Goal: Task Accomplishment & Management: Manage account settings

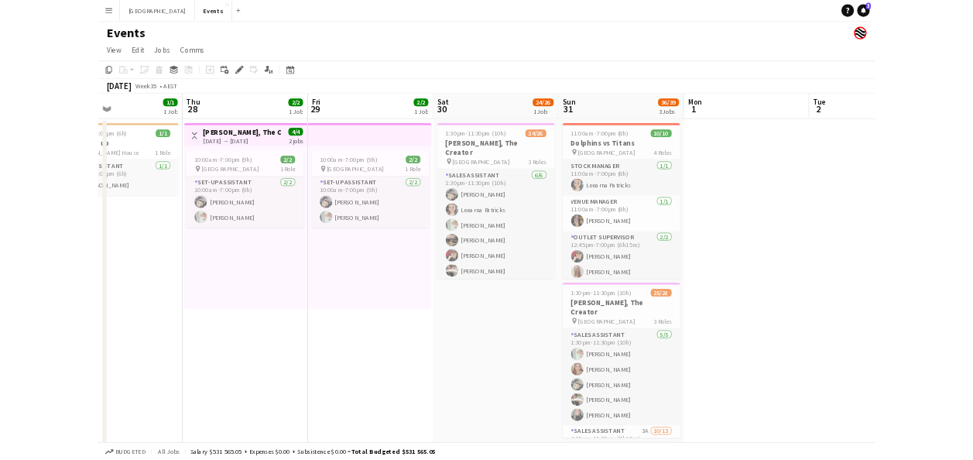
scroll to position [0, 618]
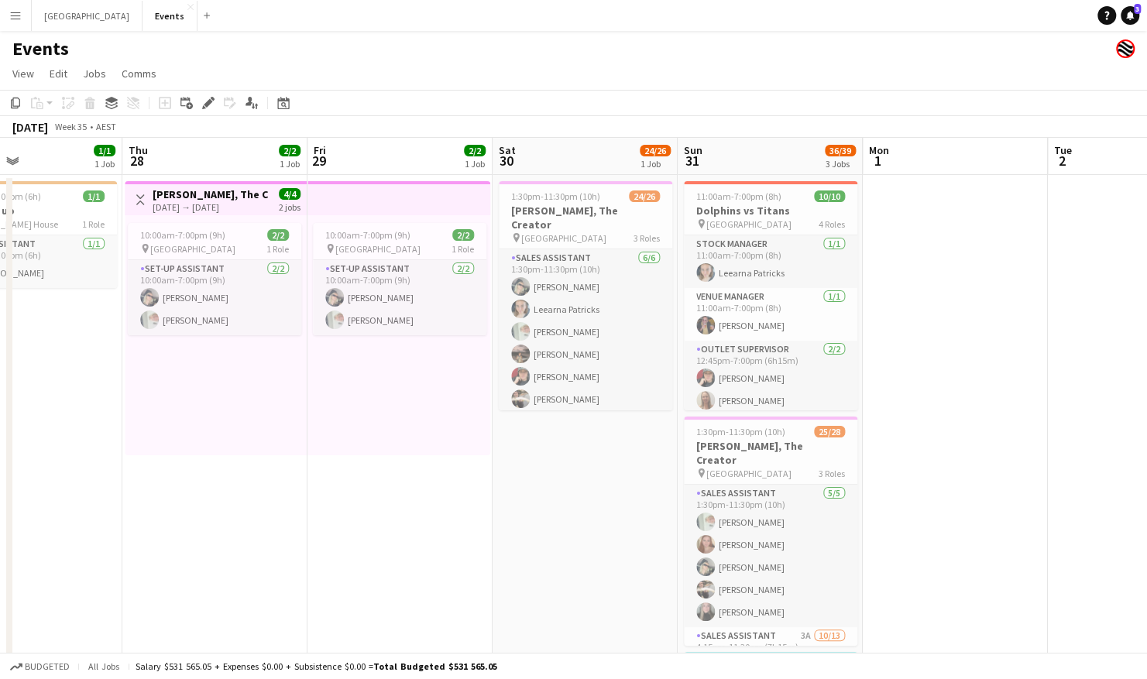
click at [451, 540] on app-calendar-viewport "Sun 24 2/2 2 Jobs Mon 25 Tue 26 Wed 27 1/1 1 Job Thu 28 2/2 1 Job Fri 29 2/2 1 …" at bounding box center [573, 464] width 1147 height 653
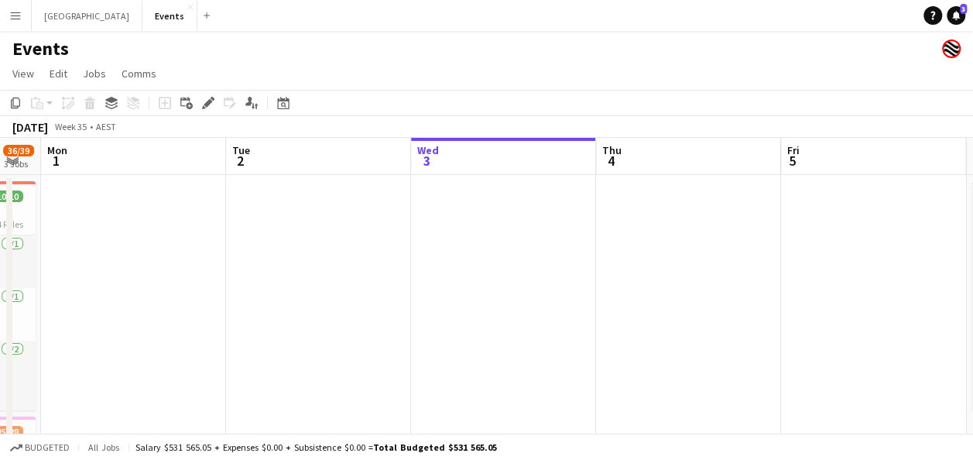
drag, startPoint x: 835, startPoint y: 337, endPoint x: 160, endPoint y: 334, distance: 674.3
click at [160, 334] on app-calendar-viewport "Fri 29 2/2 1 Job Sat 30 24/26 1 Job Sun 31 36/39 3 Jobs Mon 1 Tue 2 Wed 3 Thu 4…" at bounding box center [486, 464] width 973 height 653
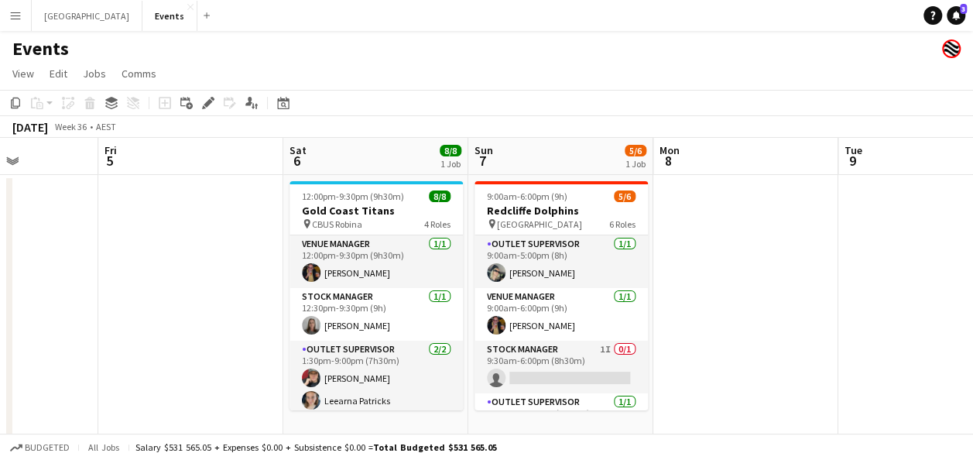
drag, startPoint x: 10, startPoint y: 339, endPoint x: 204, endPoint y: 311, distance: 195.5
click at [39, 331] on app-calendar-viewport "Tue 2 Wed 3 Thu 4 Fri 5 Sat 6 8/8 1 Job Sun 7 5/6 1 Job Mon 8 Tue 9 Wed 10 Thu …" at bounding box center [486, 464] width 973 height 653
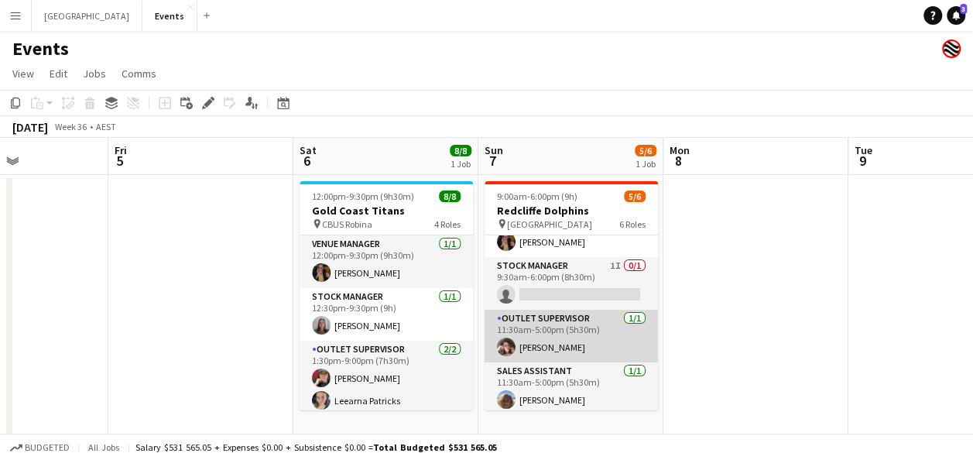
scroll to position [63, 0]
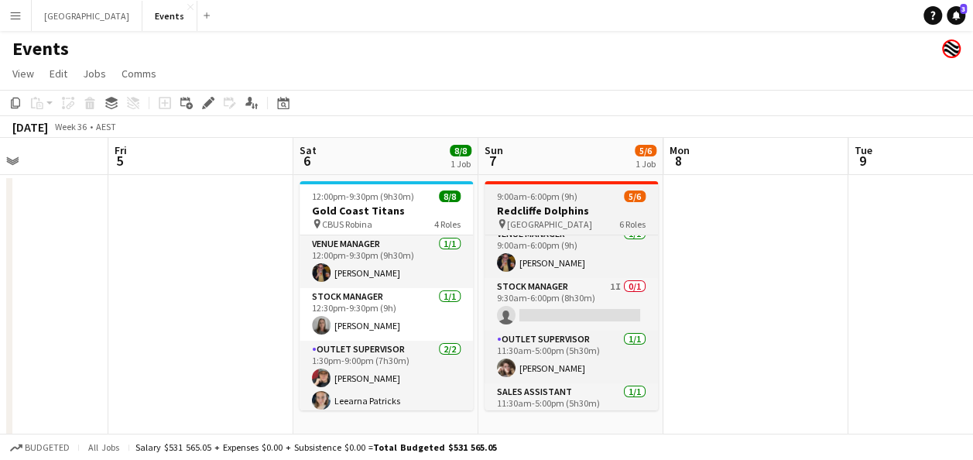
click at [585, 220] on div "pin Kayo Stadium 6 Roles" at bounding box center [571, 224] width 173 height 12
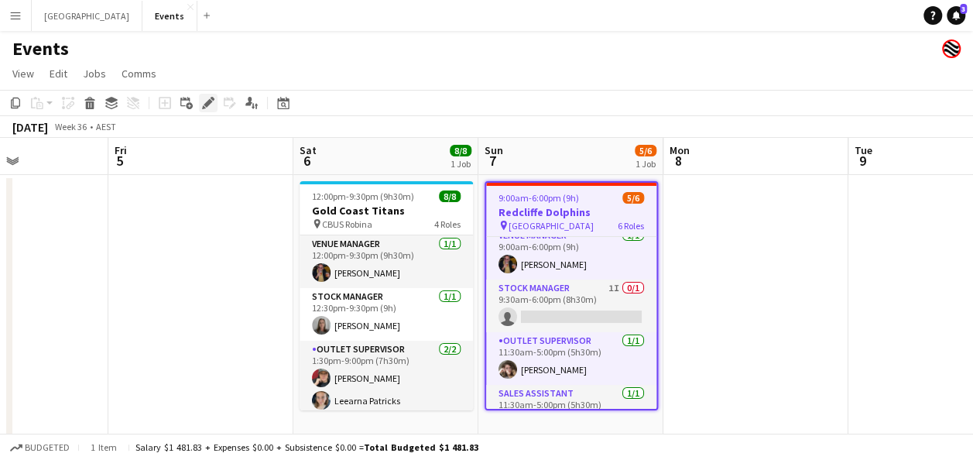
click at [207, 103] on icon at bounding box center [208, 103] width 9 height 9
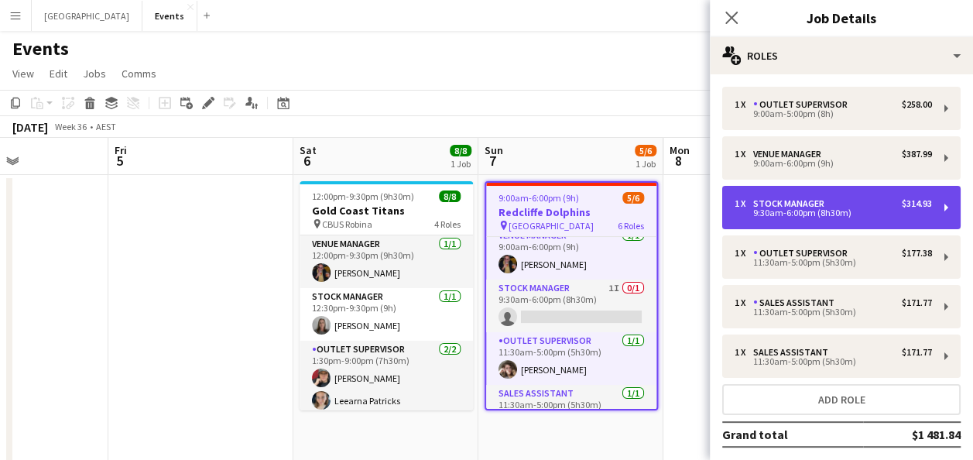
click at [842, 217] on div "9:30am-6:00pm (8h30m)" at bounding box center [833, 213] width 197 height 8
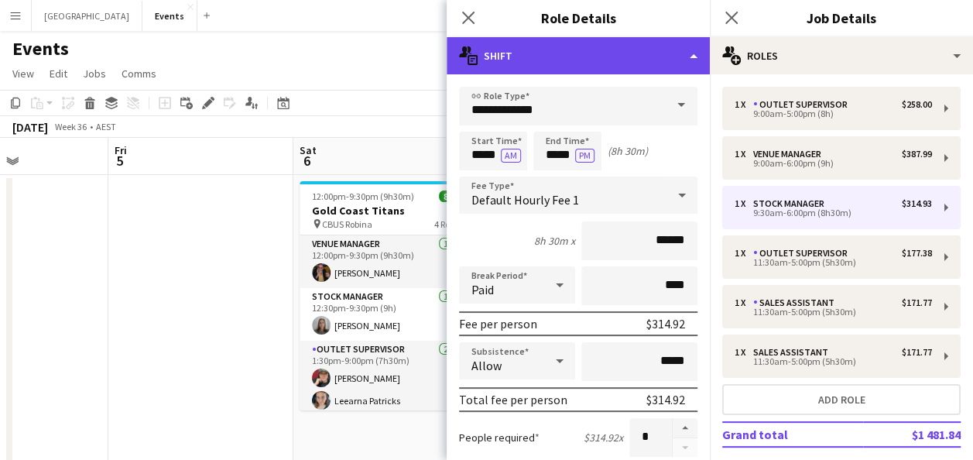
click at [613, 46] on div "multiple-actions-text Shift" at bounding box center [578, 55] width 263 height 37
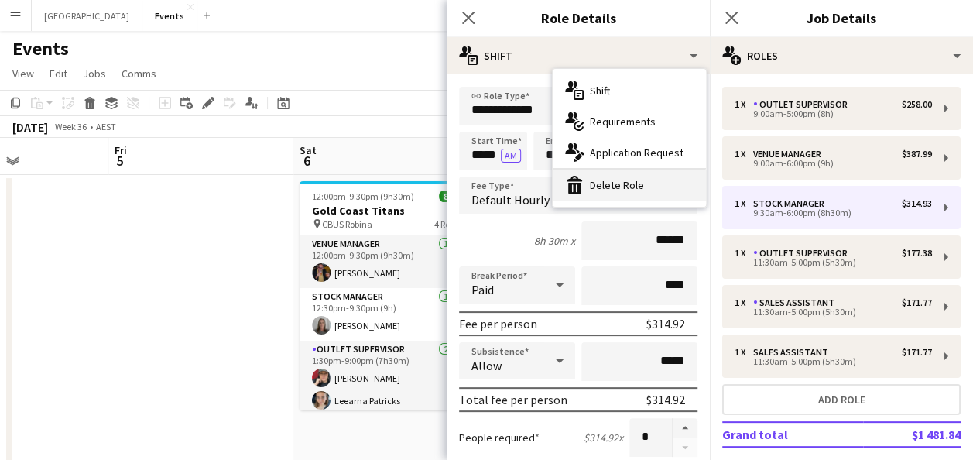
click at [610, 186] on div "bin-2 Delete Role" at bounding box center [629, 185] width 153 height 31
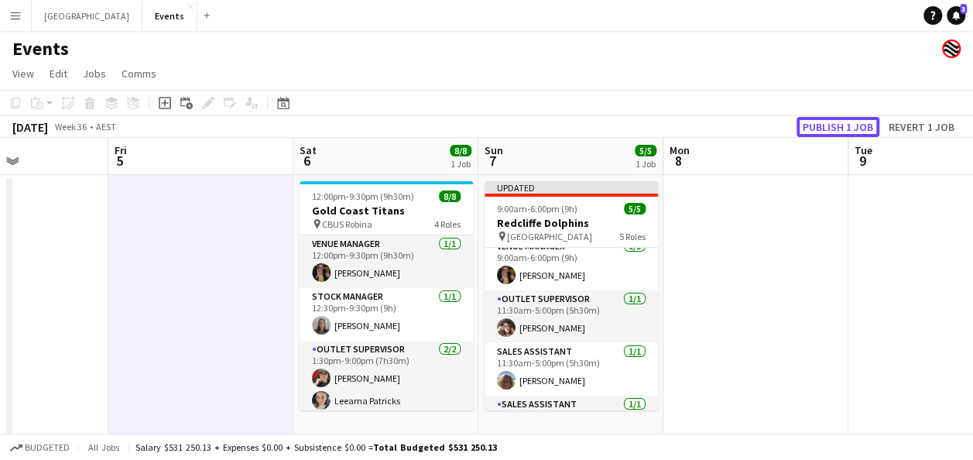
click at [835, 129] on button "Publish 1 job" at bounding box center [838, 127] width 83 height 20
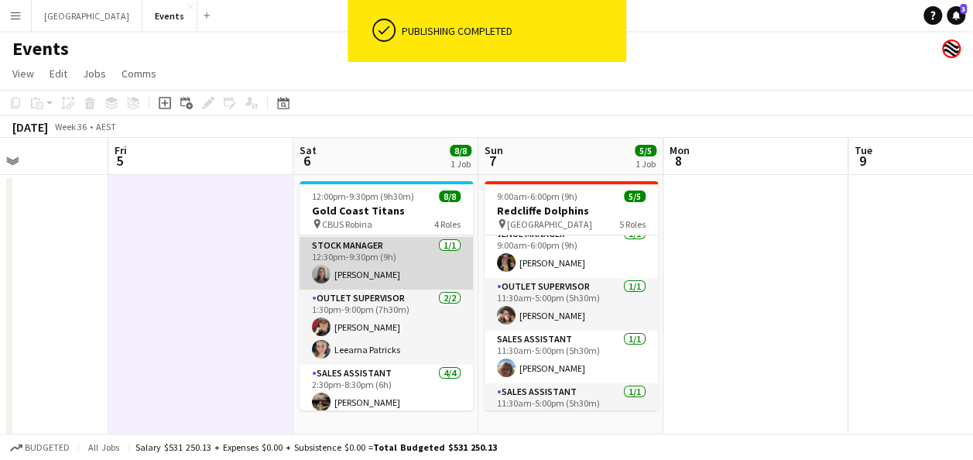
scroll to position [0, 0]
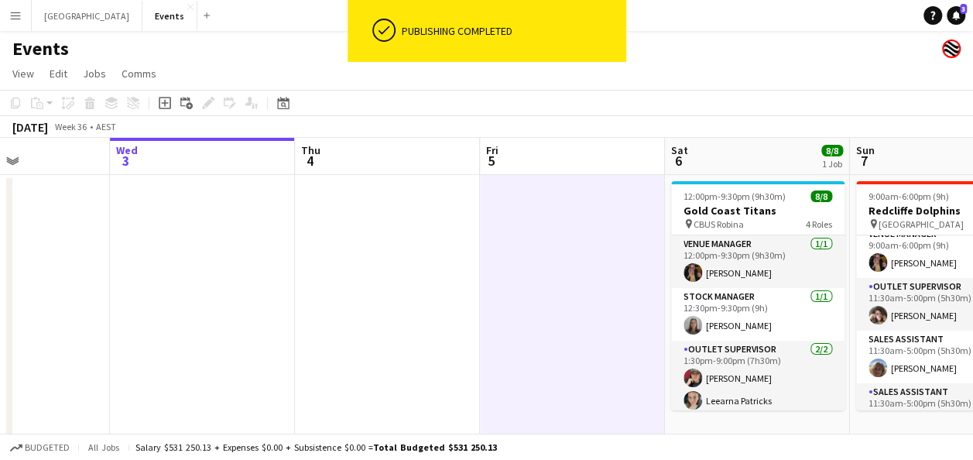
drag, startPoint x: 99, startPoint y: 286, endPoint x: 471, endPoint y: 317, distance: 373.0
click at [471, 317] on app-calendar-viewport "Sun 31 36/39 3 Jobs Mon 1 Tue 2 Wed 3 Thu 4 Fri 5 Sat 6 8/8 1 Job Sun 7 5/5 1 J…" at bounding box center [486, 464] width 973 height 653
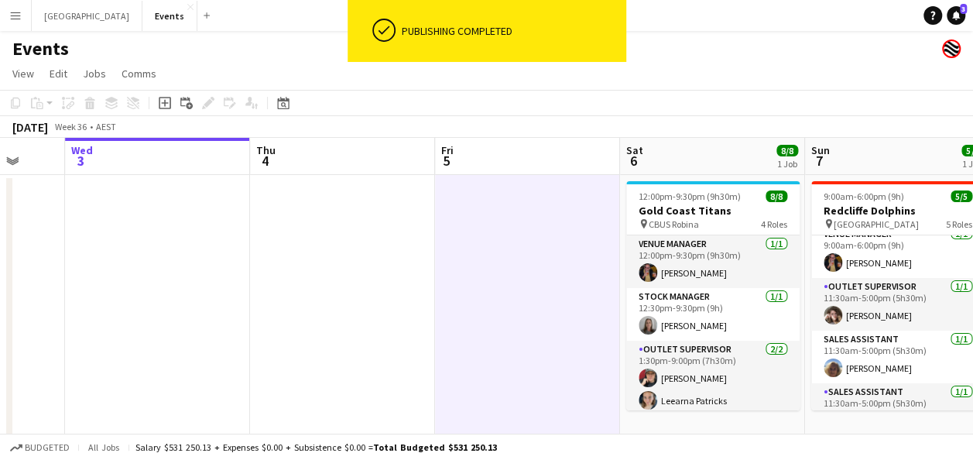
drag, startPoint x: 272, startPoint y: 317, endPoint x: 618, endPoint y: 313, distance: 346.1
click at [773, 317] on app-calendar-viewport "Sun 31 36/39 3 Jobs Mon 1 Tue 2 Wed 3 Thu 4 Fri 5 Sat 6 8/8 1 Job Sun 7 5/5 1 J…" at bounding box center [486, 464] width 973 height 653
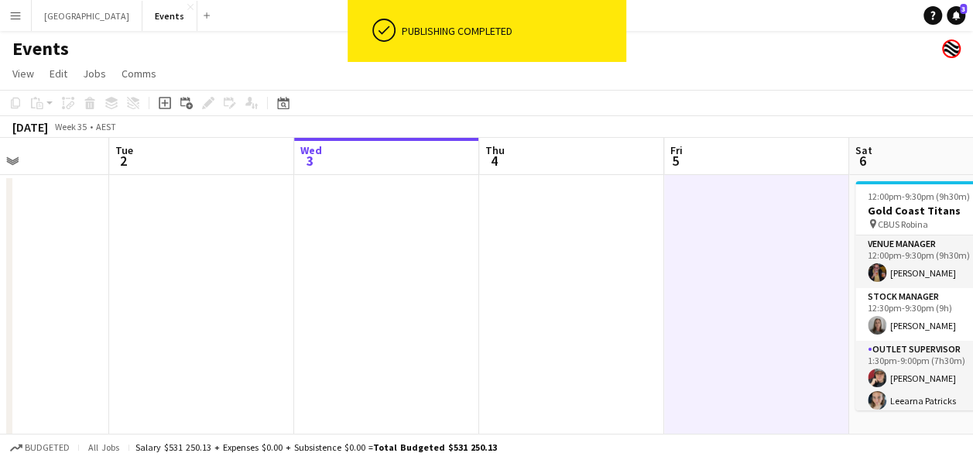
scroll to position [0, 449]
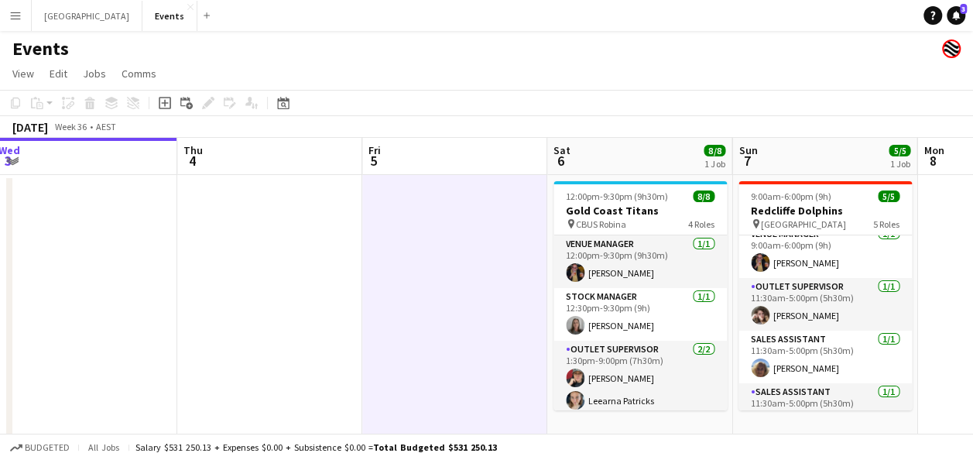
drag, startPoint x: 393, startPoint y: 302, endPoint x: 81, endPoint y: 313, distance: 313.0
click at [81, 313] on app-calendar-viewport "Sat 30 24/26 1 Job Sun 31 36/39 3 Jobs Mon 1 Tue 2 Wed 3 Thu 4 Fri 5 Sat 6 8/8 …" at bounding box center [486, 464] width 973 height 653
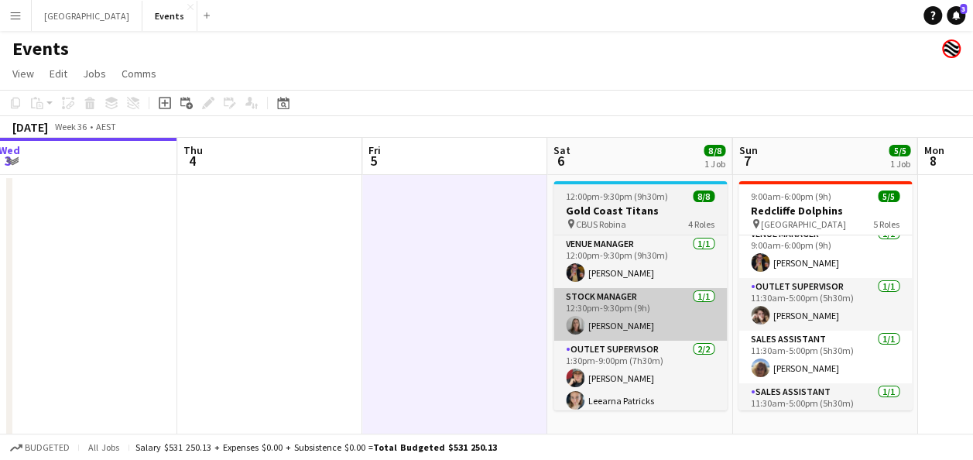
scroll to position [0, 751]
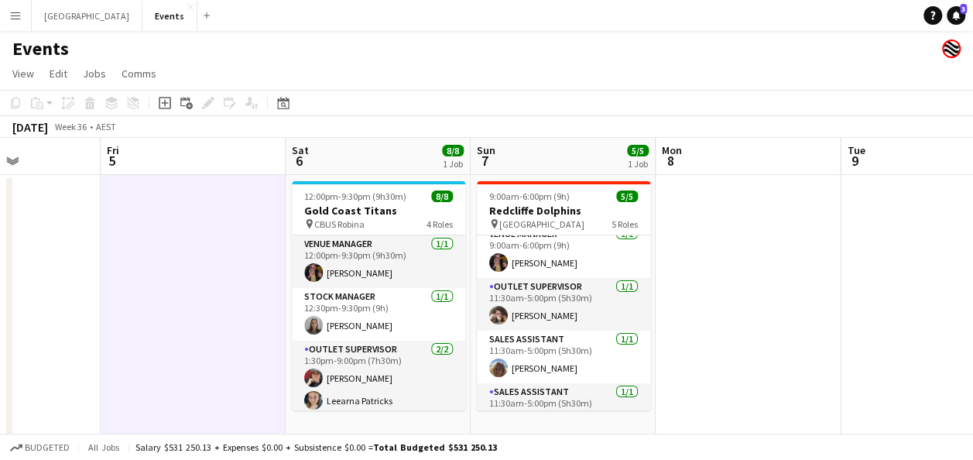
drag, startPoint x: 945, startPoint y: 303, endPoint x: 344, endPoint y: 290, distance: 601.7
click at [319, 290] on app-calendar-viewport "Mon 1 Tue 2 Wed 3 Thu 4 Fri 5 Sat 6 8/8 1 Job Sun 7 5/5 1 Job Mon 8 Tue 9 Wed 1…" at bounding box center [486, 464] width 973 height 653
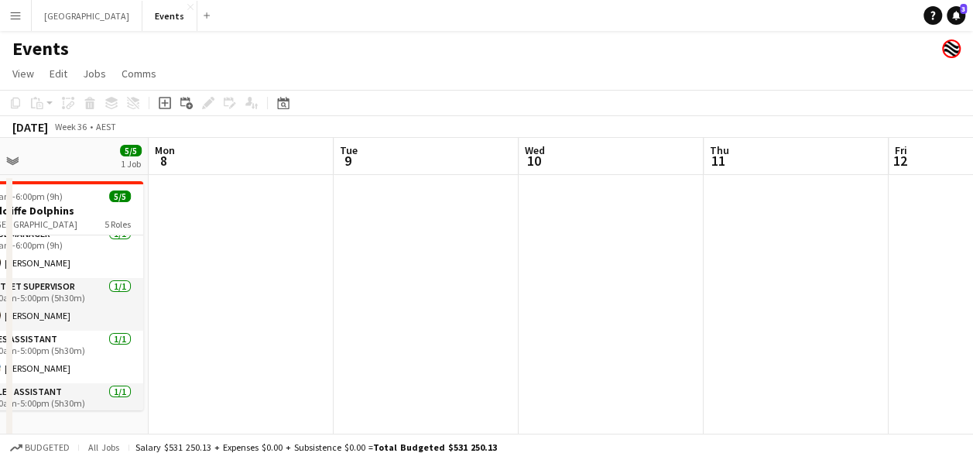
drag, startPoint x: 871, startPoint y: 300, endPoint x: 378, endPoint y: 298, distance: 493.2
click at [362, 295] on app-calendar-viewport "Fri 5 Sat 6 8/8 1 Job Sun 7 5/5 1 Job Mon 8 Tue 9 Wed 10 Thu 11 Fri 12 Sat 13 0…" at bounding box center [486, 464] width 973 height 653
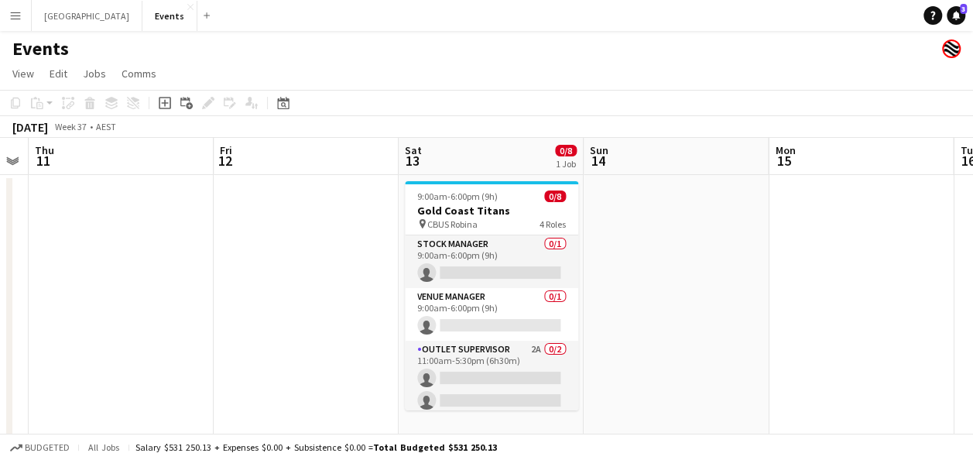
scroll to position [0, 712]
drag, startPoint x: 581, startPoint y: 310, endPoint x: 275, endPoint y: 306, distance: 305.8
click at [275, 306] on app-calendar-viewport "Sun 7 5/5 1 Job Mon 8 Tue 9 Wed 10 Thu 11 Fri 12 Sat 13 0/8 1 Job Sun 14 Mon 15…" at bounding box center [486, 464] width 973 height 653
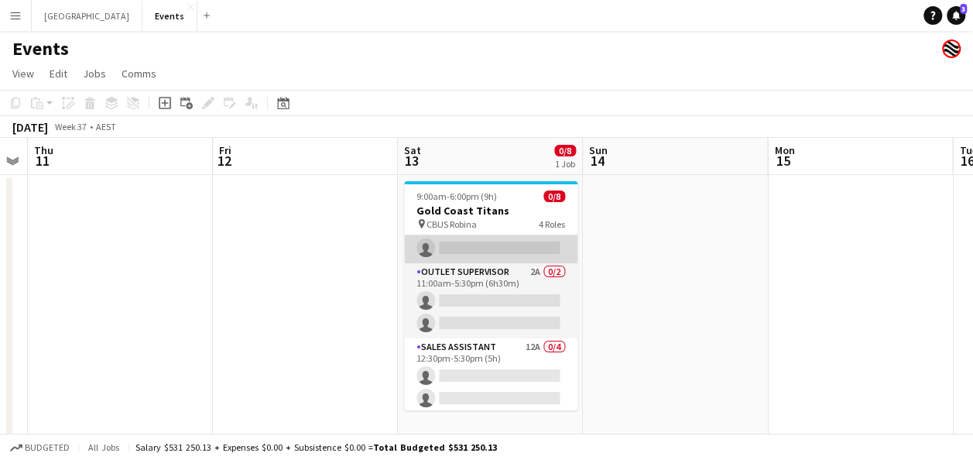
scroll to position [0, 0]
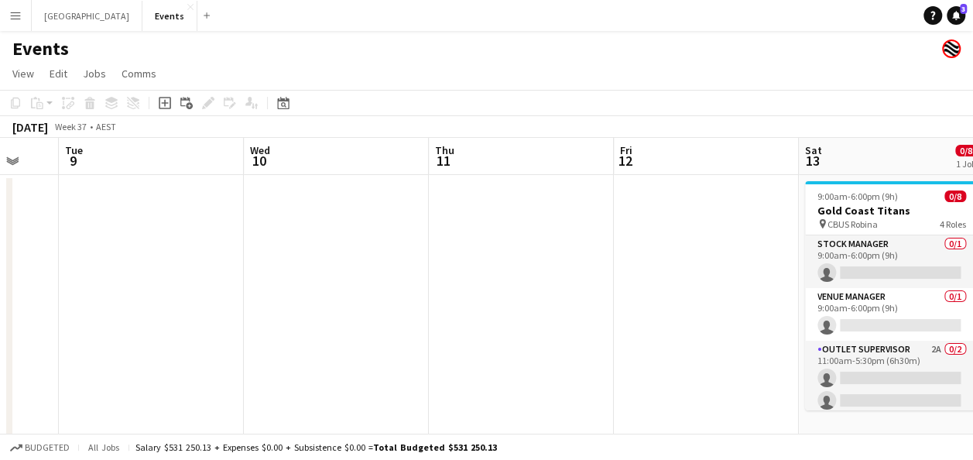
drag, startPoint x: 183, startPoint y: 285, endPoint x: 585, endPoint y: 300, distance: 402.1
click at [585, 300] on app-calendar-viewport "Sun 7 5/5 1 Job Mon 8 Tue 9 Wed 10 Thu 11 Fri 12 Sat 13 0/8 1 Job Sun 14 Mon 15…" at bounding box center [486, 464] width 973 height 653
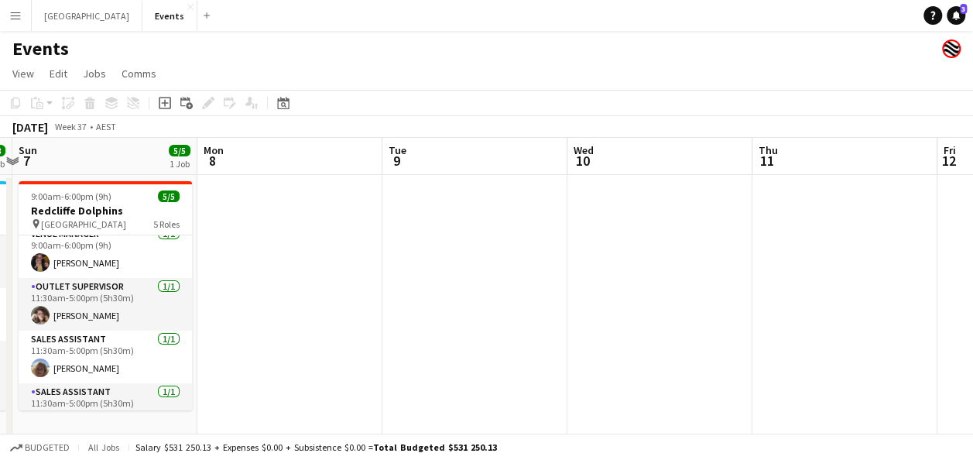
drag, startPoint x: 207, startPoint y: 300, endPoint x: 465, endPoint y: 303, distance: 257.8
click at [610, 300] on app-calendar-viewport "Fri 5 Sat 6 8/8 1 Job Sun 7 5/5 1 Job Mon 8 Tue 9 Wed 10 Thu 11 Fri 12 Sat 13 0…" at bounding box center [486, 464] width 973 height 653
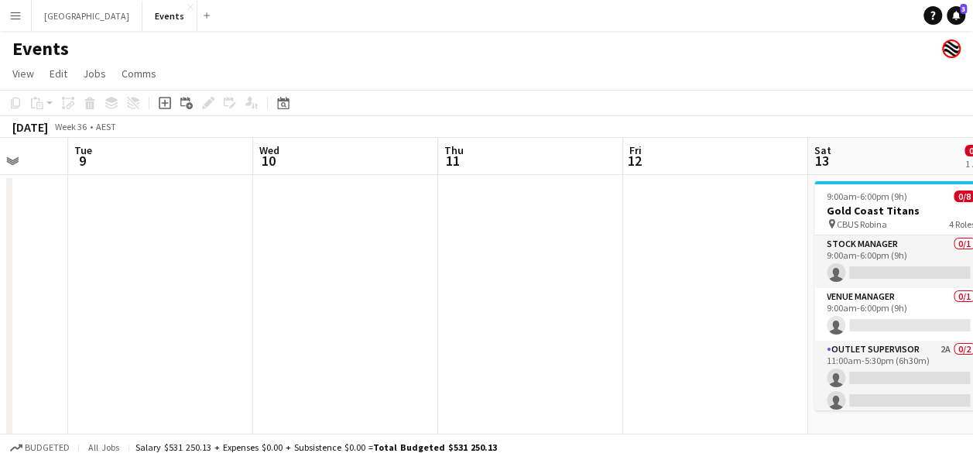
drag, startPoint x: 691, startPoint y: 306, endPoint x: 335, endPoint y: 306, distance: 356.1
click at [283, 306] on app-calendar-viewport "Sat 6 8/8 1 Job Sun 7 5/5 1 Job Mon 8 Tue 9 Wed 10 Thu 11 Fri 12 Sat 13 0/8 1 J…" at bounding box center [486, 464] width 973 height 653
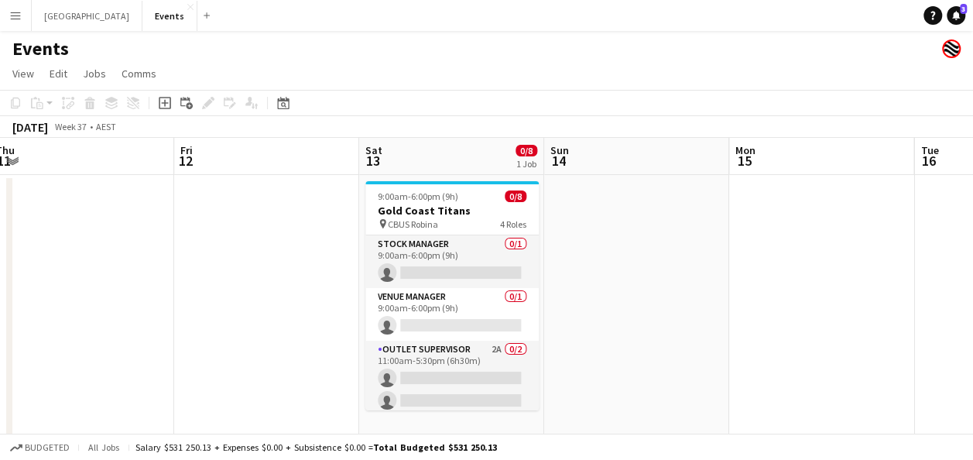
scroll to position [0, 574]
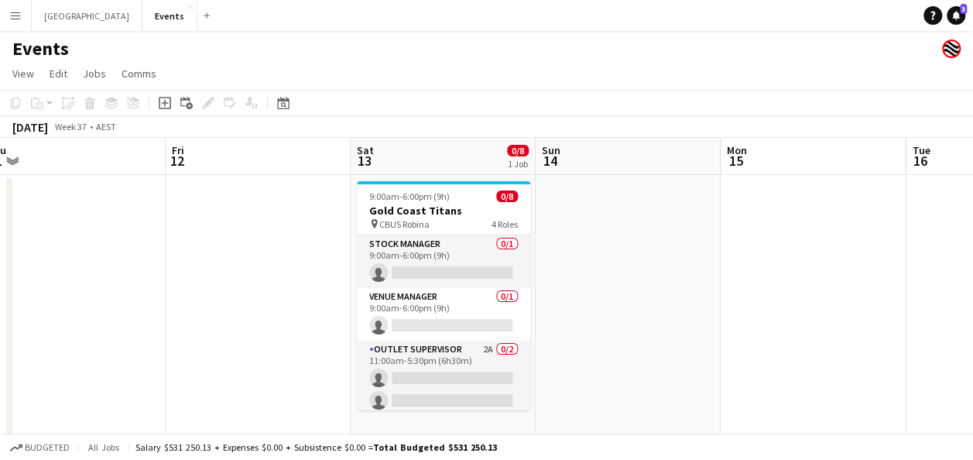
drag, startPoint x: 689, startPoint y: 308, endPoint x: 258, endPoint y: 310, distance: 431.2
click at [258, 310] on app-calendar-viewport "Mon 8 Tue 9 Wed 10 Thu 11 Fri 12 Sat 13 0/8 1 Job Sun 14 Mon 15 Tue 16 Wed 17 T…" at bounding box center [486, 464] width 973 height 653
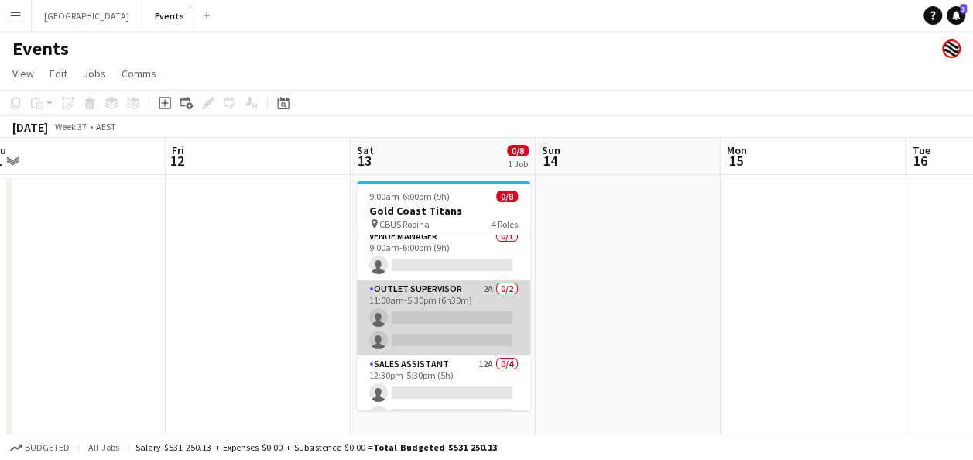
scroll to position [77, 0]
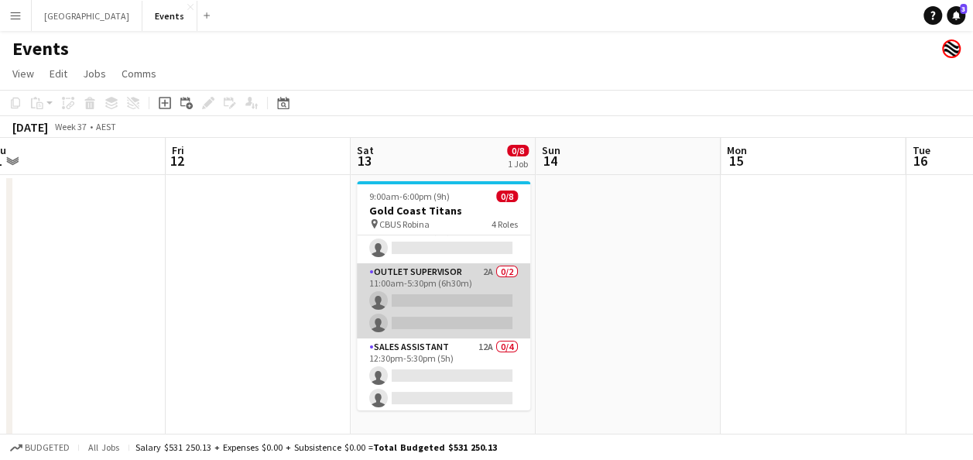
click at [400, 289] on app-card-role "Outlet Supervisor 2A 0/2 11:00am-5:30pm (6h30m) single-neutral-actions single-n…" at bounding box center [443, 300] width 173 height 75
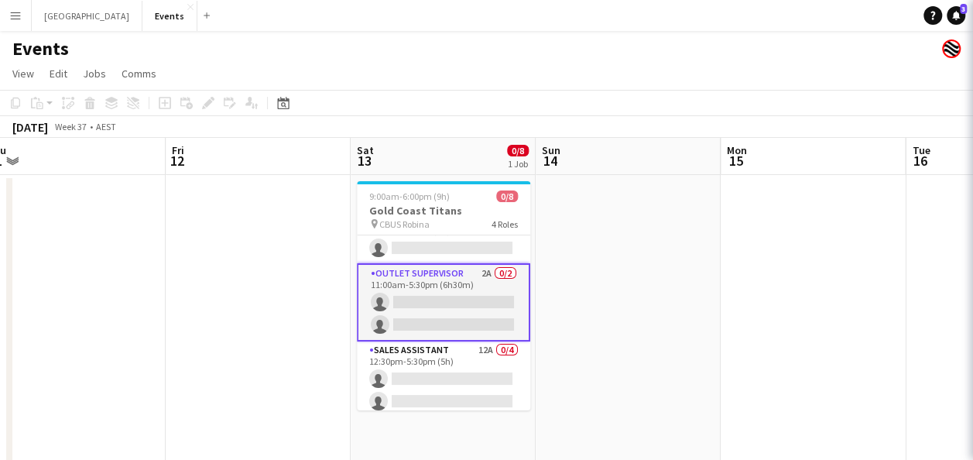
scroll to position [0, 574]
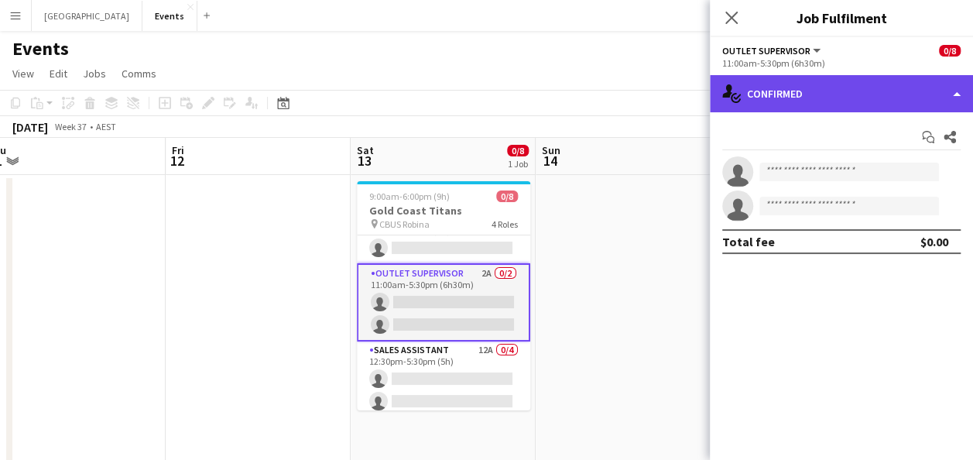
click at [821, 102] on div "single-neutral-actions-check-2 Confirmed" at bounding box center [841, 93] width 263 height 37
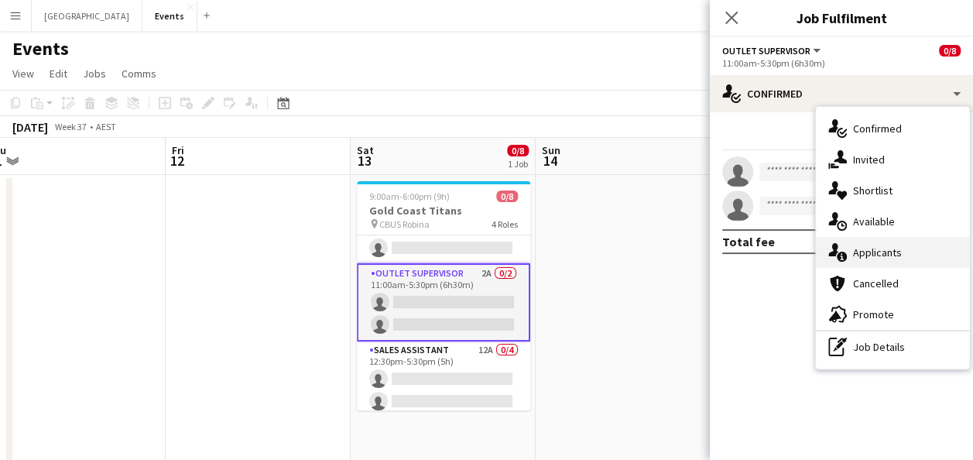
click at [877, 256] on span "Applicants" at bounding box center [877, 252] width 49 height 14
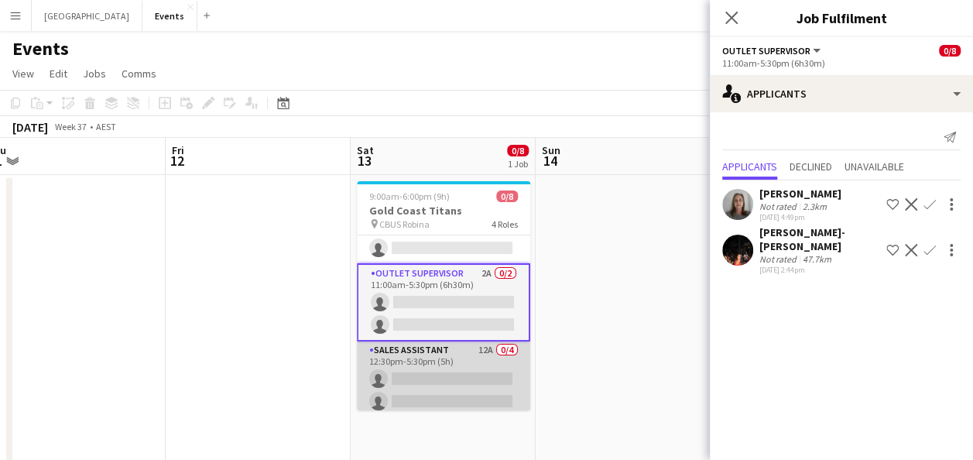
click at [426, 375] on app-card-role "Sales Assistant 12A 0/4 12:30pm-5:30pm (5h) single-neutral-actions single-neutr…" at bounding box center [443, 401] width 173 height 120
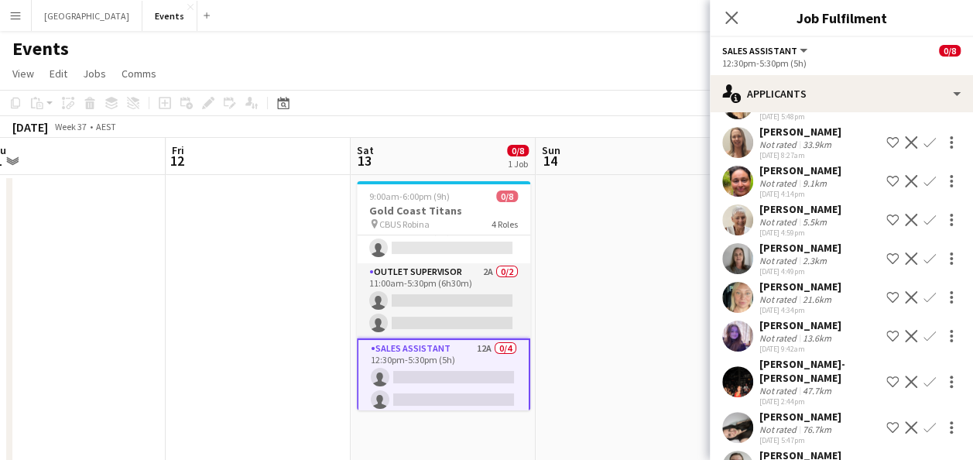
scroll to position [62, 0]
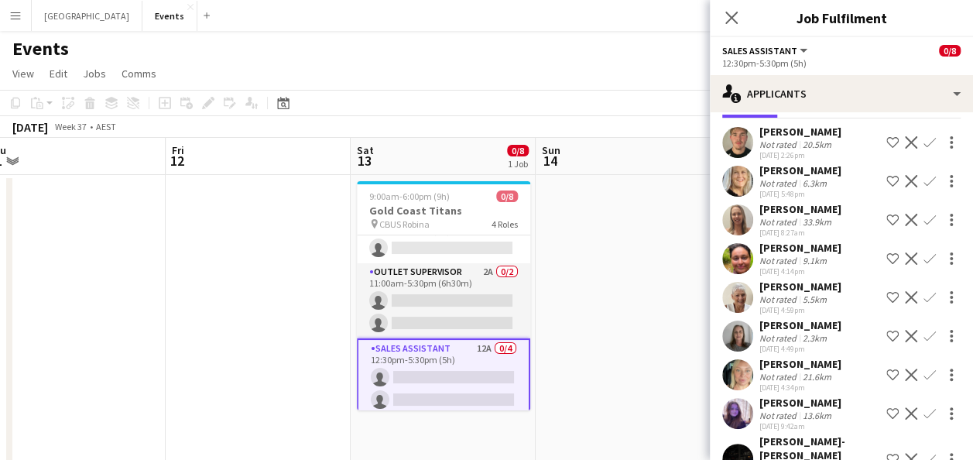
click at [742, 180] on app-user-avatar at bounding box center [737, 181] width 31 height 31
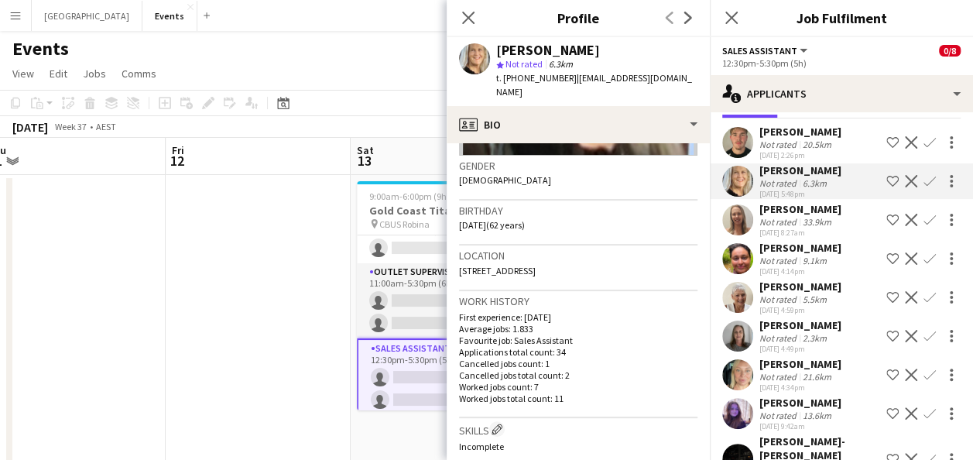
scroll to position [310, 0]
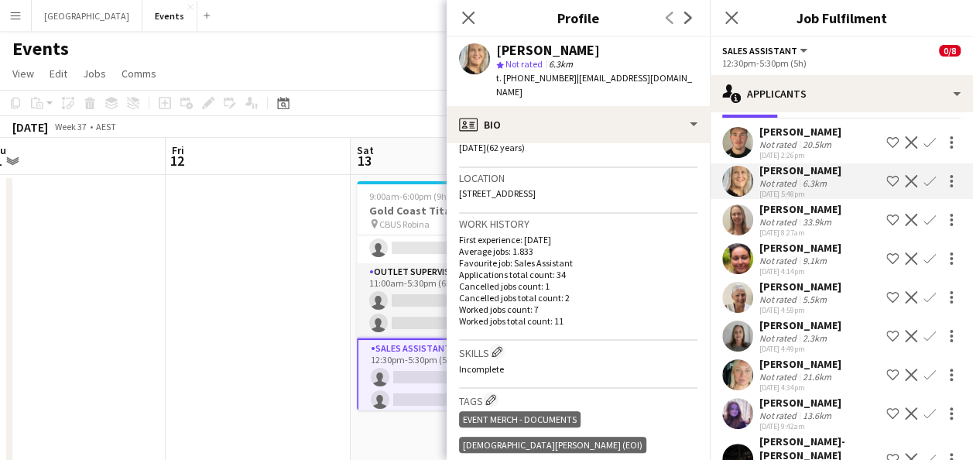
click at [924, 180] on app-icon "Confirm" at bounding box center [930, 181] width 12 height 12
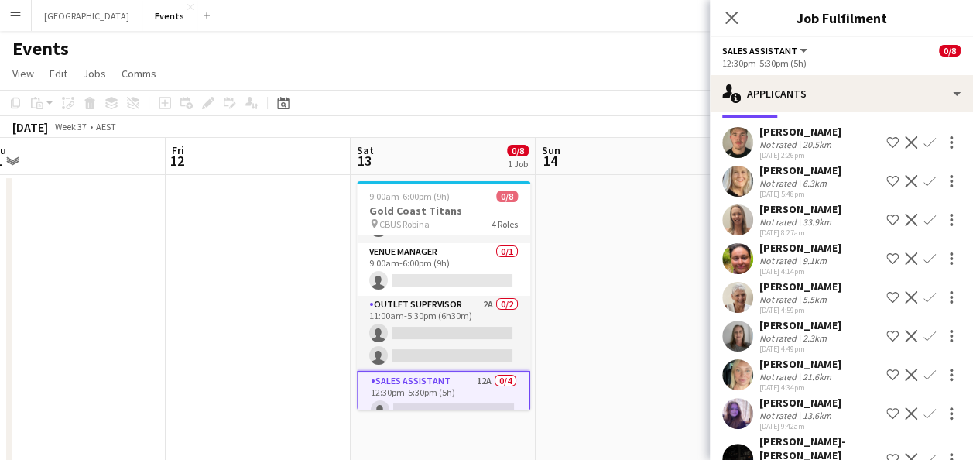
scroll to position [77, 0]
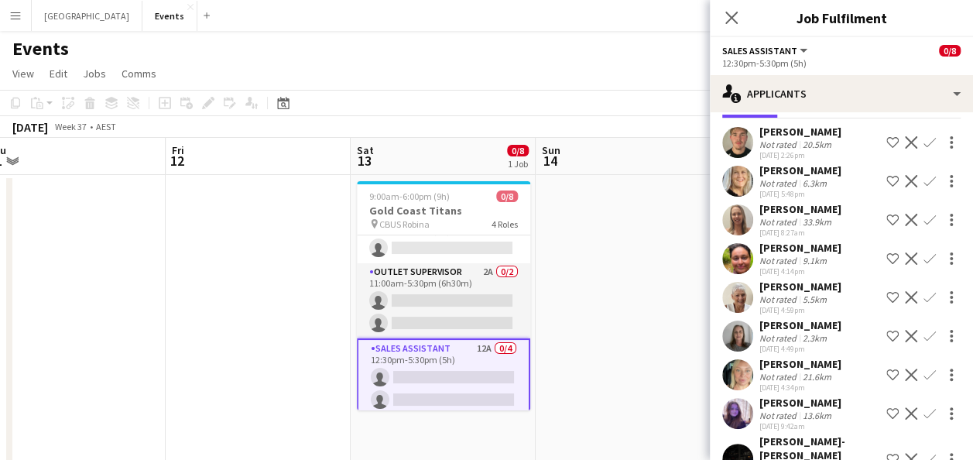
click at [924, 180] on app-icon "Confirm" at bounding box center [930, 181] width 12 height 12
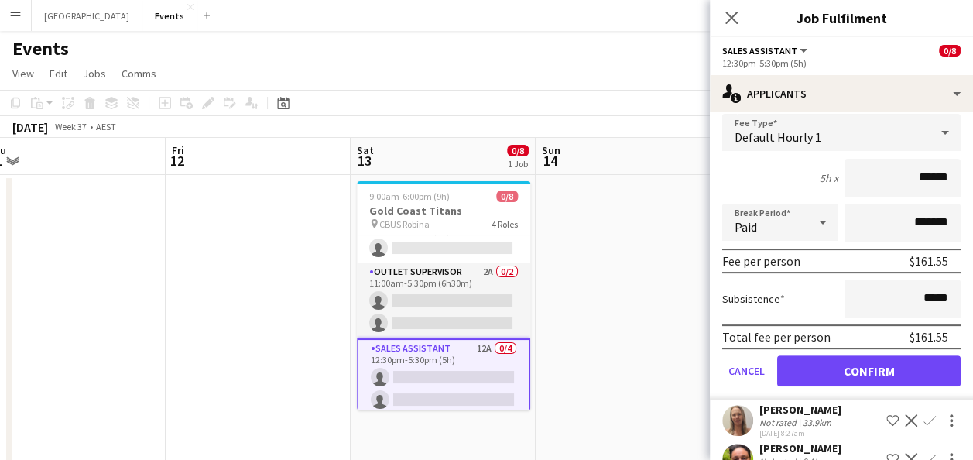
scroll to position [217, 0]
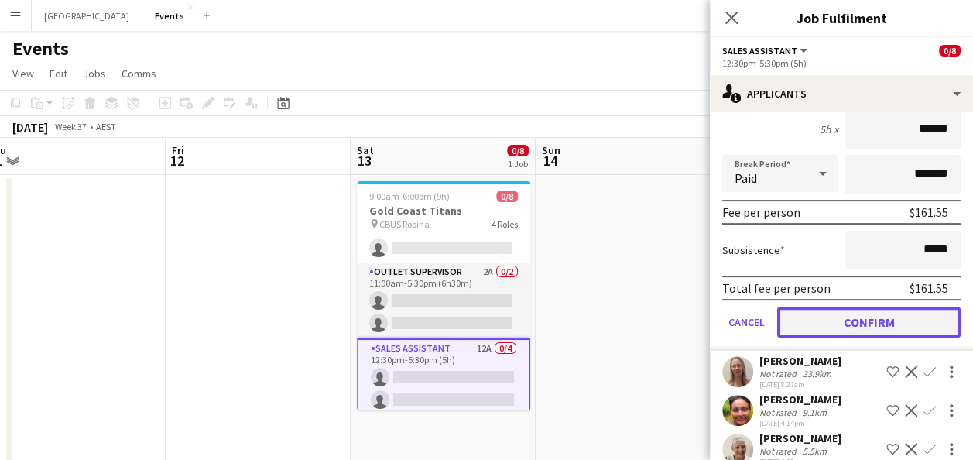
click at [876, 327] on button "Confirm" at bounding box center [868, 322] width 183 height 31
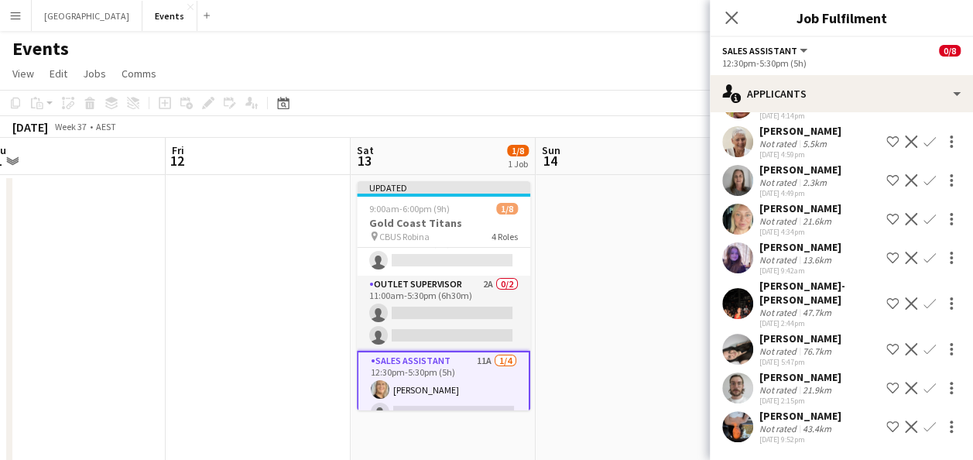
scroll to position [0, 0]
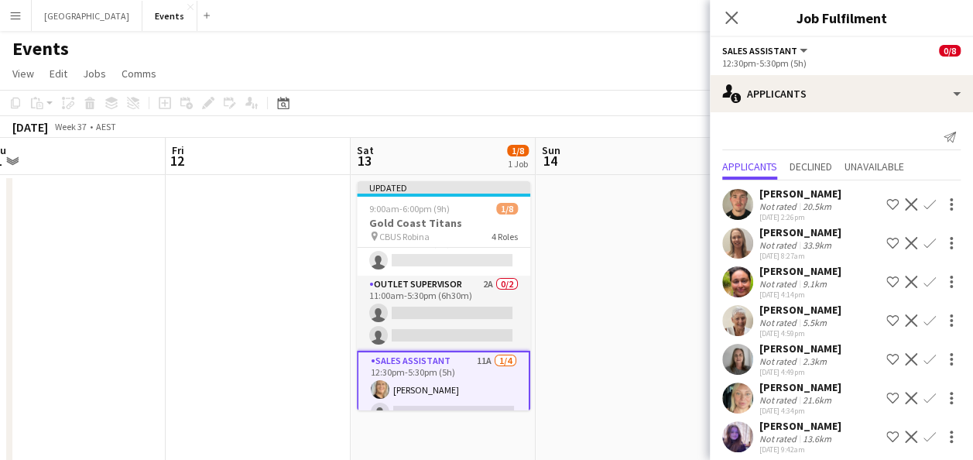
click at [734, 275] on app-user-avatar at bounding box center [737, 281] width 31 height 31
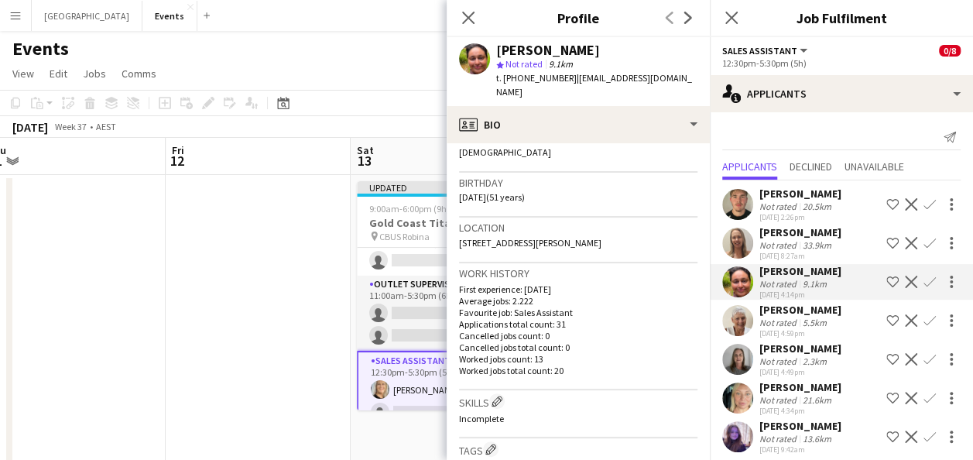
scroll to position [310, 0]
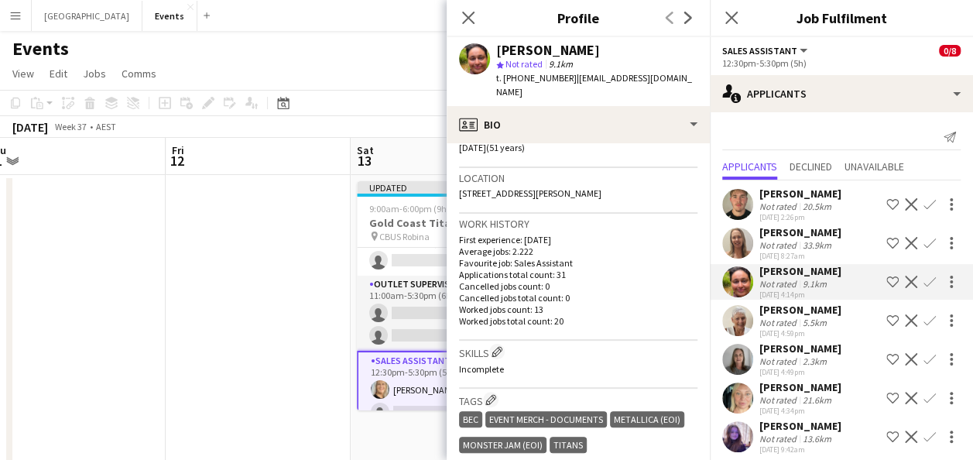
click at [924, 280] on app-icon "Confirm" at bounding box center [930, 282] width 12 height 12
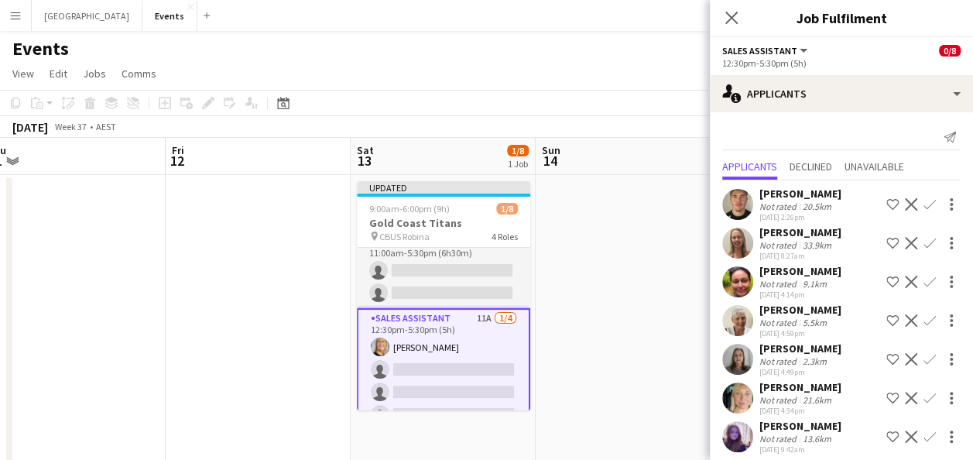
scroll to position [140, 0]
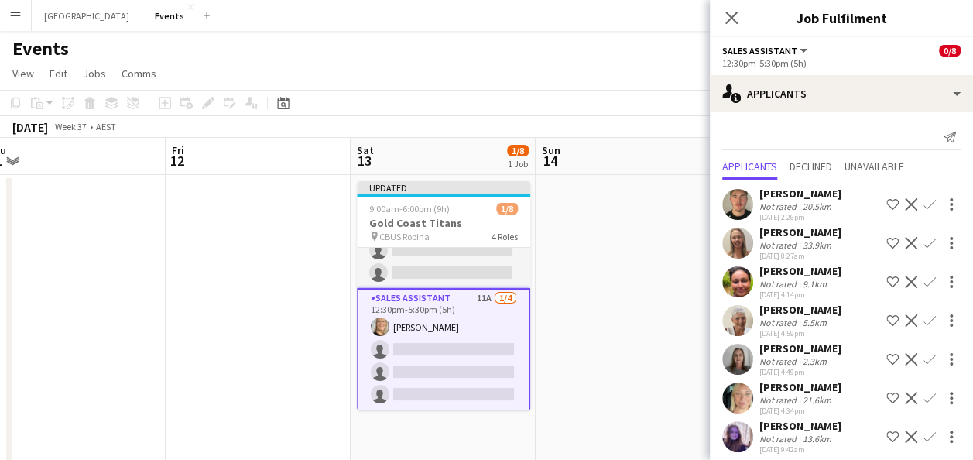
click at [924, 280] on app-icon "Confirm" at bounding box center [930, 282] width 12 height 12
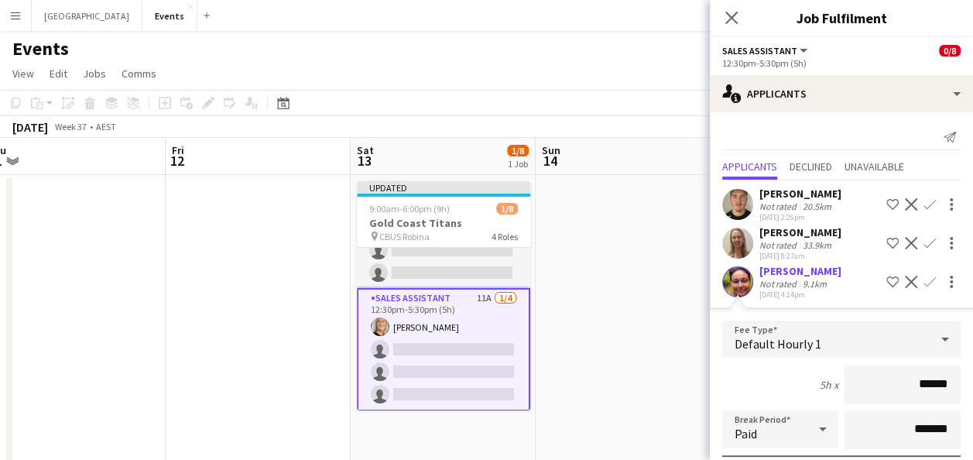
scroll to position [232, 0]
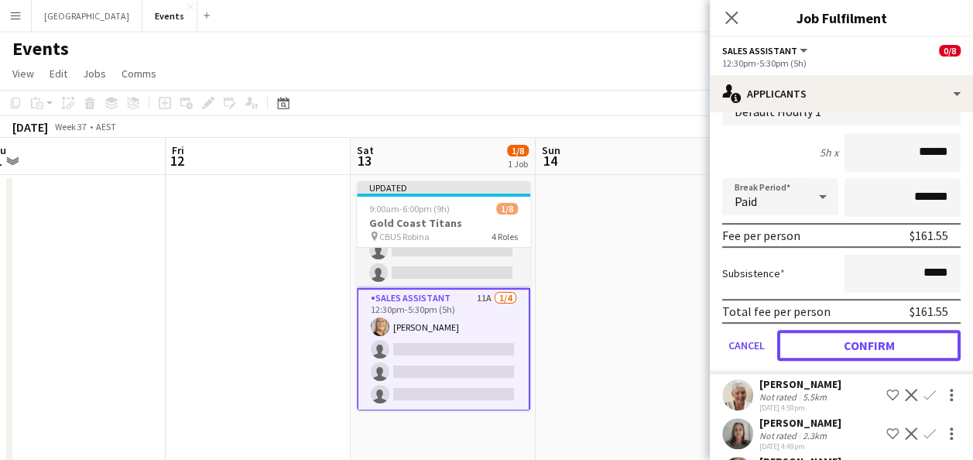
click at [848, 345] on button "Confirm" at bounding box center [868, 345] width 183 height 31
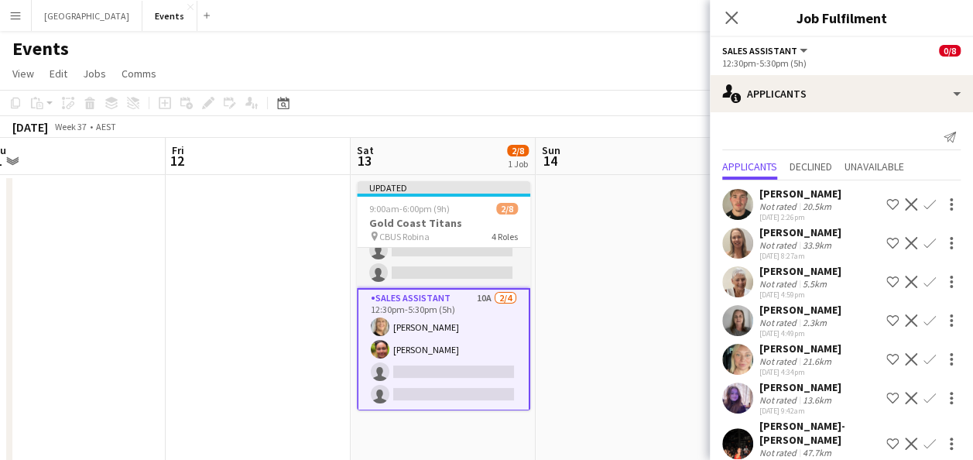
scroll to position [63, 0]
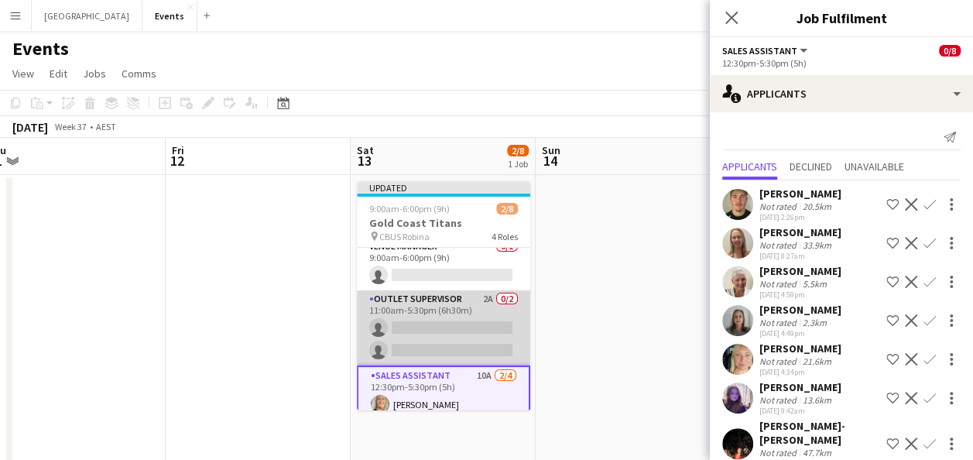
click at [453, 321] on app-card-role "Outlet Supervisor 2A 0/2 11:00am-5:30pm (6h30m) single-neutral-actions single-n…" at bounding box center [443, 327] width 173 height 75
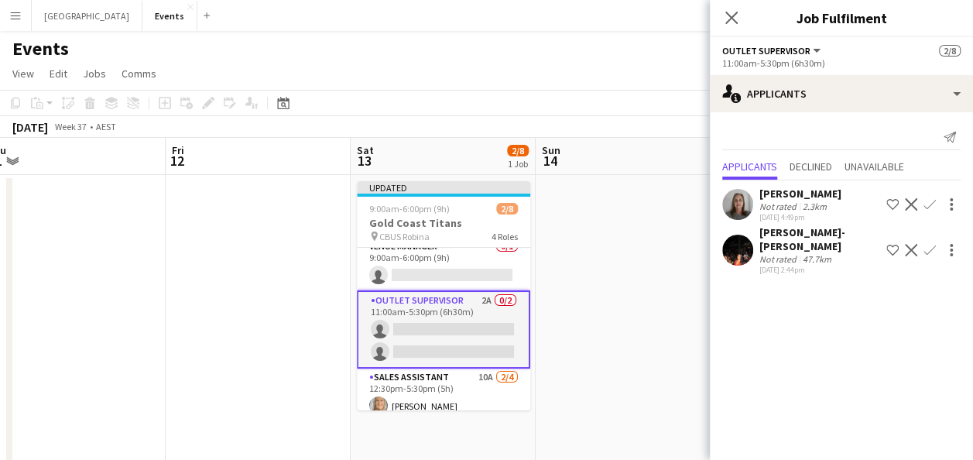
click at [928, 204] on app-icon "Confirm" at bounding box center [930, 204] width 12 height 12
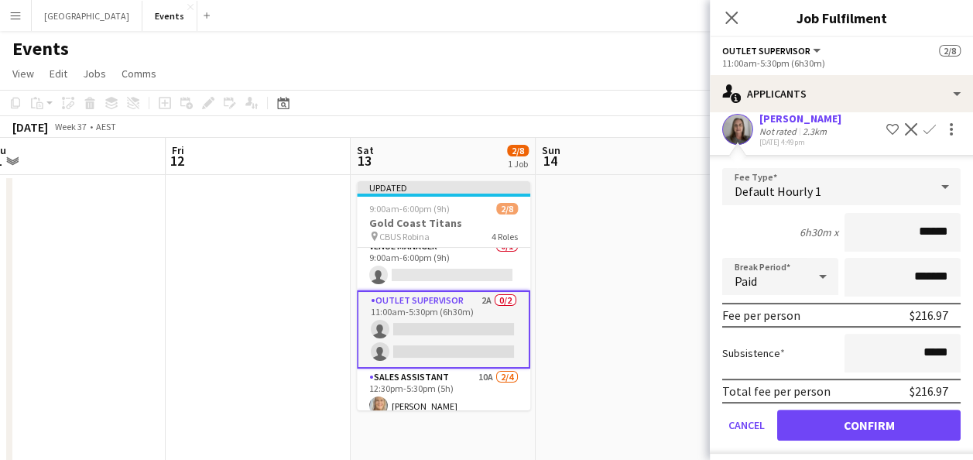
scroll to position [136, 0]
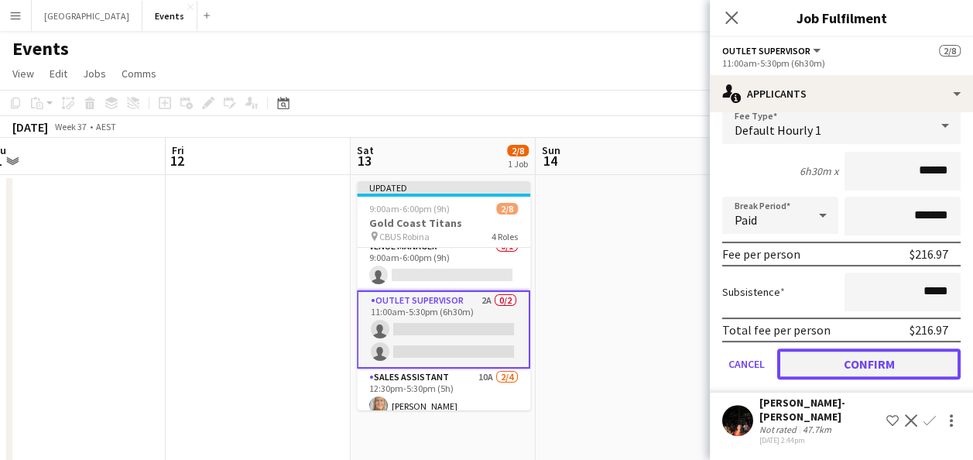
click at [879, 362] on button "Confirm" at bounding box center [868, 363] width 183 height 31
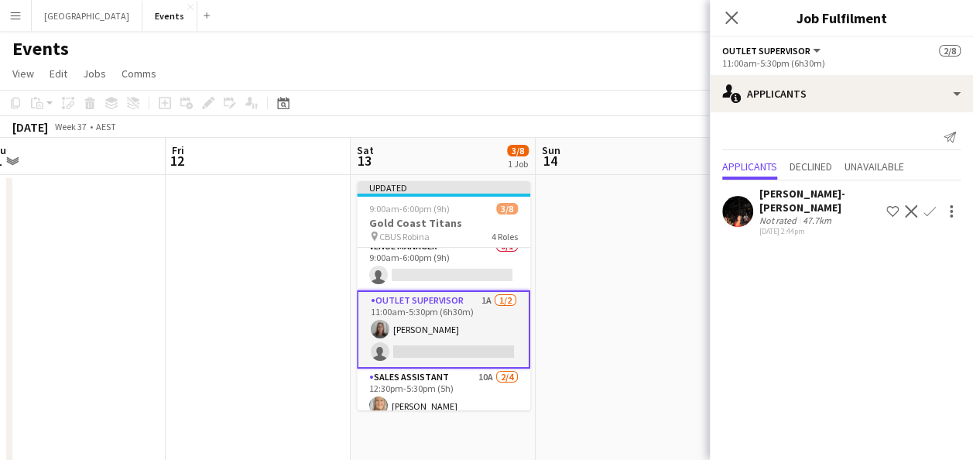
scroll to position [0, 0]
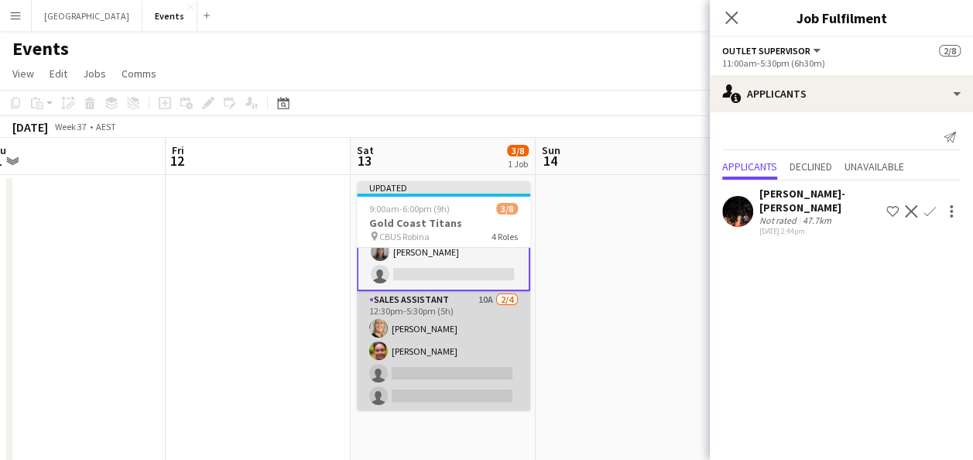
click at [444, 349] on app-card-role "Sales Assistant 10A 2/4 12:30pm-5:30pm (5h) Ingrid WOODS Karen Bartley Beal sin…" at bounding box center [443, 351] width 173 height 120
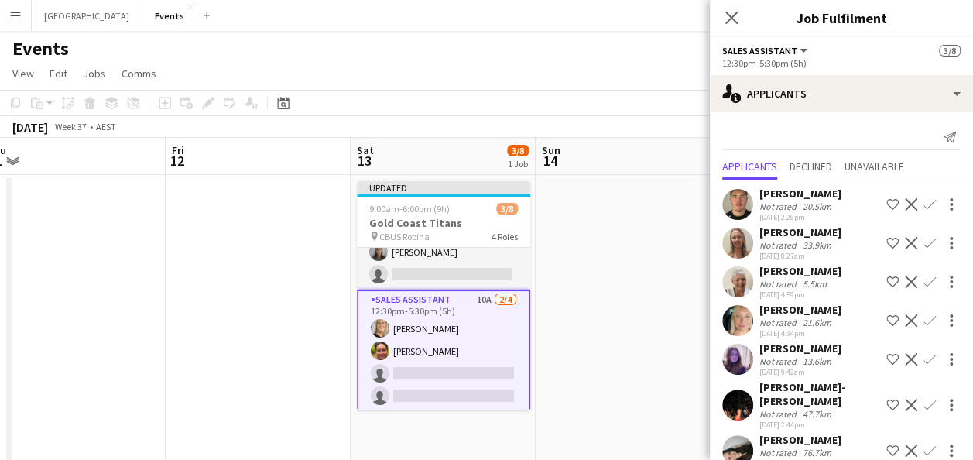
click at [741, 285] on app-user-avatar at bounding box center [737, 281] width 31 height 31
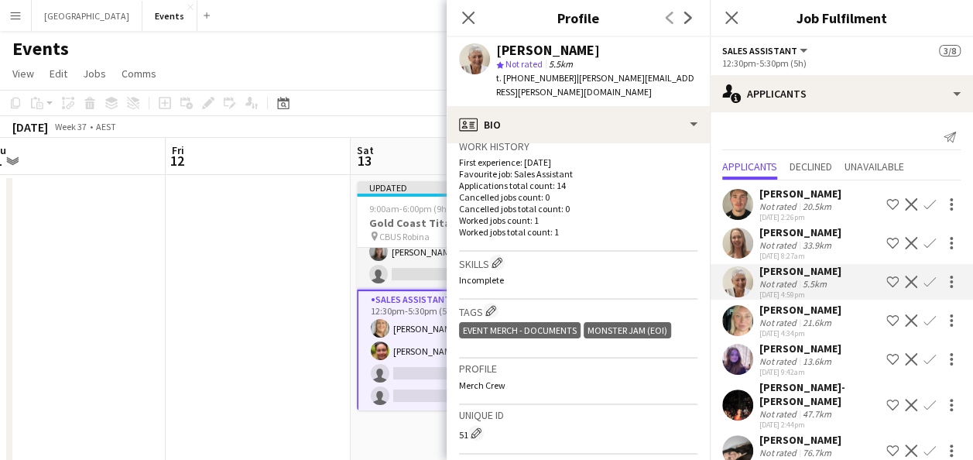
scroll to position [232, 0]
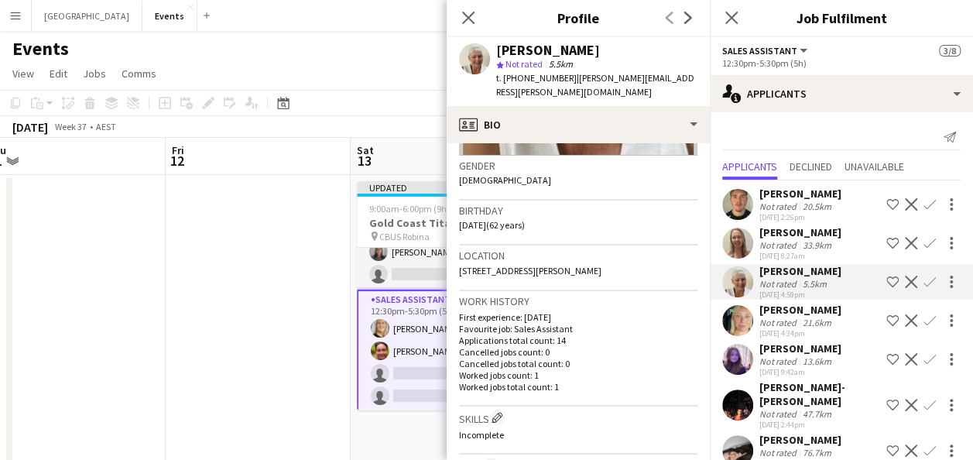
click at [794, 246] on div "Not rated" at bounding box center [779, 245] width 40 height 12
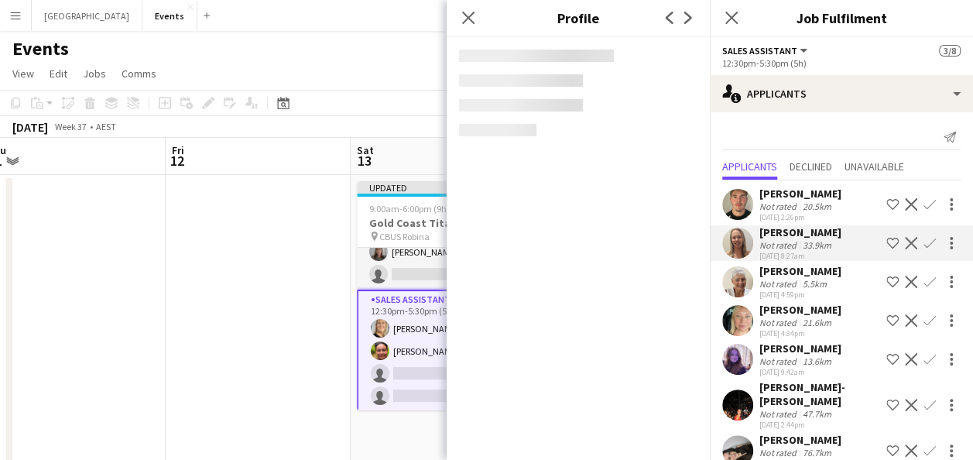
click at [924, 243] on app-icon "Confirm" at bounding box center [930, 243] width 12 height 12
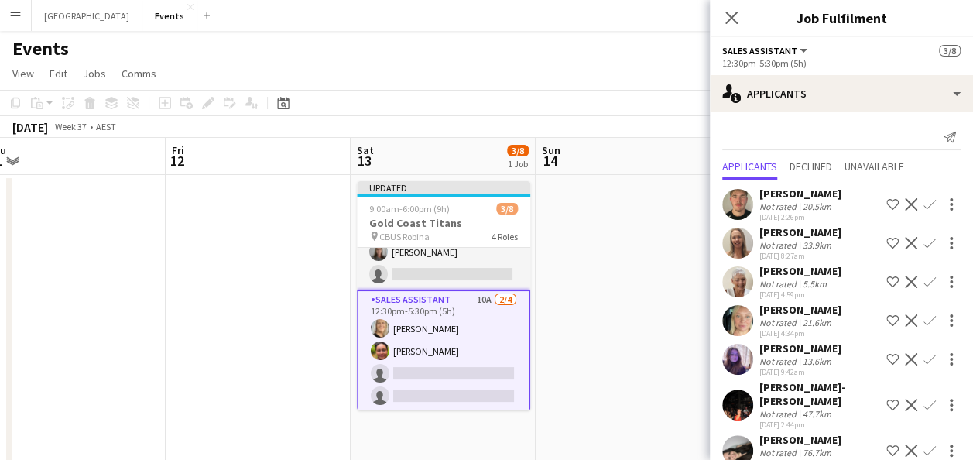
click at [924, 243] on app-icon "Confirm" at bounding box center [930, 243] width 12 height 12
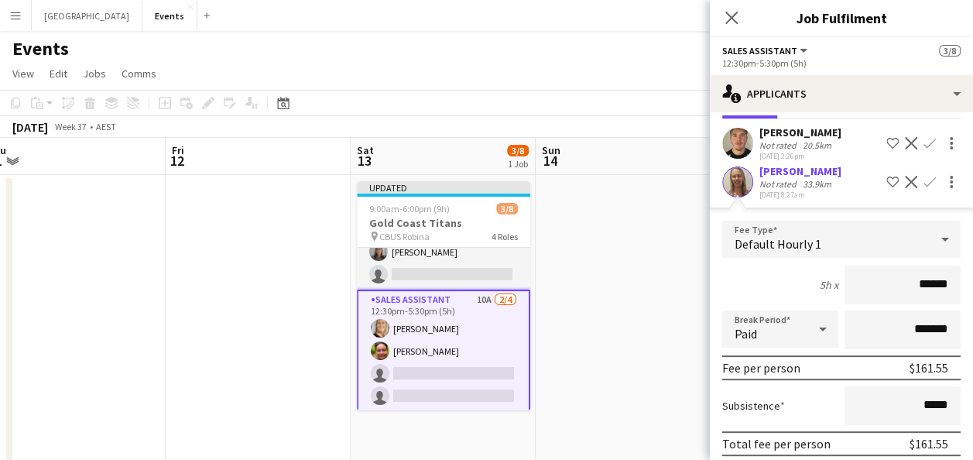
scroll to position [155, 0]
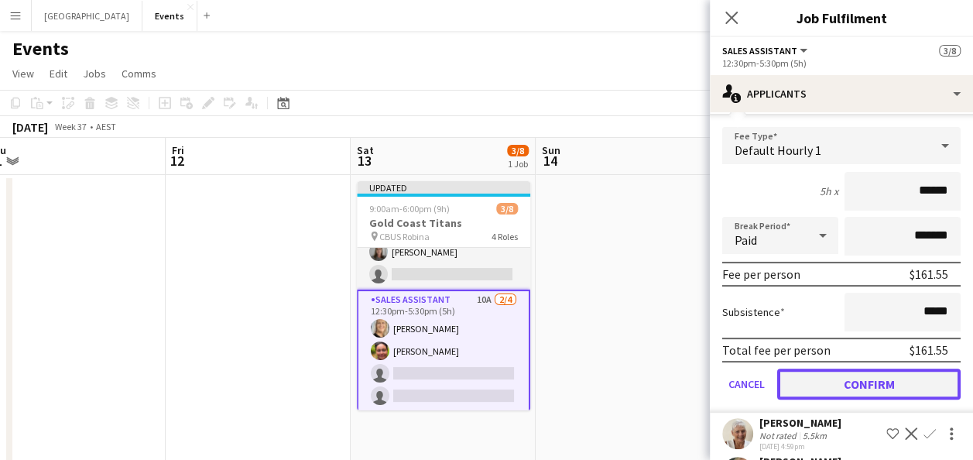
click at [866, 370] on button "Confirm" at bounding box center [868, 384] width 183 height 31
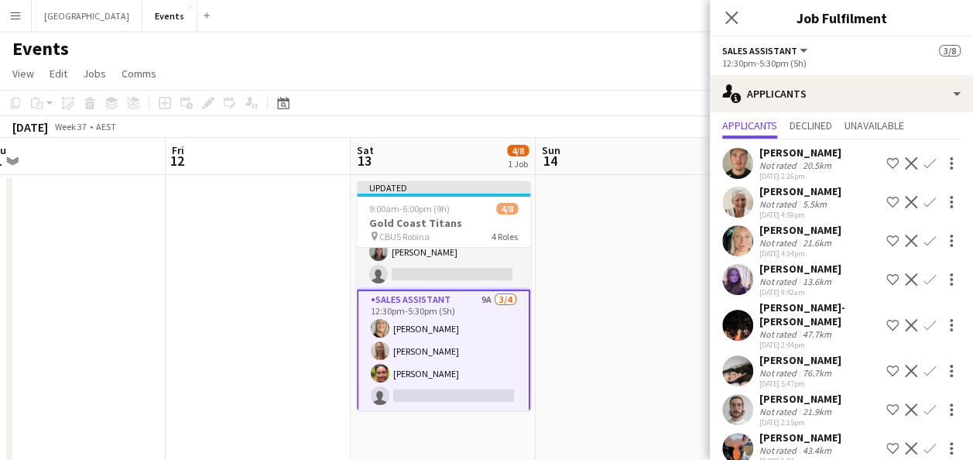
scroll to position [62, 0]
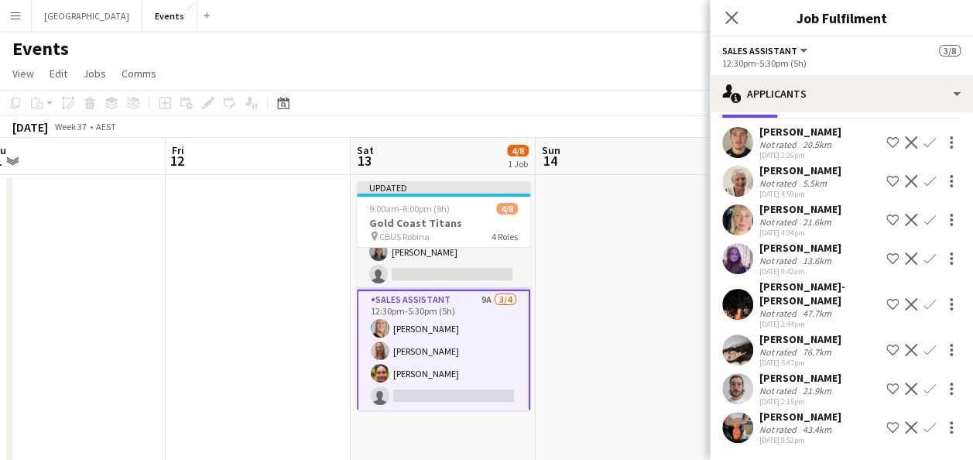
click at [924, 386] on app-icon "Confirm" at bounding box center [930, 388] width 12 height 12
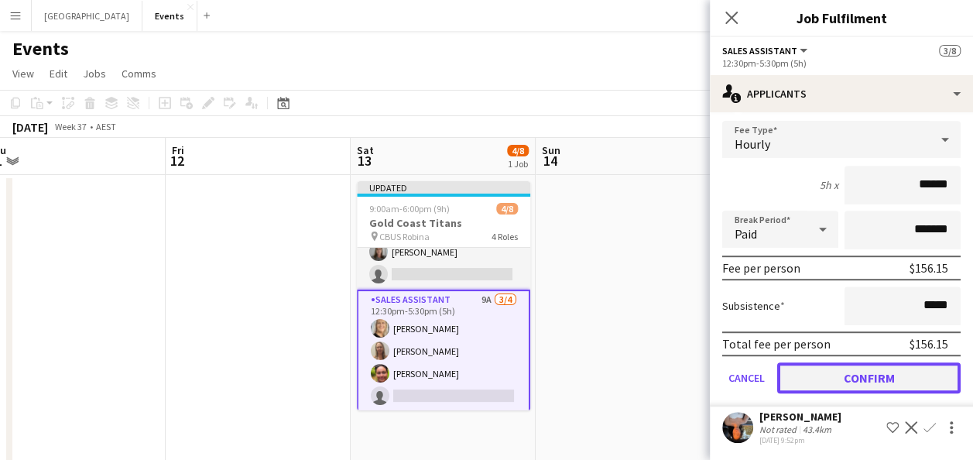
click at [869, 377] on button "Confirm" at bounding box center [868, 377] width 183 height 31
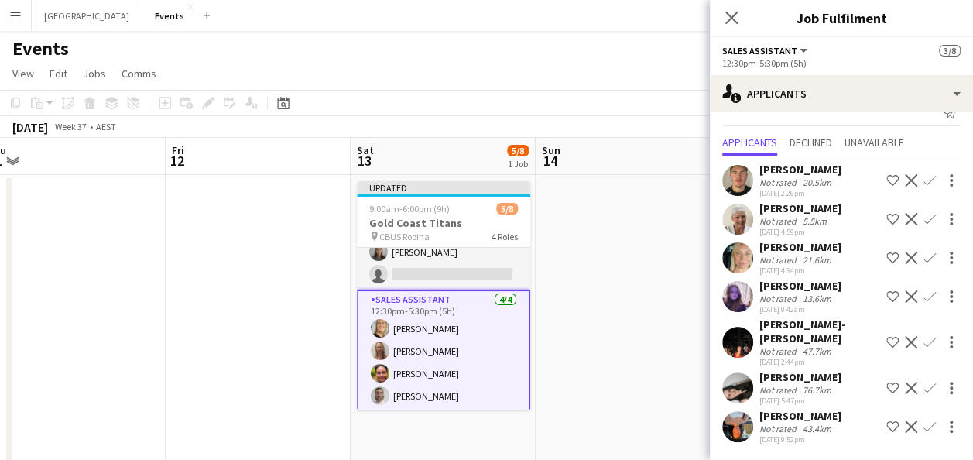
scroll to position [23, 0]
click at [738, 424] on app-user-avatar at bounding box center [737, 427] width 31 height 31
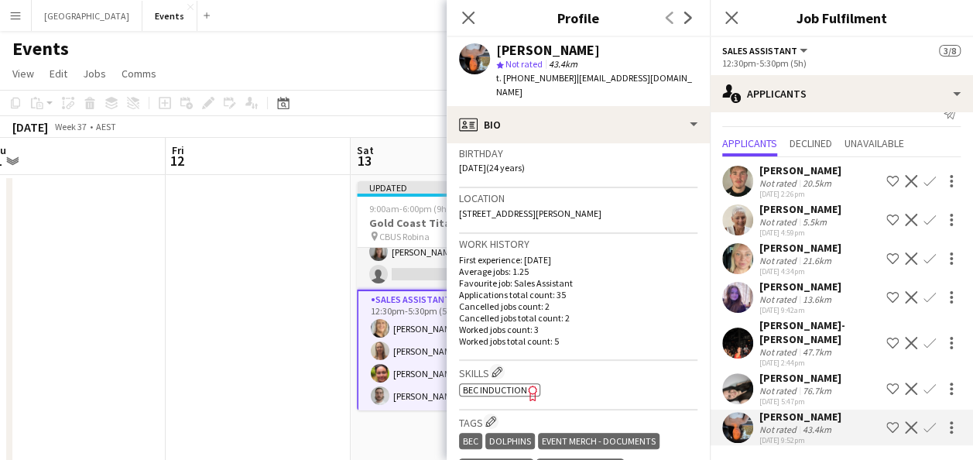
scroll to position [310, 0]
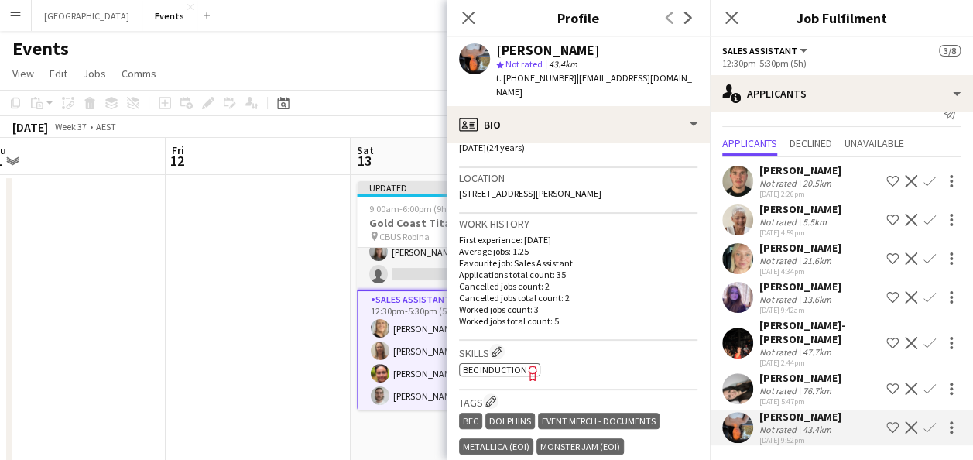
click at [740, 386] on app-user-avatar at bounding box center [737, 388] width 31 height 31
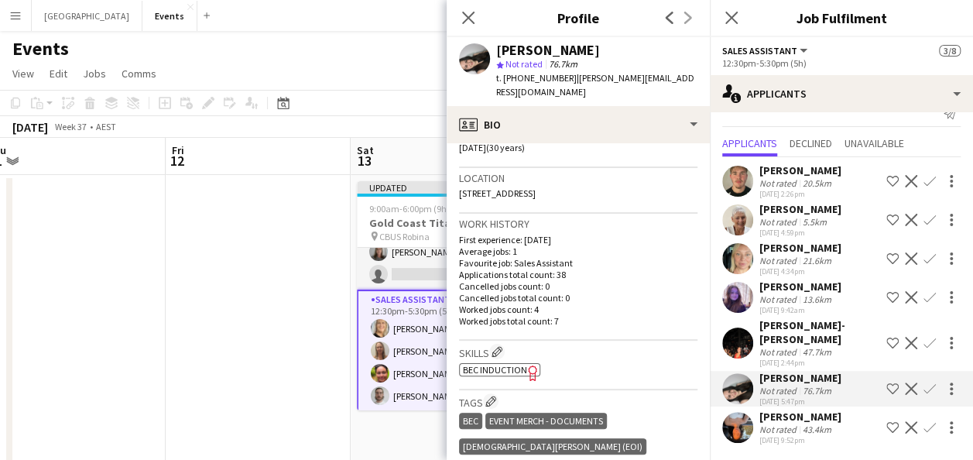
click at [742, 343] on app-user-avatar at bounding box center [737, 342] width 31 height 31
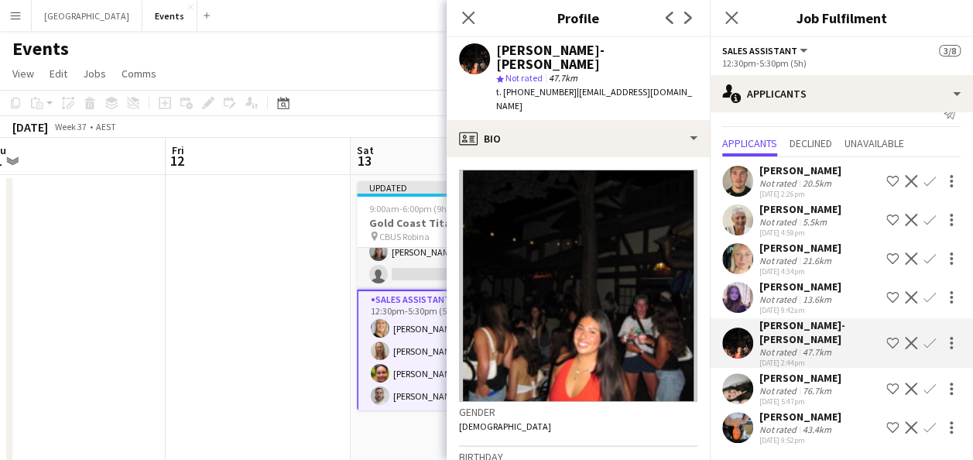
click at [735, 299] on app-user-avatar at bounding box center [737, 297] width 31 height 31
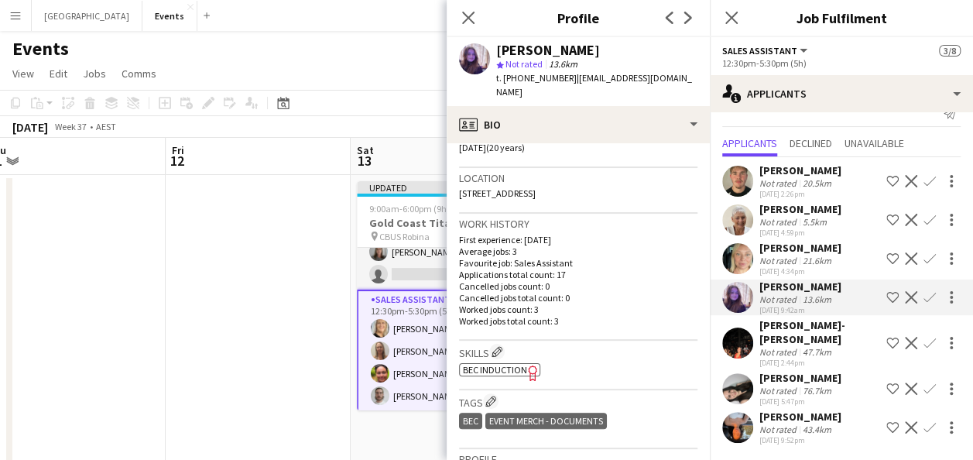
click at [743, 265] on app-user-avatar at bounding box center [737, 258] width 31 height 31
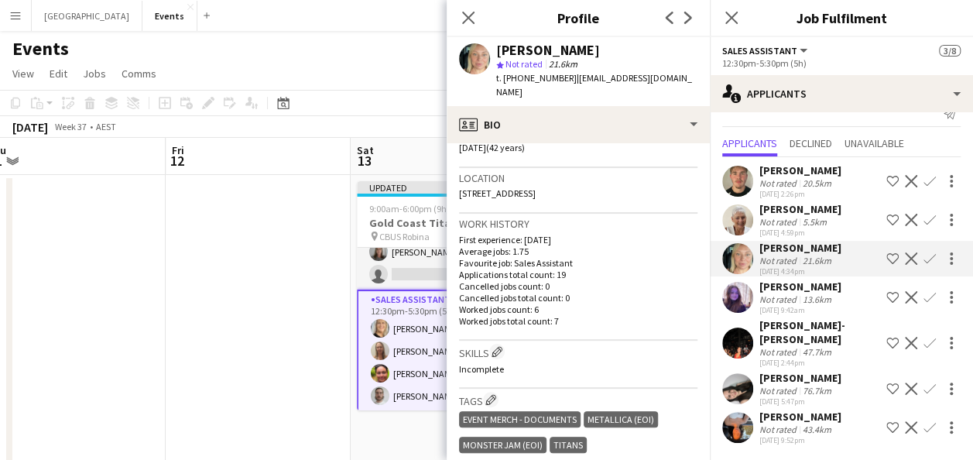
click at [746, 213] on app-user-avatar at bounding box center [737, 219] width 31 height 31
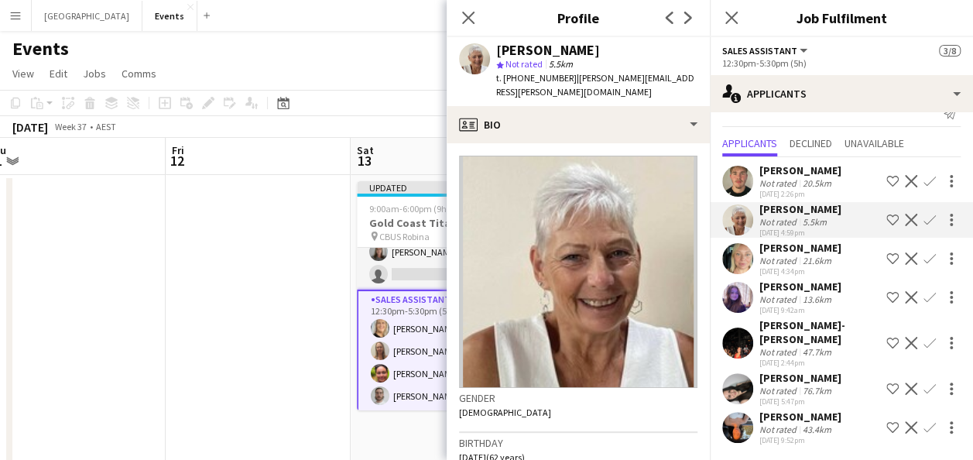
click at [742, 180] on app-user-avatar at bounding box center [737, 181] width 31 height 31
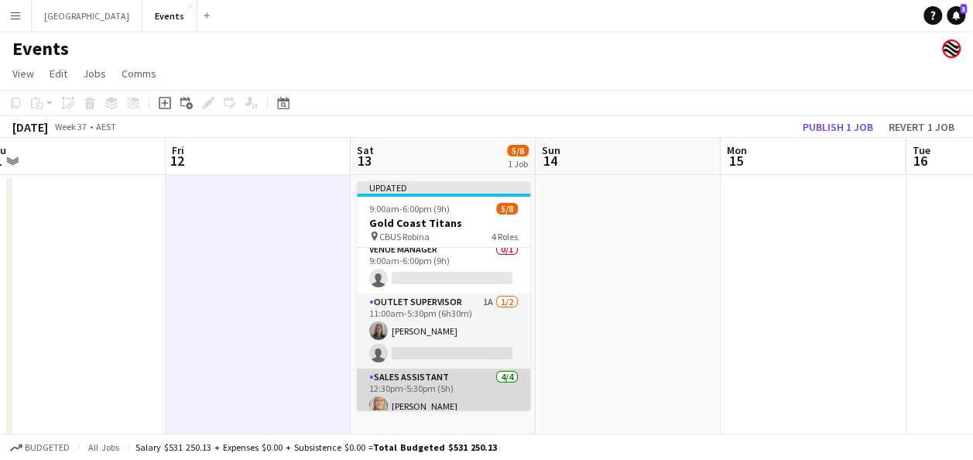
scroll to position [0, 0]
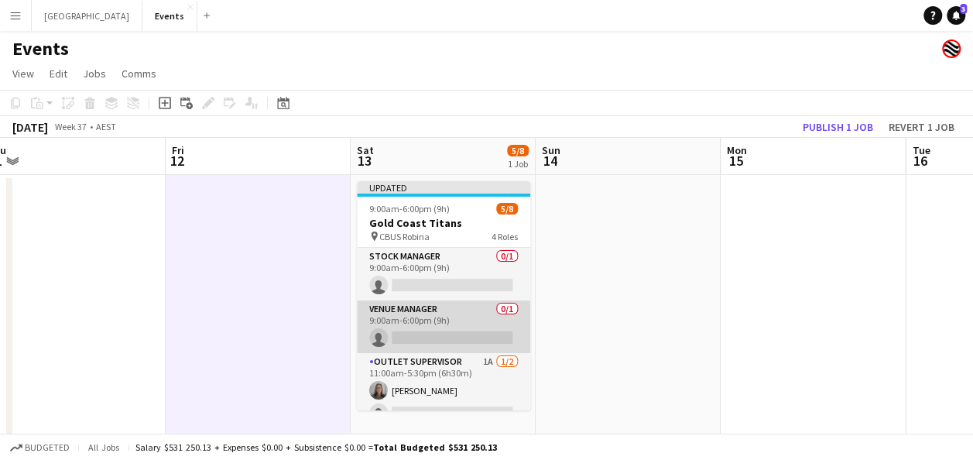
click at [446, 320] on app-card-role "Venue Manager 0/1 9:00am-6:00pm (9h) single-neutral-actions" at bounding box center [443, 326] width 173 height 53
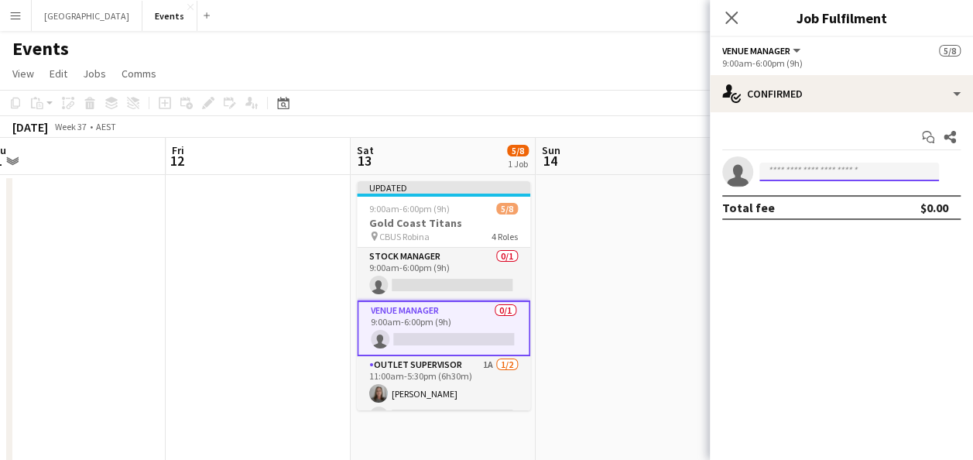
click at [791, 171] on input at bounding box center [849, 172] width 180 height 19
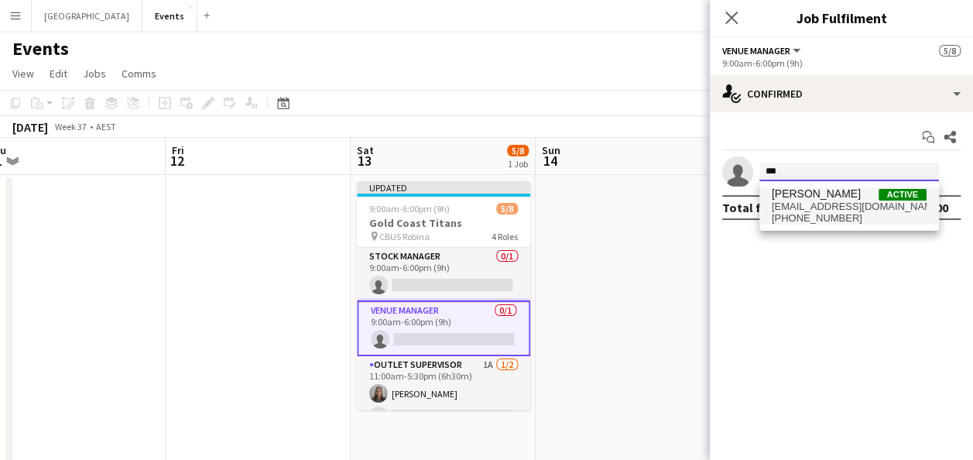
type input "***"
drag, startPoint x: 797, startPoint y: 197, endPoint x: 774, endPoint y: 208, distance: 26.0
click at [796, 199] on span "Norman James" at bounding box center [816, 193] width 89 height 13
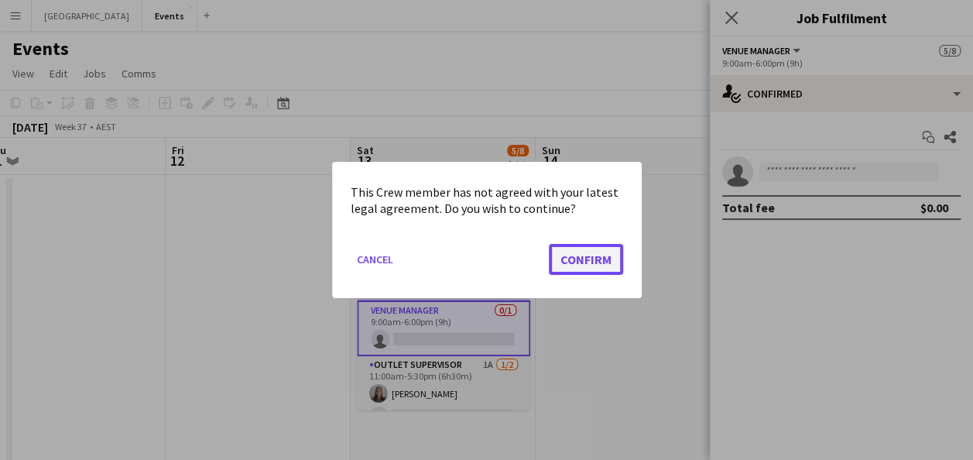
click at [584, 257] on button "Confirm" at bounding box center [586, 259] width 74 height 31
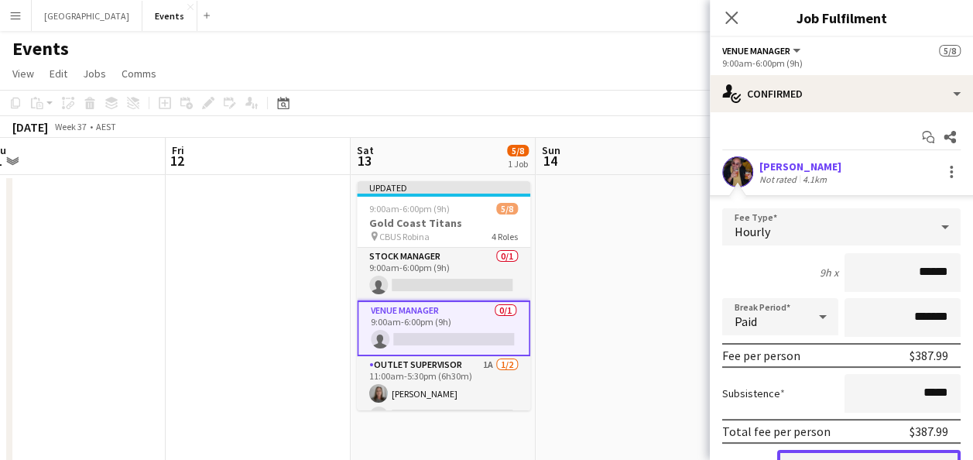
click at [852, 451] on button "Confirm" at bounding box center [868, 465] width 183 height 31
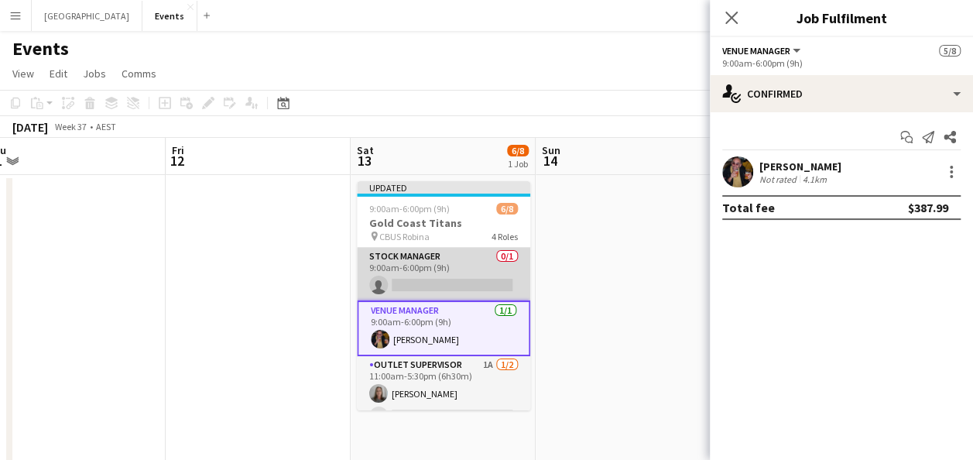
click at [445, 283] on app-card-role "Stock Manager 0/1 9:00am-6:00pm (9h) single-neutral-actions" at bounding box center [443, 274] width 173 height 53
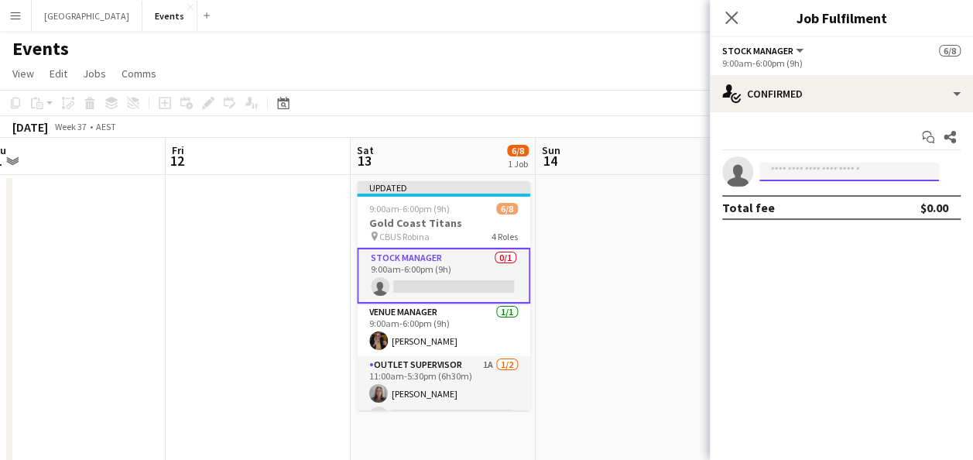
click at [787, 167] on input at bounding box center [849, 172] width 180 height 19
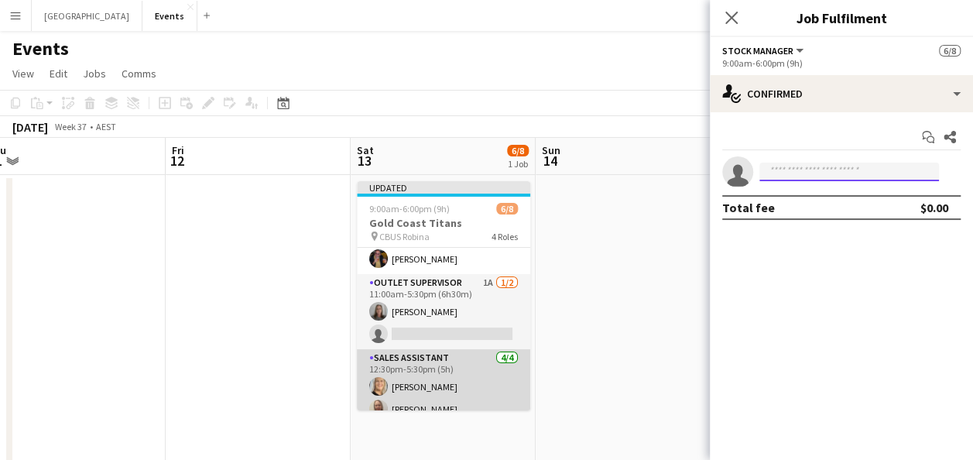
scroll to position [63, 0]
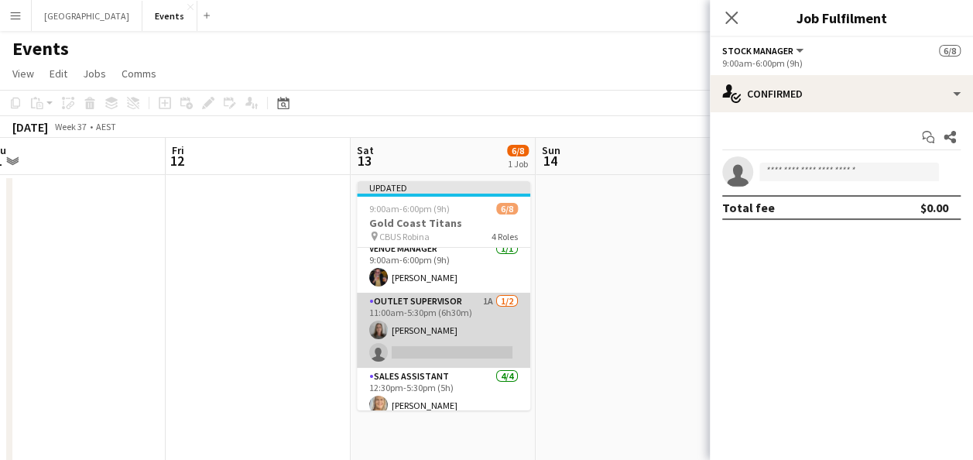
click at [455, 324] on app-card-role "Outlet Supervisor 1A 1/2 11:00am-5:30pm (6h30m) Andrea Bedward single-neutral-a…" at bounding box center [443, 330] width 173 height 75
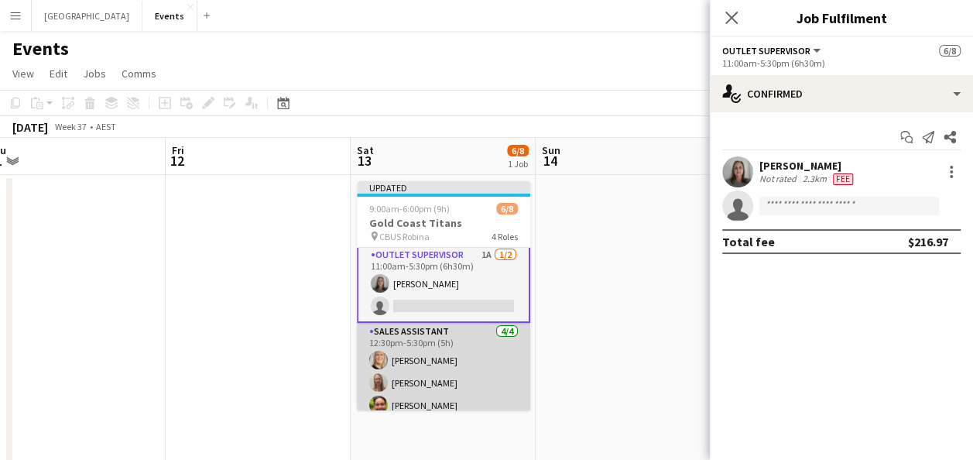
scroll to position [140, 0]
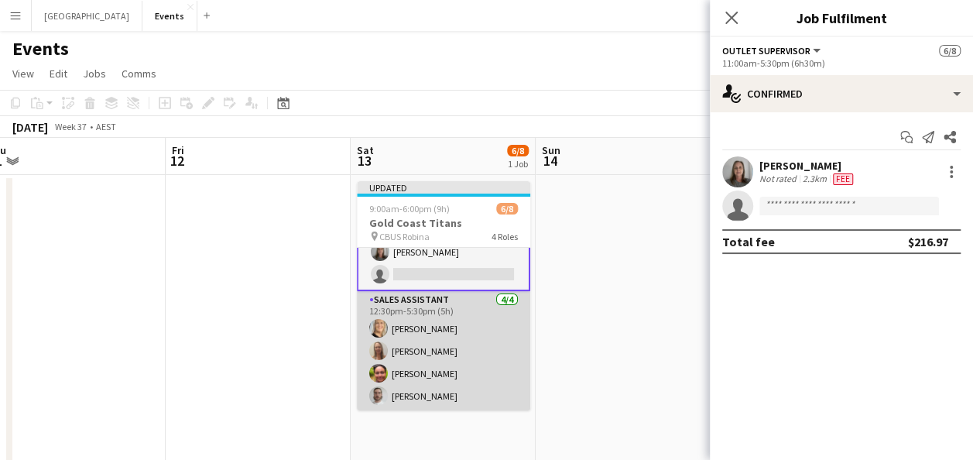
click at [463, 331] on app-card-role "Sales Assistant 4/4 12:30pm-5:30pm (5h) Ingrid WOODS Samantha Iwanuscha Karen B…" at bounding box center [443, 351] width 173 height 120
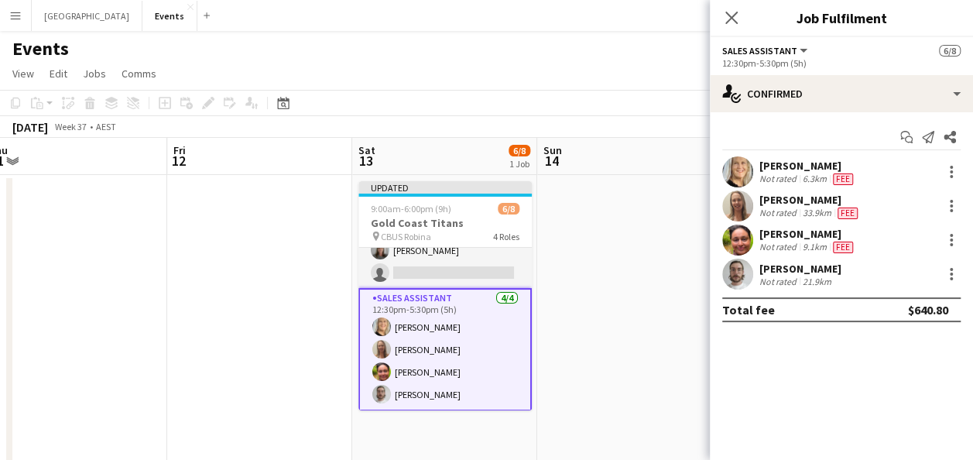
scroll to position [139, 0]
click at [957, 207] on div at bounding box center [951, 206] width 19 height 19
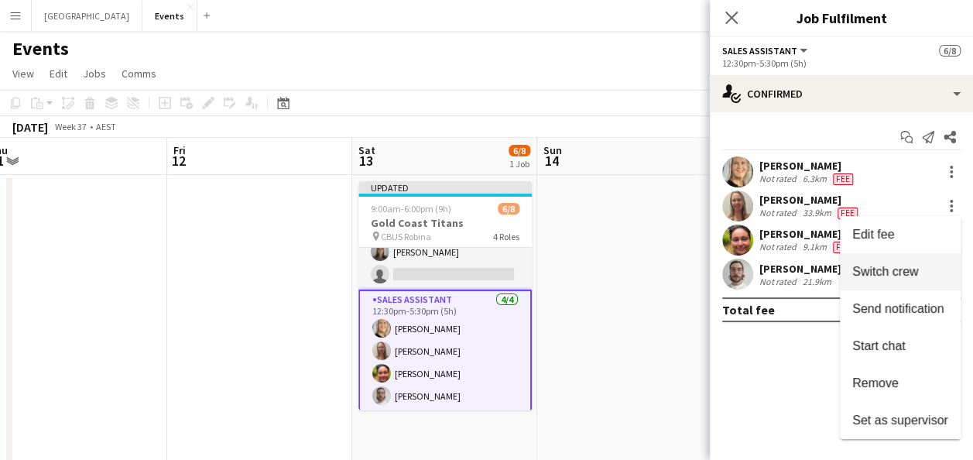
click at [901, 266] on span "Switch crew" at bounding box center [885, 271] width 66 height 13
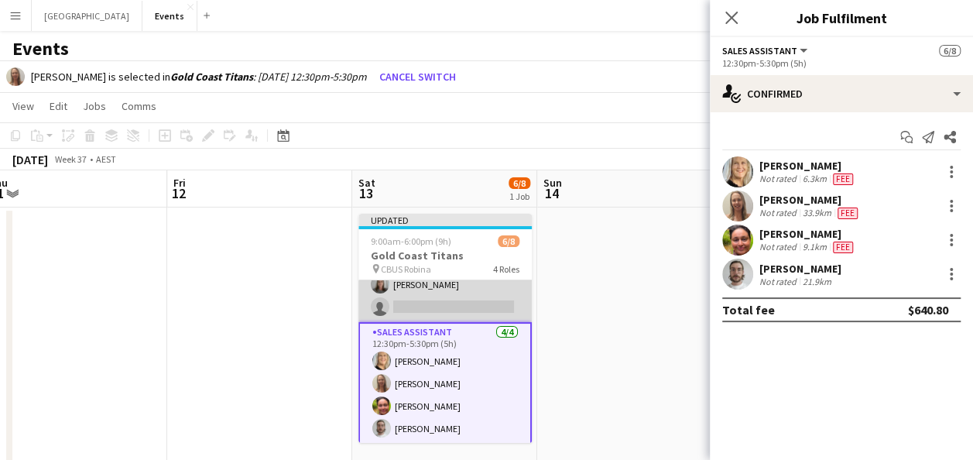
click at [491, 301] on app-card-role "Outlet Supervisor 1A 1/2 11:00am-5:30pm (6h30m) Andrea Bedward single-neutral-a…" at bounding box center [444, 284] width 173 height 75
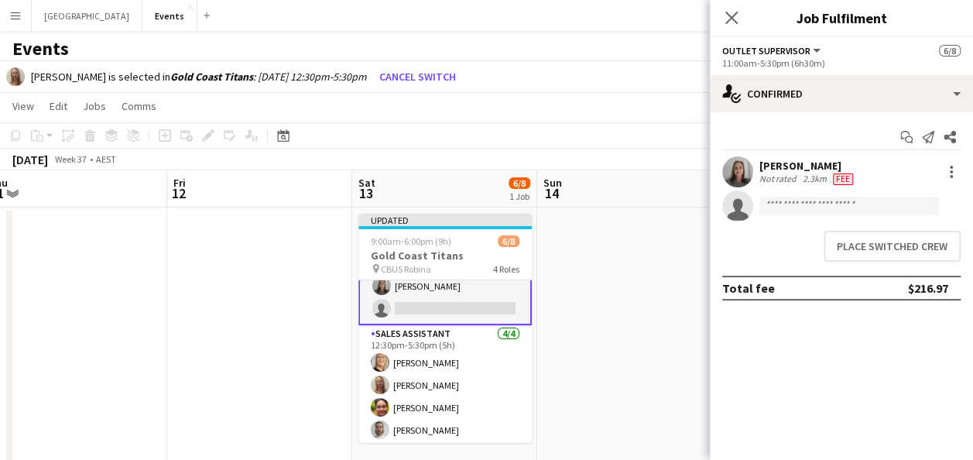
scroll to position [140, 0]
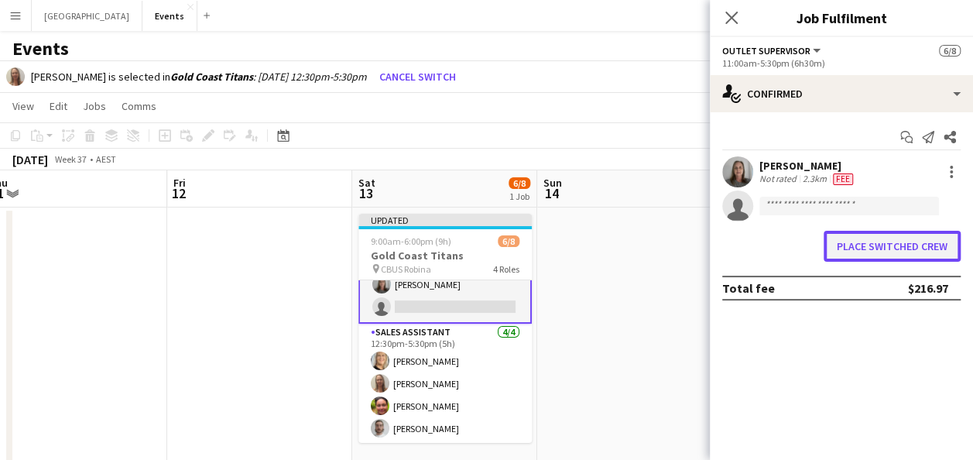
click at [858, 245] on button "Place switched crew" at bounding box center [892, 246] width 137 height 31
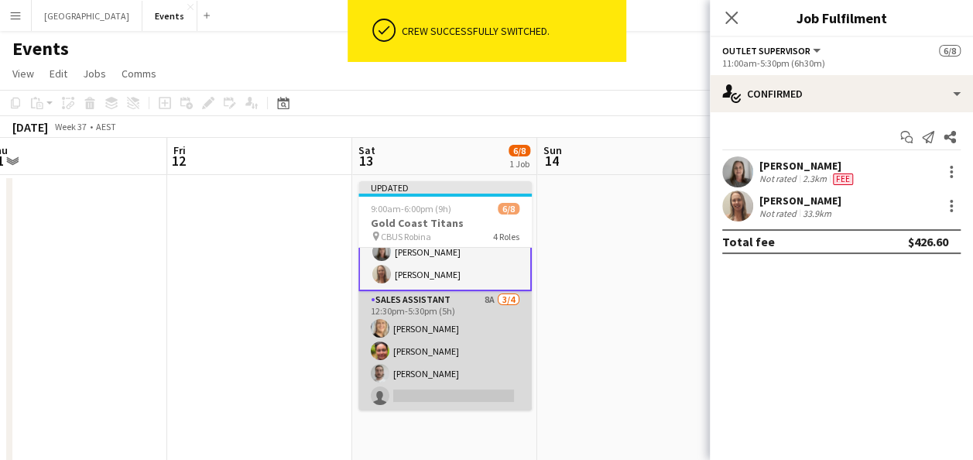
click at [447, 347] on app-card-role "Sales Assistant 8A 3/4 12:30pm-5:30pm (5h) Ingrid WOODS Karen Bartley Beal Benj…" at bounding box center [444, 351] width 173 height 120
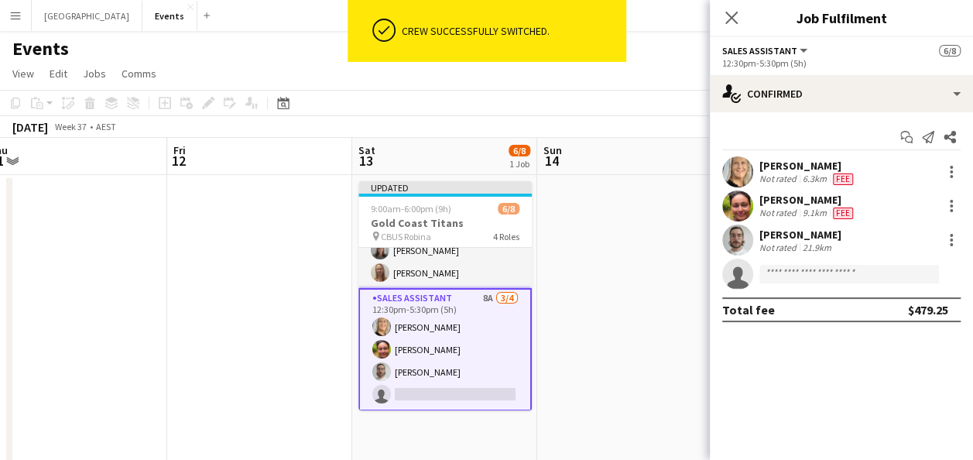
scroll to position [139, 0]
click at [815, 269] on input at bounding box center [849, 274] width 180 height 19
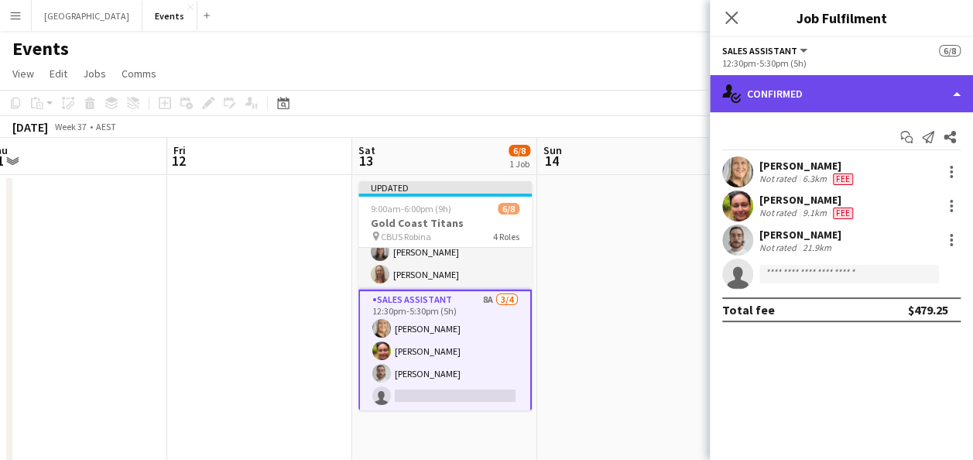
click at [830, 95] on div "single-neutral-actions-check-2 Confirmed" at bounding box center [841, 93] width 263 height 37
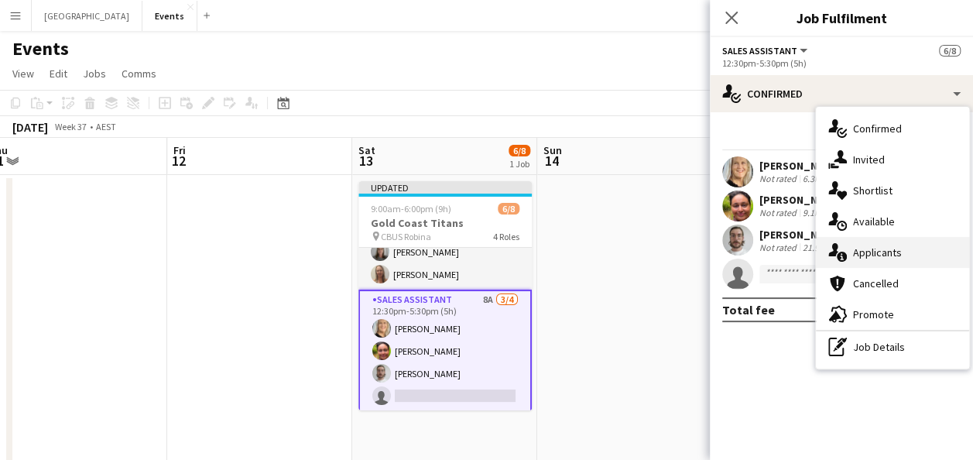
click at [887, 252] on span "Applicants" at bounding box center [877, 252] width 49 height 14
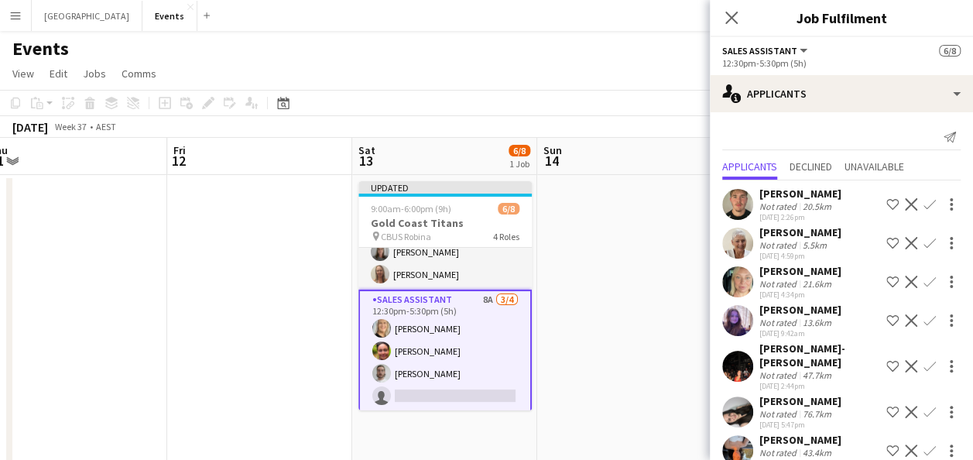
click at [924, 279] on app-icon "Confirm" at bounding box center [930, 282] width 12 height 12
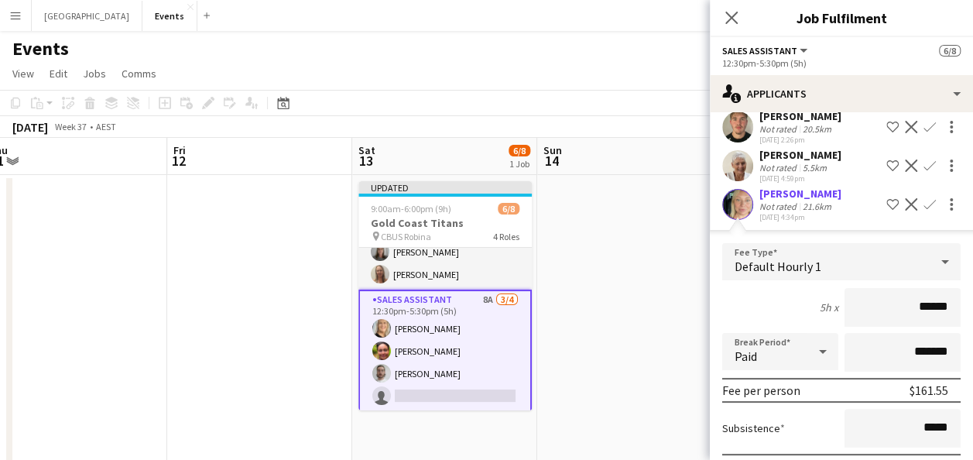
scroll to position [155, 0]
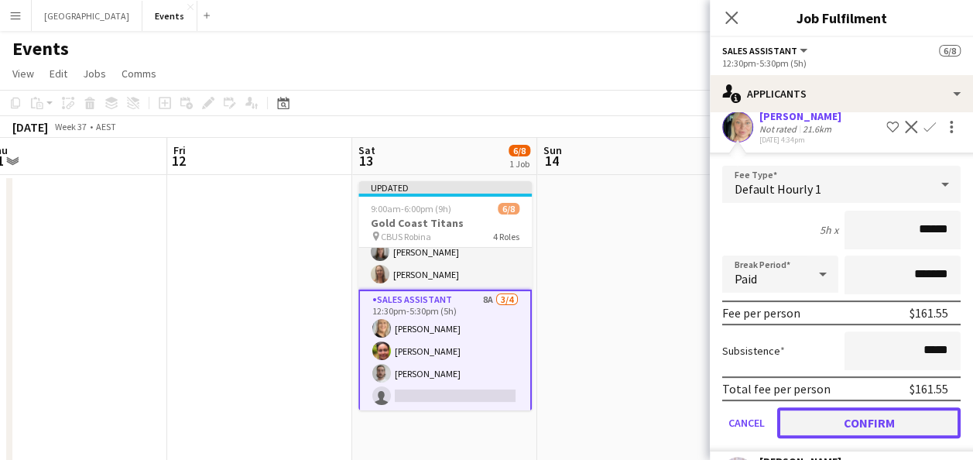
click at [858, 421] on button "Confirm" at bounding box center [868, 422] width 183 height 31
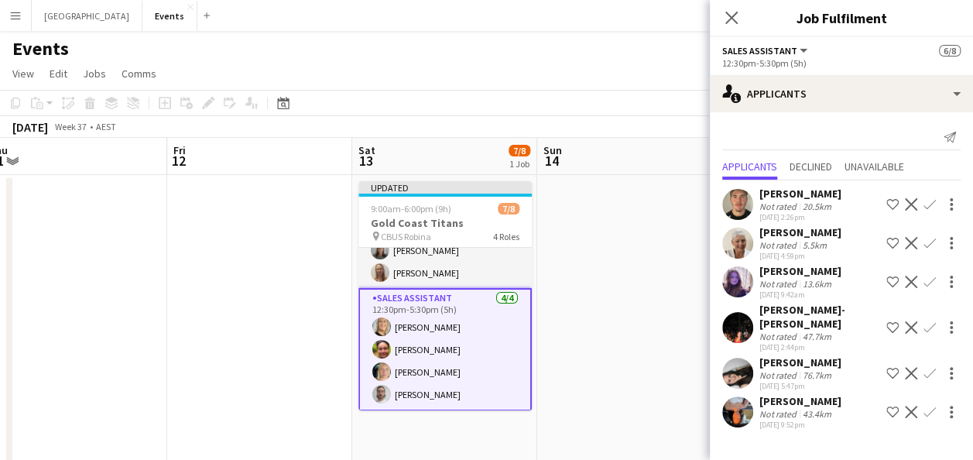
scroll to position [0, 0]
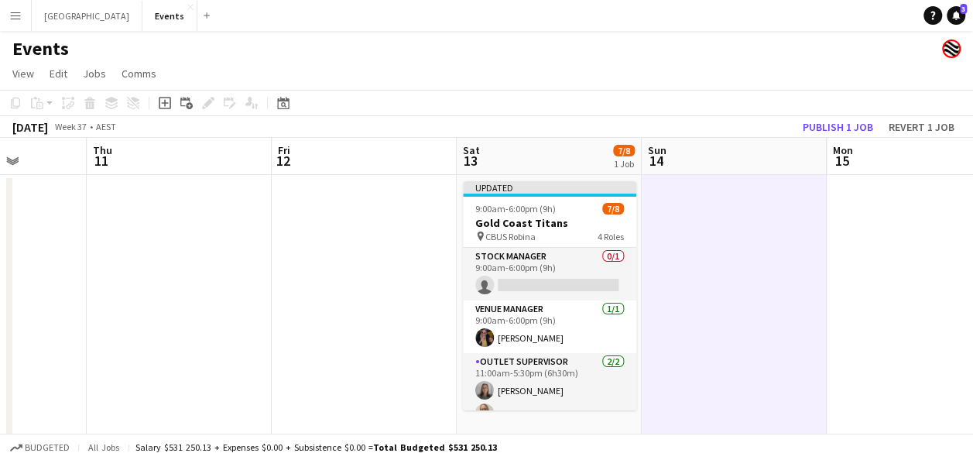
drag, startPoint x: 265, startPoint y: 299, endPoint x: 554, endPoint y: 299, distance: 289.6
click at [554, 299] on app-calendar-viewport "Mon 8 Tue 9 Wed 10 Thu 11 Fri 12 Sat 13 7/8 1 Job Sun 14 Mon 15 Tue 16 Wed 17 T…" at bounding box center [486, 464] width 973 height 653
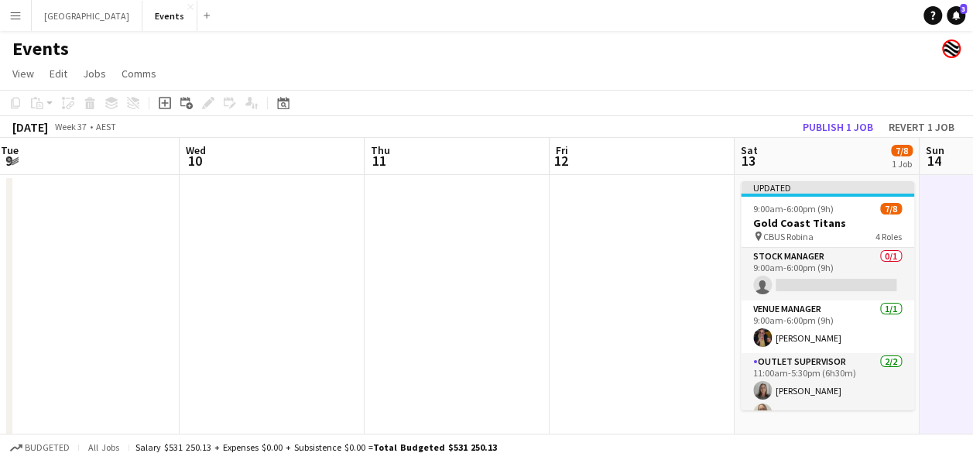
scroll to position [0, 373]
drag, startPoint x: 353, startPoint y: 297, endPoint x: 448, endPoint y: 300, distance: 95.3
click at [448, 300] on app-calendar-viewport "Sun 7 5/5 1 Job Mon 8 Tue 9 Wed 10 Thu 11 Fri 12 Sat 13 7/8 1 Job Sun 14 Mon 15…" at bounding box center [486, 464] width 973 height 653
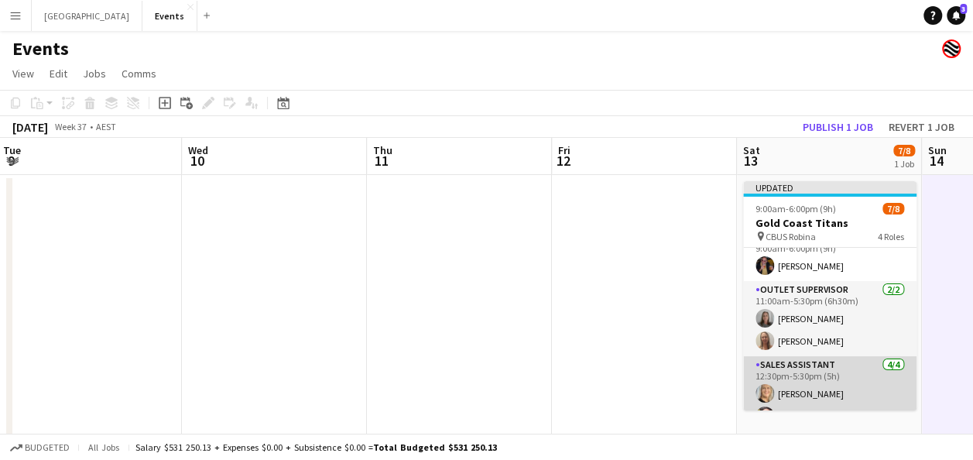
scroll to position [0, 0]
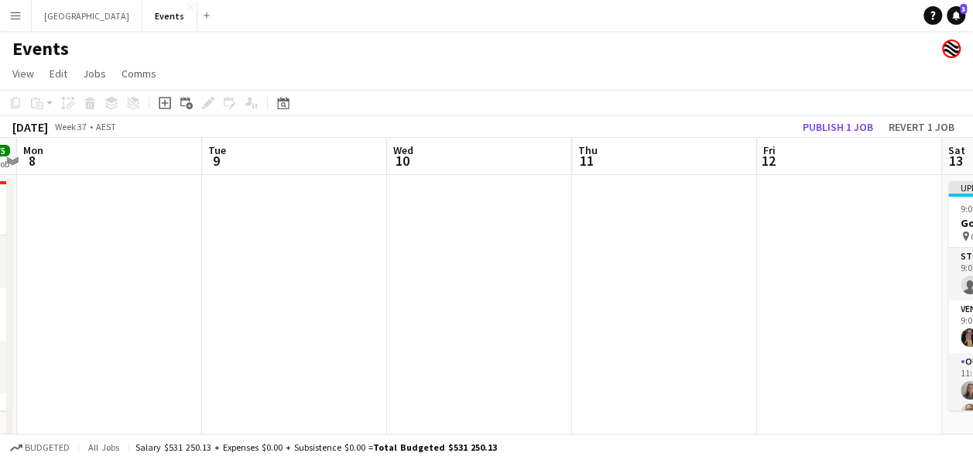
drag, startPoint x: 365, startPoint y: 287, endPoint x: 520, endPoint y: 290, distance: 154.9
click at [520, 290] on app-calendar-viewport "Sat 6 8/8 1 Job Sun 7 5/5 1 Job Mon 8 Tue 9 Wed 10 Thu 11 Fri 12 Sat 13 7/8 1 J…" at bounding box center [486, 464] width 973 height 653
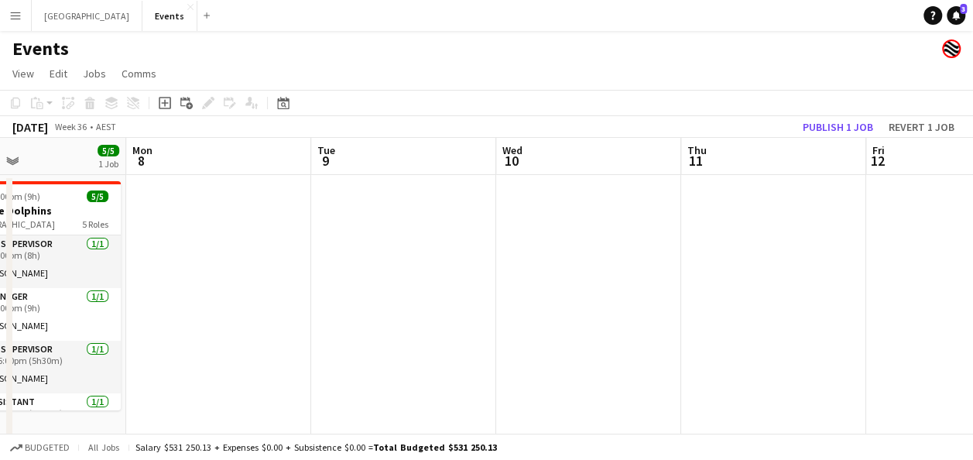
drag, startPoint x: 252, startPoint y: 288, endPoint x: 531, endPoint y: 290, distance: 278.7
click at [547, 289] on app-calendar-viewport "Fri 5 Sat 6 8/8 1 Job Sun 7 5/5 1 Job Mon 8 Tue 9 Wed 10 Thu 11 Fri 12 Sat 13 7…" at bounding box center [486, 464] width 973 height 653
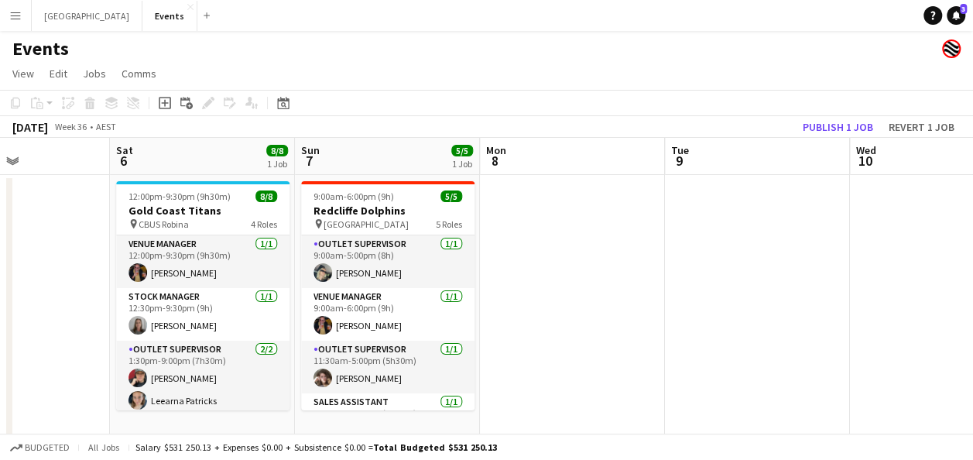
scroll to position [0, 444]
drag, startPoint x: 325, startPoint y: 290, endPoint x: 495, endPoint y: 294, distance: 170.4
click at [495, 294] on app-calendar-viewport "Wed 3 Thu 4 Fri 5 Sat 6 8/8 1 Job Sun 7 5/5 1 Job Mon 8 Tue 9 Wed 10 Thu 11 Fri…" at bounding box center [486, 464] width 973 height 653
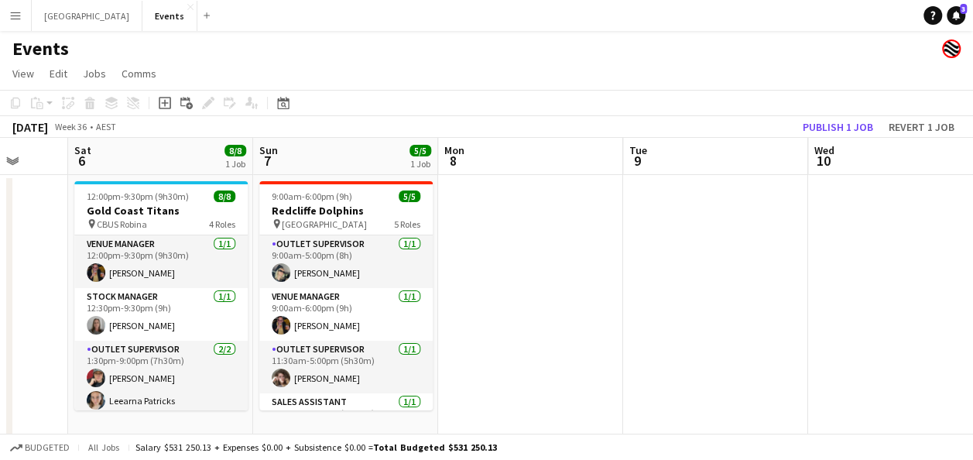
drag, startPoint x: 790, startPoint y: 269, endPoint x: 505, endPoint y: 269, distance: 285.7
click at [398, 269] on app-calendar-viewport "Wed 3 Thu 4 Fri 5 Sat 6 8/8 1 Job Sun 7 5/5 1 Job Mon 8 Tue 9 Wed 10 Thu 11 Fri…" at bounding box center [486, 464] width 973 height 653
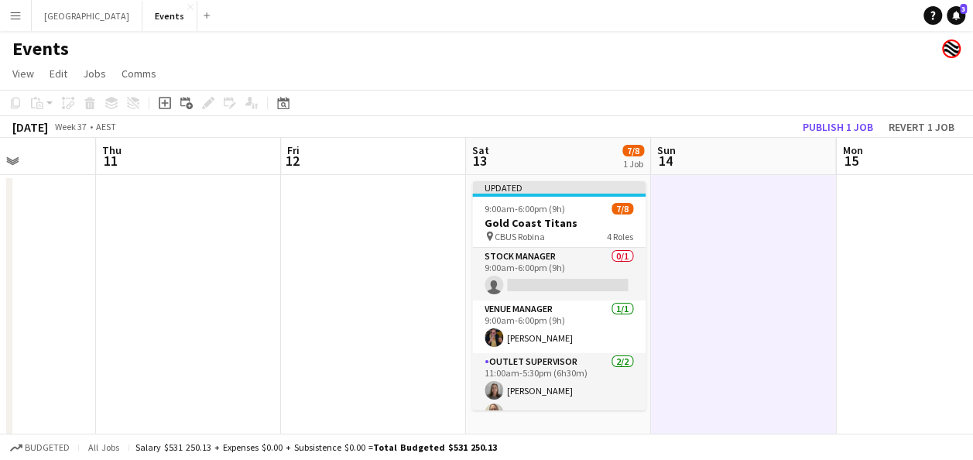
scroll to position [0, 660]
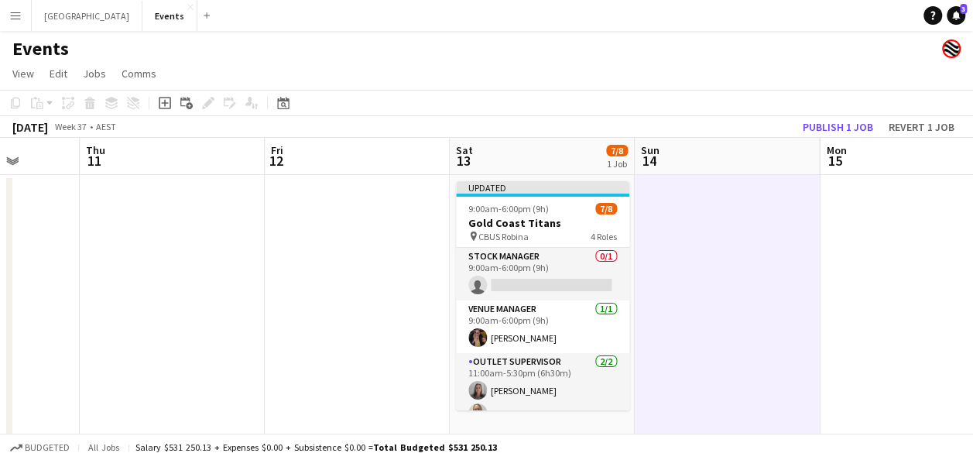
drag, startPoint x: 835, startPoint y: 280, endPoint x: 359, endPoint y: 282, distance: 475.4
click at [360, 282] on app-calendar-viewport "Sun 7 5/5 1 Job Mon 8 Tue 9 Wed 10 Thu 11 Fri 12 Sat 13 7/8 1 Job Sun 14 Mon 15…" at bounding box center [486, 464] width 973 height 653
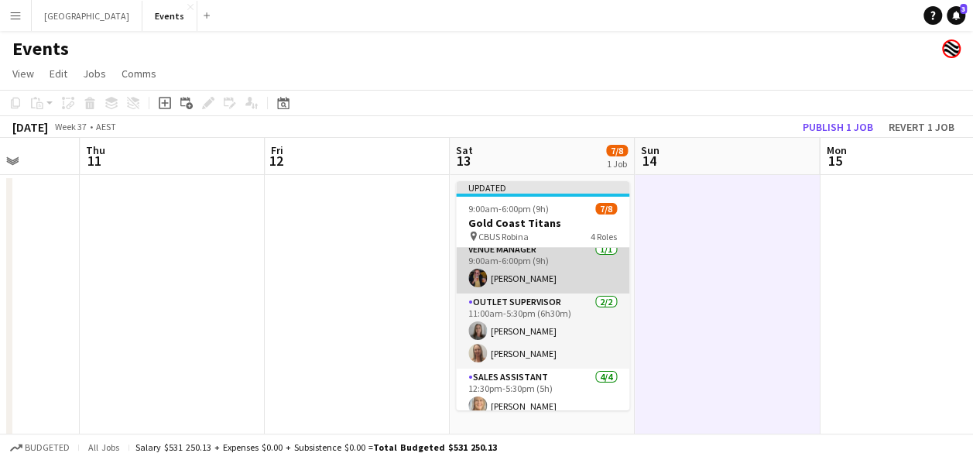
scroll to position [137, 0]
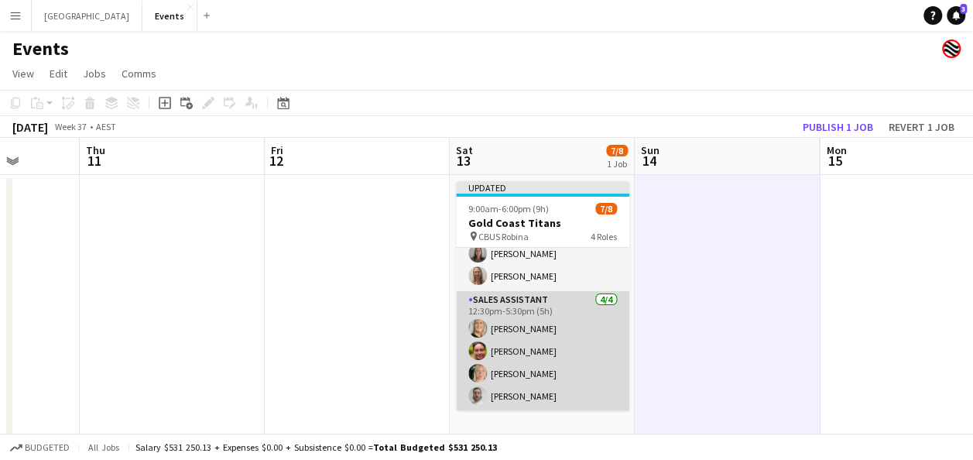
click at [535, 365] on app-card-role "Sales Assistant 4/4 12:30pm-5:30pm (5h) Ingrid WOODS Karen Bartley Beal Melissa…" at bounding box center [542, 351] width 173 height 120
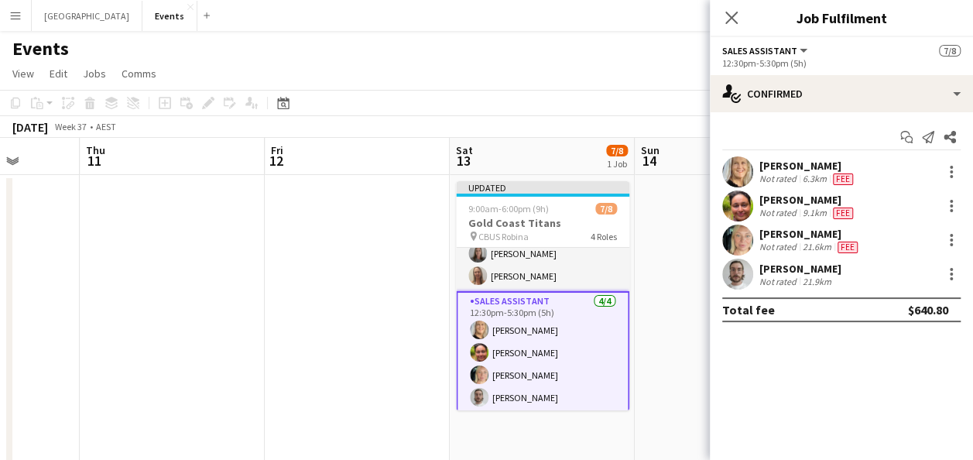
click at [742, 238] on app-user-avatar at bounding box center [737, 240] width 31 height 31
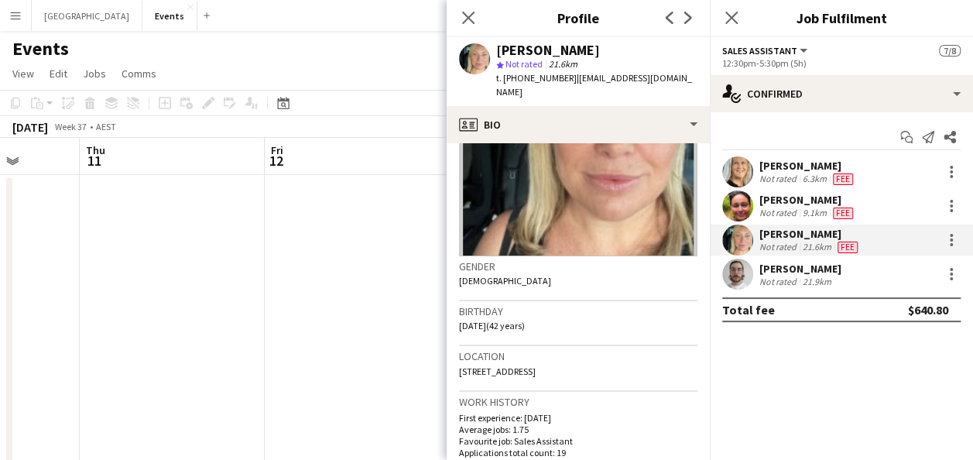
scroll to position [155, 0]
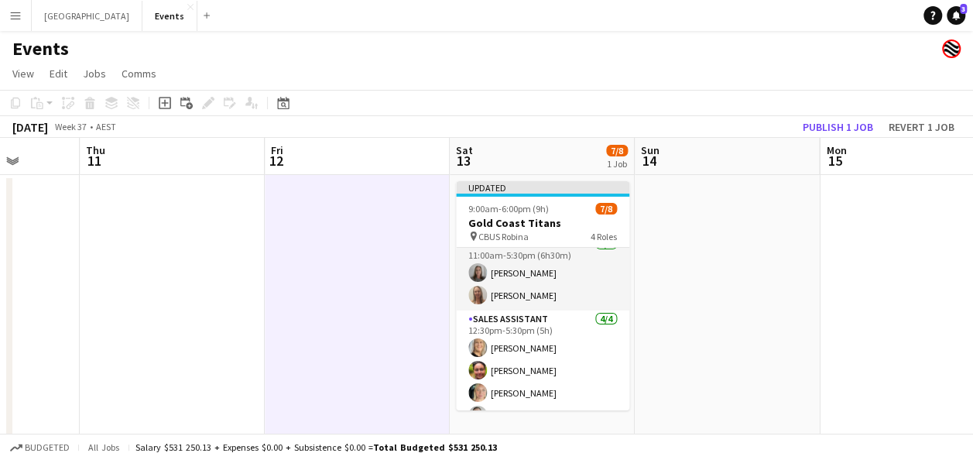
scroll to position [137, 0]
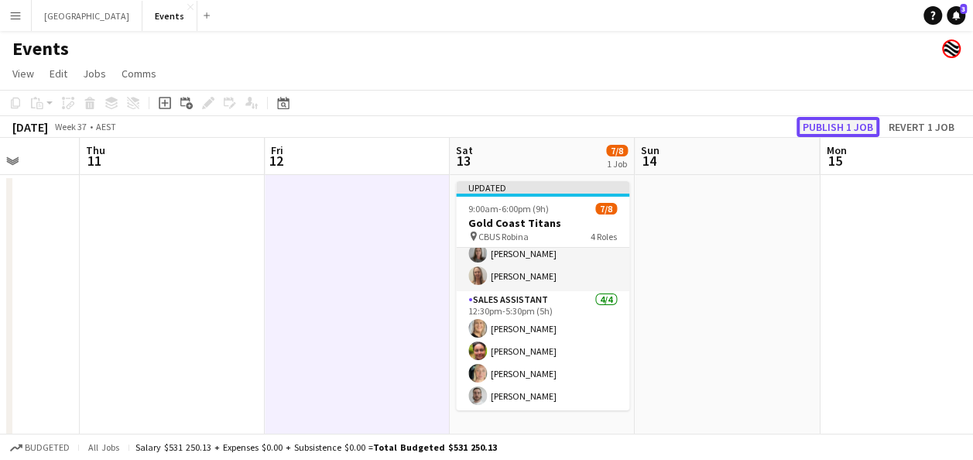
click at [831, 122] on button "Publish 1 job" at bounding box center [838, 127] width 83 height 20
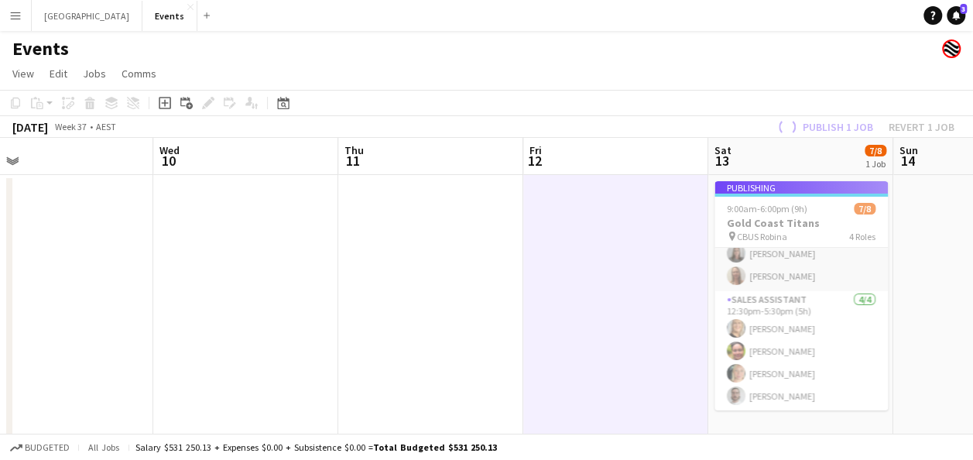
drag, startPoint x: 70, startPoint y: 294, endPoint x: 317, endPoint y: 300, distance: 246.3
click at [332, 299] on app-calendar-viewport "Sun 7 5/5 1 Job Mon 8 Tue 9 Wed 10 Thu 11 Fri 12 Sat 13 7/8 1 Job Sun 14 Mon 15…" at bounding box center [486, 464] width 973 height 653
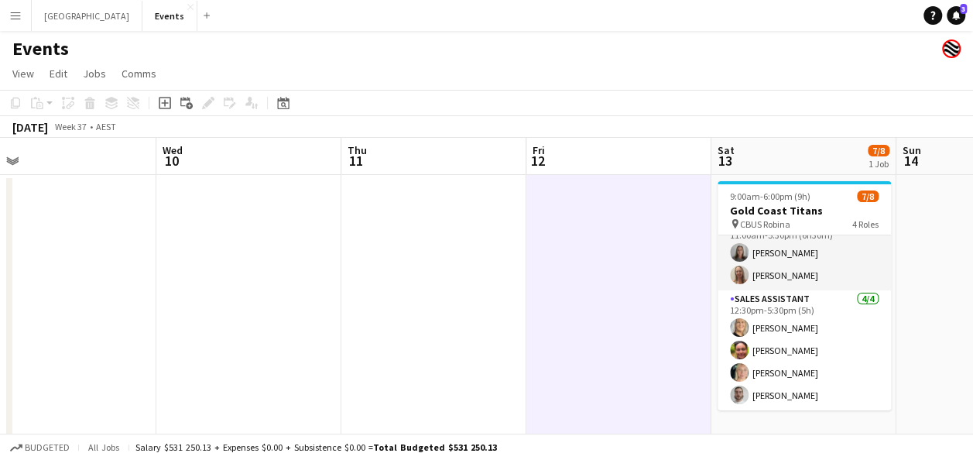
scroll to position [125, 0]
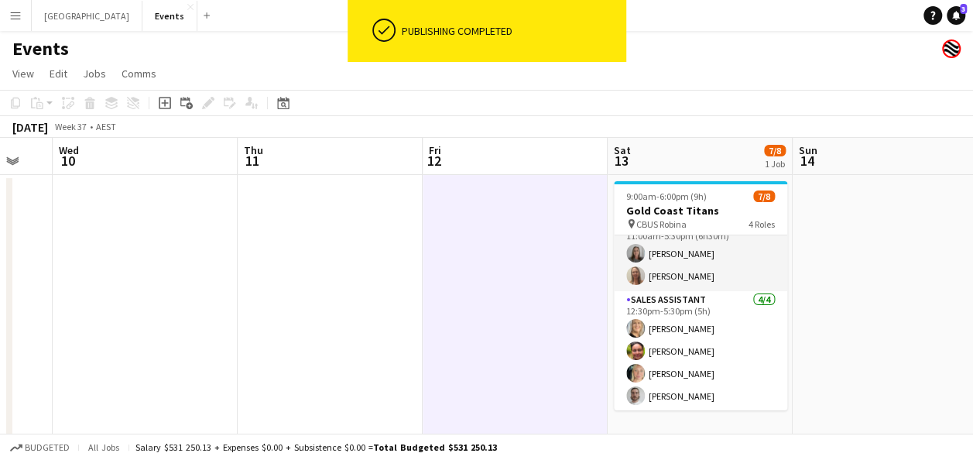
drag, startPoint x: 635, startPoint y: 299, endPoint x: 157, endPoint y: 303, distance: 477.7
click at [157, 303] on app-calendar-viewport "Sun 7 5/5 1 Job Mon 8 Tue 9 Wed 10 Thu 11 Fri 12 Sat 13 7/8 1 Job Sun 14 Mon 15…" at bounding box center [486, 464] width 973 height 653
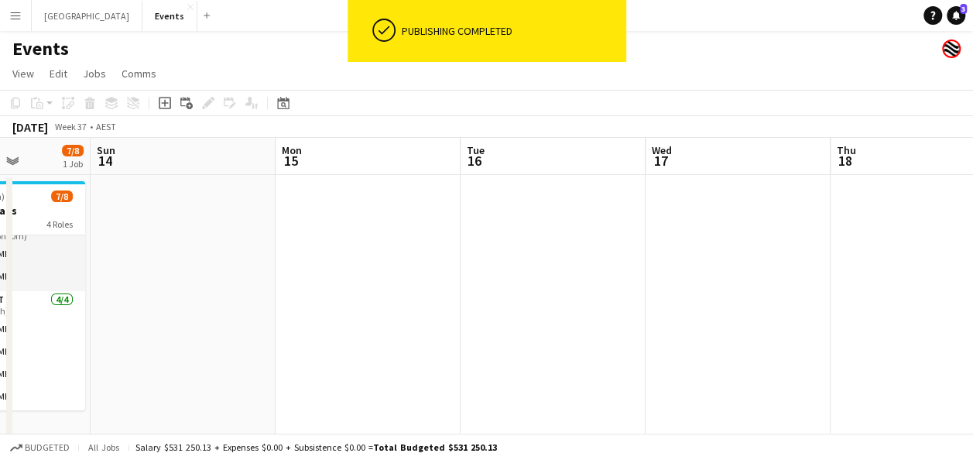
drag, startPoint x: 775, startPoint y: 310, endPoint x: 687, endPoint y: 311, distance: 88.3
click at [342, 311] on app-calendar-viewport "Thu 11 Fri 12 Sat 13 7/8 1 Job Sun 14 Mon 15 Tue 16 Wed 17 Thu 18 Fri 19 Sat 20…" at bounding box center [486, 464] width 973 height 653
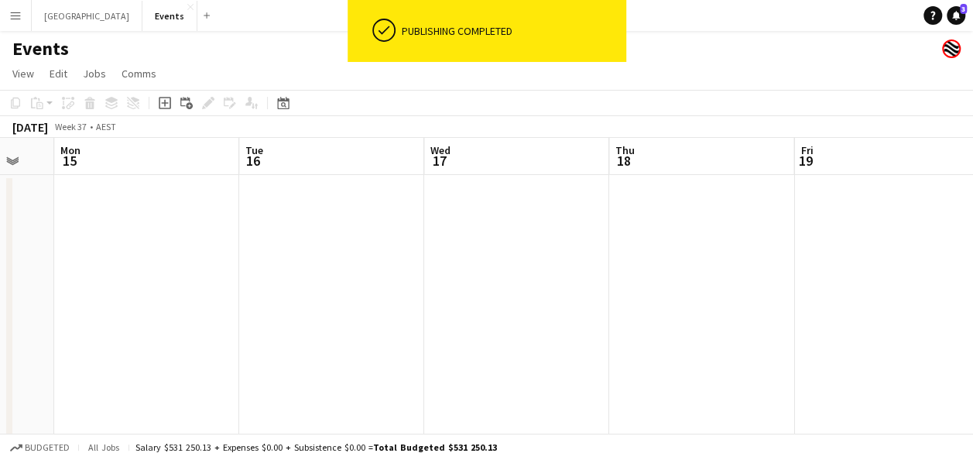
drag, startPoint x: 710, startPoint y: 319, endPoint x: 393, endPoint y: 319, distance: 317.4
click at [381, 319] on app-calendar-viewport "Thu 11 Fri 12 Sat 13 7/8 1 Job Sun 14 Mon 15 Tue 16 Wed 17 Thu 18 Fri 19 Sat 20…" at bounding box center [486, 464] width 973 height 653
drag, startPoint x: 783, startPoint y: 324, endPoint x: 504, endPoint y: 319, distance: 279.5
click at [473, 324] on app-calendar-viewport "Mon 15 Tue 16 Wed 17 Thu 18 Fri 19 Sat 20 Sun 21 Mon 22 Tue 23 Wed 24 Thu 25" at bounding box center [486, 464] width 973 height 653
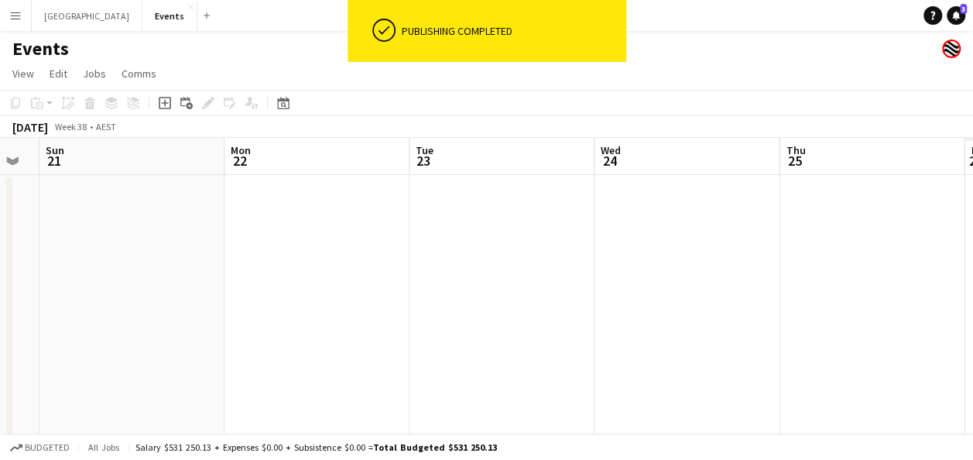
drag, startPoint x: 780, startPoint y: 314, endPoint x: 389, endPoint y: 315, distance: 391.0
click at [385, 315] on app-calendar-viewport "Wed 17 Thu 18 Fri 19 Sat 20 Sun 21 Mon 22 Tue 23 Wed 24 Thu 25 Fri 26 Sat 27" at bounding box center [486, 464] width 973 height 653
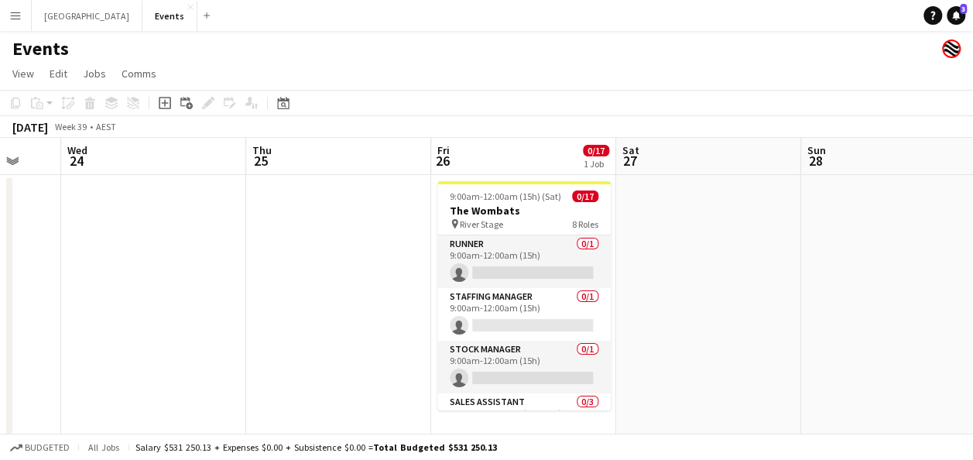
scroll to position [0, 499]
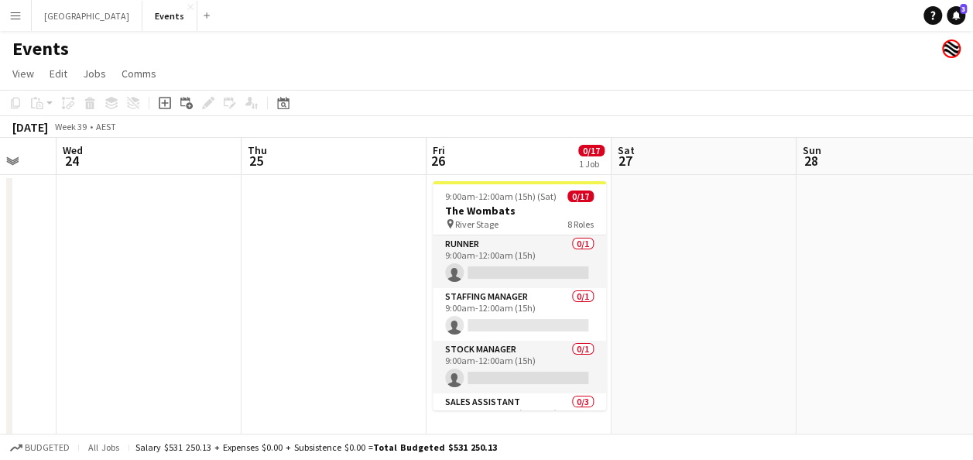
drag, startPoint x: 777, startPoint y: 310, endPoint x: 240, endPoint y: 316, distance: 536.5
click at [240, 316] on app-calendar-viewport "Sun 21 Mon 22 Tue 23 Wed 24 Thu 25 Fri 26 0/17 1 Job Sat 27 Sun 28 Mon 29 Tue 3…" at bounding box center [486, 464] width 973 height 653
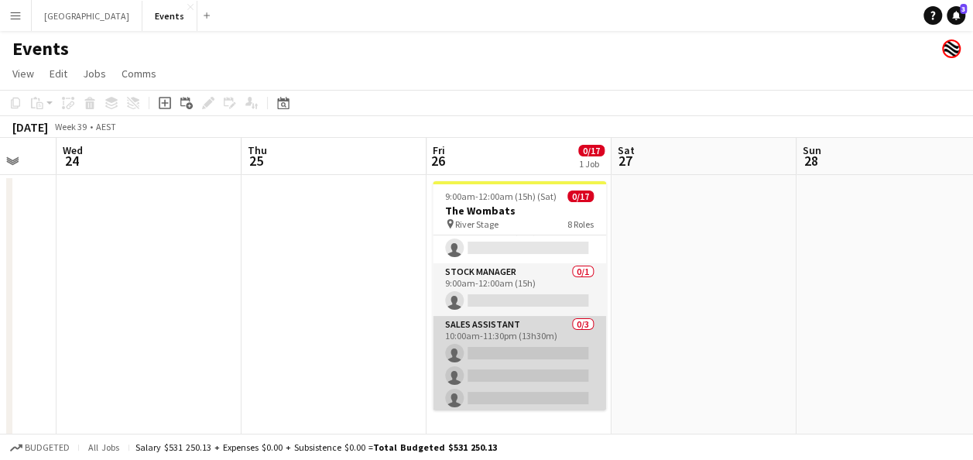
scroll to position [0, 0]
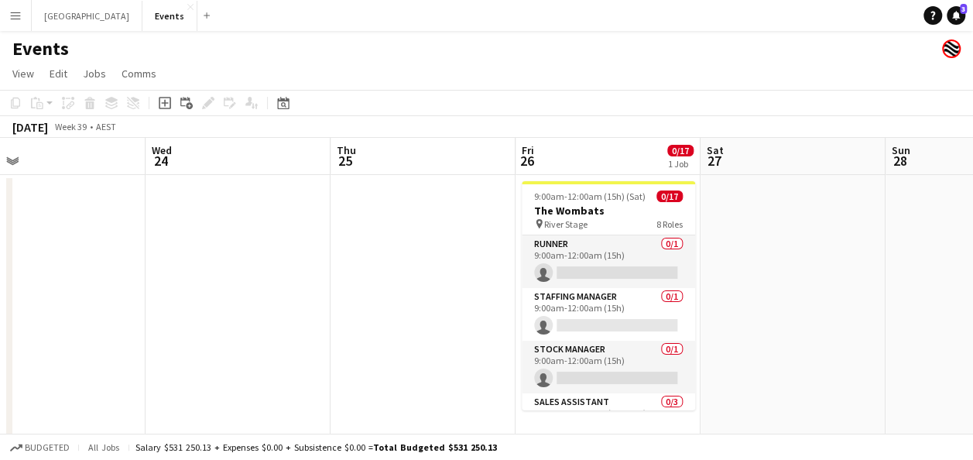
drag, startPoint x: 124, startPoint y: 287, endPoint x: 359, endPoint y: 292, distance: 235.4
click at [359, 292] on app-calendar-viewport "Sun 21 Mon 22 Tue 23 Wed 24 Thu 25 Fri 26 0/17 1 Job Sat 27 Sun 28 Mon 29 Tue 3…" at bounding box center [486, 464] width 973 height 653
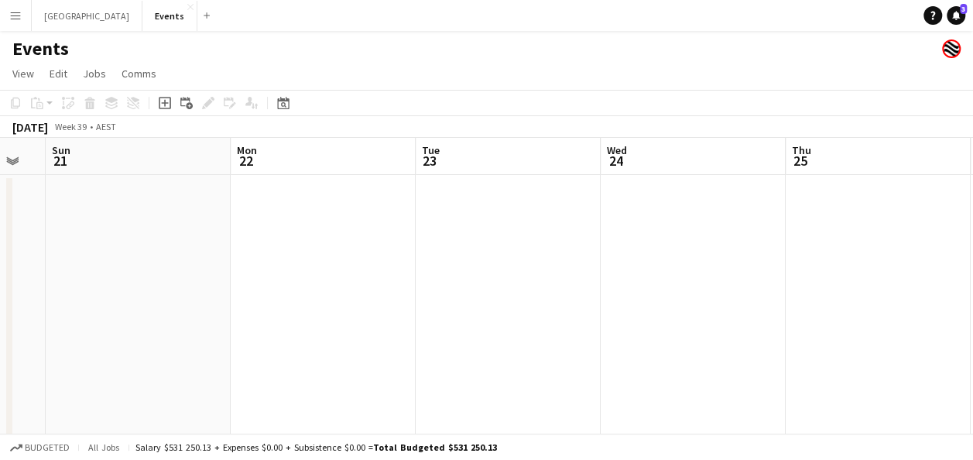
drag, startPoint x: 274, startPoint y: 302, endPoint x: 491, endPoint y: 306, distance: 216.8
click at [502, 306] on app-calendar-viewport "Fri 19 Sat 20 Sun 21 Mon 22 Tue 23 Wed 24 Thu 25 Fri 26 0/17 1 Job Sat 27 Sun 2…" at bounding box center [486, 464] width 973 height 653
drag, startPoint x: 382, startPoint y: 299, endPoint x: 460, endPoint y: 299, distance: 78.2
click at [516, 299] on app-calendar-viewport "Wed 17 Thu 18 Fri 19 Sat 20 Sun 21 Mon 22 Tue 23 Wed 24 Thu 25 Fri 26 0/17 1 Jo…" at bounding box center [486, 464] width 973 height 653
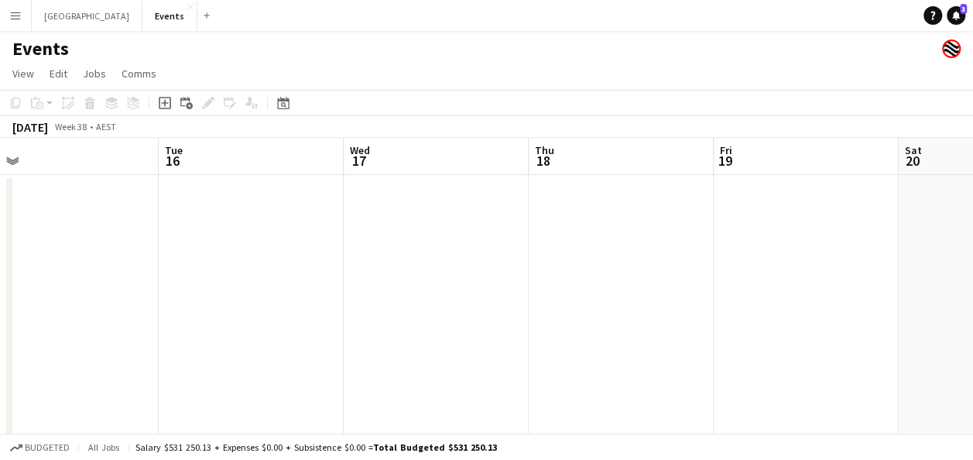
drag, startPoint x: 598, startPoint y: 297, endPoint x: 234, endPoint y: 297, distance: 364.6
click at [596, 297] on app-calendar-viewport "Sat 13 7/8 1 Job Sun 14 Mon 15 Tue 16 Wed 17 Thu 18 Fri 19 Sat 20 Sun 21 Mon 22…" at bounding box center [486, 464] width 973 height 653
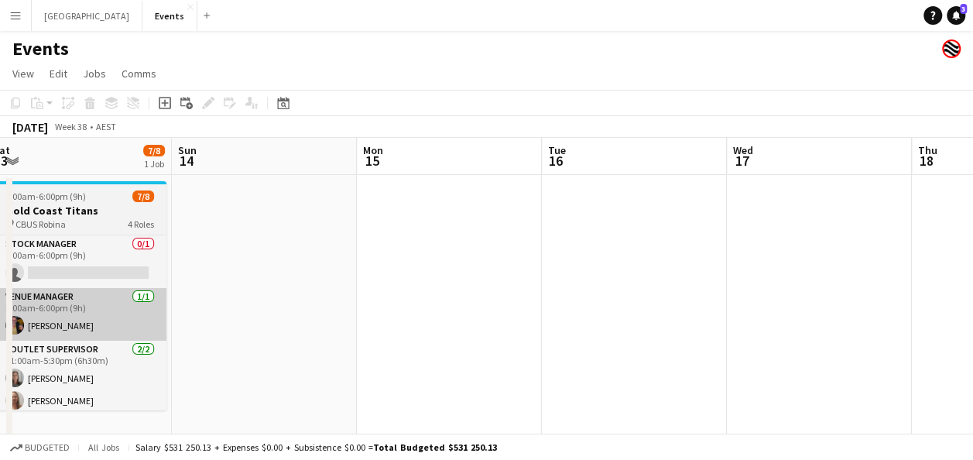
drag, startPoint x: 156, startPoint y: 297, endPoint x: 191, endPoint y: 300, distance: 35.8
click at [592, 300] on app-calendar-viewport "Thu 11 Fri 12 Sat 13 7/8 1 Job Sun 14 Mon 15 Tue 16 Wed 17 Thu 18 Fri 19 Sat 20…" at bounding box center [486, 464] width 973 height 653
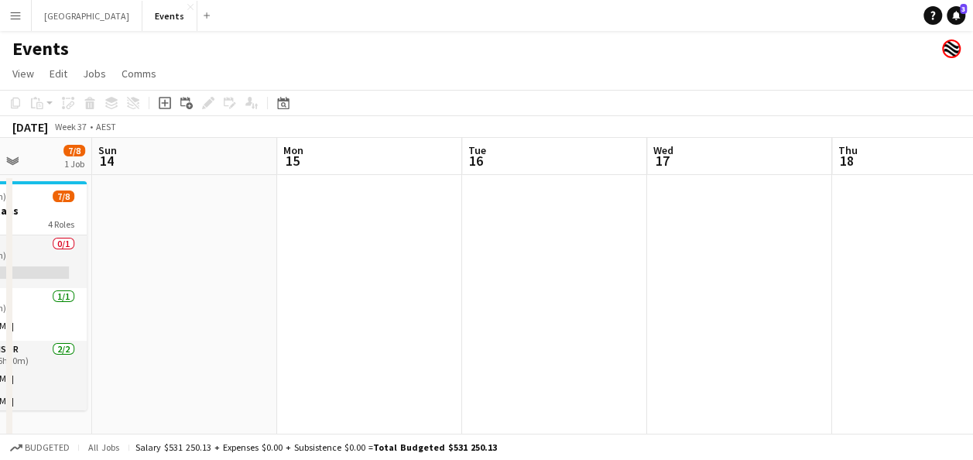
drag, startPoint x: 291, startPoint y: 290, endPoint x: 841, endPoint y: 345, distance: 552.4
click at [863, 348] on app-calendar-viewport "Thu 11 Fri 12 Sat 13 7/8 1 Job Sun 14 Mon 15 Tue 16 Wed 17 Thu 18 Fri 19 Sat 20…" at bounding box center [486, 464] width 973 height 653
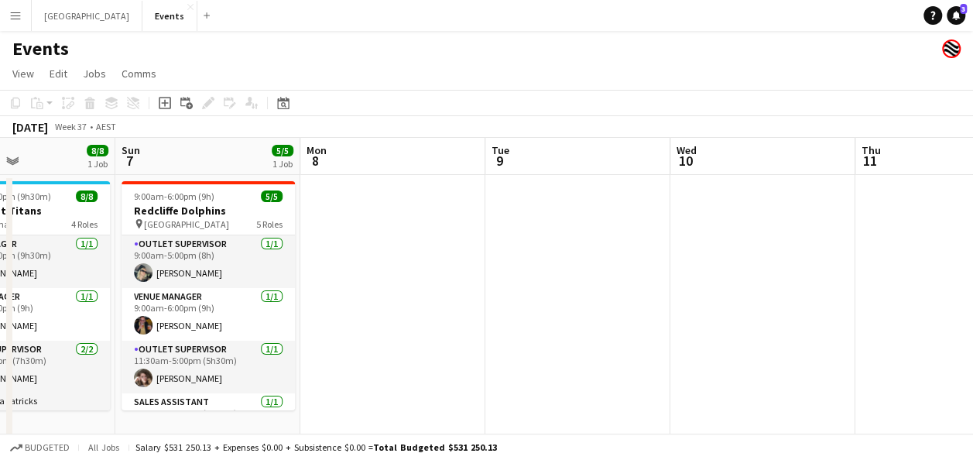
drag, startPoint x: 741, startPoint y: 294, endPoint x: 604, endPoint y: 295, distance: 137.0
click at [771, 295] on app-calendar-viewport "Thu 4 Fri 5 Sat 6 8/8 1 Job Sun 7 5/5 1 Job Mon 8 Tue 9 Wed 10 Thu 11 Fri 12 Sa…" at bounding box center [486, 464] width 973 height 653
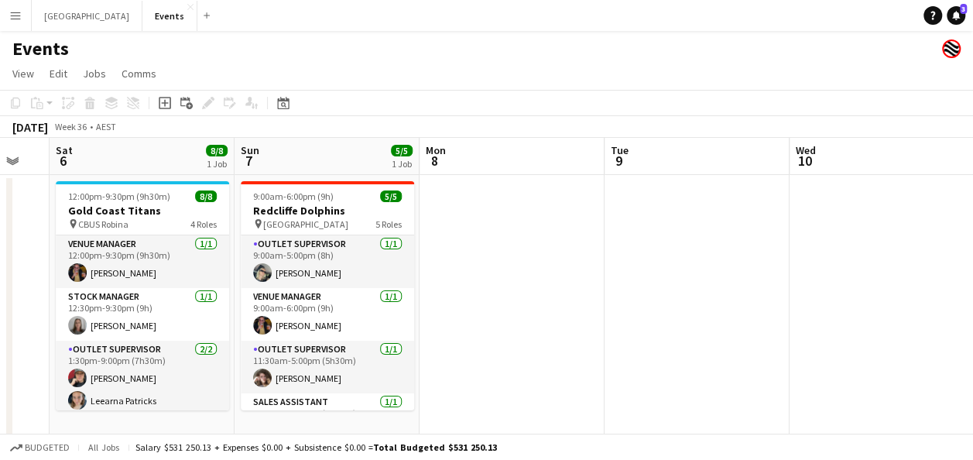
drag, startPoint x: 462, startPoint y: 308, endPoint x: 853, endPoint y: 359, distance: 394.3
click at [853, 359] on app-calendar-viewport "Thu 4 Fri 5 Sat 6 8/8 1 Job Sun 7 5/5 1 Job Mon 8 Tue 9 Wed 10 Thu 11 Fri 12 Sa…" at bounding box center [486, 464] width 973 height 653
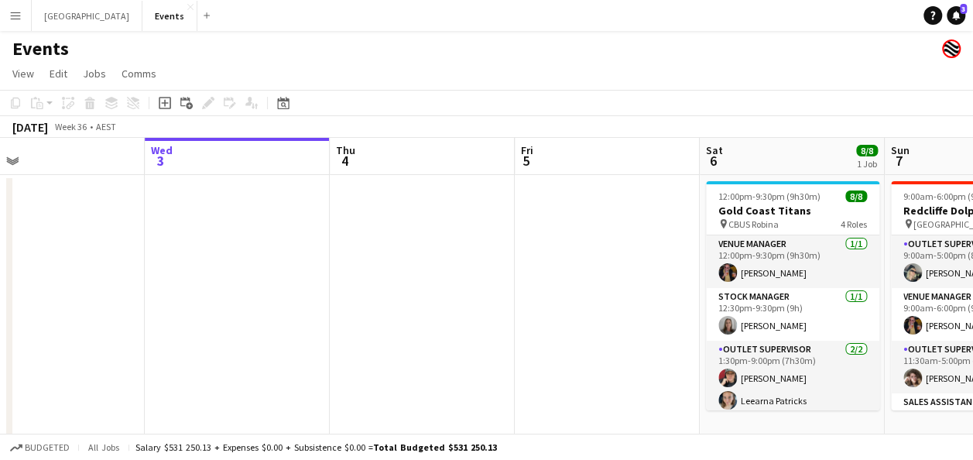
drag, startPoint x: 244, startPoint y: 302, endPoint x: 255, endPoint y: 291, distance: 15.9
click at [664, 307] on app-calendar-viewport "Sun 31 36/39 3 Jobs Mon 1 Tue 2 Wed 3 Thu 4 Fri 5 Sat 6 8/8 1 Job Sun 7 5/5 1 J…" at bounding box center [486, 464] width 973 height 653
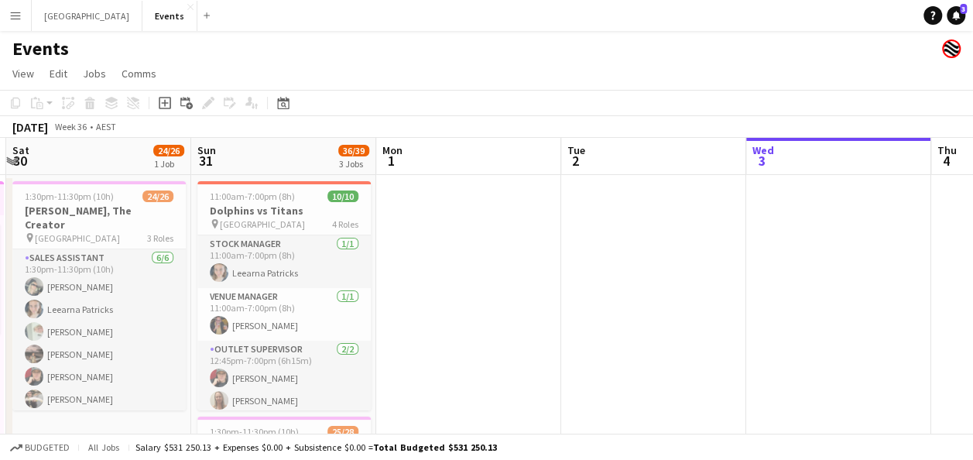
drag, startPoint x: 312, startPoint y: 291, endPoint x: 679, endPoint y: 297, distance: 367.0
click at [681, 297] on app-calendar-viewport "Thu 28 2/2 1 Job Fri 29 2/2 1 Job Sat 30 24/26 1 Job Sun 31 36/39 3 Jobs Mon 1 …" at bounding box center [486, 464] width 973 height 653
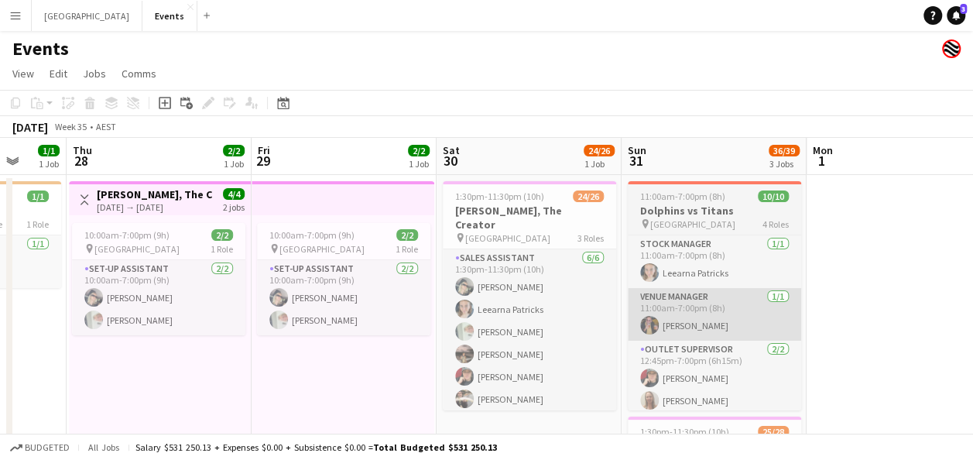
drag, startPoint x: 892, startPoint y: 312, endPoint x: 824, endPoint y: 310, distance: 68.2
click at [929, 314] on app-calendar-viewport "Tue 26 Wed 27 1/1 1 Job Thu 28 2/2 1 Job Fri 29 2/2 1 Job Sat 30 24/26 1 Job Su…" at bounding box center [486, 464] width 973 height 653
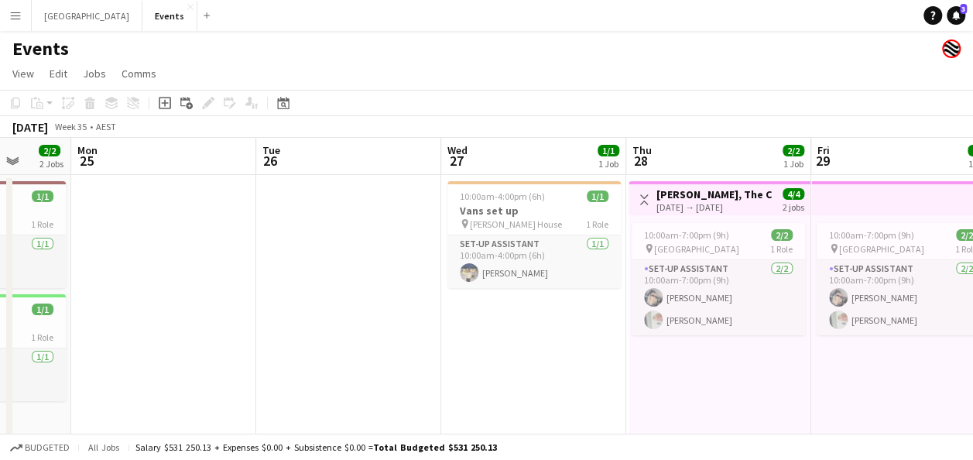
drag, startPoint x: 353, startPoint y: 321, endPoint x: 420, endPoint y: 311, distance: 67.2
click at [703, 324] on app-calendar-viewport "Sat 23 Sun 24 2/2 2 Jobs Mon 25 Tue 26 Wed 27 1/1 1 Job Thu 28 2/2 1 Job Fri 29…" at bounding box center [486, 464] width 973 height 653
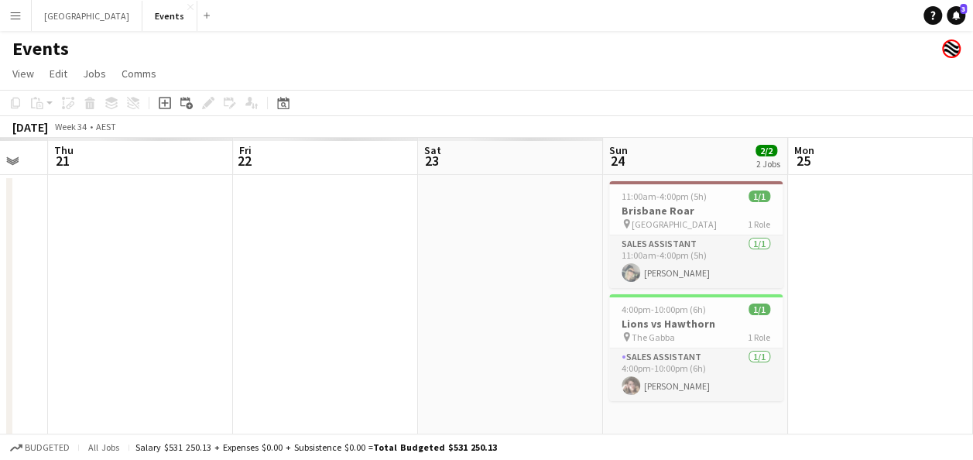
drag, startPoint x: 326, startPoint y: 310, endPoint x: 483, endPoint y: 286, distance: 158.9
click at [926, 310] on app-calendar-viewport "Tue 19 Wed 20 Thu 21 Fri 22 Sat 23 Sun 24 2/2 2 Jobs Mon 25 Tue 26 Wed 27 1/1 1…" at bounding box center [486, 464] width 973 height 653
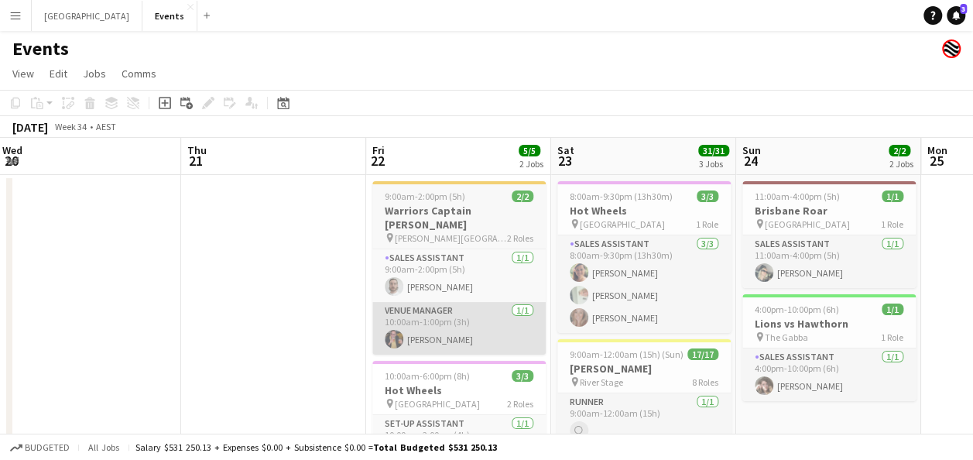
drag, startPoint x: 684, startPoint y: 286, endPoint x: 782, endPoint y: 291, distance: 97.7
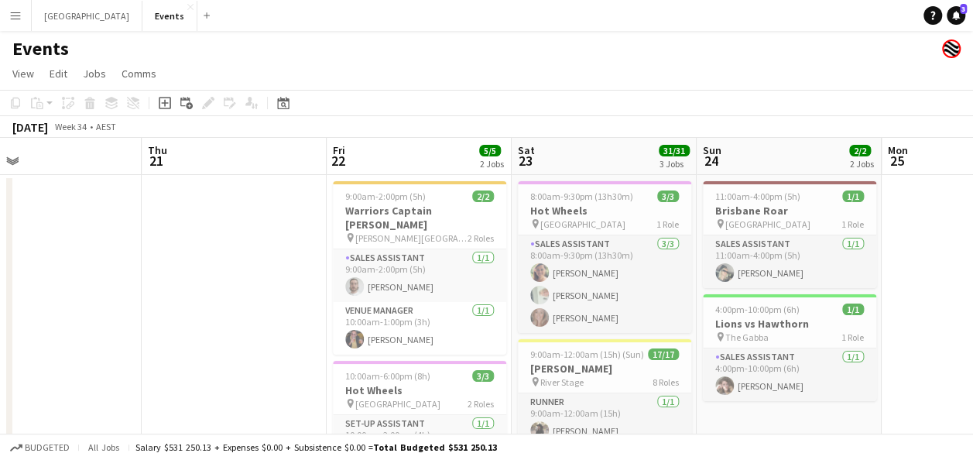
scroll to position [0, 415]
drag, startPoint x: 587, startPoint y: 294, endPoint x: 170, endPoint y: 294, distance: 416.5
click at [588, 363] on h3 "Alex Warren" at bounding box center [602, 369] width 173 height 14
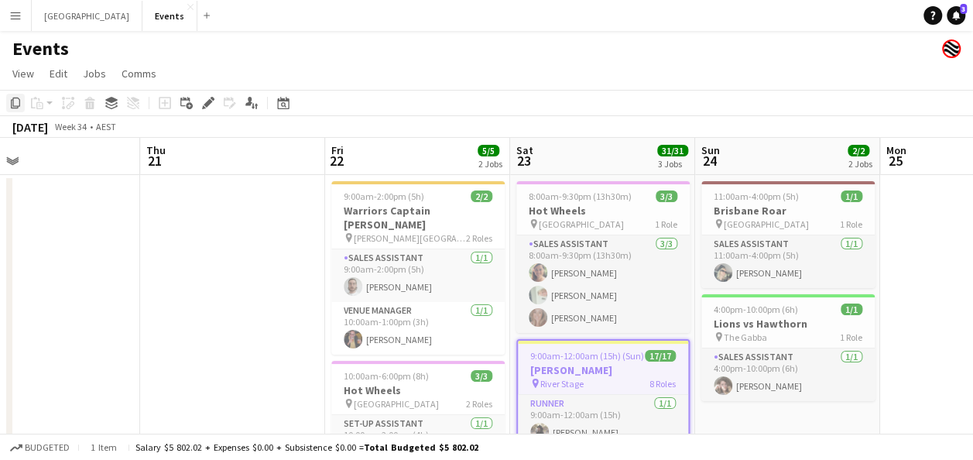
click at [20, 104] on icon at bounding box center [15, 103] width 9 height 11
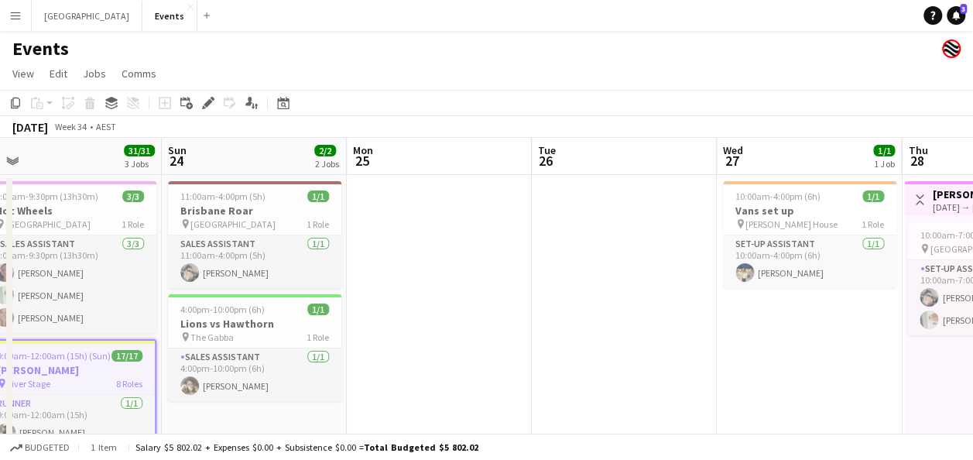
drag, startPoint x: 921, startPoint y: 312, endPoint x: 403, endPoint y: 316, distance: 518.0
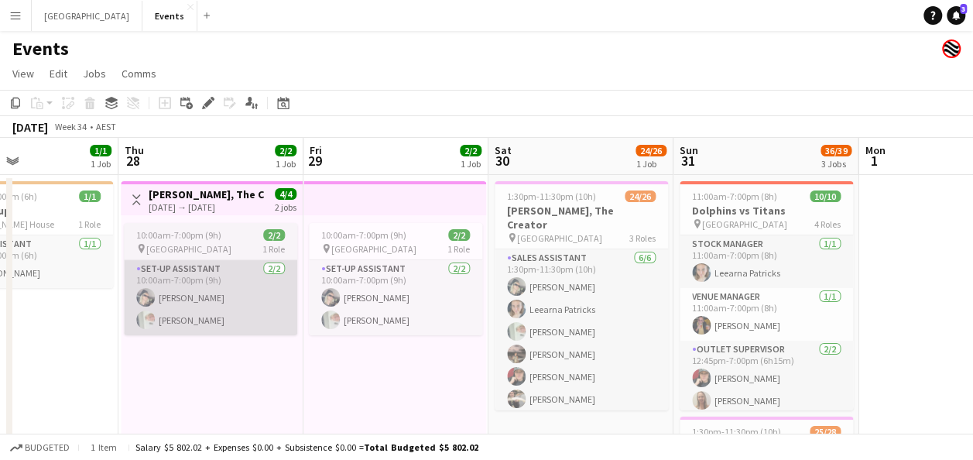
scroll to position [0, 521]
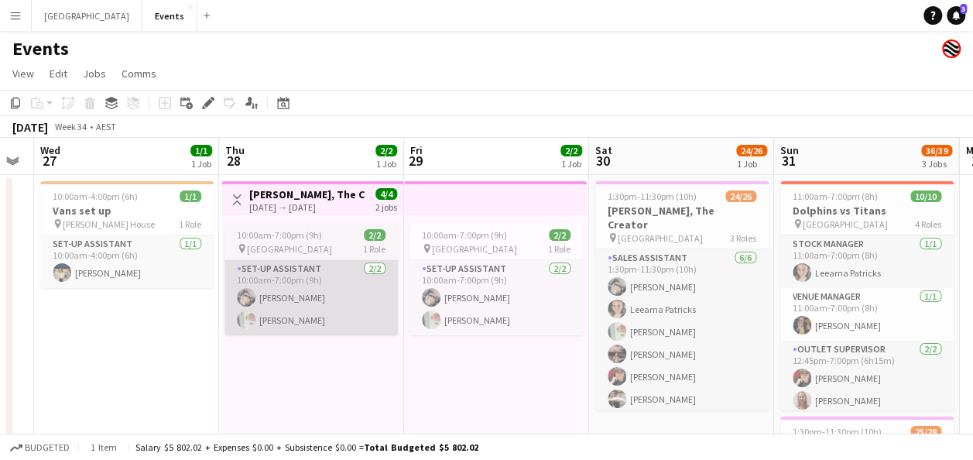
drag, startPoint x: 674, startPoint y: 335, endPoint x: 300, endPoint y: 330, distance: 374.0
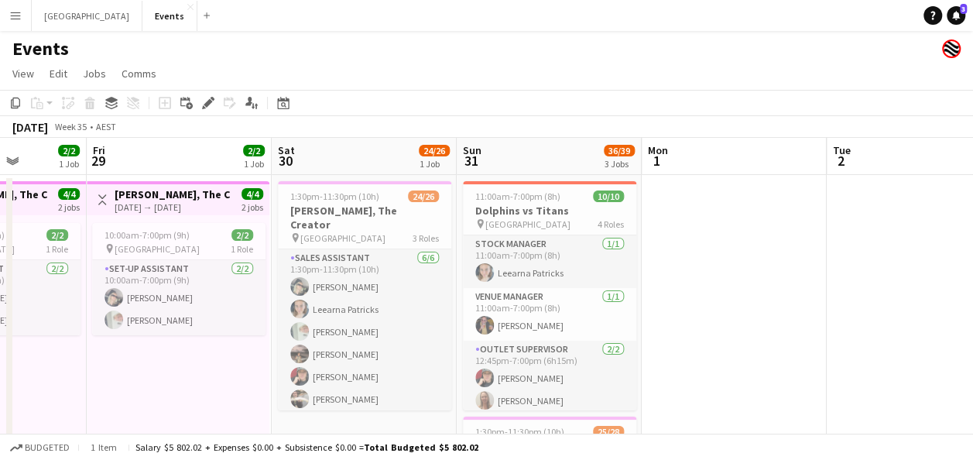
drag, startPoint x: 971, startPoint y: 340, endPoint x: 293, endPoint y: 345, distance: 678.2
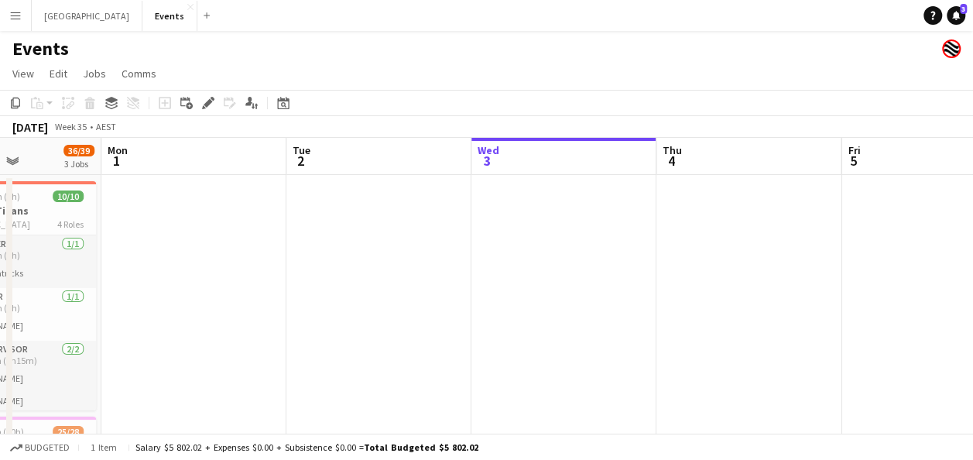
drag, startPoint x: 886, startPoint y: 345, endPoint x: 476, endPoint y: 343, distance: 409.6
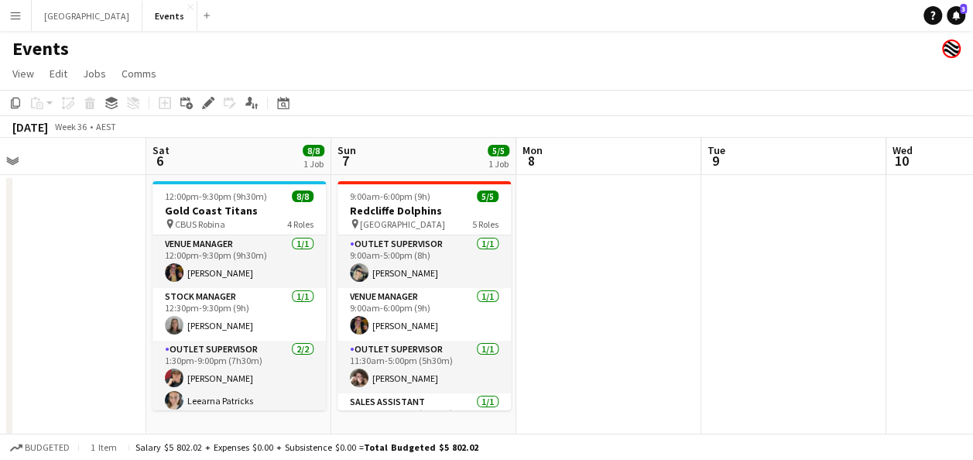
scroll to position [0, 426]
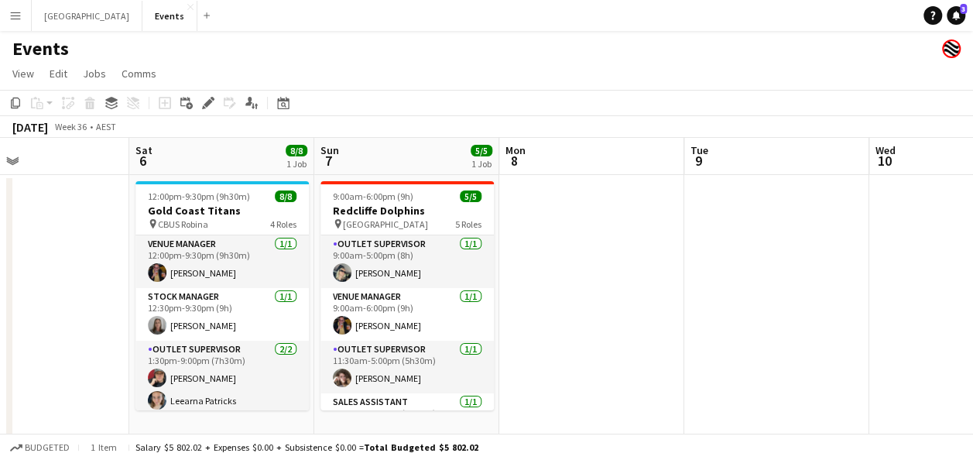
drag, startPoint x: 623, startPoint y: 348, endPoint x: 96, endPoint y: 341, distance: 527.3
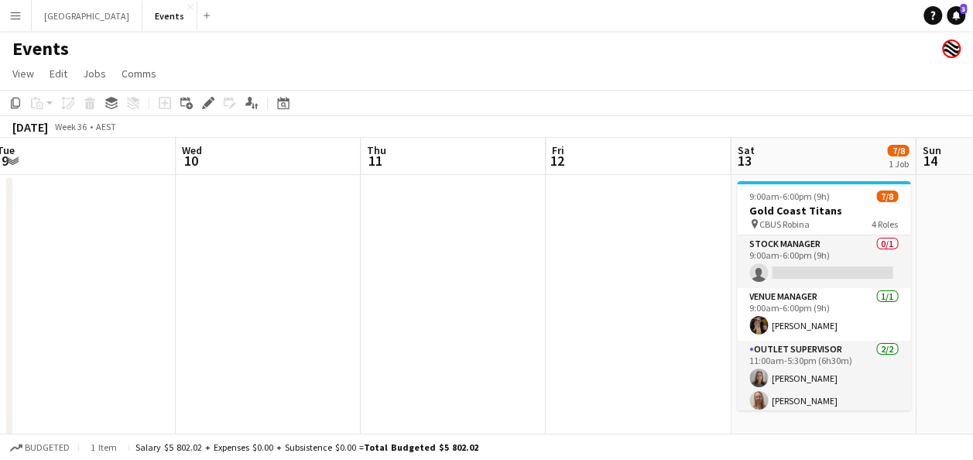
drag, startPoint x: 883, startPoint y: 282, endPoint x: 313, endPoint y: 277, distance: 569.8
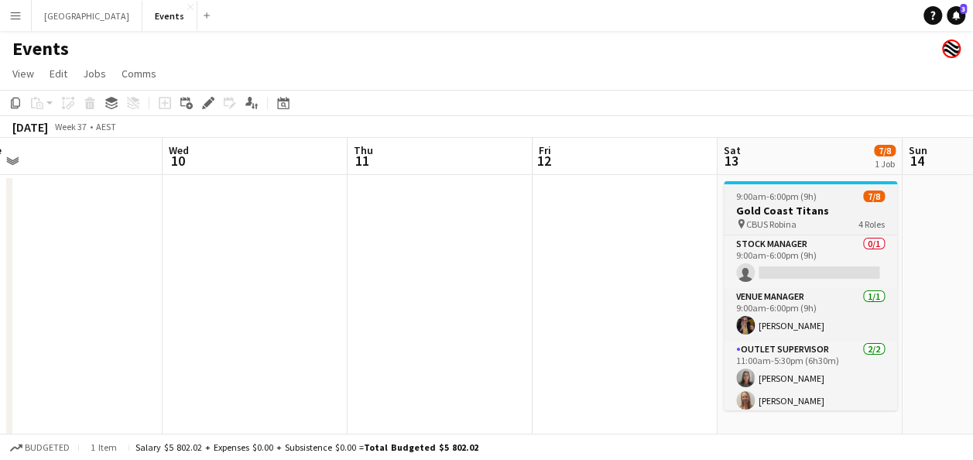
click at [811, 207] on h3 "Gold Coast Titans" at bounding box center [810, 211] width 173 height 14
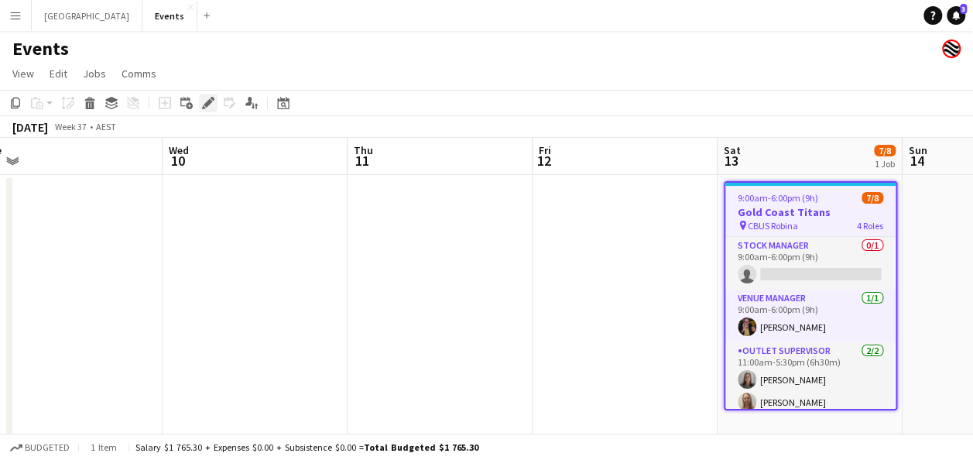
click at [204, 101] on icon "Edit" at bounding box center [208, 103] width 12 height 12
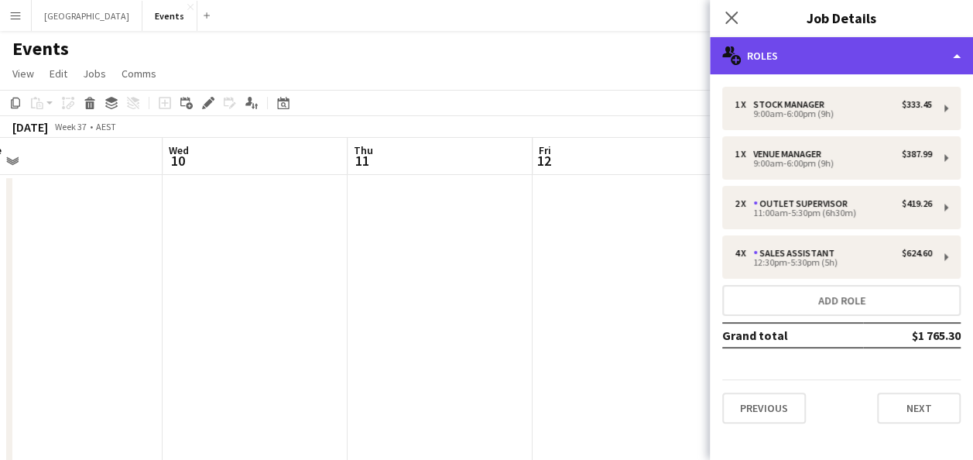
click at [827, 56] on div "multiple-users-add Roles" at bounding box center [841, 55] width 263 height 37
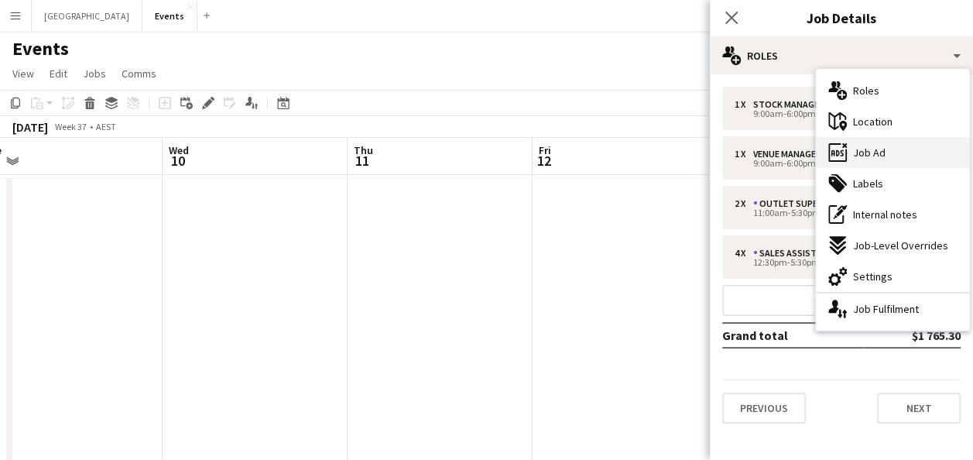
click at [893, 154] on div "ads-window Job Ad" at bounding box center [892, 152] width 153 height 31
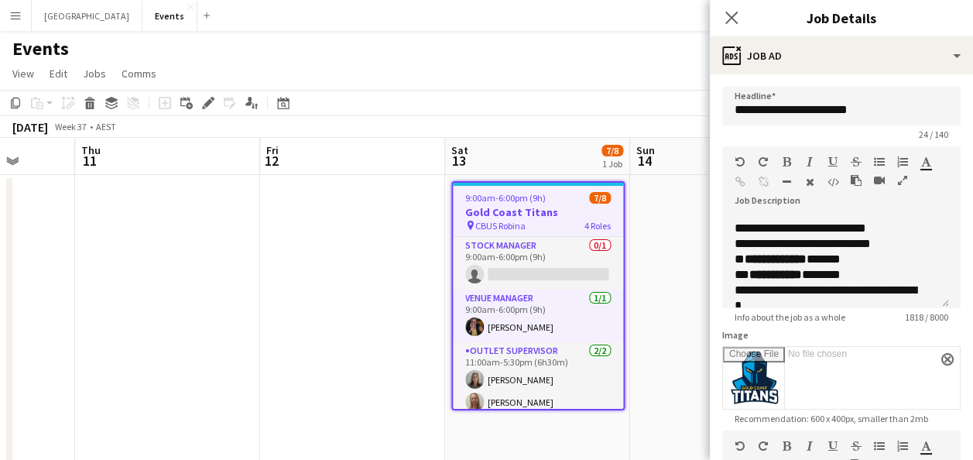
scroll to position [0, 739]
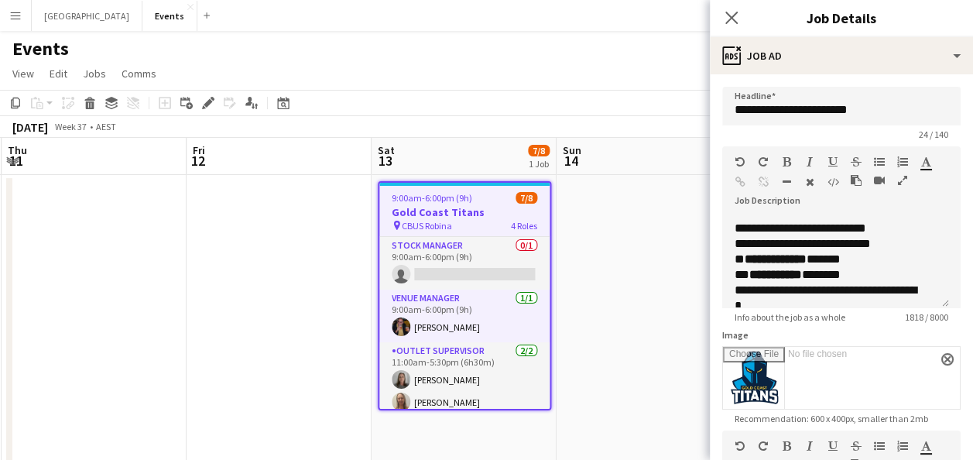
drag, startPoint x: 570, startPoint y: 276, endPoint x: 224, endPoint y: 279, distance: 346.1
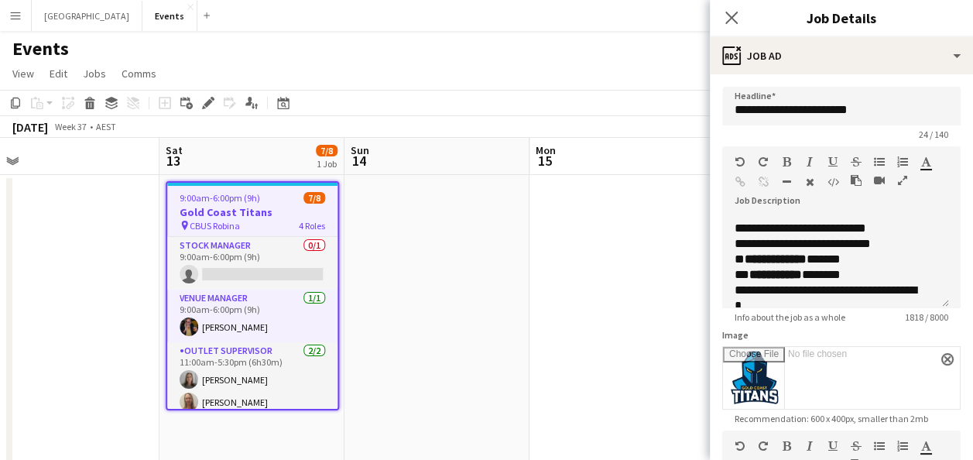
drag, startPoint x: 667, startPoint y: 289, endPoint x: 444, endPoint y: 282, distance: 222.3
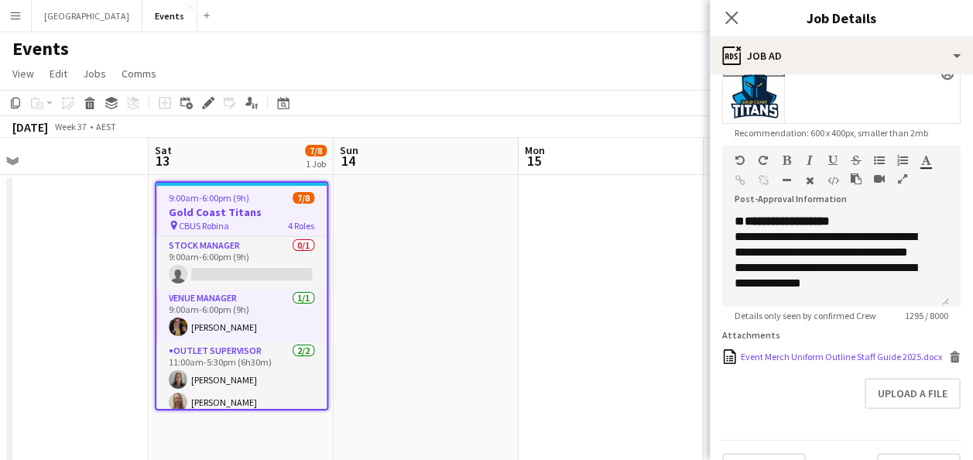
scroll to position [310, 0]
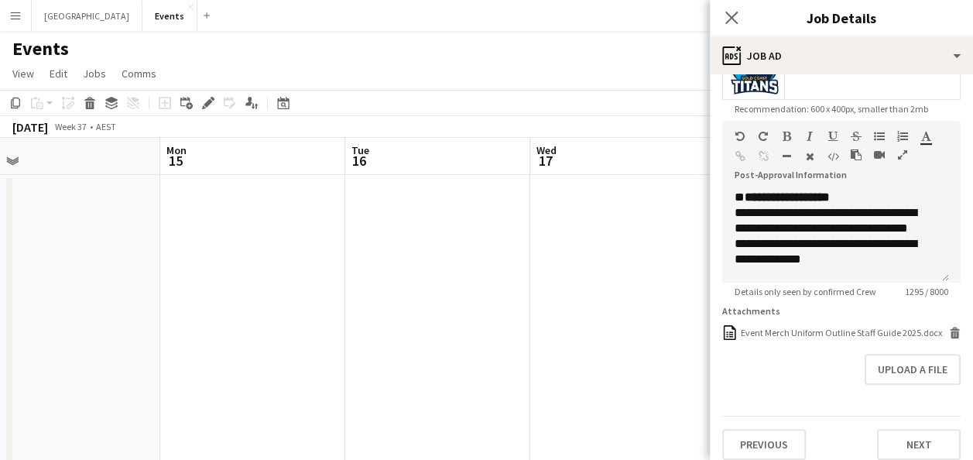
drag, startPoint x: 601, startPoint y: 308, endPoint x: 255, endPoint y: 305, distance: 345.3
drag, startPoint x: 554, startPoint y: 305, endPoint x: 358, endPoint y: 301, distance: 196.7
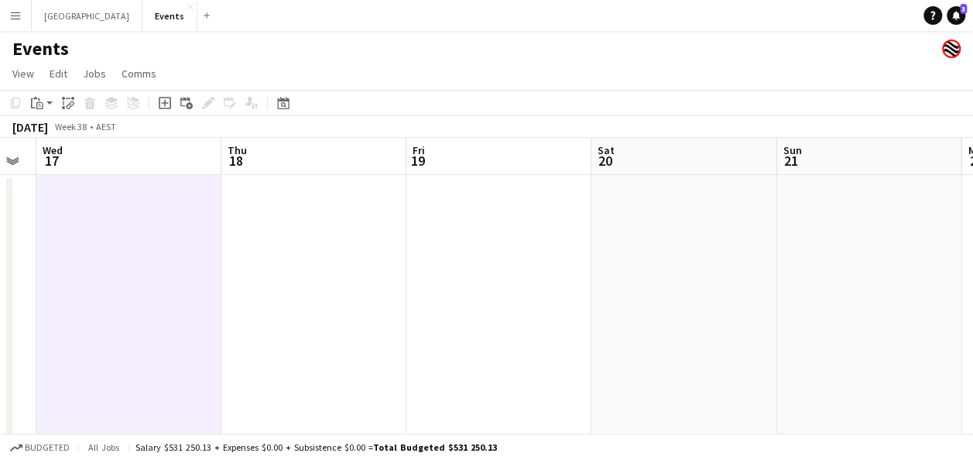
drag, startPoint x: 628, startPoint y: 311, endPoint x: 336, endPoint y: 311, distance: 291.9
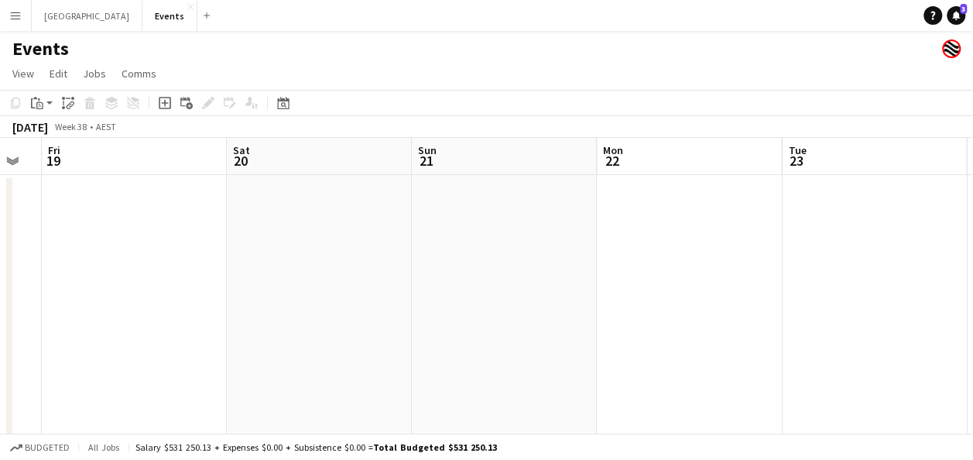
drag, startPoint x: 725, startPoint y: 316, endPoint x: 425, endPoint y: 317, distance: 300.4
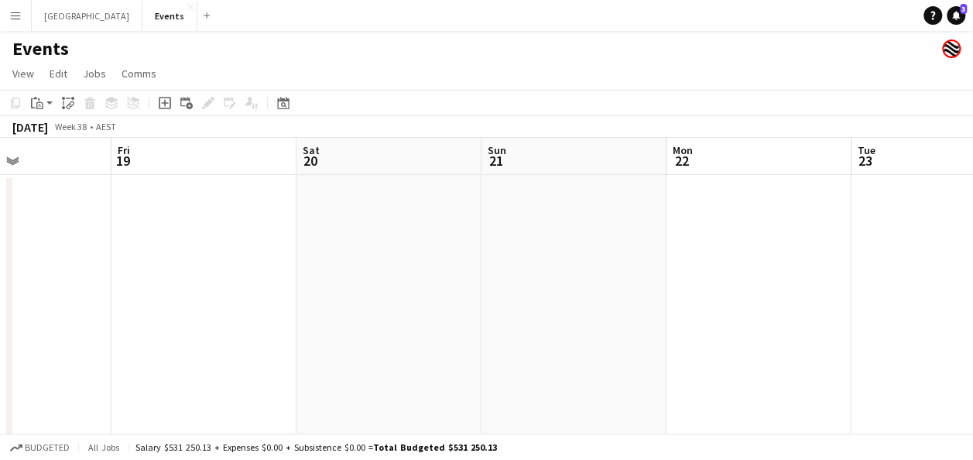
drag, startPoint x: 629, startPoint y: 319, endPoint x: 609, endPoint y: 329, distance: 23.2
click at [973, 333] on html "Menu Boards Boards Boards All jobs Status Workforce Workforce My Workforce Recr…" at bounding box center [486, 431] width 973 height 862
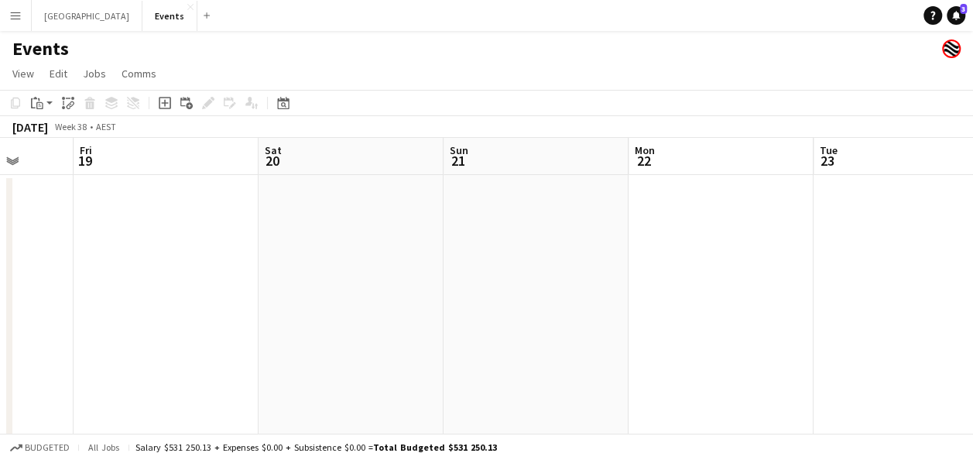
drag, startPoint x: 447, startPoint y: 315, endPoint x: 888, endPoint y: 322, distance: 441.3
click at [973, 322] on html "Menu Boards Boards Boards All jobs Status Workforce Workforce My Workforce Recr…" at bounding box center [486, 431] width 973 height 862
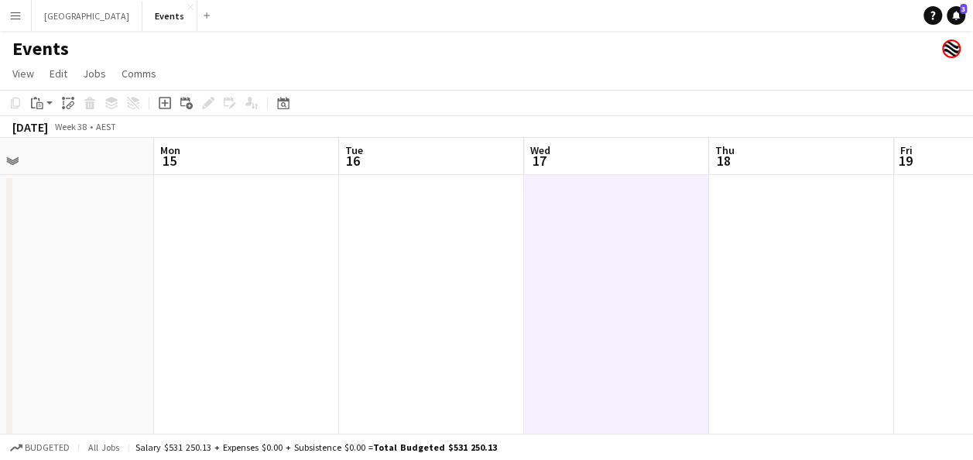
drag, startPoint x: 722, startPoint y: 316, endPoint x: 936, endPoint y: 328, distance: 214.8
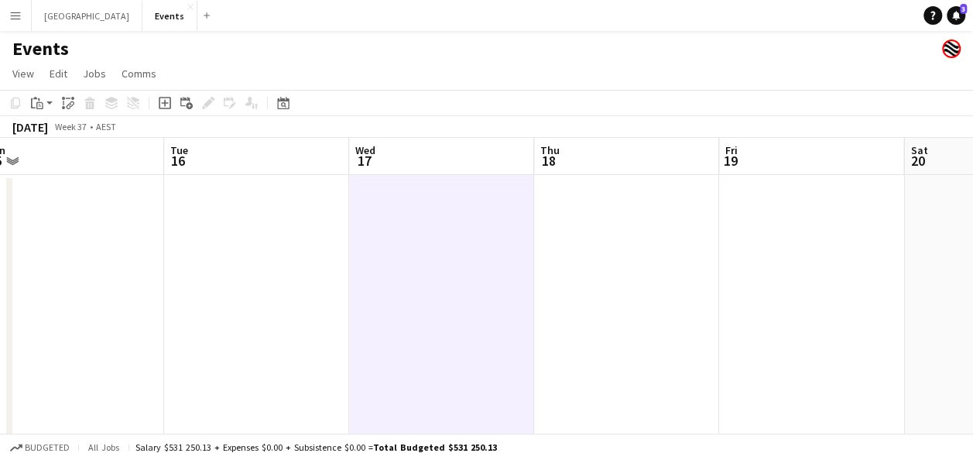
drag
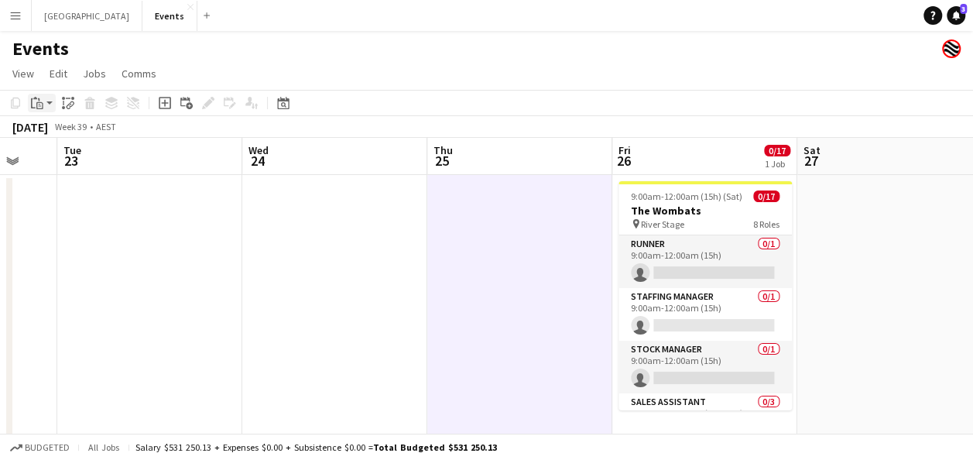
click at [42, 103] on icon at bounding box center [39, 105] width 7 height 7
click at [84, 136] on link "Paste Ctrl+V" at bounding box center [114, 132] width 146 height 14
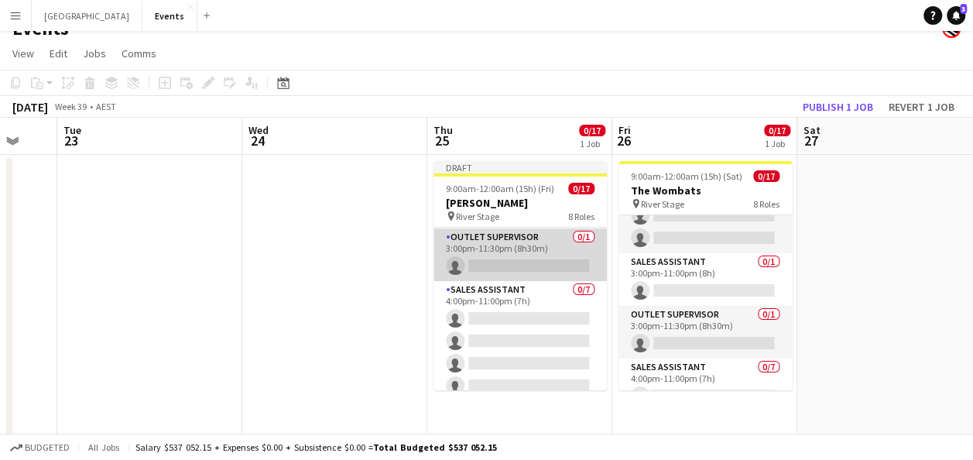
scroll to position [0, 0]
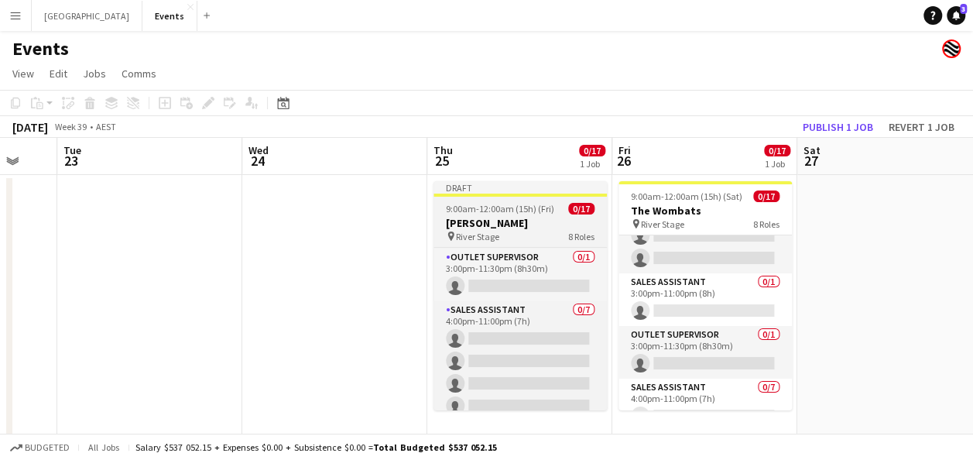
click at [500, 220] on h3 "Alex Warren" at bounding box center [520, 223] width 173 height 14
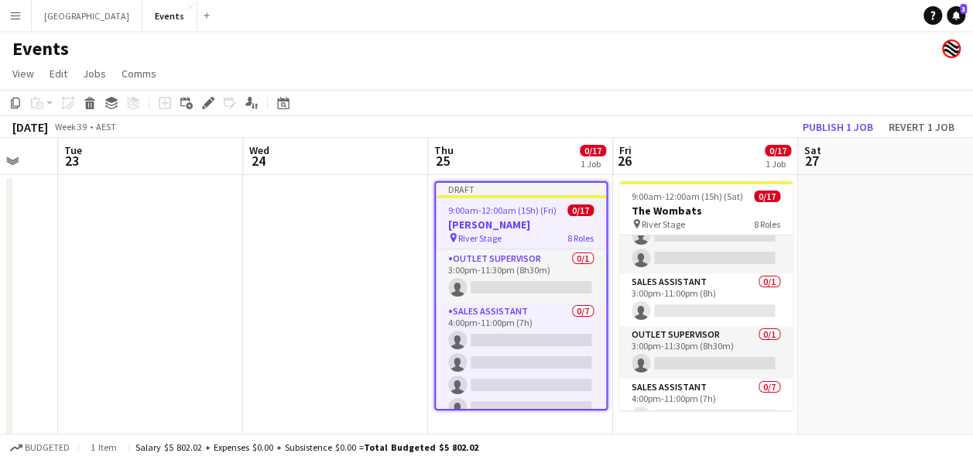
drag, startPoint x: 87, startPoint y: 101, endPoint x: 246, endPoint y: 132, distance: 162.5
click at [87, 102] on icon "Delete" at bounding box center [90, 103] width 12 height 12
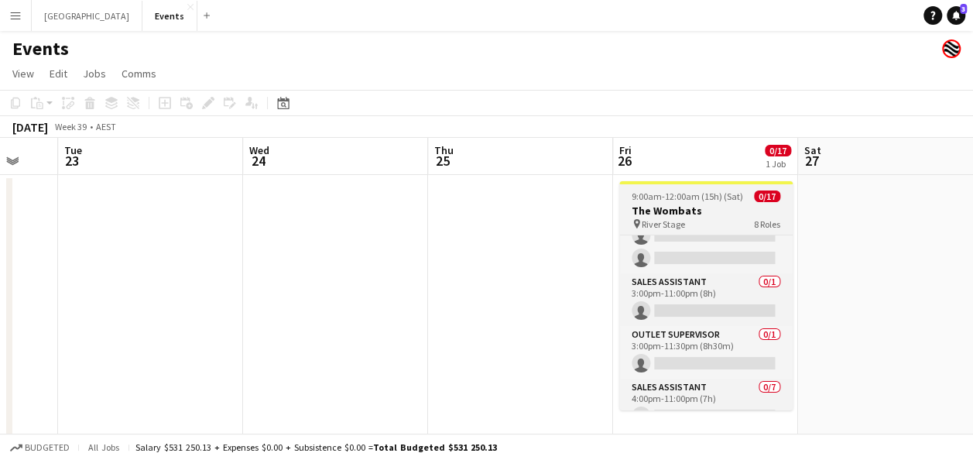
click at [667, 197] on span "9:00am-12:00am (15h) (Sat)" at bounding box center [687, 196] width 111 height 12
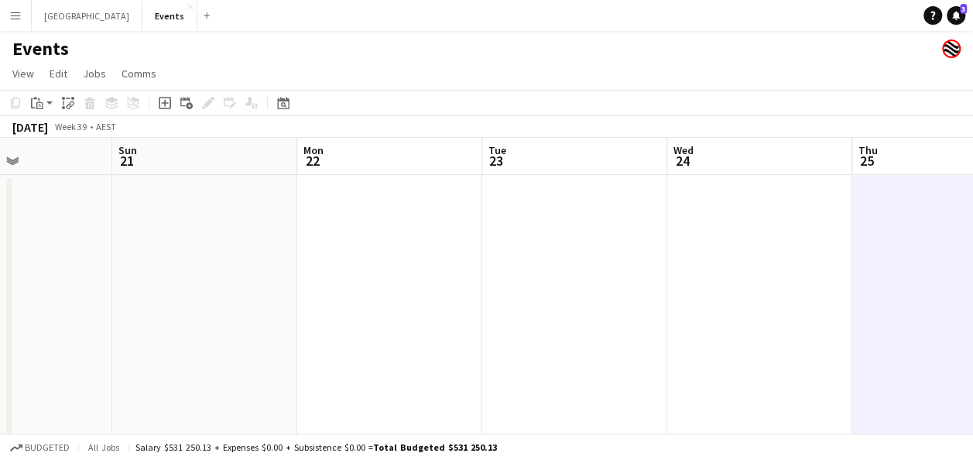
drag, startPoint x: 653, startPoint y: 265, endPoint x: 292, endPoint y: 265, distance: 361.6
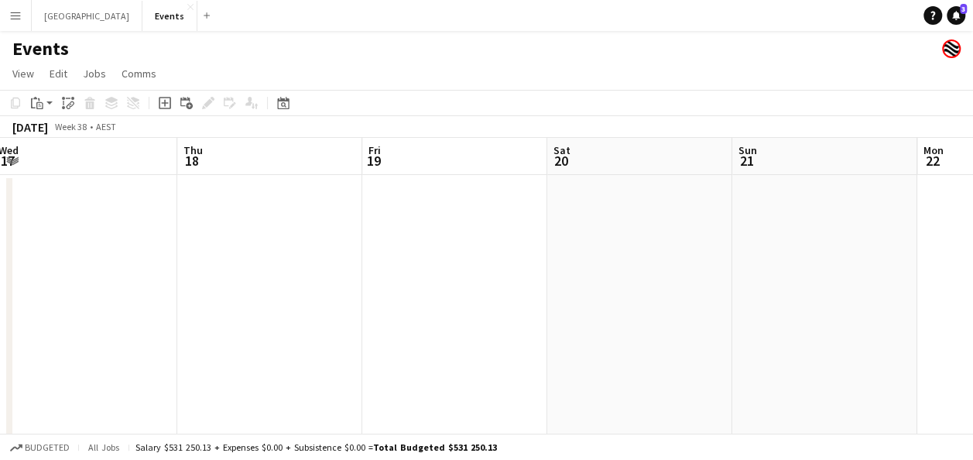
drag, startPoint x: 305, startPoint y: 266, endPoint x: 423, endPoint y: 267, distance: 117.7
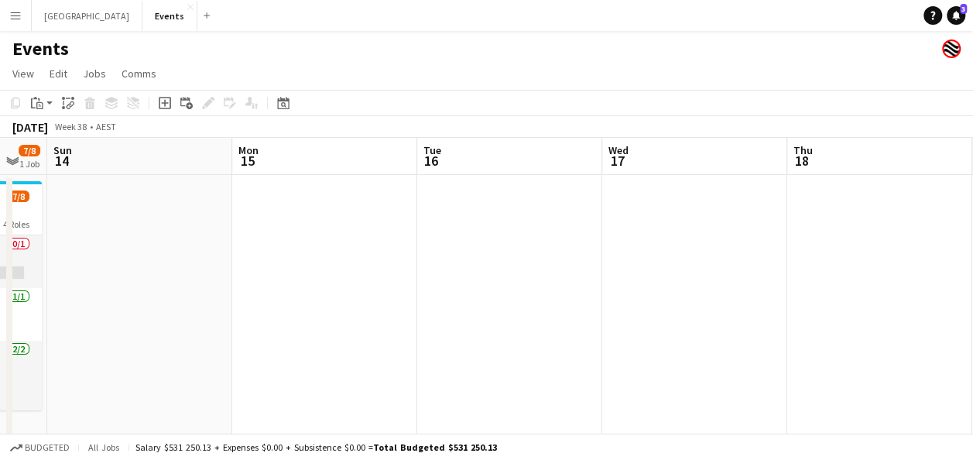
drag, startPoint x: 780, startPoint y: 266, endPoint x: 554, endPoint y: 266, distance: 226.1
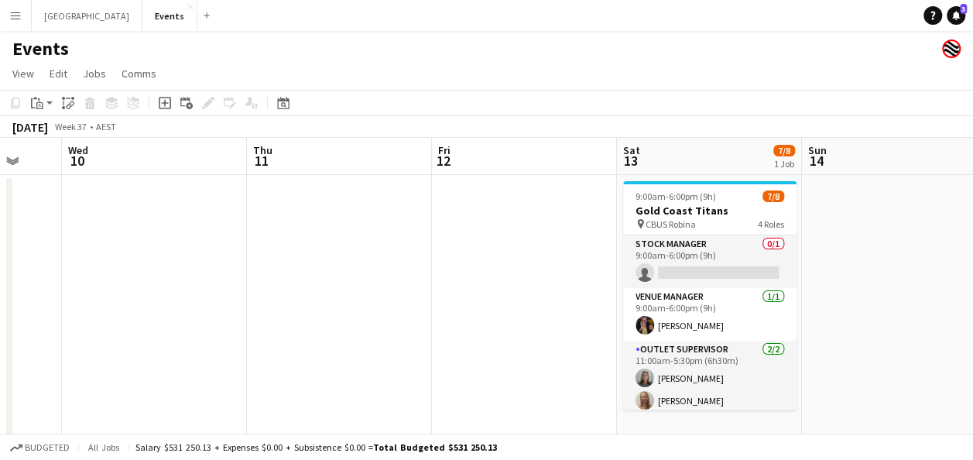
drag, startPoint x: 331, startPoint y: 273, endPoint x: 601, endPoint y: 270, distance: 270.2
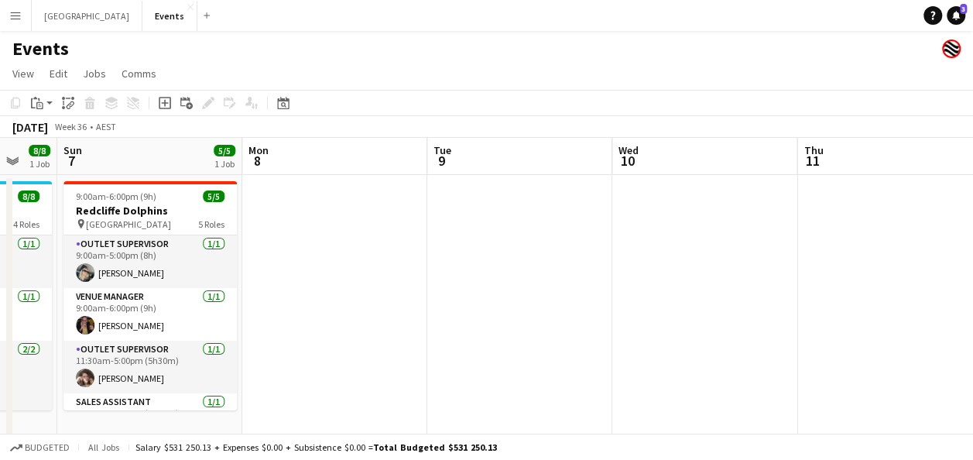
drag, startPoint x: 307, startPoint y: 270, endPoint x: 6, endPoint y: 263, distance: 300.5
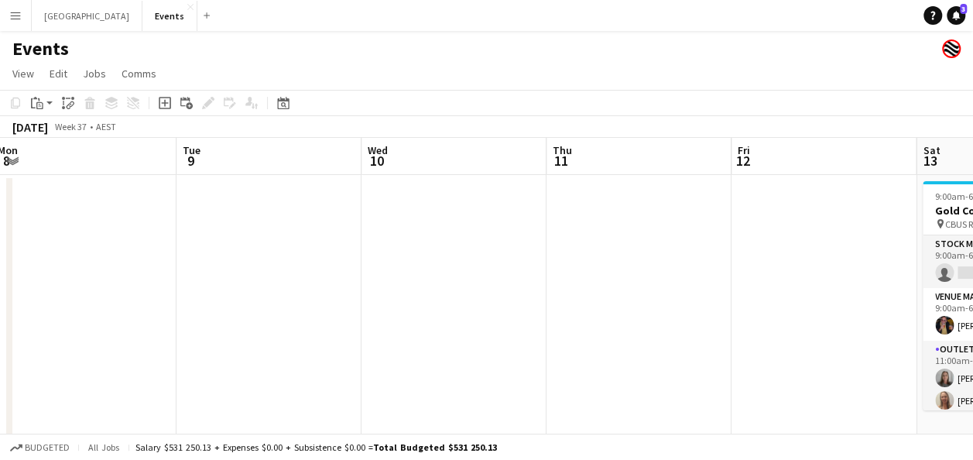
drag, startPoint x: 706, startPoint y: 264, endPoint x: 85, endPoint y: 268, distance: 620.9
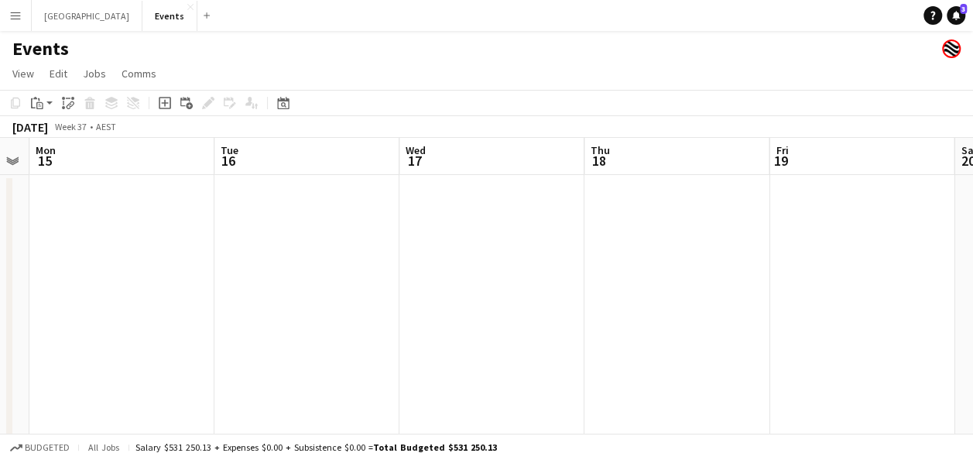
drag, startPoint x: 833, startPoint y: 260, endPoint x: 278, endPoint y: 263, distance: 555.1
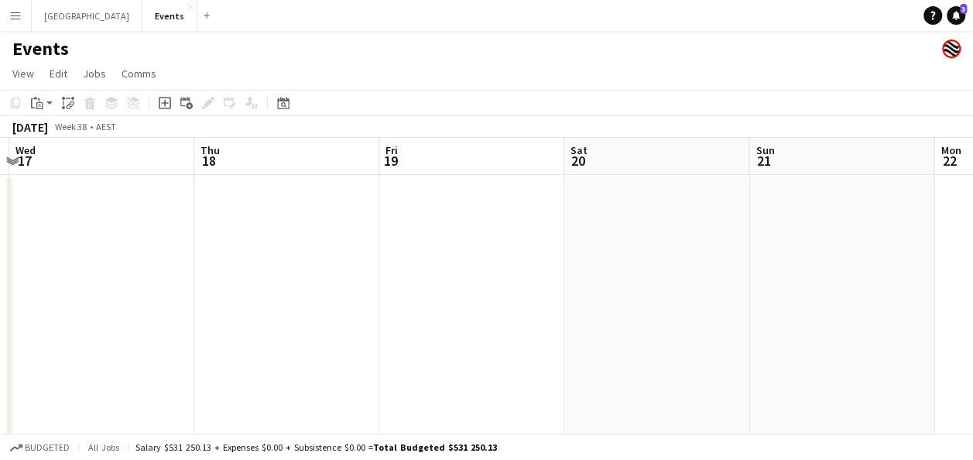
drag, startPoint x: 512, startPoint y: 258, endPoint x: 390, endPoint y: 259, distance: 121.6
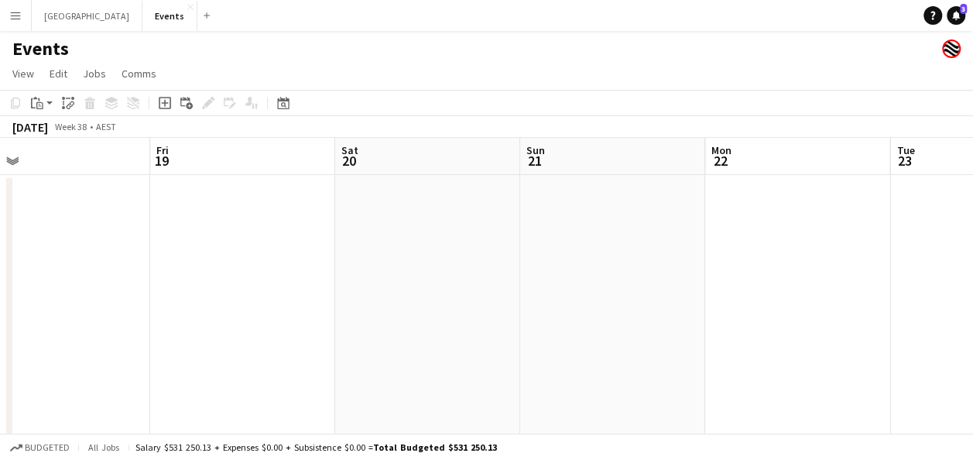
drag, startPoint x: 799, startPoint y: 254, endPoint x: 345, endPoint y: 259, distance: 454.5
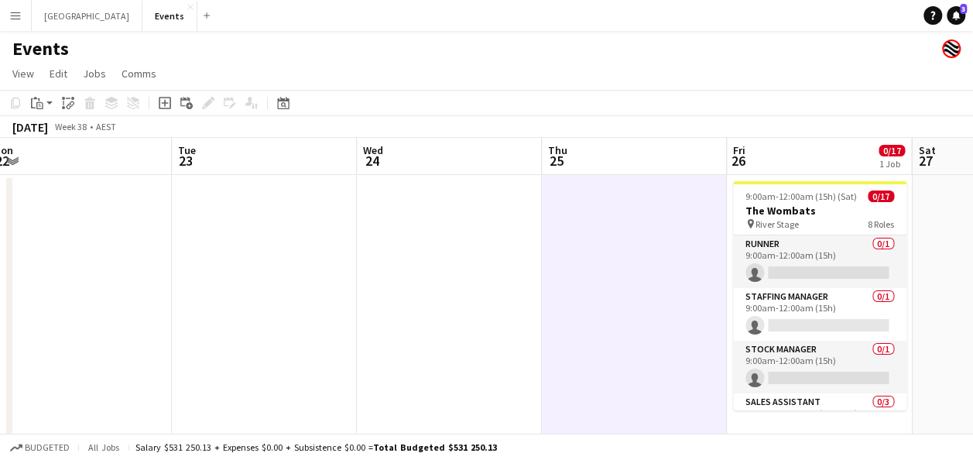
drag, startPoint x: 788, startPoint y: 259, endPoint x: 310, endPoint y: 265, distance: 477.7
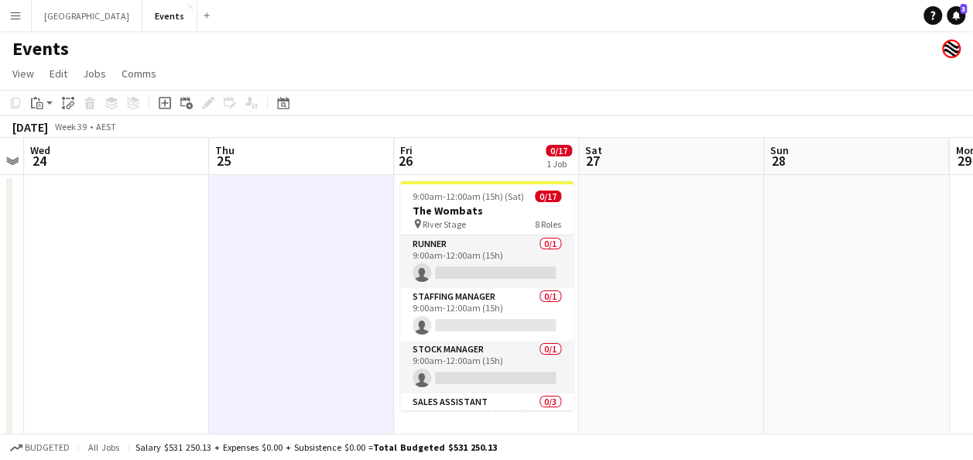
drag, startPoint x: 646, startPoint y: 265, endPoint x: 278, endPoint y: 254, distance: 367.9
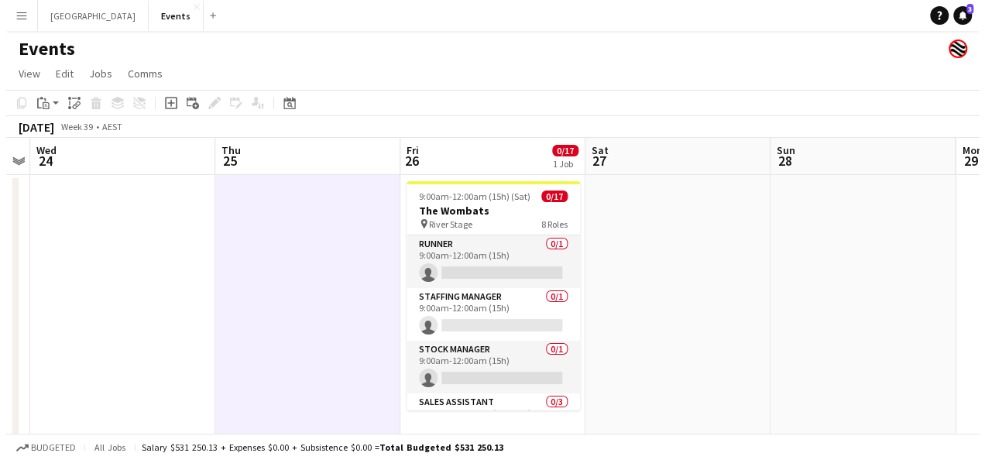
scroll to position [0, 566]
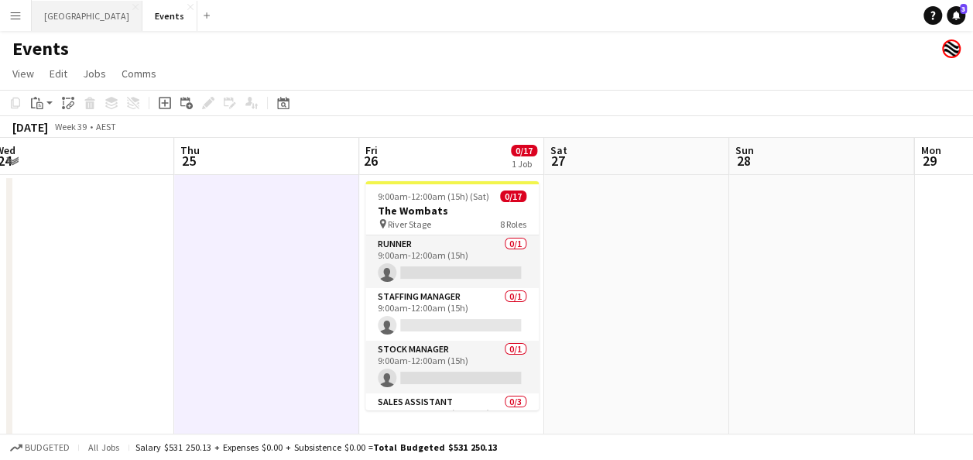
click at [71, 14] on button "Sydney Close" at bounding box center [87, 16] width 111 height 30
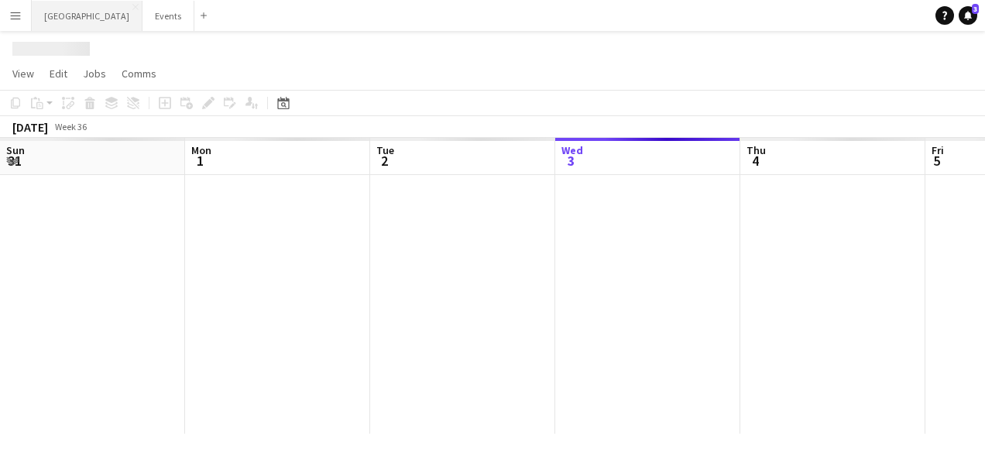
scroll to position [0, 370]
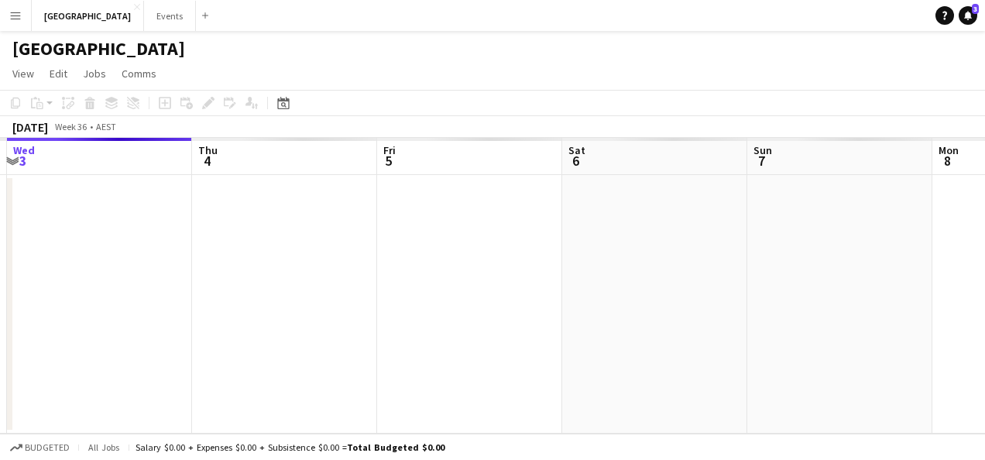
drag, startPoint x: 456, startPoint y: 303, endPoint x: 222, endPoint y: 303, distance: 233.8
click at [209, 303] on app-calendar-viewport "Sun 31 Mon 1 Tue 2 Wed 3 Thu 4 Fri 5 Sat 6 Sun 7 Mon 8 Tue 9 Wed 10" at bounding box center [492, 286] width 985 height 296
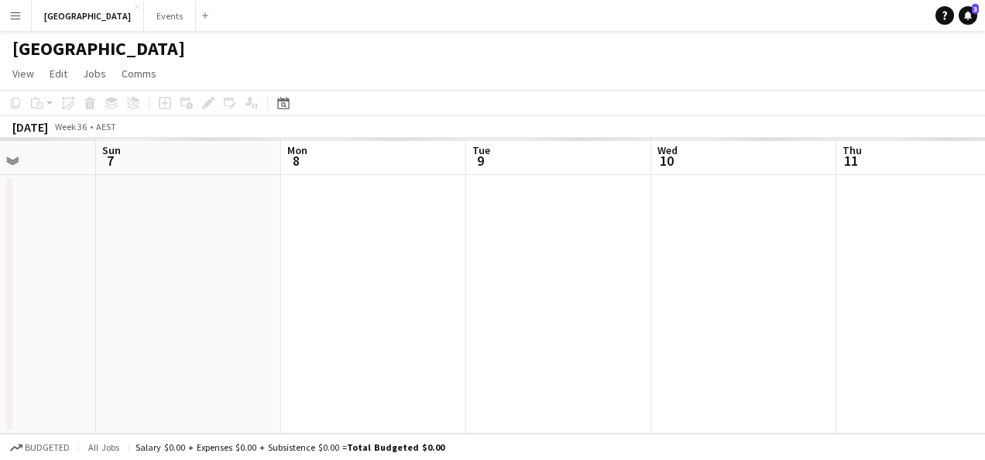
drag, startPoint x: 816, startPoint y: 302, endPoint x: 149, endPoint y: 302, distance: 666.6
click at [149, 302] on app-calendar-viewport "Thu 4 Fri 5 Sat 6 Sun 7 Mon 8 Tue 9 Wed 10 Thu 11 Fri 12 Sat 13 Sun 14" at bounding box center [492, 286] width 985 height 296
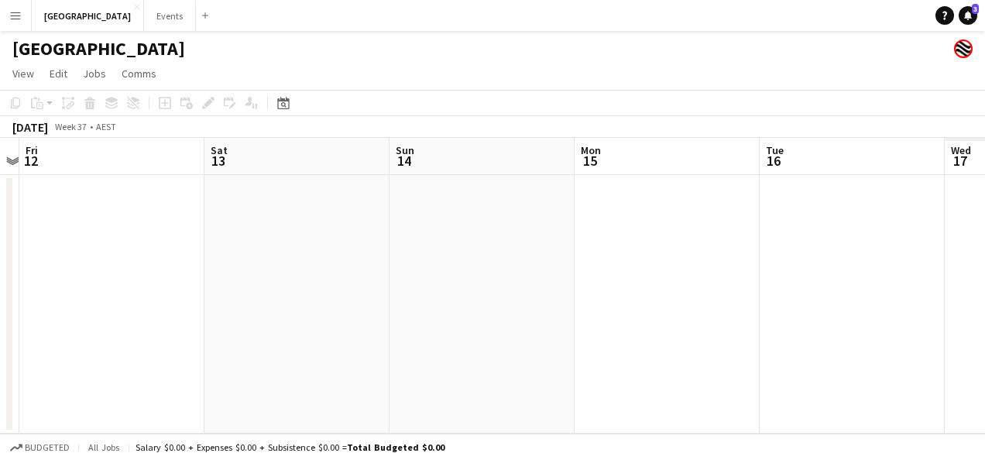
drag, startPoint x: 619, startPoint y: 299, endPoint x: 293, endPoint y: 296, distance: 326.7
click at [212, 296] on app-calendar-viewport "Mon 8 Tue 9 Wed 10 Thu 11 Fri 12 Sat 13 Sun 14 Mon 15 Tue 16 Wed 17 Thu 18" at bounding box center [492, 286] width 985 height 296
drag, startPoint x: 965, startPoint y: 291, endPoint x: 433, endPoint y: 291, distance: 531.9
click at [382, 291] on app-calendar-viewport "Wed 10 Thu 11 Fri 12 Sat 13 Sun 14 Mon 15 Tue 16 Wed 17 Thu 18 Fri 19 Sat 20" at bounding box center [492, 286] width 985 height 296
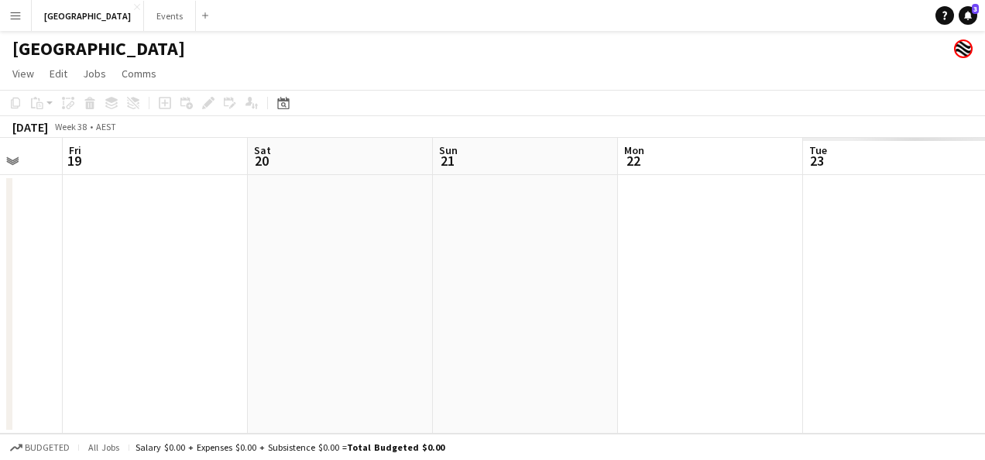
drag, startPoint x: 962, startPoint y: 290, endPoint x: 342, endPoint y: 285, distance: 619.4
click at [342, 285] on app-calendar-viewport "Tue 16 Wed 17 Thu 18 Fri 19 Sat 20 Sun 21 Mon 22 Tue 23 Wed 24 Thu 25 Fri 26" at bounding box center [492, 286] width 985 height 296
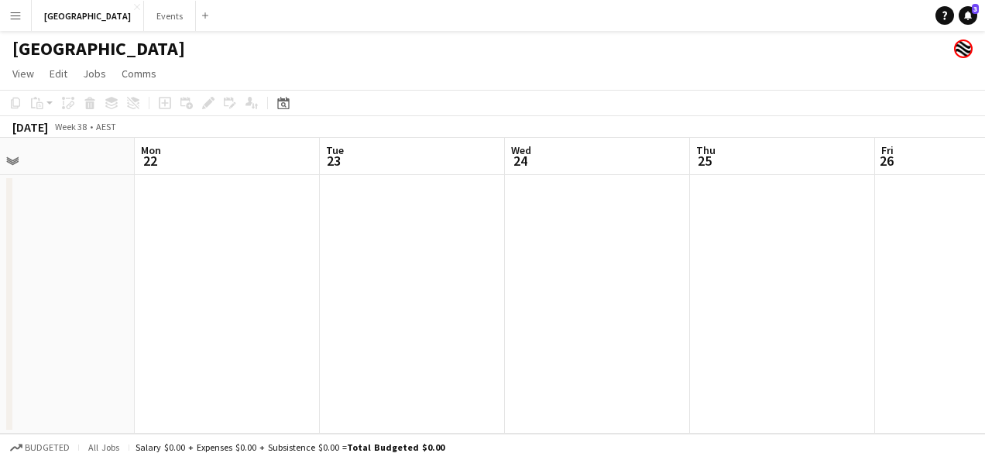
drag, startPoint x: 835, startPoint y: 285, endPoint x: 376, endPoint y: 283, distance: 458.3
click at [376, 283] on app-calendar-viewport "Thu 18 Fri 19 Sat 20 Sun 21 Mon 22 Tue 23 Wed 24 Thu 25 Fri 26 Sat 27 Sun 28" at bounding box center [492, 286] width 985 height 296
drag, startPoint x: 918, startPoint y: 282, endPoint x: 377, endPoint y: 279, distance: 541.2
click at [378, 281] on app-calendar-viewport "Mon 22 Tue 23 Wed 24 Thu 25 Fri 26 Sat 27 Sun 28 Mon 29 Tue 30 Wed 1 Thu 2" at bounding box center [492, 286] width 985 height 296
drag, startPoint x: 601, startPoint y: 217, endPoint x: 358, endPoint y: 201, distance: 243.6
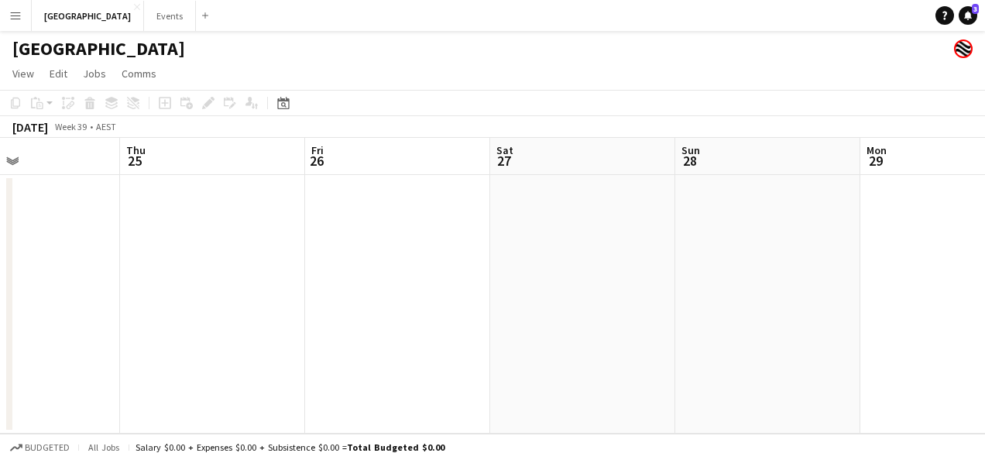
click at [407, 214] on app-calendar-viewport "Mon 22 Tue 23 Wed 24 Thu 25 Fri 26 Sat 27 Sun 28 Mon 29 Tue 30 Wed 1 Thu 2" at bounding box center [492, 286] width 985 height 296
click at [358, 201] on app-date-cell at bounding box center [394, 304] width 185 height 259
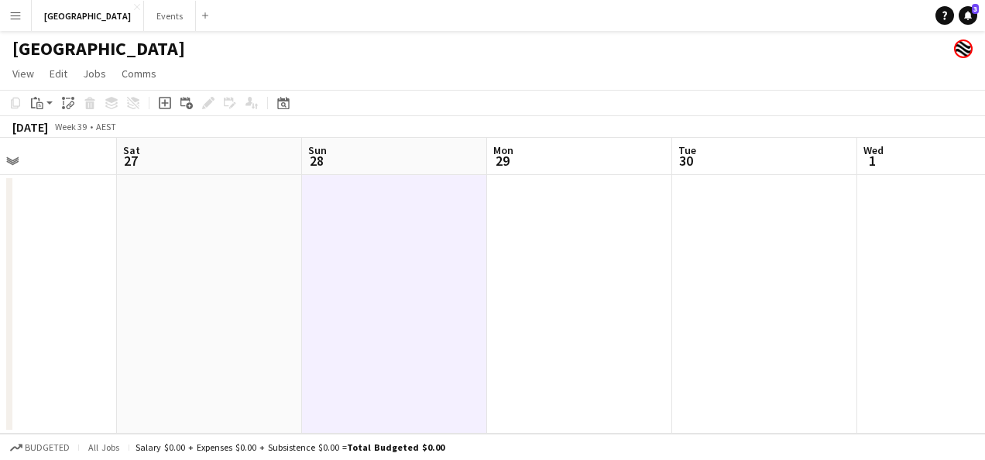
click at [19, 14] on app-icon "Menu" at bounding box center [15, 15] width 12 height 12
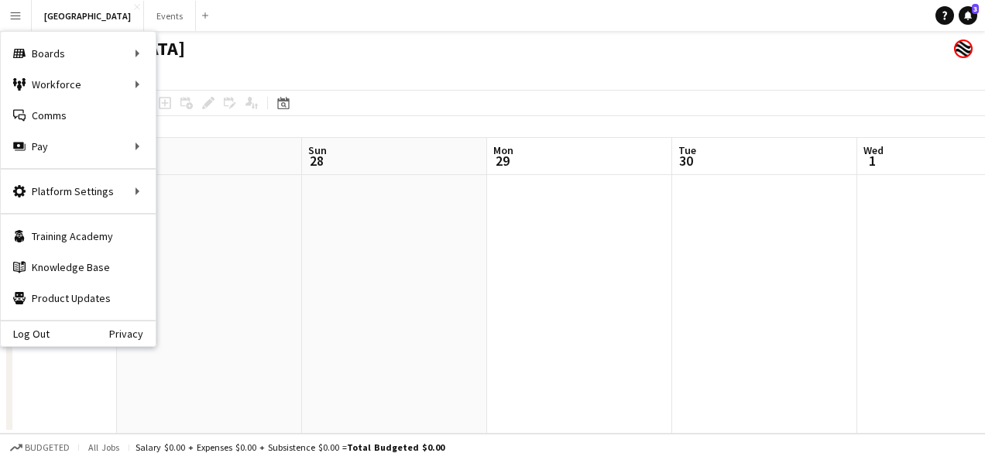
drag, startPoint x: 417, startPoint y: 207, endPoint x: 396, endPoint y: 209, distance: 21.0
click at [417, 207] on app-date-cell at bounding box center [394, 304] width 185 height 259
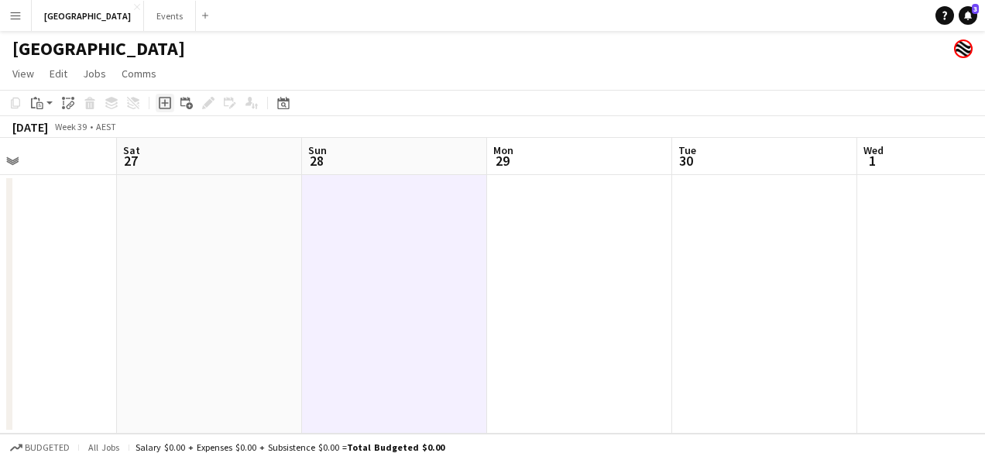
click at [164, 105] on icon at bounding box center [164, 103] width 7 height 7
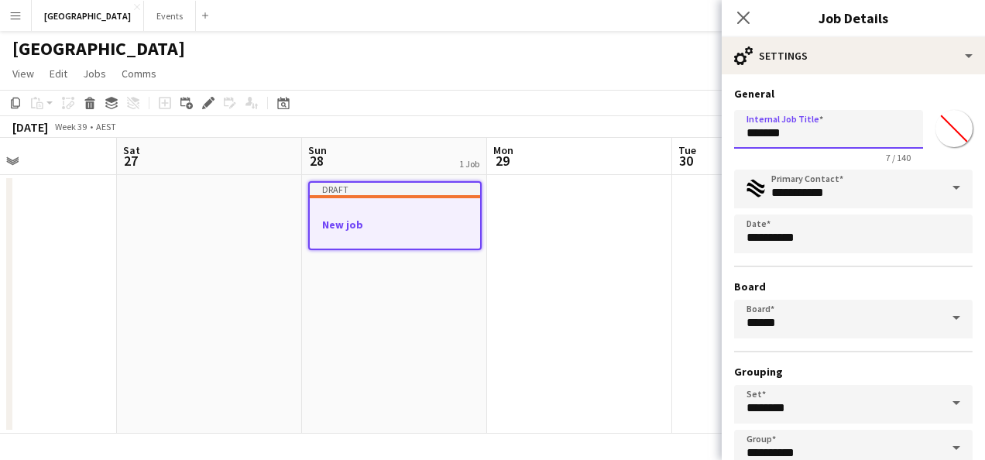
drag, startPoint x: 807, startPoint y: 132, endPoint x: 711, endPoint y: 132, distance: 96.0
click at [711, 132] on body "Menu Boards Boards Boards All jobs Status Workforce Workforce My Workforce Recr…" at bounding box center [492, 230] width 985 height 460
type input "**********"
click at [865, 179] on input "**********" at bounding box center [853, 189] width 238 height 39
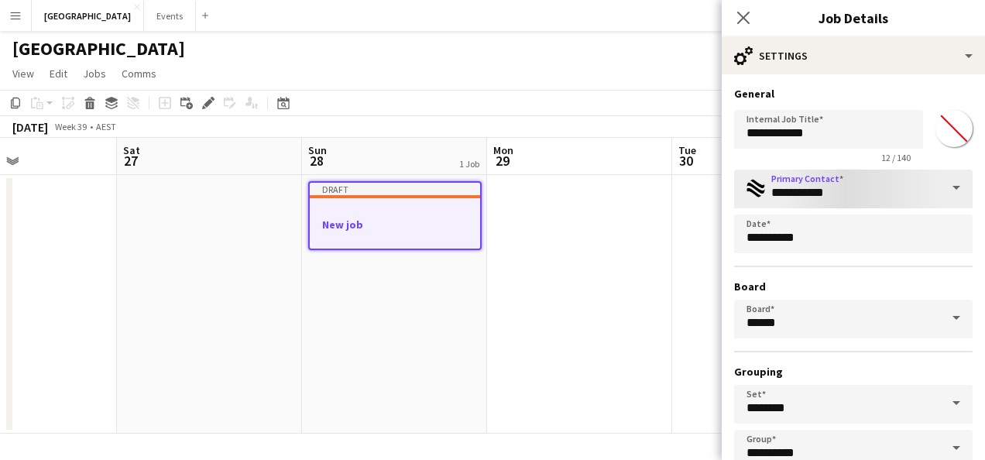
click at [941, 187] on span at bounding box center [956, 188] width 33 height 37
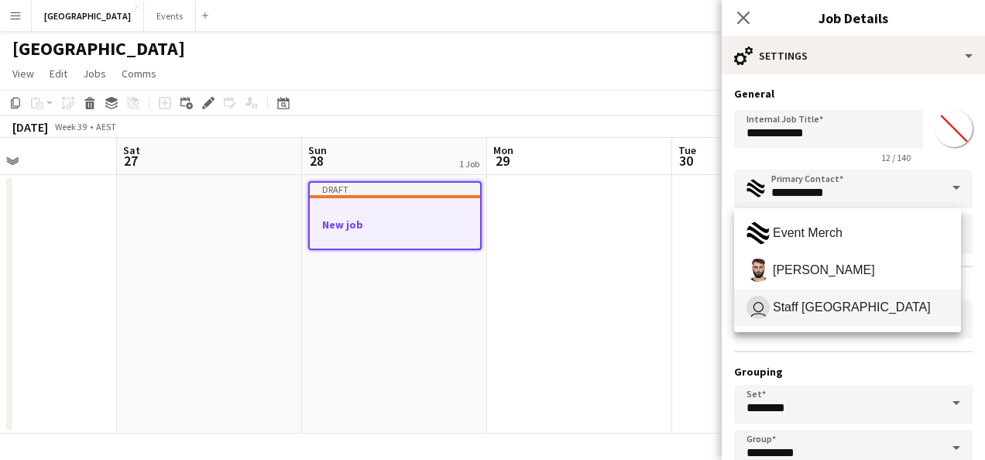
click at [870, 317] on span "user Staff Sydney" at bounding box center [847, 307] width 202 height 23
type input "**********"
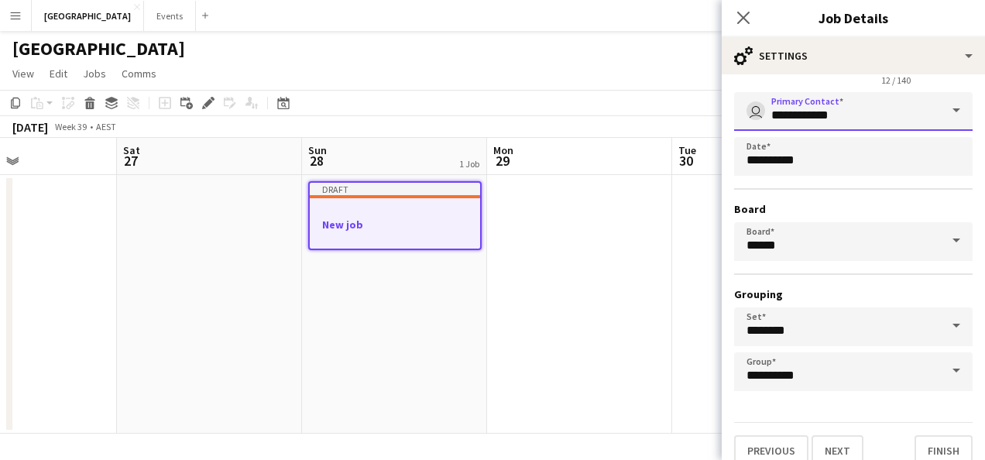
scroll to position [96, 0]
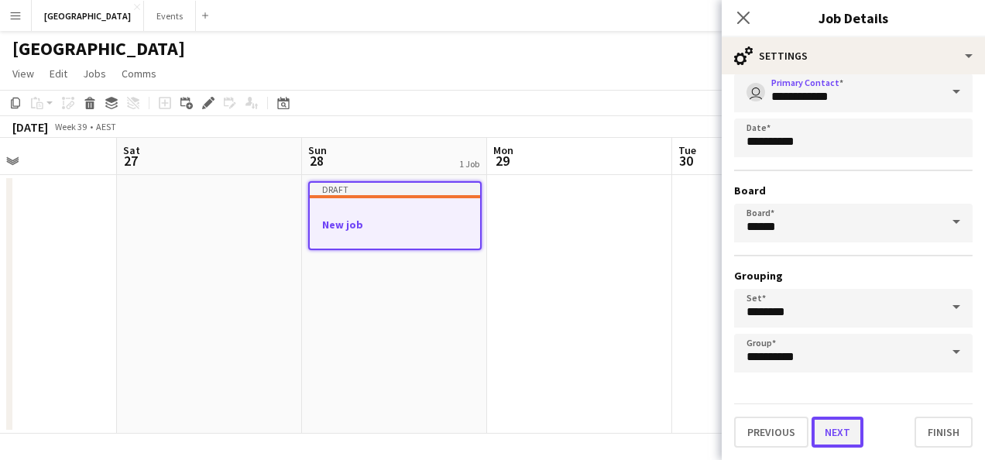
click at [845, 436] on button "Next" at bounding box center [837, 432] width 52 height 31
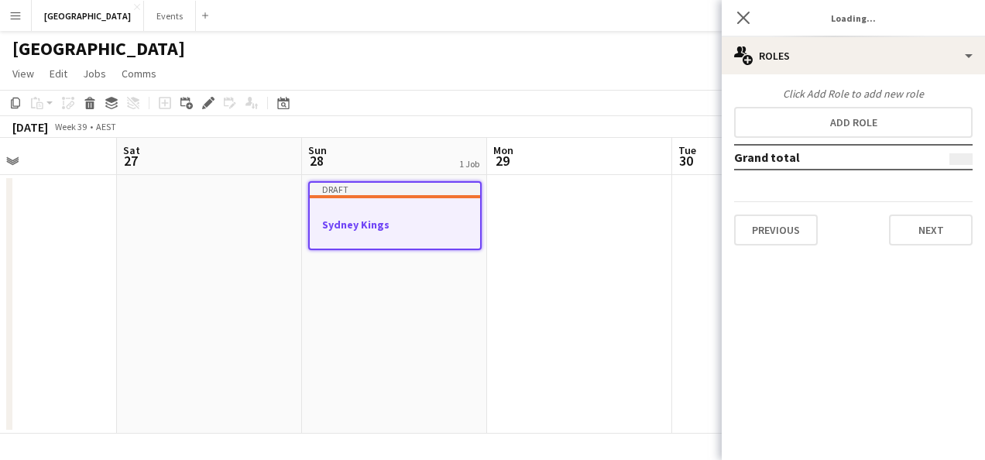
scroll to position [0, 0]
click at [777, 234] on button "Previous" at bounding box center [776, 229] width 84 height 31
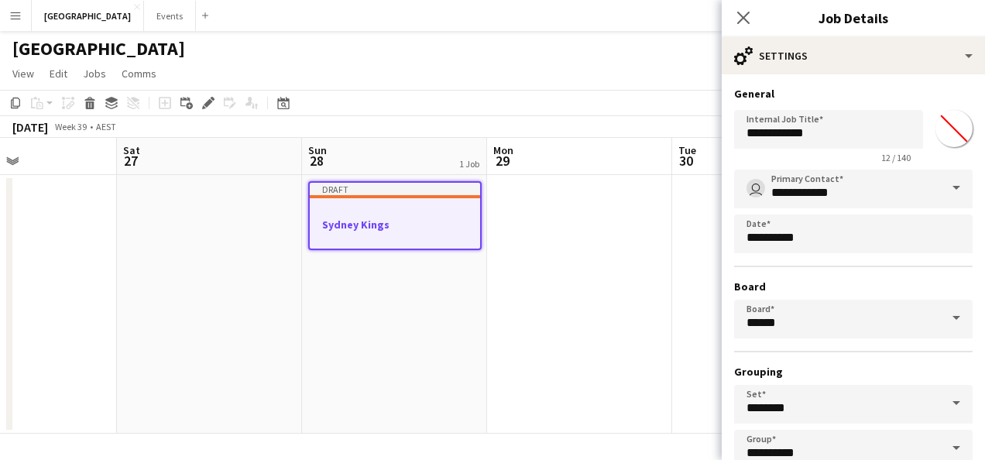
click at [949, 121] on input "*******" at bounding box center [954, 129] width 56 height 56
type input "*******"
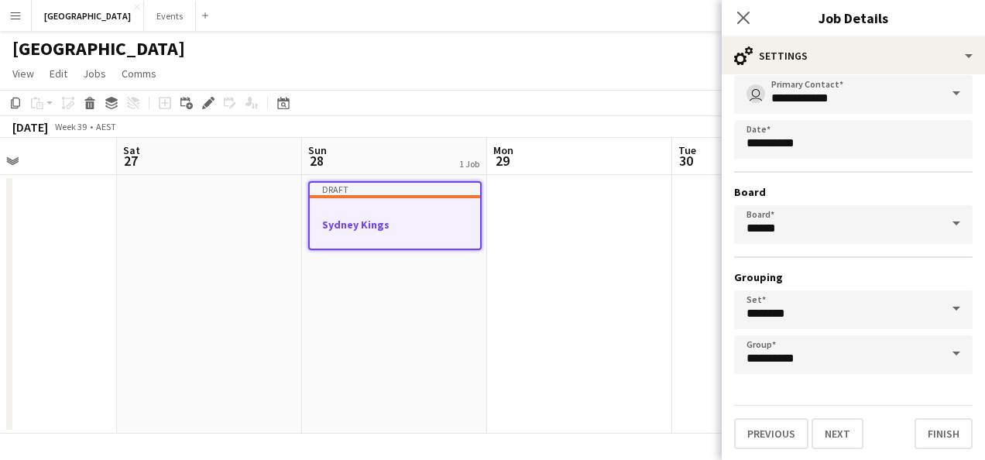
scroll to position [96, 0]
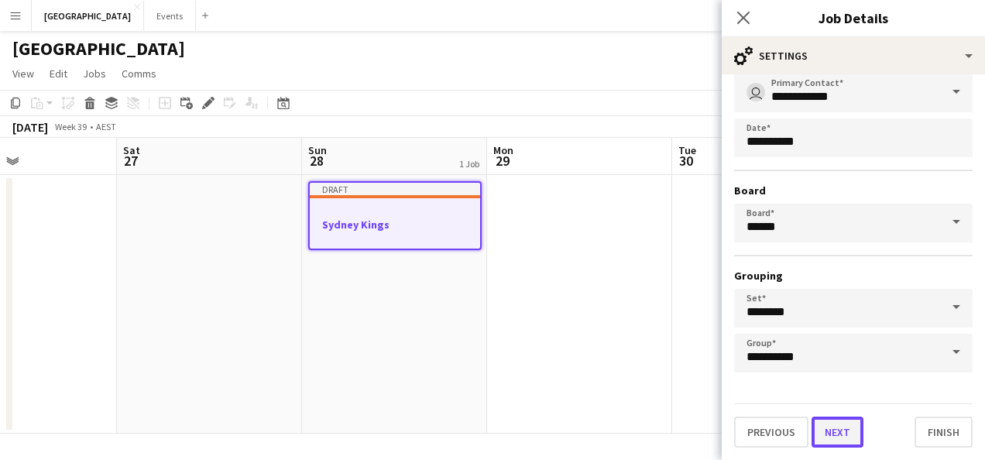
click at [839, 430] on button "Next" at bounding box center [837, 432] width 52 height 31
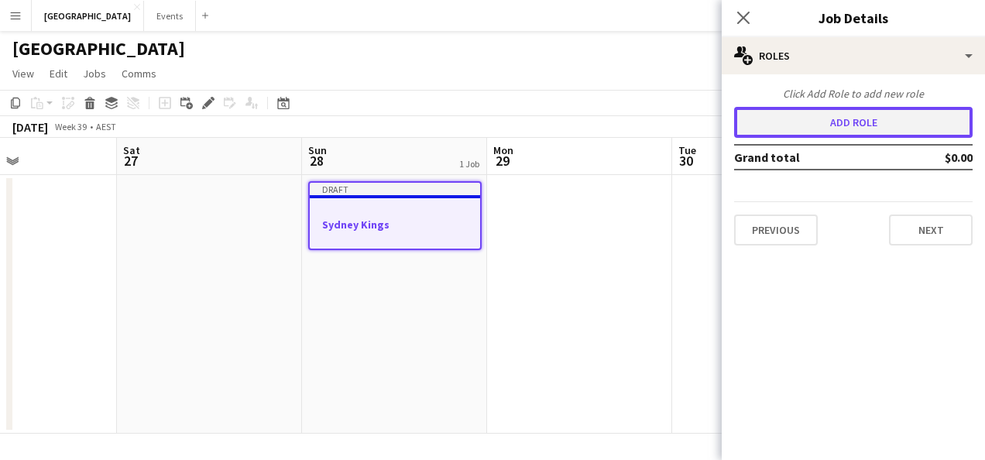
click at [875, 123] on button "Add role" at bounding box center [853, 122] width 238 height 31
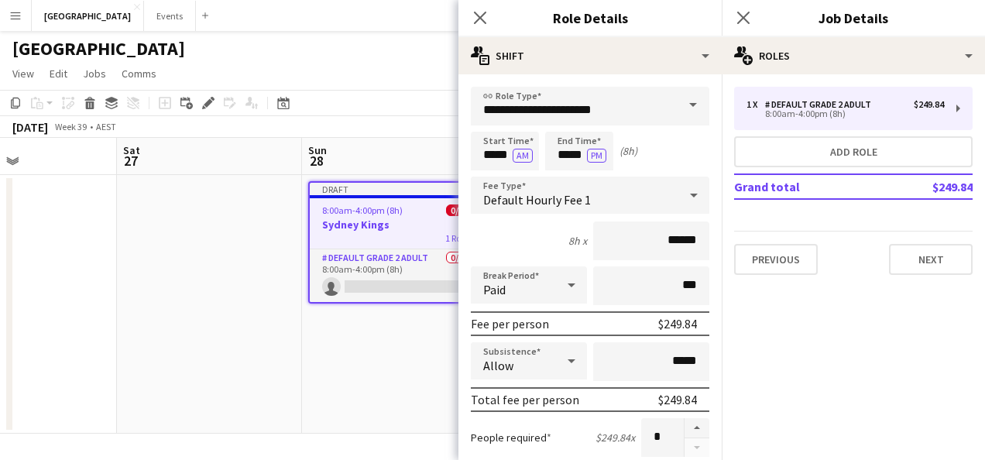
click at [688, 104] on span at bounding box center [693, 105] width 33 height 37
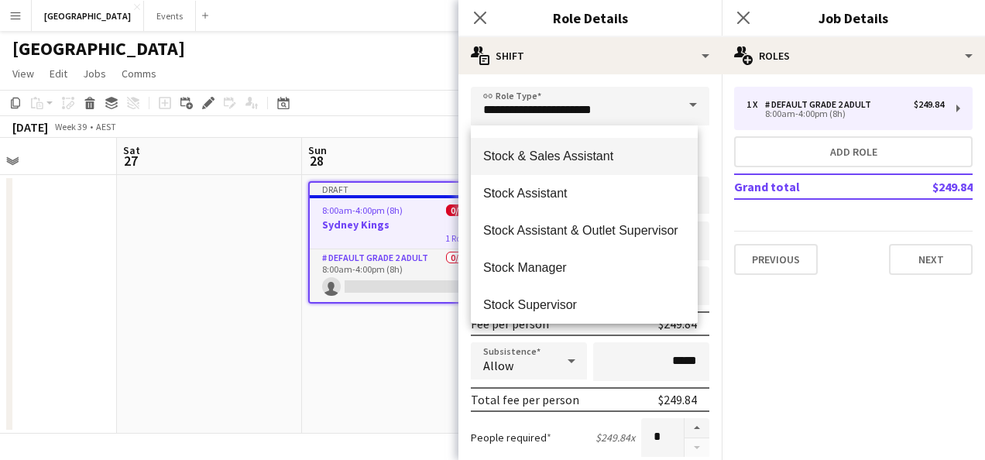
scroll to position [818, 0]
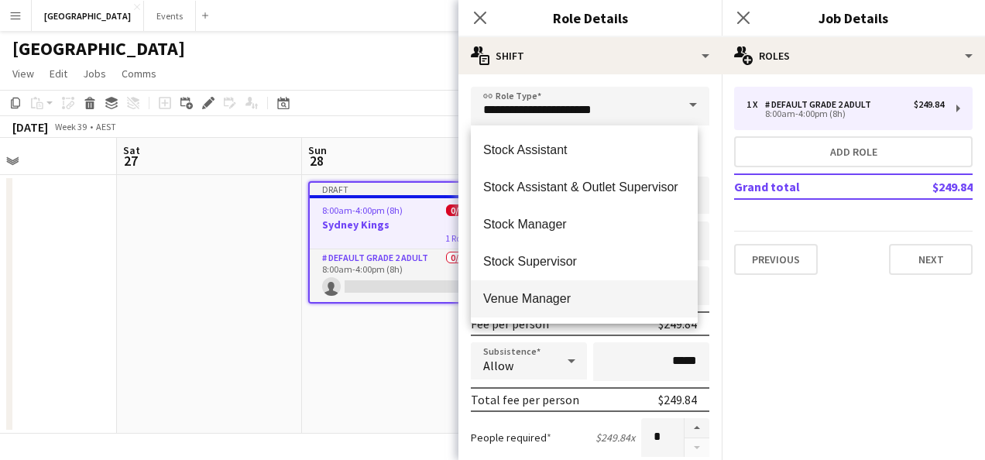
click at [547, 304] on span "Venue Manager" at bounding box center [584, 298] width 202 height 15
type input "**********"
type input "******"
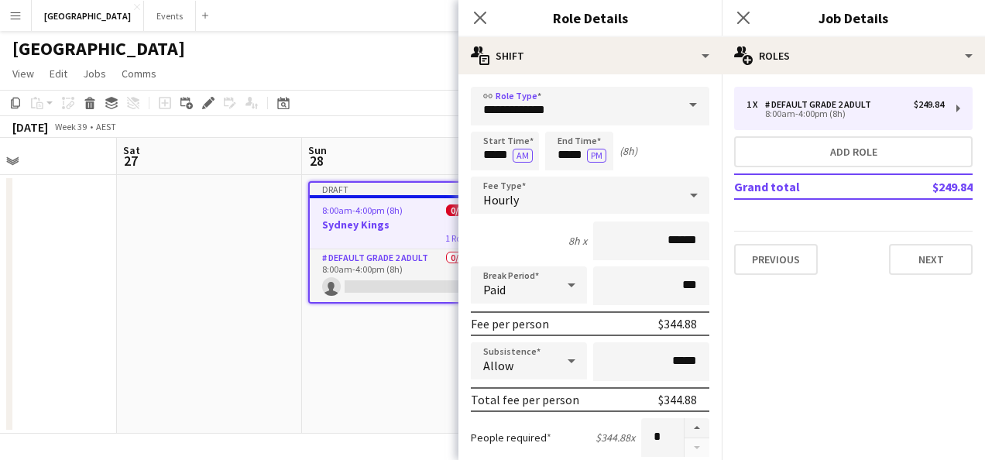
click at [393, 355] on app-date-cell "Draft 8:00am-4:00pm (8h) 0/1 Sydney Kings 1 Role # Default Grade 2 Adult 0/1 8:…" at bounding box center [394, 304] width 185 height 259
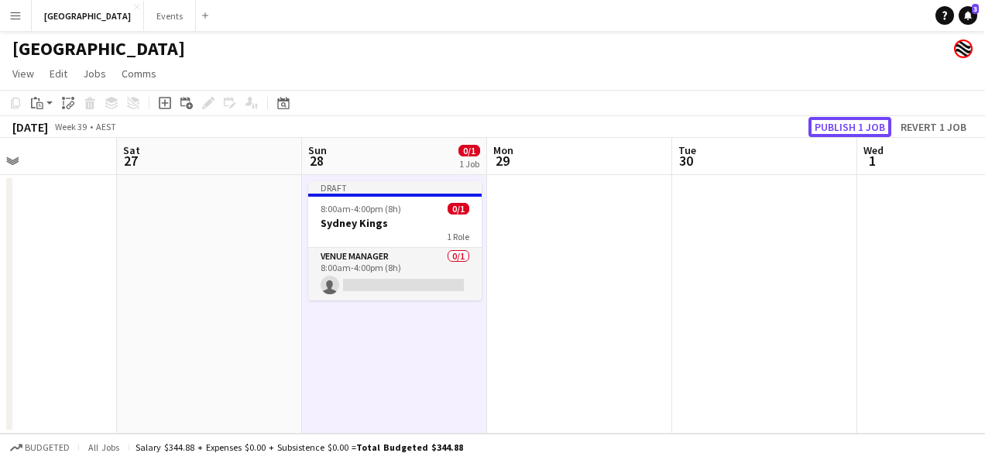
drag, startPoint x: 867, startPoint y: 125, endPoint x: 855, endPoint y: 131, distance: 12.8
click at [867, 125] on button "Publish 1 job" at bounding box center [849, 127] width 83 height 20
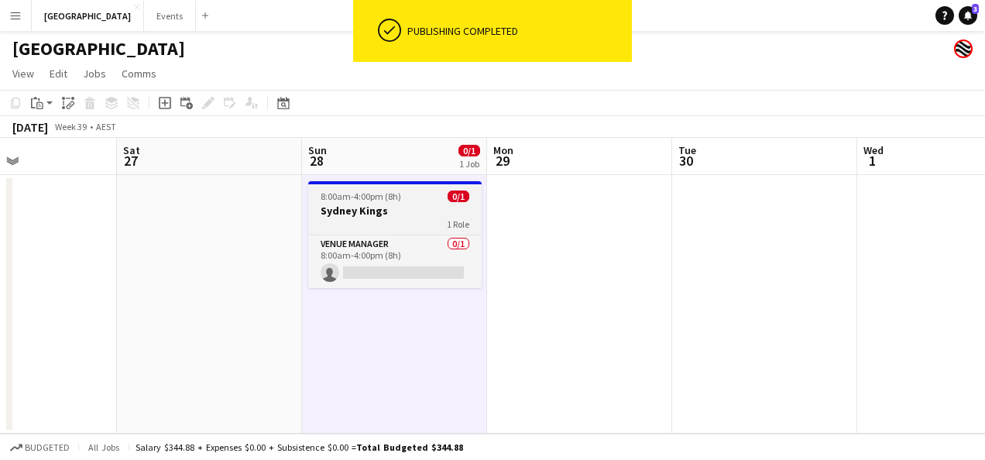
click at [393, 204] on h3 "Sydney Kings" at bounding box center [394, 211] width 173 height 14
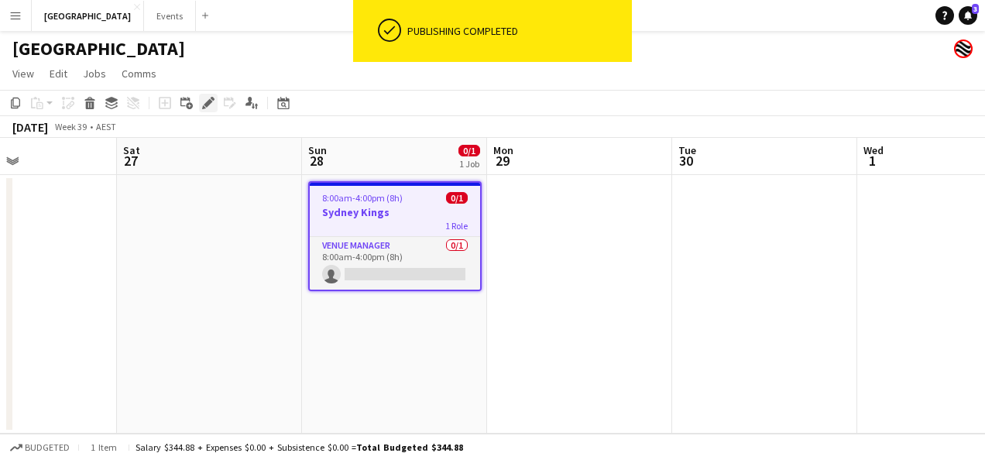
click at [211, 98] on icon at bounding box center [213, 99] width 4 height 4
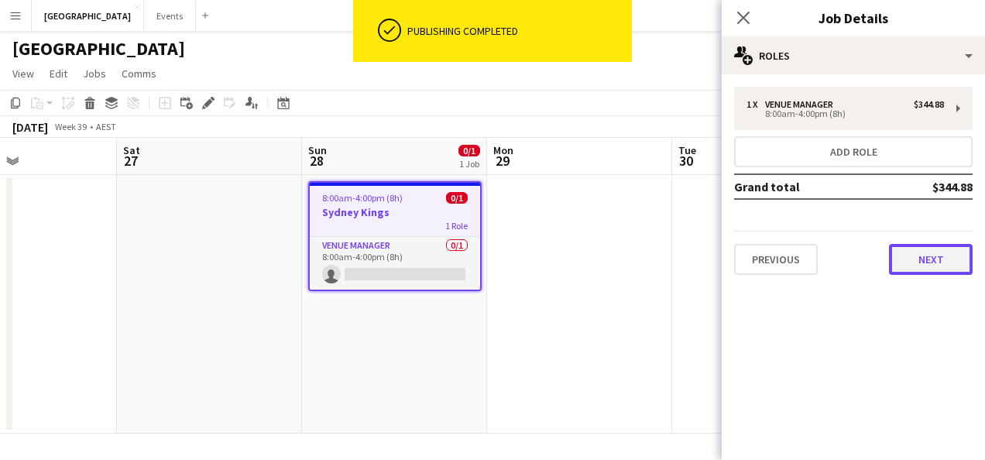
click at [934, 261] on button "Next" at bounding box center [931, 259] width 84 height 31
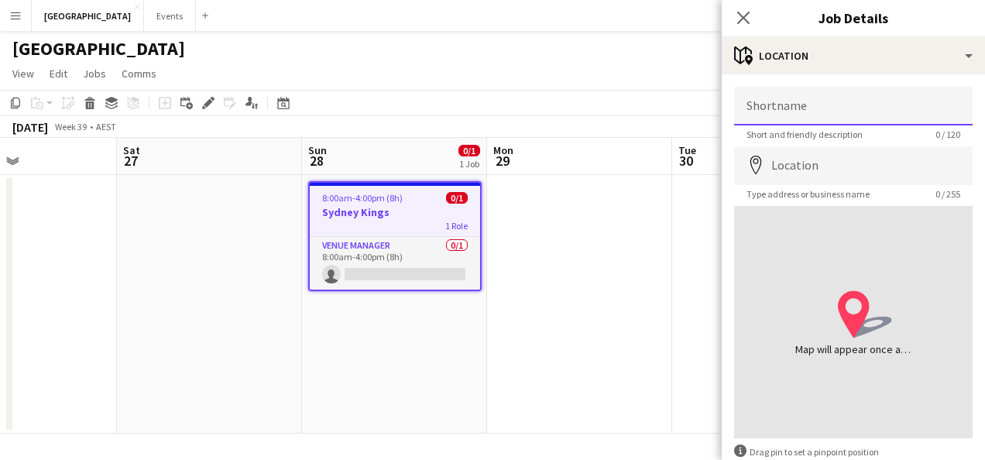
click at [770, 105] on input "Shortname" at bounding box center [853, 106] width 238 height 39
type input "**********"
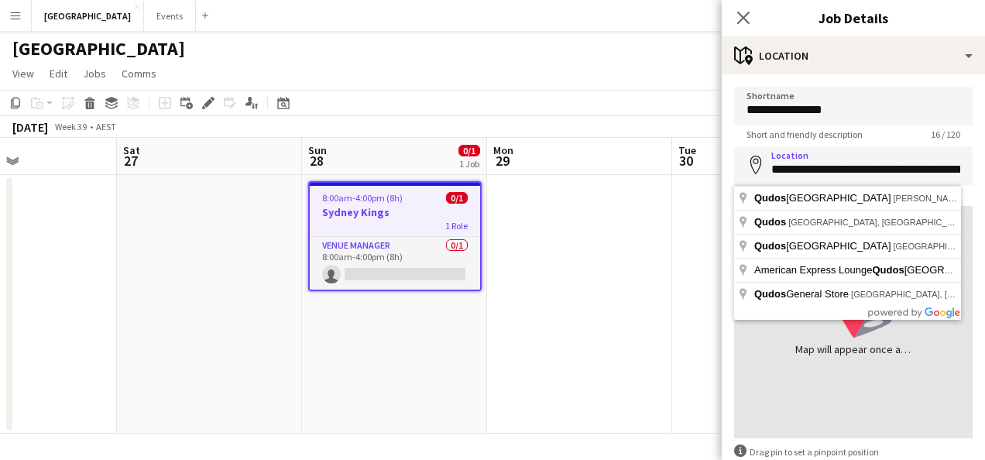
type input "**********"
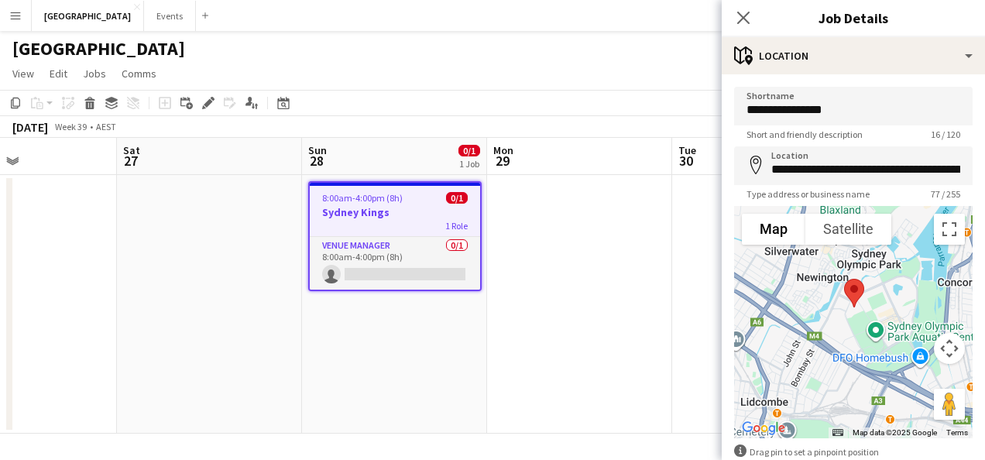
scroll to position [77, 0]
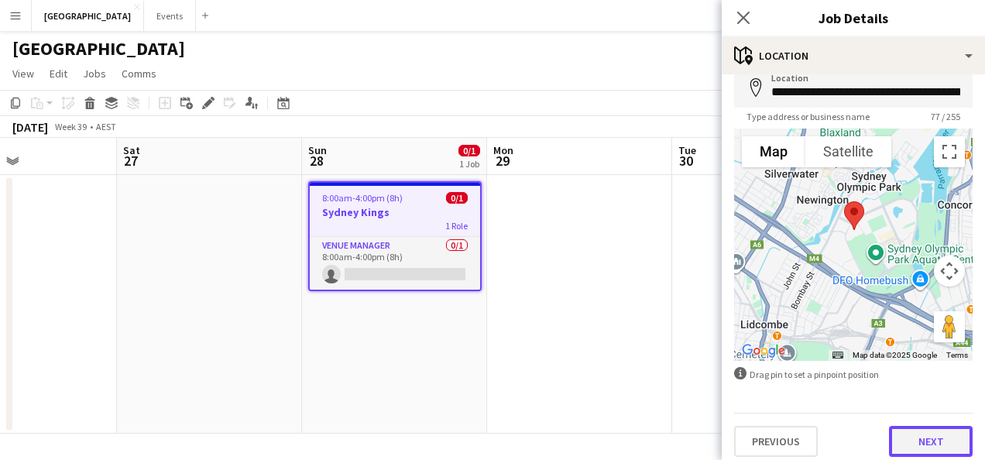
click at [916, 444] on button "Next" at bounding box center [931, 441] width 84 height 31
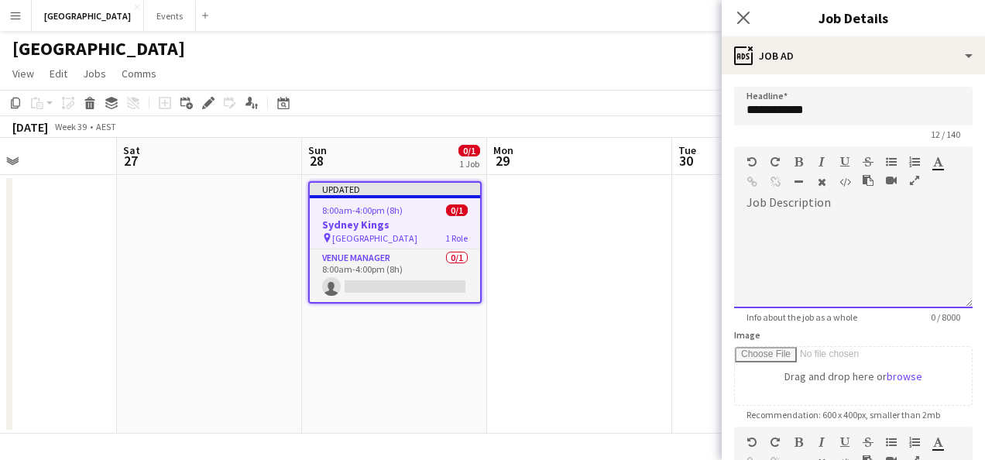
click at [810, 225] on div at bounding box center [853, 261] width 238 height 93
drag, startPoint x: 800, startPoint y: 195, endPoint x: 780, endPoint y: 211, distance: 24.8
click at [800, 195] on div "Standard Heading 1 Heading 2 Heading 3 Heading 4 Heading 5 Heading 6 Heading 7 …" at bounding box center [853, 175] width 238 height 58
paste div
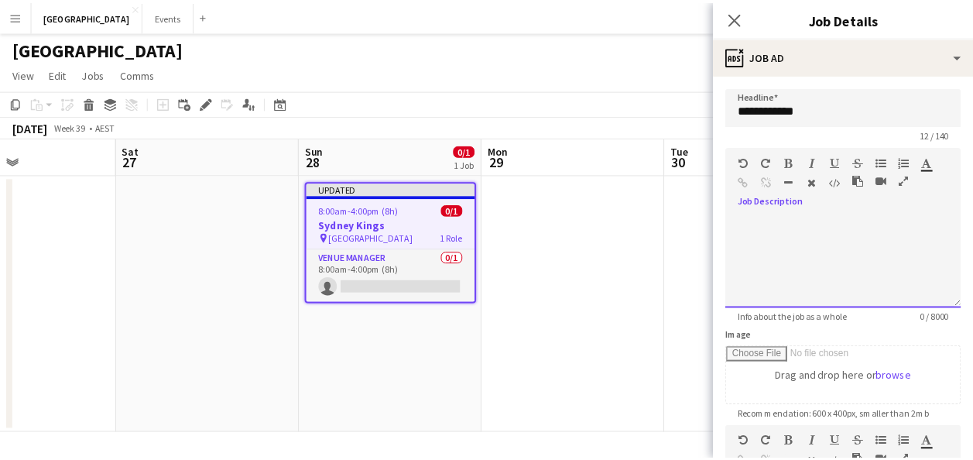
scroll to position [1070, 0]
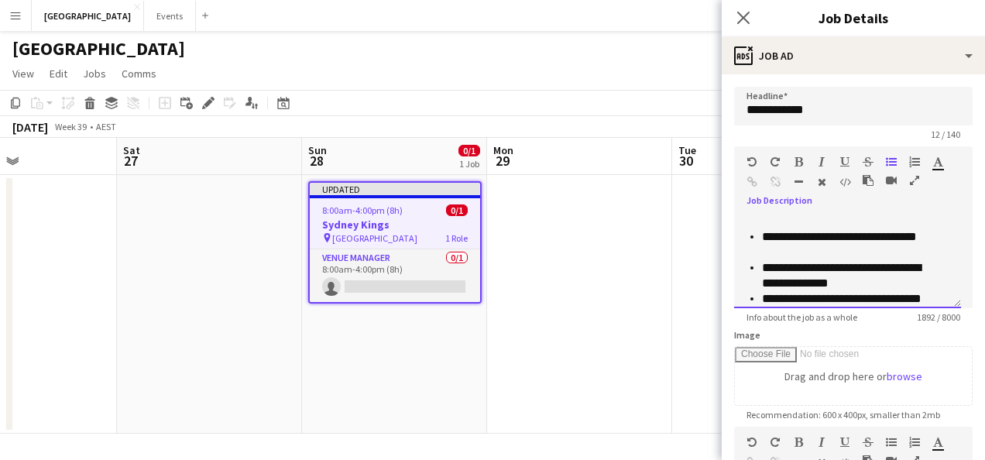
click at [914, 173] on div at bounding box center [909, 165] width 46 height 19
click at [910, 177] on icon "button" at bounding box center [914, 180] width 9 height 11
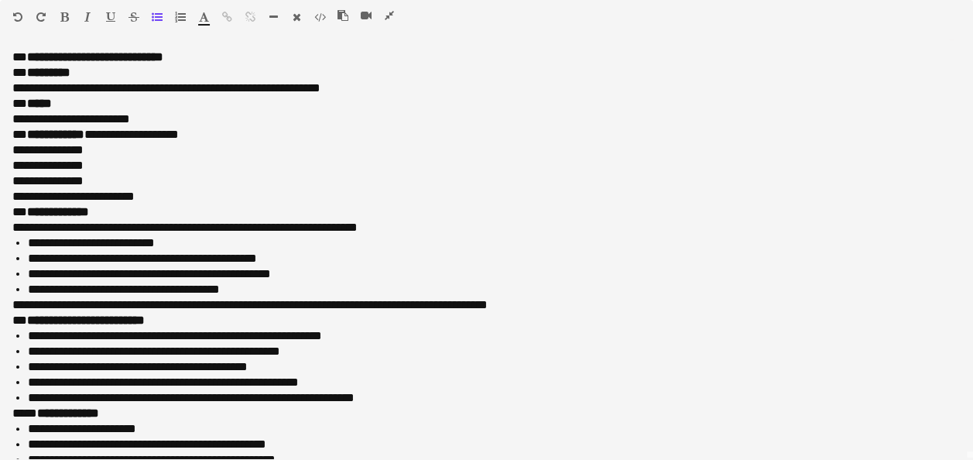
scroll to position [0, 0]
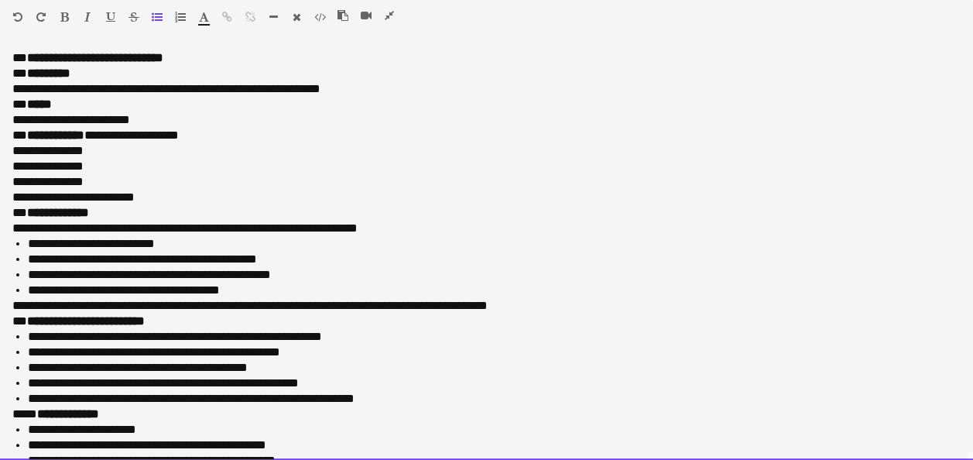
click at [176, 115] on p "**********" at bounding box center [480, 112] width 936 height 31
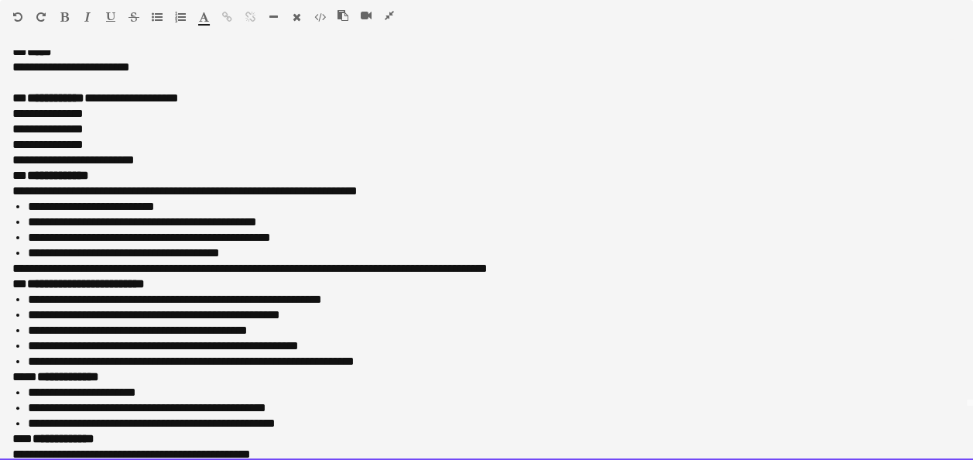
scroll to position [77, 0]
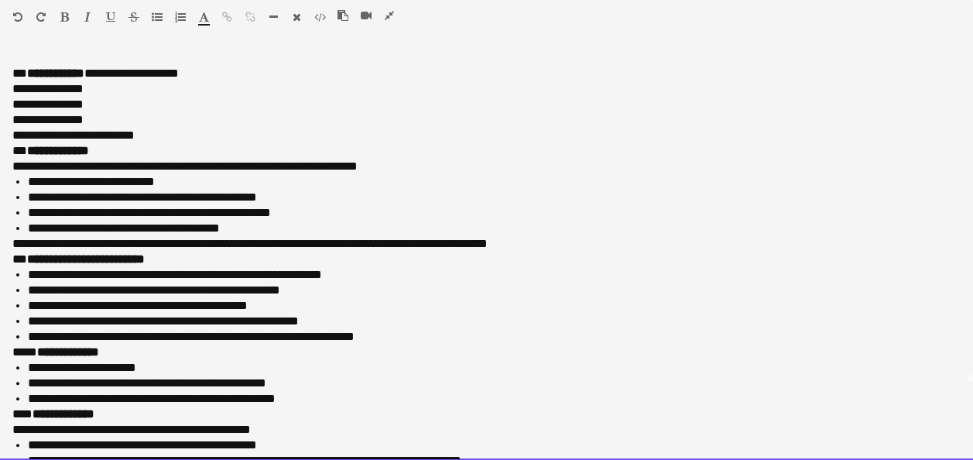
click at [188, 134] on p "**********" at bounding box center [480, 104] width 936 height 77
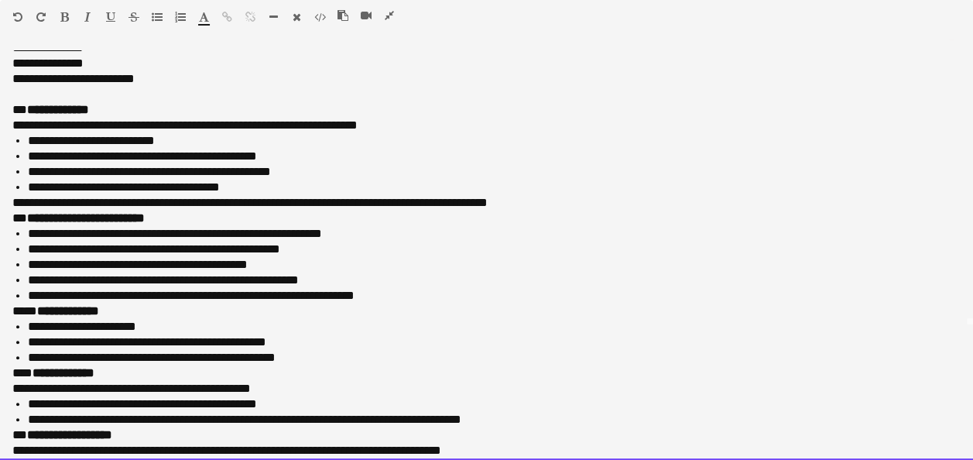
scroll to position [232, 0]
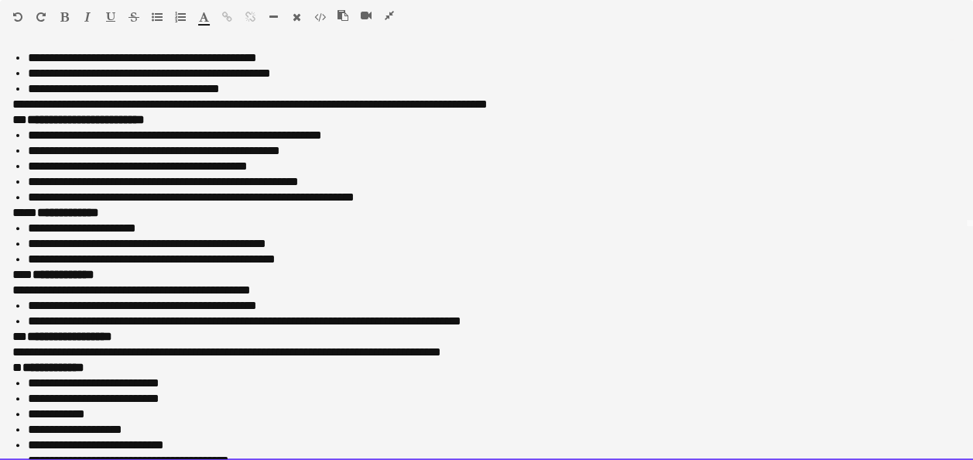
click at [537, 107] on p "**********" at bounding box center [480, 104] width 936 height 15
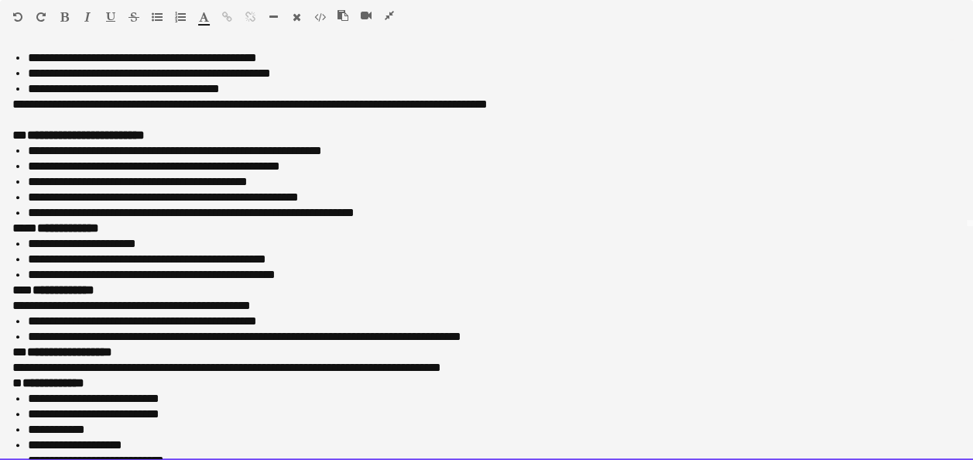
click at [409, 210] on p "**********" at bounding box center [488, 212] width 921 height 15
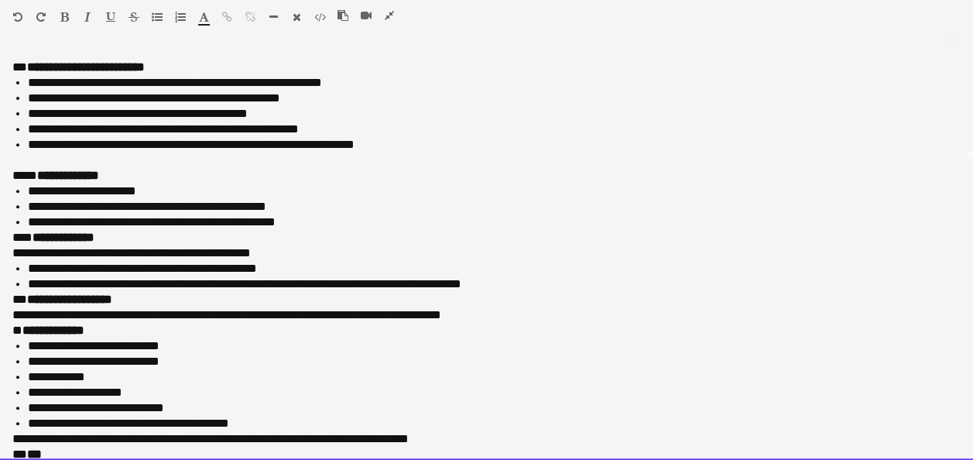
scroll to position [310, 0]
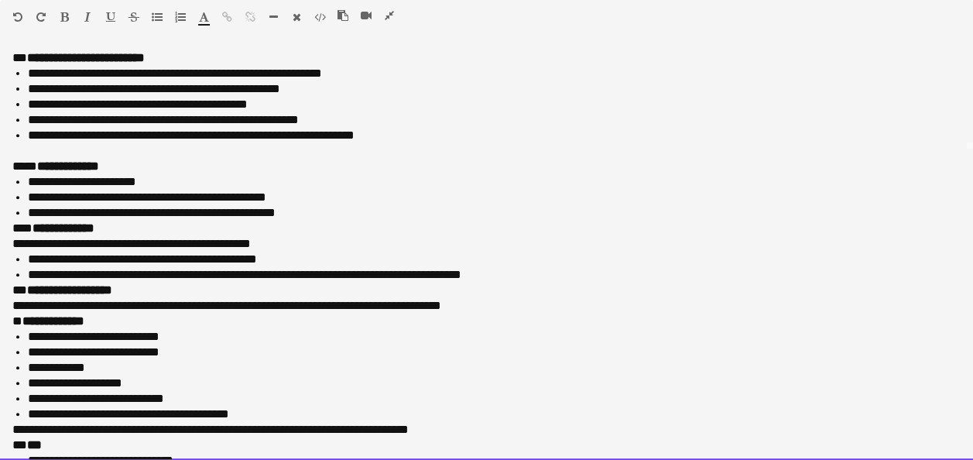
click at [347, 219] on p "**********" at bounding box center [488, 212] width 921 height 15
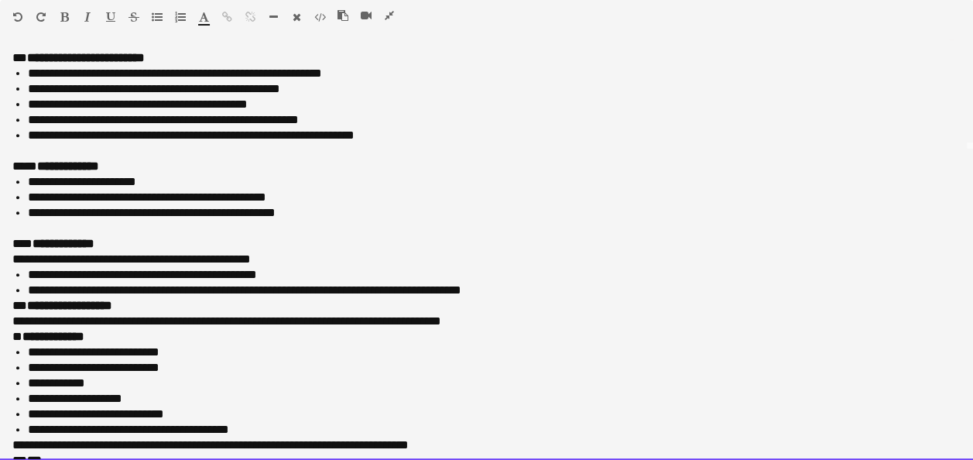
scroll to position [387, 0]
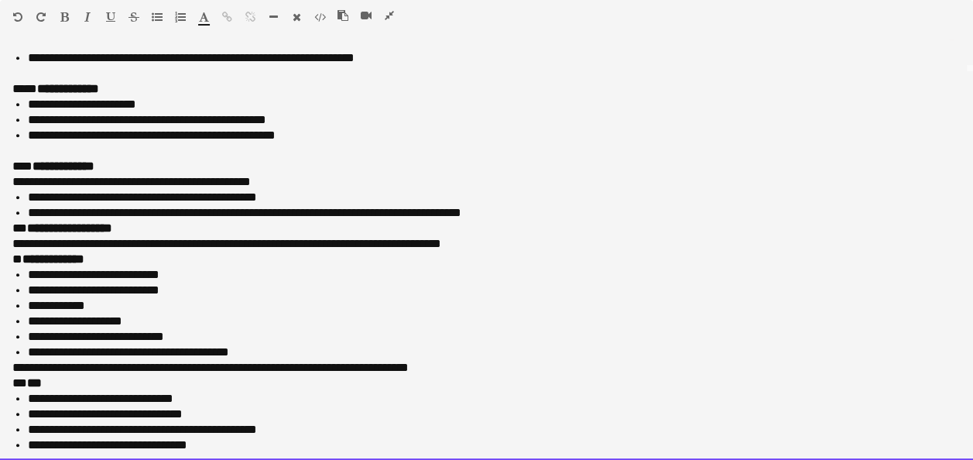
click at [520, 212] on p "**********" at bounding box center [488, 212] width 921 height 15
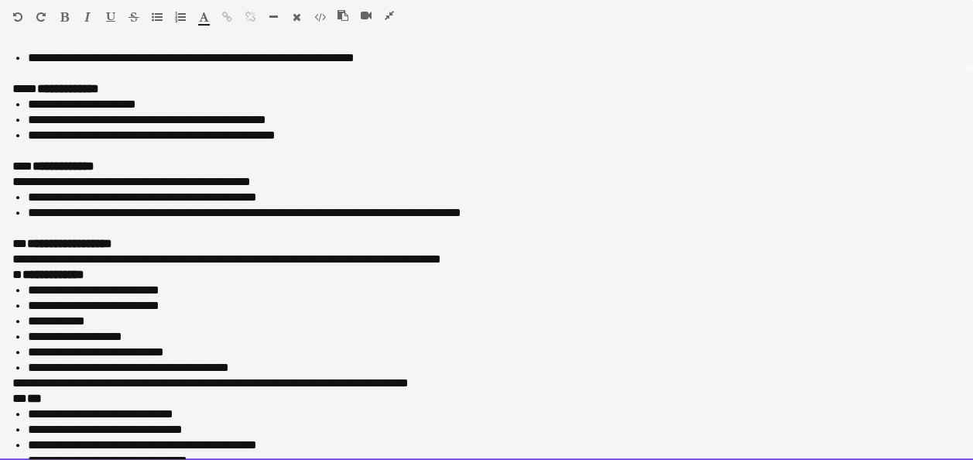
scroll to position [407, 0]
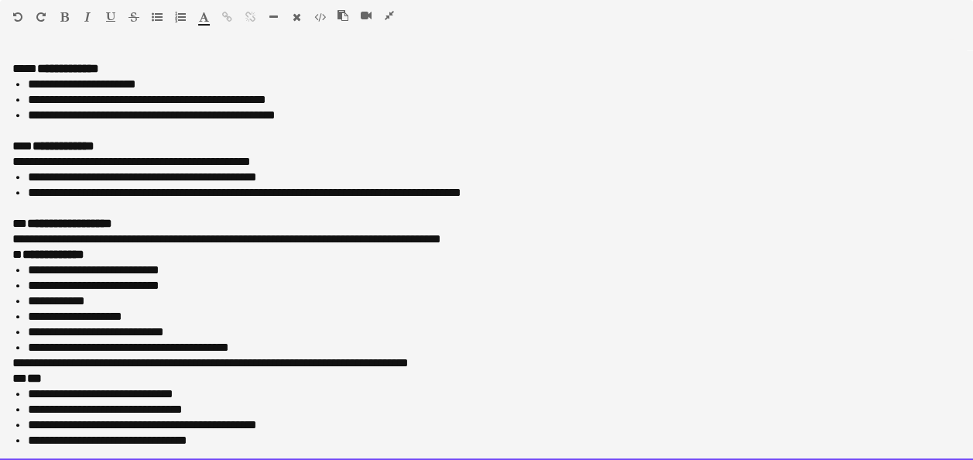
click at [551, 242] on p "**********" at bounding box center [480, 231] width 936 height 31
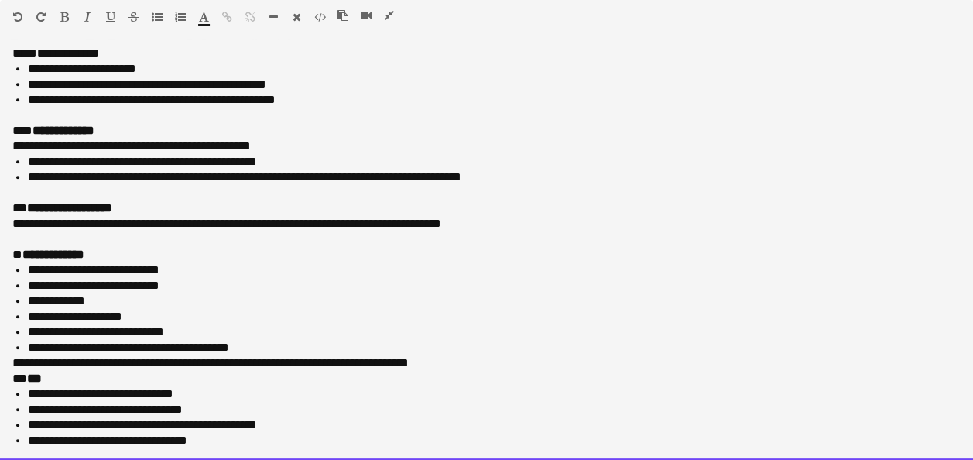
scroll to position [77, 0]
click at [269, 351] on p "**********" at bounding box center [488, 347] width 921 height 15
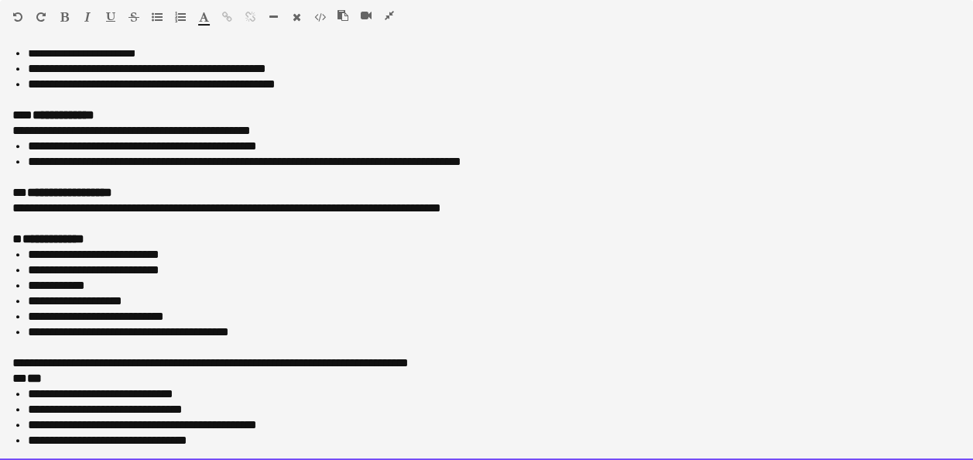
scroll to position [423, 0]
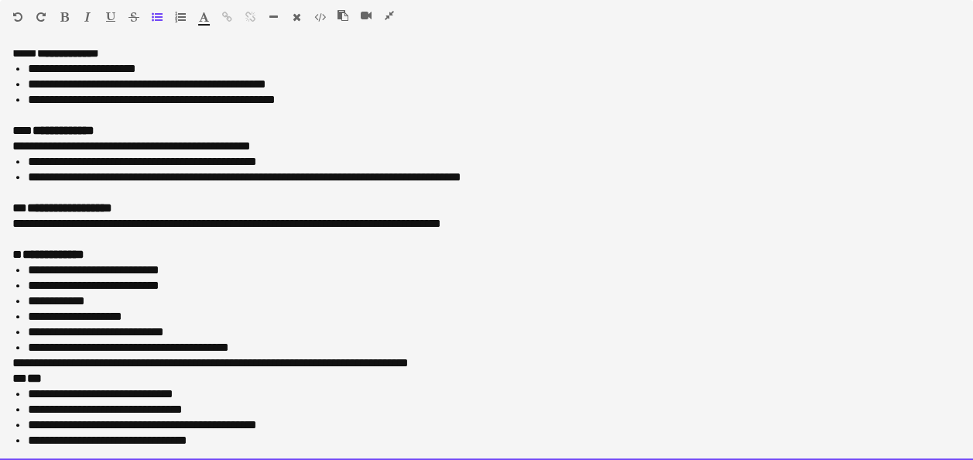
click at [460, 361] on p "**********" at bounding box center [480, 362] width 936 height 15
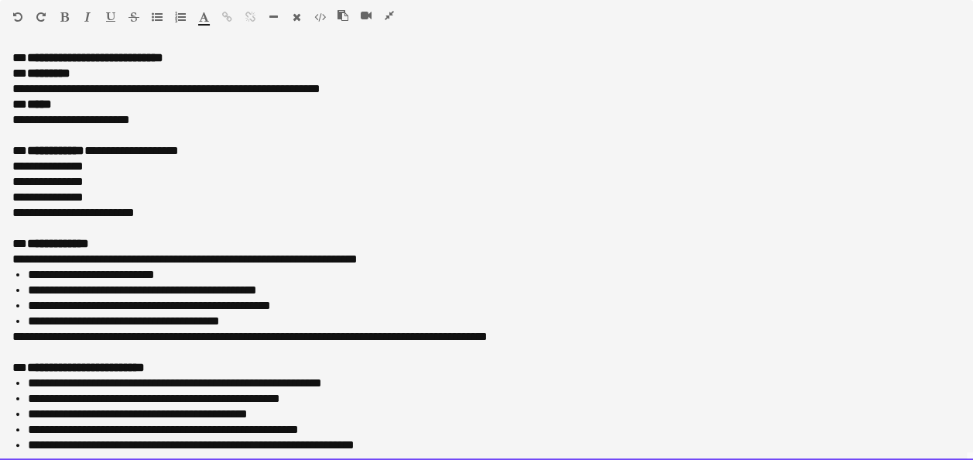
scroll to position [77, 0]
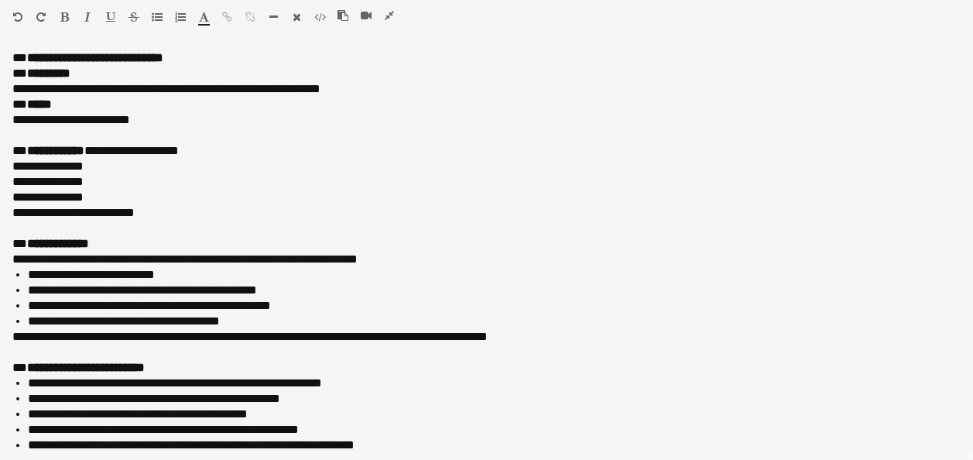
click at [387, 15] on icon "button" at bounding box center [389, 15] width 9 height 11
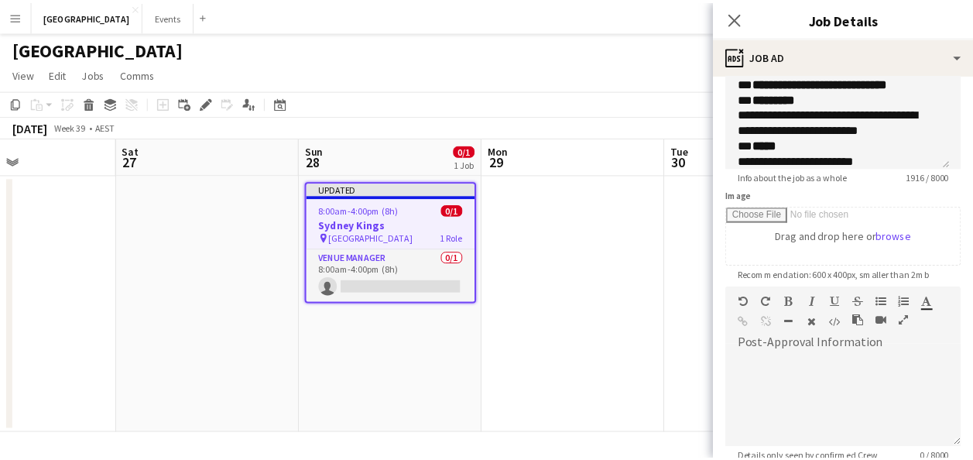
scroll to position [155, 0]
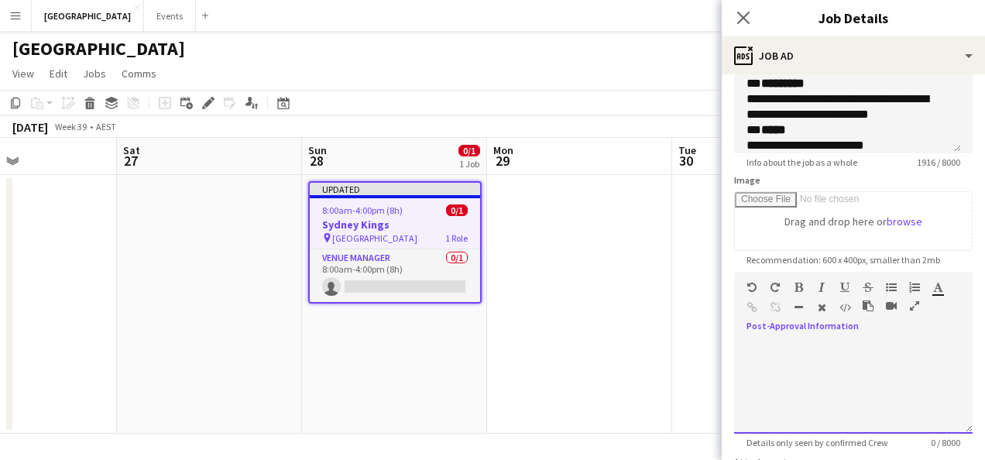
click at [801, 355] on div at bounding box center [853, 387] width 238 height 93
click at [804, 351] on div at bounding box center [853, 387] width 238 height 93
click at [910, 303] on icon "button" at bounding box center [914, 305] width 9 height 11
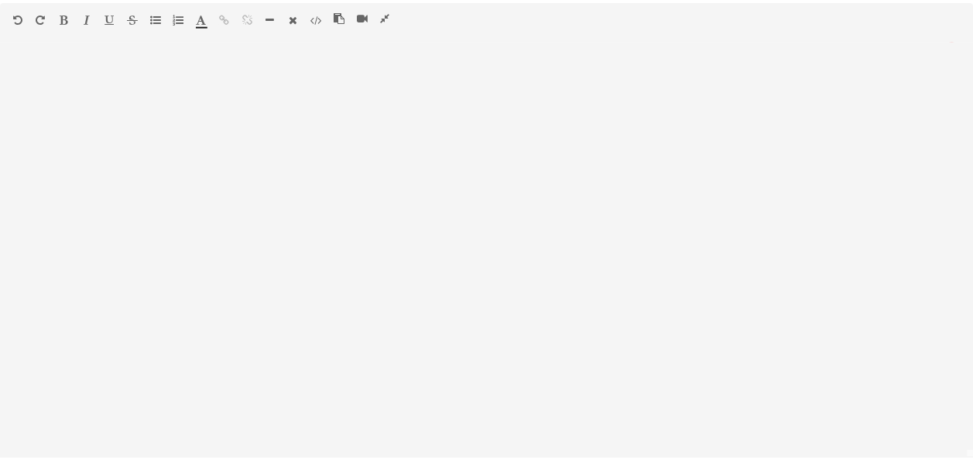
scroll to position [0, 0]
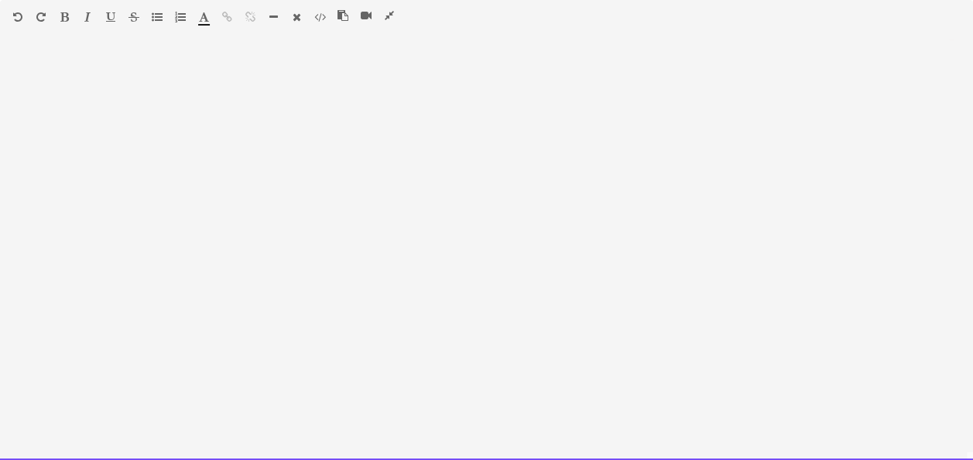
click at [129, 75] on div at bounding box center [486, 255] width 973 height 410
paste div
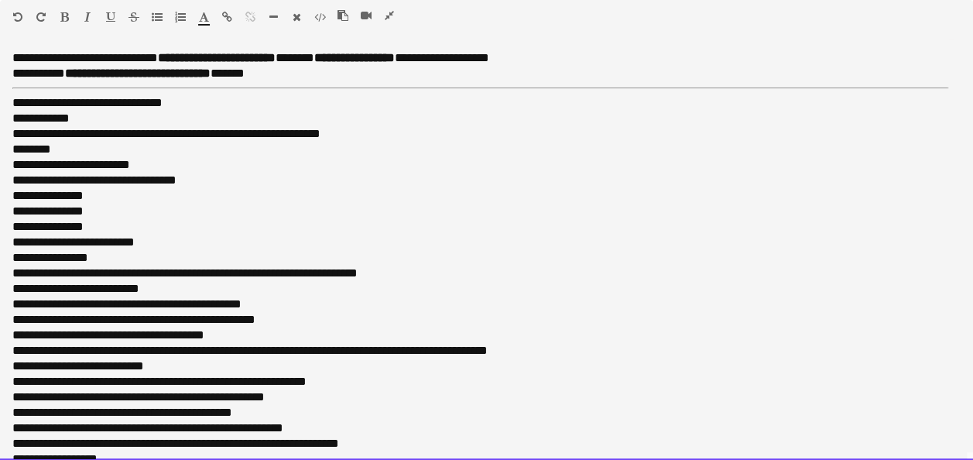
drag, startPoint x: 207, startPoint y: 311, endPoint x: -23, endPoint y: 59, distance: 341.9
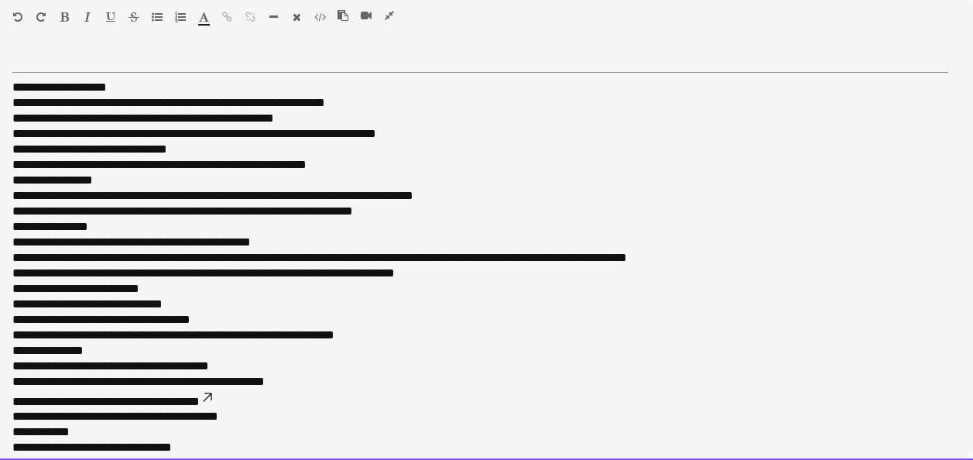
click at [11, 84] on div "**********" at bounding box center [486, 255] width 973 height 410
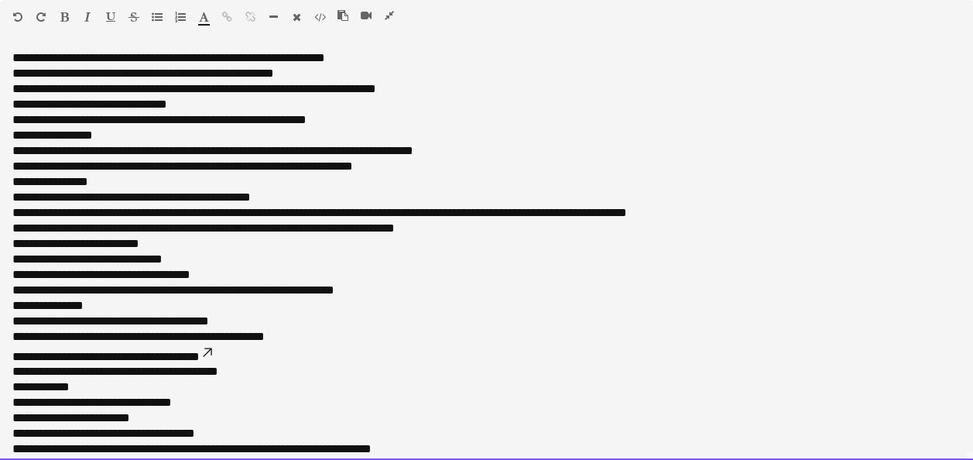
click at [12, 60] on p "**********" at bounding box center [480, 65] width 936 height 31
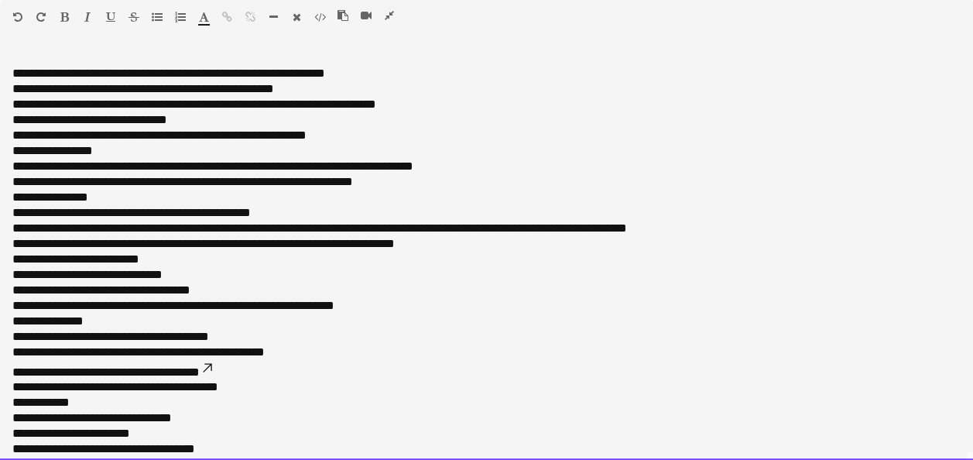
click at [14, 53] on p at bounding box center [480, 57] width 936 height 15
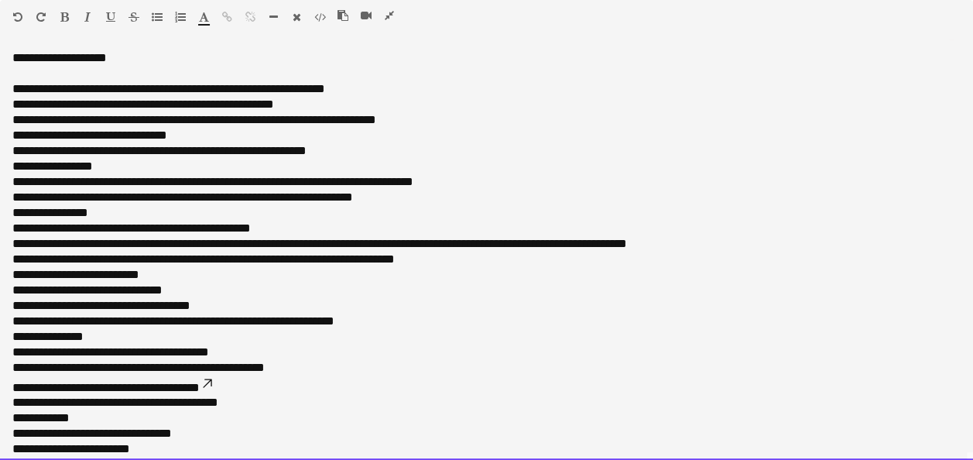
click at [319, 108] on p "**********" at bounding box center [480, 96] width 936 height 31
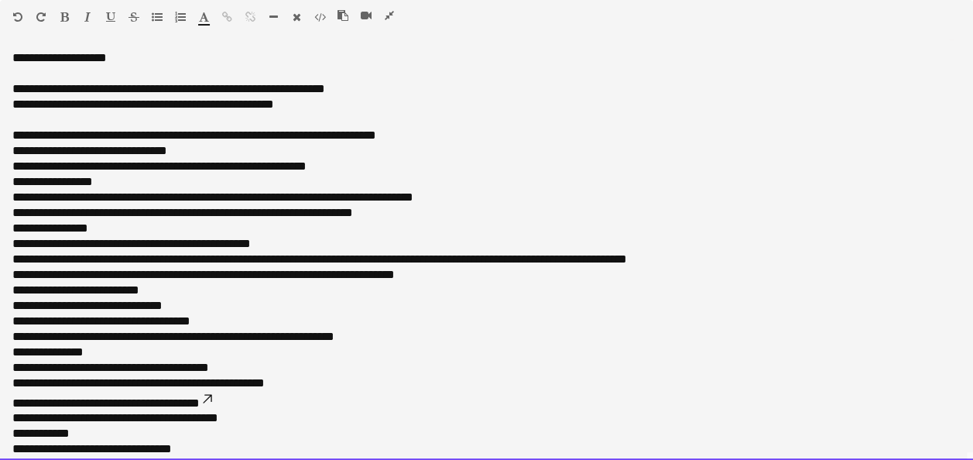
click at [135, 180] on p "**********" at bounding box center [480, 197] width 936 height 46
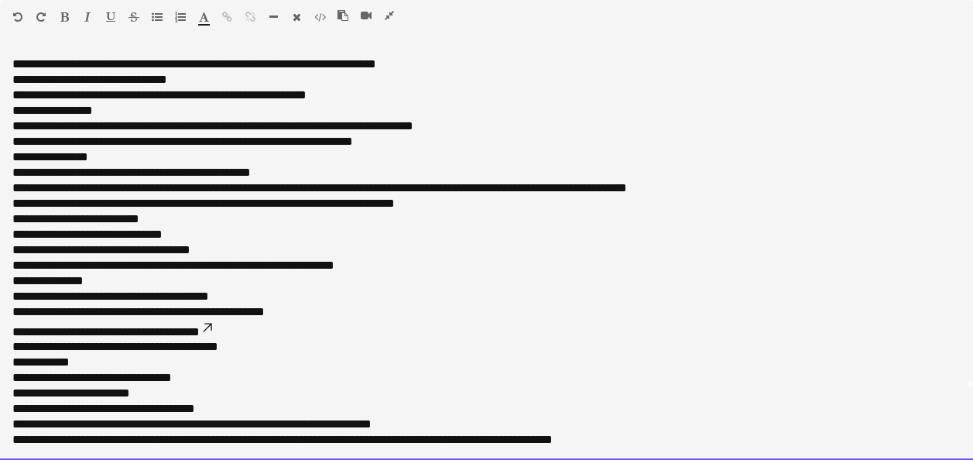
scroll to position [70, 0]
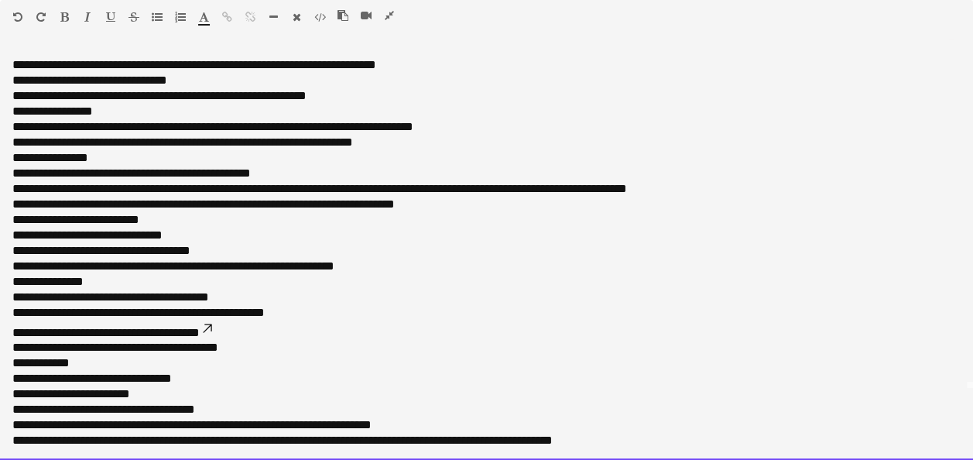
click at [172, 79] on p "**********" at bounding box center [480, 72] width 936 height 31
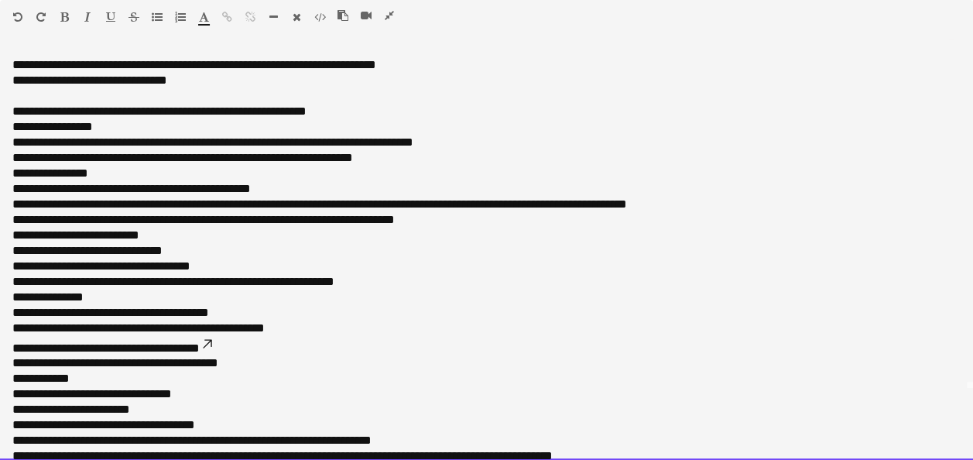
click at [358, 109] on p "**********" at bounding box center [480, 111] width 936 height 15
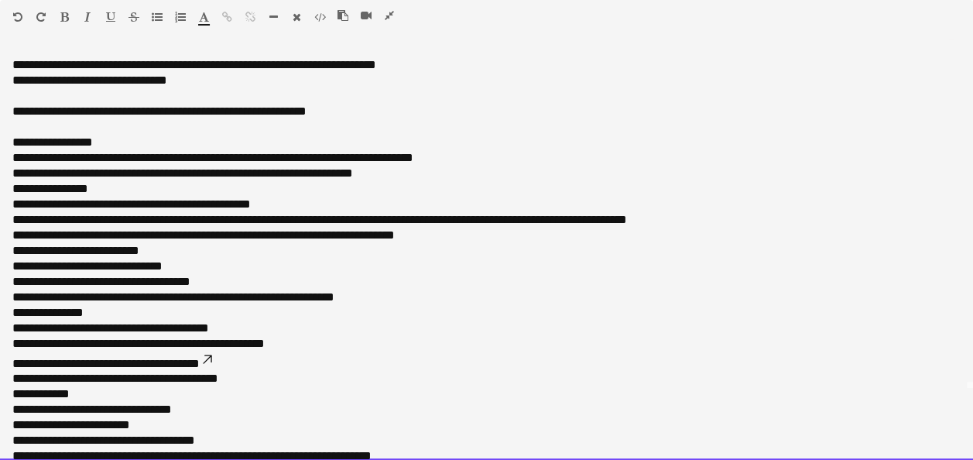
click at [383, 176] on p "**********" at bounding box center [480, 165] width 936 height 31
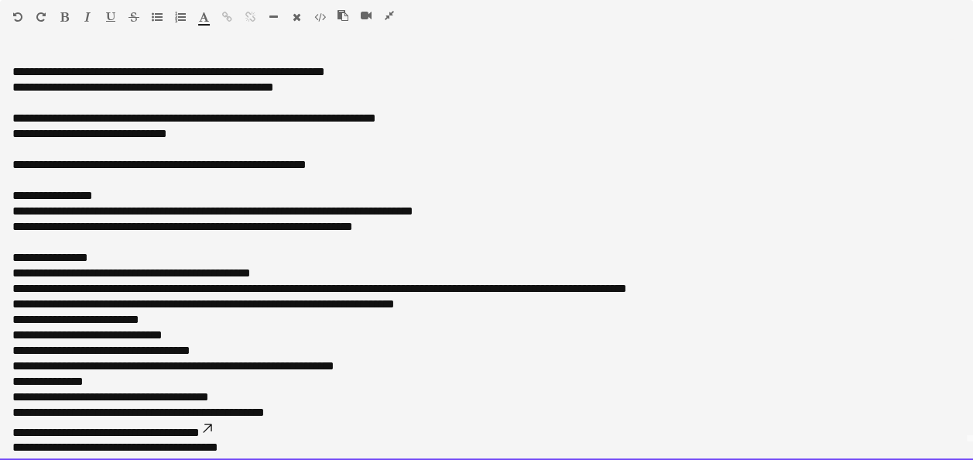
scroll to position [0, 0]
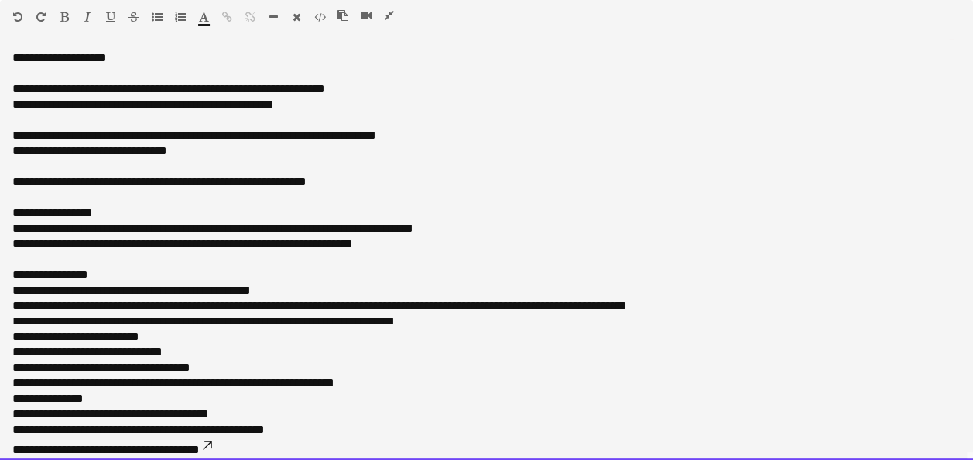
click at [8, 90] on div "**********" at bounding box center [486, 255] width 973 height 410
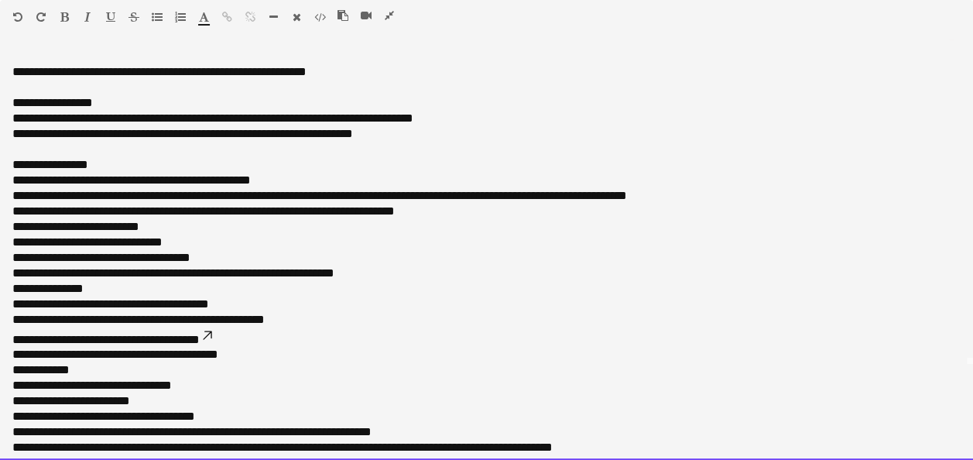
scroll to position [101, 0]
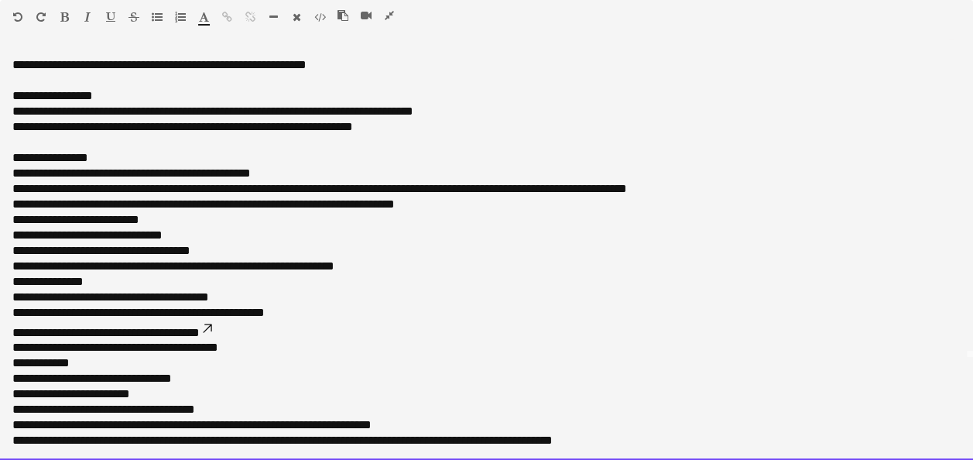
click at [273, 175] on p "**********" at bounding box center [480, 165] width 936 height 31
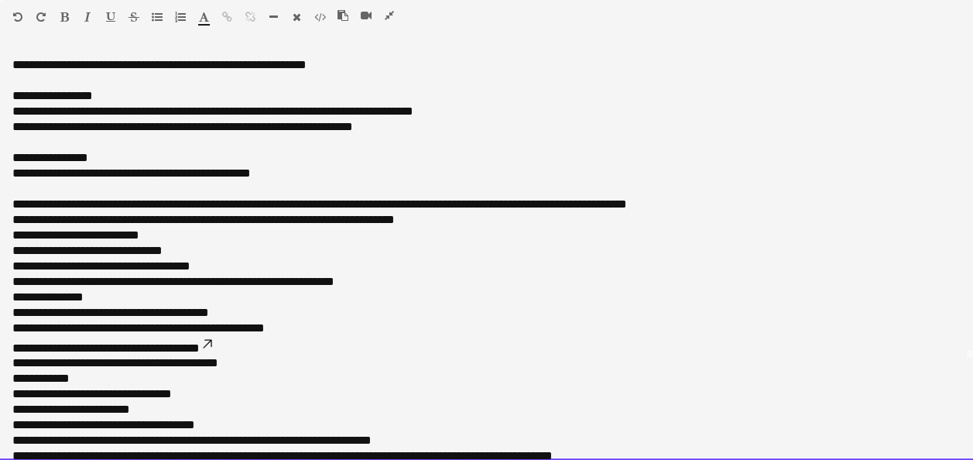
click at [12, 220] on p "**********" at bounding box center [480, 219] width 936 height 15
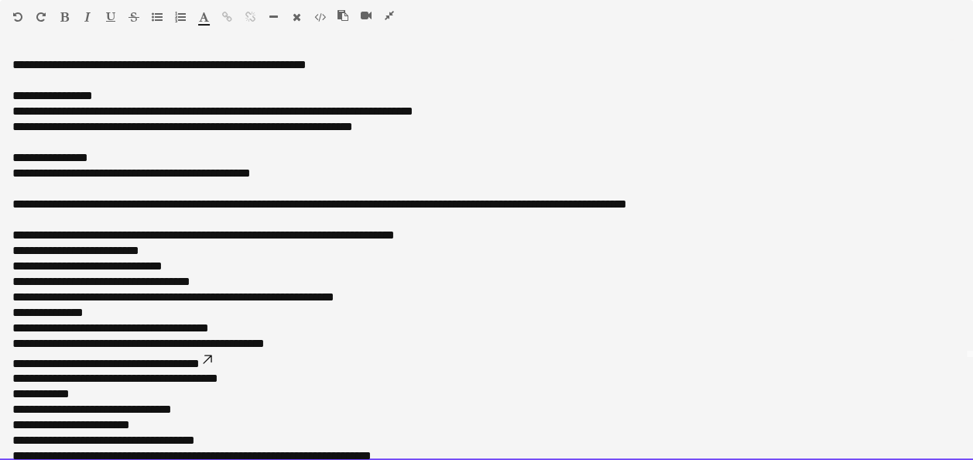
click at [13, 248] on p "**********" at bounding box center [480, 258] width 936 height 31
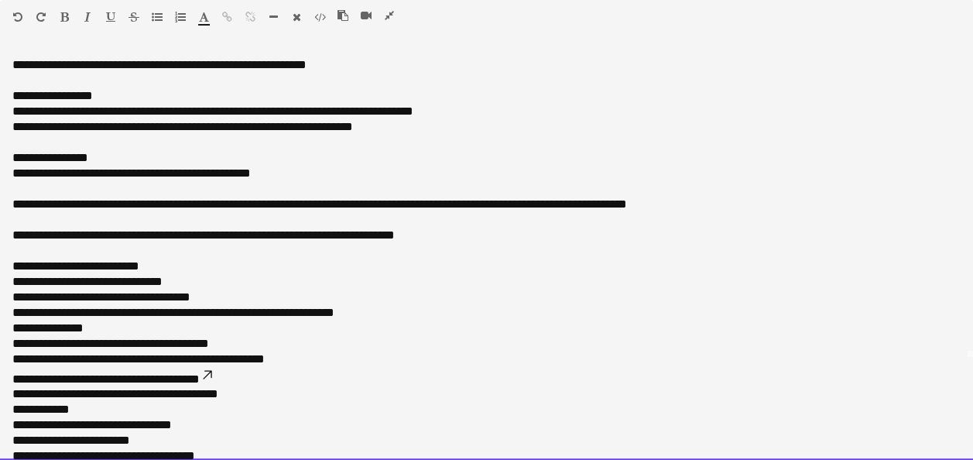
scroll to position [148, 0]
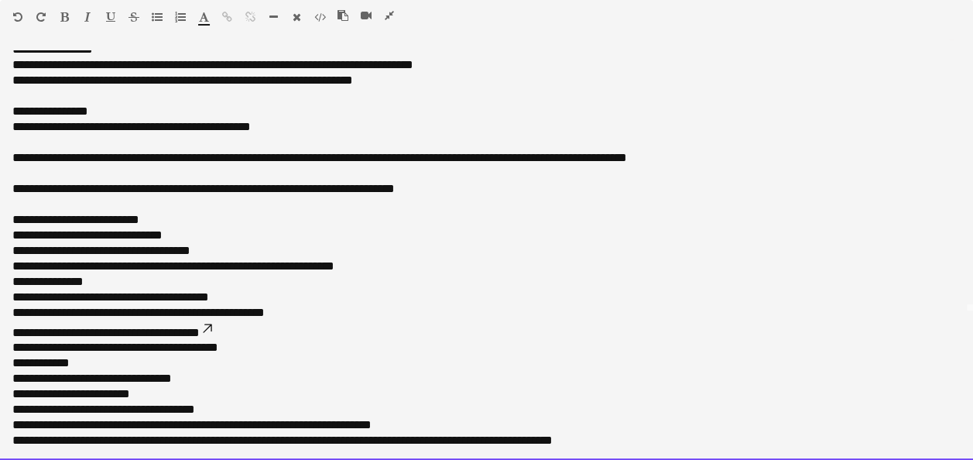
click at [10, 240] on div "**********" at bounding box center [486, 255] width 973 height 410
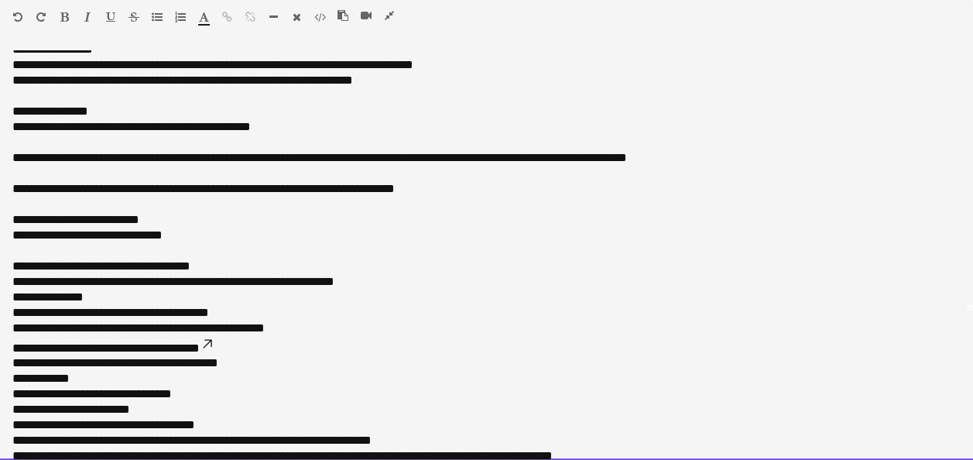
scroll to position [163, 0]
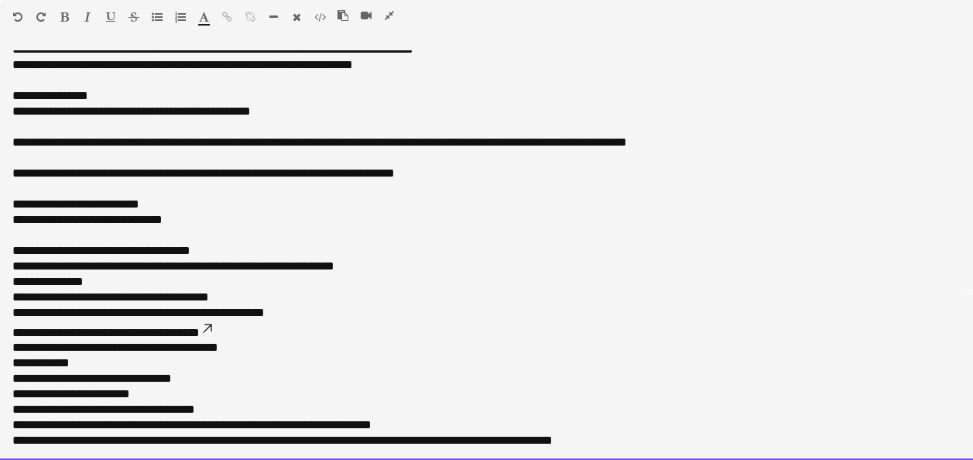
click at [9, 261] on div "**********" at bounding box center [486, 255] width 973 height 410
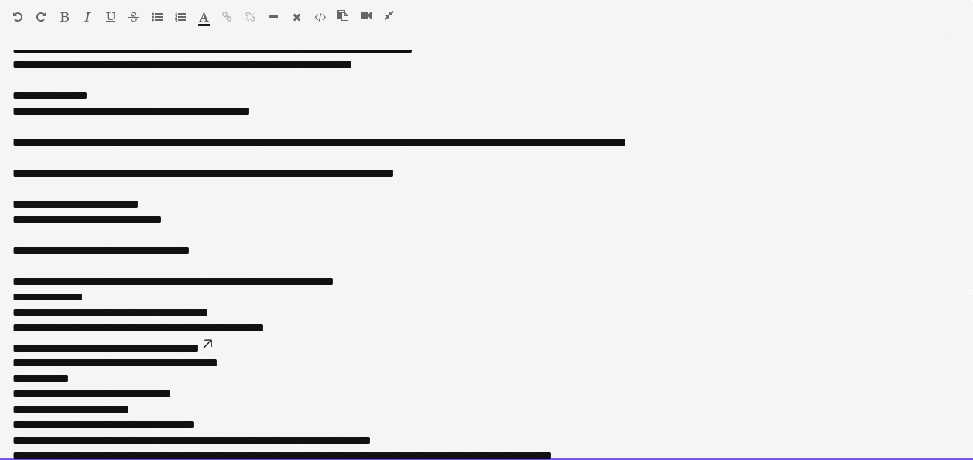
scroll to position [179, 0]
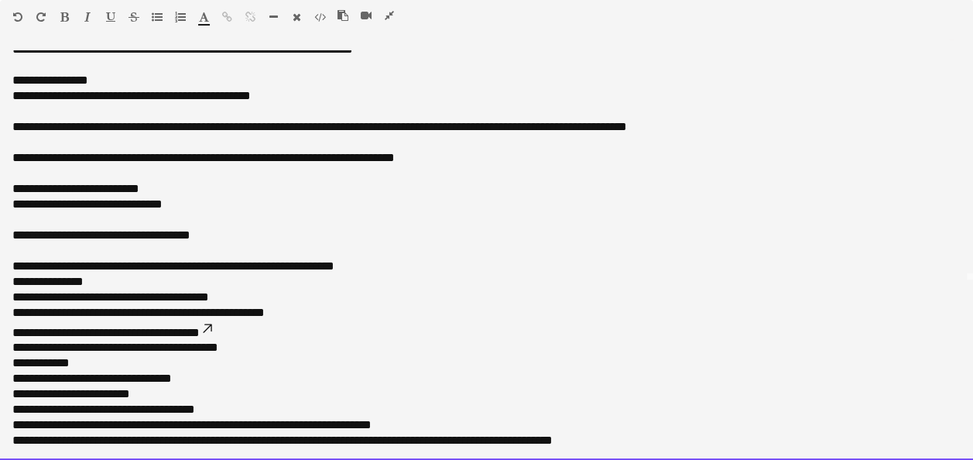
click at [12, 276] on div "**********" at bounding box center [486, 255] width 973 height 410
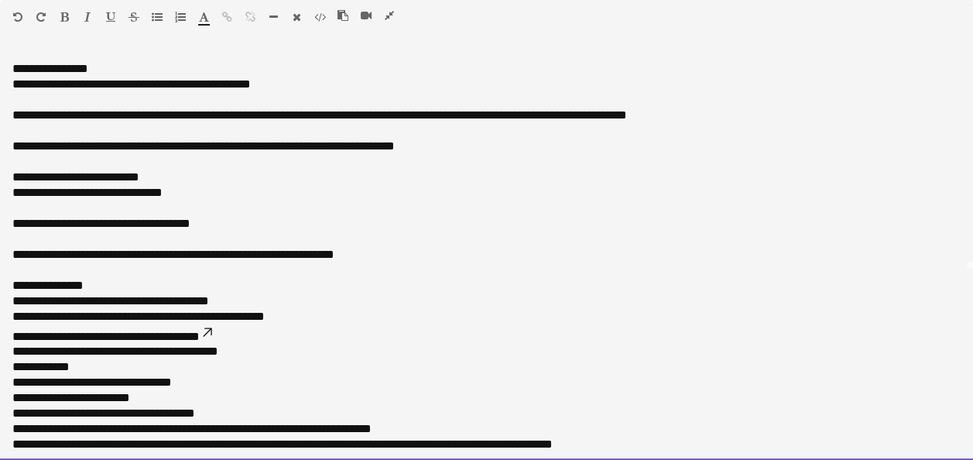
scroll to position [194, 0]
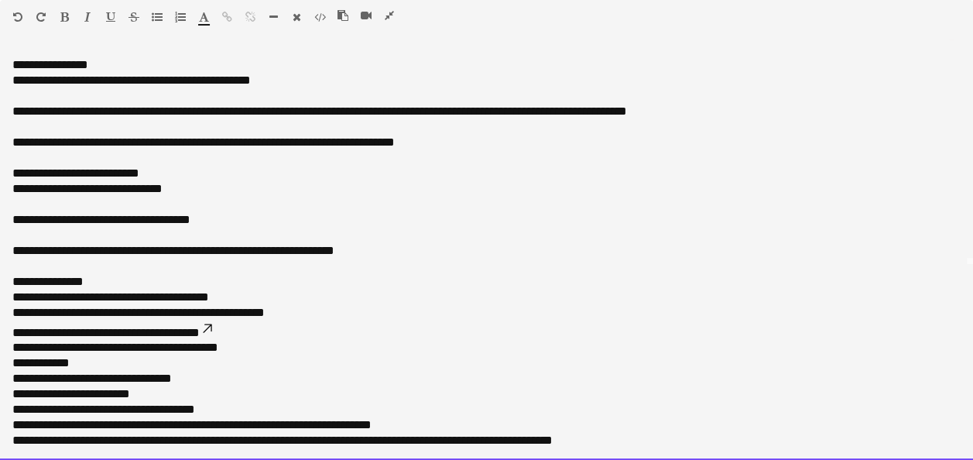
click at [9, 300] on div "**********" at bounding box center [486, 255] width 973 height 410
click at [8, 306] on div "**********" at bounding box center [486, 255] width 973 height 410
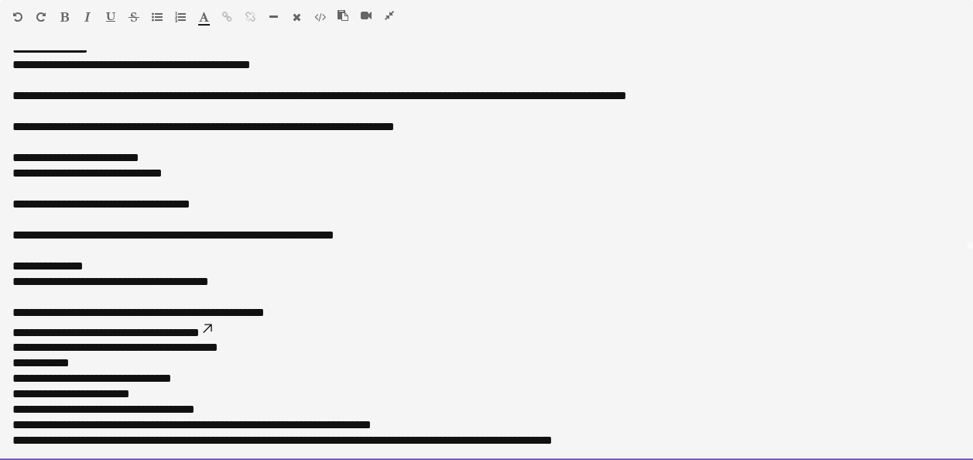
scroll to position [77, 0]
click at [5, 332] on div "**********" at bounding box center [486, 255] width 973 height 410
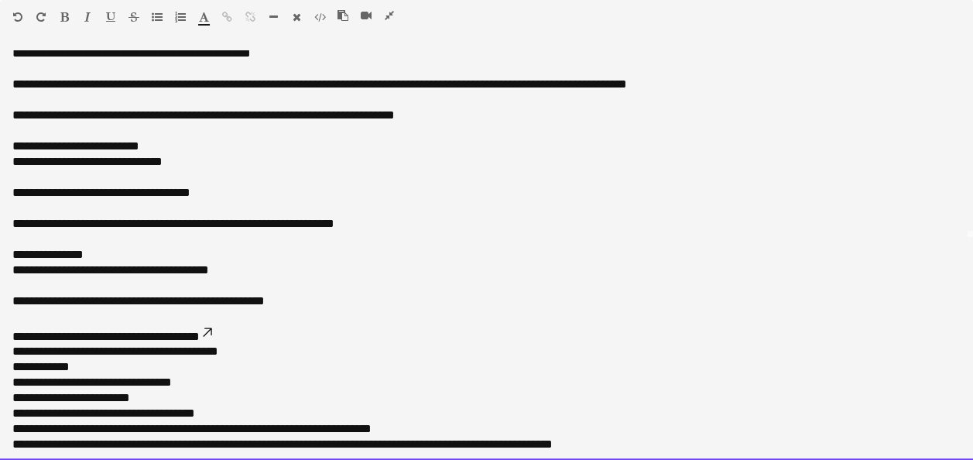
scroll to position [225, 0]
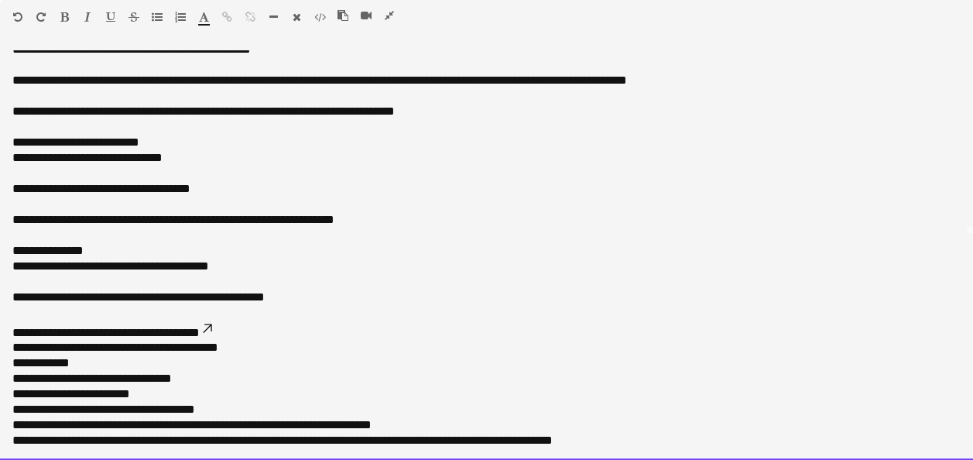
click at [11, 344] on div "**********" at bounding box center [486, 255] width 973 height 410
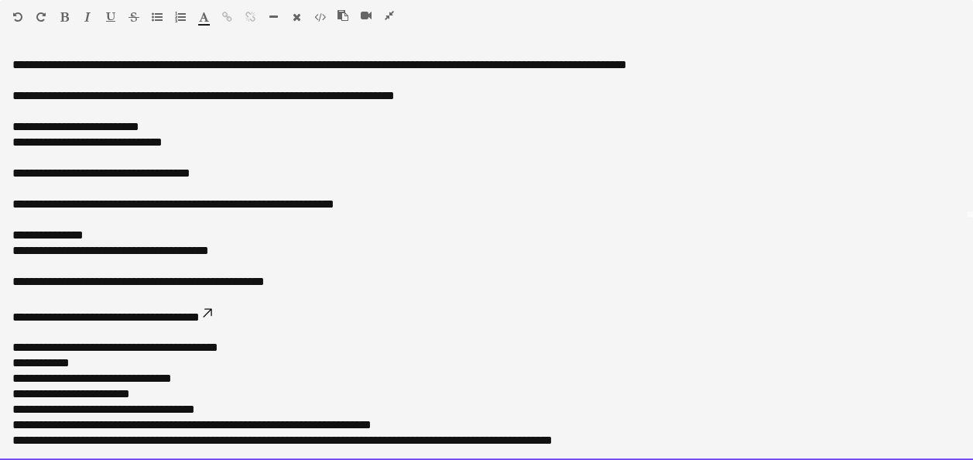
scroll to position [155, 0]
click at [6, 362] on div "**********" at bounding box center [486, 255] width 973 height 410
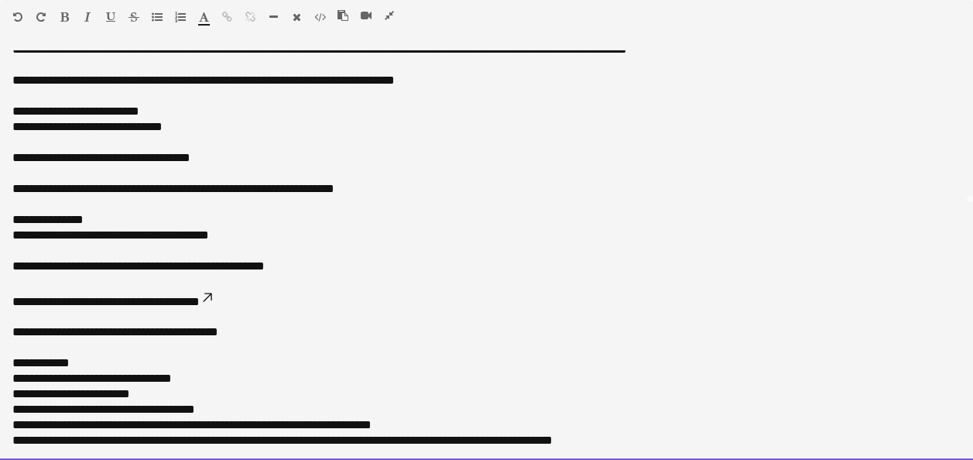
scroll to position [232, 0]
click at [12, 422] on p "**********" at bounding box center [480, 424] width 936 height 15
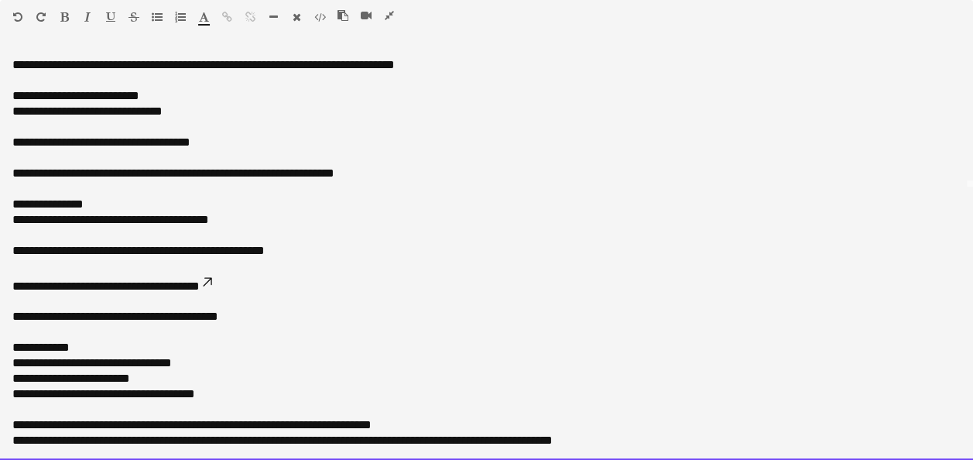
scroll to position [256, 0]
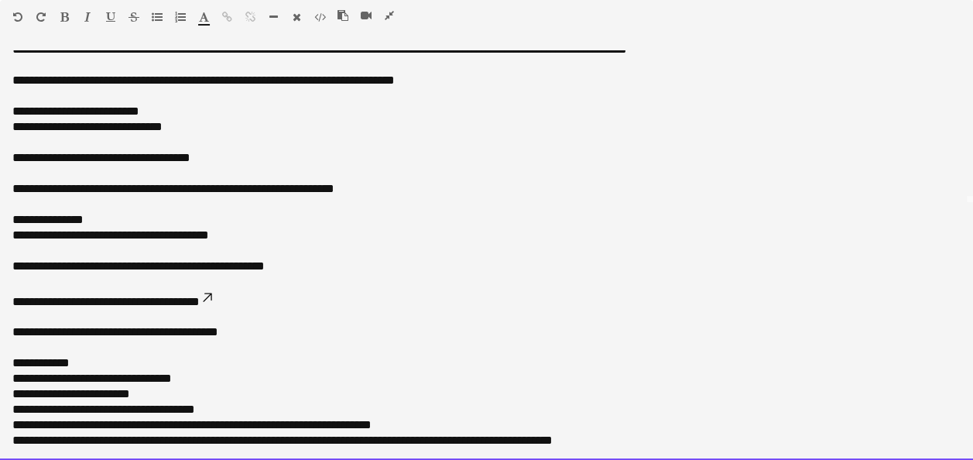
drag, startPoint x: 248, startPoint y: 332, endPoint x: 143, endPoint y: 331, distance: 104.5
click at [143, 331] on p "**********" at bounding box center [480, 331] width 936 height 15
drag, startPoint x: 229, startPoint y: 233, endPoint x: 122, endPoint y: 231, distance: 106.9
click at [122, 231] on span "**********" at bounding box center [110, 235] width 197 height 12
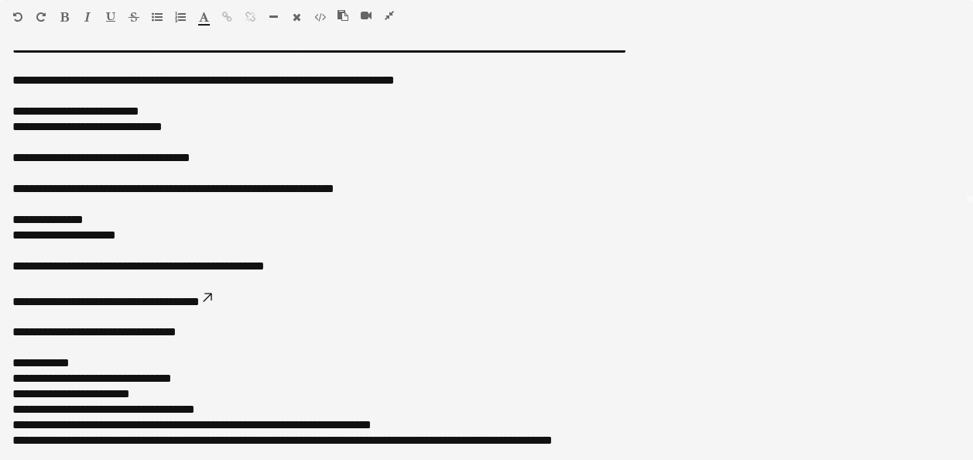
click at [116, 235] on span "**********" at bounding box center [64, 235] width 104 height 12
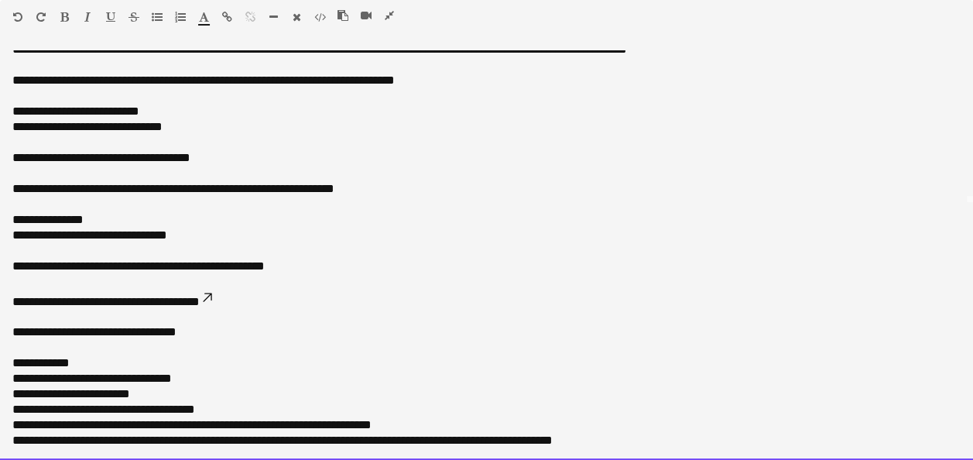
drag, startPoint x: 300, startPoint y: 266, endPoint x: 167, endPoint y: 271, distance: 133.2
click at [167, 271] on p "**********" at bounding box center [480, 266] width 936 height 15
click at [255, 343] on p at bounding box center [480, 347] width 936 height 15
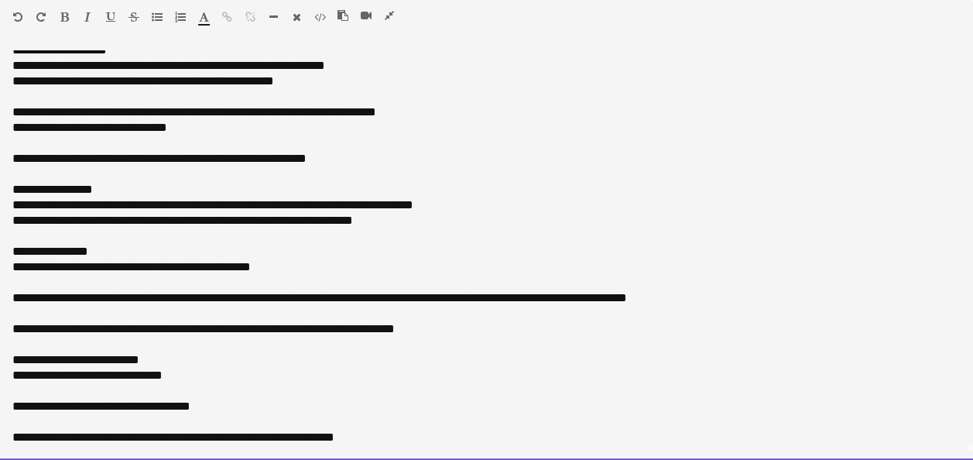
scroll to position [0, 0]
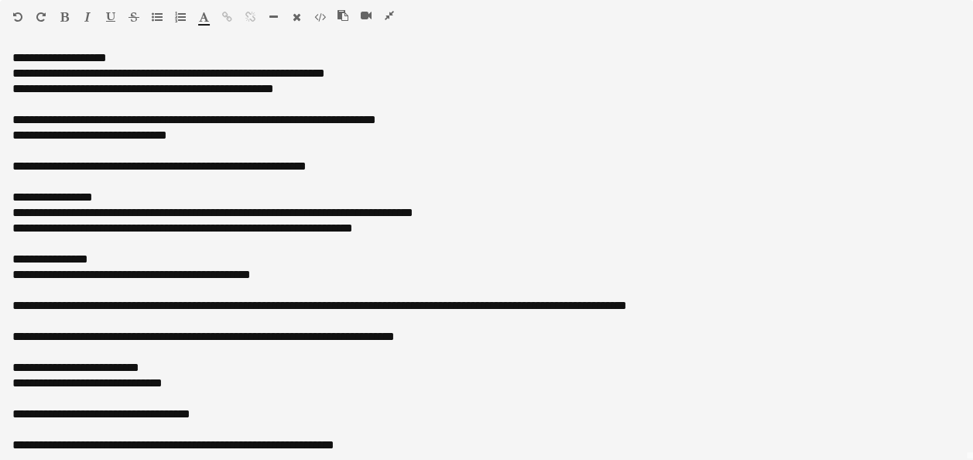
click at [387, 13] on icon "button" at bounding box center [389, 15] width 9 height 11
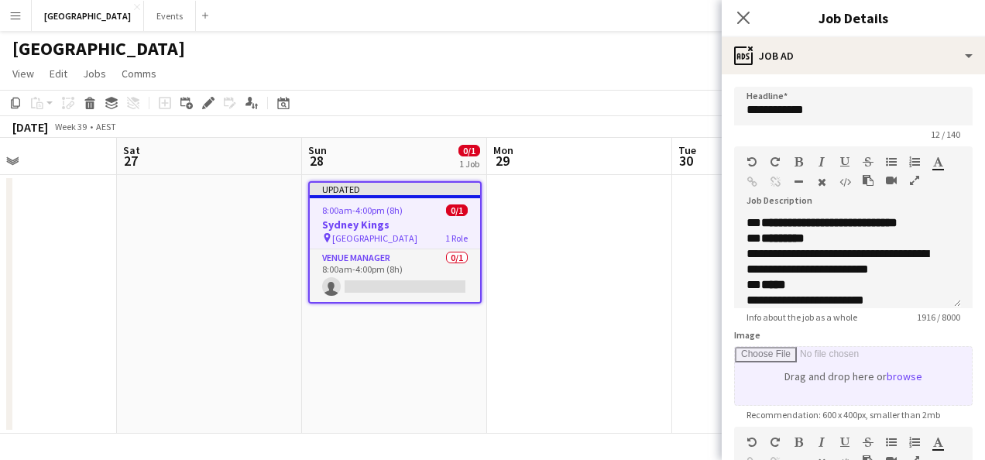
click at [869, 384] on input "Image" at bounding box center [853, 376] width 237 height 58
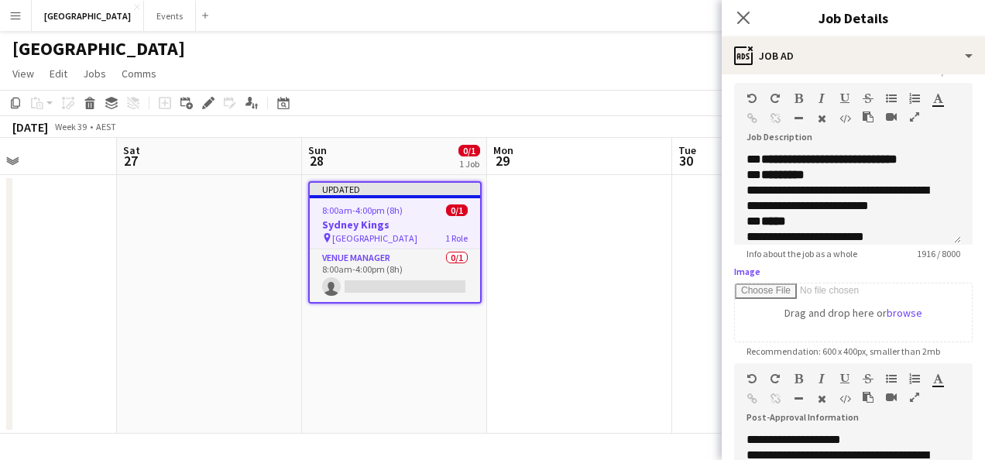
scroll to position [77, 0]
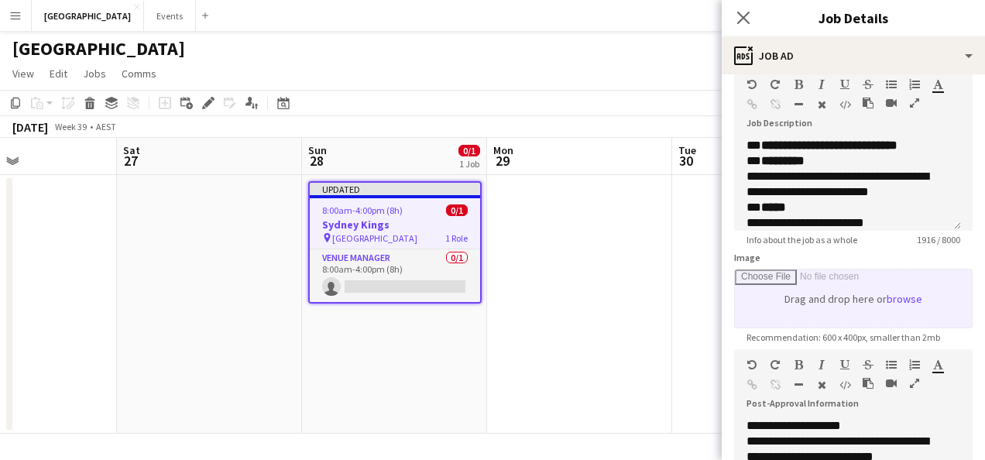
click at [893, 299] on input "Image" at bounding box center [853, 298] width 237 height 58
type input "**********"
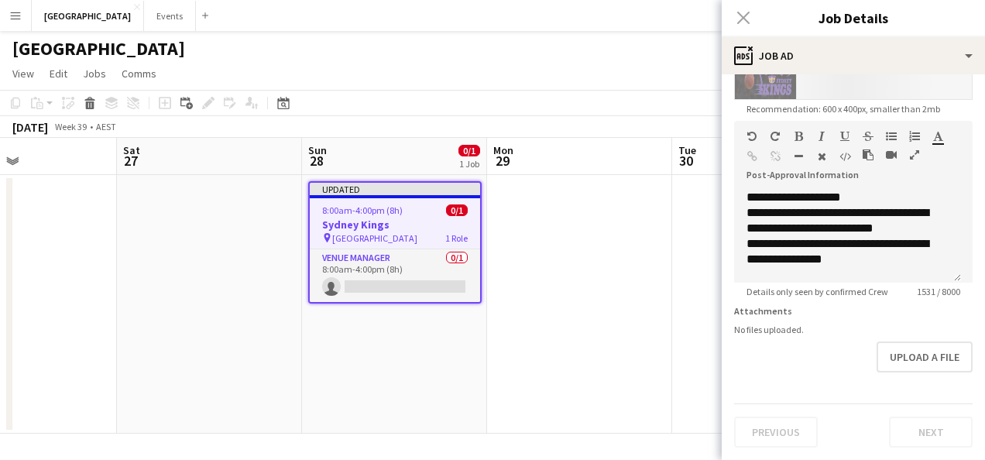
scroll to position [321, 0]
click at [920, 365] on button "Upload a file" at bounding box center [924, 356] width 96 height 31
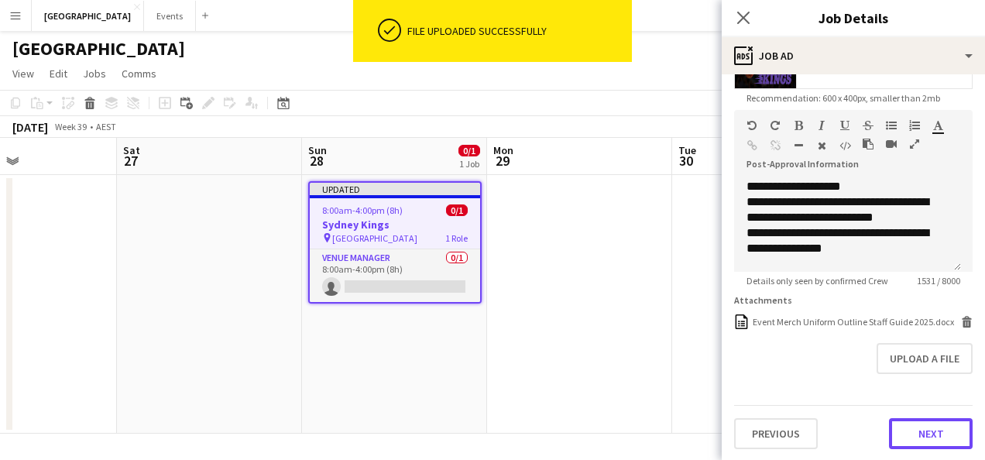
click at [927, 446] on button "Next" at bounding box center [931, 433] width 84 height 31
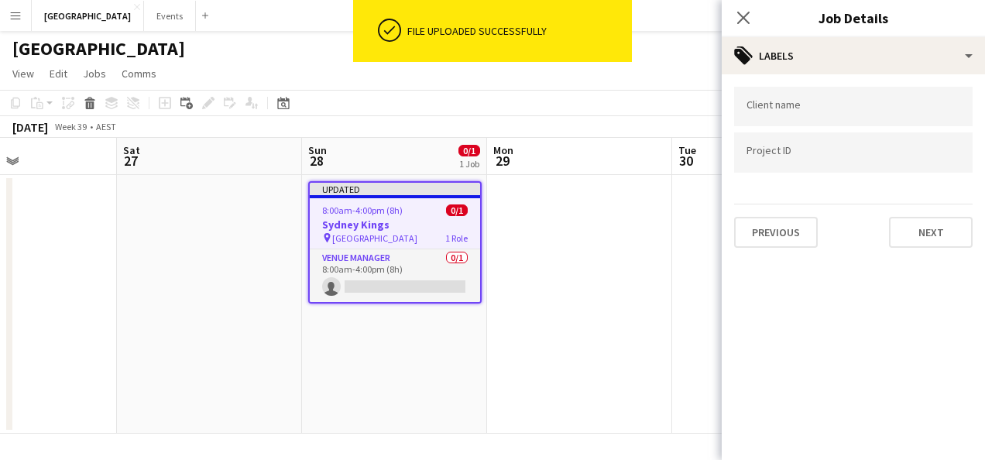
scroll to position [0, 0]
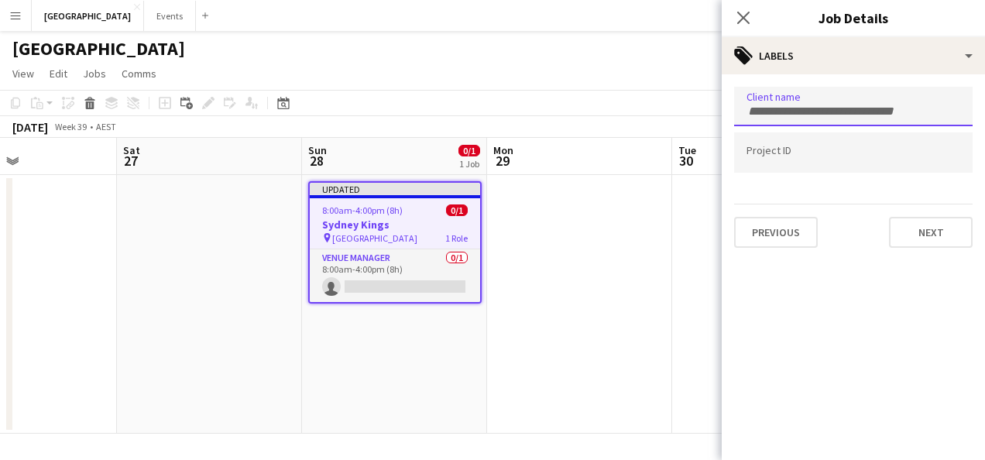
click at [793, 107] on input "Type to search client labels..." at bounding box center [853, 112] width 214 height 14
click at [770, 156] on input "Type to search project ID labels..." at bounding box center [853, 153] width 214 height 14
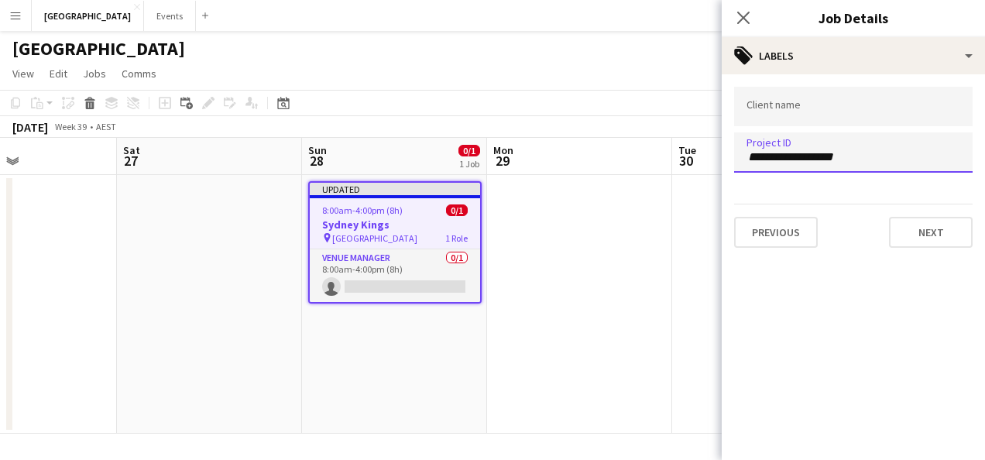
drag, startPoint x: 844, startPoint y: 159, endPoint x: 773, endPoint y: 156, distance: 70.5
click at [774, 156] on input "**********" at bounding box center [853, 157] width 214 height 14
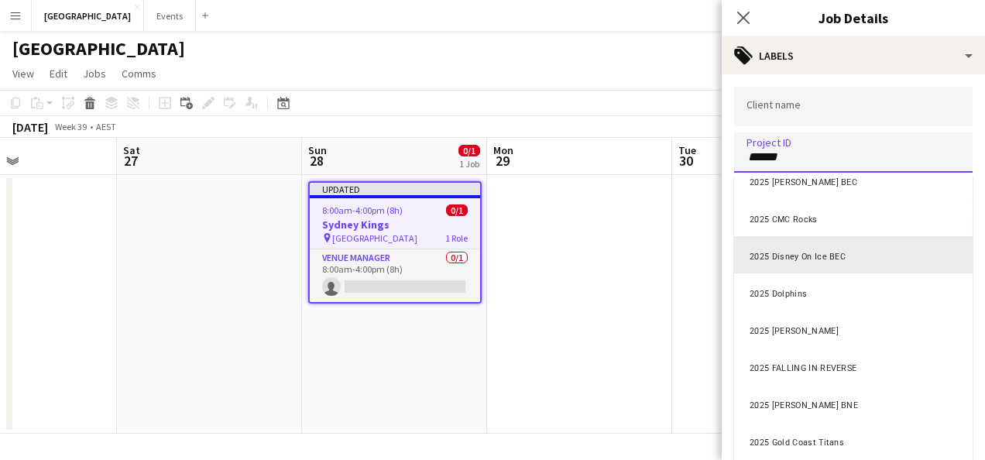
scroll to position [451, 0]
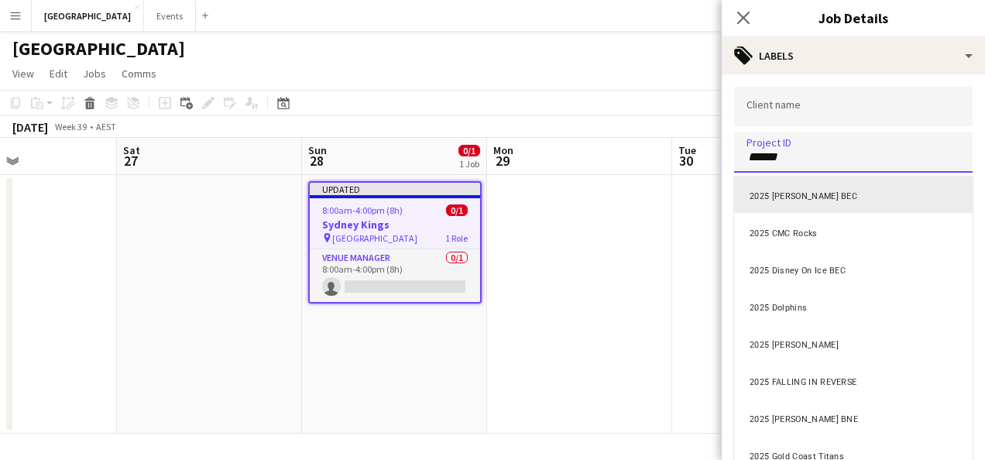
click at [785, 158] on div at bounding box center [853, 230] width 263 height 460
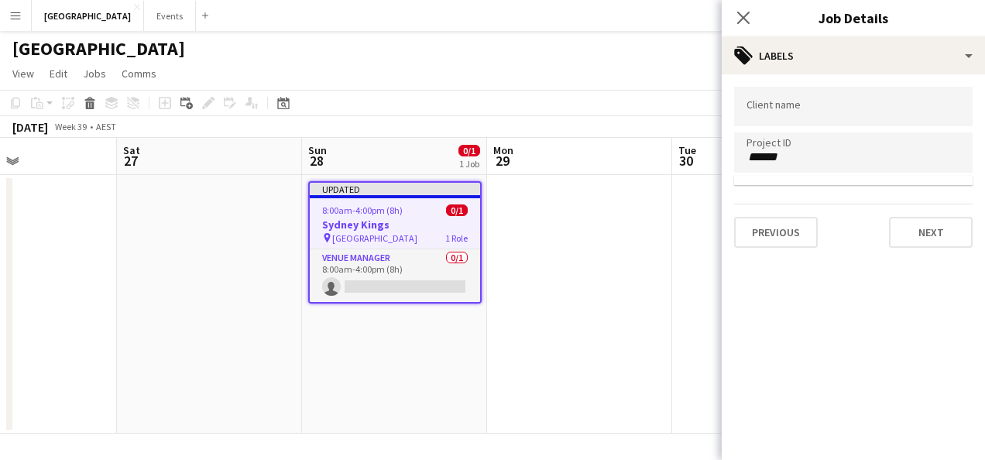
scroll to position [0, 0]
click at [788, 156] on input "****" at bounding box center [853, 157] width 214 height 14
type input "**********"
click at [812, 112] on input "Type to search client labels..." at bounding box center [853, 107] width 214 height 14
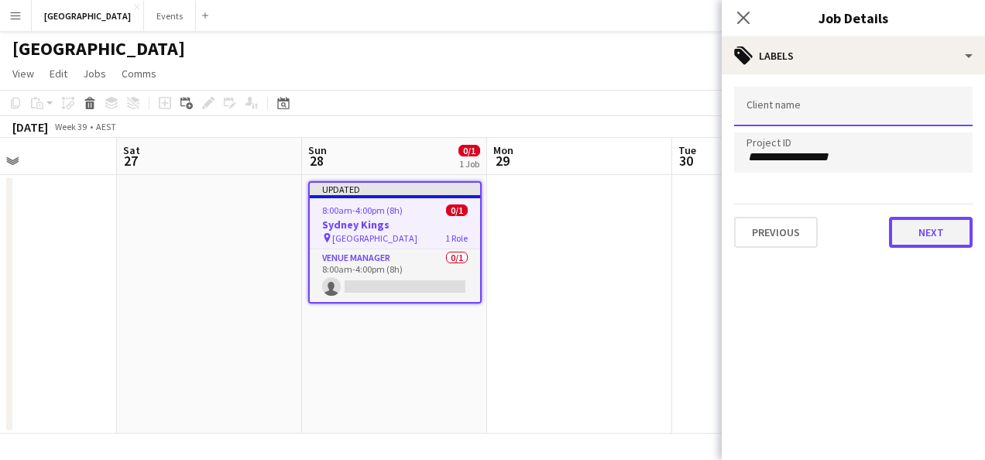
click at [936, 231] on button "Next" at bounding box center [931, 232] width 84 height 31
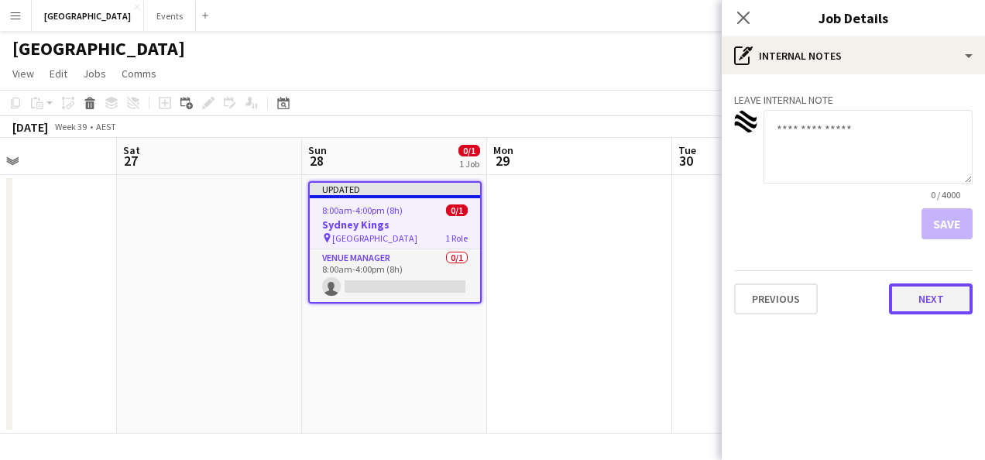
click at [947, 292] on button "Next" at bounding box center [931, 298] width 84 height 31
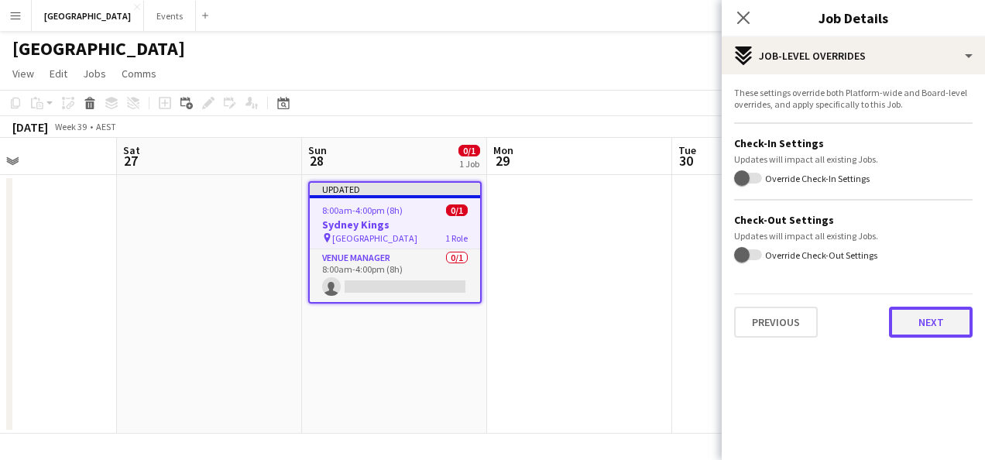
click at [939, 331] on button "Next" at bounding box center [931, 322] width 84 height 31
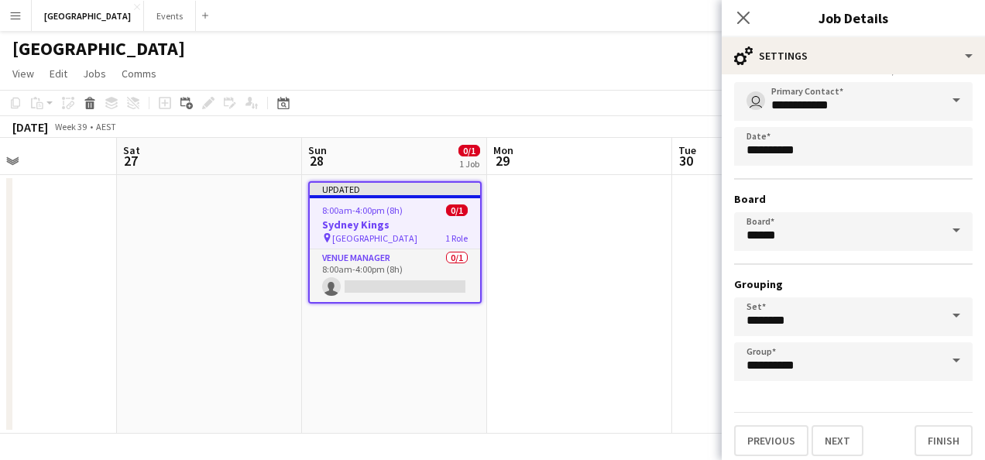
scroll to position [96, 0]
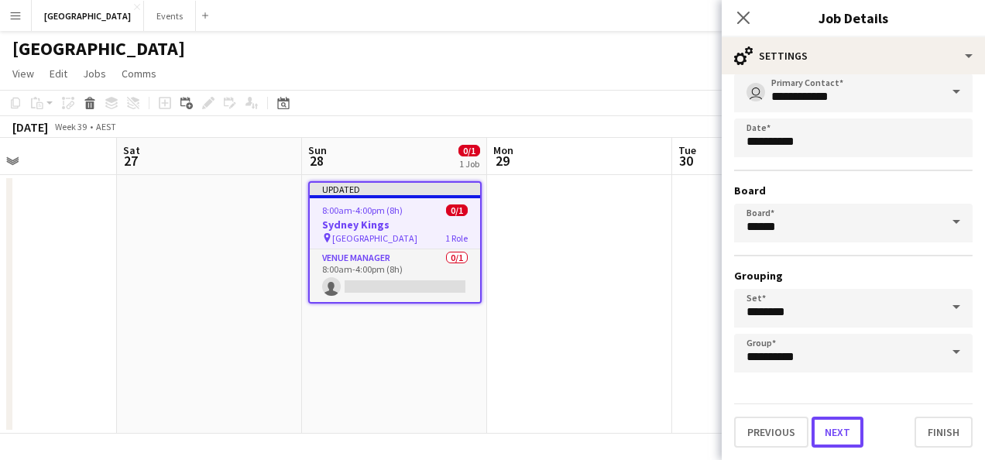
click at [838, 432] on button "Next" at bounding box center [837, 432] width 52 height 31
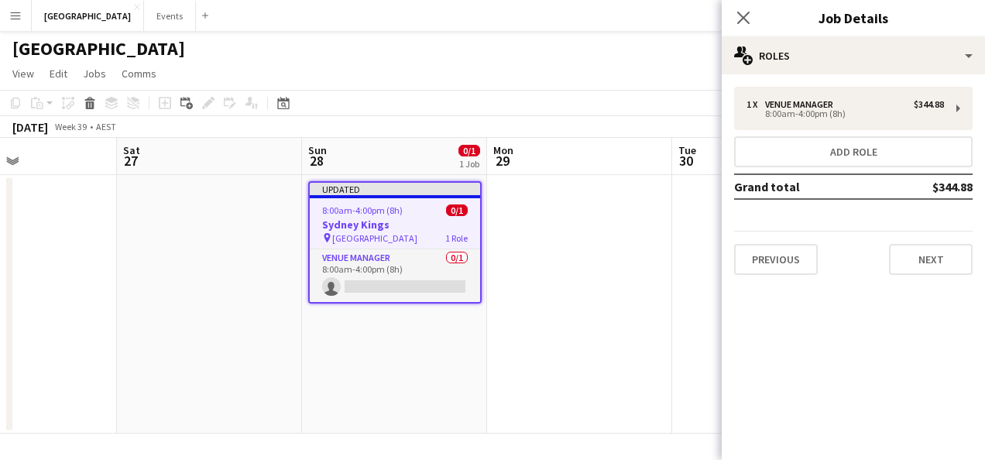
scroll to position [0, 0]
click at [717, 290] on app-date-cell at bounding box center [764, 304] width 185 height 259
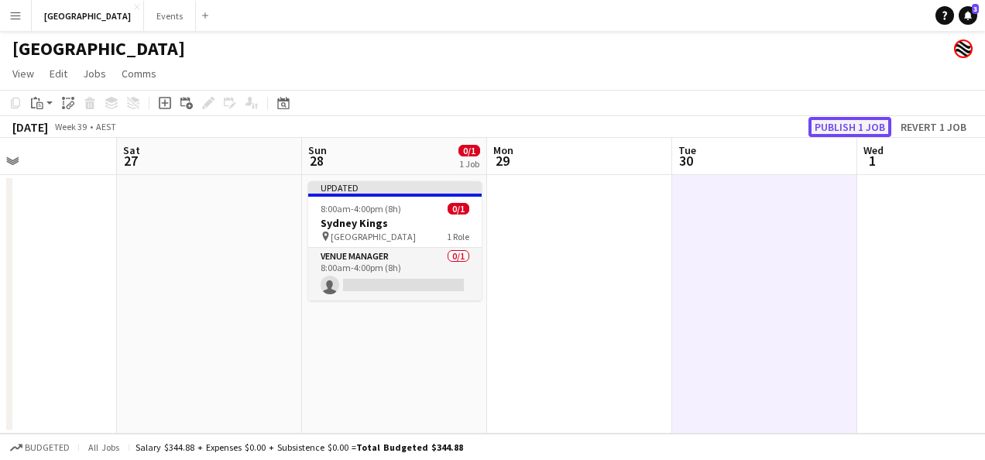
click at [850, 125] on button "Publish 1 job" at bounding box center [849, 127] width 83 height 20
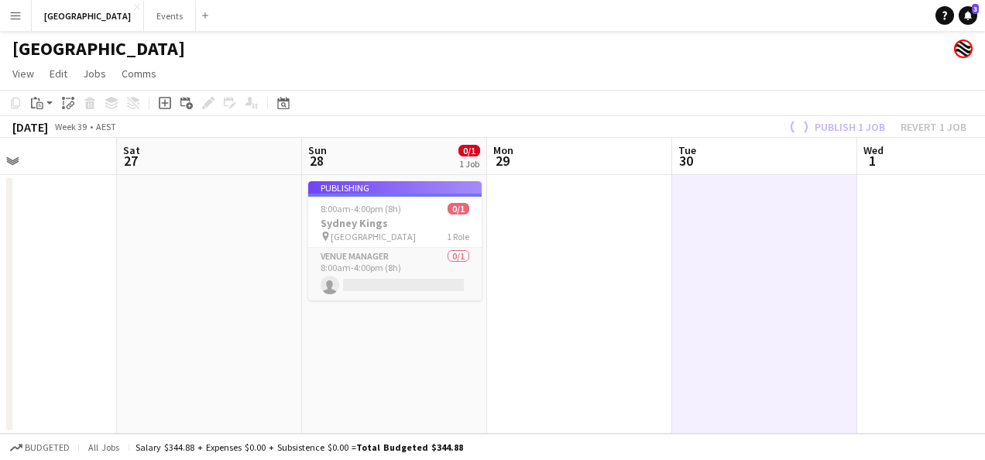
click at [11, 22] on button "Menu" at bounding box center [15, 15] width 31 height 31
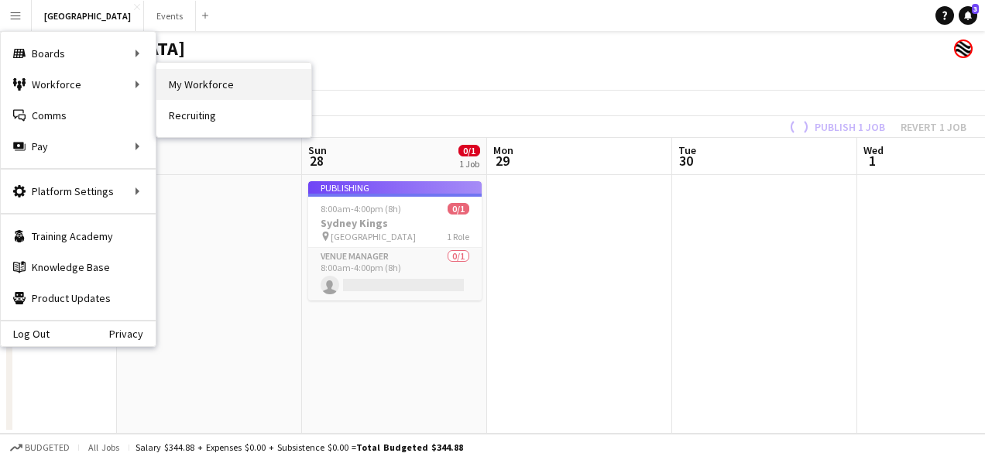
click at [207, 76] on link "My Workforce" at bounding box center [233, 84] width 155 height 31
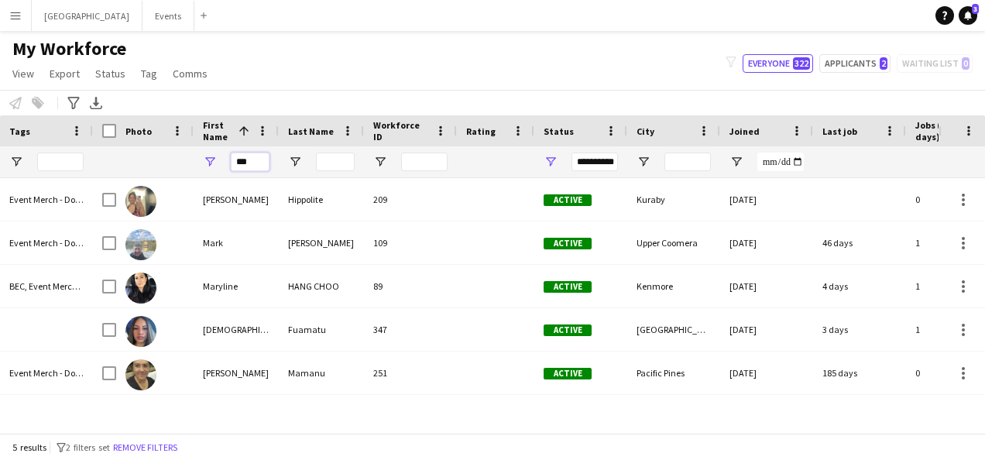
drag, startPoint x: 242, startPoint y: 159, endPoint x: 213, endPoint y: 159, distance: 28.6
click at [213, 159] on div "***" at bounding box center [236, 161] width 85 height 31
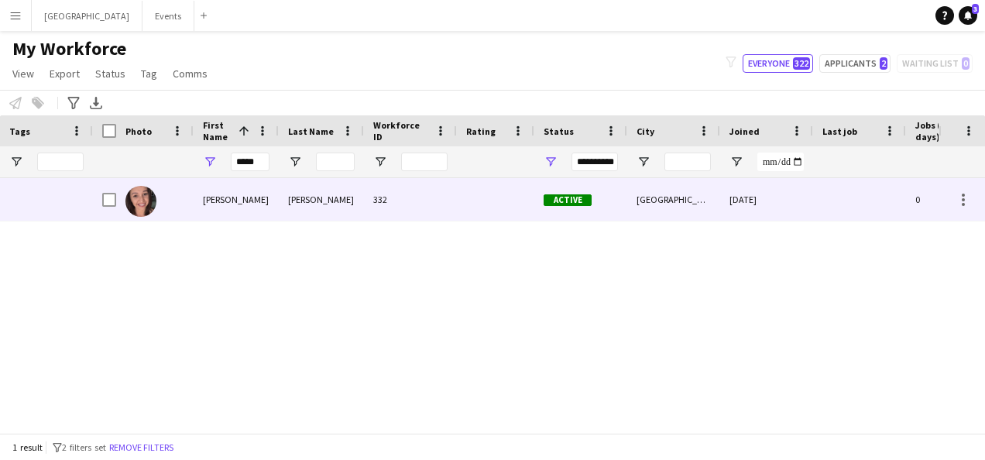
click at [253, 201] on div "Katie" at bounding box center [236, 199] width 85 height 43
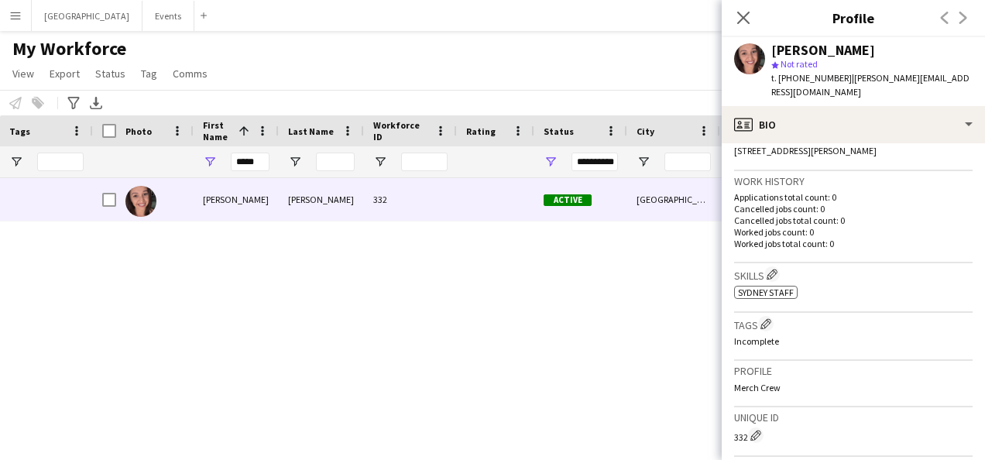
scroll to position [387, 0]
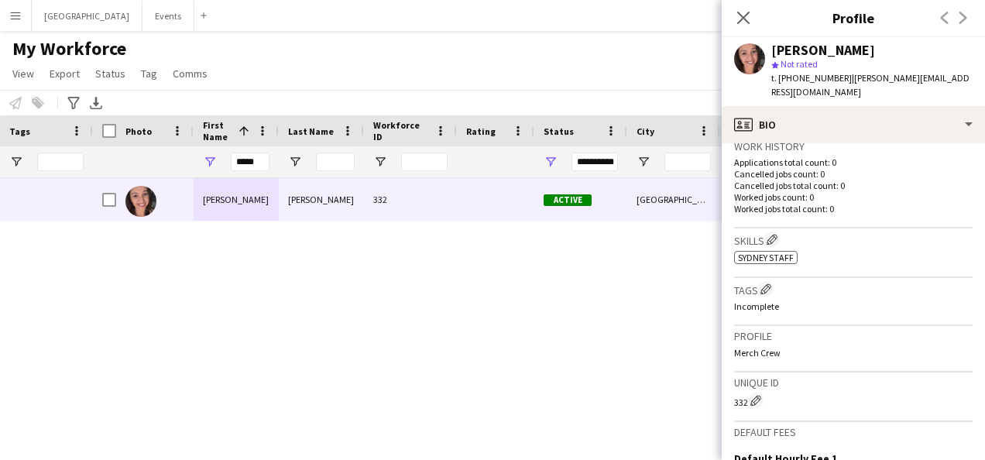
click at [619, 286] on div "Katie Blackburn 332 Active Quakers Hill 19-08-2025 0 katie-priscilla@hotmail.com" at bounding box center [515, 299] width 845 height 243
drag, startPoint x: 265, startPoint y: 164, endPoint x: 171, endPoint y: 165, distance: 93.7
click at [171, 165] on div "**********" at bounding box center [935, 161] width 1685 height 31
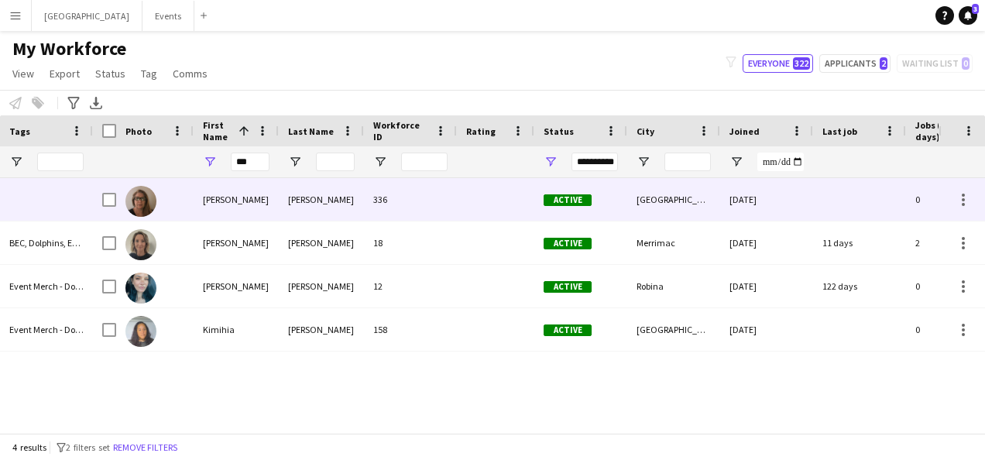
click at [318, 197] on div "McRae" at bounding box center [321, 199] width 85 height 43
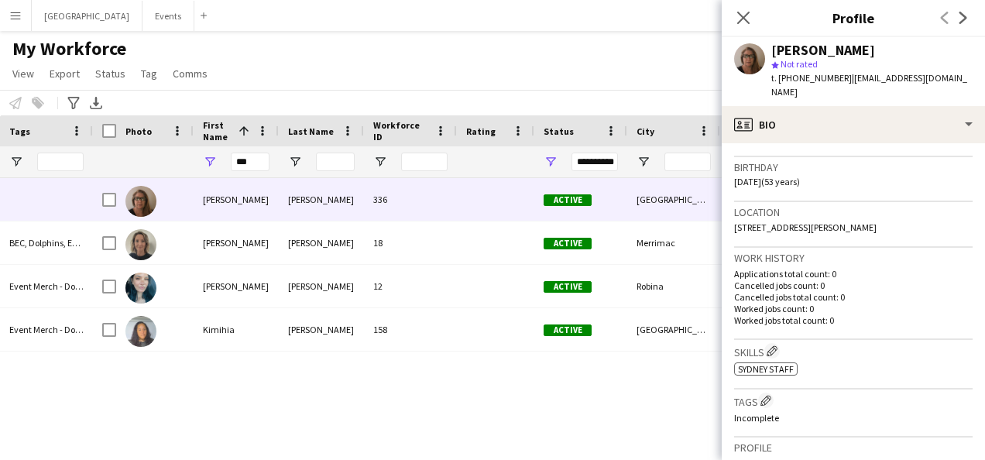
scroll to position [310, 0]
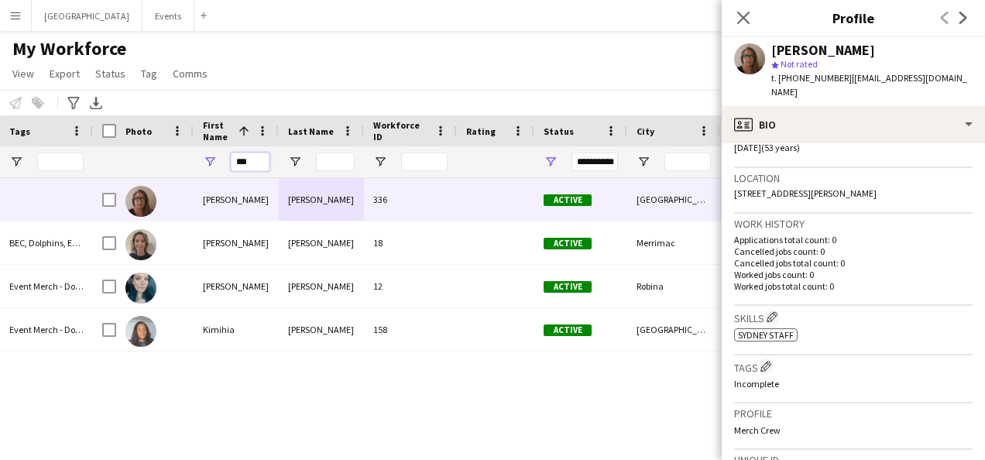
drag, startPoint x: 262, startPoint y: 161, endPoint x: 224, endPoint y: 163, distance: 38.0
click at [224, 163] on div "***" at bounding box center [236, 161] width 85 height 31
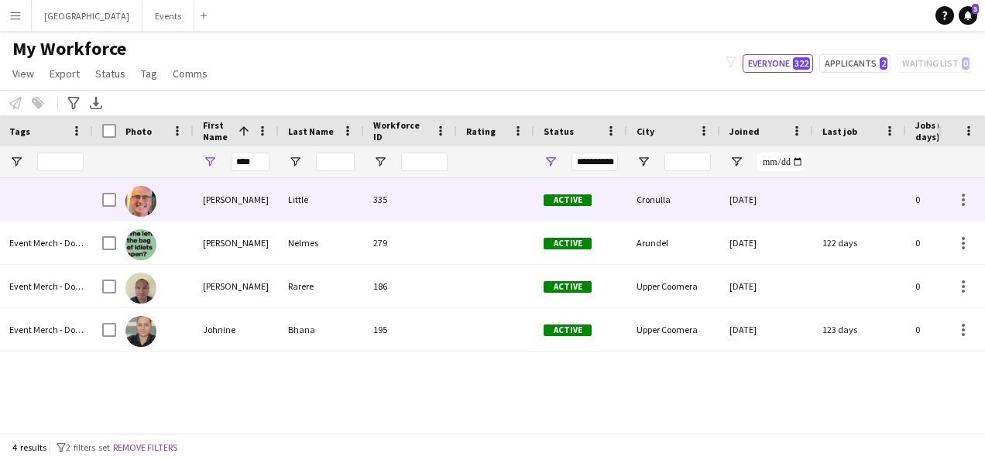
click at [245, 204] on div "John" at bounding box center [236, 199] width 85 height 43
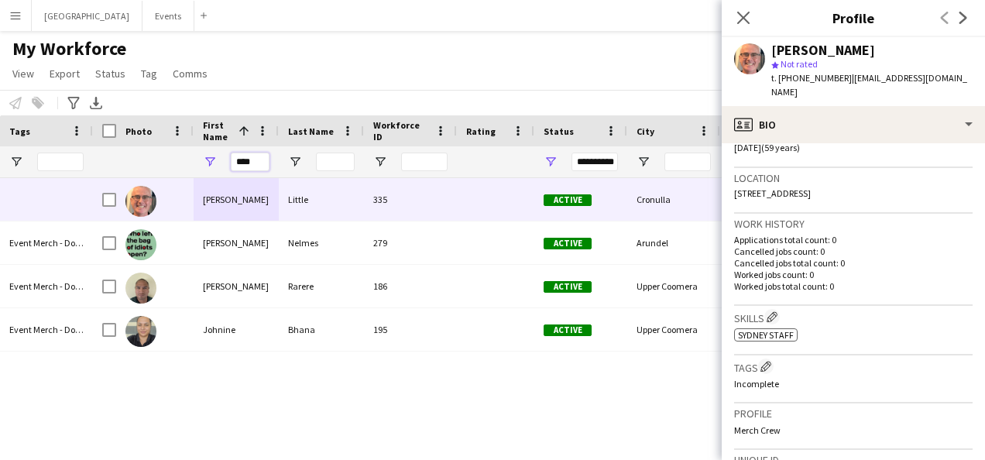
drag, startPoint x: 266, startPoint y: 163, endPoint x: 215, endPoint y: 163, distance: 51.1
click at [215, 163] on div "****" at bounding box center [236, 161] width 85 height 31
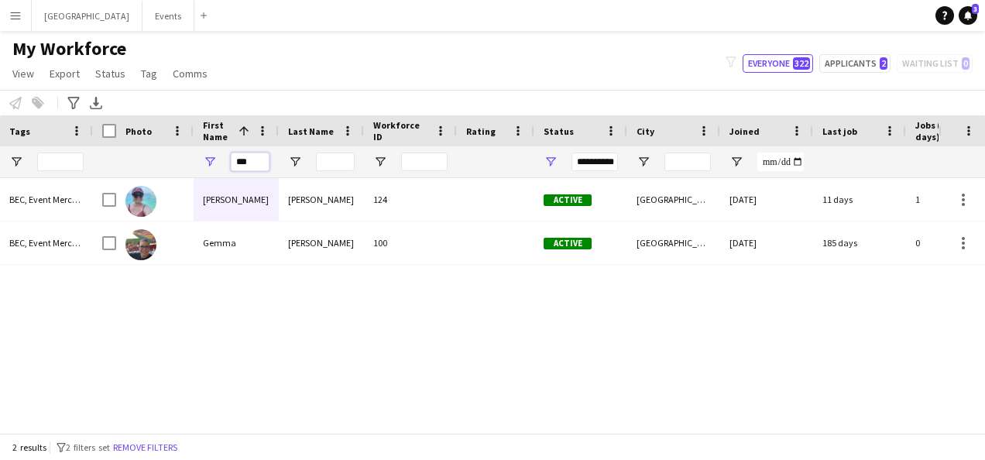
drag, startPoint x: 259, startPoint y: 164, endPoint x: 213, endPoint y: 166, distance: 45.7
click at [213, 166] on div "***" at bounding box center [236, 161] width 85 height 31
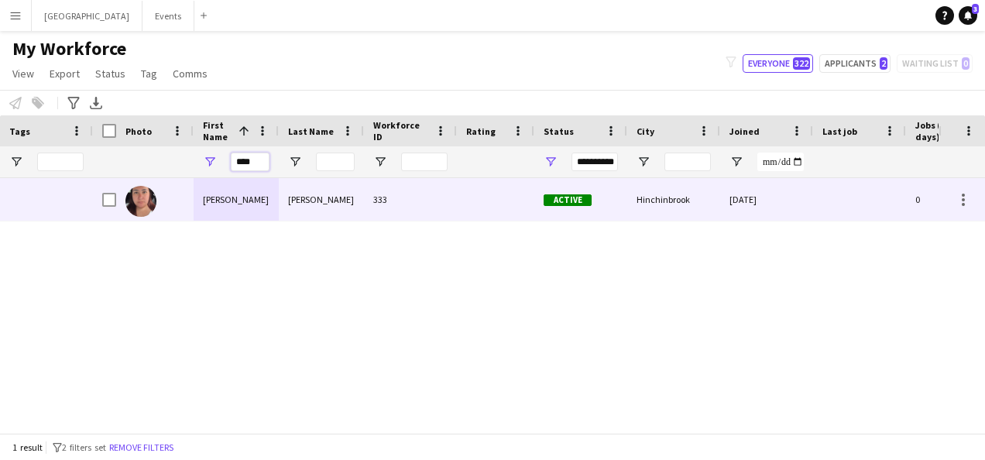
type input "****"
click at [252, 201] on div "Rosa" at bounding box center [236, 199] width 85 height 43
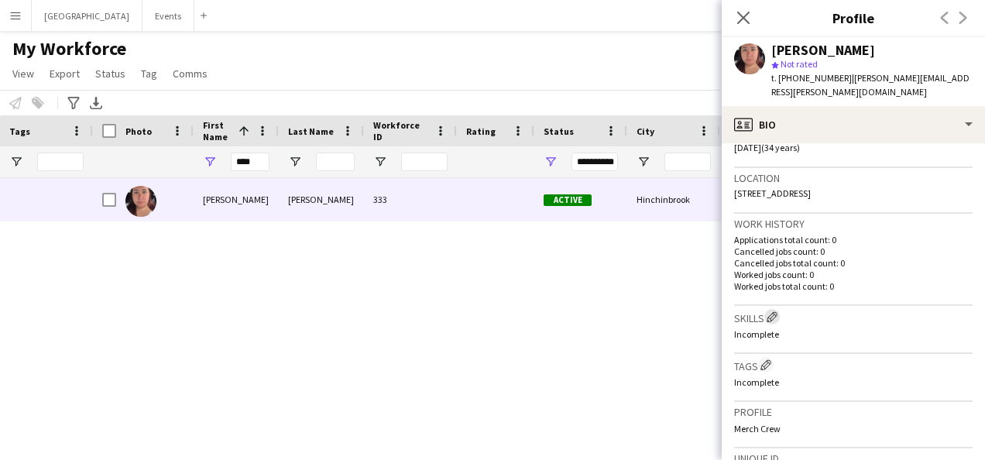
click at [777, 311] on app-icon "Edit crew company skills" at bounding box center [771, 316] width 11 height 11
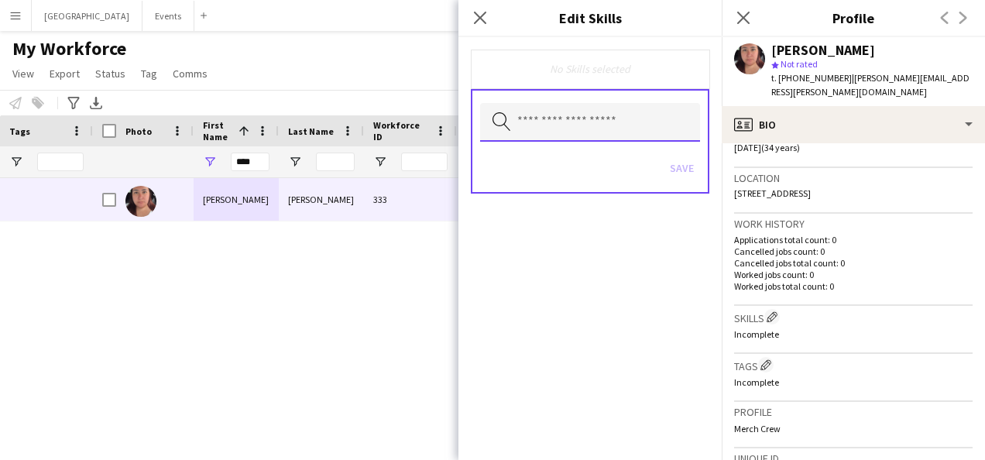
click at [626, 124] on input "text" at bounding box center [590, 122] width 220 height 39
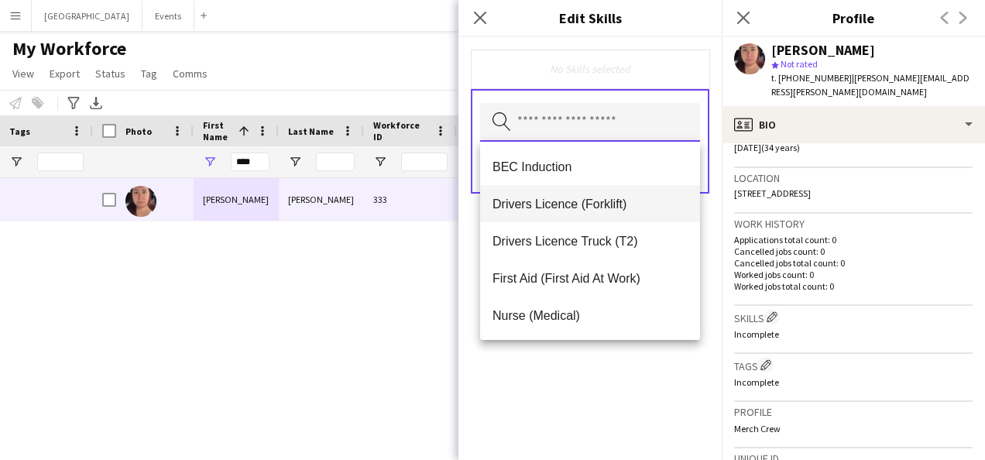
scroll to position [74, 0]
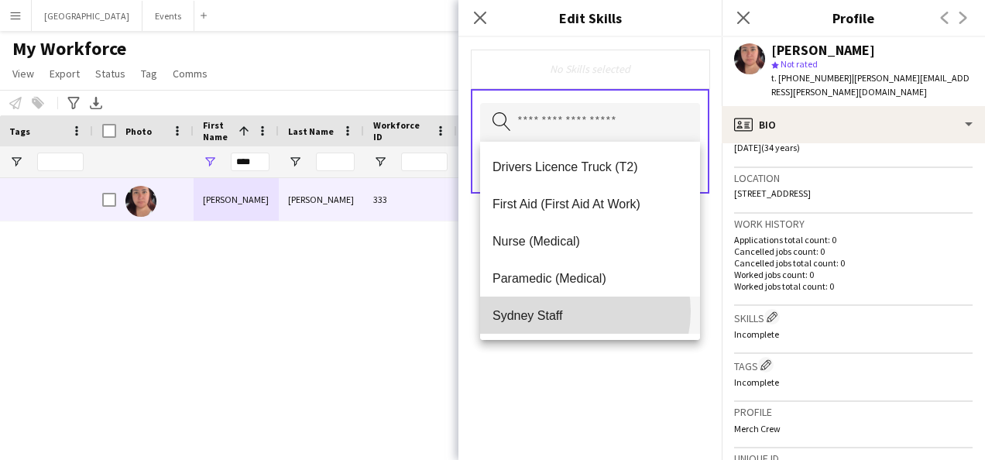
click at [577, 311] on span "Sydney Staff" at bounding box center [589, 315] width 195 height 15
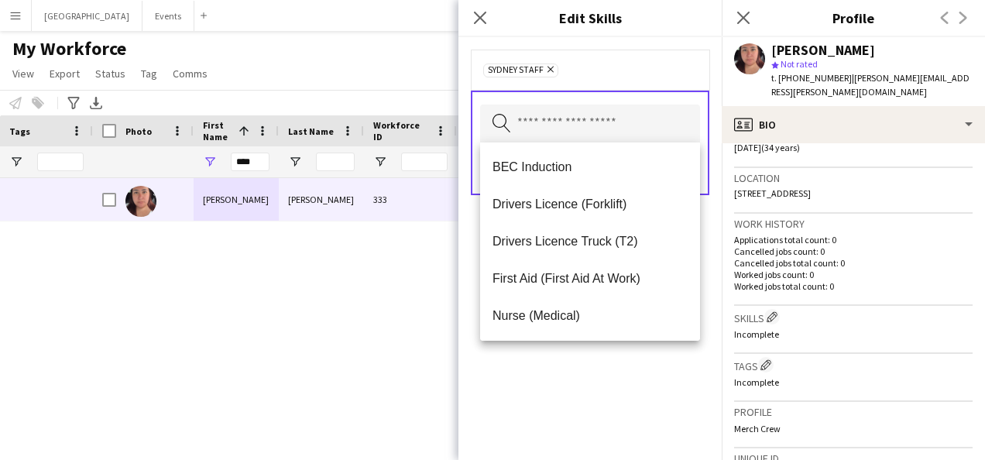
click at [516, 380] on div "Sydney Staff Remove Search by skill name Save" at bounding box center [589, 248] width 263 height 423
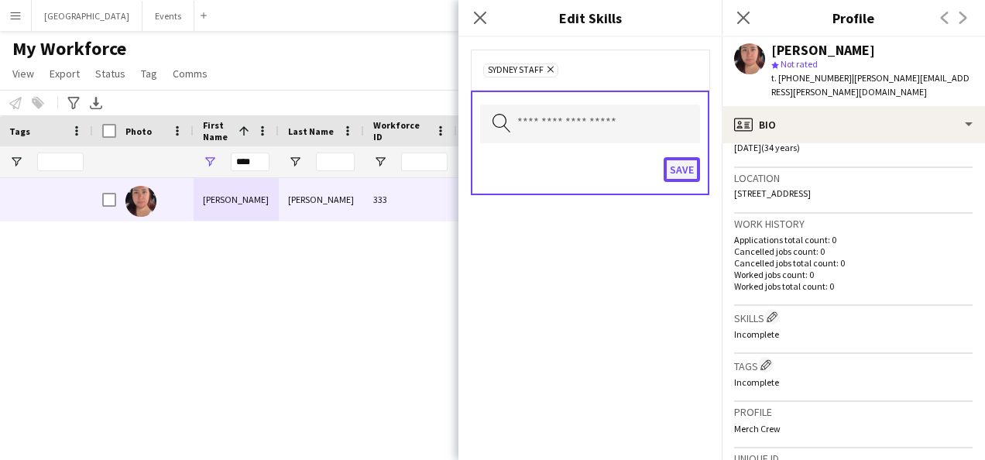
click at [675, 166] on button "Save" at bounding box center [681, 169] width 36 height 25
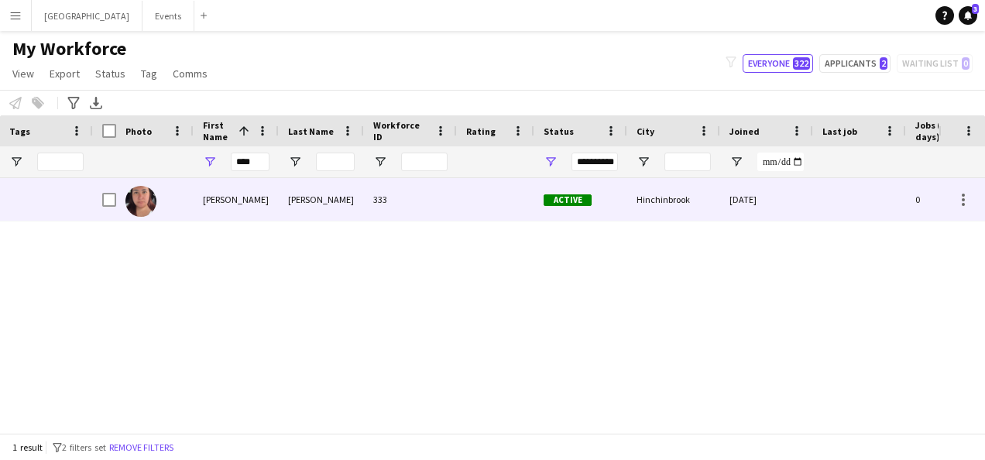
click at [375, 191] on div "333" at bounding box center [410, 199] width 93 height 43
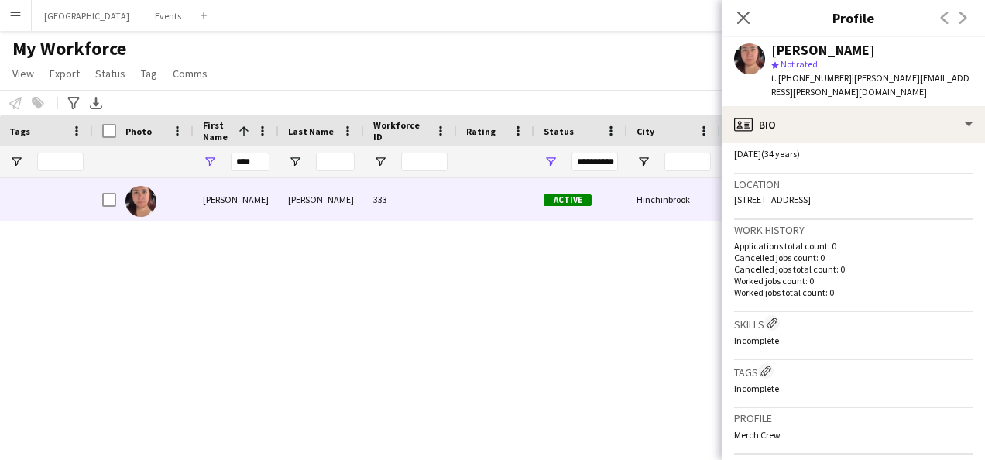
scroll to position [310, 0]
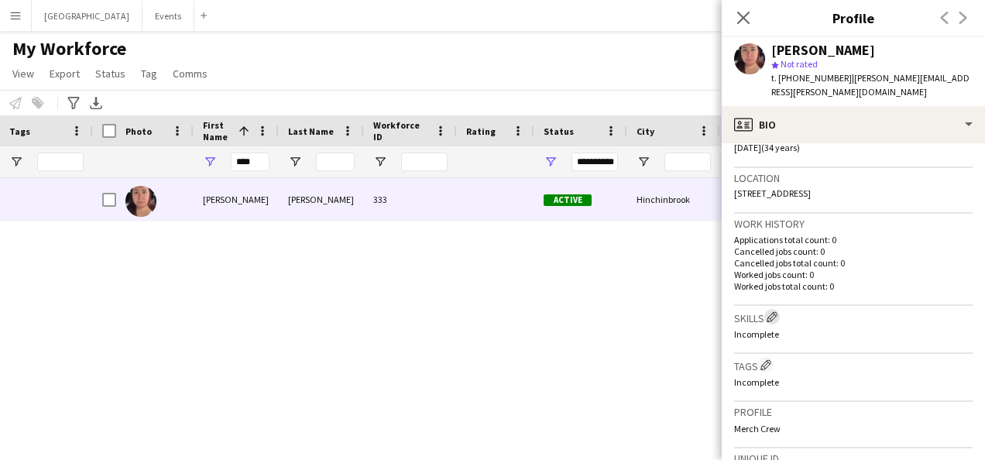
click at [770, 311] on app-icon "Edit crew company skills" at bounding box center [771, 316] width 11 height 11
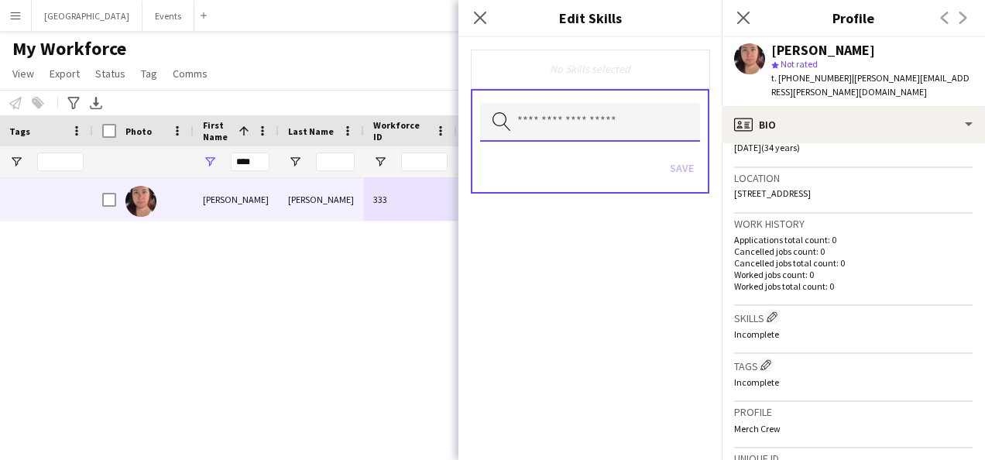
click at [609, 119] on input "text" at bounding box center [590, 122] width 220 height 39
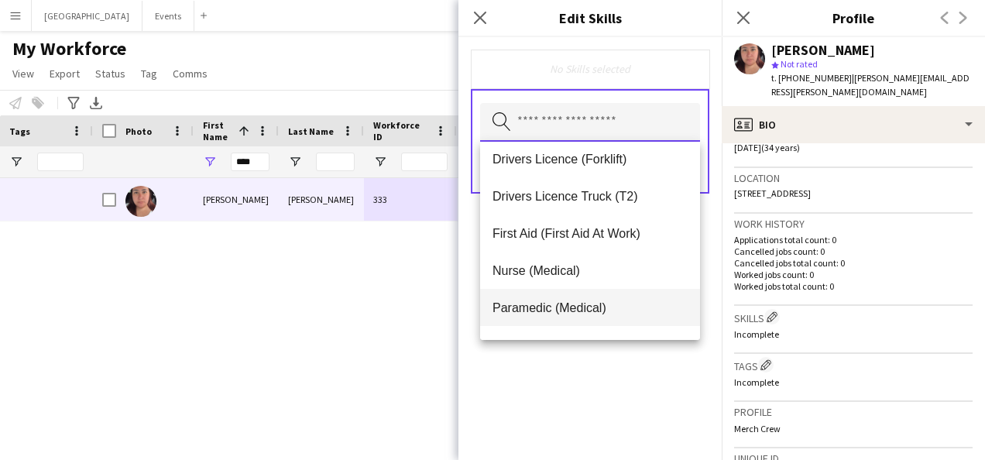
scroll to position [74, 0]
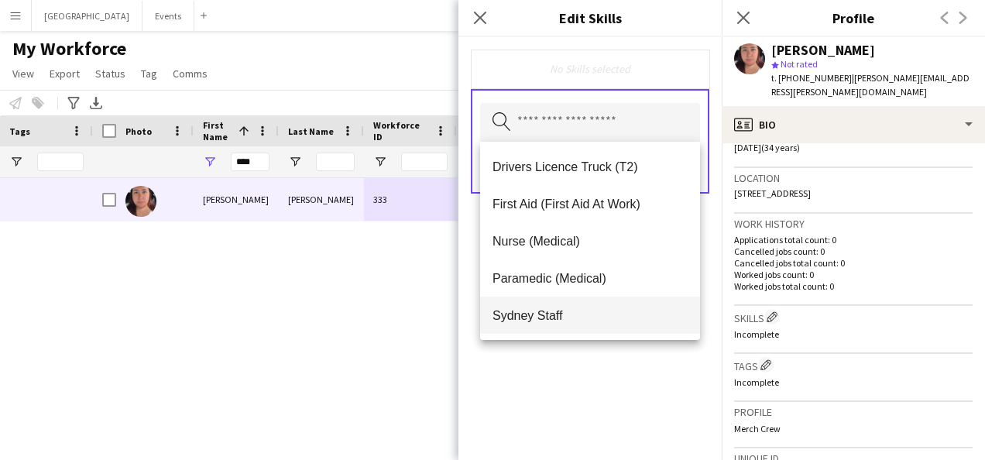
drag, startPoint x: 570, startPoint y: 311, endPoint x: 601, endPoint y: 254, distance: 65.1
click at [570, 310] on span "Sydney Staff" at bounding box center [589, 315] width 195 height 15
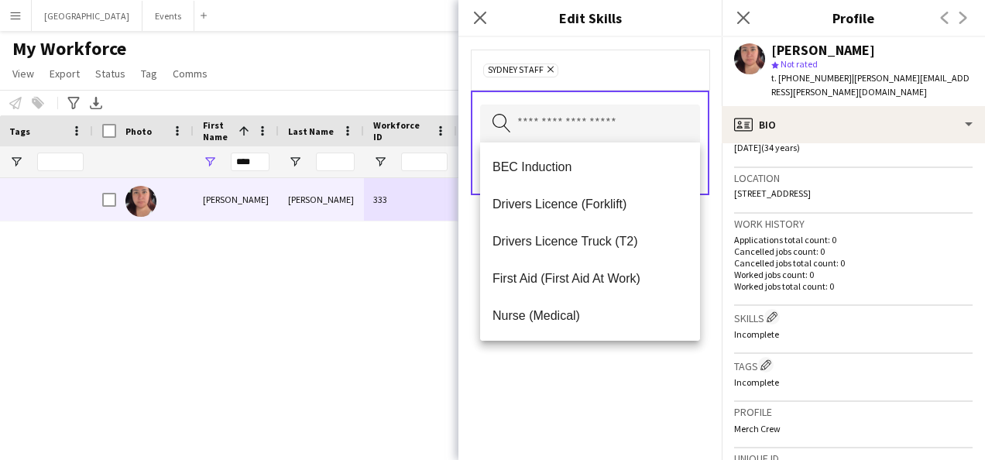
click at [581, 386] on div "Sydney Staff Remove Search by skill name Save" at bounding box center [589, 248] width 263 height 423
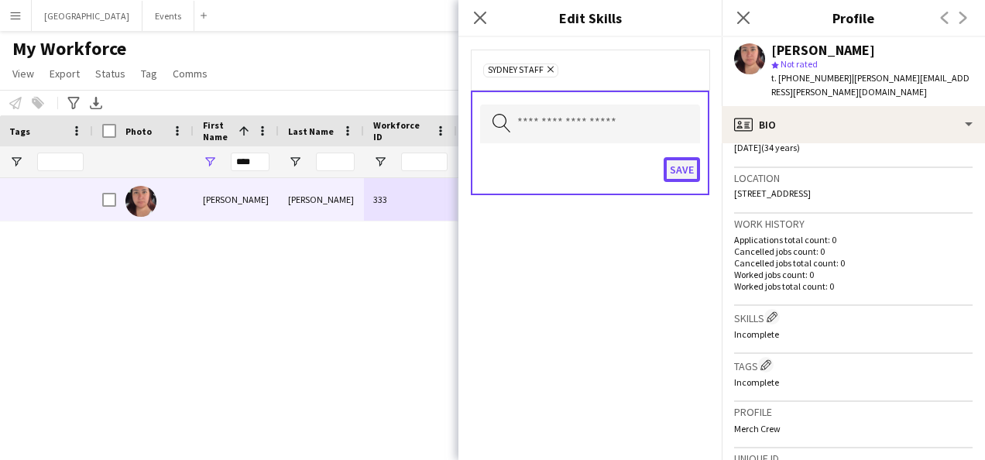
click at [681, 171] on button "Save" at bounding box center [681, 169] width 36 height 25
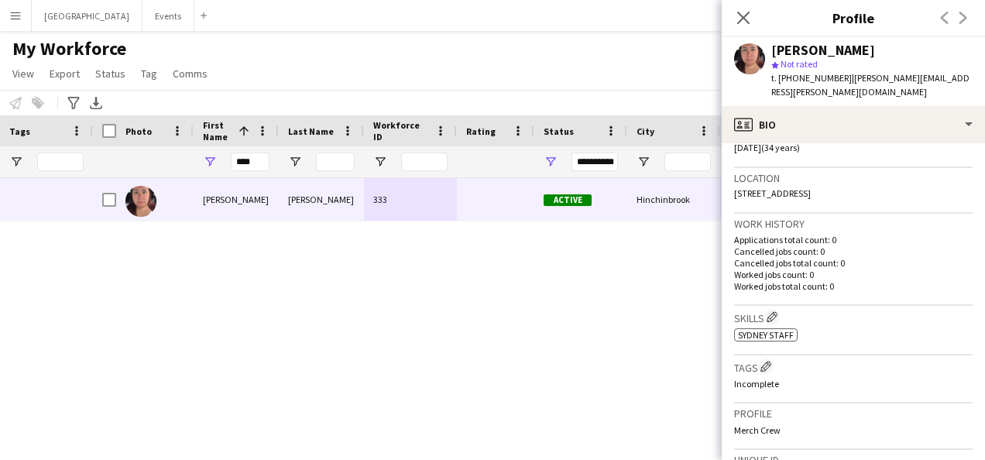
click at [497, 321] on div "Rosa Salinas 333 Active Hinchinbrook 19-08-2025 0 rosa.salinas@hotmail.com" at bounding box center [515, 299] width 845 height 243
drag, startPoint x: 266, startPoint y: 159, endPoint x: 214, endPoint y: 158, distance: 51.1
click at [214, 158] on div "****" at bounding box center [236, 161] width 85 height 31
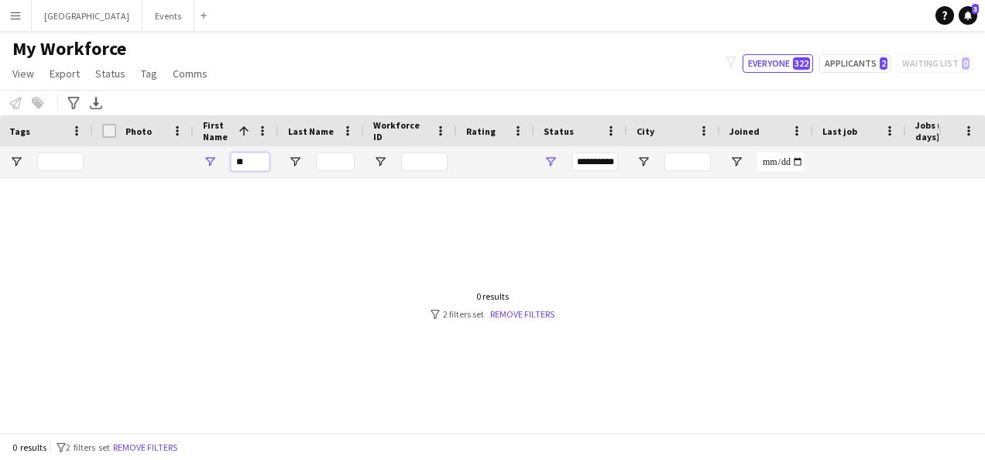
type input "*"
type input "***"
drag, startPoint x: 257, startPoint y: 162, endPoint x: 215, endPoint y: 159, distance: 41.9
click at [215, 159] on div "***" at bounding box center [236, 161] width 85 height 31
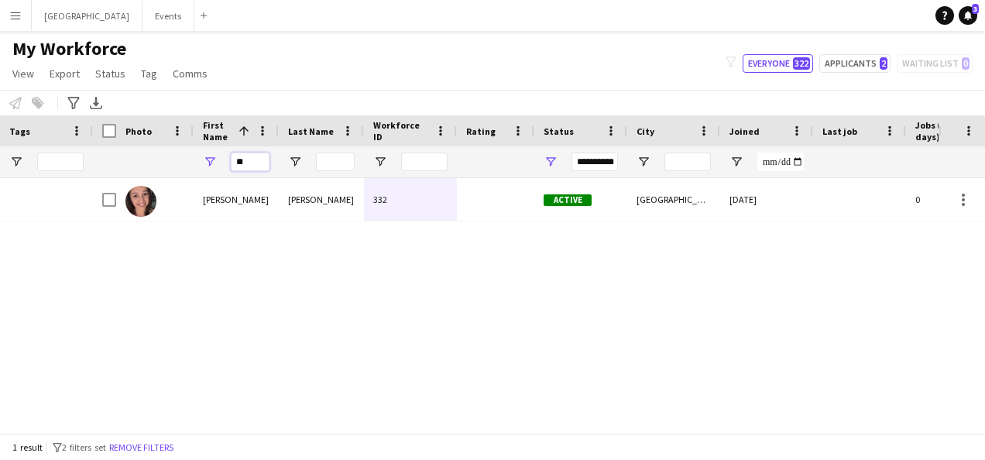
type input "*"
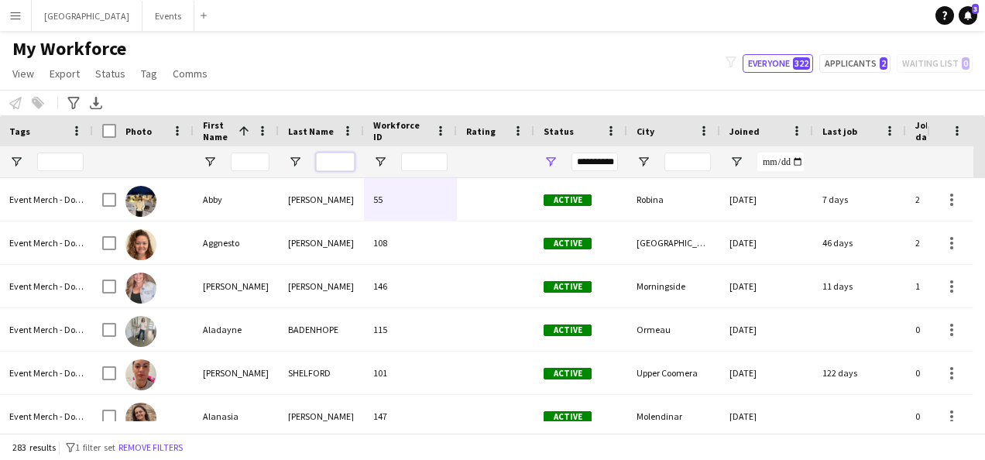
click at [331, 163] on input "Last Name Filter Input" at bounding box center [335, 162] width 39 height 19
type input "***"
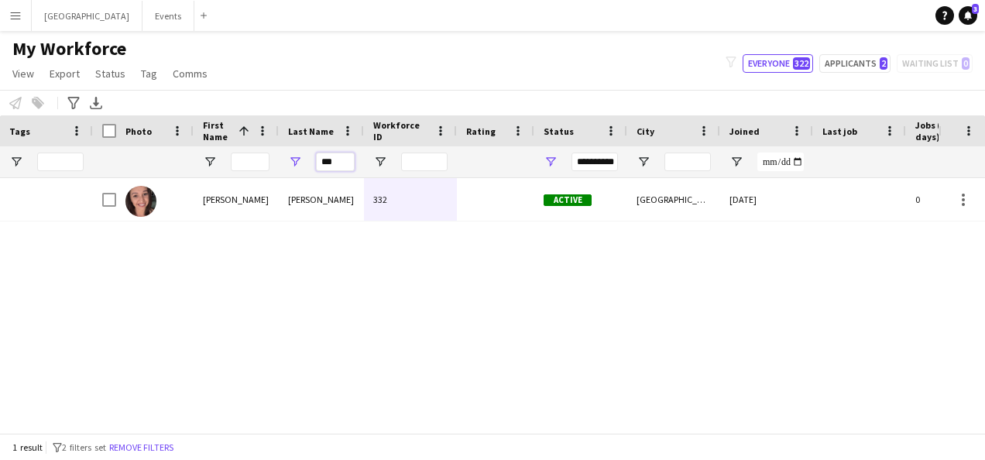
drag, startPoint x: 351, startPoint y: 157, endPoint x: 316, endPoint y: 163, distance: 36.0
click at [316, 163] on input "***" at bounding box center [335, 162] width 39 height 19
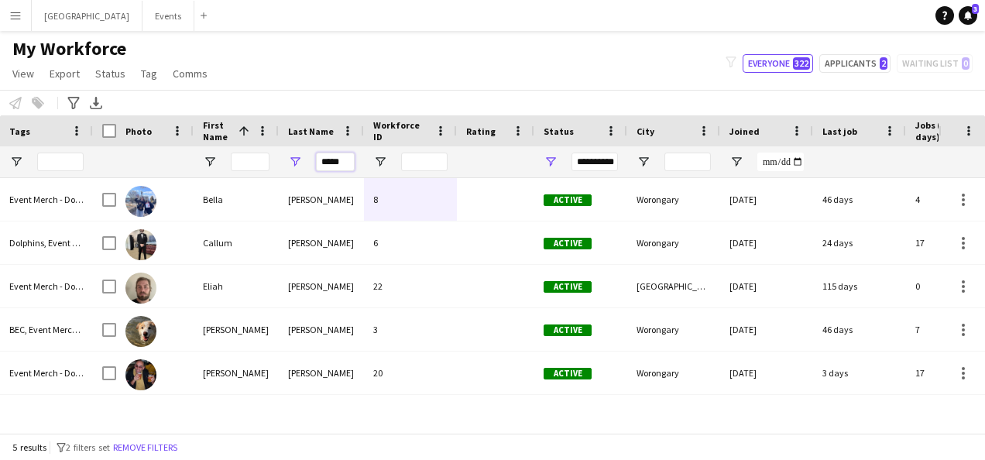
drag, startPoint x: 351, startPoint y: 160, endPoint x: 314, endPoint y: 160, distance: 37.2
click at [314, 160] on div "*****" at bounding box center [321, 161] width 85 height 31
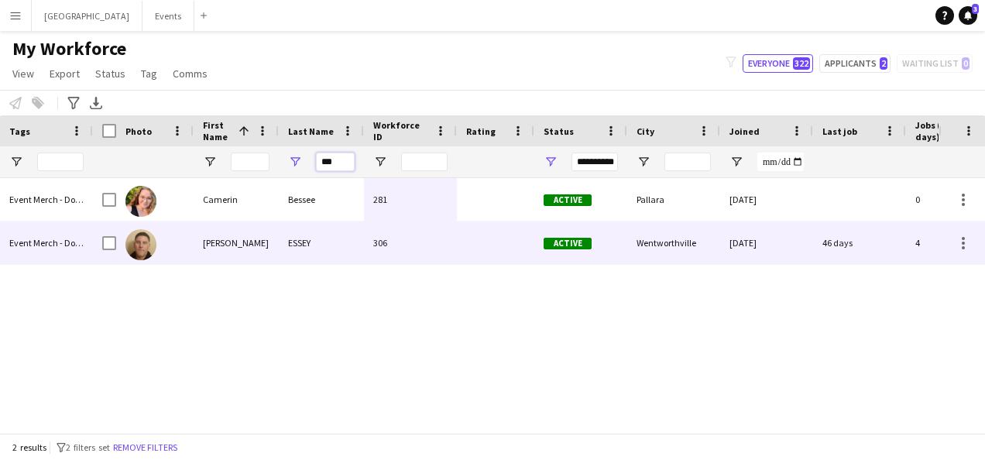
type input "***"
click at [311, 245] on div "ESSEY" at bounding box center [321, 242] width 85 height 43
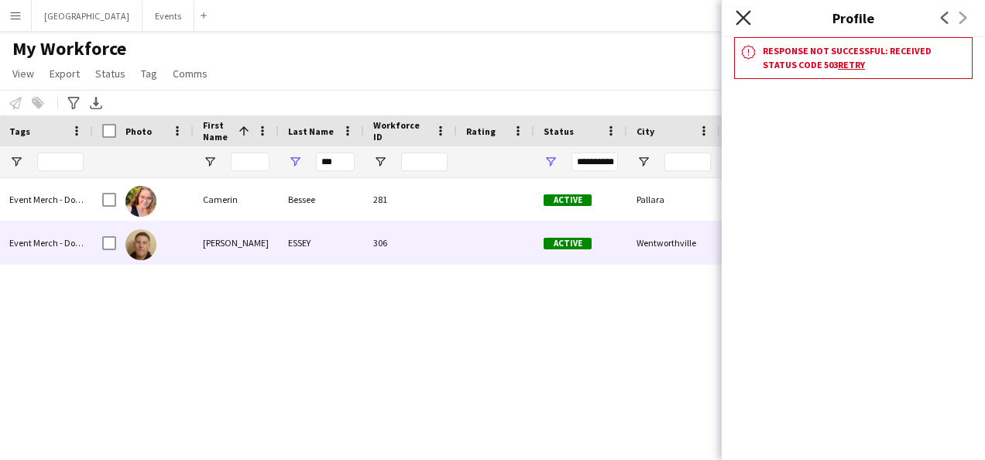
click at [736, 19] on icon "Close pop-in" at bounding box center [742, 17] width 15 height 15
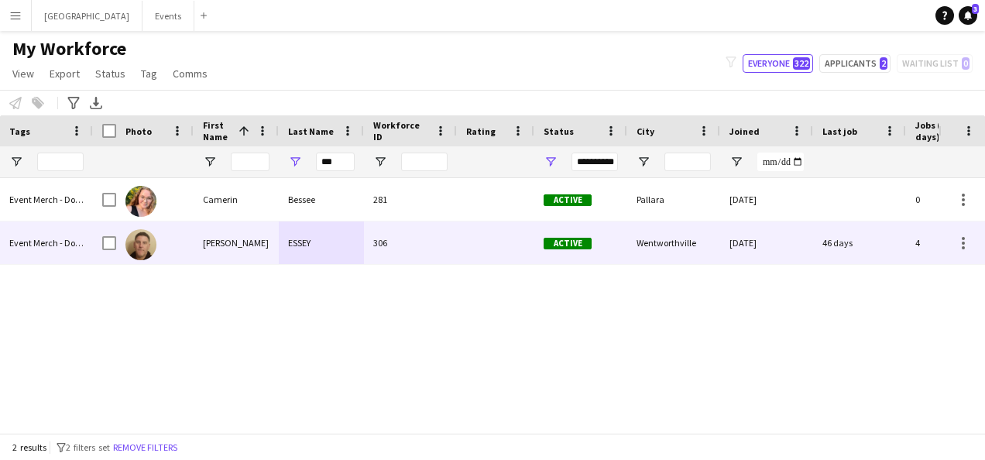
click at [209, 247] on div "JAMES" at bounding box center [236, 242] width 85 height 43
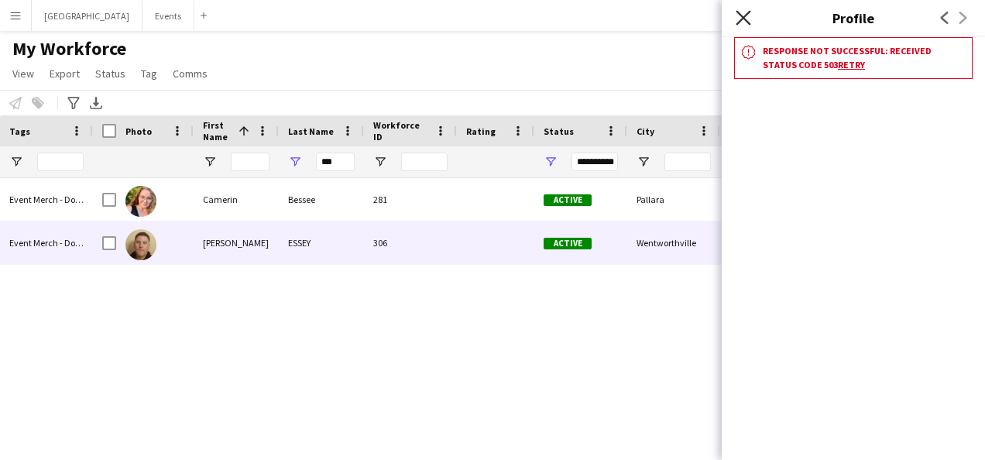
click at [743, 13] on icon "Close pop-in" at bounding box center [742, 17] width 15 height 15
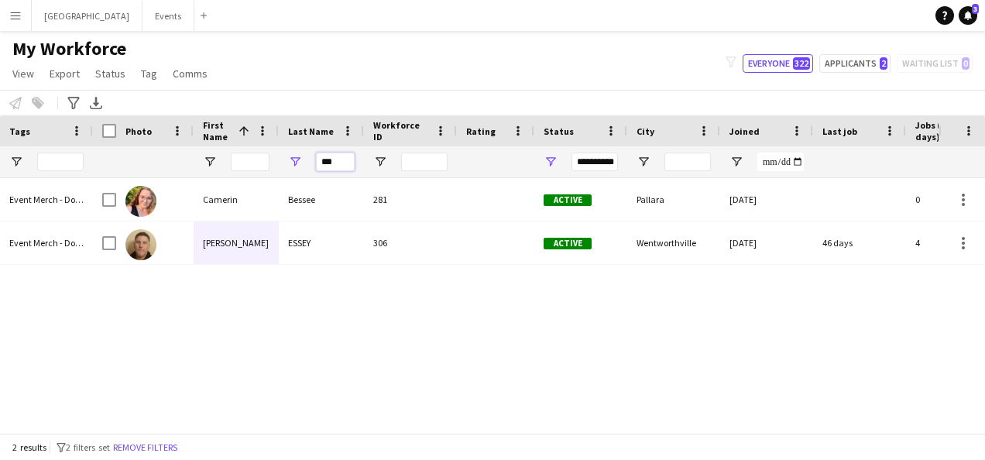
drag, startPoint x: 339, startPoint y: 159, endPoint x: 307, endPoint y: 165, distance: 32.2
click at [308, 164] on div "***" at bounding box center [321, 161] width 85 height 31
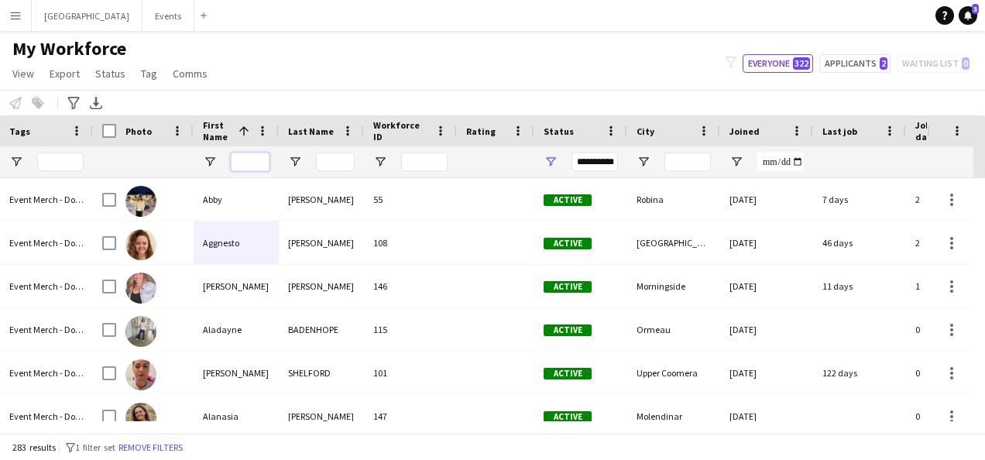
click at [255, 156] on input "First Name Filter Input" at bounding box center [250, 162] width 39 height 19
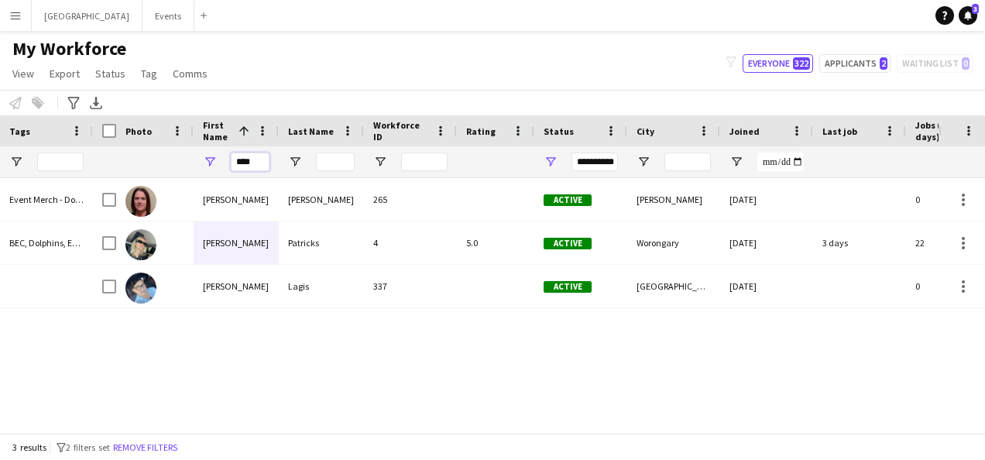
type input "****"
click at [177, 399] on div "Natalie Camilleri 265 Active Kelvin Grove 08-03-2025 0 alpabry@bigpond.com Nata…" at bounding box center [515, 299] width 845 height 243
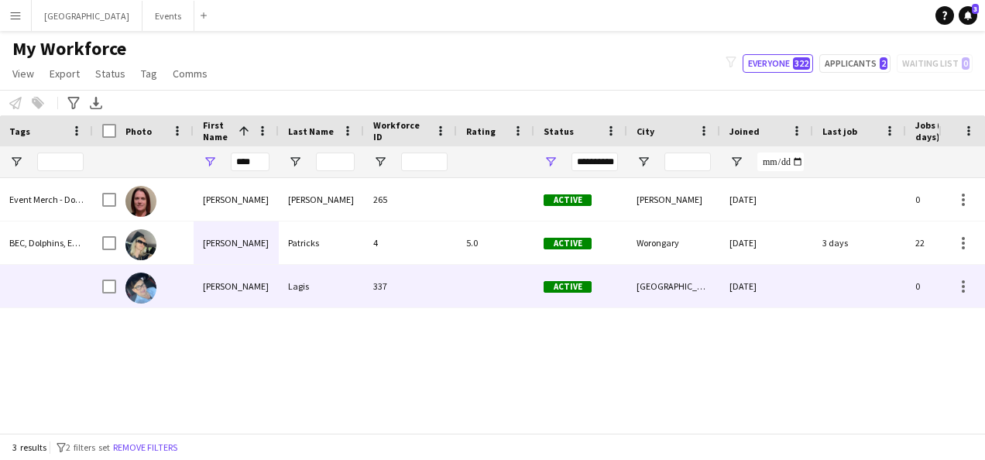
click at [215, 293] on div "[PERSON_NAME]" at bounding box center [236, 286] width 85 height 43
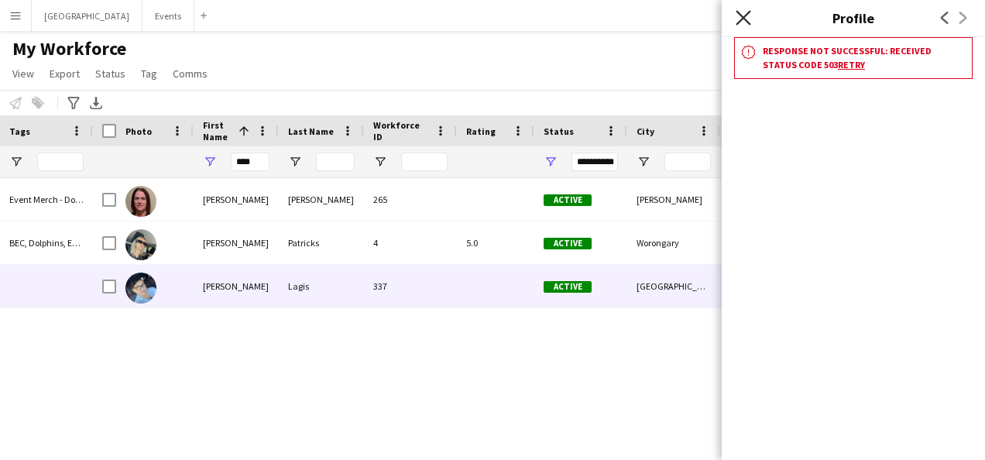
click at [745, 24] on icon "Close pop-in" at bounding box center [742, 17] width 15 height 15
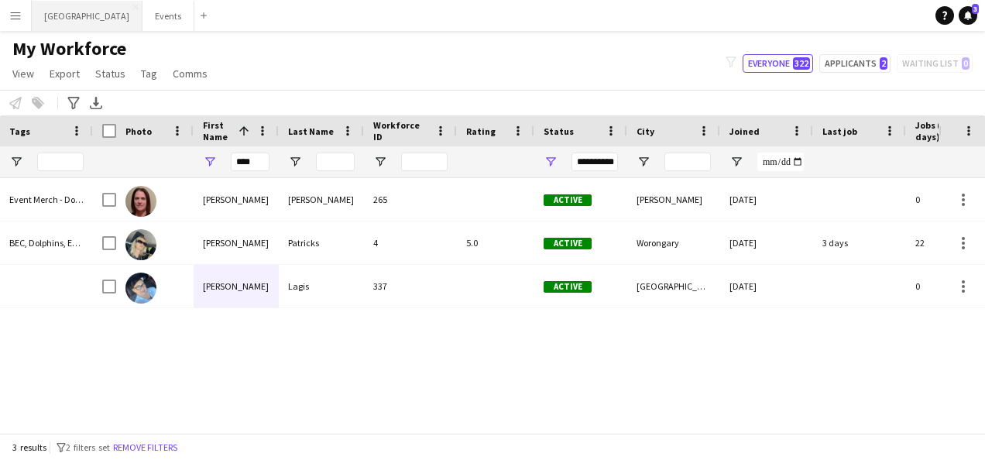
click at [67, 22] on button "Sydney Close" at bounding box center [87, 16] width 111 height 30
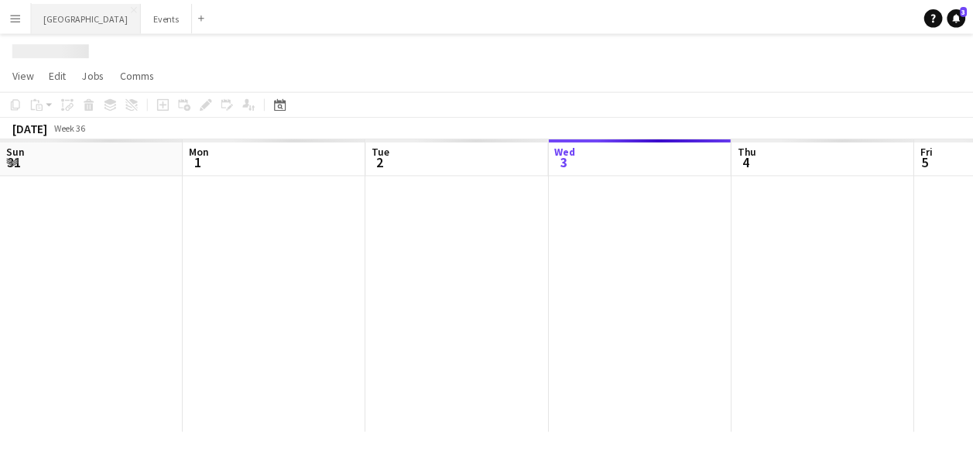
scroll to position [0, 370]
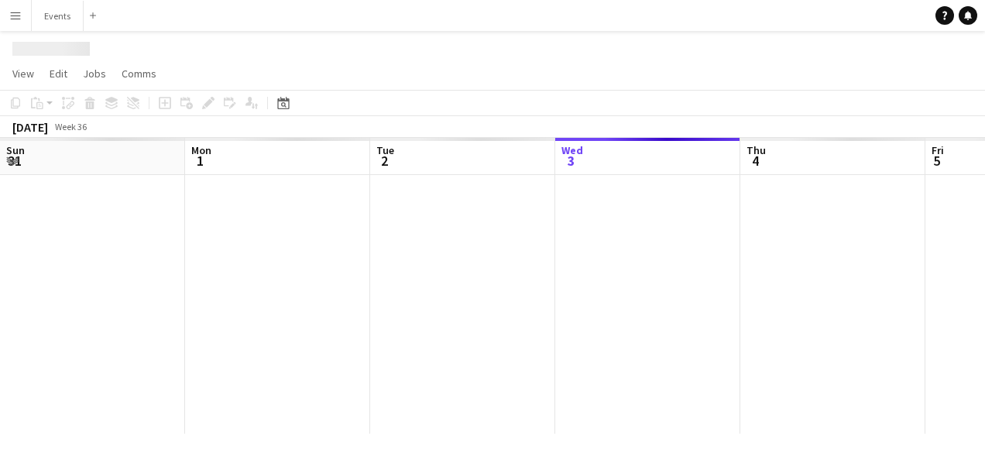
scroll to position [0, 370]
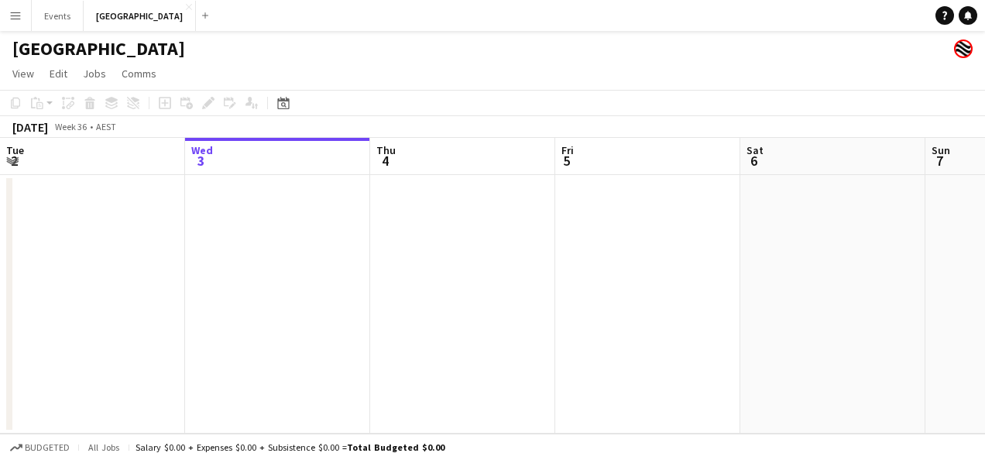
click at [17, 9] on button "Menu" at bounding box center [15, 15] width 31 height 31
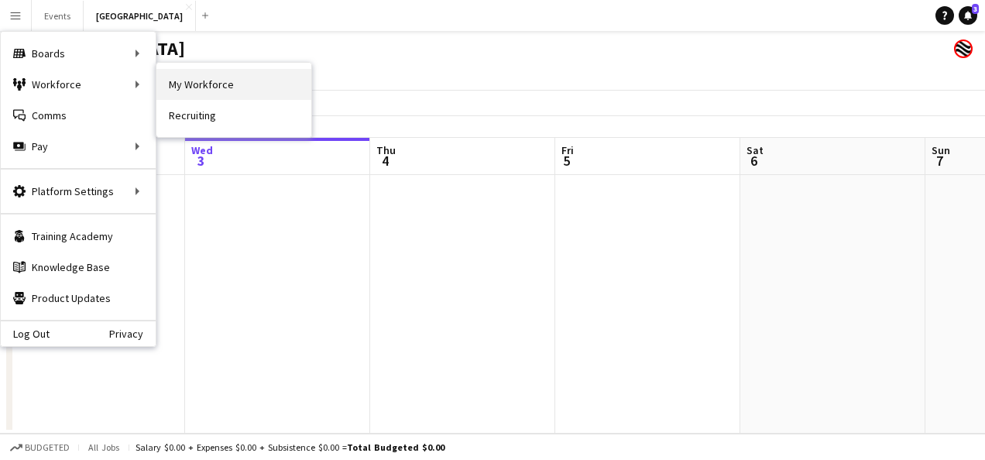
click at [226, 77] on link "My Workforce" at bounding box center [233, 84] width 155 height 31
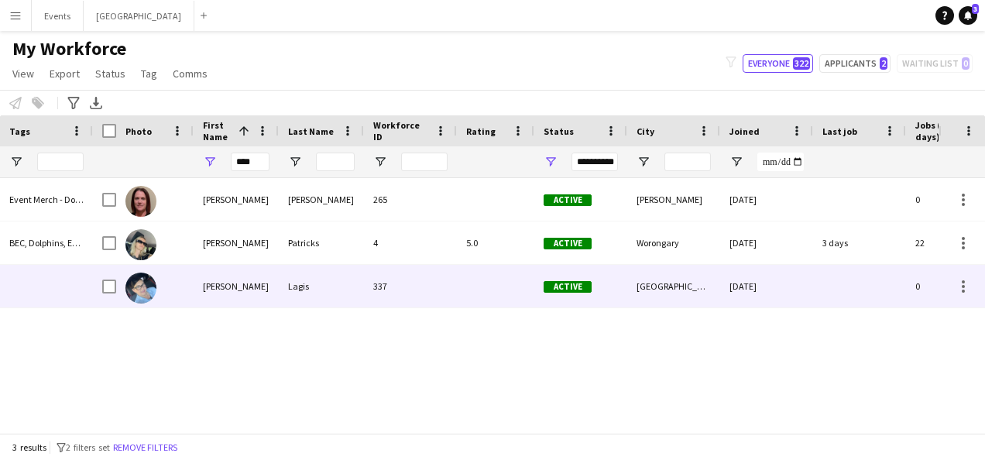
click at [232, 299] on div "[PERSON_NAME]" at bounding box center [236, 286] width 85 height 43
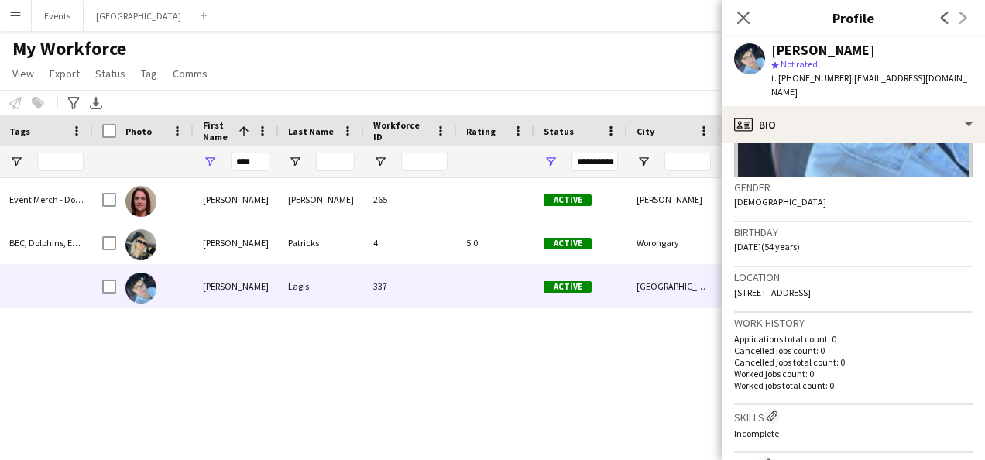
scroll to position [232, 0]
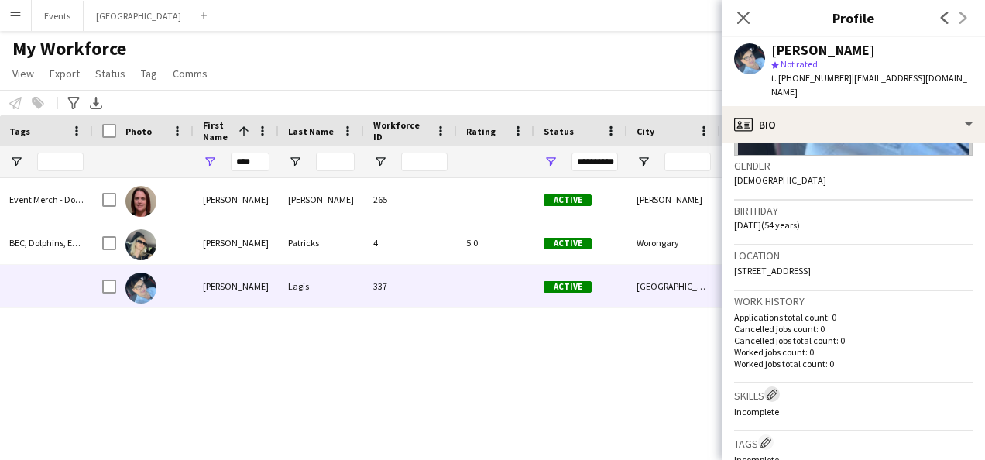
click at [777, 389] on app-icon "Edit crew company skills" at bounding box center [771, 394] width 11 height 11
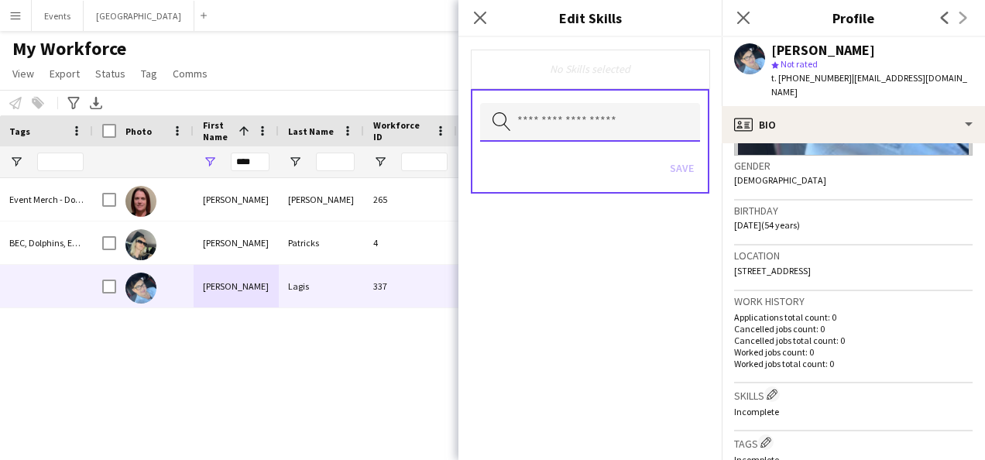
click at [561, 131] on input "text" at bounding box center [590, 122] width 220 height 39
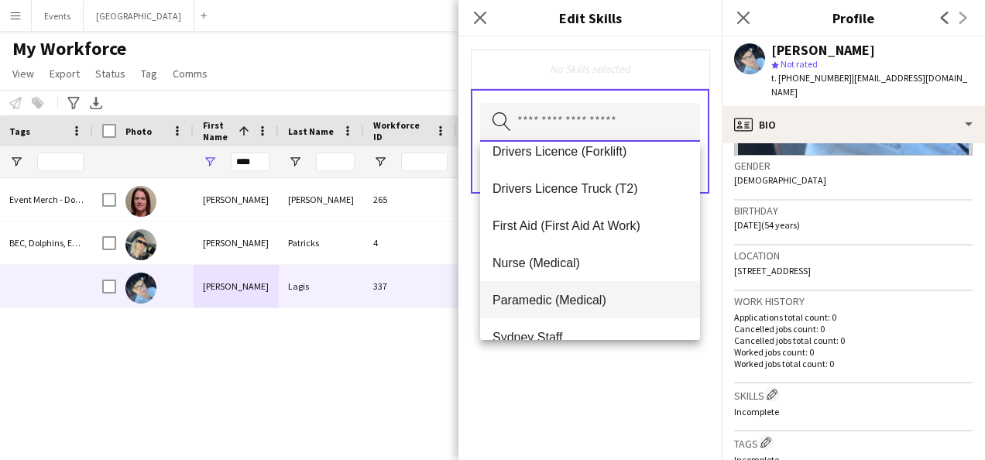
scroll to position [74, 0]
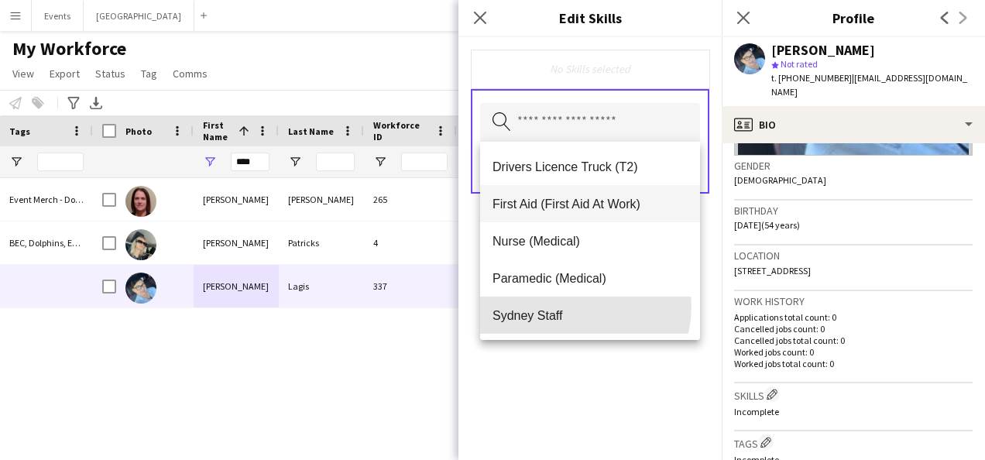
drag, startPoint x: 570, startPoint y: 306, endPoint x: 598, endPoint y: 265, distance: 49.6
click at [576, 300] on mat-option "Sydney Staff" at bounding box center [590, 315] width 220 height 37
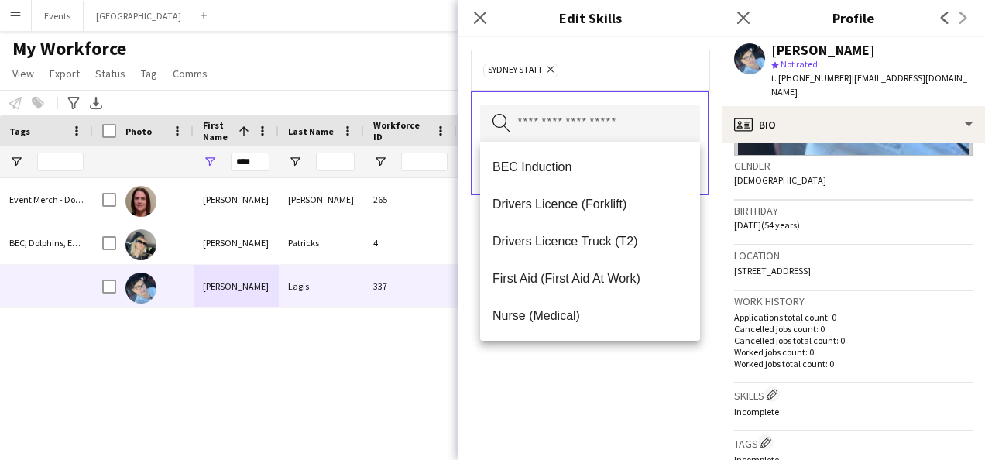
drag, startPoint x: 604, startPoint y: 375, endPoint x: 598, endPoint y: 363, distance: 13.2
click at [604, 375] on div "Sydney Staff Remove Search by skill name Save" at bounding box center [589, 248] width 263 height 423
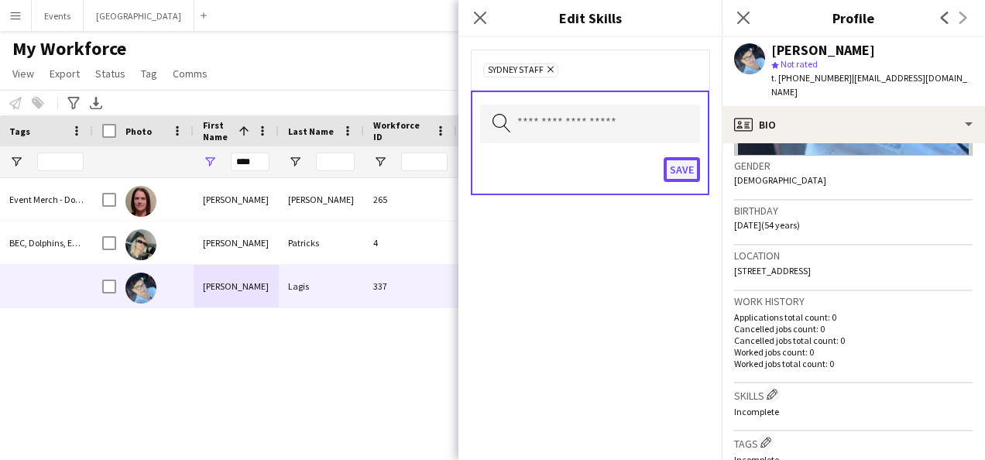
click at [678, 172] on button "Save" at bounding box center [681, 169] width 36 height 25
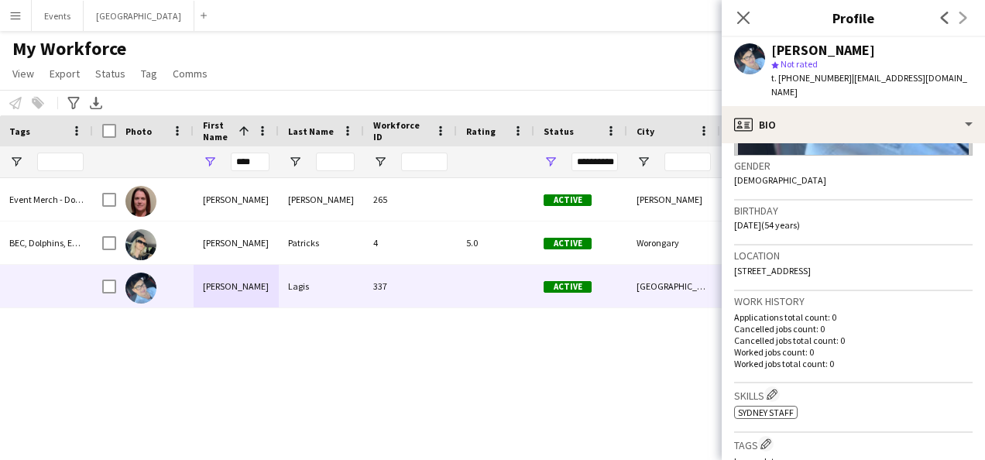
click at [347, 361] on div "Natalie Camilleri 265 Active Kelvin Grove 08-03-2025 0 alpabry@bigpond.com Nata…" at bounding box center [515, 299] width 845 height 243
drag, startPoint x: 259, startPoint y: 159, endPoint x: 240, endPoint y: 162, distance: 18.7
click at [240, 162] on input "****" at bounding box center [250, 162] width 39 height 19
type input "*"
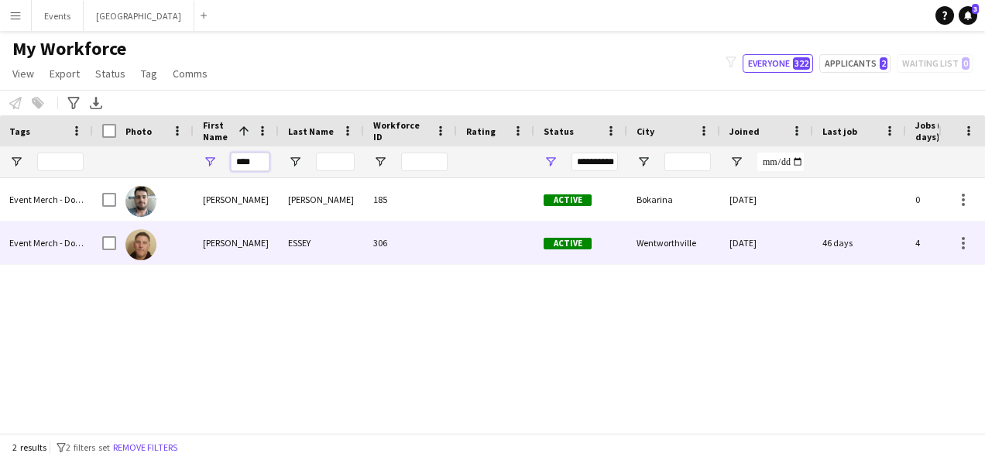
type input "****"
click at [258, 231] on div "JAMES" at bounding box center [236, 242] width 85 height 43
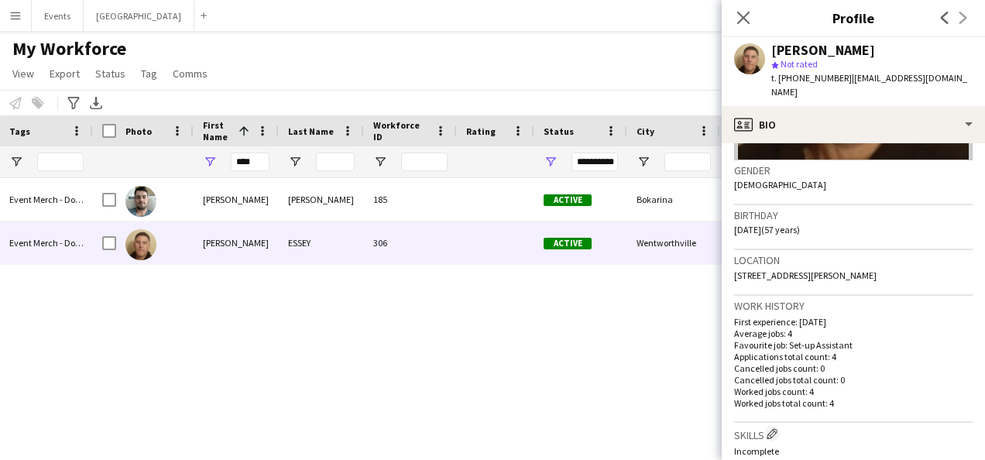
scroll to position [310, 0]
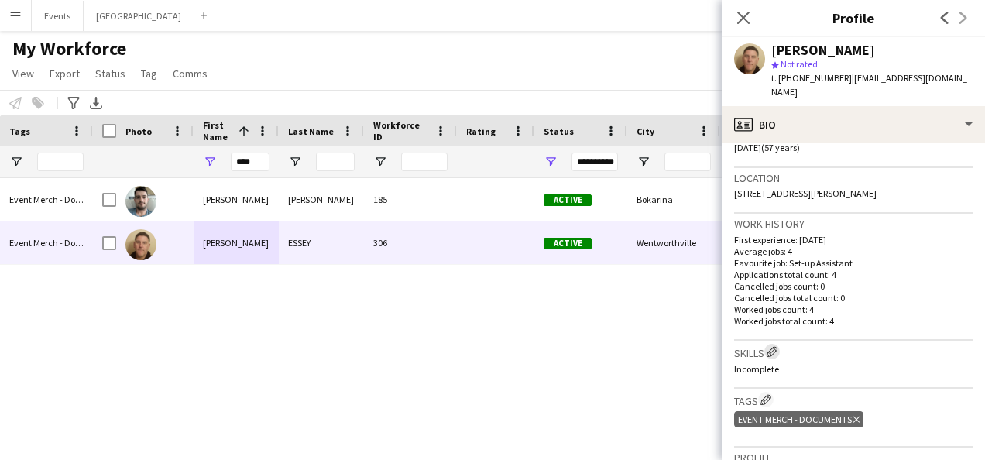
click at [776, 346] on app-icon "Edit crew company skills" at bounding box center [771, 351] width 11 height 11
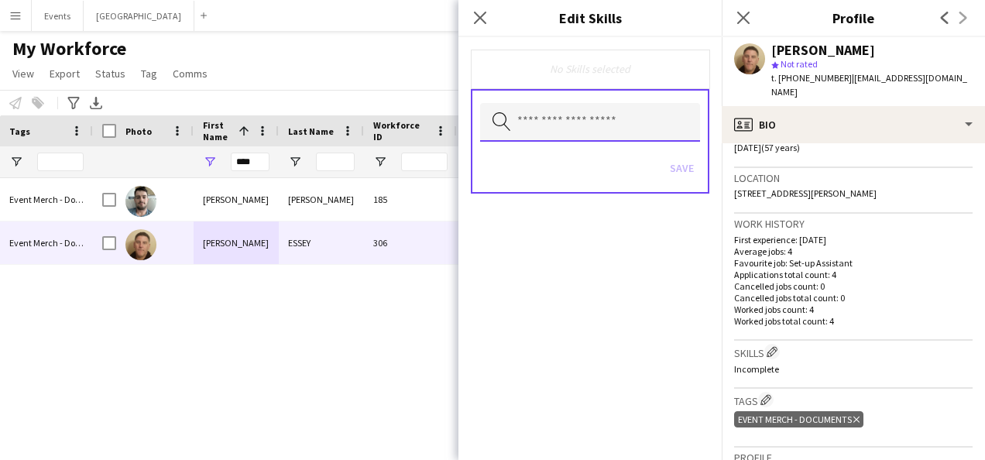
click at [595, 116] on input "text" at bounding box center [590, 122] width 220 height 39
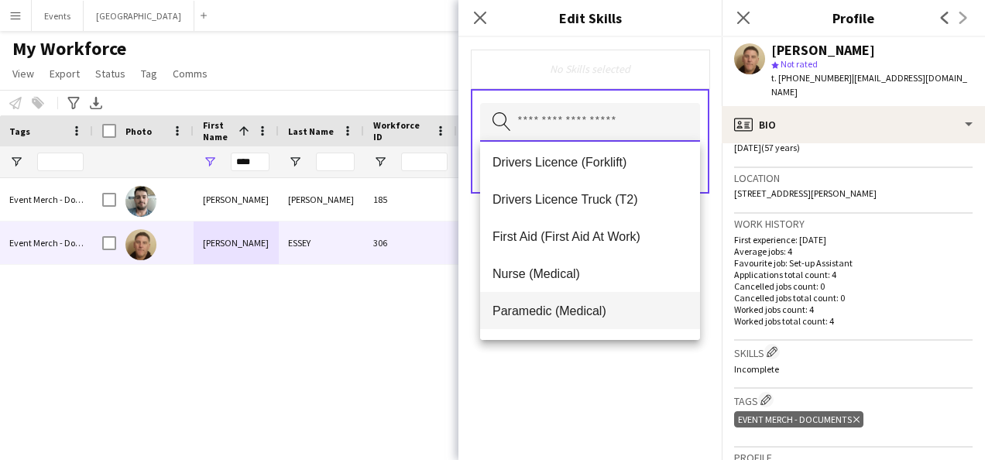
scroll to position [74, 0]
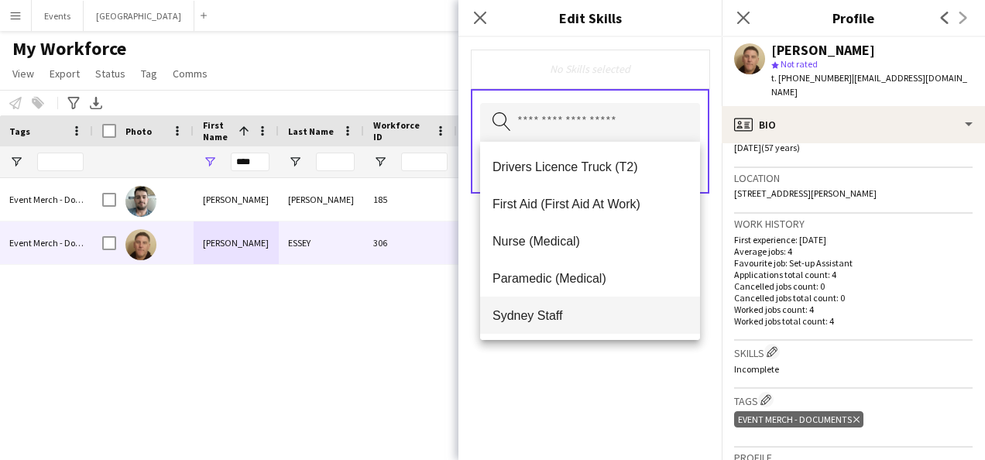
click at [560, 308] on span "Sydney Staff" at bounding box center [589, 315] width 195 height 15
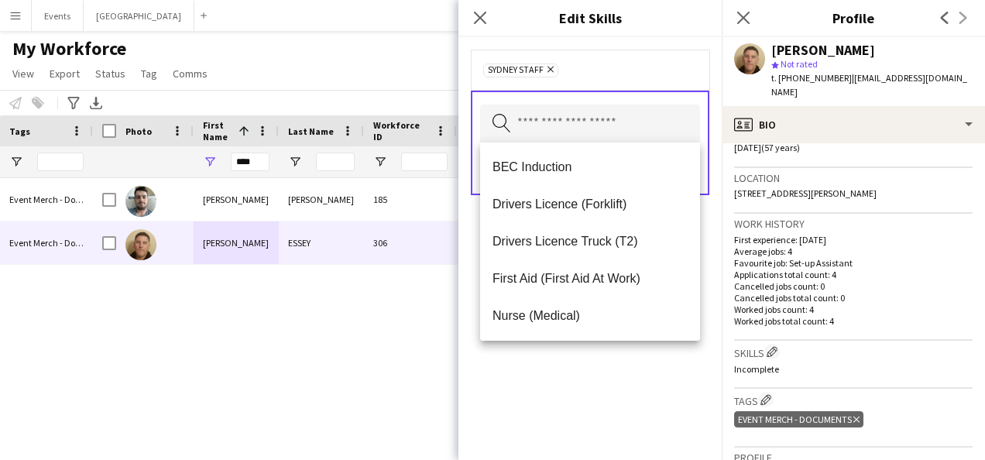
drag, startPoint x: 533, startPoint y: 369, endPoint x: 591, endPoint y: 274, distance: 110.5
click at [533, 369] on div "Sydney Staff Remove Search by skill name Save" at bounding box center [589, 248] width 263 height 423
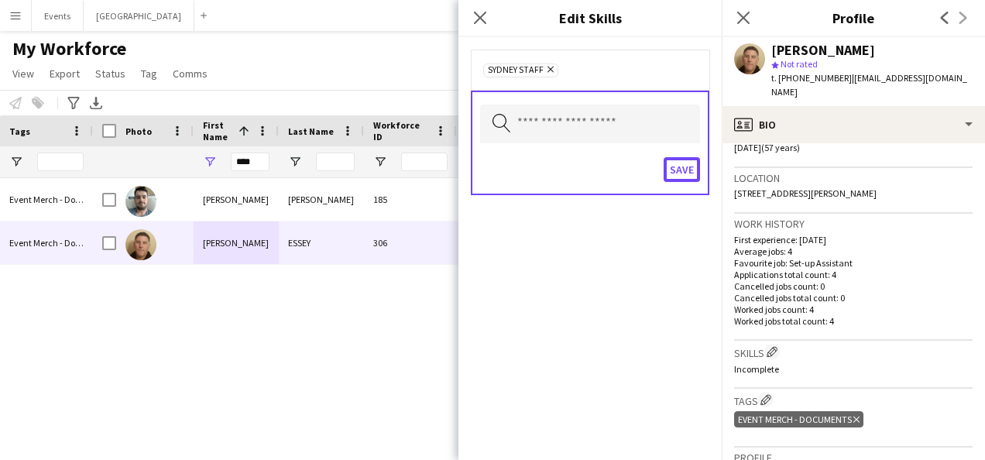
drag, startPoint x: 686, startPoint y: 177, endPoint x: 650, endPoint y: 187, distance: 37.2
click at [684, 180] on button "Save" at bounding box center [681, 169] width 36 height 25
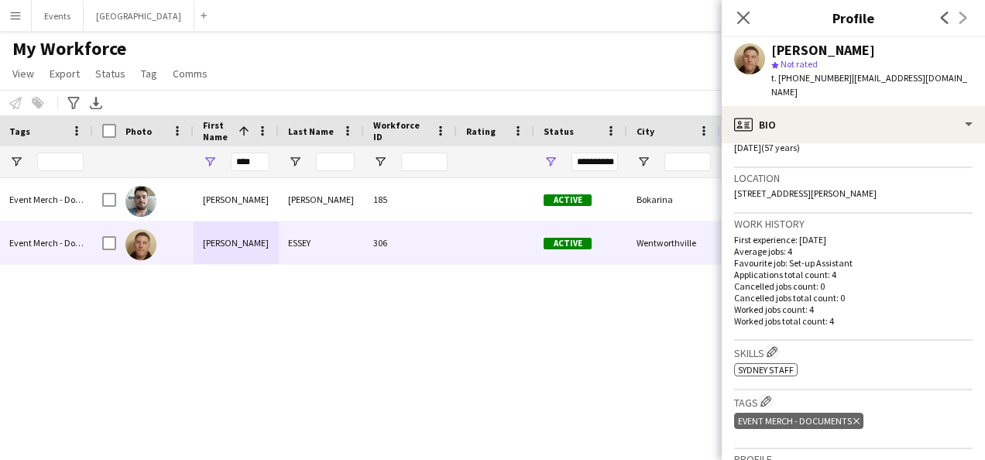
click at [304, 339] on div "James Brock 185 Active Bokarina 26-02-2025 0 james.brock250@gmail.com JAMES ESS…" at bounding box center [515, 299] width 845 height 243
drag, startPoint x: 265, startPoint y: 164, endPoint x: 223, endPoint y: 162, distance: 41.9
click at [223, 162] on div "****" at bounding box center [236, 161] width 85 height 31
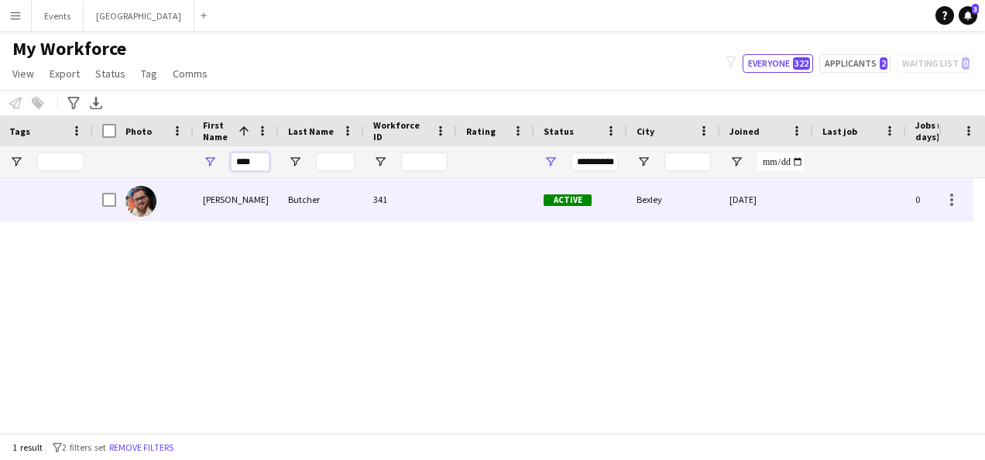
type input "****"
click at [253, 206] on div "Troy" at bounding box center [236, 199] width 85 height 43
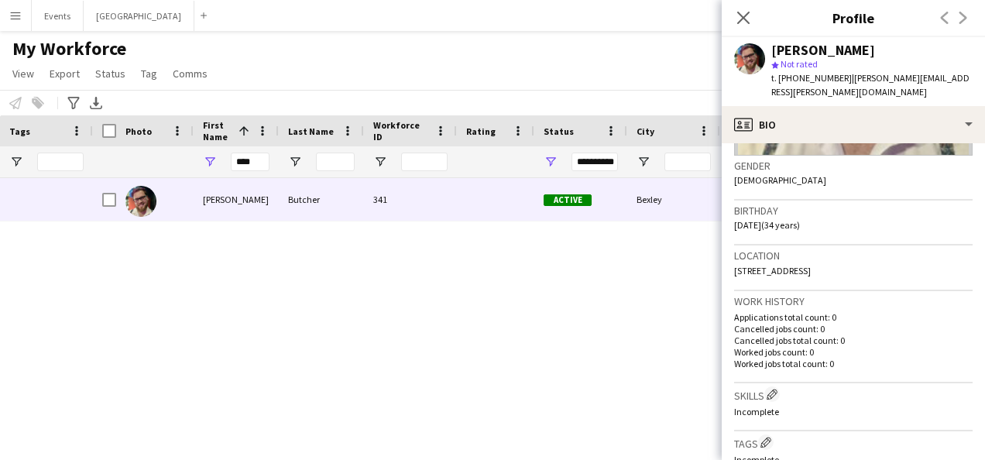
scroll to position [310, 0]
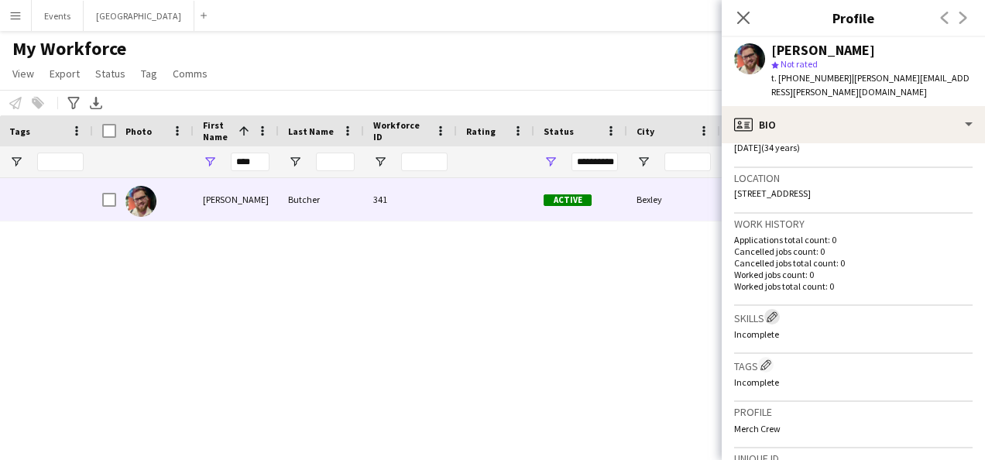
click at [773, 311] on app-icon "Edit crew company skills" at bounding box center [771, 316] width 11 height 11
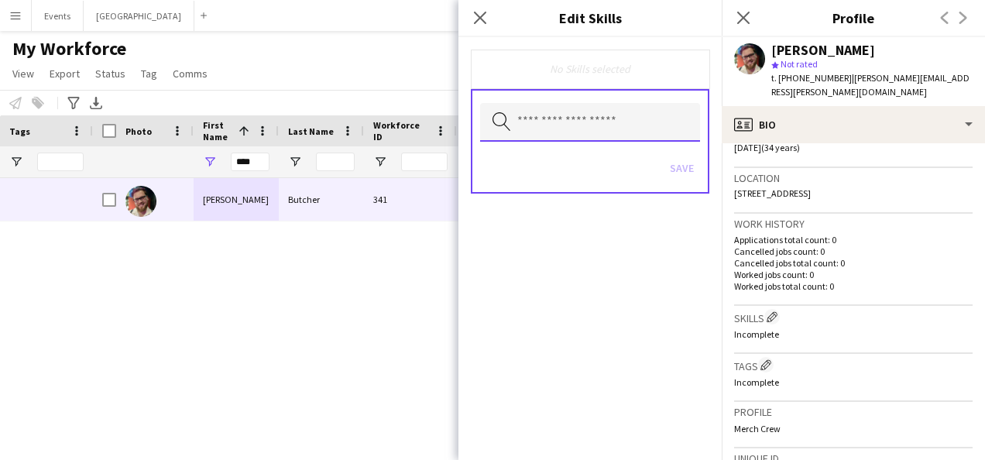
click at [591, 133] on input "text" at bounding box center [590, 122] width 220 height 39
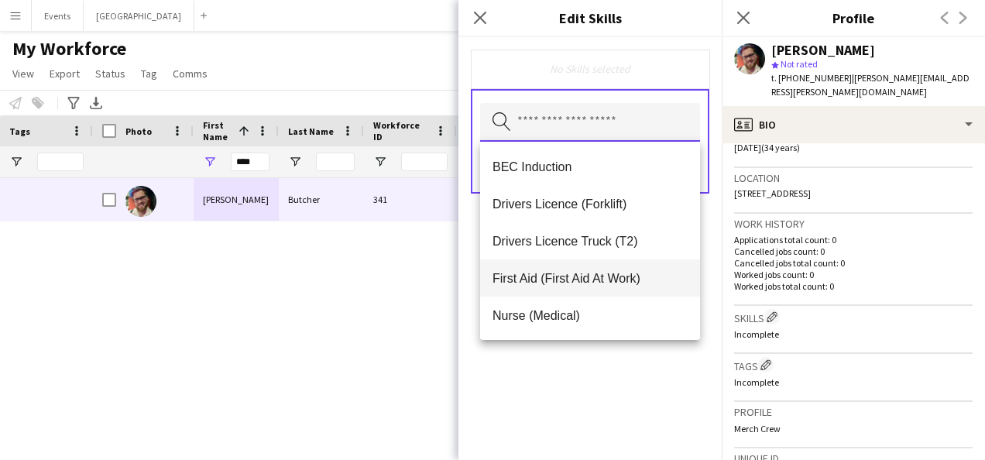
scroll to position [74, 0]
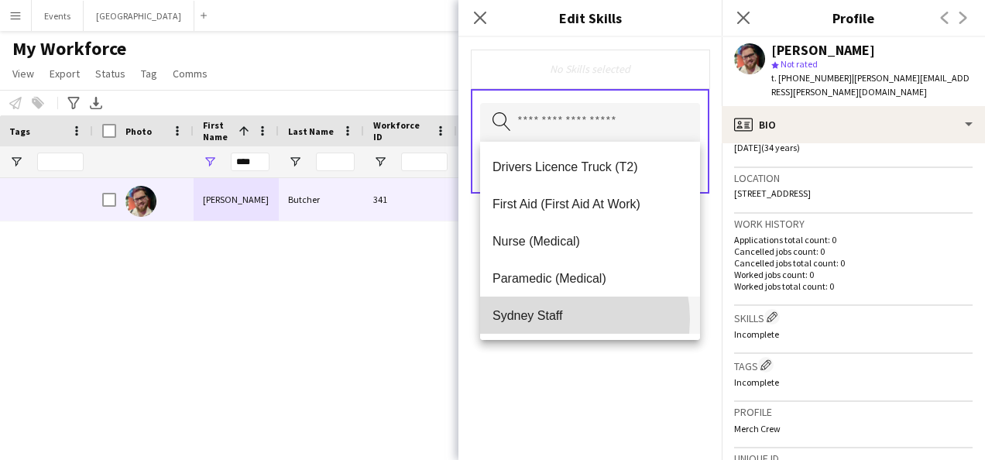
click at [551, 319] on span "Sydney Staff" at bounding box center [589, 315] width 195 height 15
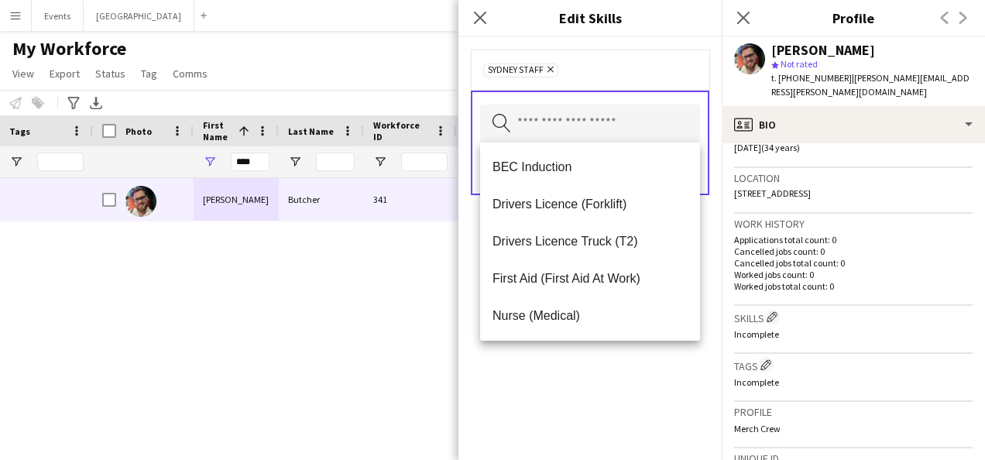
drag, startPoint x: 545, startPoint y: 375, endPoint x: 614, endPoint y: 327, distance: 84.4
click at [543, 376] on div "Sydney Staff Remove Search by skill name Save" at bounding box center [589, 248] width 263 height 423
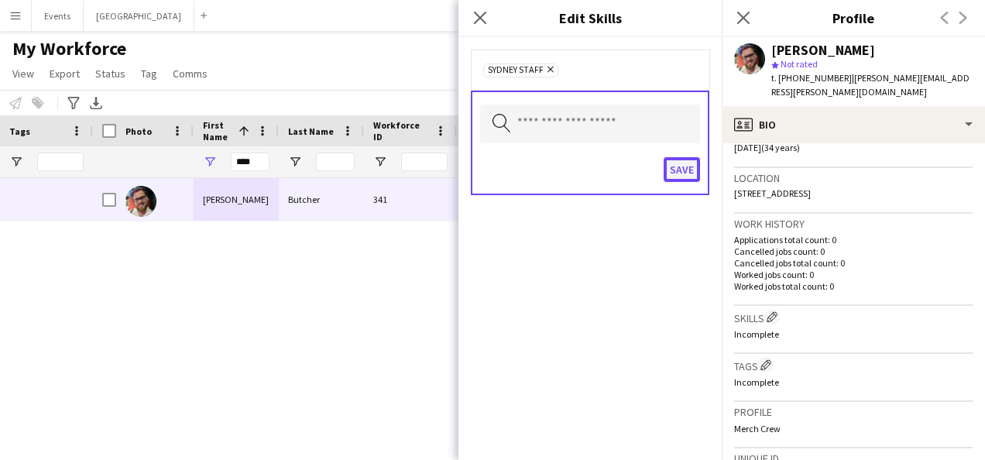
click at [686, 169] on button "Save" at bounding box center [681, 169] width 36 height 25
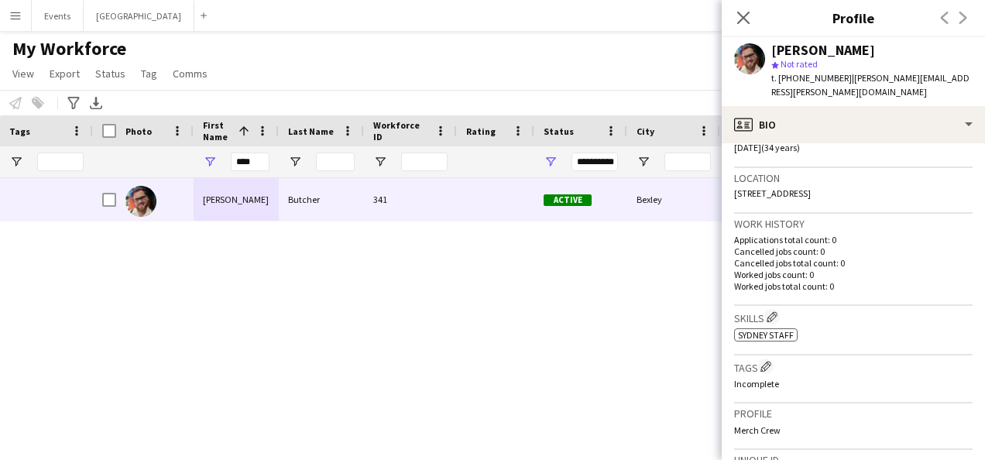
click at [314, 315] on div "Troy Butcher 341 Active Bexley 21-08-2025 0 troy.butcher@live.com.au" at bounding box center [515, 299] width 845 height 243
drag, startPoint x: 257, startPoint y: 161, endPoint x: 213, endPoint y: 164, distance: 44.2
click at [213, 164] on div "****" at bounding box center [236, 161] width 85 height 31
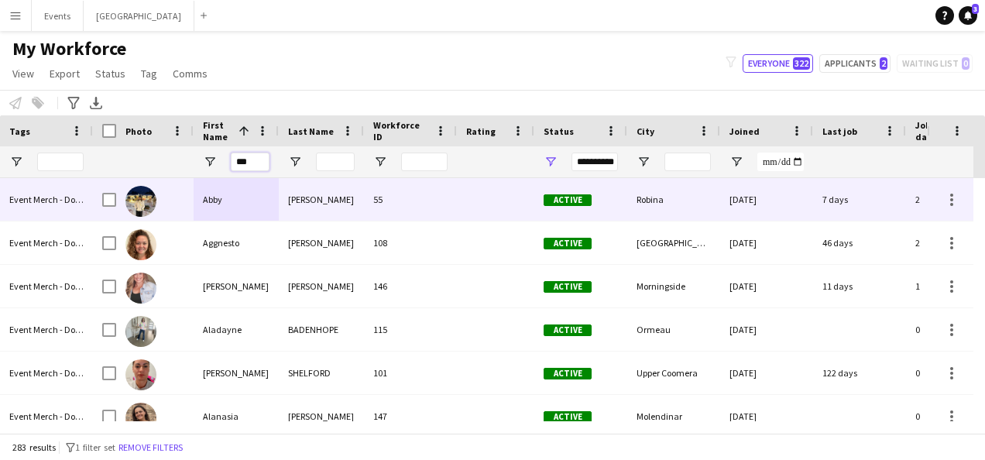
type input "****"
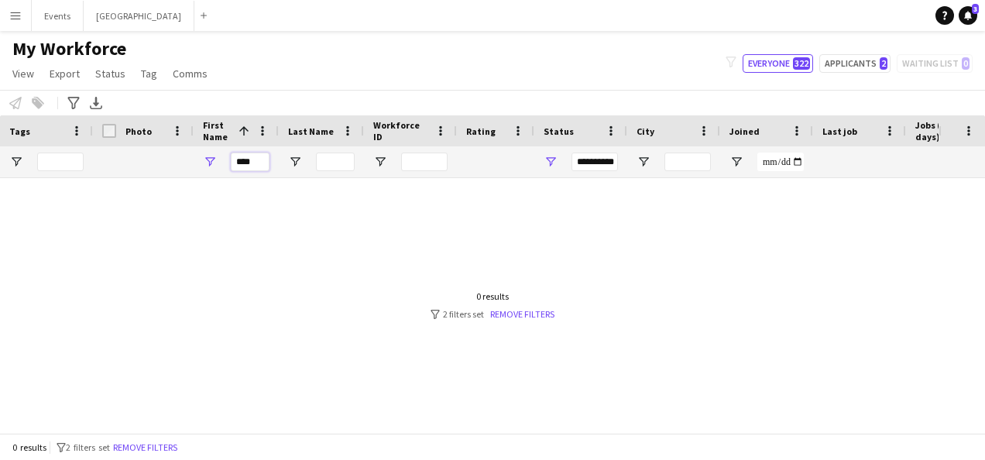
click at [228, 156] on div "****" at bounding box center [236, 161] width 85 height 31
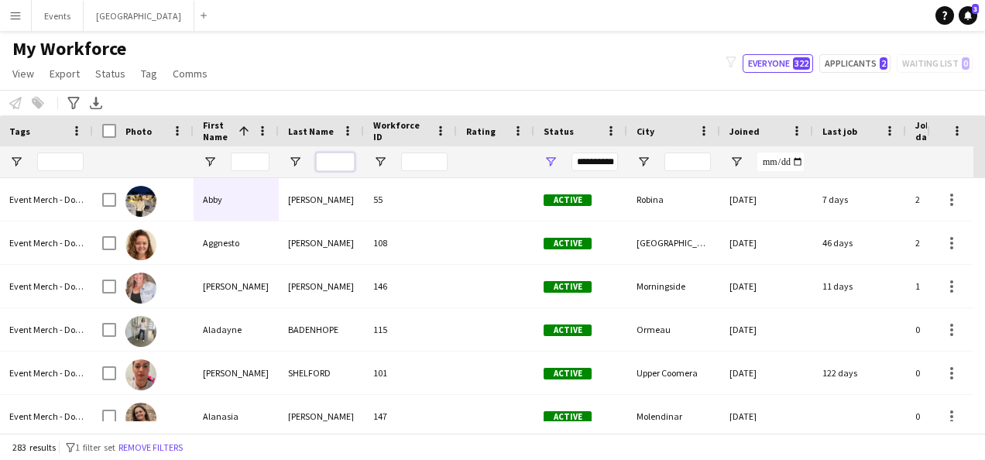
click at [328, 164] on input "Last Name Filter Input" at bounding box center [335, 162] width 39 height 19
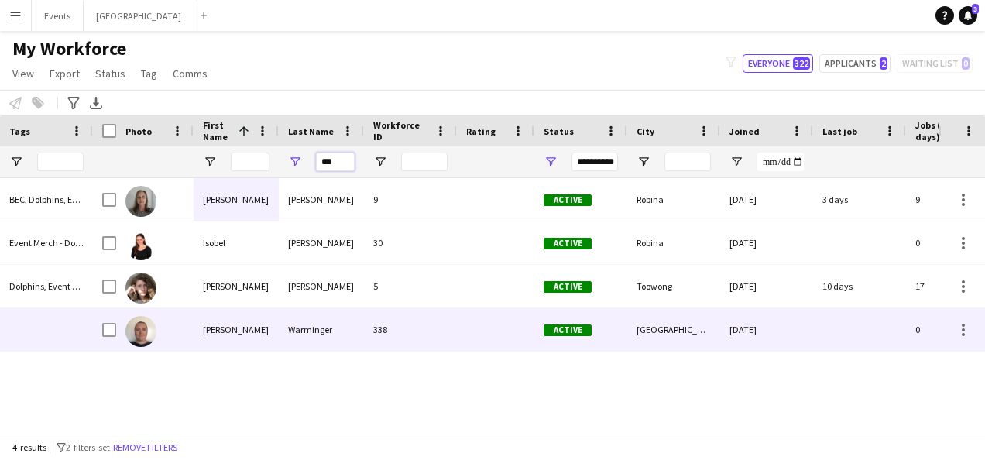
type input "***"
click at [237, 334] on div "Tonja" at bounding box center [236, 329] width 85 height 43
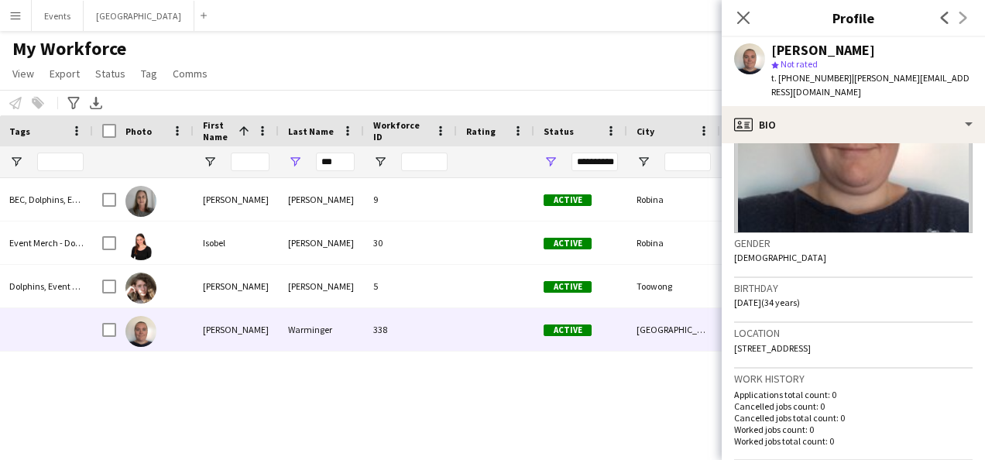
scroll to position [232, 0]
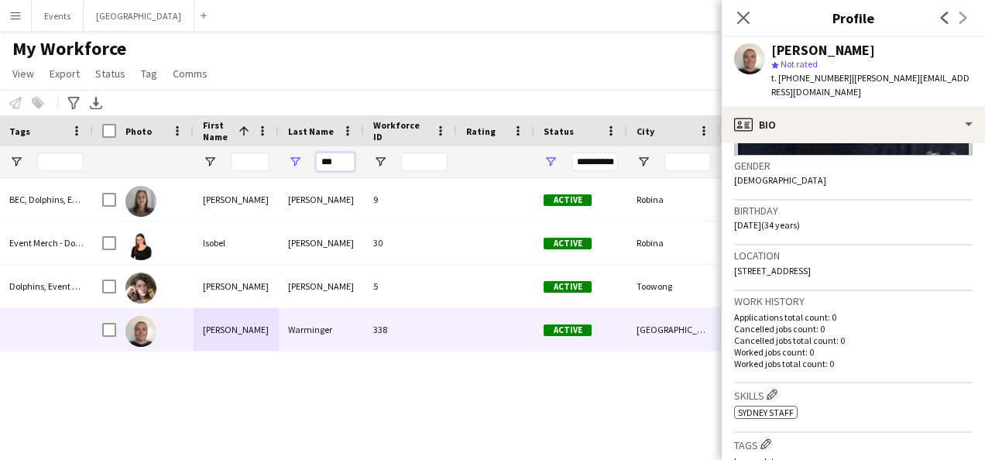
drag, startPoint x: 335, startPoint y: 161, endPoint x: 316, endPoint y: 166, distance: 20.1
click at [316, 166] on input "***" at bounding box center [335, 162] width 39 height 19
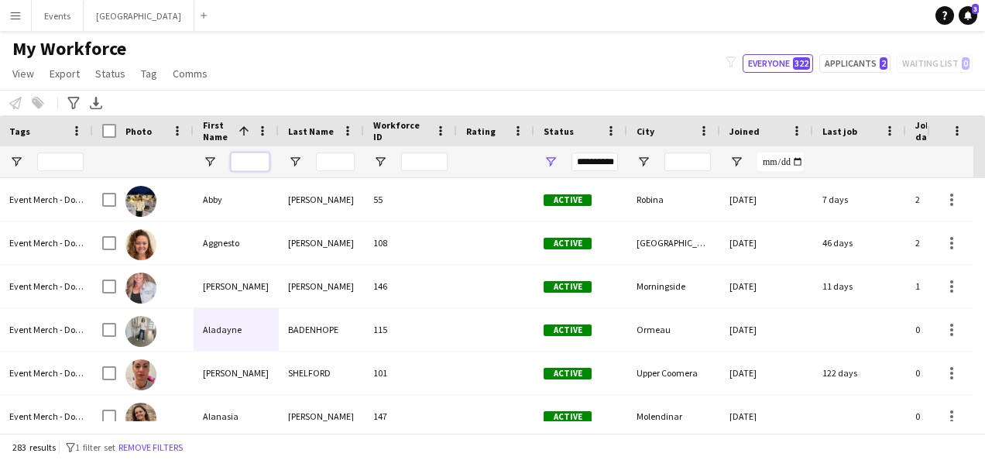
click at [247, 159] on input "First Name Filter Input" at bounding box center [250, 162] width 39 height 19
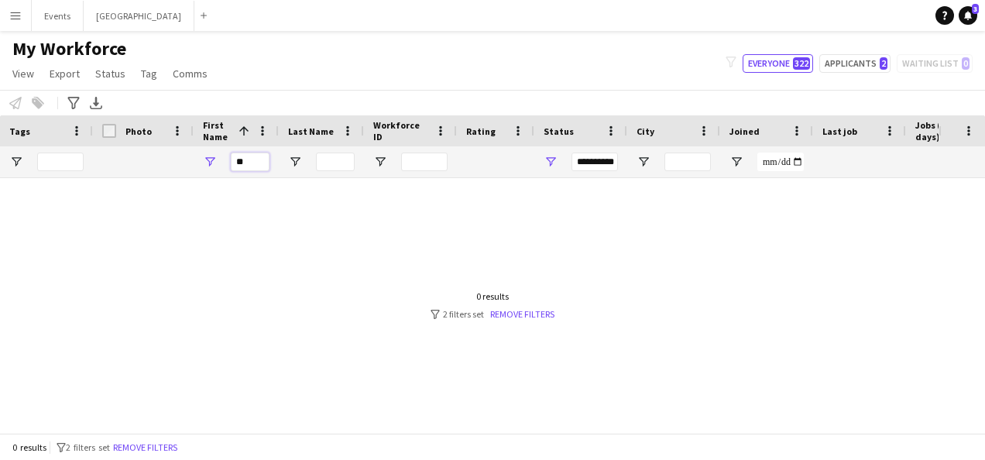
type input "*"
click at [328, 159] on input "Last Name Filter Input" at bounding box center [335, 162] width 39 height 19
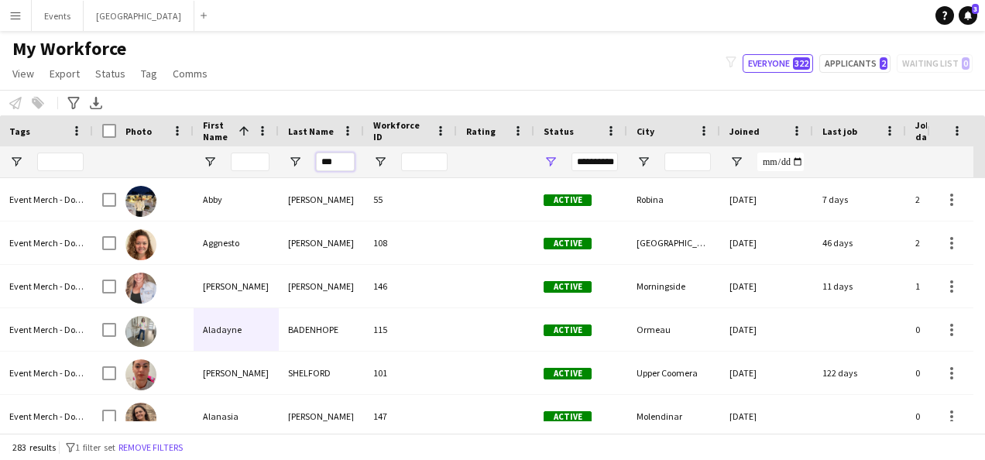
type input "****"
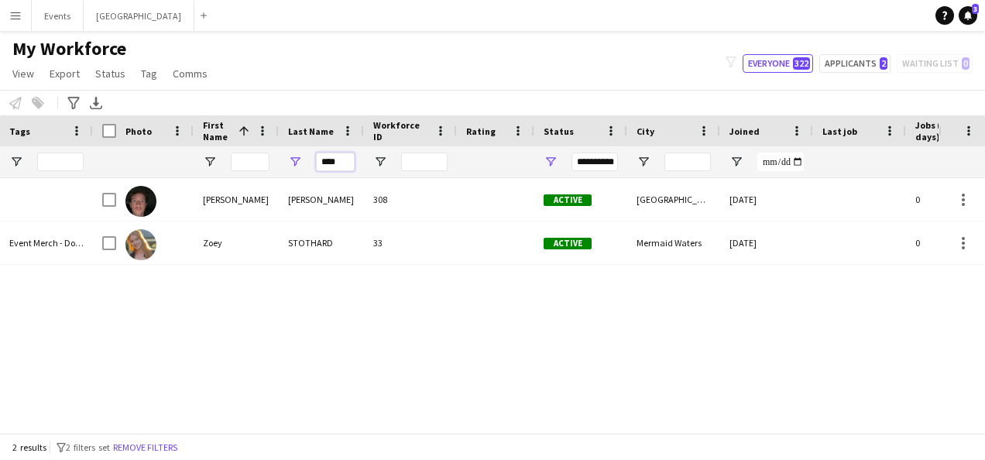
click at [314, 167] on div "****" at bounding box center [321, 161] width 85 height 31
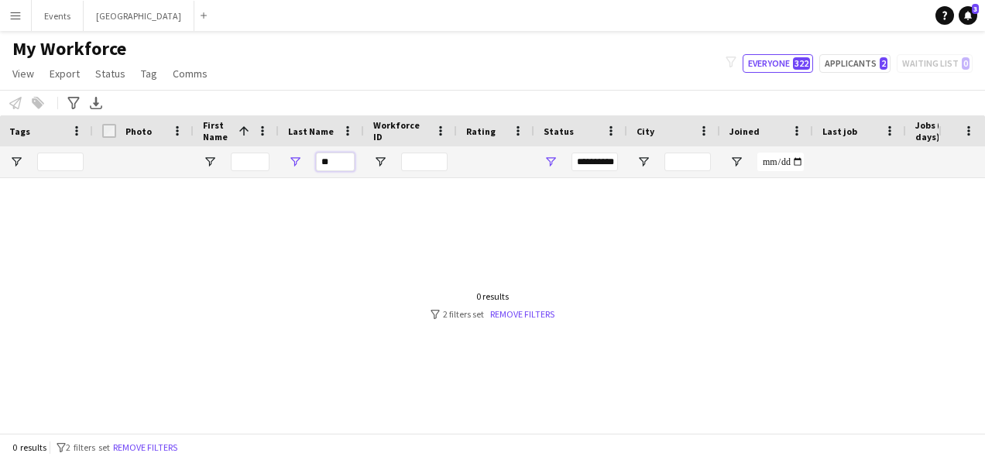
type input "*"
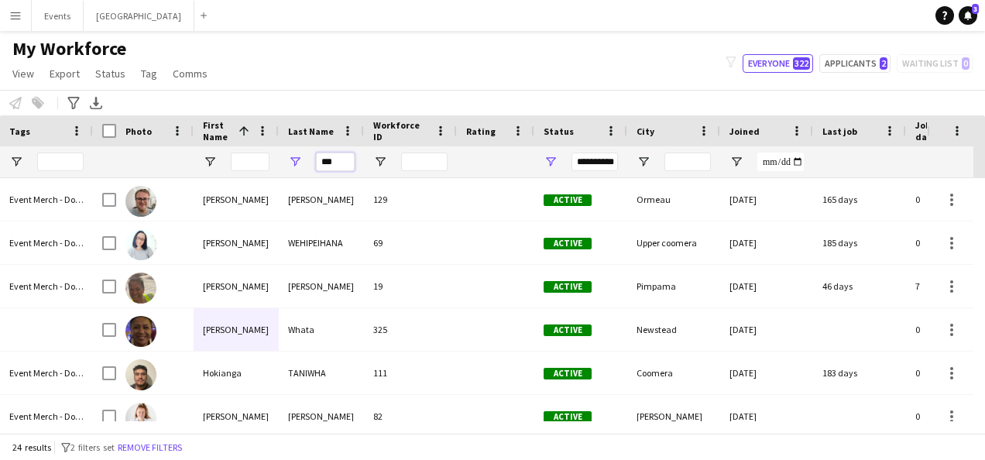
type input "****"
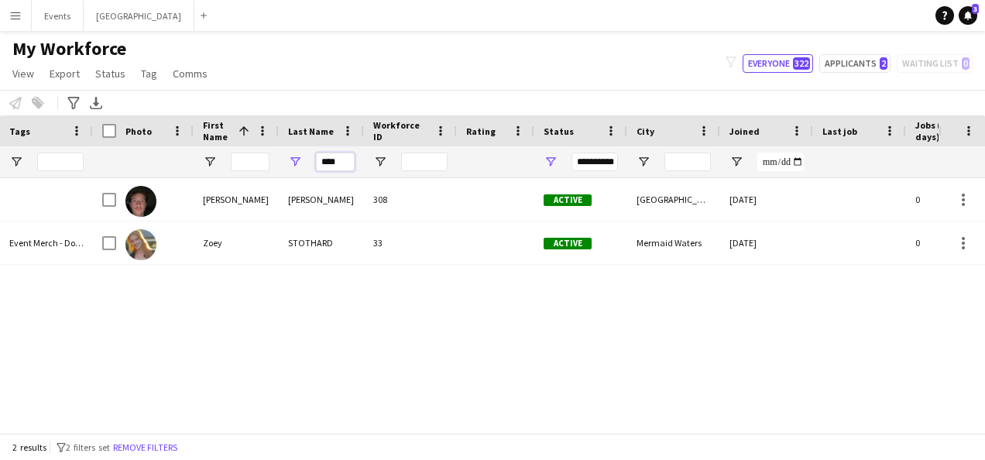
drag, startPoint x: 346, startPoint y: 159, endPoint x: 312, endPoint y: 163, distance: 34.3
click at [314, 161] on div "****" at bounding box center [321, 161] width 85 height 31
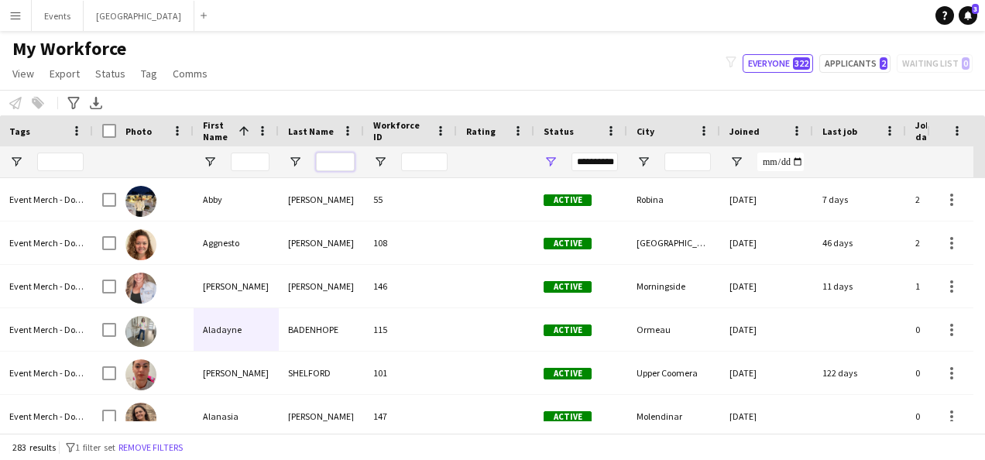
click at [340, 163] on input "Last Name Filter Input" at bounding box center [335, 162] width 39 height 19
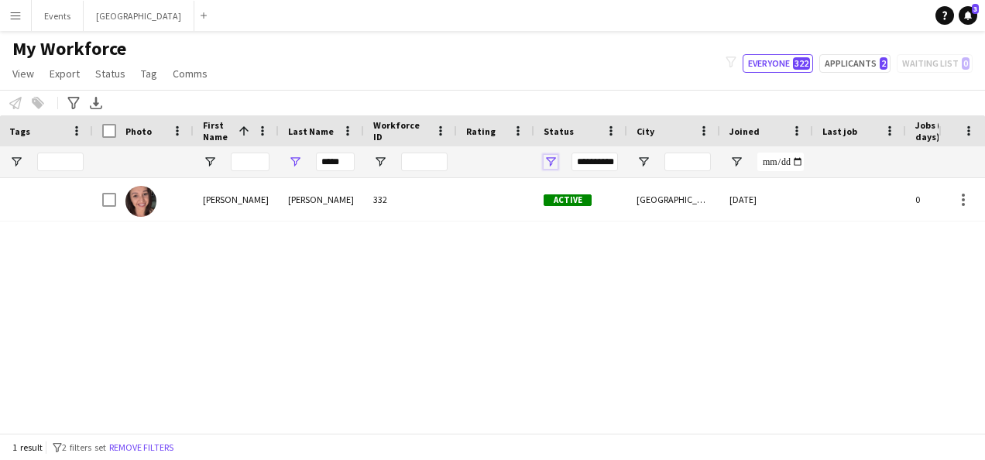
click at [554, 158] on span "Open Filter Menu" at bounding box center [550, 162] width 14 height 14
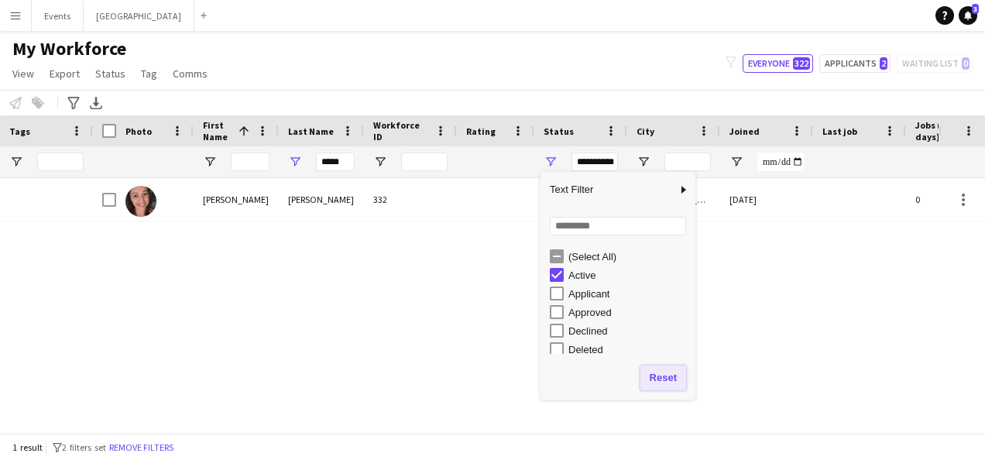
click at [669, 378] on button "Reset" at bounding box center [663, 377] width 46 height 25
click at [313, 287] on div "Katie Blackburn 332 Active Quakers Hill 19-08-2025 0 katie-priscilla@hotmail.com" at bounding box center [515, 299] width 845 height 243
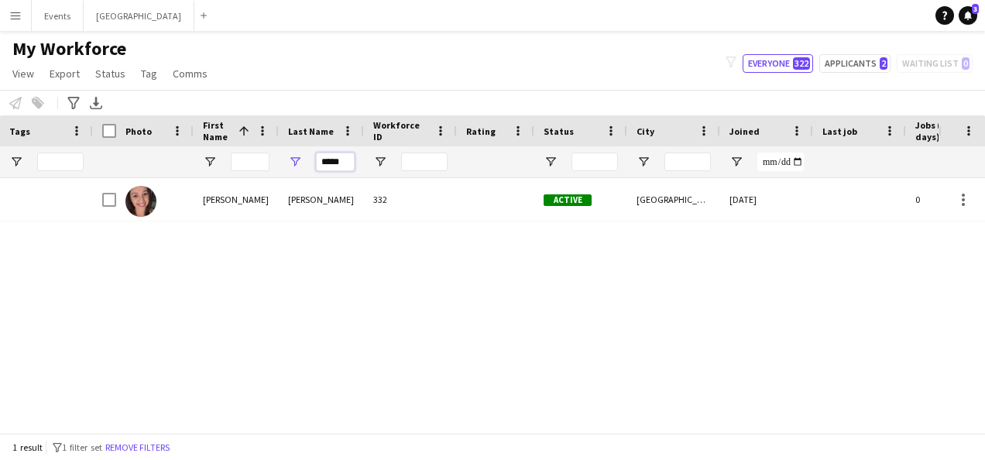
click at [348, 162] on input "*****" at bounding box center [335, 162] width 39 height 19
drag, startPoint x: 347, startPoint y: 163, endPoint x: 316, endPoint y: 163, distance: 31.0
click at [316, 163] on input "*****" at bounding box center [335, 162] width 39 height 19
type input "*"
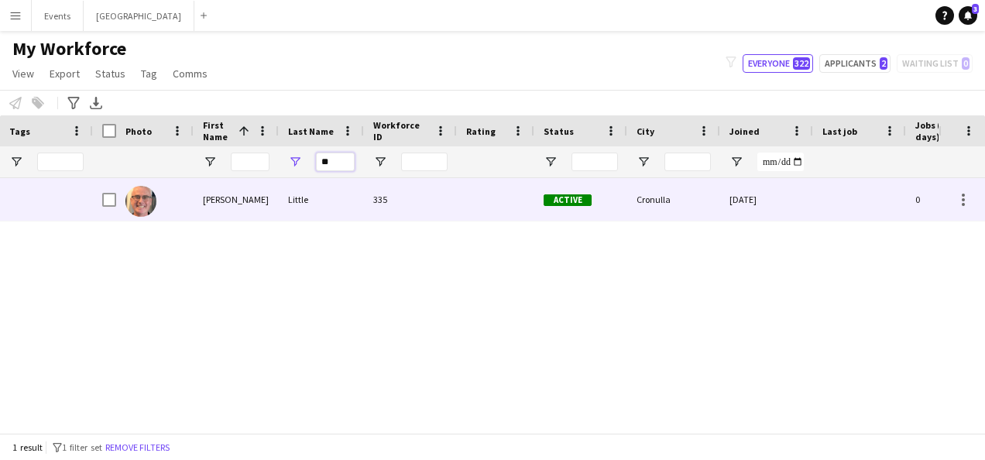
type input "*"
type input "***"
click at [293, 211] on div "Kadric" at bounding box center [321, 199] width 85 height 43
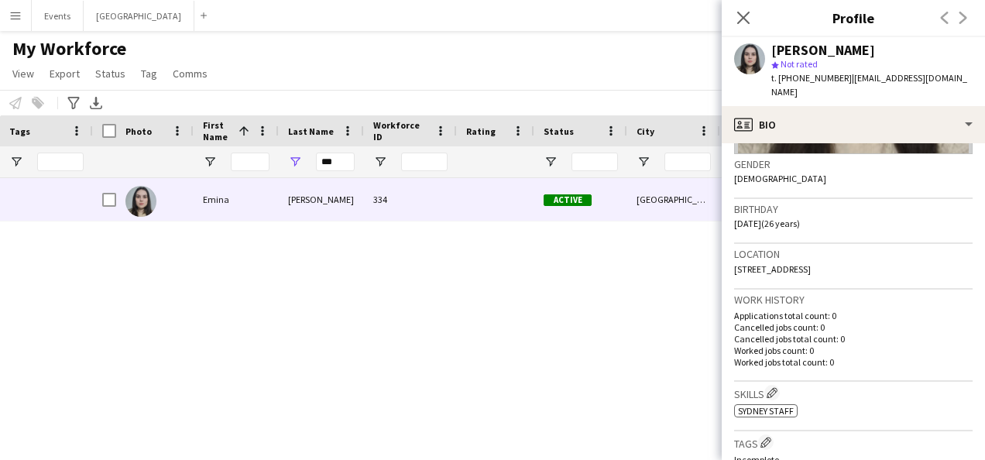
scroll to position [310, 0]
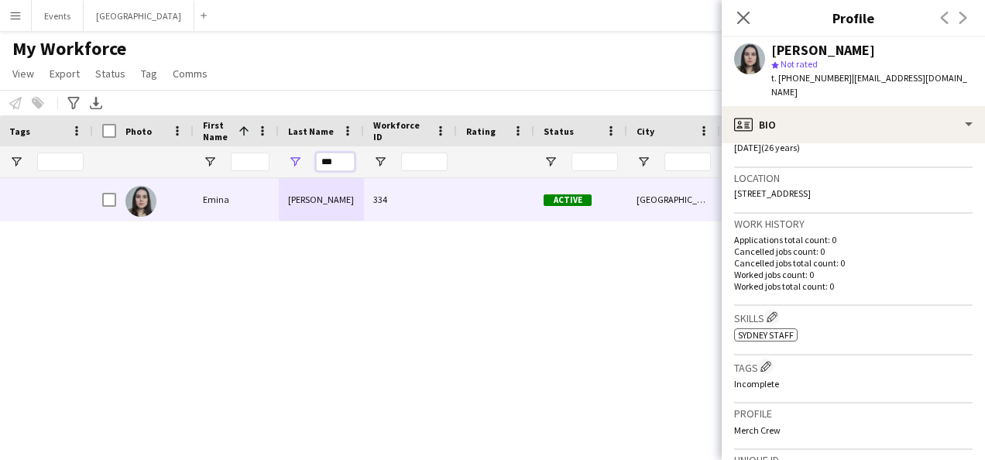
drag, startPoint x: 347, startPoint y: 161, endPoint x: 320, endPoint y: 164, distance: 27.3
click at [320, 164] on input "***" at bounding box center [335, 162] width 39 height 19
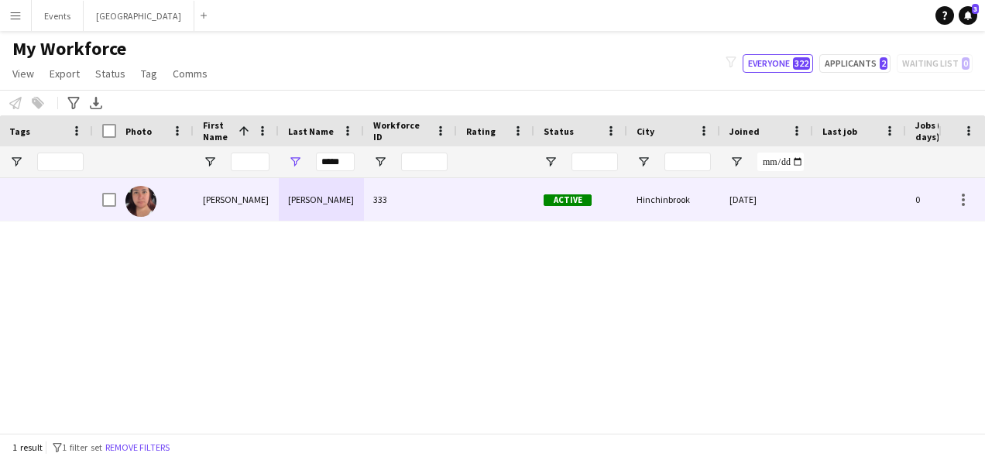
click at [307, 203] on div "Salinas" at bounding box center [321, 199] width 85 height 43
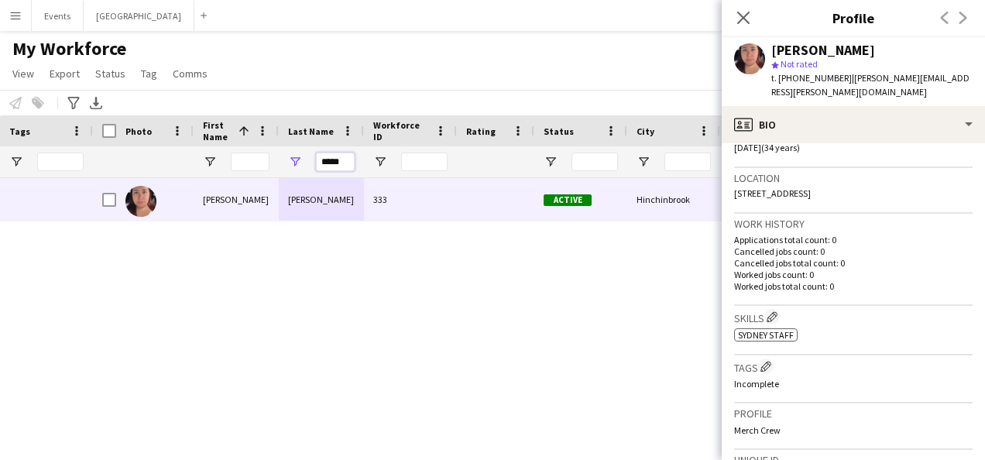
drag, startPoint x: 348, startPoint y: 164, endPoint x: 11, endPoint y: 229, distance: 343.8
click at [286, 159] on div "*****" at bounding box center [321, 161] width 85 height 31
type input "*****"
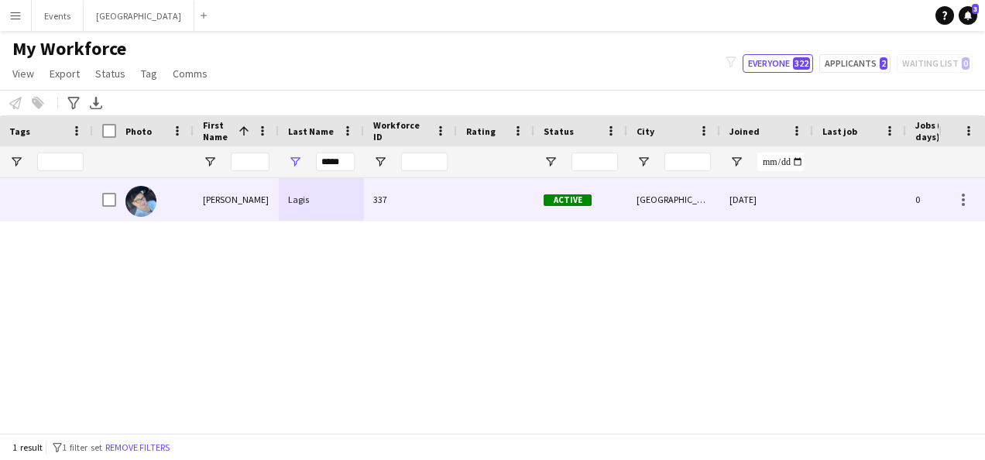
click at [230, 194] on div "Natasha" at bounding box center [236, 199] width 85 height 43
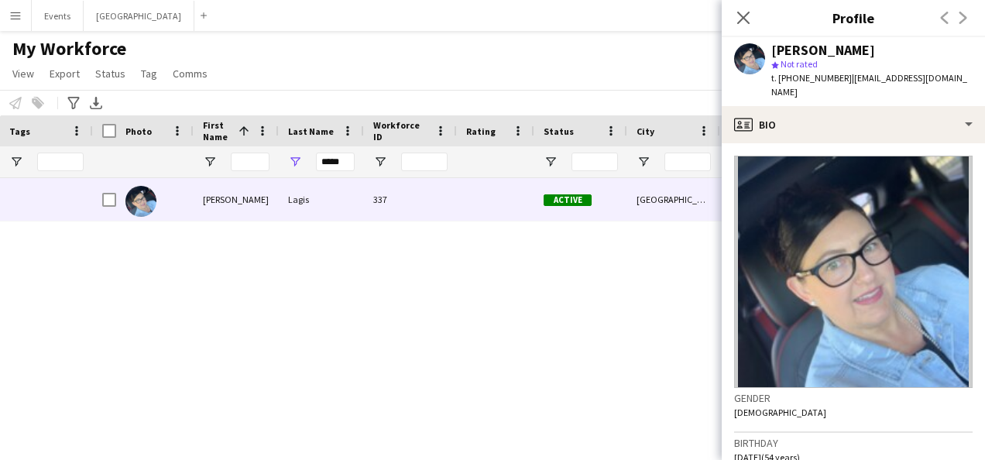
scroll to position [232, 0]
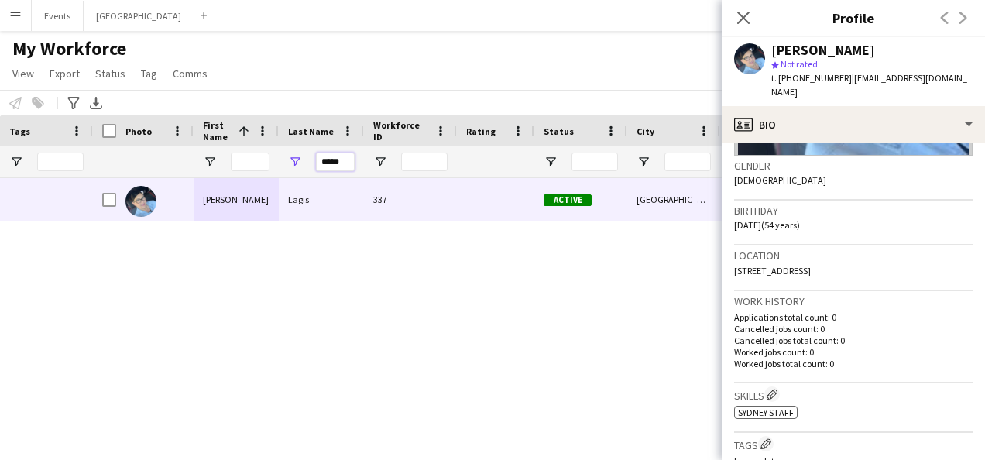
drag, startPoint x: 345, startPoint y: 163, endPoint x: 319, endPoint y: 158, distance: 26.7
click at [310, 159] on div "*****" at bounding box center [321, 161] width 85 height 31
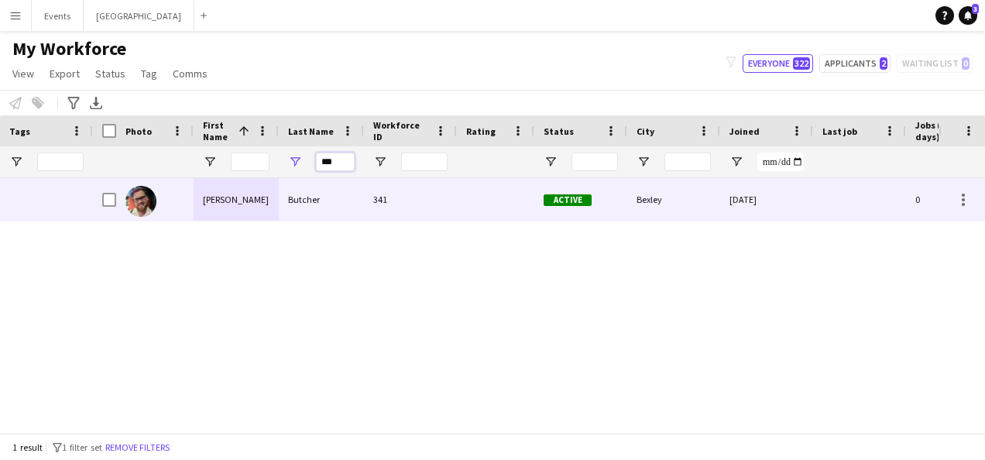
type input "***"
click at [322, 207] on div "Butcher" at bounding box center [321, 199] width 85 height 43
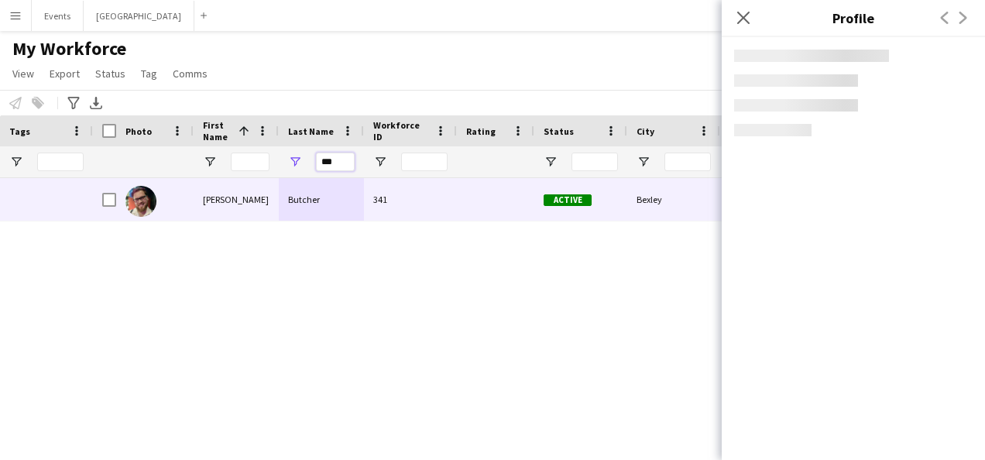
drag, startPoint x: 340, startPoint y: 163, endPoint x: 297, endPoint y: 150, distance: 44.6
click at [309, 158] on div "***" at bounding box center [321, 161] width 85 height 31
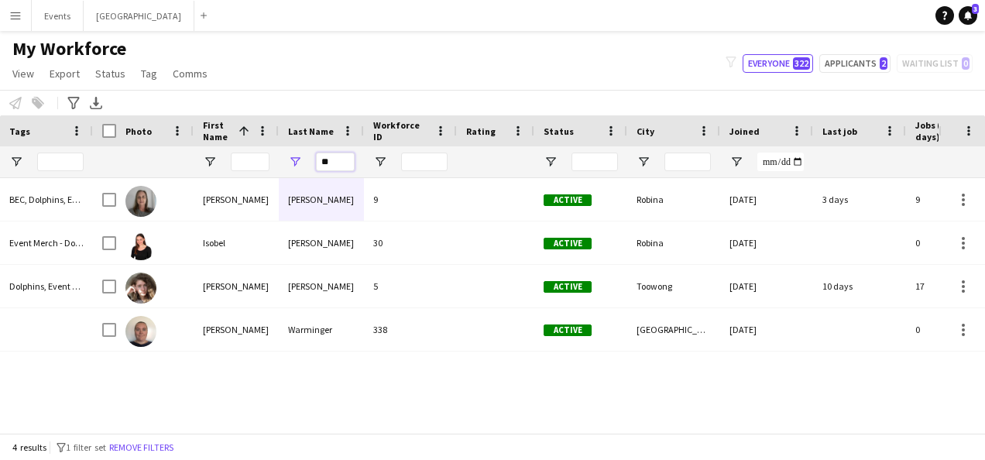
type input "*"
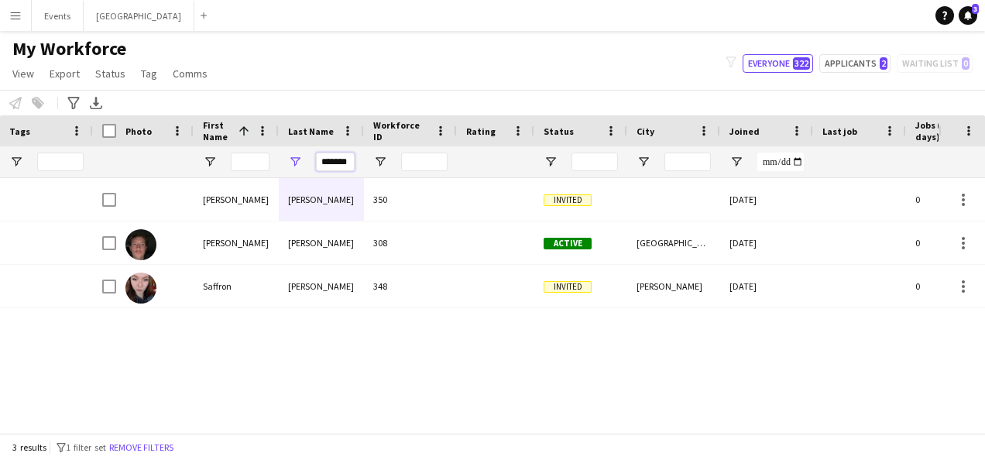
type input "*******"
drag, startPoint x: 321, startPoint y: 162, endPoint x: 362, endPoint y: 164, distance: 41.1
click at [362, 164] on div "*******" at bounding box center [321, 161] width 85 height 31
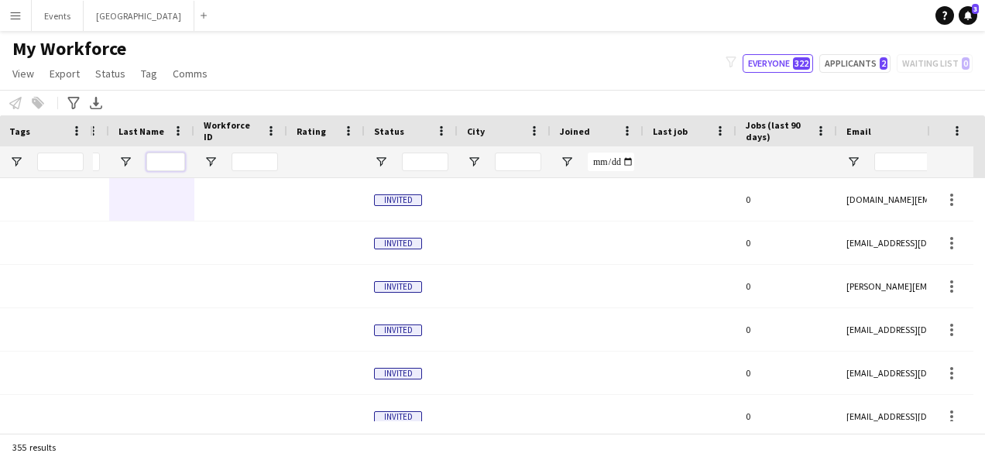
scroll to position [0, 0]
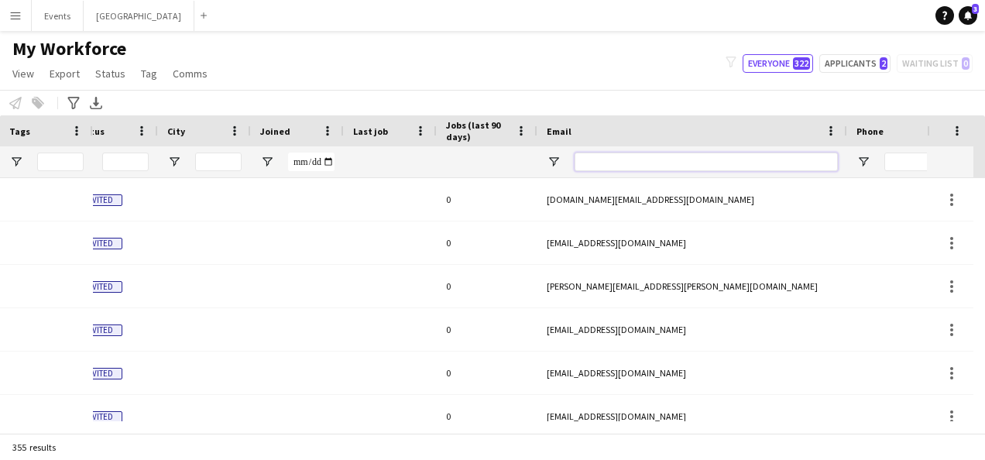
click at [609, 159] on input "Email Filter Input" at bounding box center [705, 162] width 263 height 19
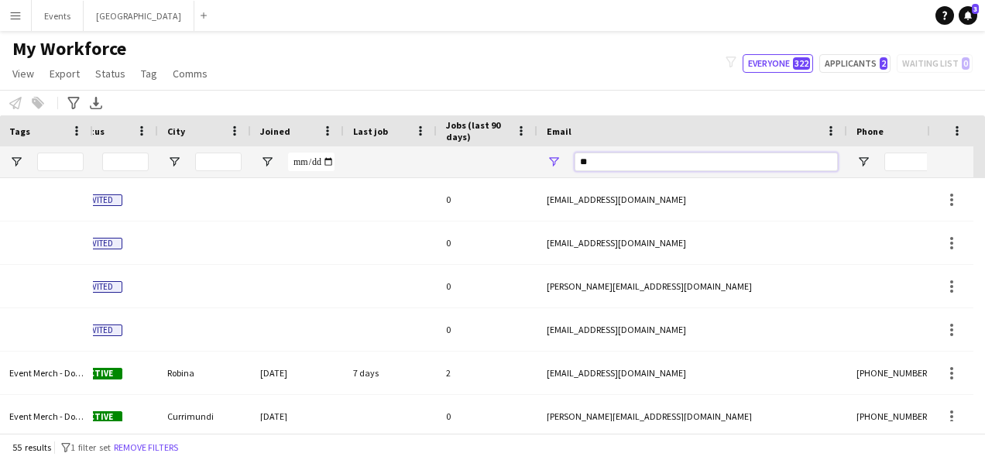
type input "***"
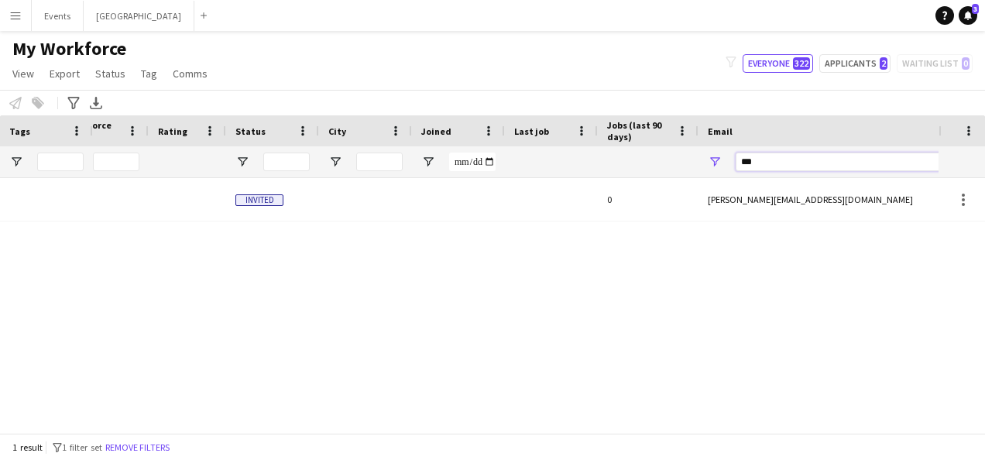
drag, startPoint x: 757, startPoint y: 165, endPoint x: 695, endPoint y: 156, distance: 62.5
click at [695, 156] on div "***" at bounding box center [627, 161] width 1685 height 31
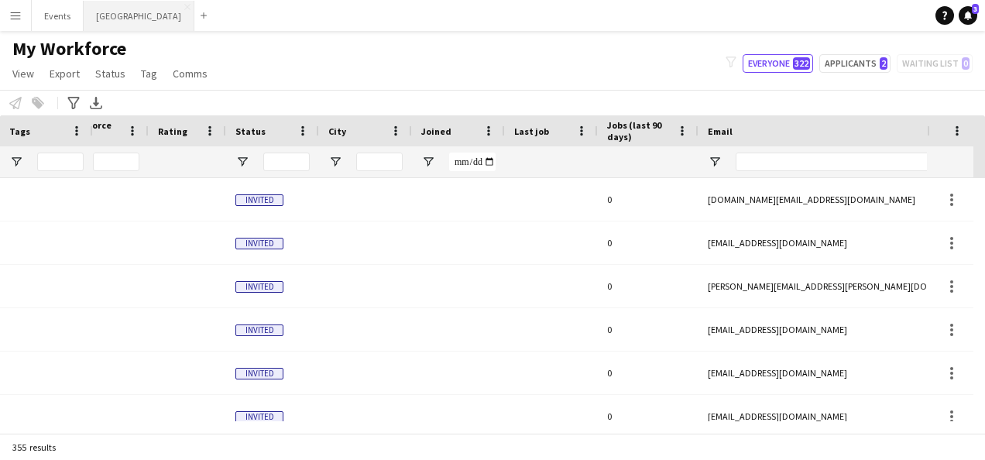
drag, startPoint x: 94, startPoint y: 14, endPoint x: 94, endPoint y: 23, distance: 9.3
click at [94, 14] on button "Sydney Close" at bounding box center [139, 16] width 111 height 30
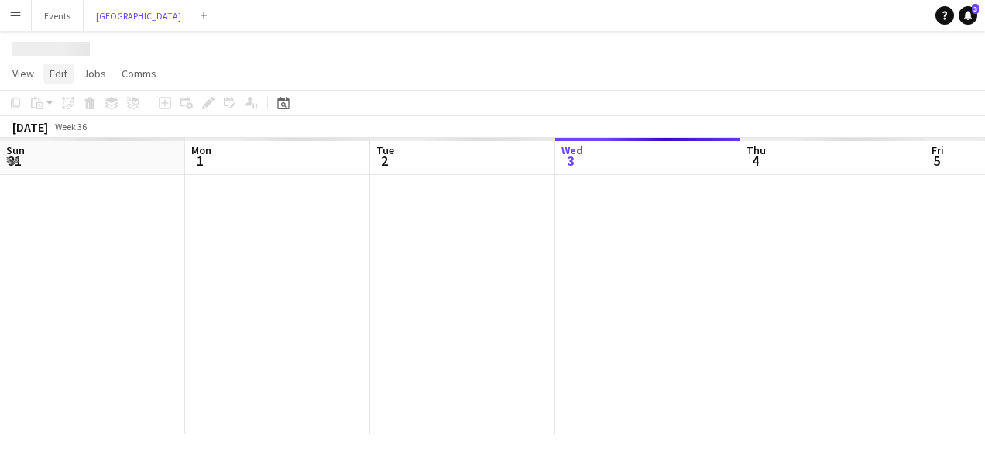
scroll to position [0, 370]
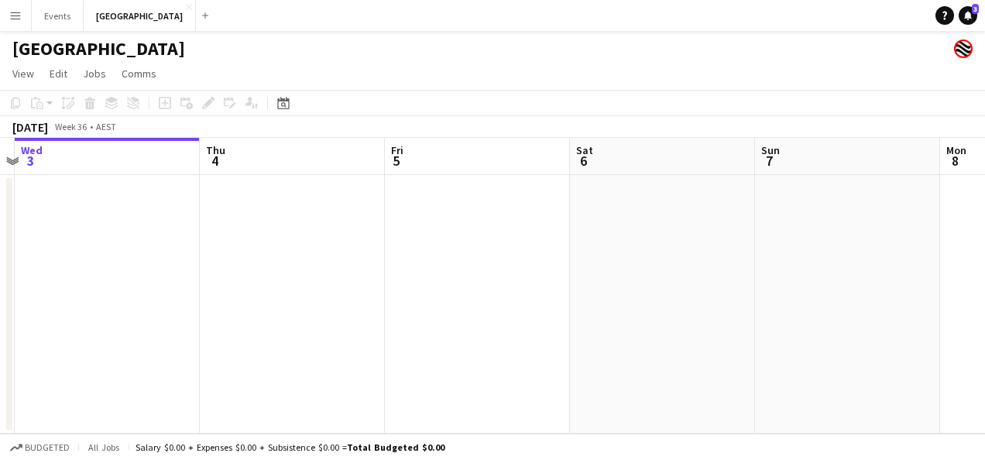
drag, startPoint x: 607, startPoint y: 293, endPoint x: 256, endPoint y: 296, distance: 350.7
click at [254, 296] on app-calendar-viewport "Sun 31 Mon 1 Tue 2 Wed 3 Thu 4 Fri 5 Sat 6 Sun 7 Mon 8 Tue 9 Wed 10" at bounding box center [492, 286] width 985 height 296
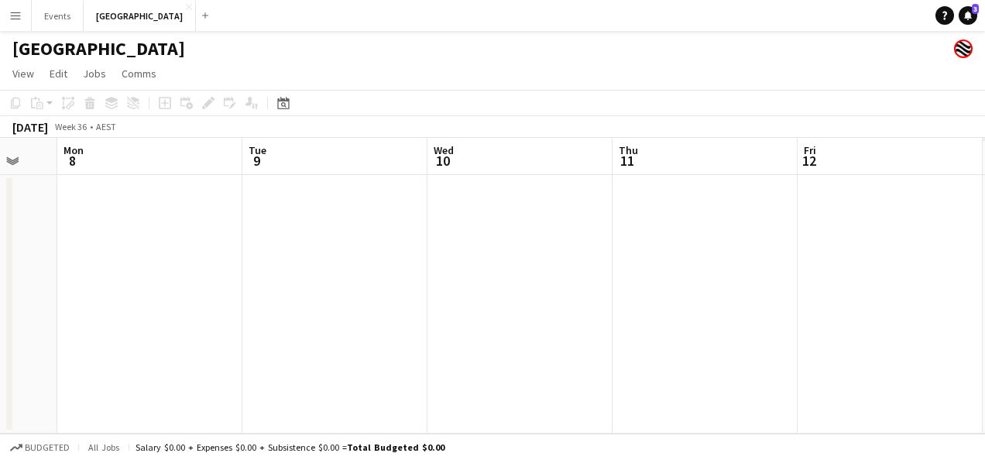
drag, startPoint x: 852, startPoint y: 282, endPoint x: 360, endPoint y: 297, distance: 491.8
click at [360, 297] on app-calendar-viewport "Thu 4 Fri 5 Sat 6 Sun 7 Mon 8 Tue 9 Wed 10 Thu 11 Fri 12 Sat 13 Sun 14" at bounding box center [492, 286] width 985 height 296
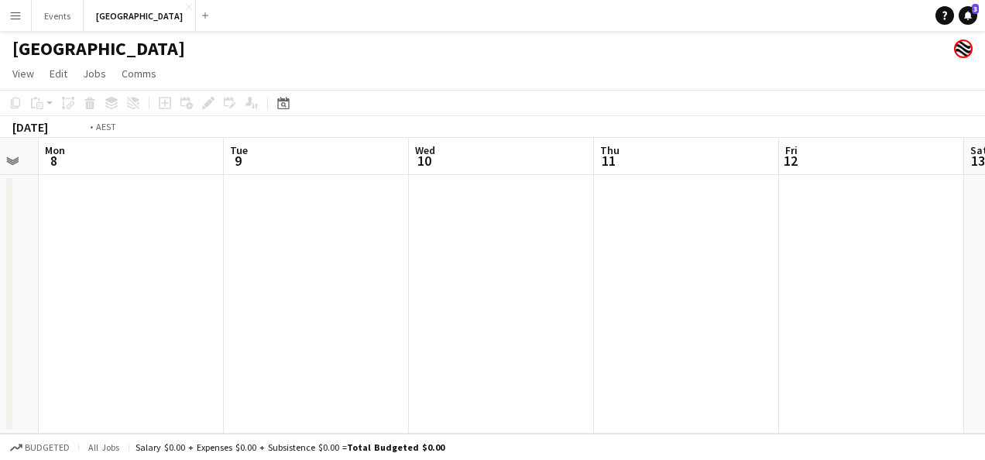
drag, startPoint x: 502, startPoint y: 269, endPoint x: 483, endPoint y: 271, distance: 18.6
click at [483, 271] on app-calendar-viewport "Thu 4 Fri 5 Sat 6 Sun 7 Mon 8 Tue 9 Wed 10 Thu 11 Fri 12 Sat 13 Sun 14" at bounding box center [492, 286] width 985 height 296
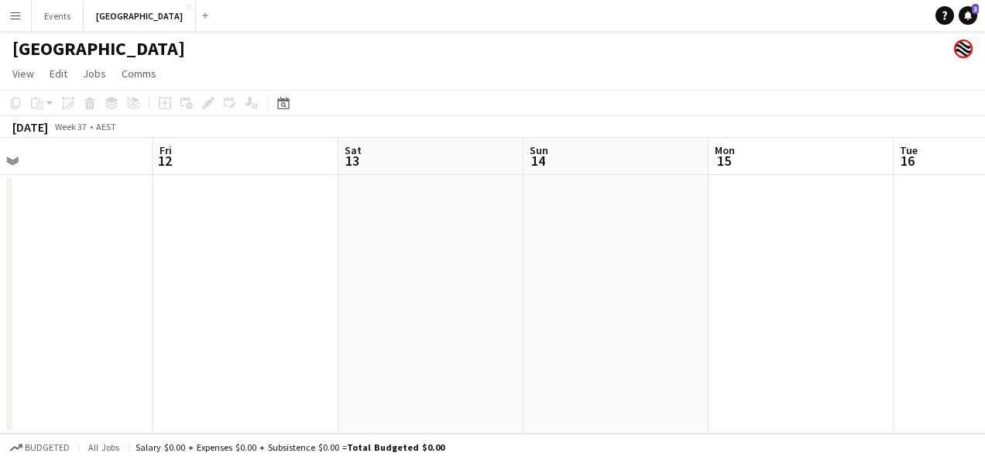
drag, startPoint x: 921, startPoint y: 266, endPoint x: 550, endPoint y: 279, distance: 371.8
click at [537, 280] on app-calendar-viewport "Mon 8 Tue 9 Wed 10 Thu 11 Fri 12 Sat 13 Sun 14 Mon 15 Tue 16 Wed 17 Thu 18" at bounding box center [492, 286] width 985 height 296
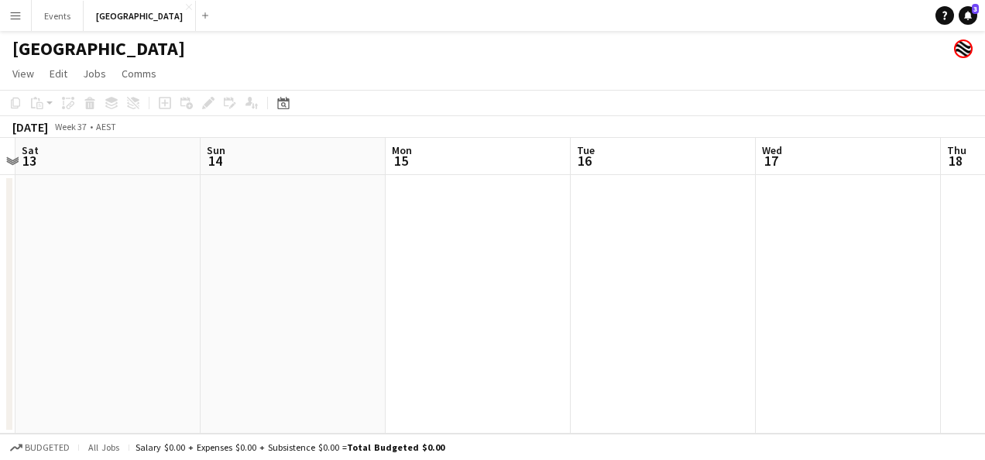
drag, startPoint x: 819, startPoint y: 280, endPoint x: 458, endPoint y: 283, distance: 361.6
click at [458, 283] on app-calendar-viewport "Wed 10 Thu 11 Fri 12 Sat 13 Sun 14 Mon 15 Tue 16 Wed 17 Thu 18 Fri 19 Sat 20" at bounding box center [492, 286] width 985 height 296
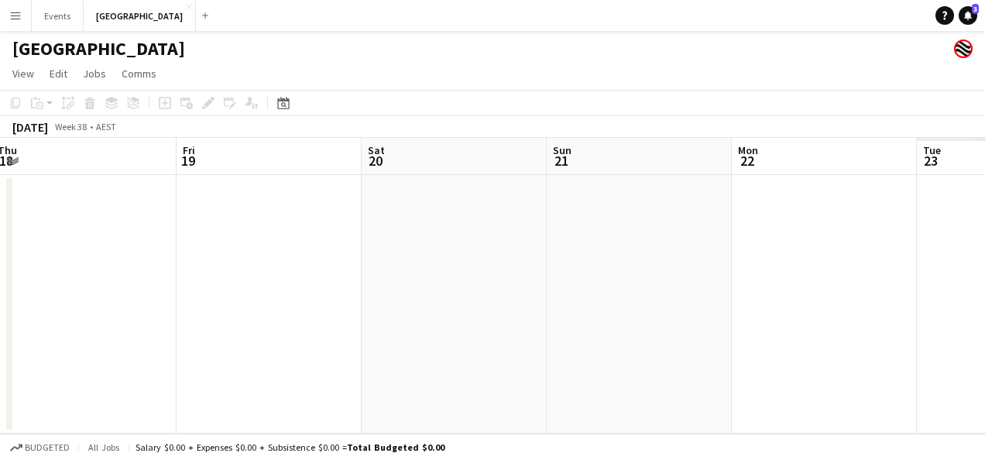
drag, startPoint x: 879, startPoint y: 262, endPoint x: 413, endPoint y: 269, distance: 466.1
click at [392, 271] on app-calendar-viewport "Sun 14 Mon 15 Tue 16 Wed 17 Thu 18 Fri 19 Sat 20 Sun 21 Mon 22 Tue 23 Wed 24" at bounding box center [492, 286] width 985 height 296
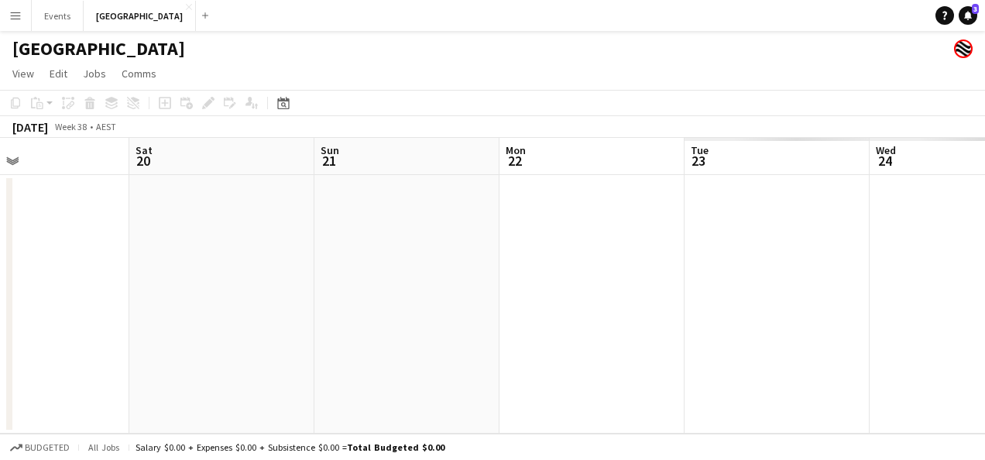
drag, startPoint x: 903, startPoint y: 271, endPoint x: 398, endPoint y: 268, distance: 504.8
click at [369, 273] on app-calendar-viewport "Tue 16 Wed 17 Thu 18 Fri 19 Sat 20 Sun 21 Mon 22 Tue 23 Wed 24 Thu 25 Fri 26" at bounding box center [492, 286] width 985 height 296
drag, startPoint x: 905, startPoint y: 259, endPoint x: 358, endPoint y: 264, distance: 546.6
click at [348, 266] on app-calendar-viewport "Mon 22 Tue 23 Wed 24 Thu 25 Fri 26 Sat 27 Sun 28 Mon 29 Tue 30 Wed 1 Thu 2" at bounding box center [492, 286] width 985 height 296
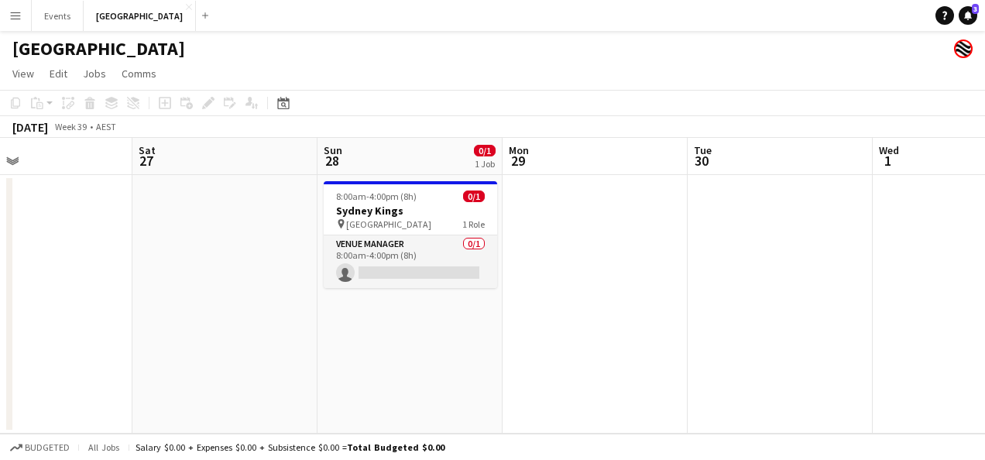
scroll to position [0, 447]
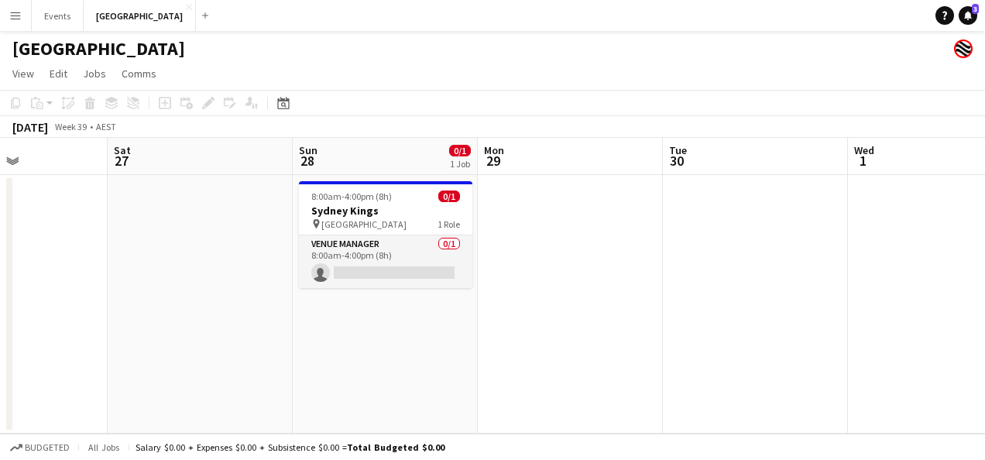
drag, startPoint x: 875, startPoint y: 255, endPoint x: 565, endPoint y: 257, distance: 309.7
click at [565, 257] on app-calendar-viewport "Wed 24 Thu 25 Fri 26 Sat 27 Sun 28 0/1 1 Job Mon 29 Tue 30 Wed 1 Thu 2 Fri 3 Sa…" at bounding box center [492, 286] width 985 height 296
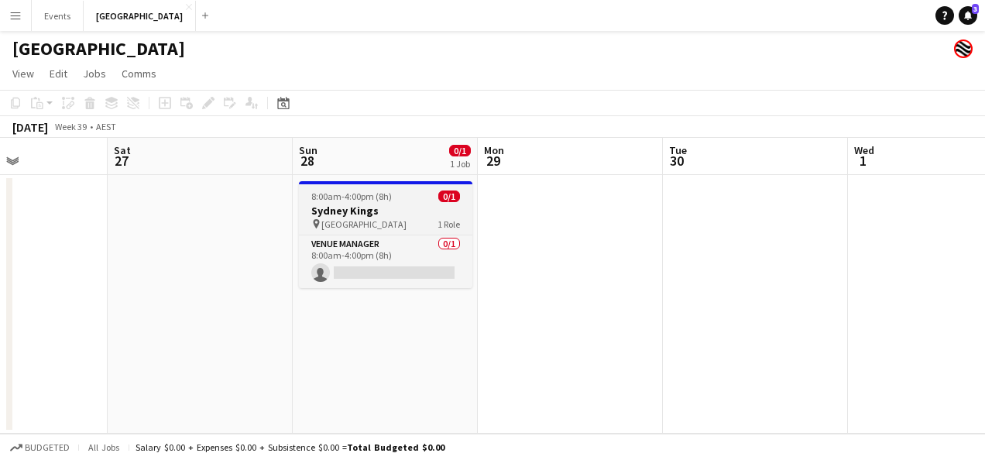
click at [378, 201] on span "8:00am-4:00pm (8h)" at bounding box center [351, 196] width 81 height 12
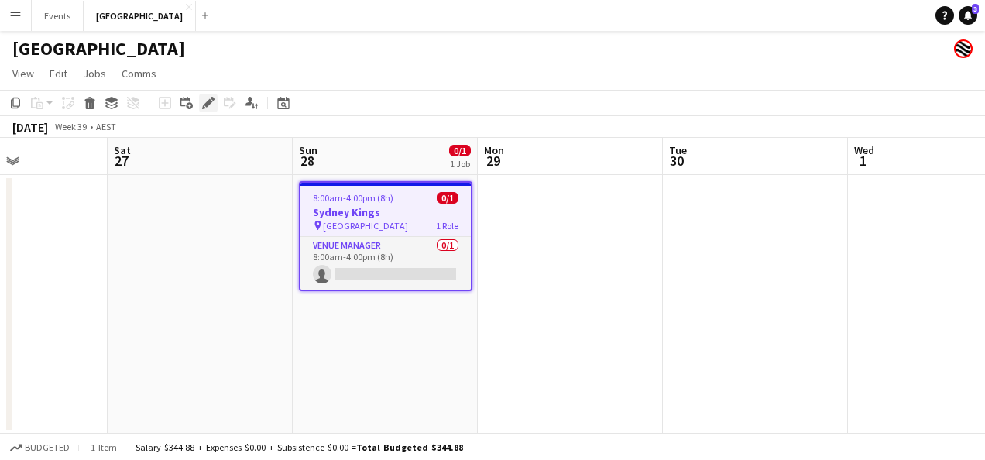
click at [206, 105] on icon at bounding box center [208, 103] width 9 height 9
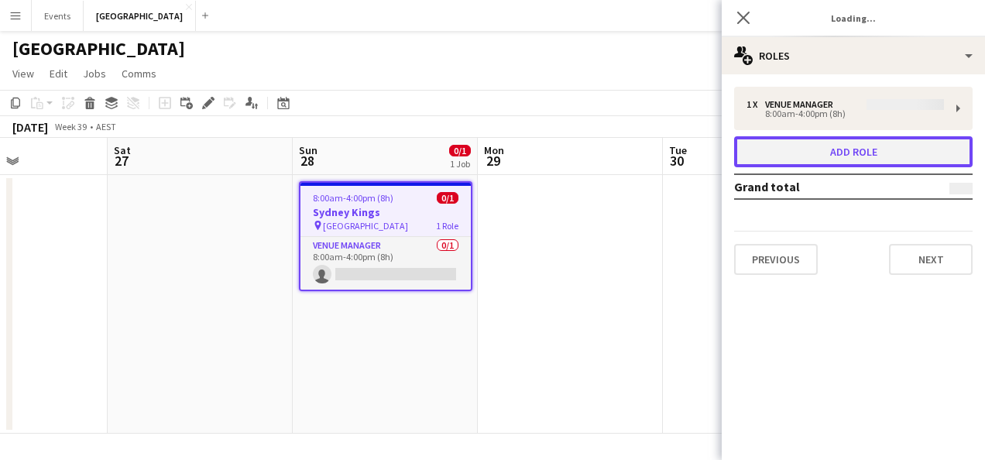
click at [848, 147] on button "Add role" at bounding box center [853, 151] width 238 height 31
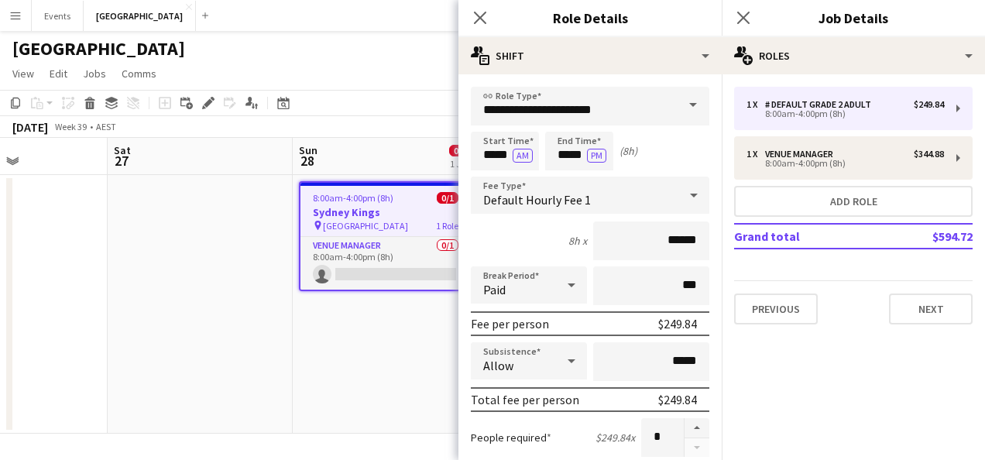
click at [688, 105] on span at bounding box center [693, 105] width 33 height 37
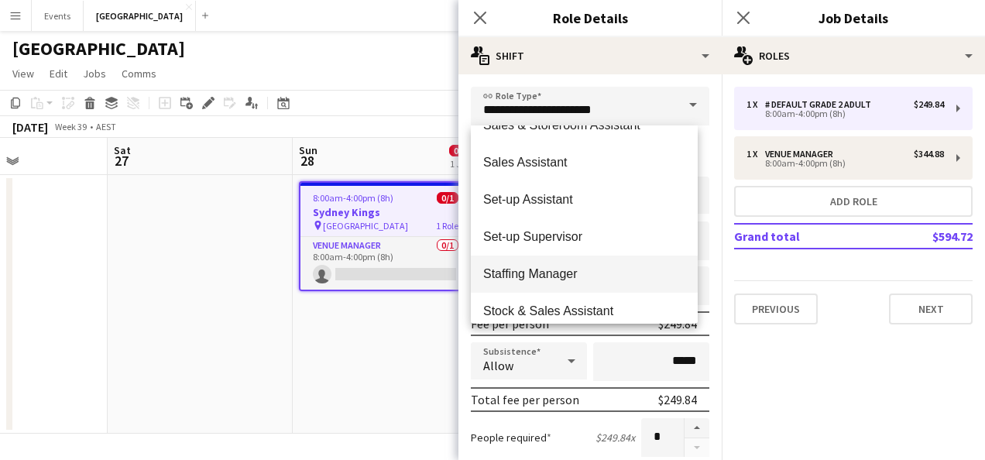
scroll to position [585, 0]
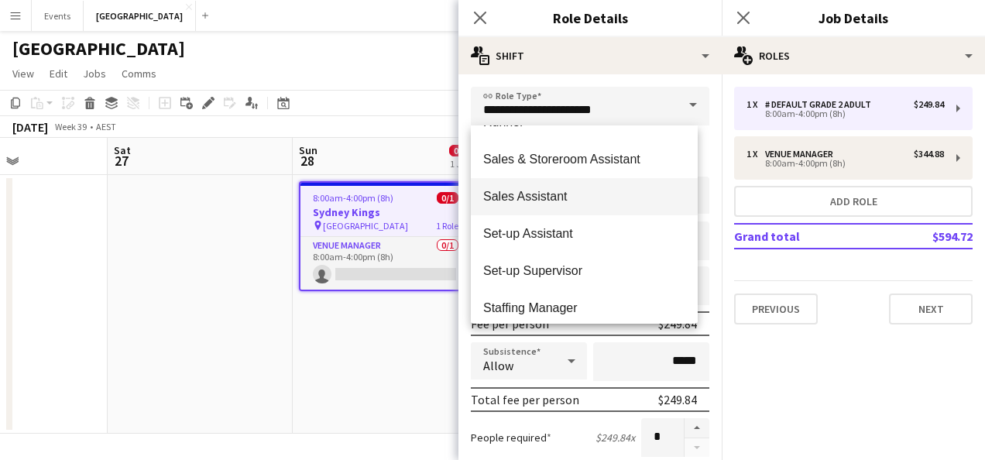
click at [559, 191] on span "Sales Assistant" at bounding box center [584, 196] width 202 height 15
type input "**********"
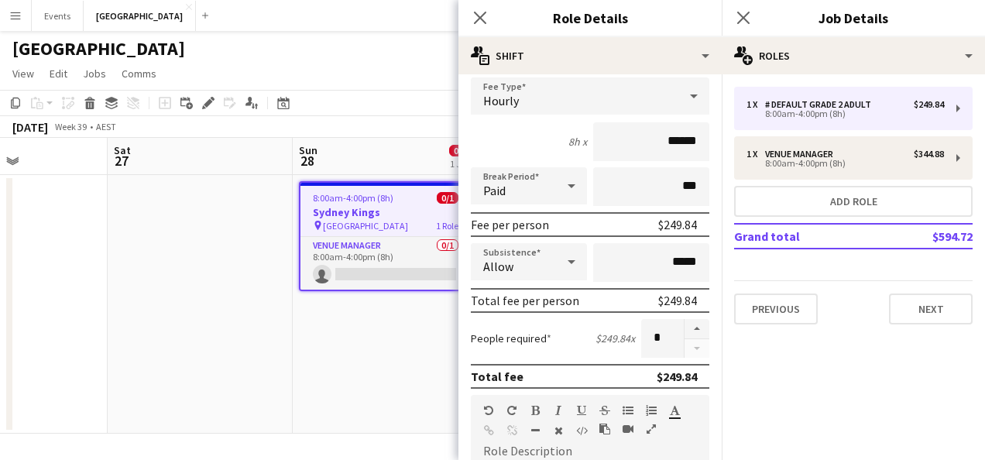
scroll to position [155, 0]
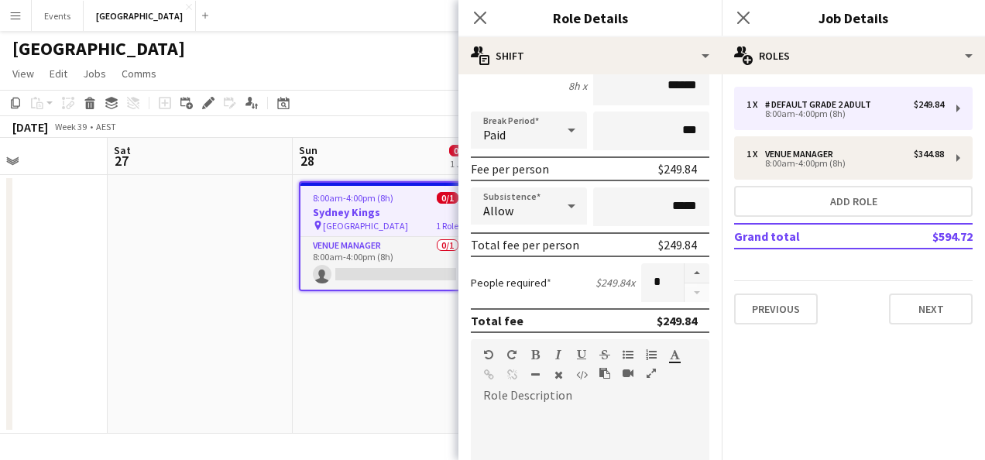
paste div
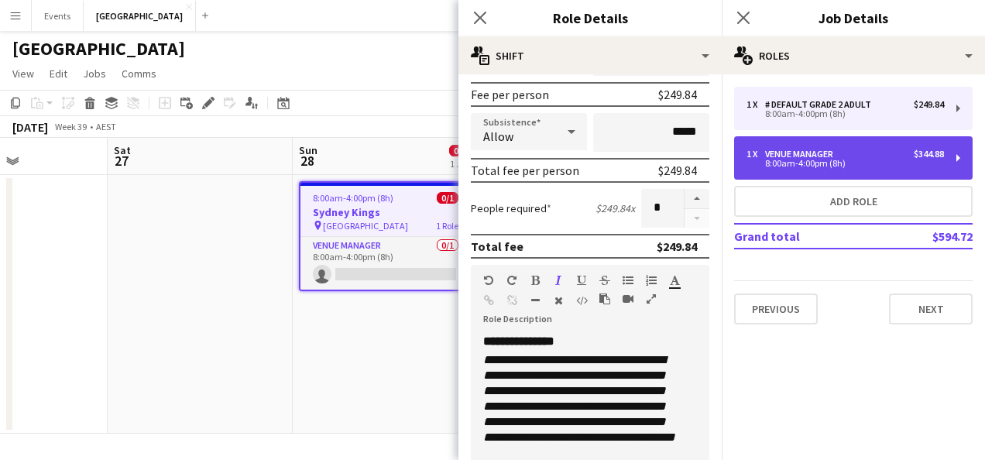
click at [839, 156] on div "1 x Venue Manager $344.88" at bounding box center [844, 154] width 197 height 11
type input "**********"
type input "******"
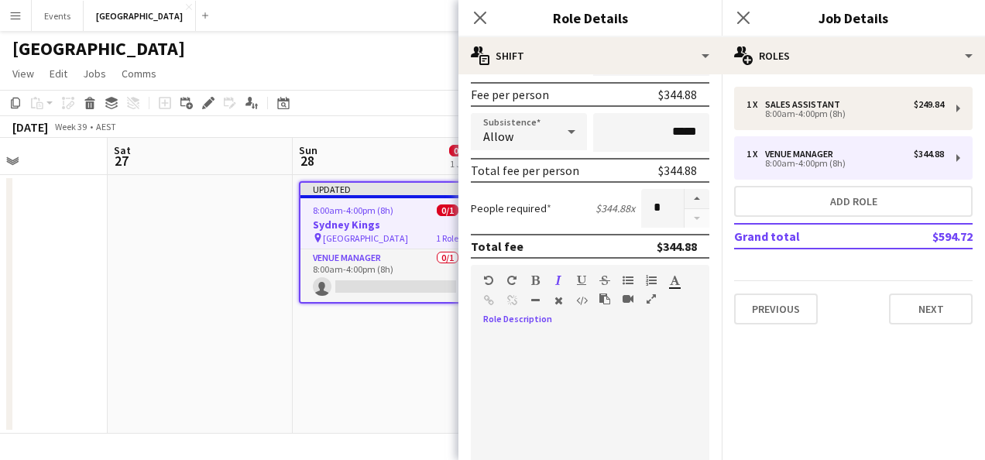
click at [554, 329] on div at bounding box center [590, 421] width 238 height 197
click at [491, 345] on div at bounding box center [584, 427] width 227 height 186
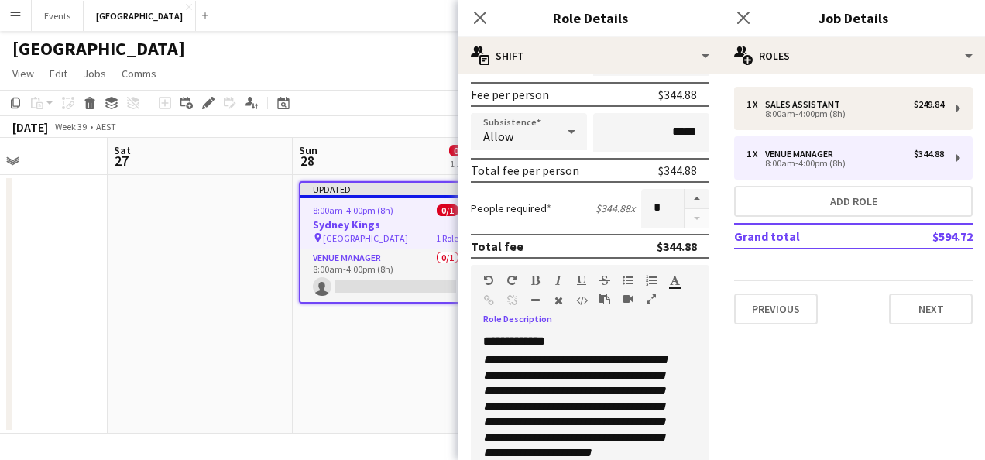
scroll to position [245, 0]
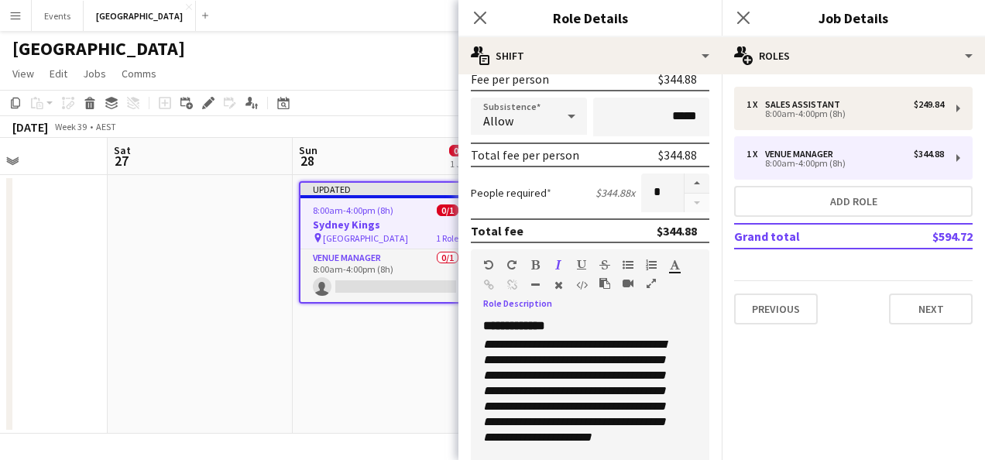
click at [814, 393] on mat-expansion-panel "pencil3 General details 1 x Sales Assistant $249.84 8:00am-4:00pm (8h) 1 x Venu…" at bounding box center [853, 267] width 263 height 386
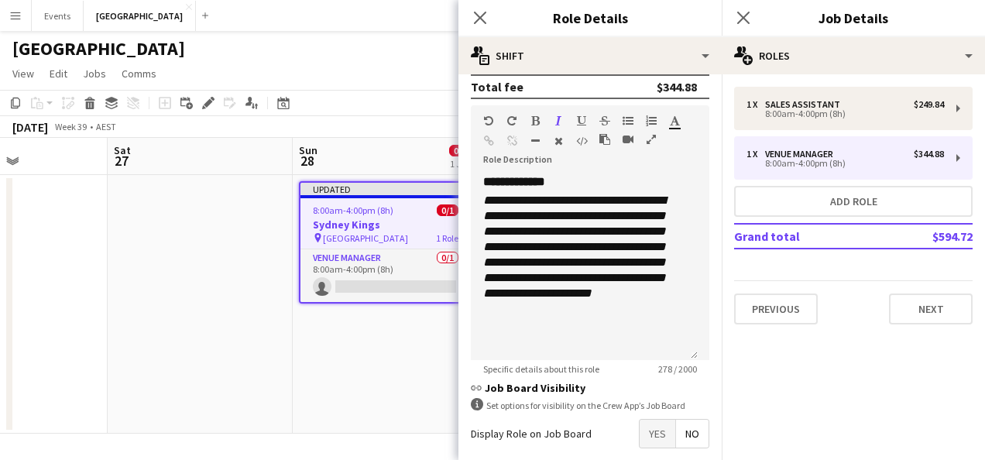
scroll to position [399, 0]
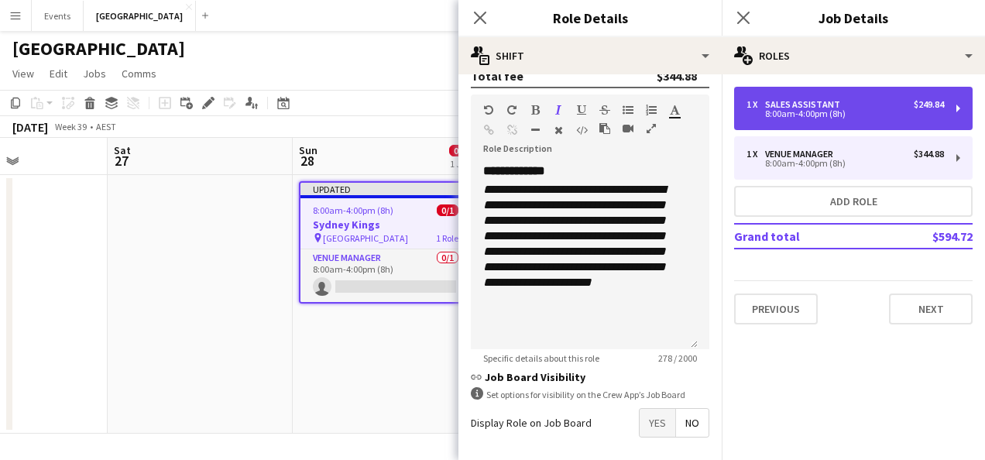
click at [856, 113] on div "8:00am-4:00pm (8h)" at bounding box center [844, 114] width 197 height 8
type input "**********"
type input "******"
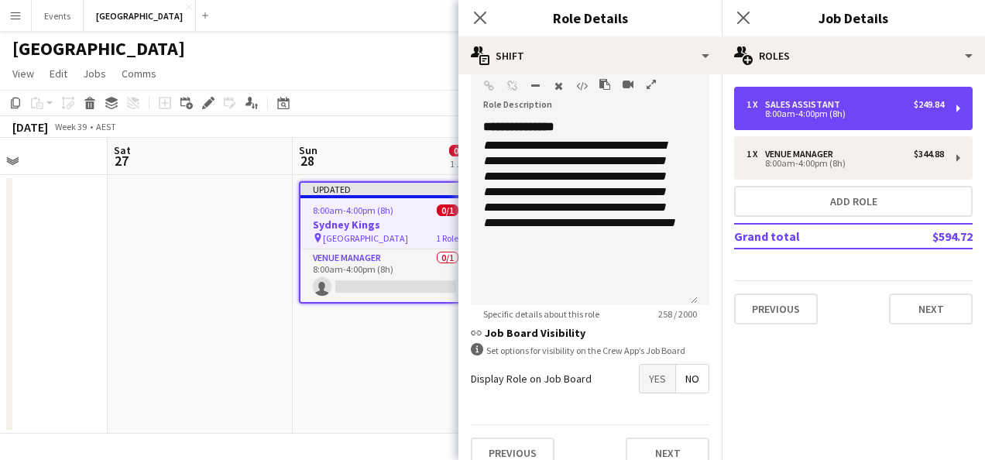
scroll to position [464, 0]
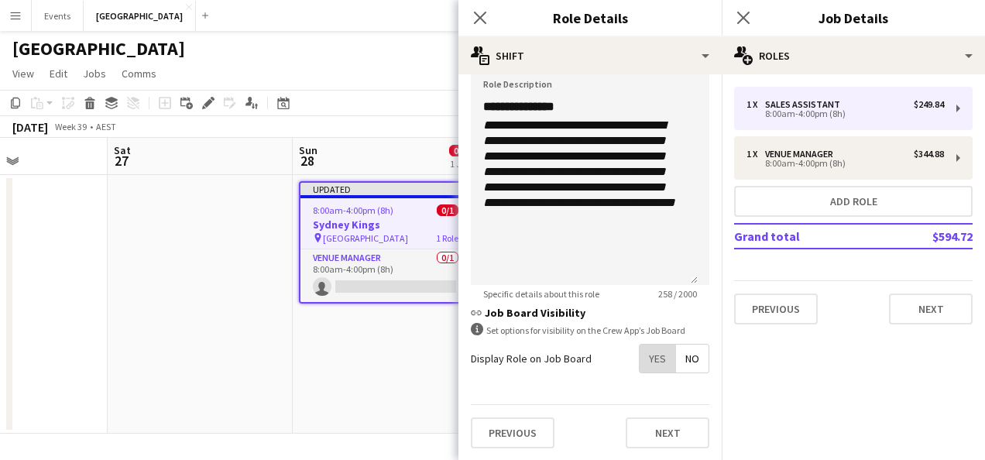
click at [646, 359] on span "Yes" at bounding box center [657, 359] width 36 height 28
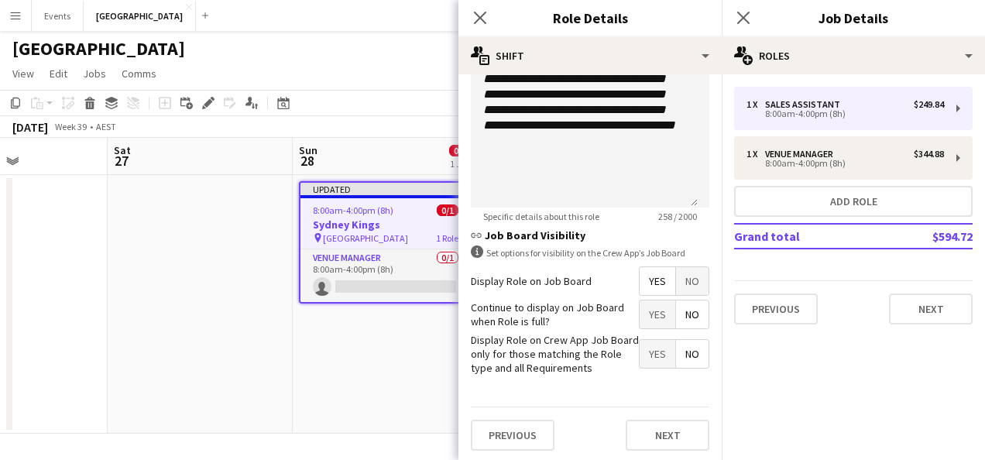
scroll to position [543, 0]
click at [656, 309] on span "Yes" at bounding box center [657, 313] width 36 height 28
click at [647, 351] on span "Yes" at bounding box center [657, 352] width 36 height 28
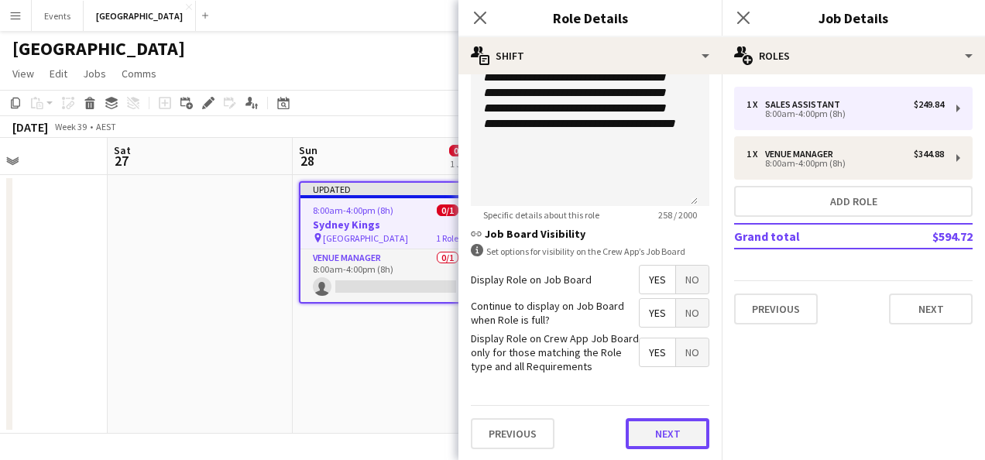
click at [653, 427] on button "Next" at bounding box center [668, 433] width 84 height 31
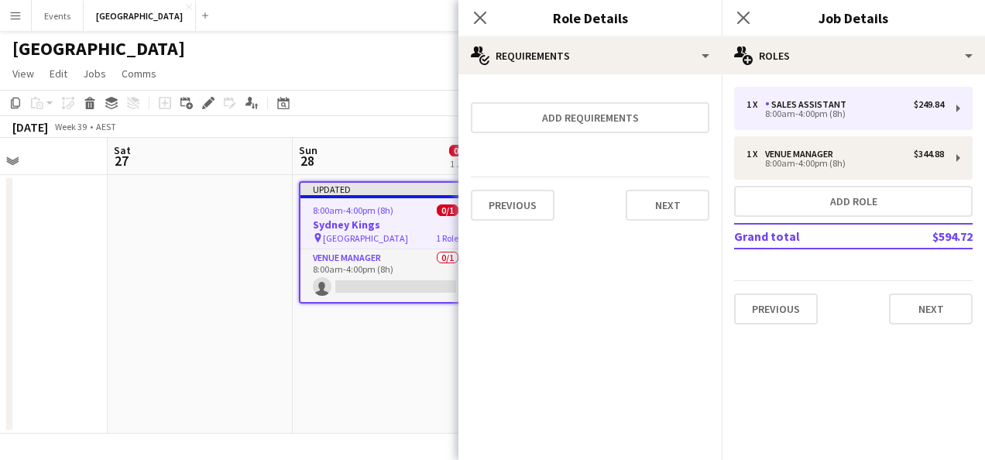
scroll to position [0, 0]
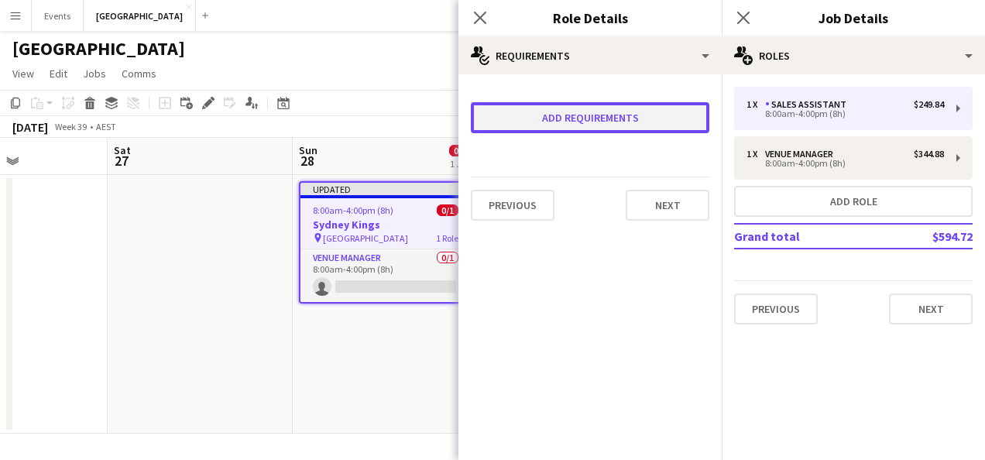
click at [642, 118] on button "Add requirements" at bounding box center [590, 117] width 238 height 31
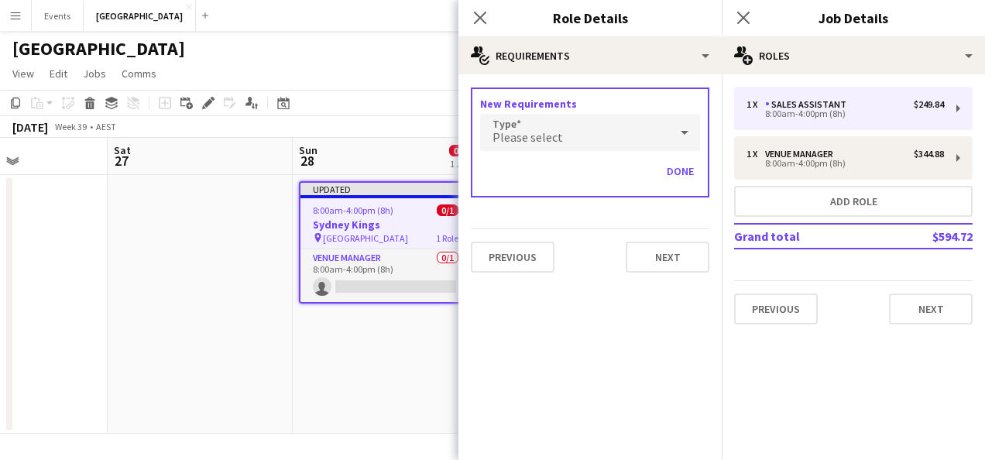
click at [629, 130] on div "Please select" at bounding box center [574, 132] width 189 height 37
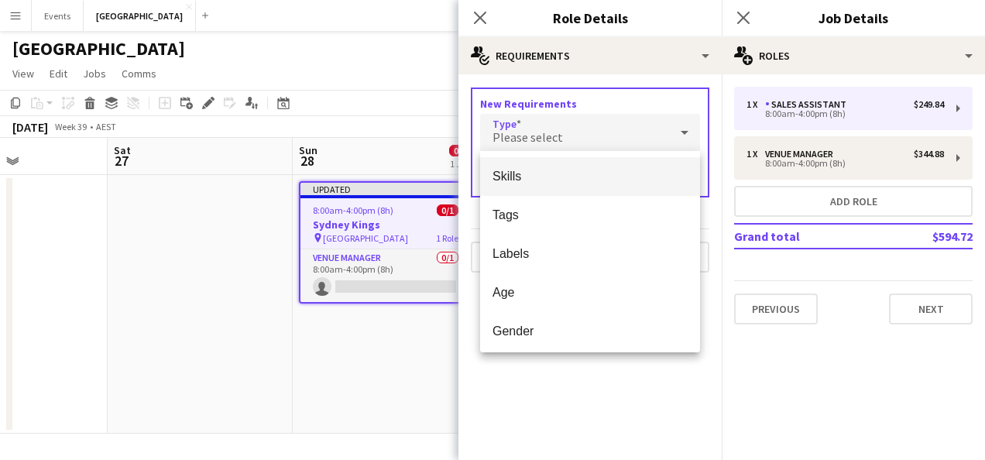
click at [605, 177] on span "Skills" at bounding box center [589, 176] width 195 height 15
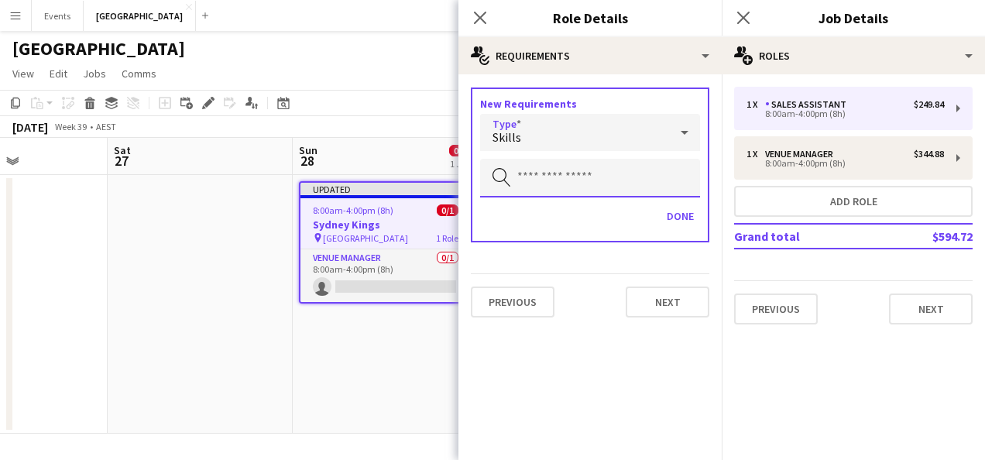
click at [609, 183] on input "text" at bounding box center [590, 178] width 220 height 39
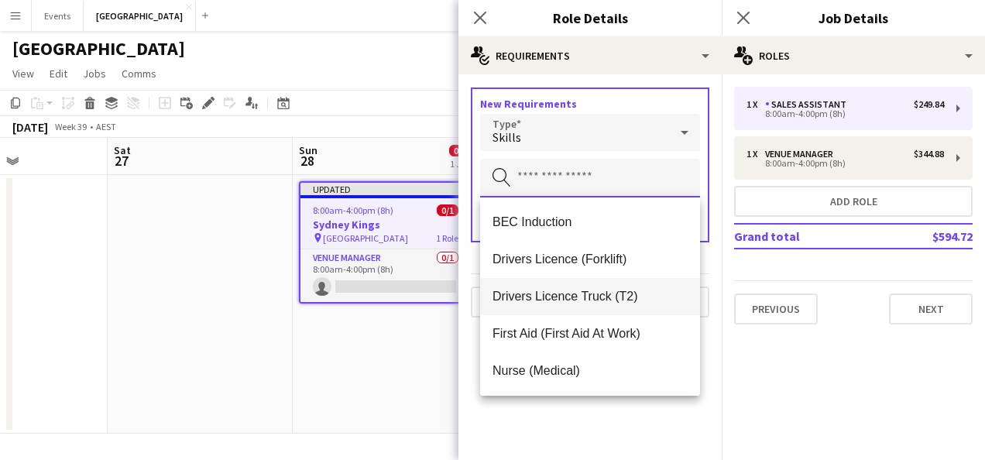
scroll to position [74, 0]
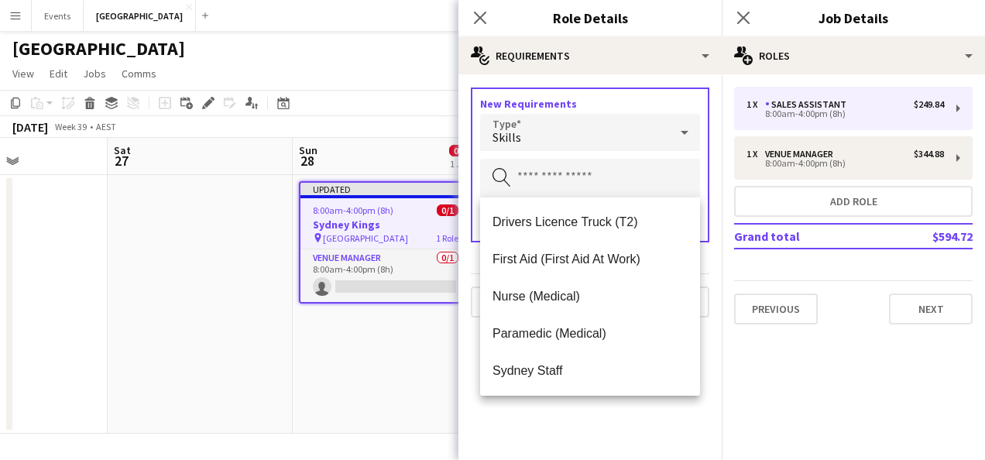
click at [584, 372] on span "Sydney Staff" at bounding box center [589, 370] width 195 height 15
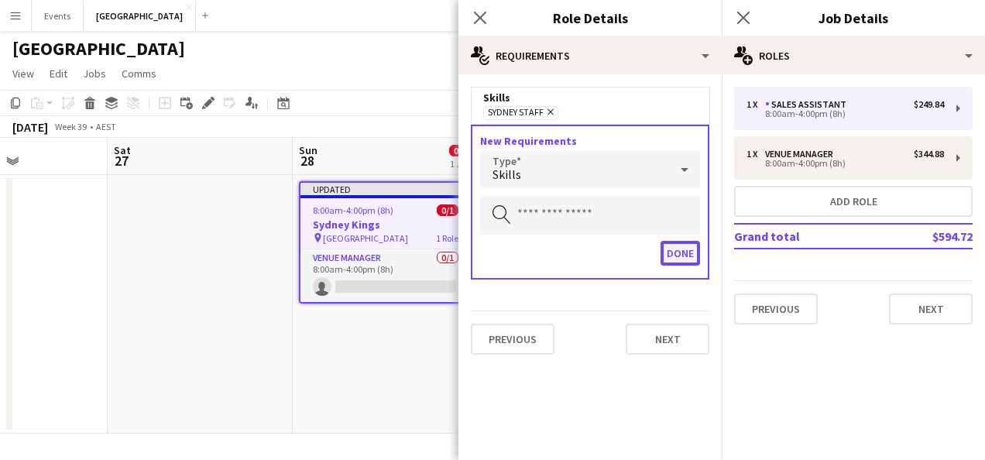
click at [666, 249] on button "Done" at bounding box center [679, 253] width 39 height 25
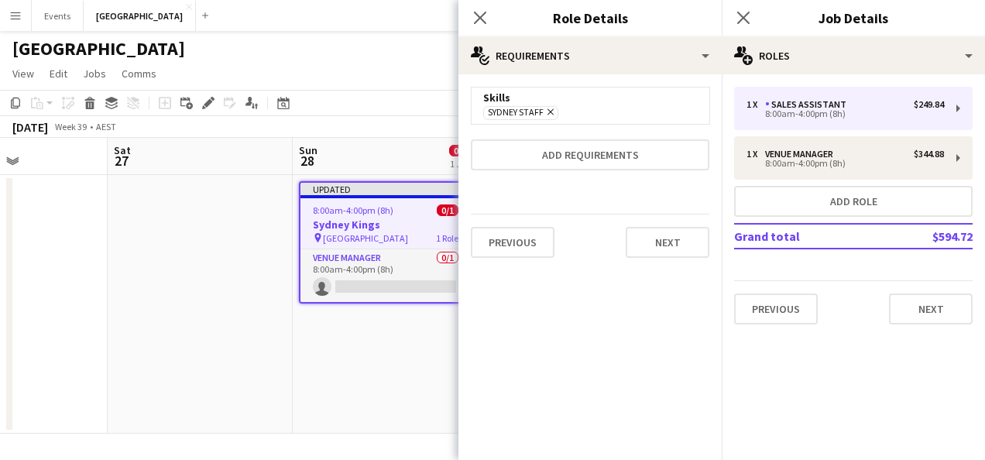
click at [399, 409] on app-date-cell "Updated 8:00am-4:00pm (8h) 0/1 Sydney Kings pin Qudos Bank Arena 1 Role Venue M…" at bounding box center [385, 304] width 185 height 259
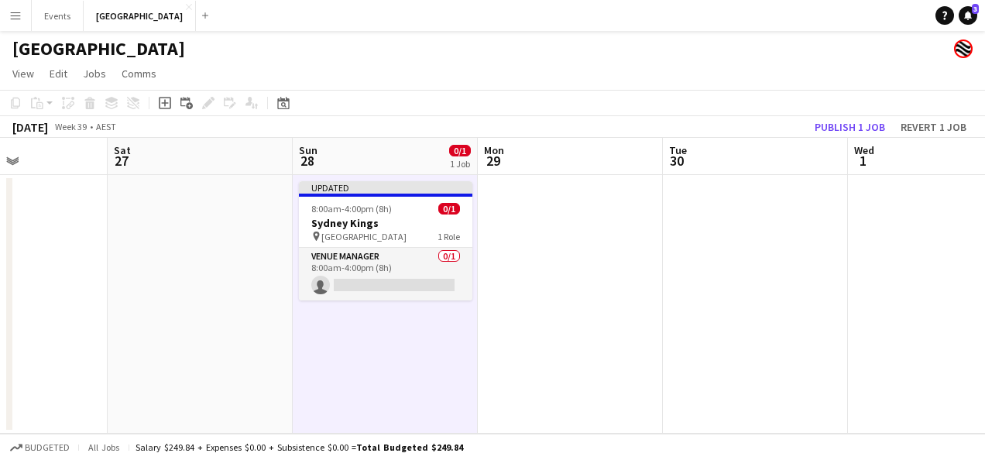
click at [494, 242] on app-date-cell at bounding box center [570, 304] width 185 height 259
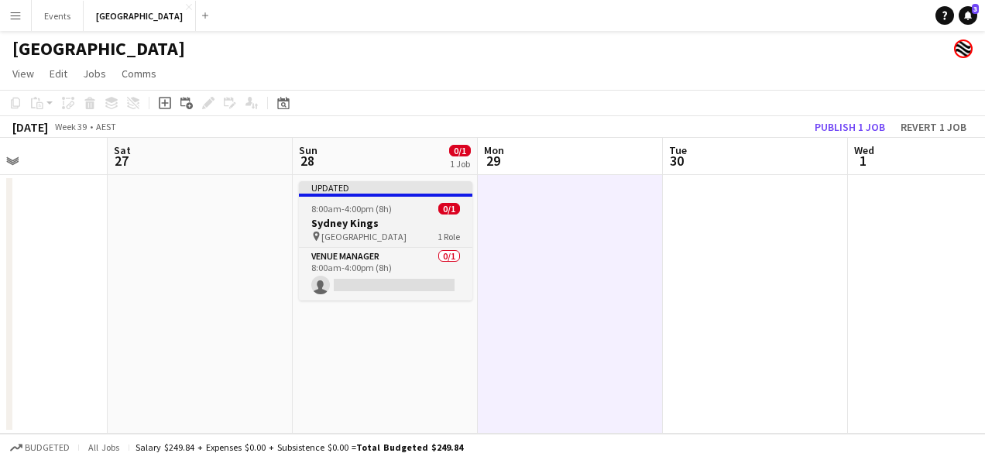
click at [382, 211] on span "8:00am-4:00pm (8h)" at bounding box center [351, 209] width 81 height 12
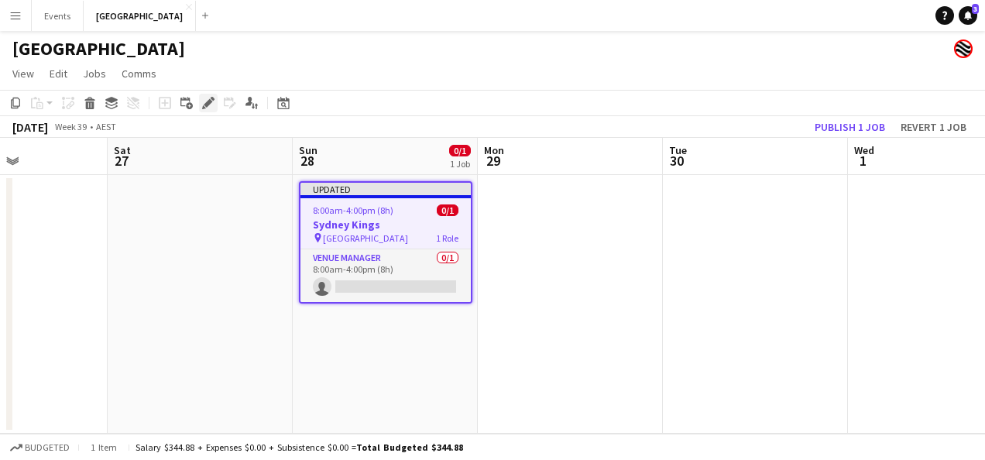
click at [206, 103] on icon at bounding box center [208, 103] width 9 height 9
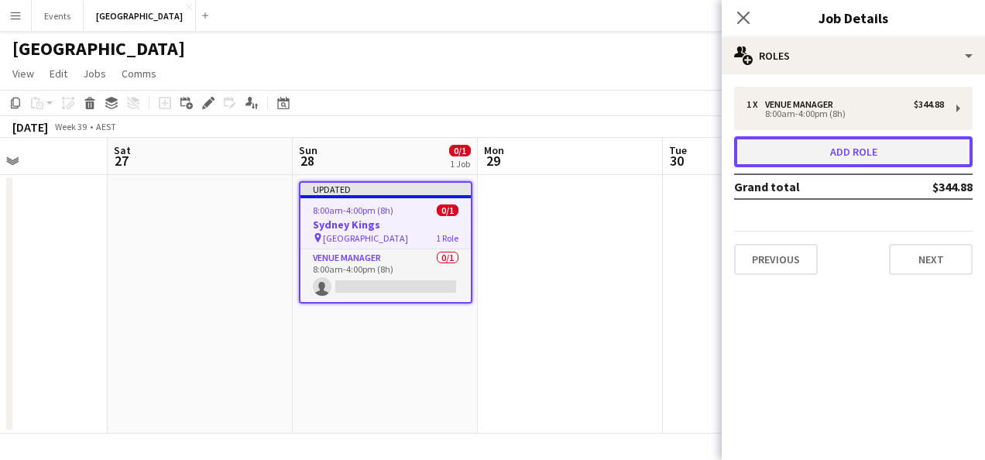
click at [862, 159] on button "Add role" at bounding box center [853, 151] width 238 height 31
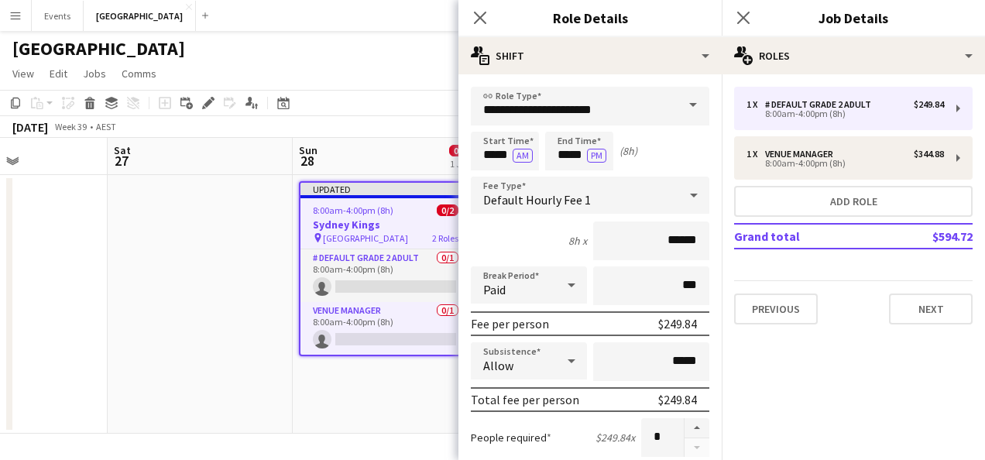
click at [686, 107] on span at bounding box center [693, 105] width 33 height 37
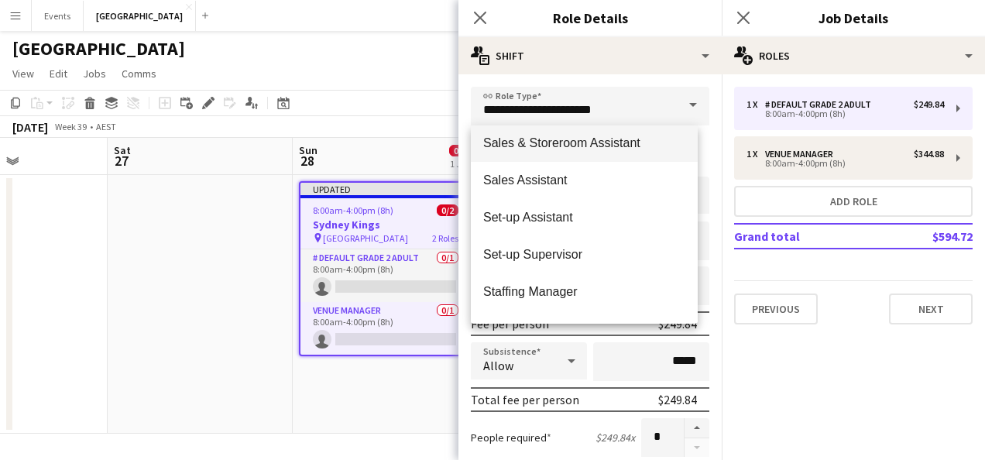
scroll to position [619, 0]
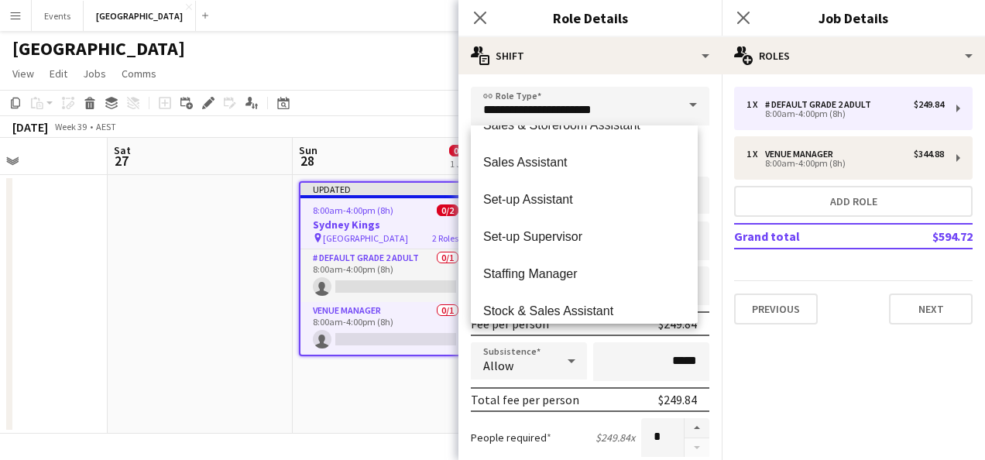
click at [563, 164] on span "Sales Assistant" at bounding box center [584, 162] width 202 height 15
type input "**********"
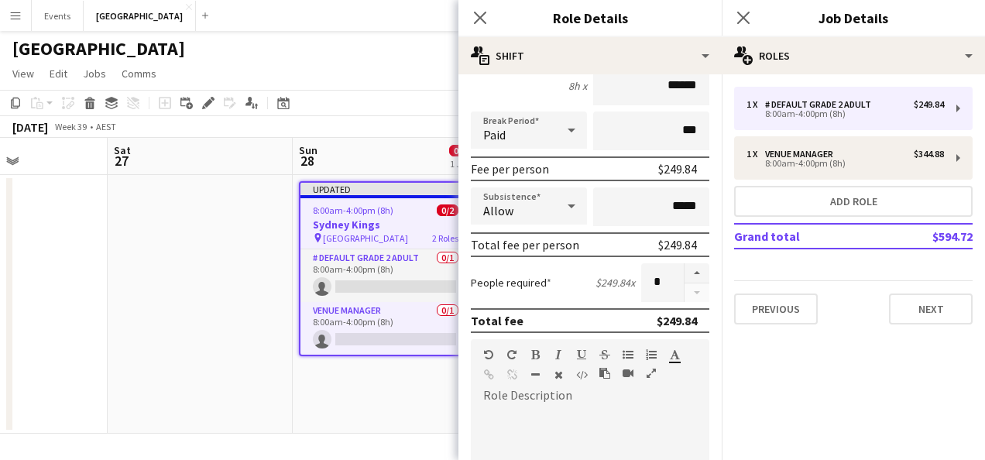
scroll to position [232, 0]
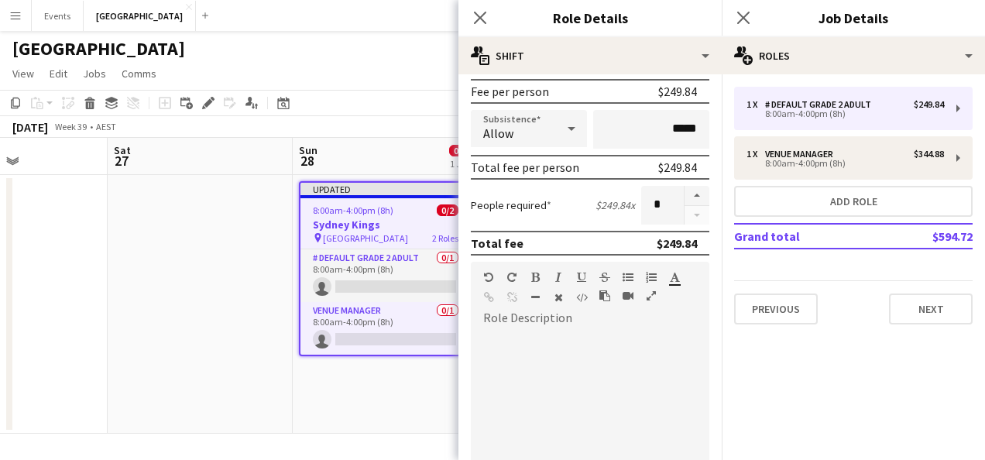
click at [570, 307] on div at bounding box center [564, 300] width 23 height 19
click at [505, 346] on div at bounding box center [590, 424] width 238 height 186
paste div
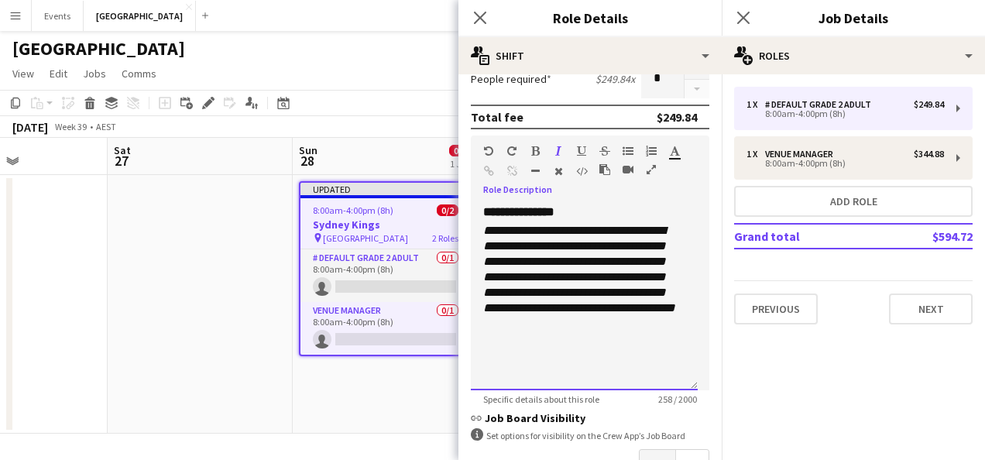
scroll to position [464, 0]
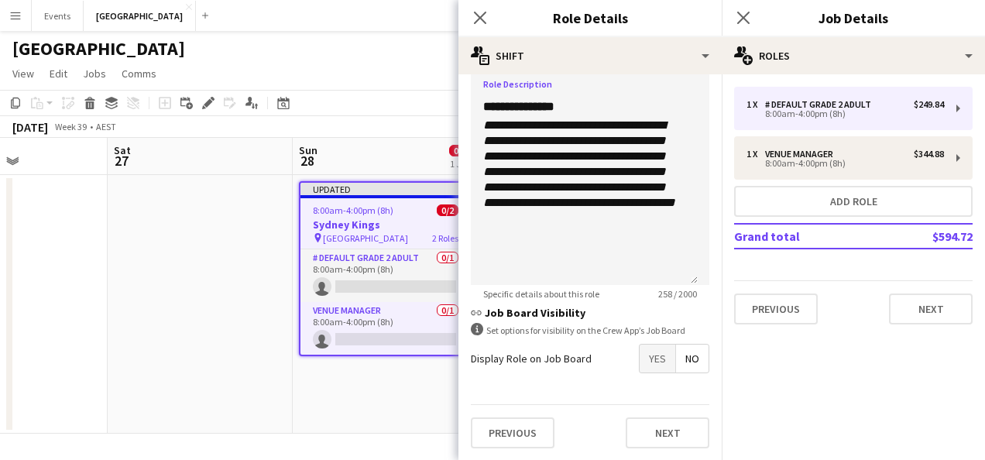
click at [639, 355] on span "Yes" at bounding box center [657, 359] width 36 height 28
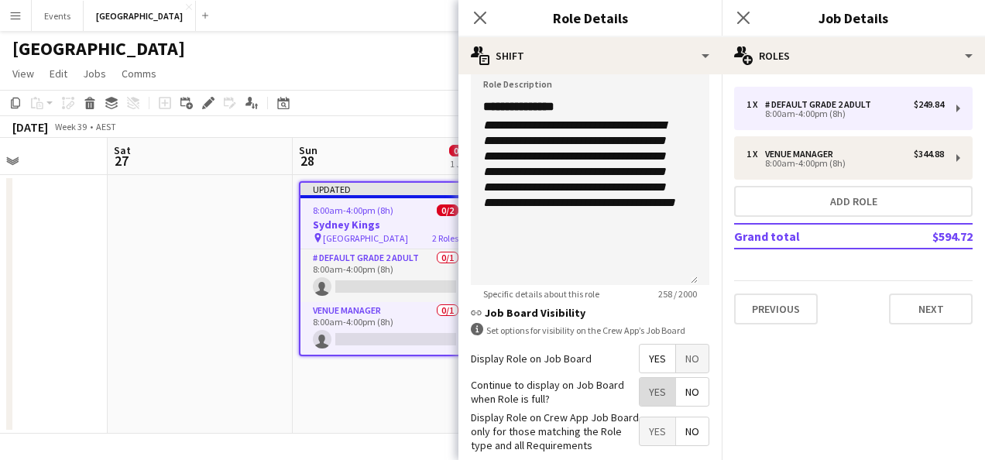
click at [639, 389] on span "Yes" at bounding box center [657, 392] width 36 height 28
click at [639, 420] on span "Yes" at bounding box center [657, 431] width 36 height 28
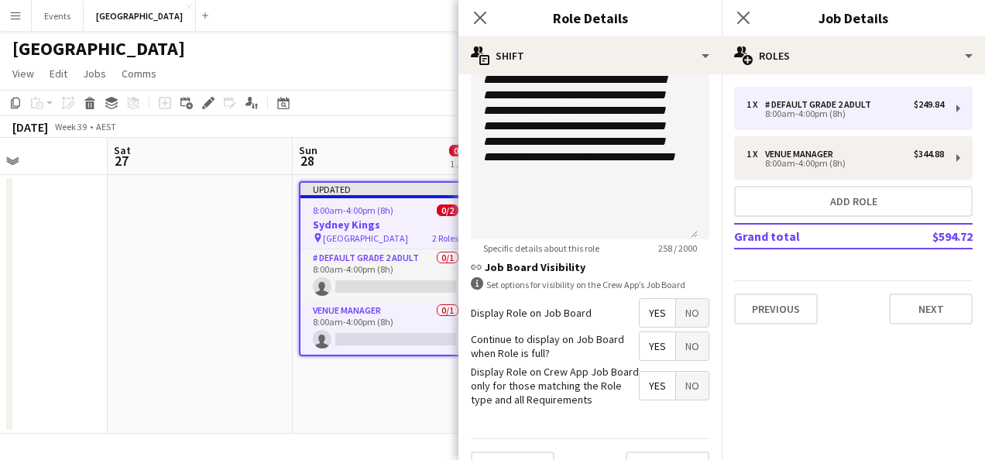
scroll to position [543, 0]
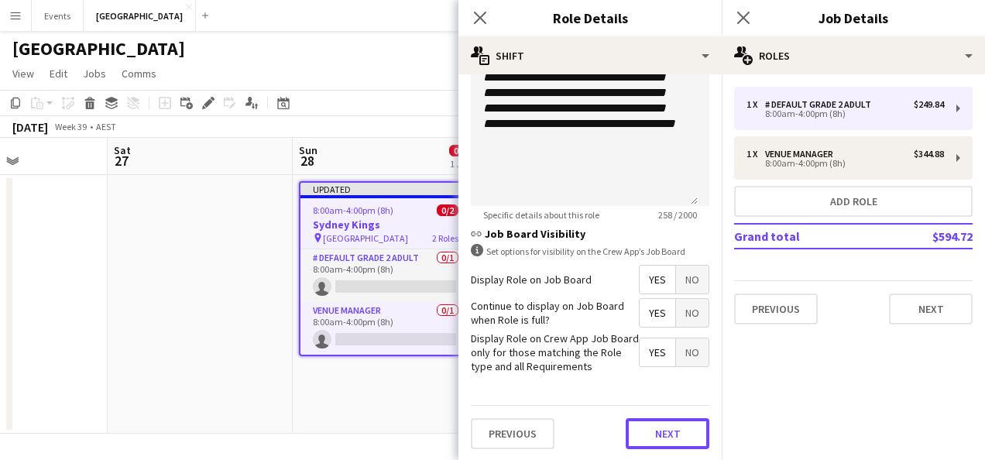
click at [626, 427] on button "Next" at bounding box center [668, 433] width 84 height 31
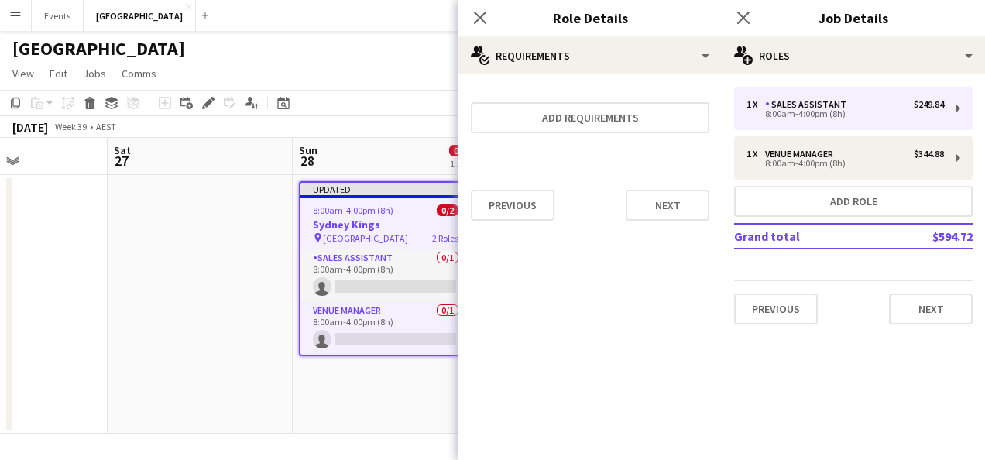
scroll to position [0, 0]
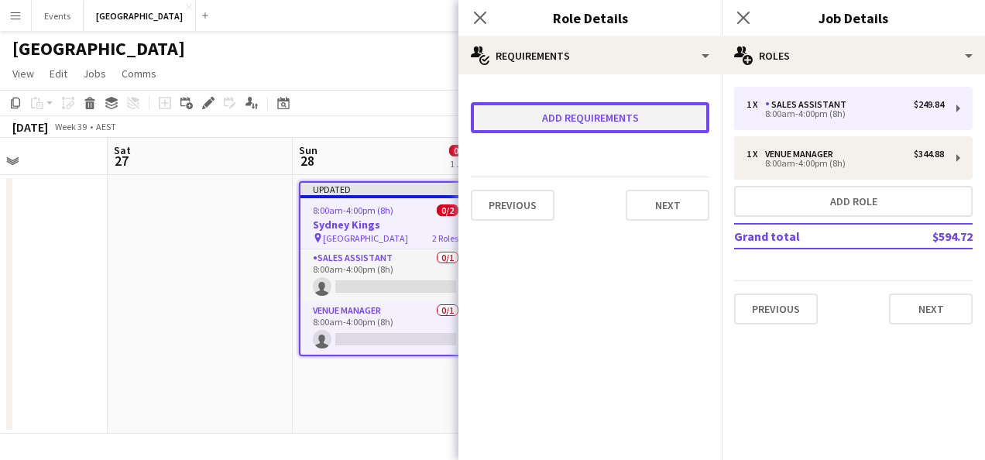
click at [599, 111] on button "Add requirements" at bounding box center [590, 117] width 238 height 31
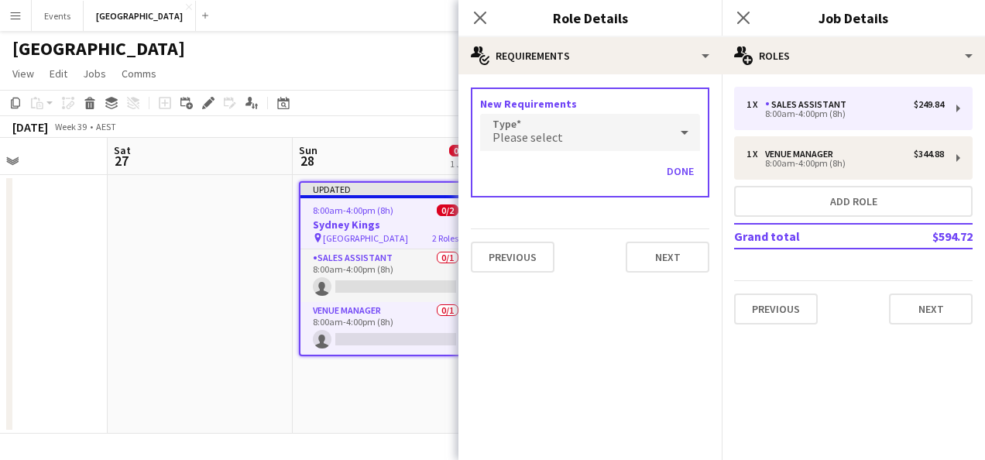
click at [616, 137] on div "Please select" at bounding box center [574, 132] width 189 height 37
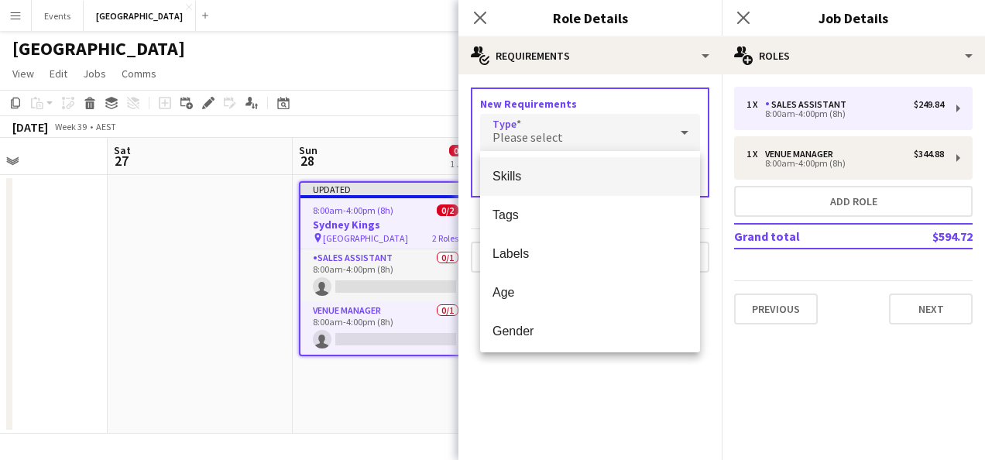
click at [556, 170] on span "Skills" at bounding box center [589, 176] width 195 height 15
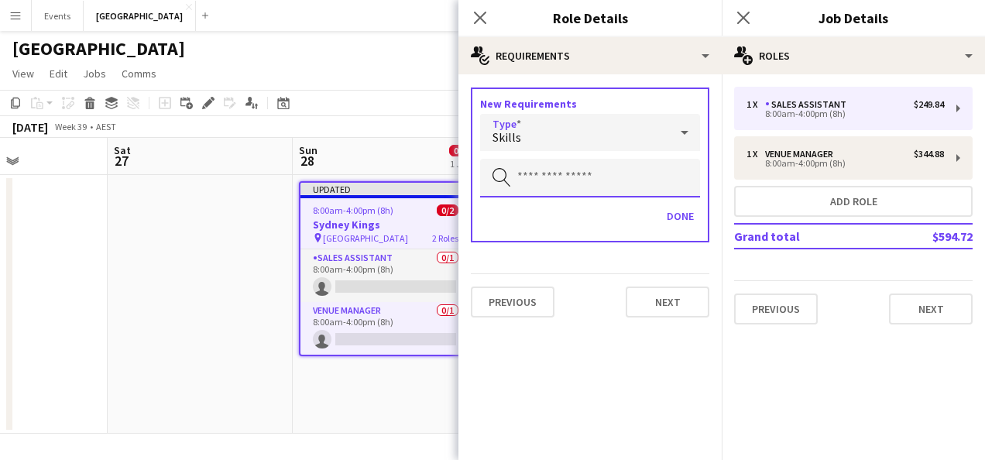
click at [610, 167] on input "text" at bounding box center [590, 178] width 220 height 39
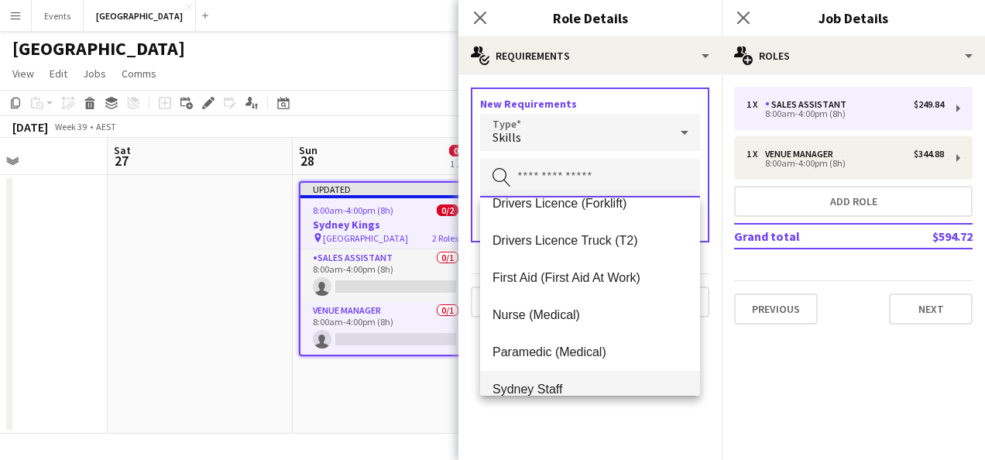
scroll to position [74, 0]
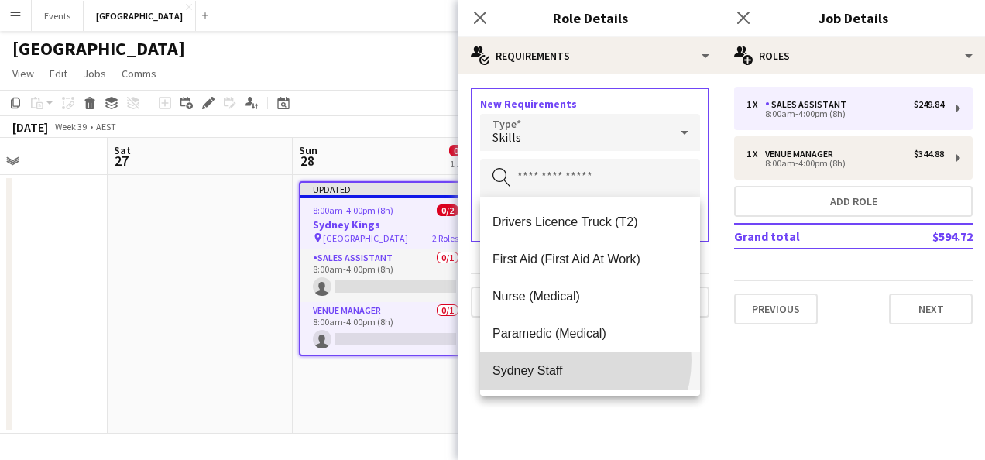
click at [571, 360] on mat-option "Sydney Staff" at bounding box center [590, 370] width 220 height 37
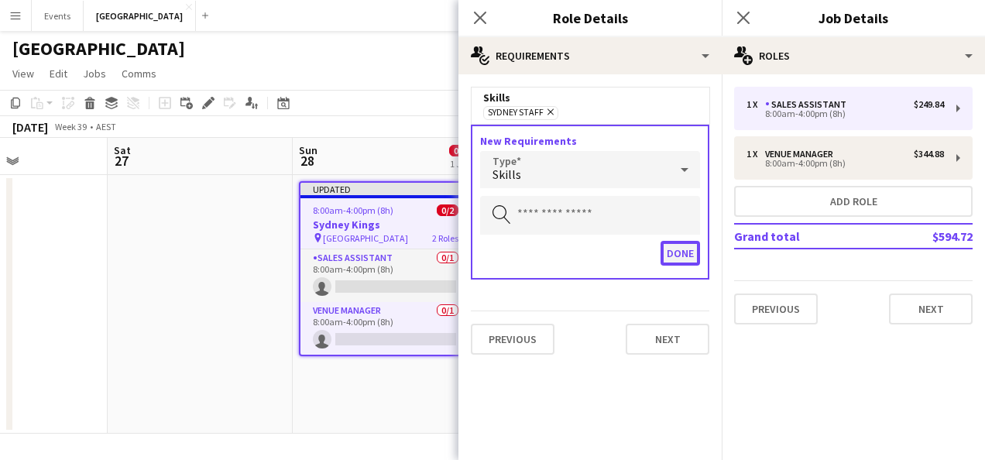
click at [671, 250] on button "Done" at bounding box center [679, 253] width 39 height 25
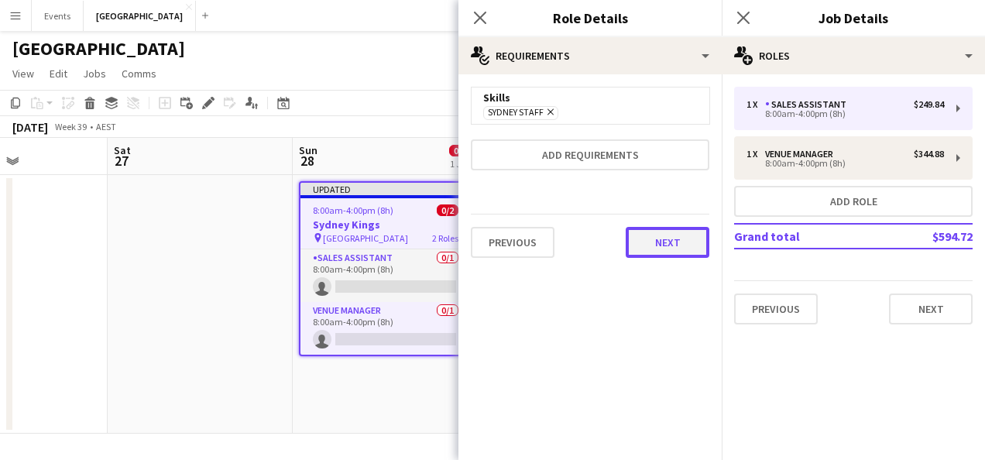
click at [669, 240] on button "Next" at bounding box center [668, 242] width 84 height 31
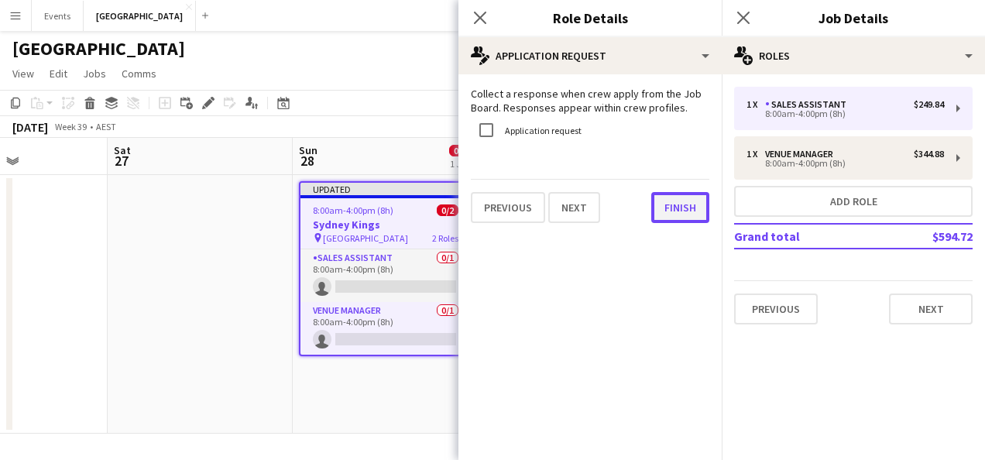
click at [681, 212] on button "Finish" at bounding box center [680, 207] width 58 height 31
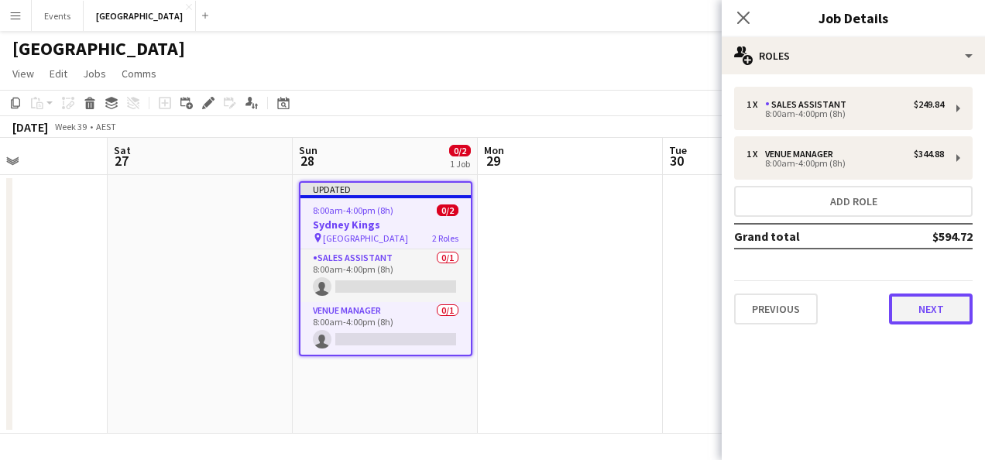
click at [932, 309] on button "Next" at bounding box center [931, 308] width 84 height 31
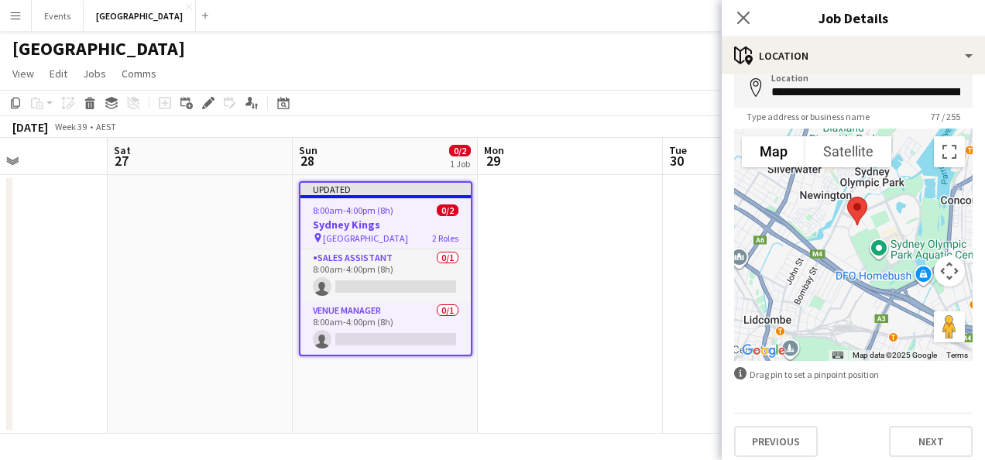
scroll to position [87, 0]
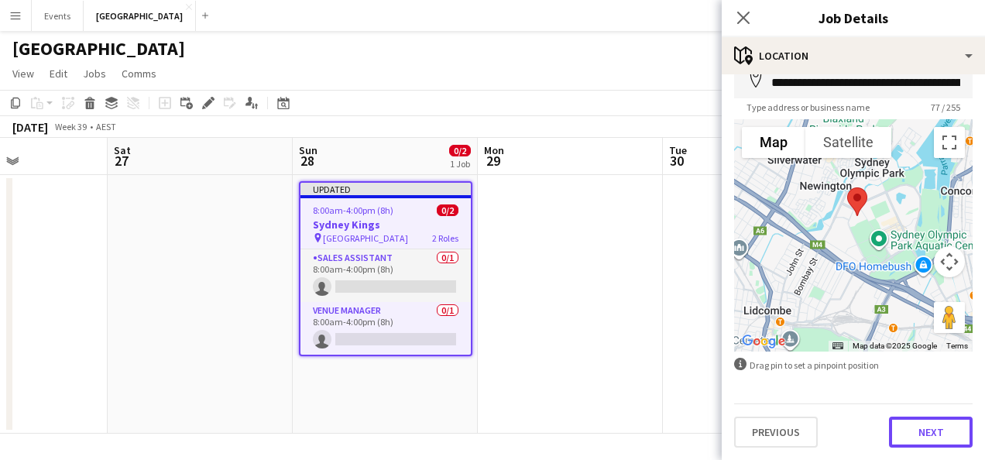
drag, startPoint x: 929, startPoint y: 429, endPoint x: 905, endPoint y: 430, distance: 24.0
click at [929, 430] on button "Next" at bounding box center [931, 432] width 84 height 31
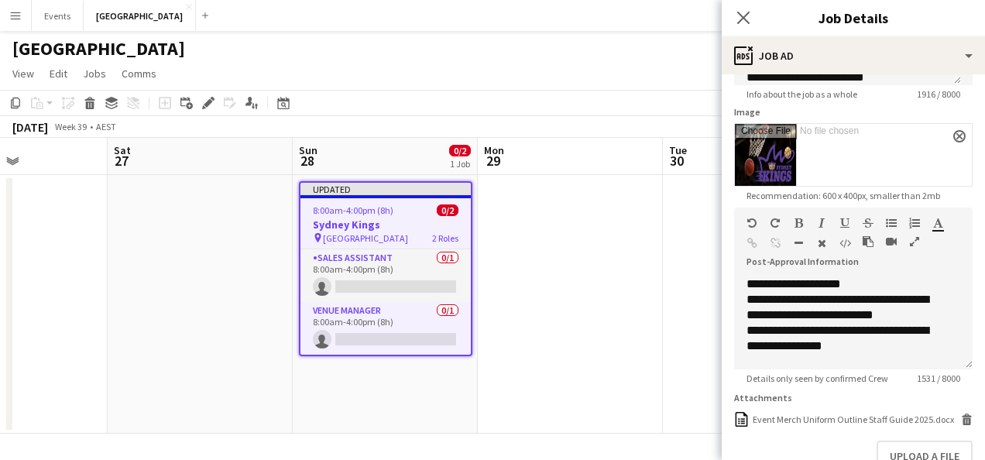
scroll to position [231, 0]
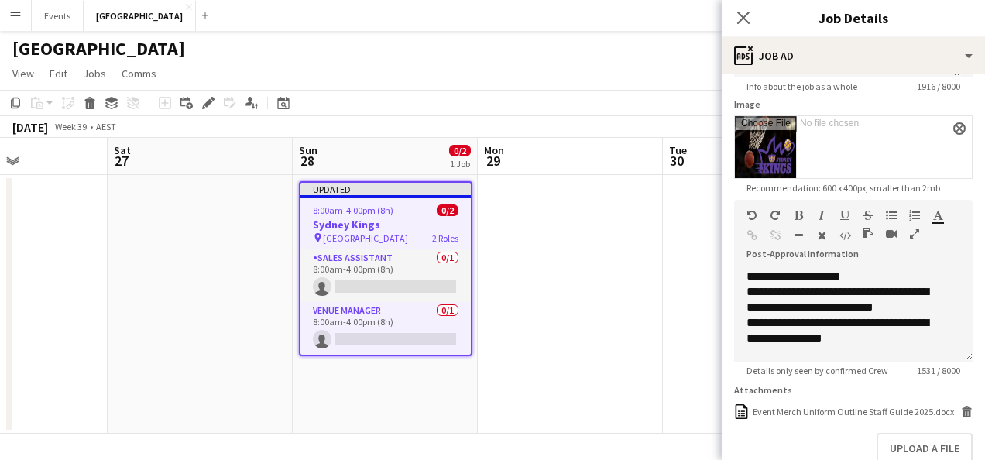
click at [602, 266] on app-date-cell at bounding box center [570, 304] width 185 height 259
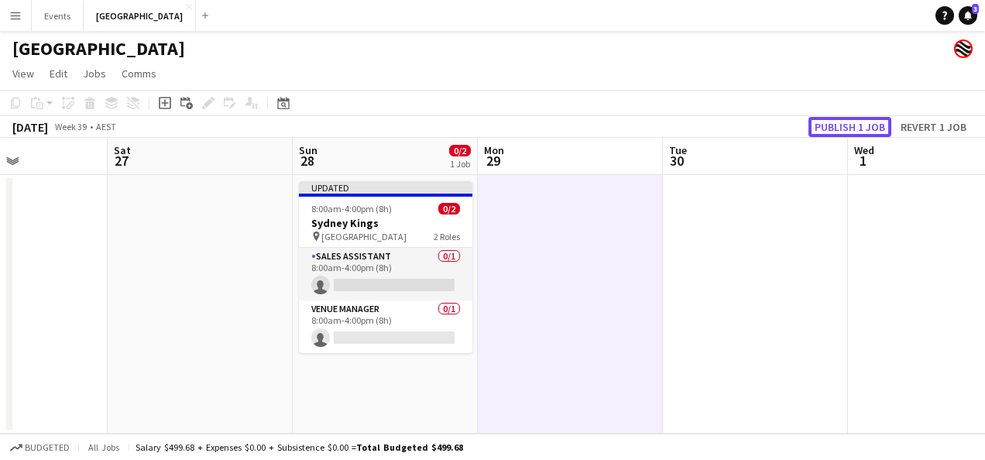
click at [859, 125] on button "Publish 1 job" at bounding box center [849, 127] width 83 height 20
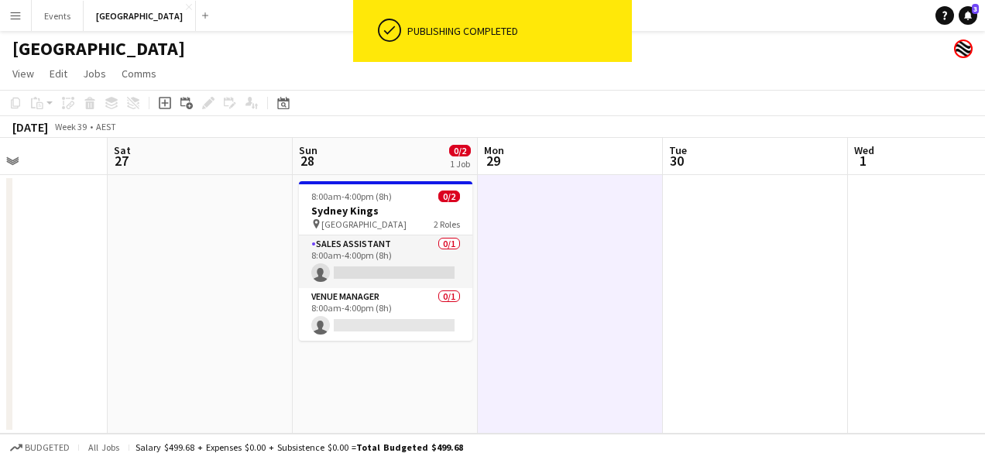
click at [16, 14] on app-icon "Menu" at bounding box center [15, 15] width 12 height 12
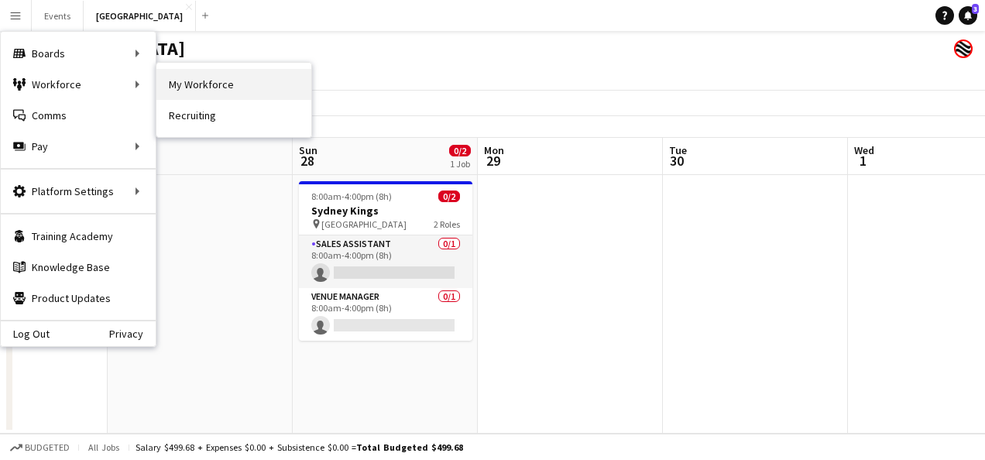
click at [183, 88] on link "My Workforce" at bounding box center [233, 84] width 155 height 31
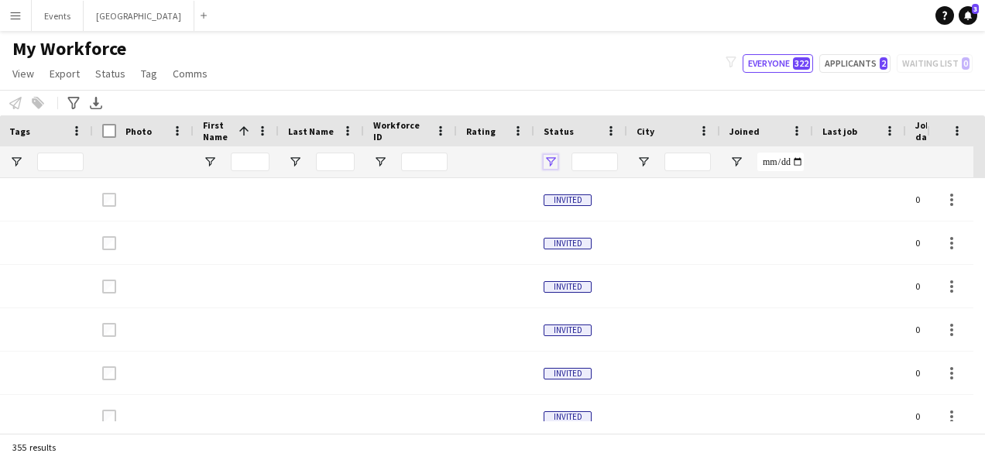
click at [548, 162] on span "Open Filter Menu" at bounding box center [550, 162] width 14 height 14
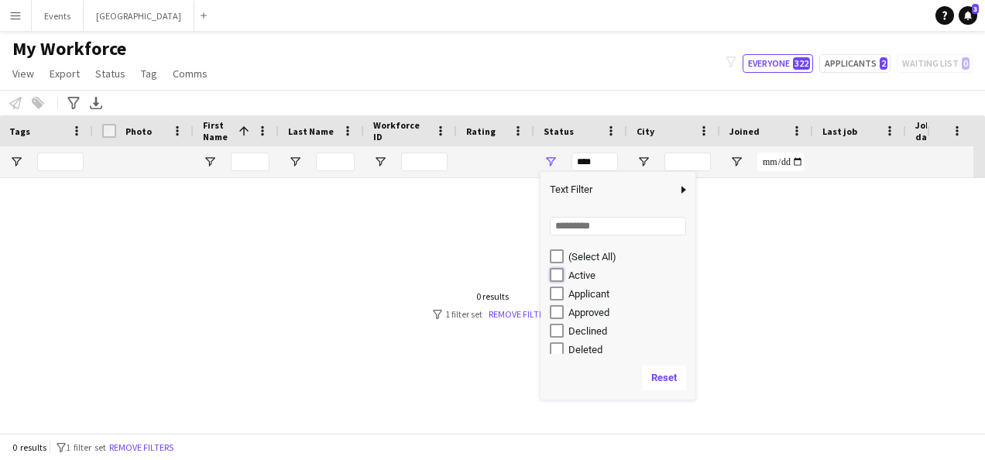
type input "**********"
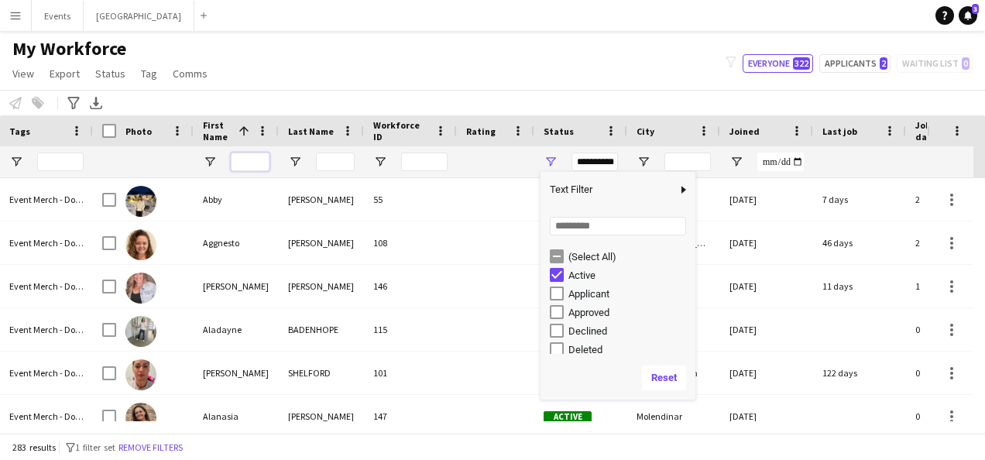
click at [252, 167] on input "First Name Filter Input" at bounding box center [250, 162] width 39 height 19
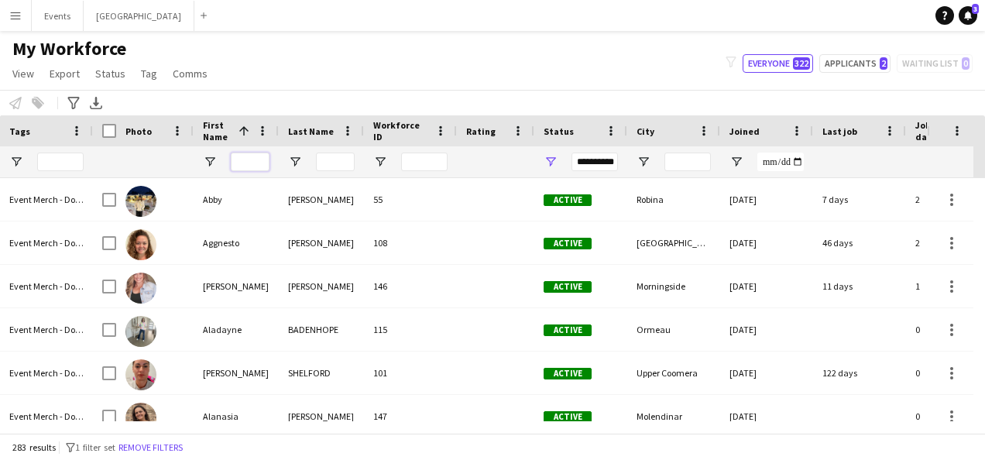
type input "*******"
type input "********"
type input "**********"
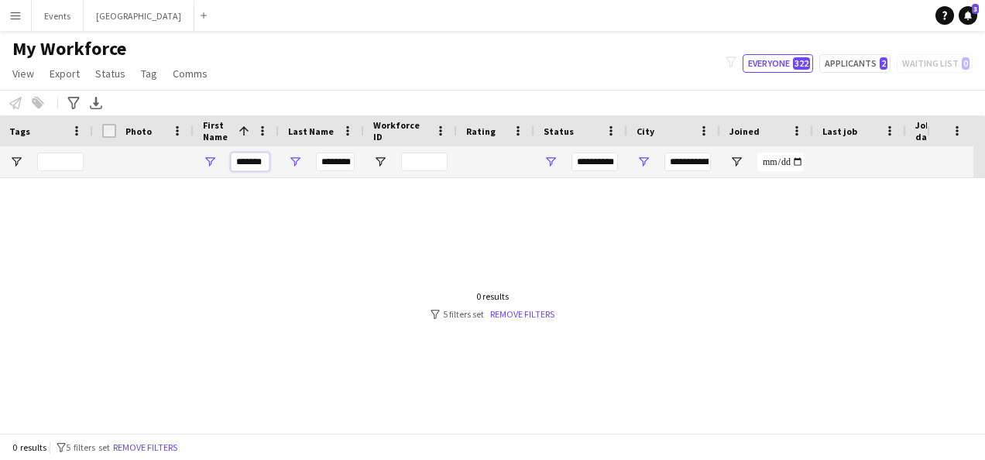
type input "*********"
click at [257, 159] on input "*********" at bounding box center [250, 162] width 39 height 19
click at [255, 160] on input "*********" at bounding box center [250, 162] width 39 height 19
drag, startPoint x: 234, startPoint y: 165, endPoint x: 341, endPoint y: 178, distance: 107.6
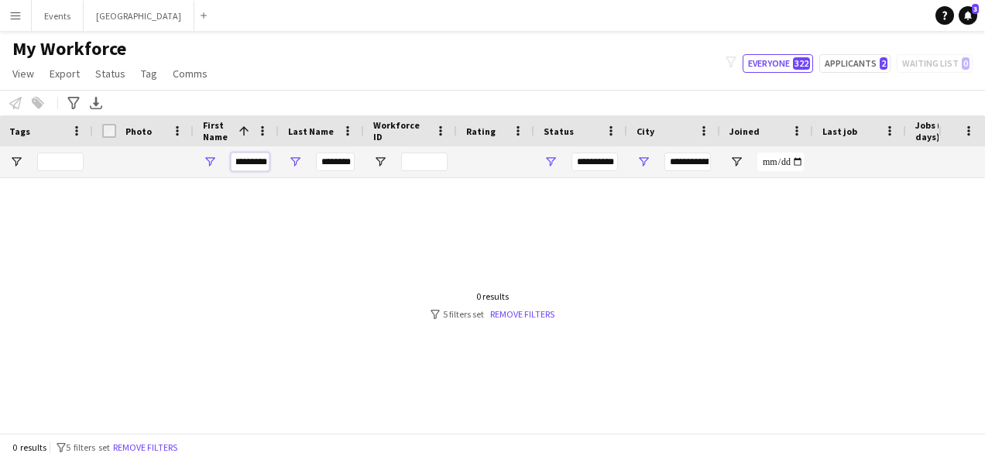
click at [341, 178] on div "Workforce Details Tags Workforce Details 1" at bounding box center [492, 273] width 985 height 317
click at [345, 161] on input "********" at bounding box center [335, 162] width 39 height 19
type input "*******"
click at [684, 163] on input "**********" at bounding box center [687, 162] width 46 height 19
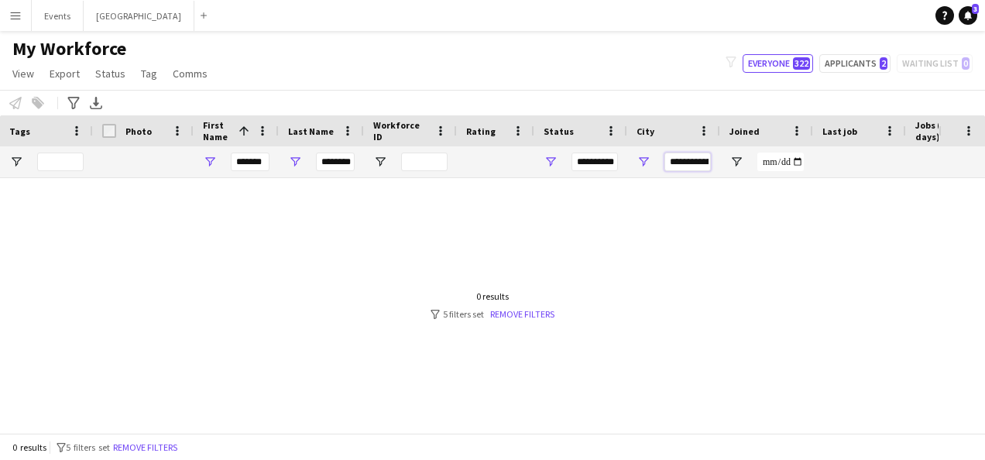
drag, startPoint x: 708, startPoint y: 162, endPoint x: 641, endPoint y: 161, distance: 66.6
click at [636, 161] on div "**********" at bounding box center [673, 161] width 93 height 31
type input "*********"
drag, startPoint x: 680, startPoint y: 162, endPoint x: 631, endPoint y: 162, distance: 48.8
click at [631, 162] on div "*********" at bounding box center [673, 161] width 93 height 31
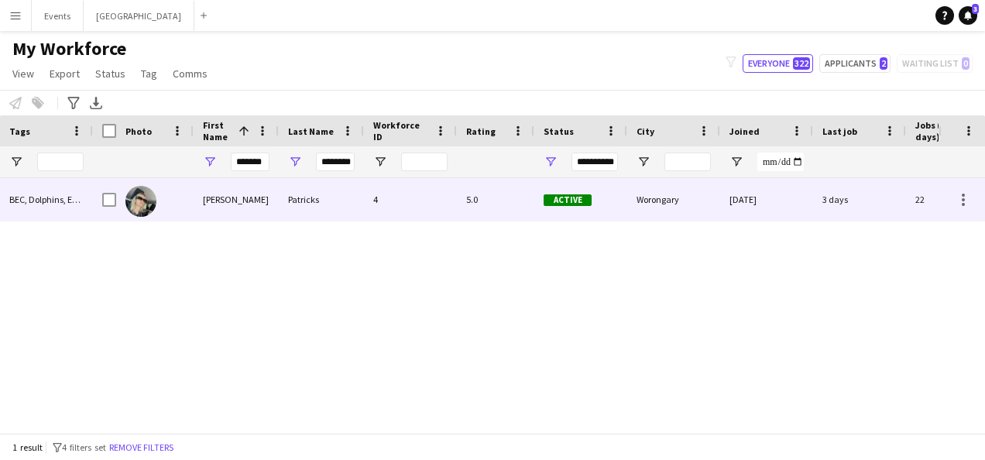
click at [307, 201] on div "Patricks" at bounding box center [321, 199] width 85 height 43
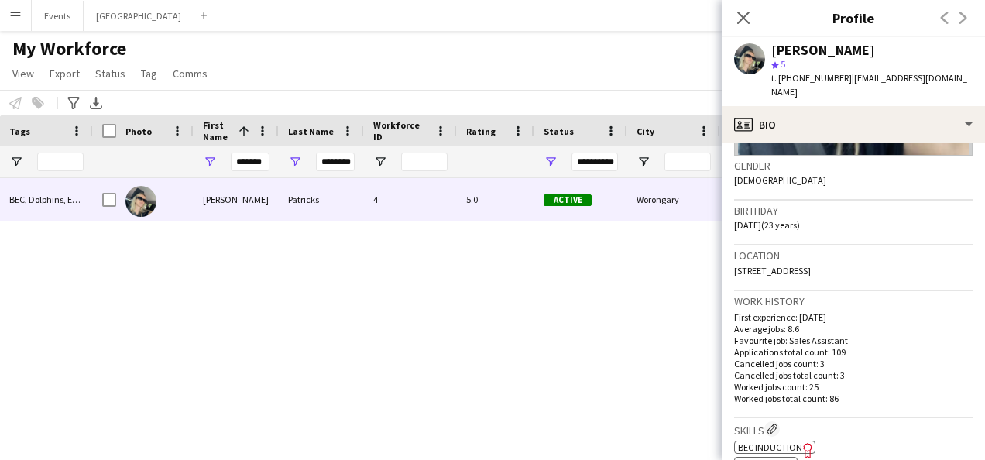
scroll to position [387, 0]
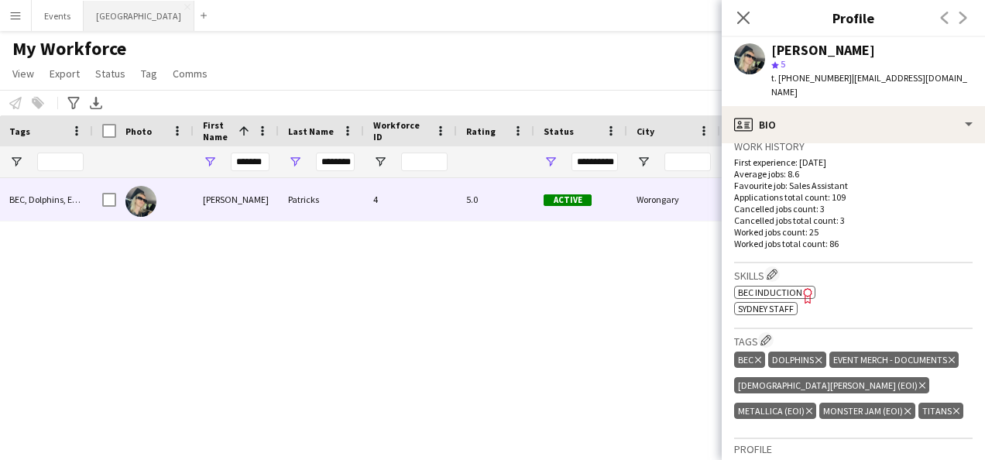
drag, startPoint x: 111, startPoint y: 20, endPoint x: 101, endPoint y: 29, distance: 14.3
click at [111, 20] on button "Sydney Close" at bounding box center [139, 16] width 111 height 30
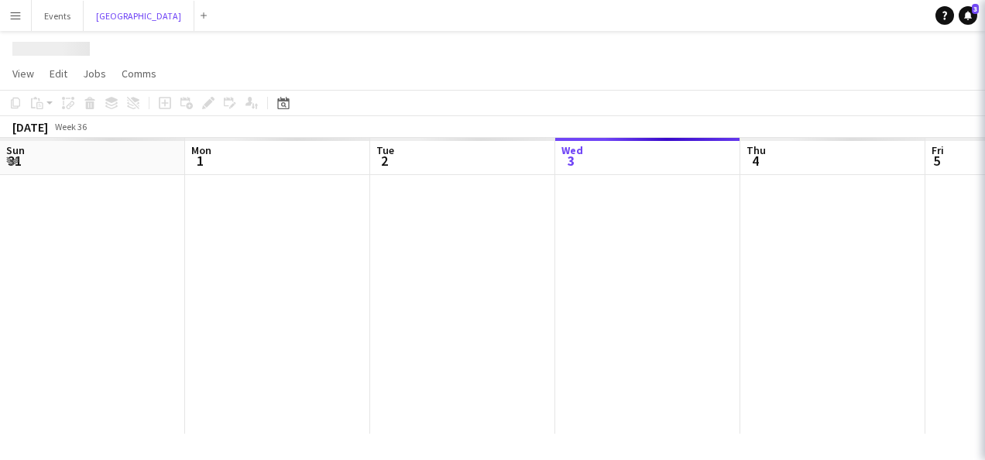
scroll to position [0, 370]
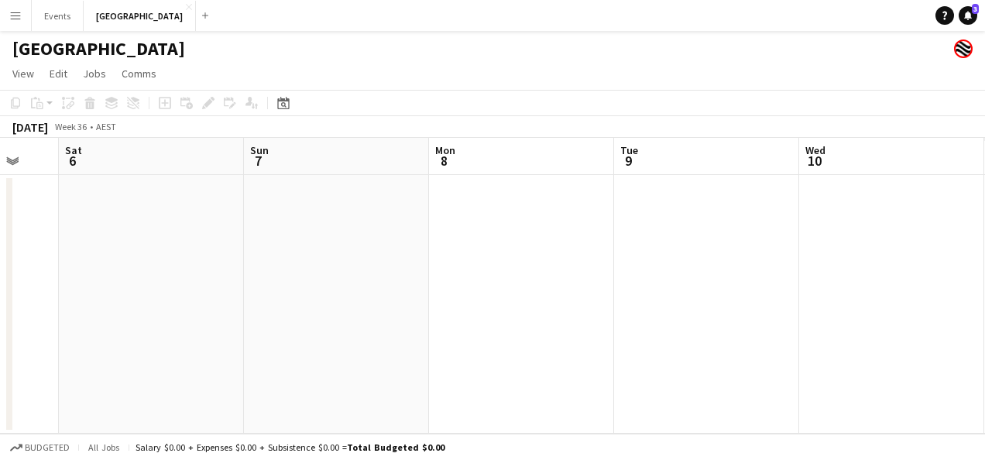
drag, startPoint x: 548, startPoint y: 240, endPoint x: 203, endPoint y: 257, distance: 345.7
click at [203, 257] on app-calendar-viewport "Tue 2 Wed 3 Thu 4 Fri 5 Sat 6 Sun 7 Mon 8 Tue 9 Wed 10 Thu 11 Fri 12" at bounding box center [492, 286] width 985 height 296
drag, startPoint x: 660, startPoint y: 262, endPoint x: 221, endPoint y: 263, distance: 439.7
click at [217, 263] on app-calendar-viewport "Thu 4 Fri 5 Sat 6 Sun 7 Mon 8 Tue 9 Wed 10 Thu 11 Fri 12 Sat 13 Sun 14" at bounding box center [492, 286] width 985 height 296
drag, startPoint x: 569, startPoint y: 269, endPoint x: 387, endPoint y: 273, distance: 182.0
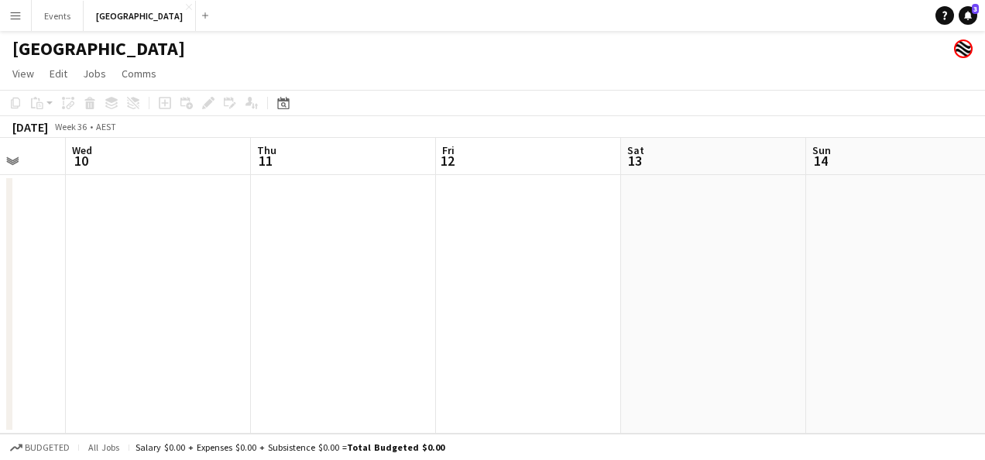
click at [335, 273] on app-calendar-viewport "Sat 6 Sun 7 Mon 8 Tue 9 Wed 10 Thu 11 Fri 12 Sat 13 Sun 14 Mon 15 Tue 16" at bounding box center [492, 286] width 985 height 296
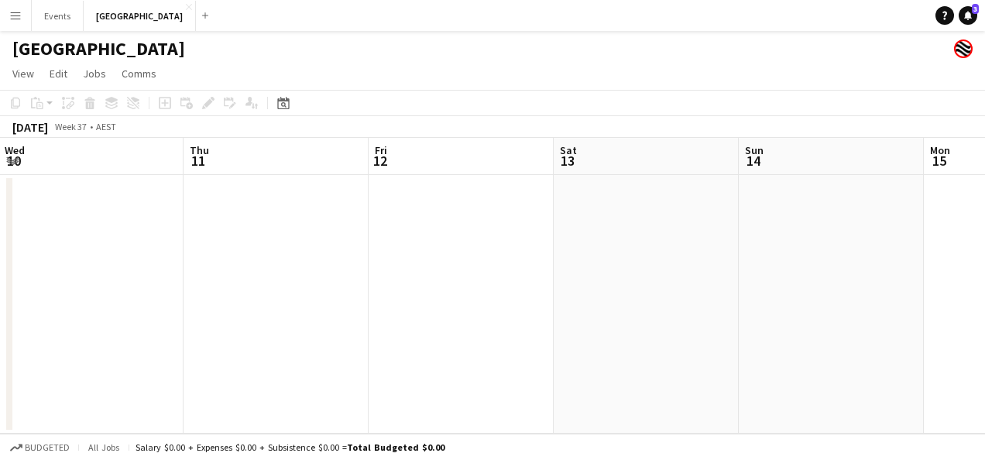
drag, startPoint x: 452, startPoint y: 280, endPoint x: 440, endPoint y: 279, distance: 12.4
click at [403, 280] on app-calendar-viewport "Sat 6 Sun 7 Mon 8 Tue 9 Wed 10 Thu 11 Fri 12 Sat 13 Sun 14 Mon 15 Tue 16" at bounding box center [492, 286] width 985 height 296
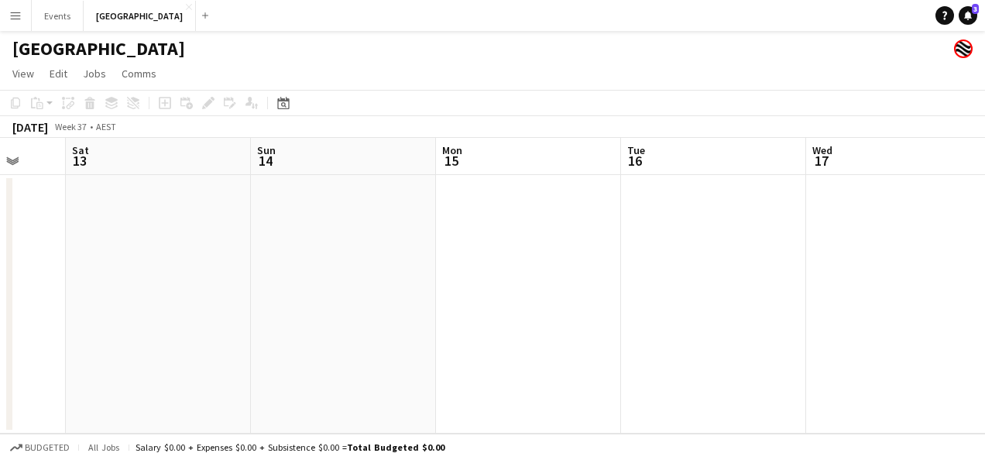
drag, startPoint x: 893, startPoint y: 282, endPoint x: 641, endPoint y: 279, distance: 252.4
click at [379, 283] on app-calendar-viewport "Wed 10 Thu 11 Fri 12 Sat 13 Sun 14 Mon 15 Tue 16 Wed 17 Thu 18 Fri 19 Sat 20" at bounding box center [492, 286] width 985 height 296
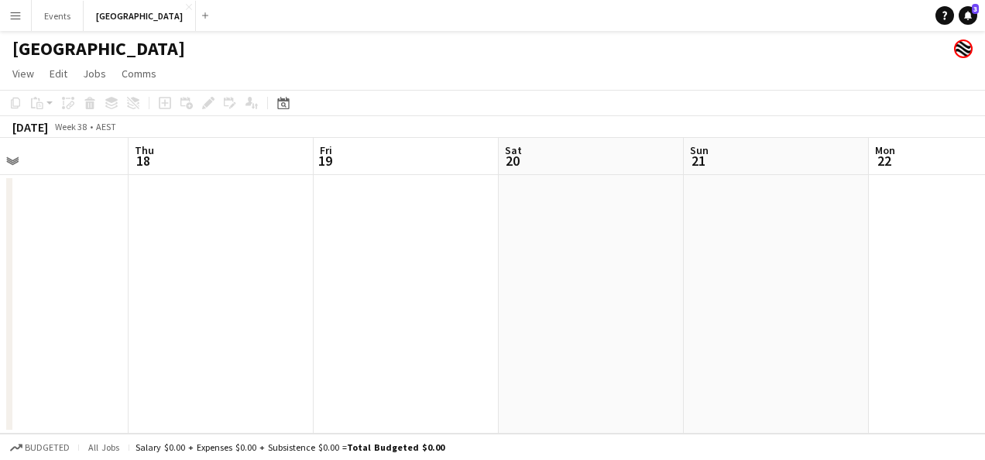
drag, startPoint x: 757, startPoint y: 281, endPoint x: 410, endPoint y: 285, distance: 346.9
click at [410, 285] on app-calendar-viewport "Sun 14 Mon 15 Tue 16 Wed 17 Thu 18 Fri 19 Sat 20 Sun 21 Mon 22 Tue 23 Wed 24" at bounding box center [492, 286] width 985 height 296
drag, startPoint x: 567, startPoint y: 283, endPoint x: 447, endPoint y: 283, distance: 120.0
click at [447, 283] on app-calendar-viewport "Sun 14 Mon 15 Tue 16 Wed 17 Thu 18 Fri 19 Sat 20 Sun 21 Mon 22 Tue 23 Wed 24" at bounding box center [492, 286] width 985 height 296
drag, startPoint x: 809, startPoint y: 271, endPoint x: 483, endPoint y: 273, distance: 325.9
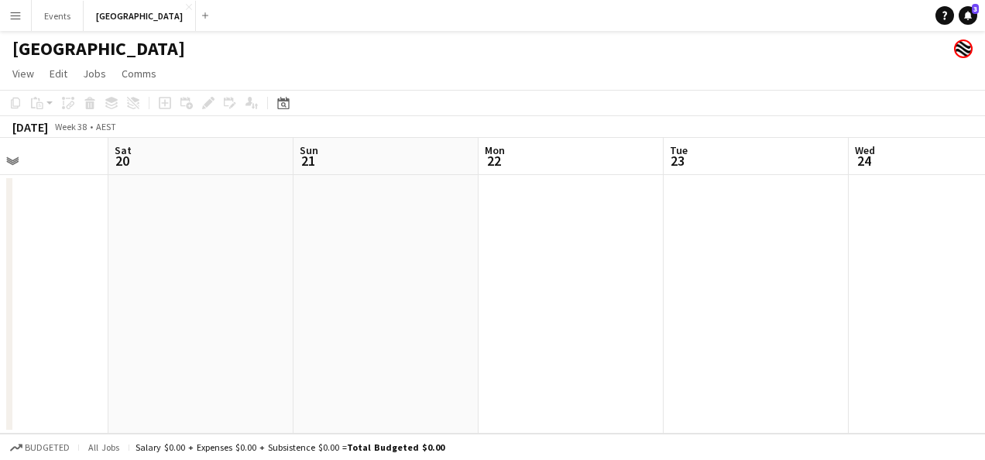
click at [482, 273] on app-calendar-viewport "Tue 16 Wed 17 Thu 18 Fri 19 Sat 20 Sun 21 Mon 22 Tue 23 Wed 24 Thu 25 Fri 26" at bounding box center [492, 286] width 985 height 296
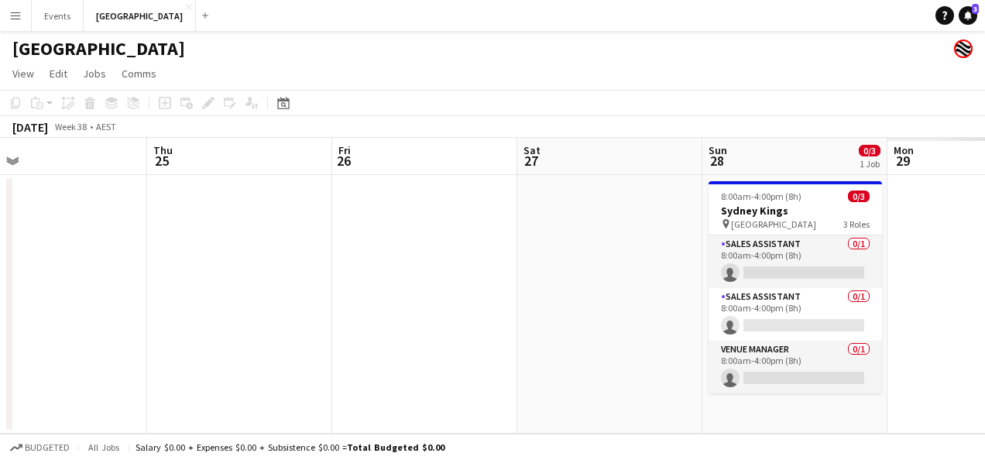
drag, startPoint x: 737, startPoint y: 276, endPoint x: 384, endPoint y: 278, distance: 353.0
click at [385, 278] on app-calendar-viewport "Mon 22 Tue 23 Wed 24 Thu 25 Fri 26 Sat 27 Sun 28 0/3 1 Job Mon 29 Tue 30 Wed 1 …" at bounding box center [492, 286] width 985 height 296
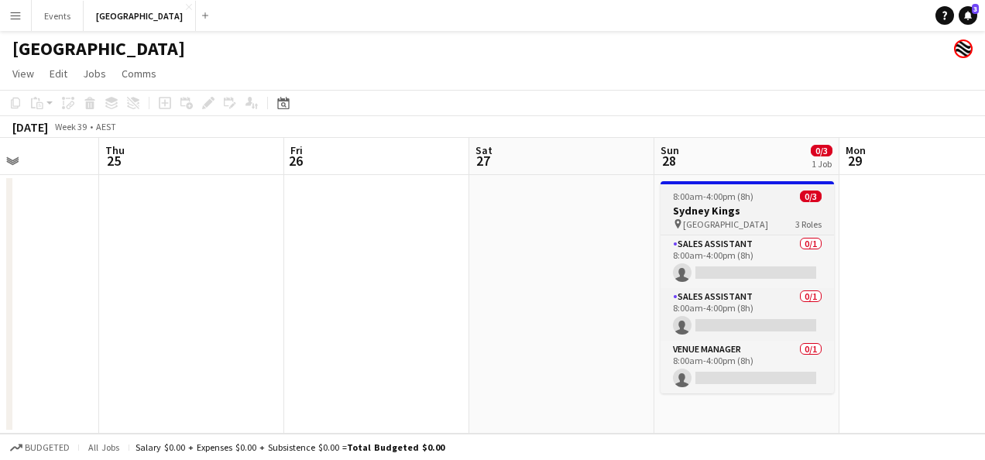
click at [733, 209] on h3 "Sydney Kings" at bounding box center [746, 211] width 173 height 14
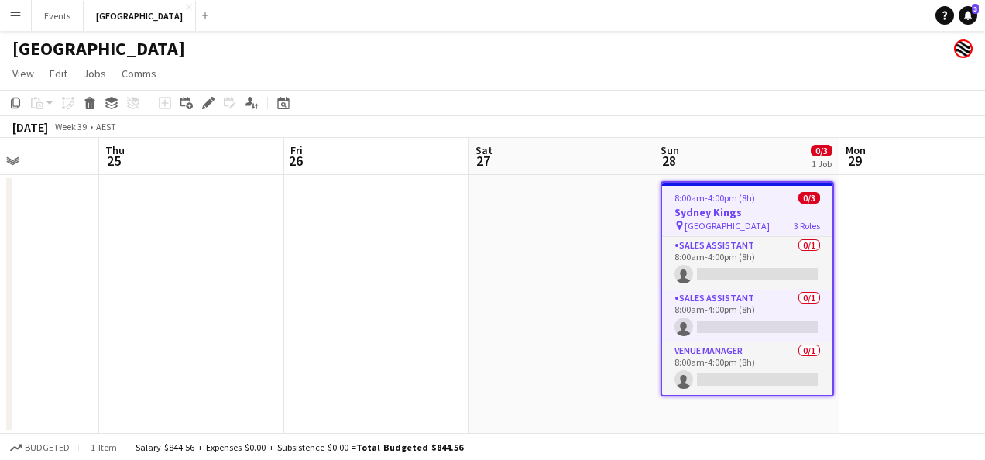
click at [722, 221] on span "Qudos Bank Arena" at bounding box center [726, 226] width 85 height 12
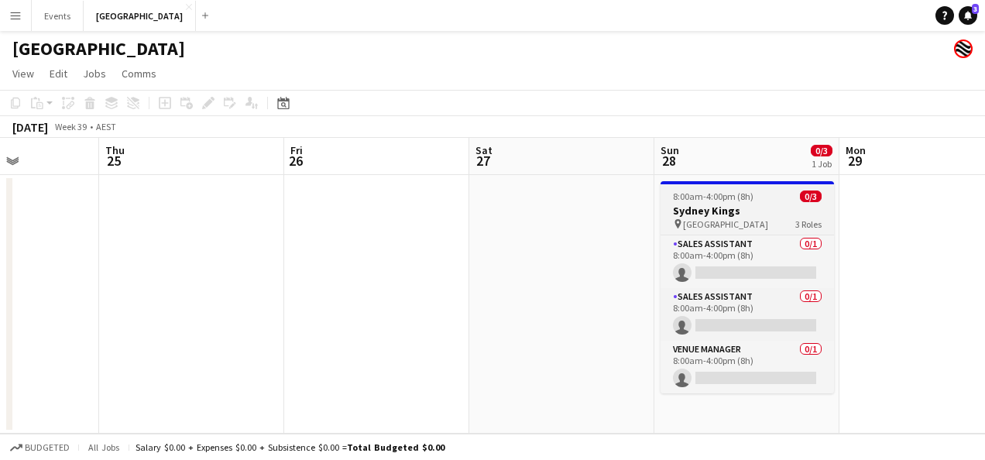
click at [722, 219] on span "Qudos Bank Arena" at bounding box center [725, 224] width 85 height 12
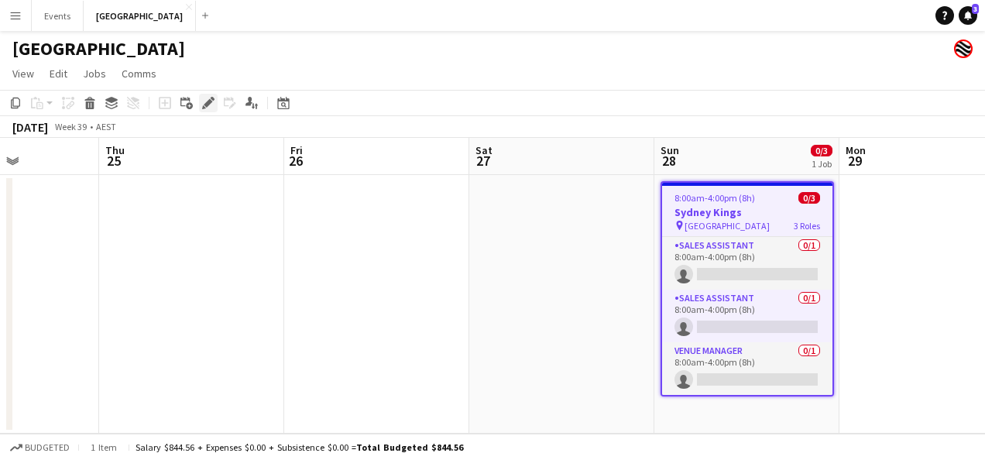
click at [211, 108] on icon "Edit" at bounding box center [208, 103] width 12 height 12
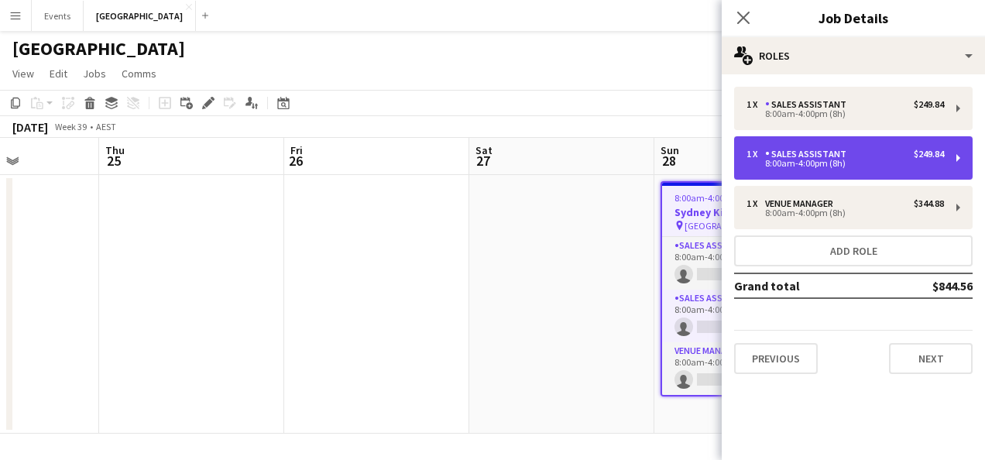
click at [873, 162] on div "8:00am-4:00pm (8h)" at bounding box center [844, 163] width 197 height 8
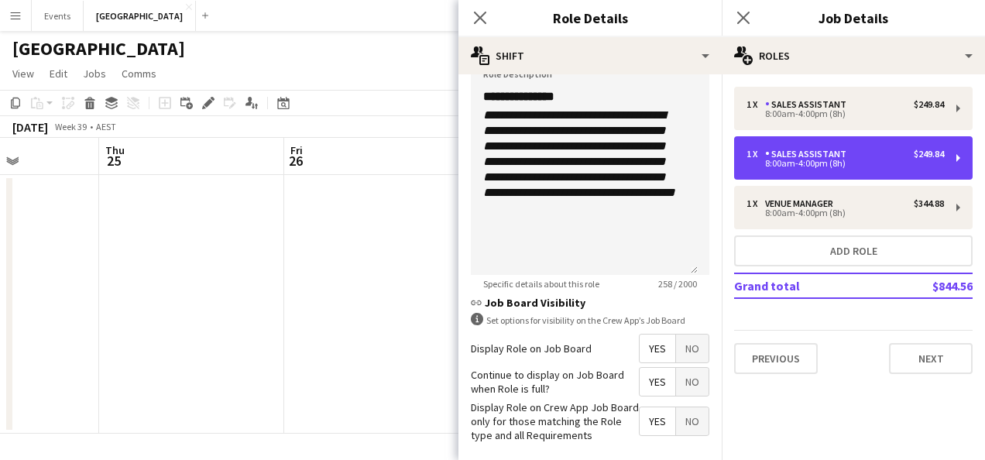
scroll to position [542, 0]
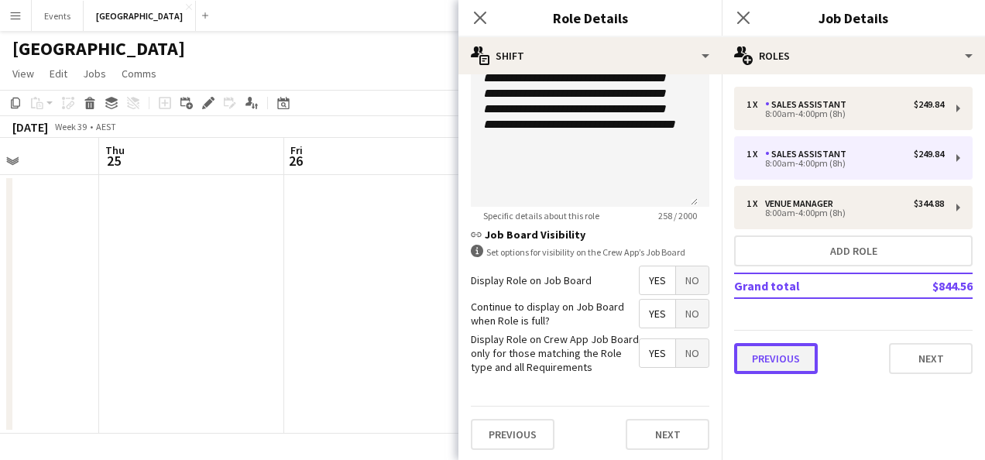
click at [797, 367] on button "Previous" at bounding box center [776, 358] width 84 height 31
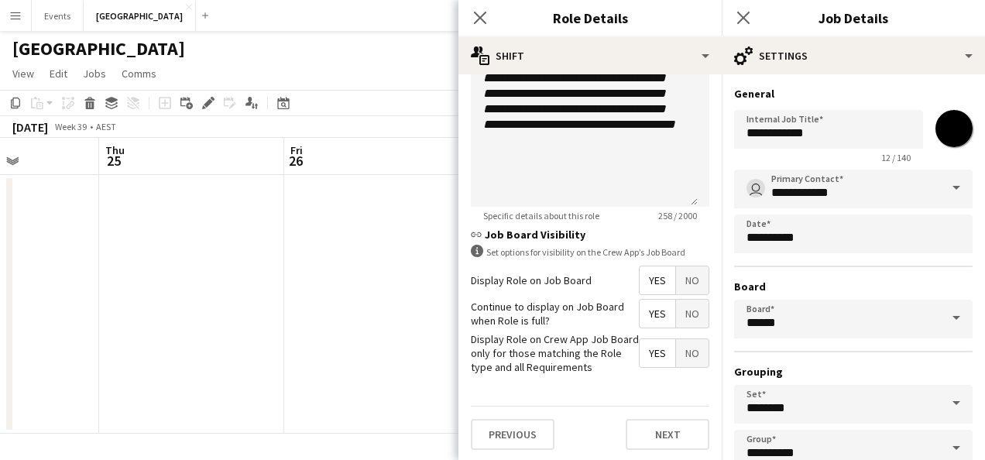
scroll to position [96, 0]
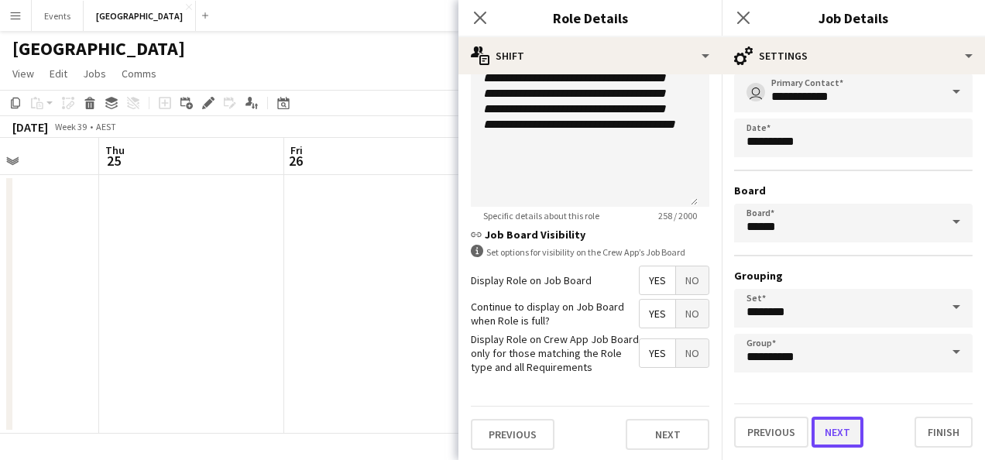
click at [838, 437] on button "Next" at bounding box center [837, 432] width 52 height 31
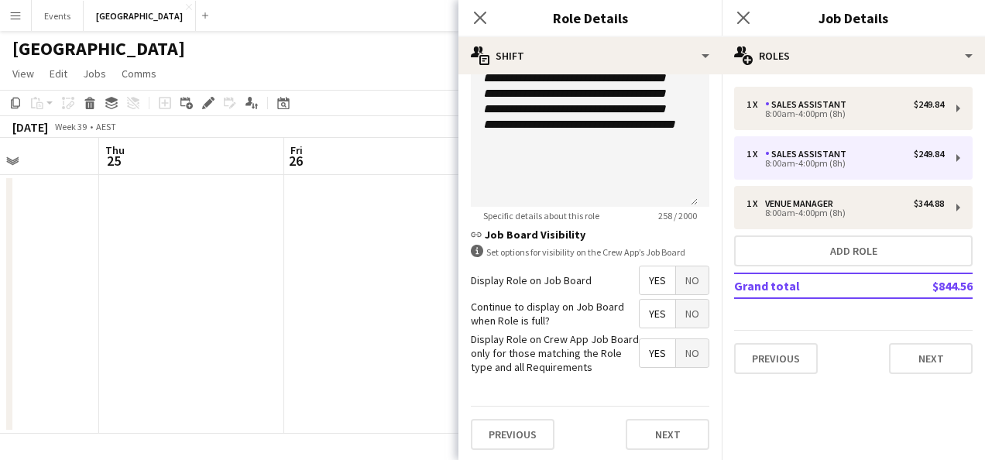
scroll to position [0, 0]
click at [686, 348] on span "No" at bounding box center [692, 353] width 33 height 28
click at [664, 436] on button "Next" at bounding box center [668, 434] width 84 height 31
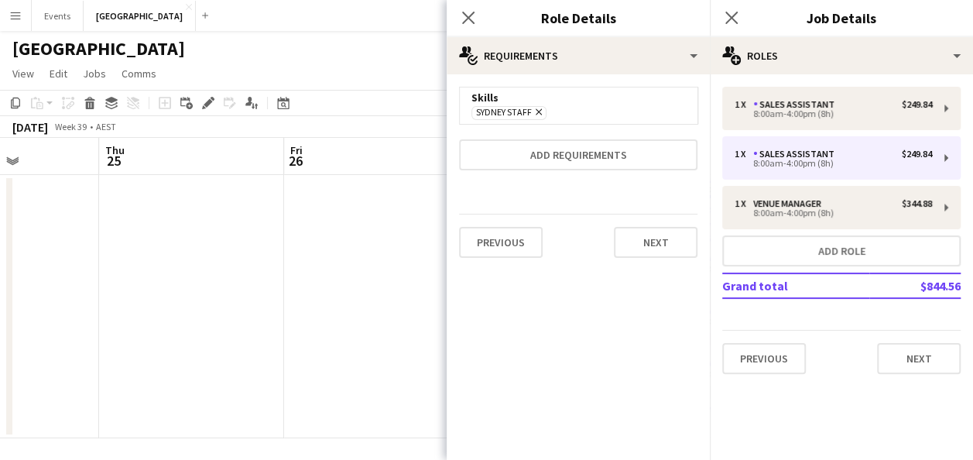
click at [399, 355] on app-date-cell at bounding box center [376, 306] width 185 height 263
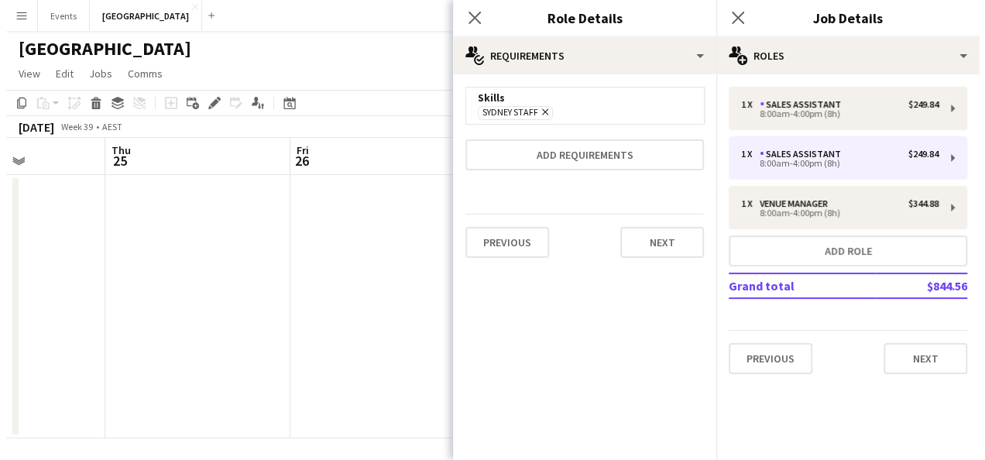
scroll to position [0, 454]
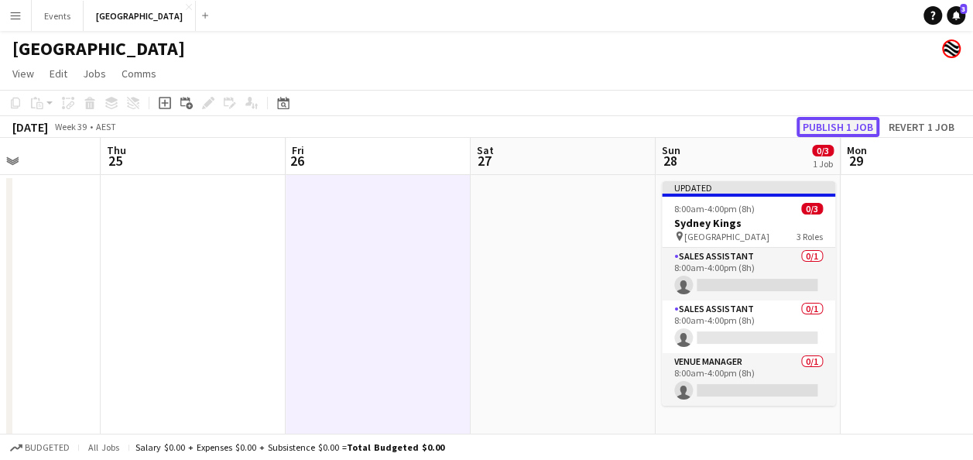
click at [841, 125] on button "Publish 1 job" at bounding box center [838, 127] width 83 height 20
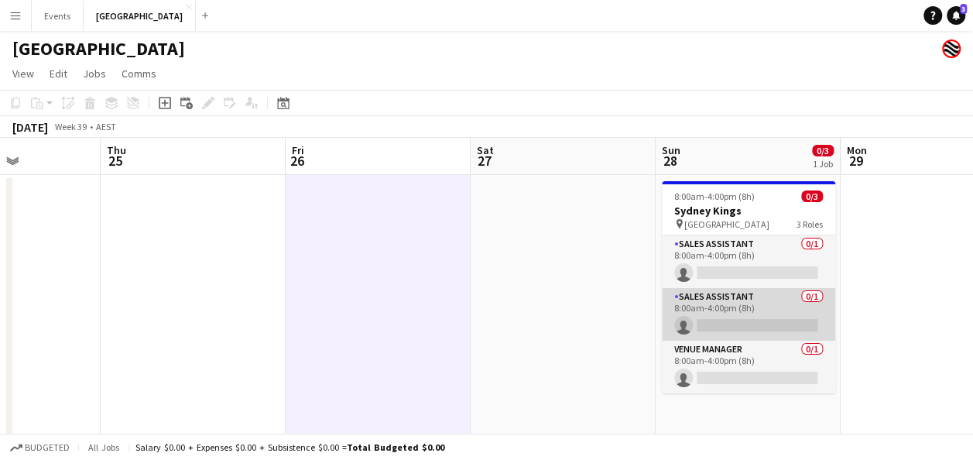
click at [753, 305] on app-card-role "Sales Assistant 0/1 8:00am-4:00pm (8h) single-neutral-actions" at bounding box center [748, 314] width 173 height 53
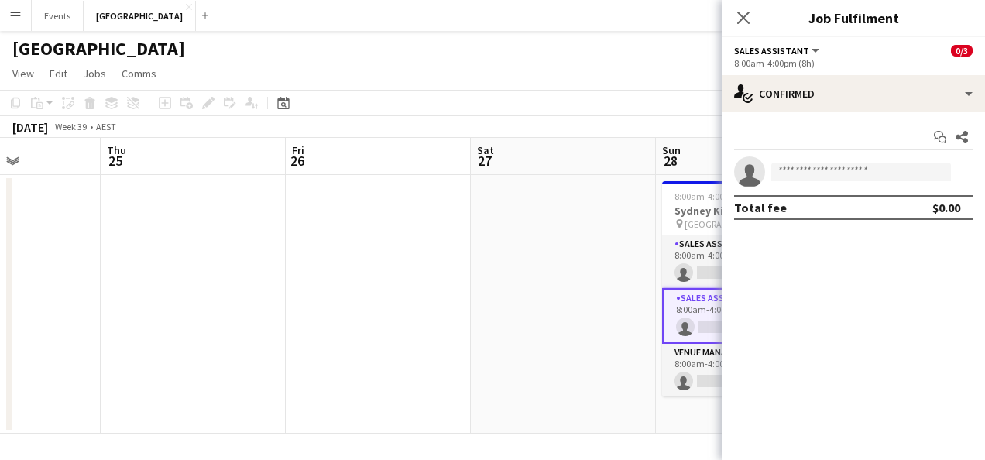
drag, startPoint x: 465, startPoint y: 298, endPoint x: 406, endPoint y: 283, distance: 60.6
click at [463, 298] on app-date-cell at bounding box center [378, 304] width 185 height 259
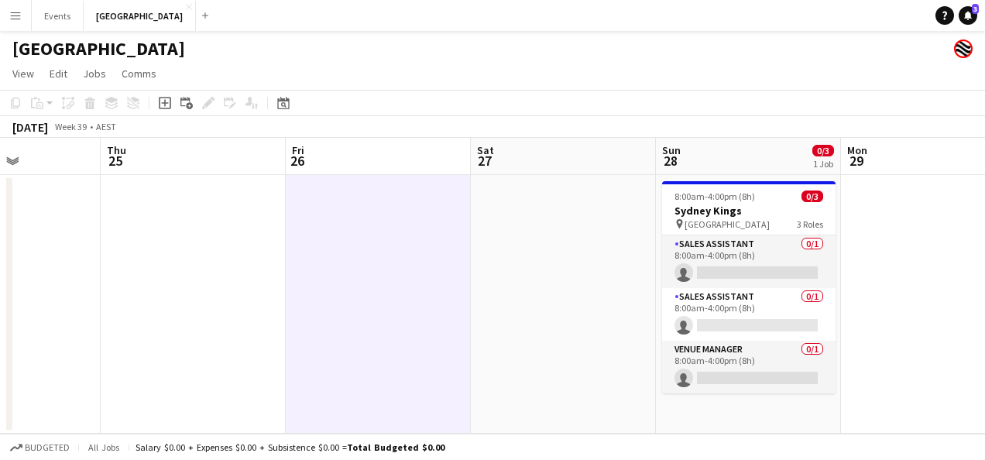
scroll to position [0, 456]
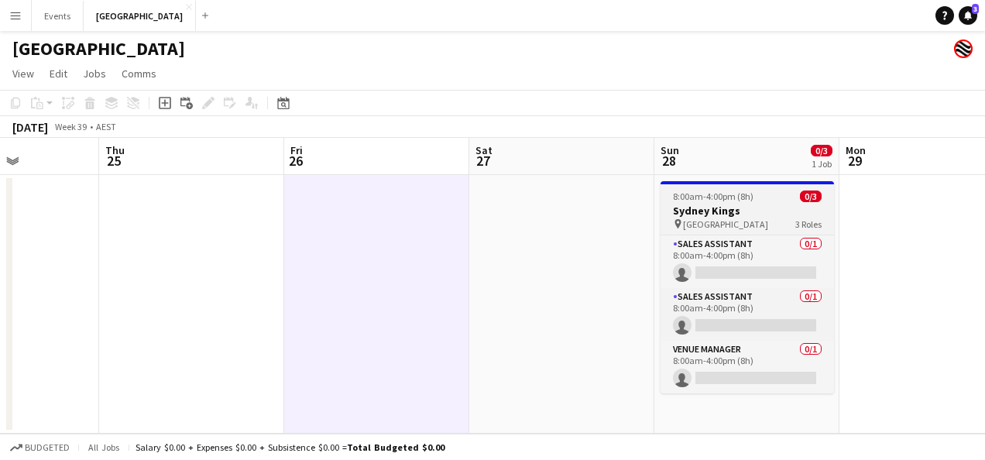
click at [699, 218] on span "Qudos Bank Arena" at bounding box center [725, 224] width 85 height 12
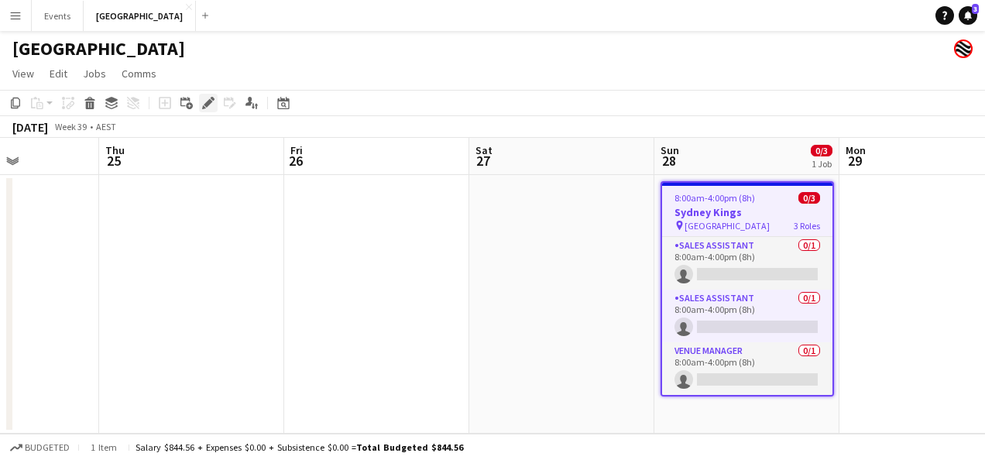
click at [211, 102] on icon at bounding box center [208, 103] width 9 height 9
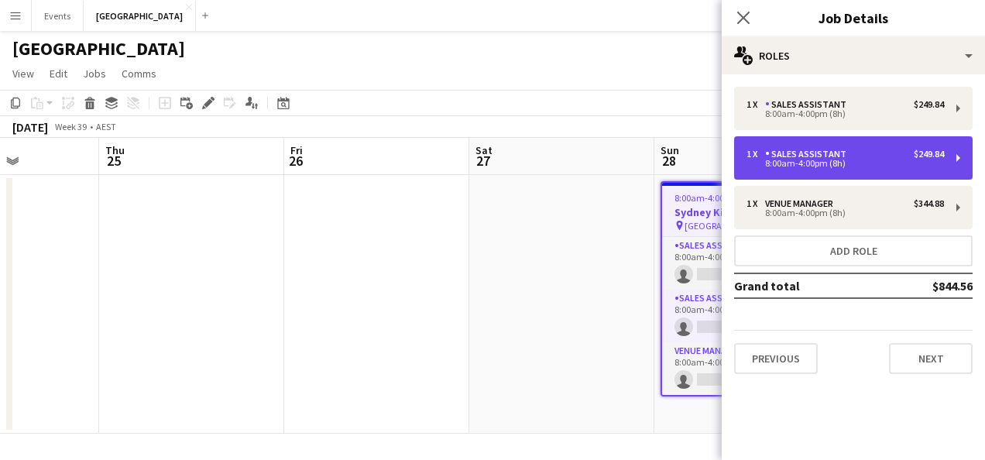
click at [811, 161] on div "8:00am-4:00pm (8h)" at bounding box center [844, 163] width 197 height 8
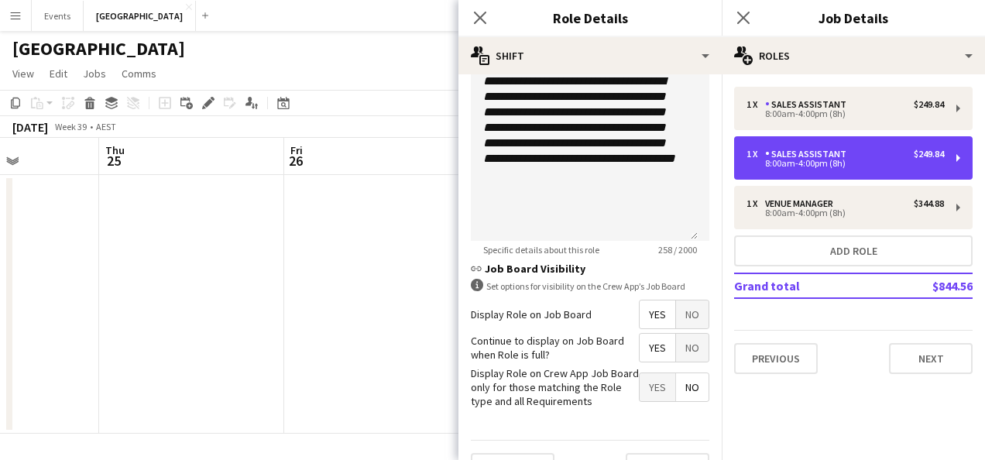
scroll to position [543, 0]
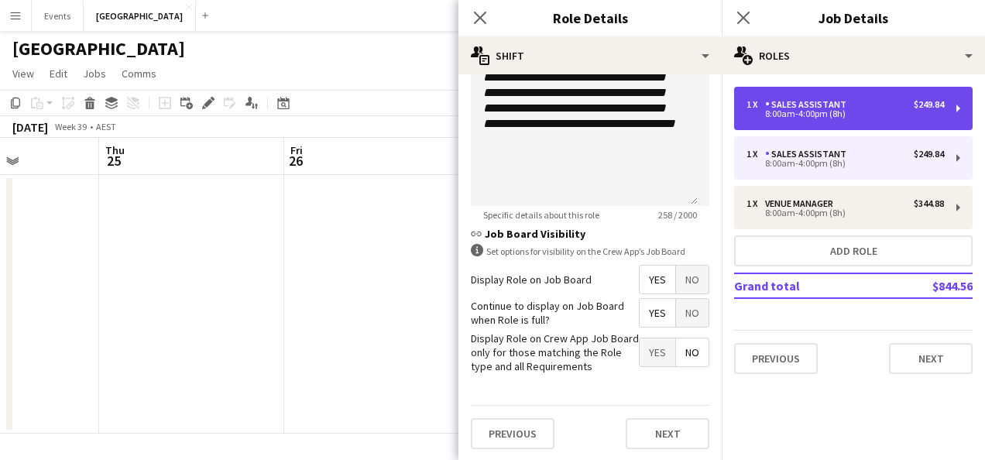
click at [842, 115] on div "8:00am-4:00pm (8h)" at bounding box center [844, 114] width 197 height 8
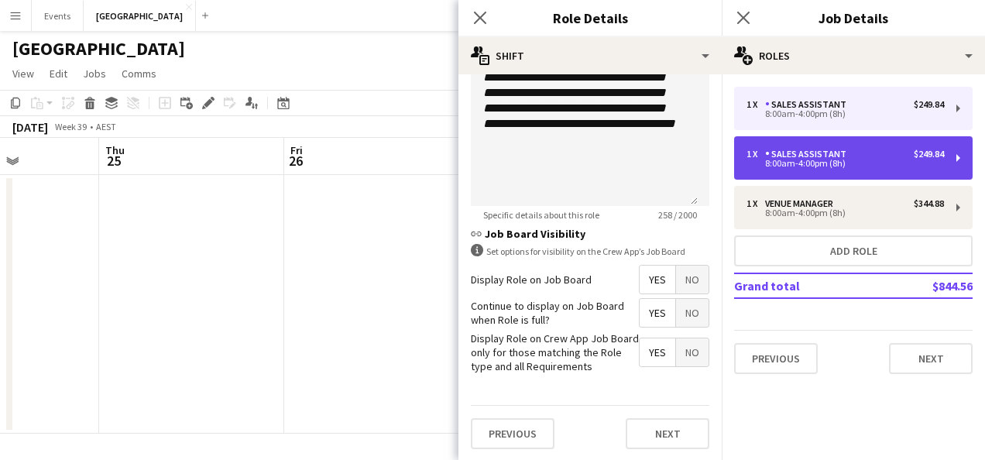
click at [805, 144] on div "1 x Sales Assistant $249.84 8:00am-4:00pm (8h)" at bounding box center [853, 157] width 238 height 43
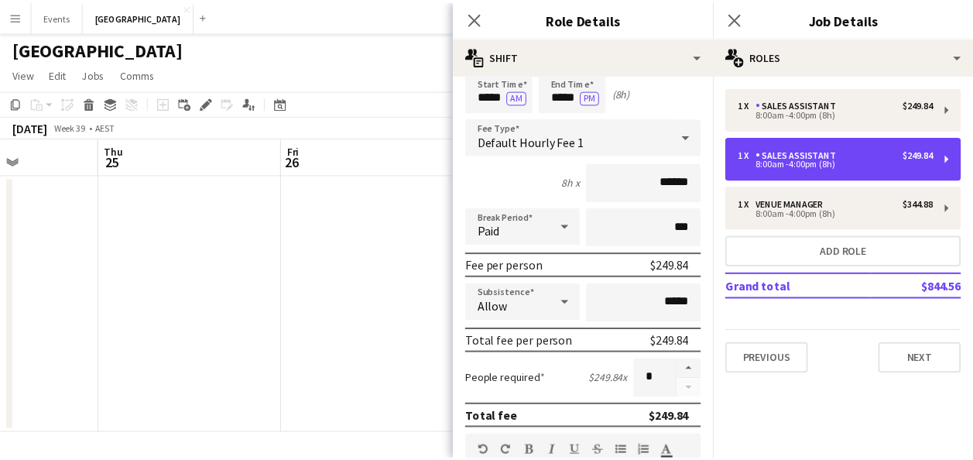
scroll to position [0, 0]
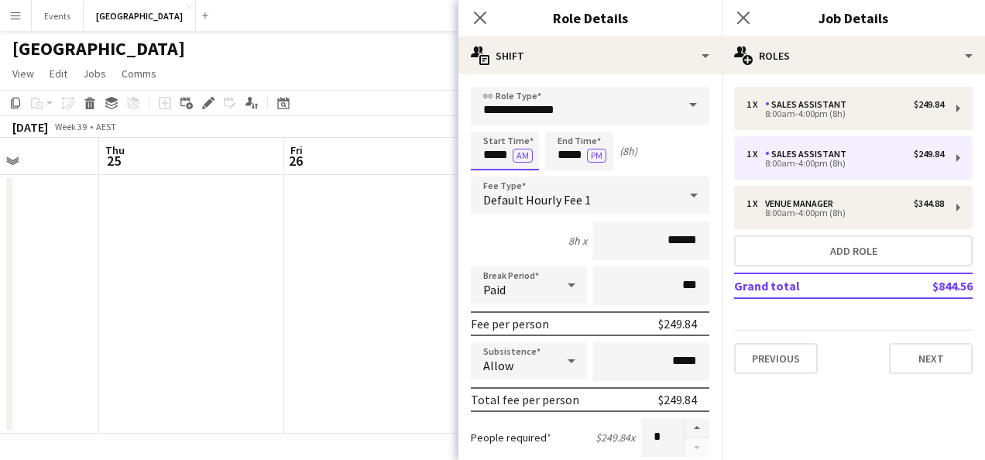
click at [494, 153] on input "*****" at bounding box center [505, 151] width 68 height 39
type input "*****"
click at [345, 273] on app-date-cell at bounding box center [376, 304] width 185 height 259
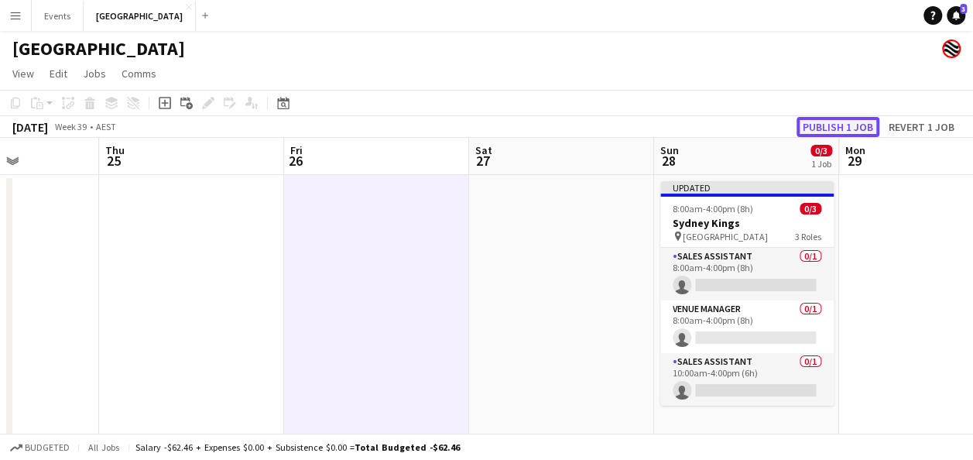
click at [855, 129] on button "Publish 1 job" at bounding box center [838, 127] width 83 height 20
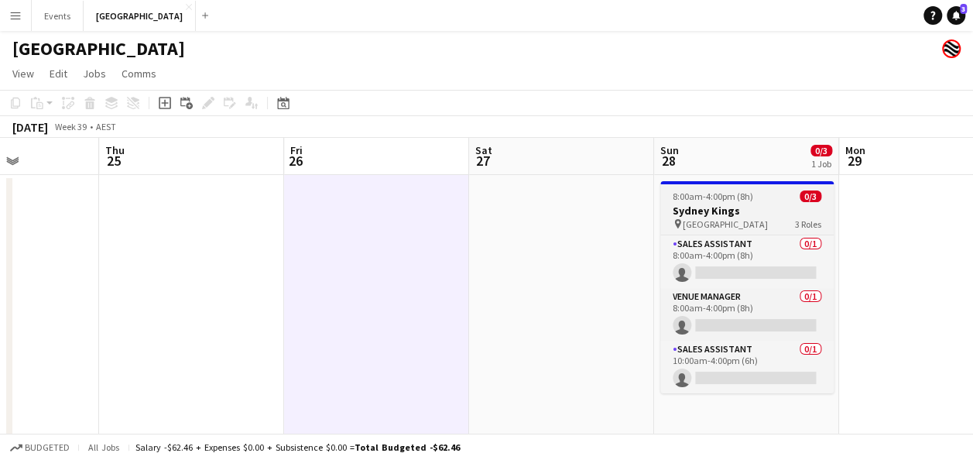
click at [767, 196] on div "8:00am-4:00pm (8h) 0/3" at bounding box center [746, 196] width 173 height 12
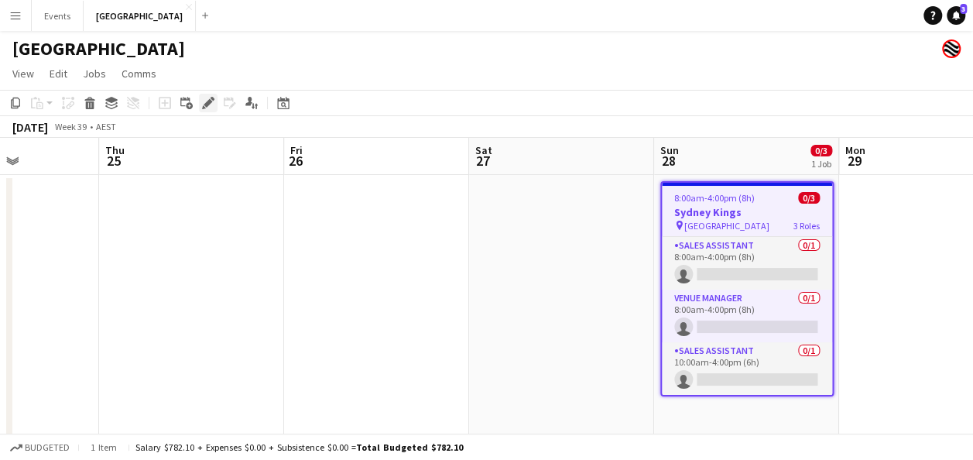
click at [209, 101] on icon at bounding box center [208, 103] width 9 height 9
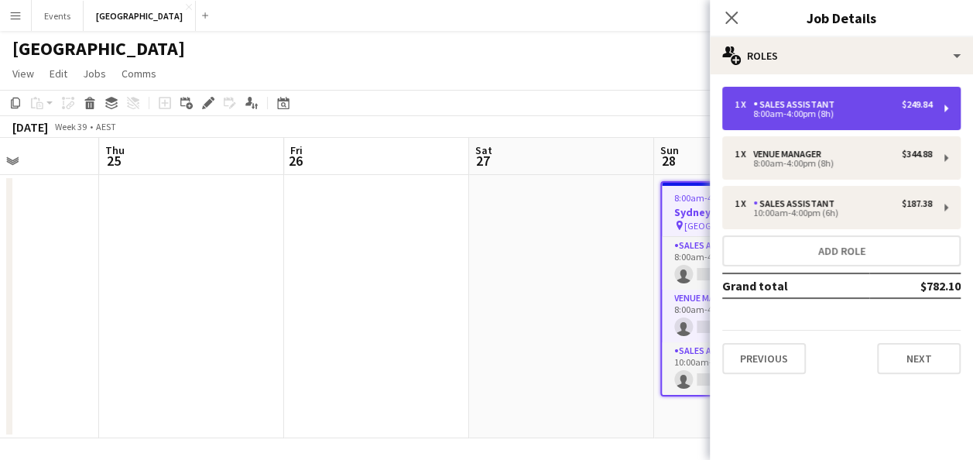
click at [821, 118] on div "8:00am-4:00pm (8h)" at bounding box center [833, 114] width 197 height 8
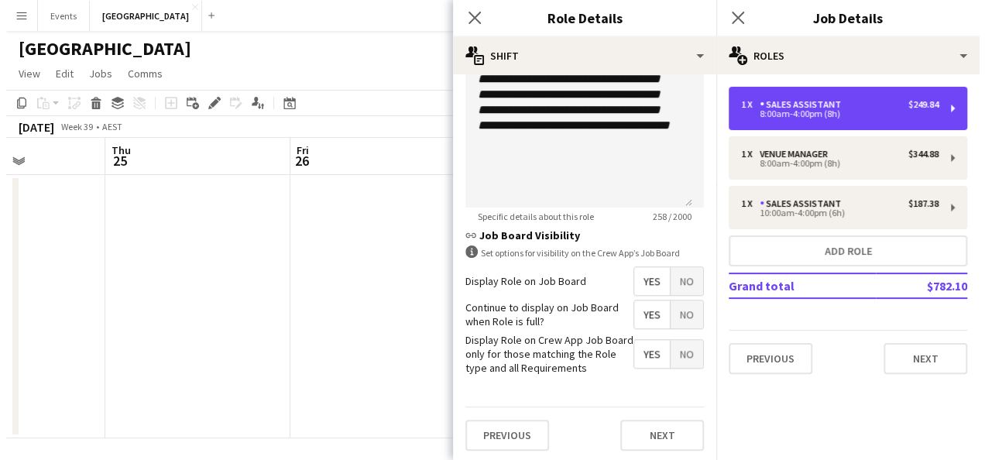
scroll to position [543, 0]
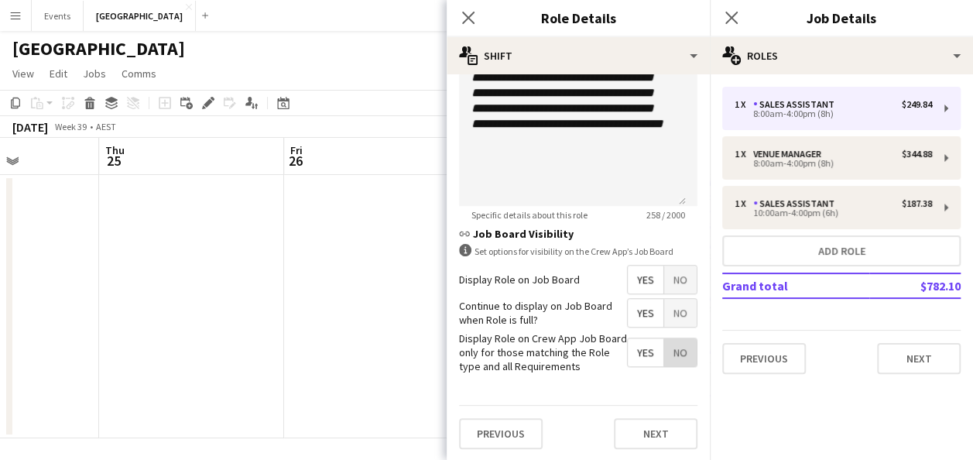
click at [667, 348] on span "No" at bounding box center [680, 352] width 33 height 28
click at [383, 302] on app-date-cell at bounding box center [376, 306] width 185 height 263
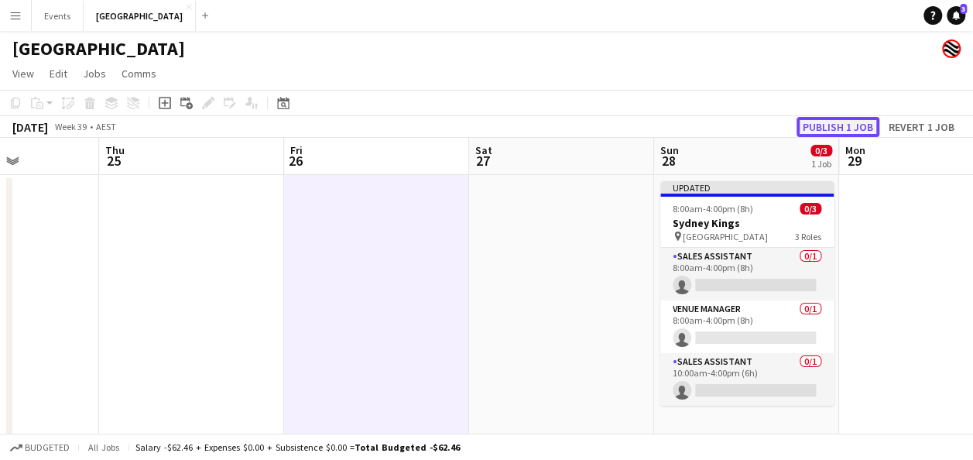
click at [821, 130] on button "Publish 1 job" at bounding box center [838, 127] width 83 height 20
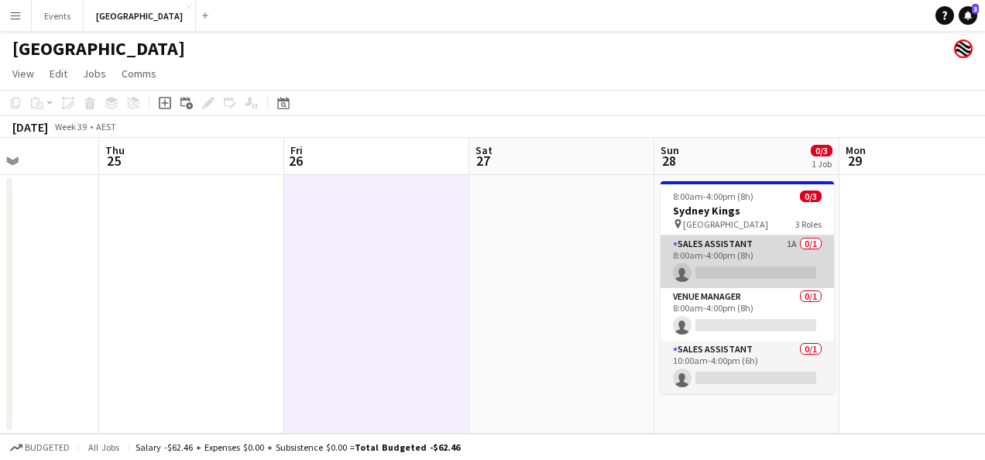
click at [755, 276] on app-card-role "Sales Assistant 1A 0/1 8:00am-4:00pm (8h) single-neutral-actions" at bounding box center [746, 261] width 173 height 53
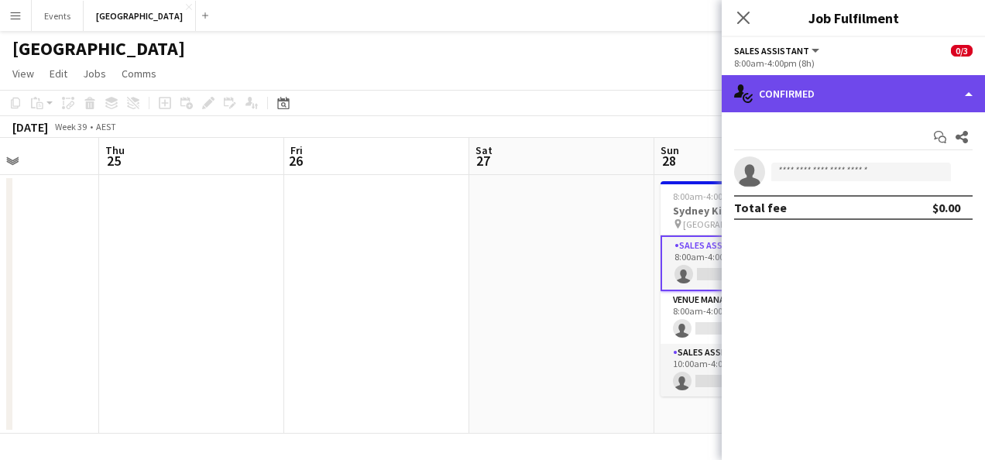
click at [873, 93] on div "single-neutral-actions-check-2 Confirmed" at bounding box center [853, 93] width 263 height 37
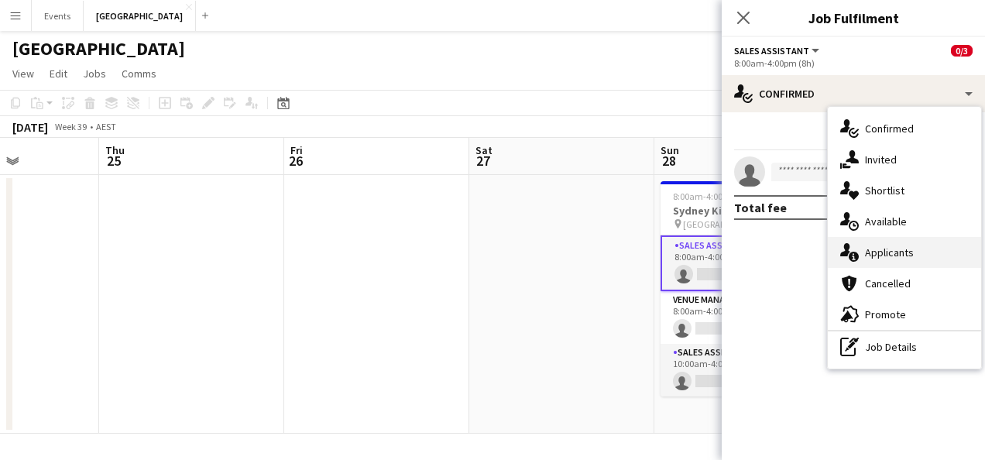
click at [881, 259] on span "Applicants" at bounding box center [889, 252] width 49 height 14
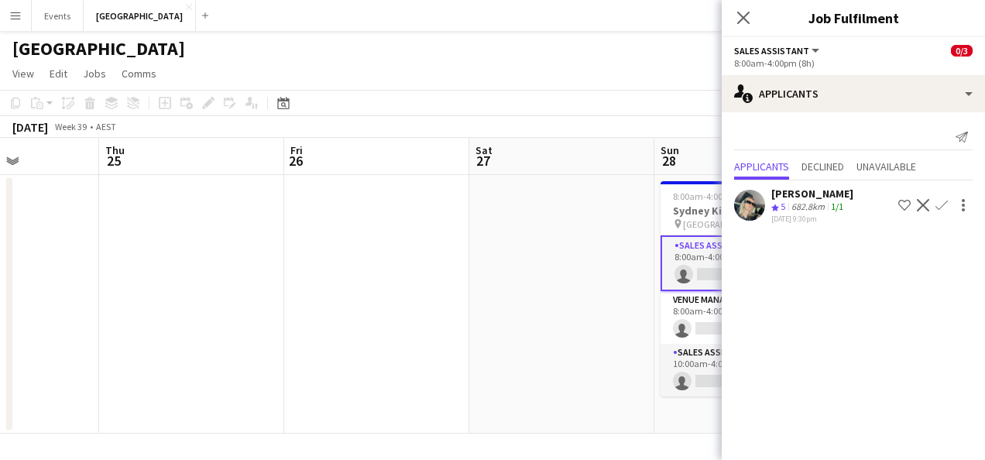
click at [622, 249] on app-date-cell at bounding box center [561, 304] width 185 height 259
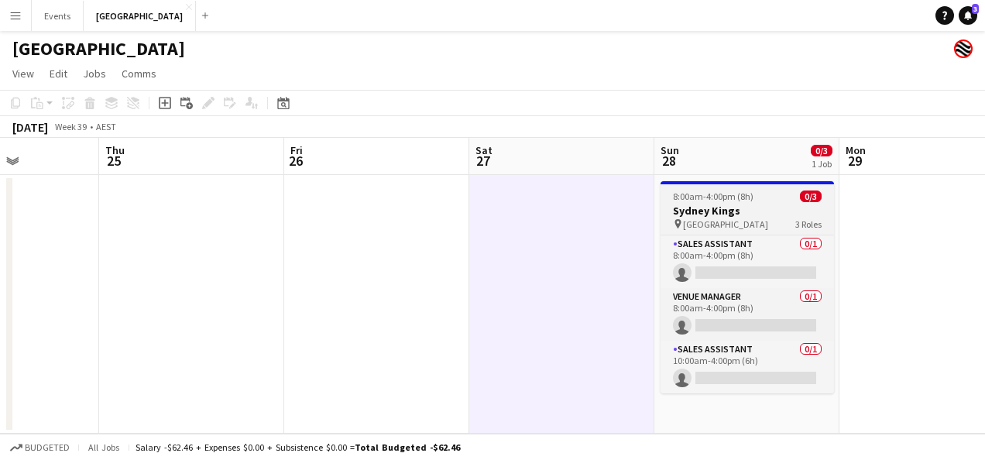
click at [770, 211] on h3 "Sydney Kings" at bounding box center [746, 211] width 173 height 14
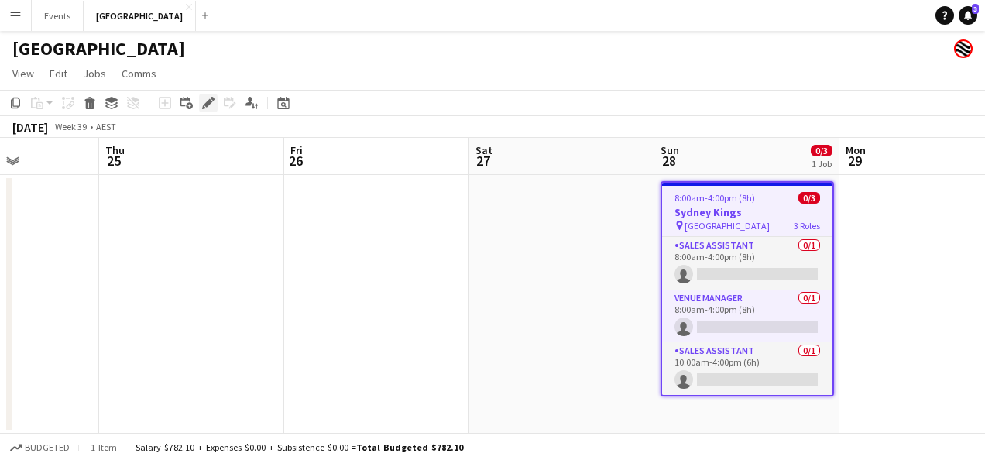
click at [209, 99] on icon "Edit" at bounding box center [208, 103] width 12 height 12
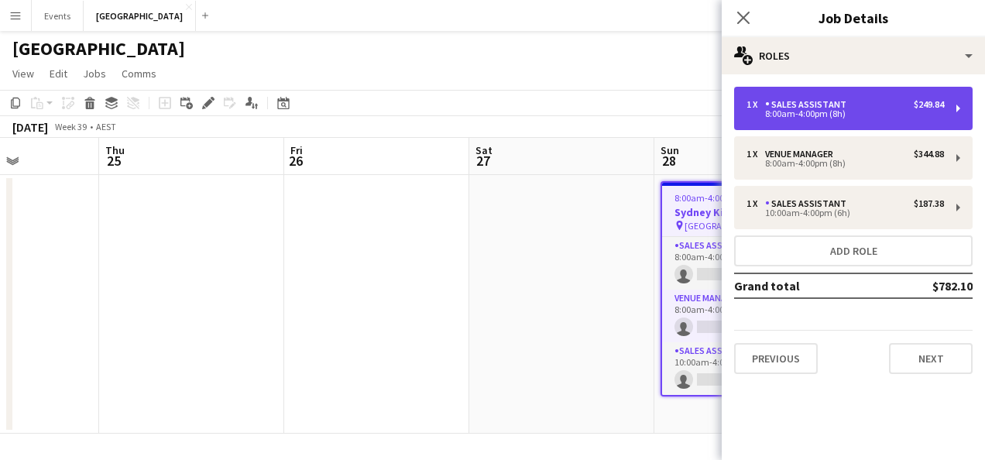
click at [862, 114] on div "8:00am-4:00pm (8h)" at bounding box center [844, 114] width 197 height 8
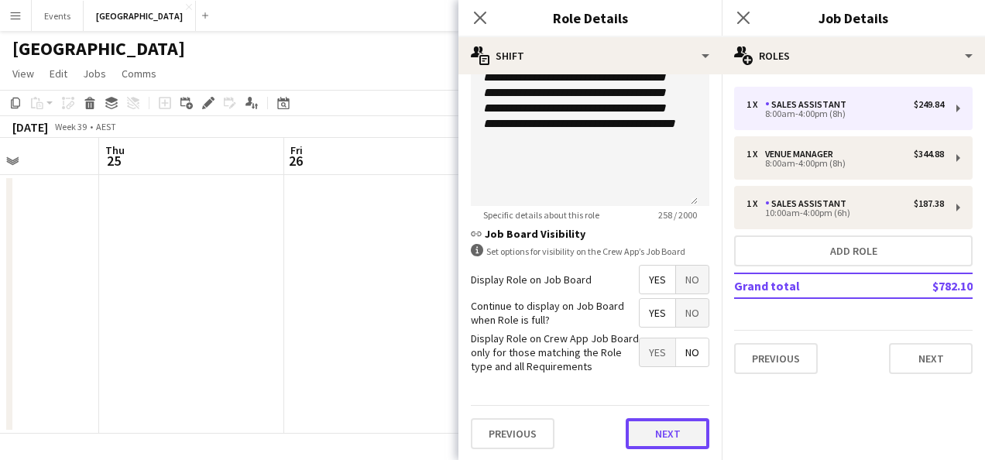
click at [661, 435] on button "Next" at bounding box center [668, 433] width 84 height 31
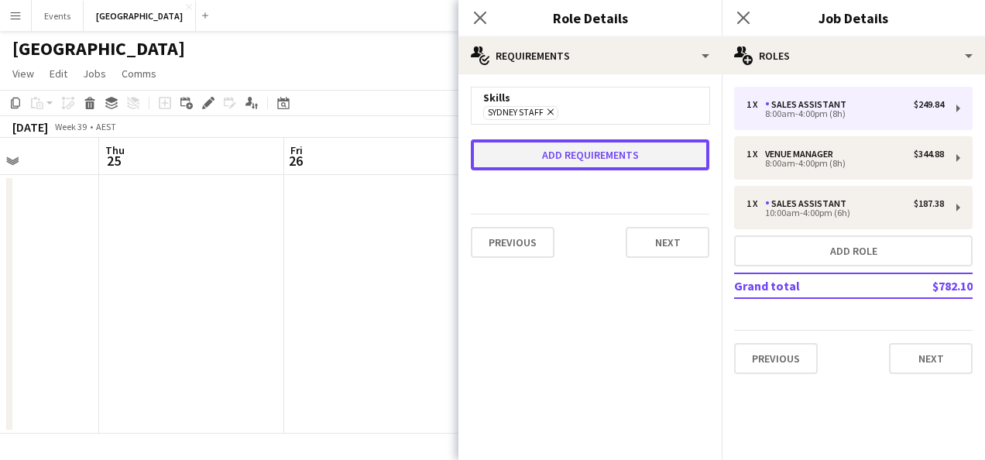
click at [607, 149] on button "Add requirements" at bounding box center [590, 154] width 238 height 31
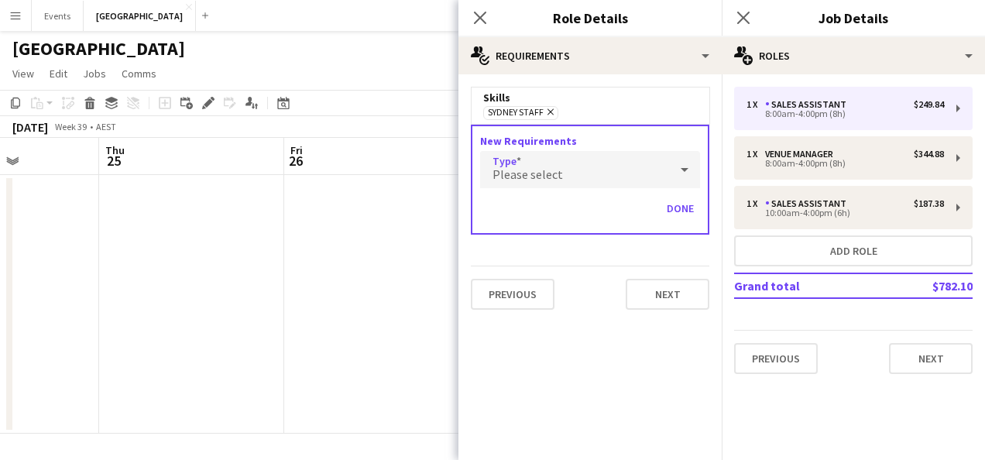
click at [636, 170] on div "Please select" at bounding box center [574, 169] width 189 height 37
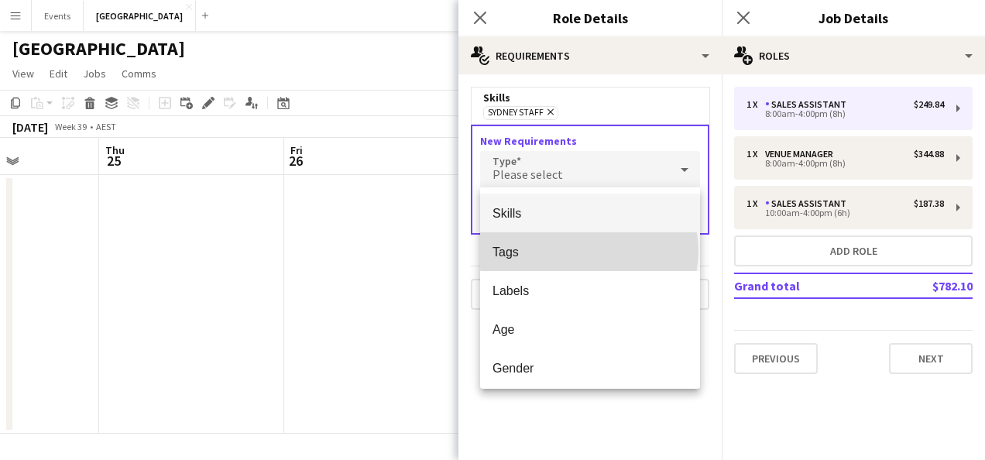
click at [588, 251] on span "Tags" at bounding box center [589, 252] width 195 height 15
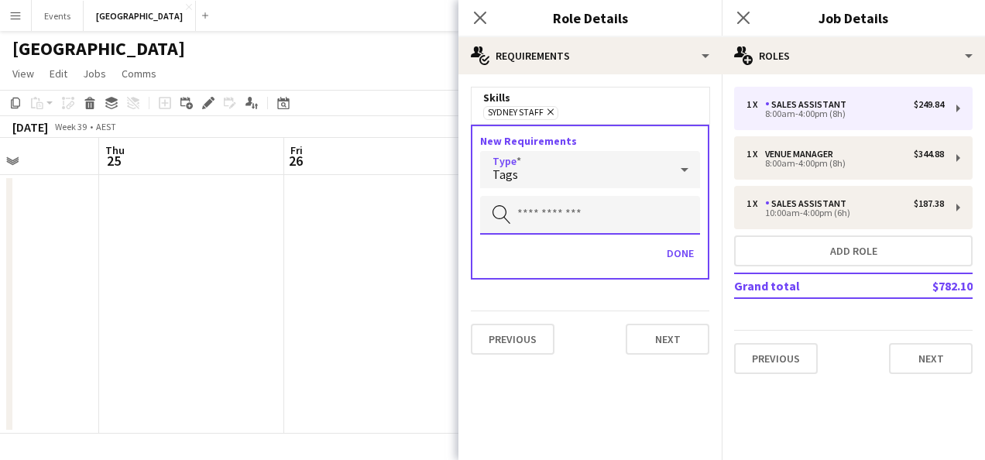
click at [564, 212] on input "text" at bounding box center [590, 215] width 220 height 39
type input "******"
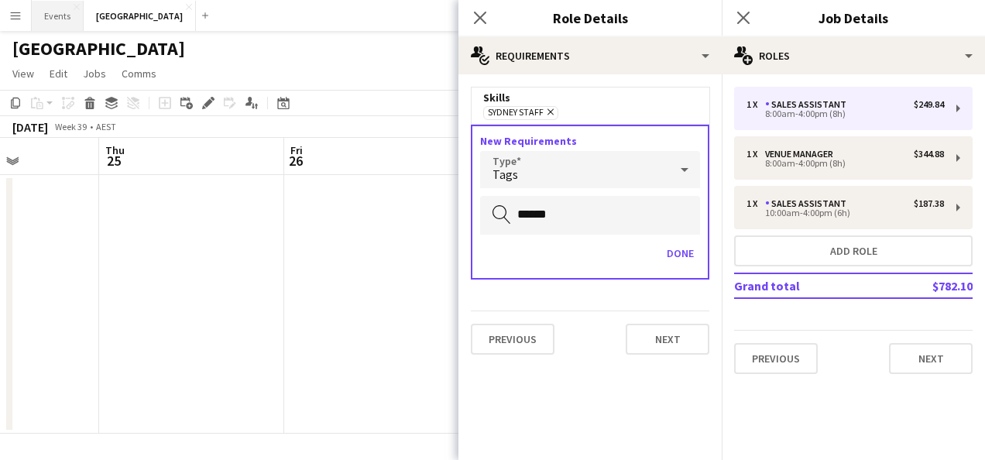
click at [57, 12] on button "Events Close" at bounding box center [58, 16] width 52 height 30
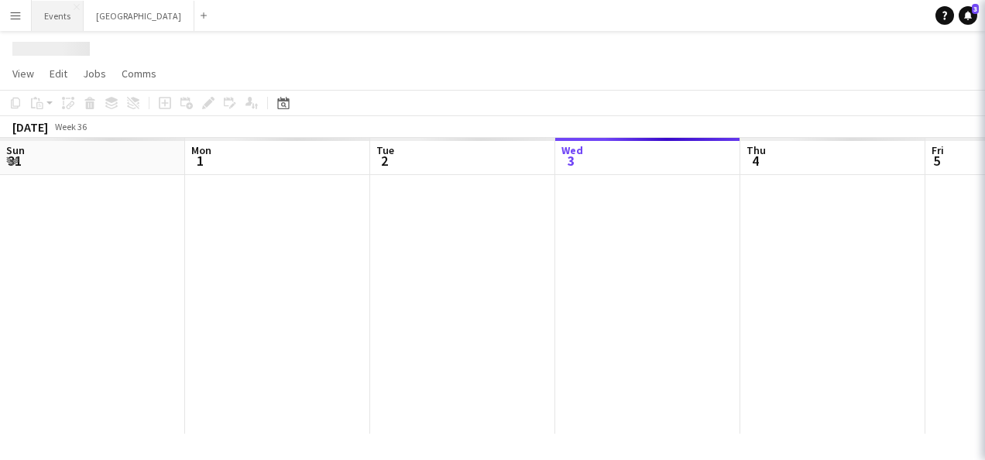
scroll to position [0, 370]
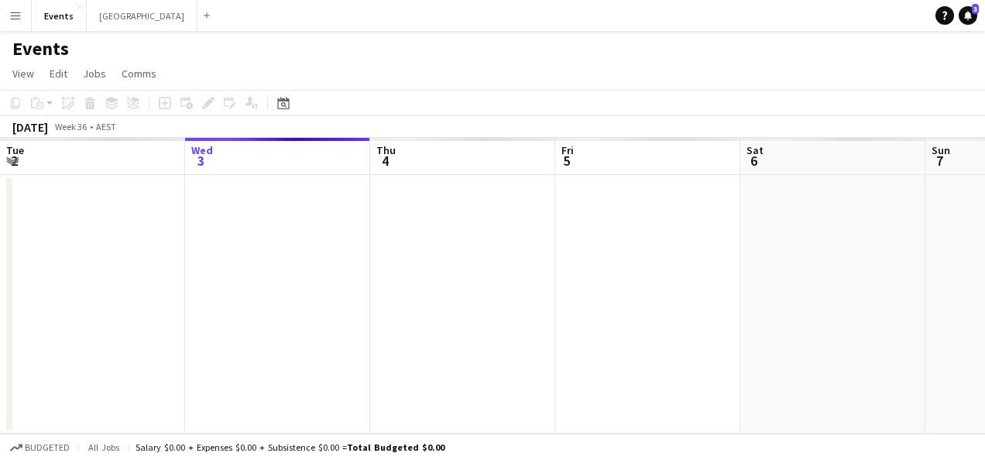
click at [12, 14] on app-icon "Menu" at bounding box center [15, 15] width 12 height 12
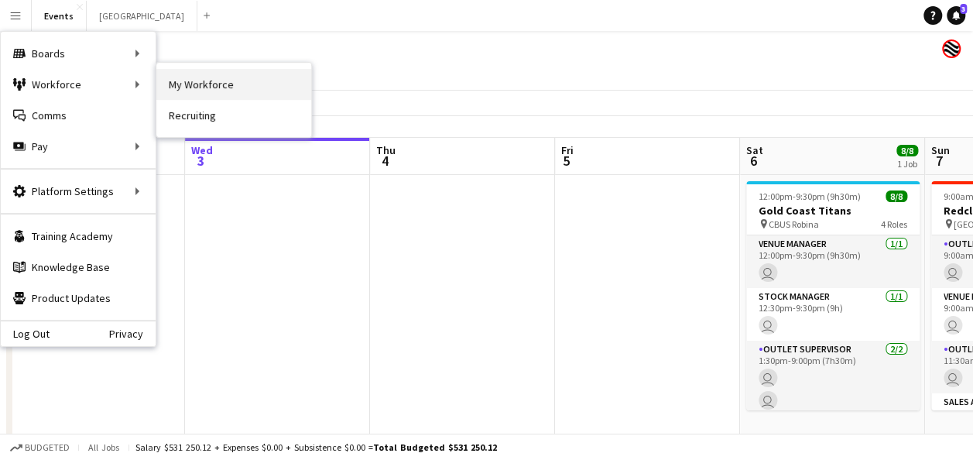
click at [177, 83] on link "My Workforce" at bounding box center [233, 84] width 155 height 31
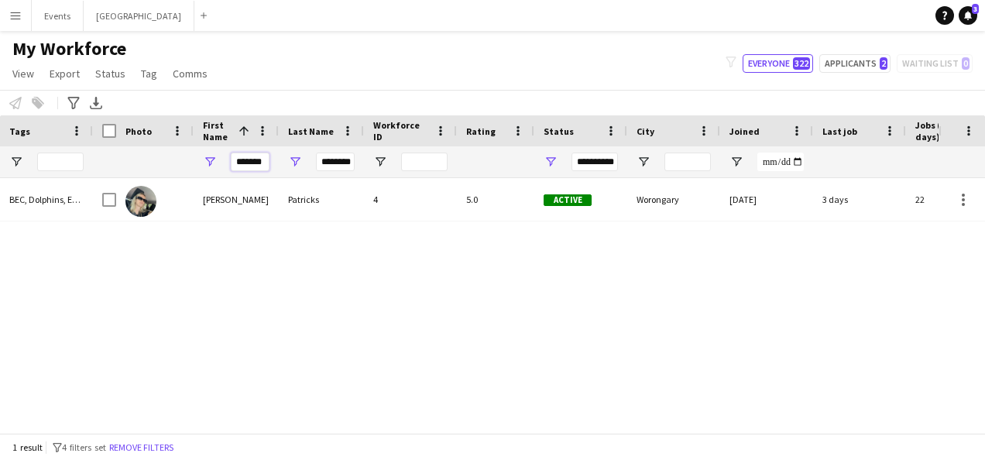
click at [262, 158] on input "*******" at bounding box center [250, 162] width 39 height 19
type input "*"
drag, startPoint x: 262, startPoint y: 162, endPoint x: 234, endPoint y: 157, distance: 28.3
click at [218, 159] on div "*" at bounding box center [236, 161] width 85 height 31
click at [345, 161] on input "********" at bounding box center [335, 162] width 39 height 19
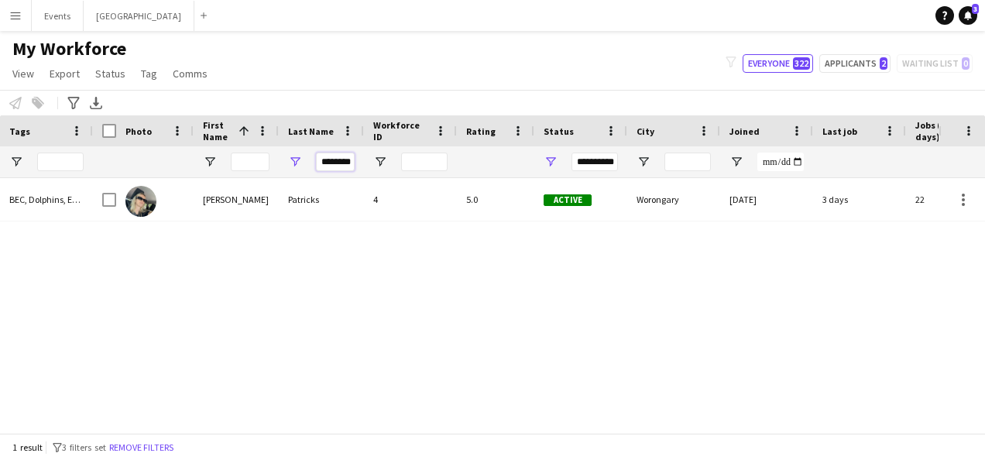
drag, startPoint x: 353, startPoint y: 159, endPoint x: 305, endPoint y: 163, distance: 48.2
click at [305, 163] on div "********" at bounding box center [321, 161] width 85 height 31
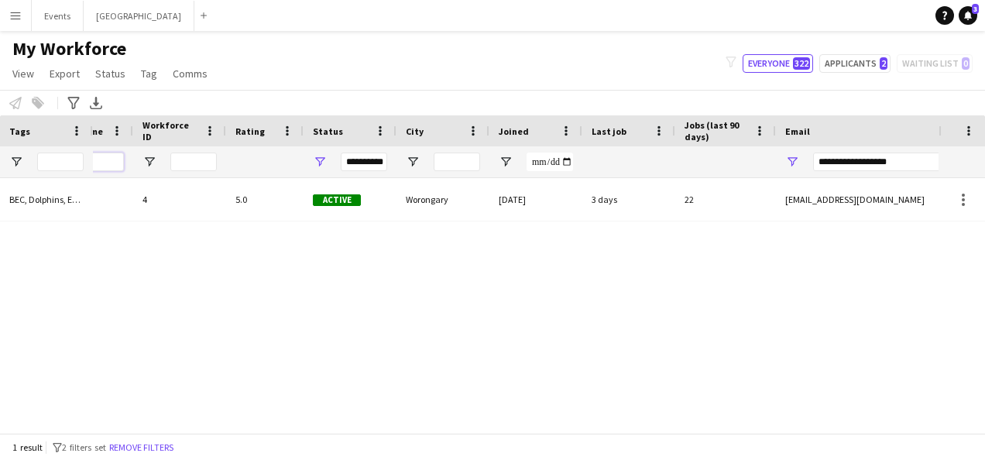
scroll to position [0, 302]
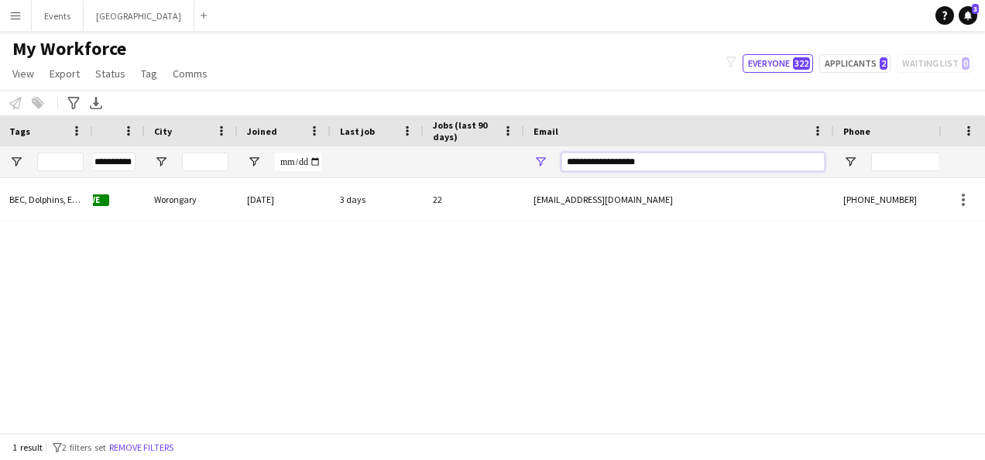
drag, startPoint x: 637, startPoint y: 166, endPoint x: 538, endPoint y: 183, distance: 100.6
click at [536, 166] on div "**********" at bounding box center [679, 161] width 310 height 31
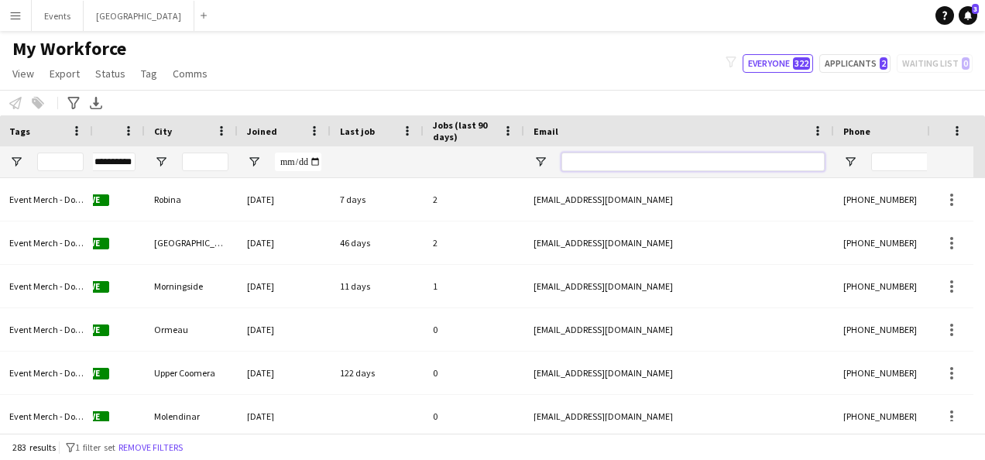
scroll to position [0, 751]
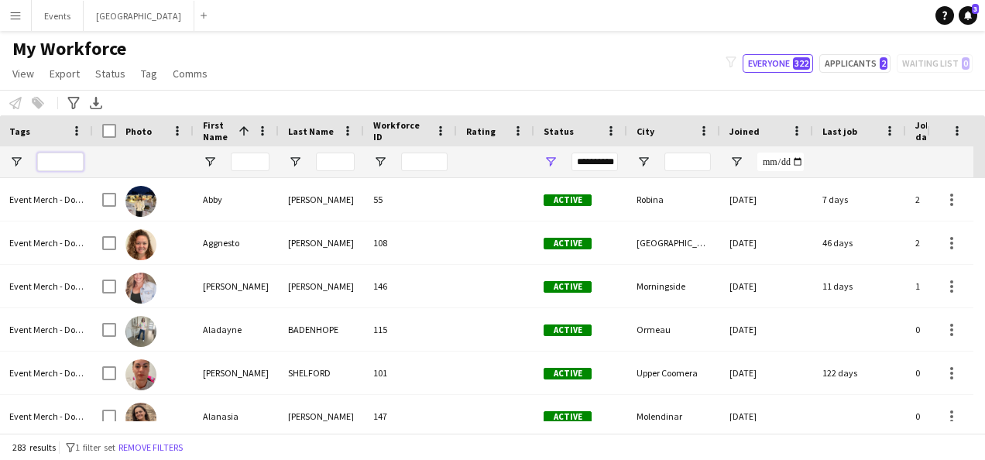
click at [59, 165] on input "Tags Filter Input" at bounding box center [60, 162] width 46 height 19
type input "***"
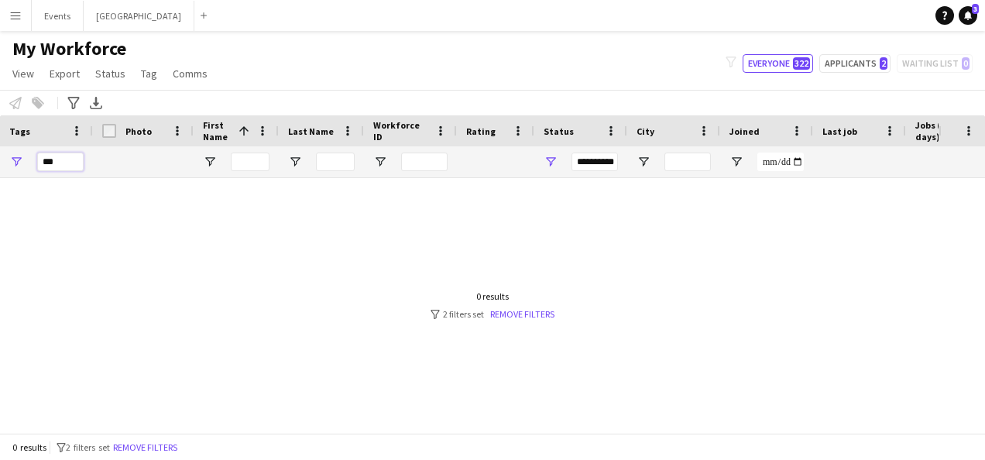
drag, startPoint x: 64, startPoint y: 163, endPoint x: 23, endPoint y: 158, distance: 41.3
click at [25, 159] on div "***" at bounding box center [46, 161] width 93 height 31
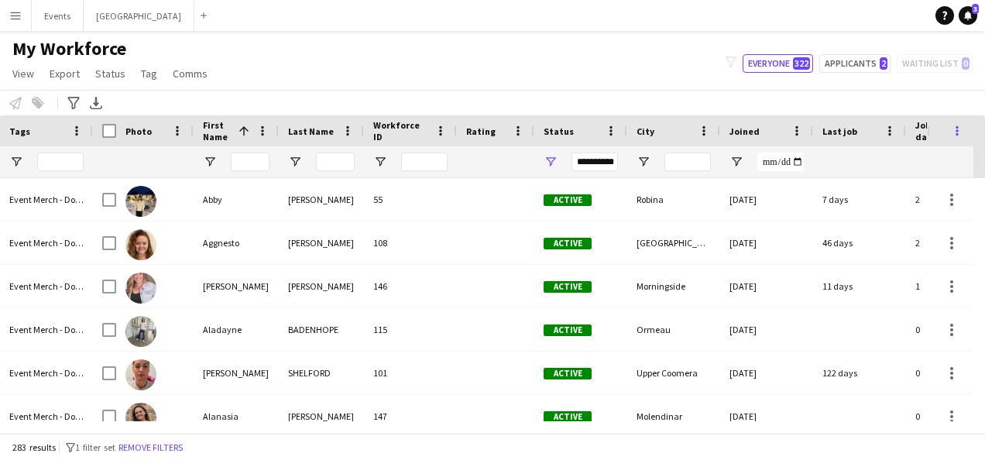
click at [962, 134] on span at bounding box center [957, 131] width 14 height 14
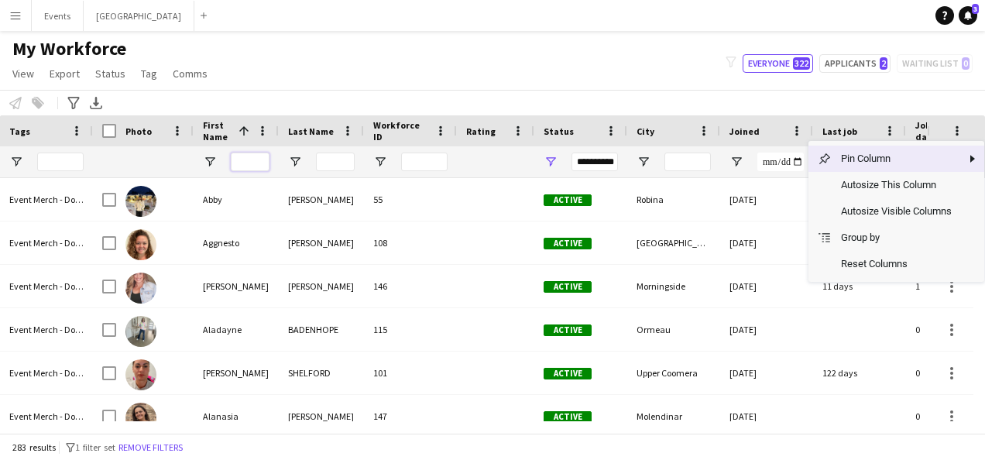
click at [254, 162] on input "First Name Filter Input" at bounding box center [250, 162] width 39 height 19
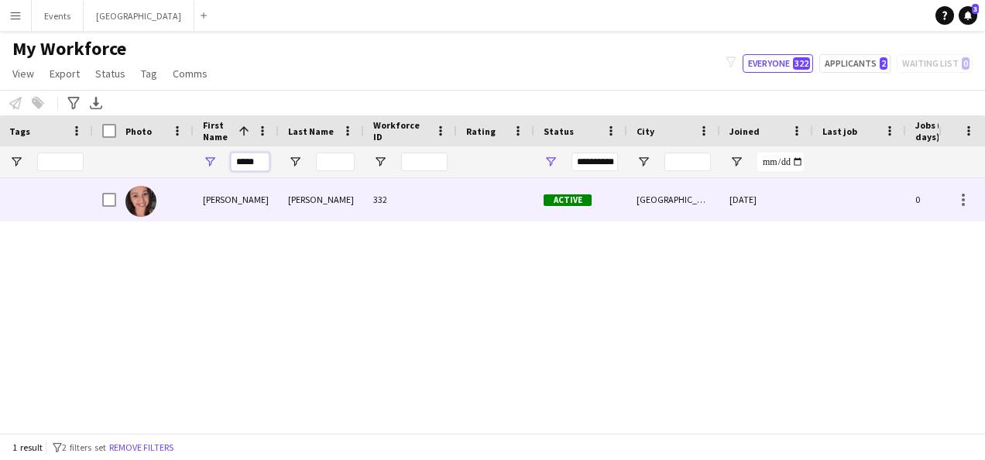
type input "*****"
drag, startPoint x: 211, startPoint y: 186, endPoint x: 231, endPoint y: 183, distance: 20.4
click at [211, 186] on div "Katie" at bounding box center [236, 199] width 85 height 43
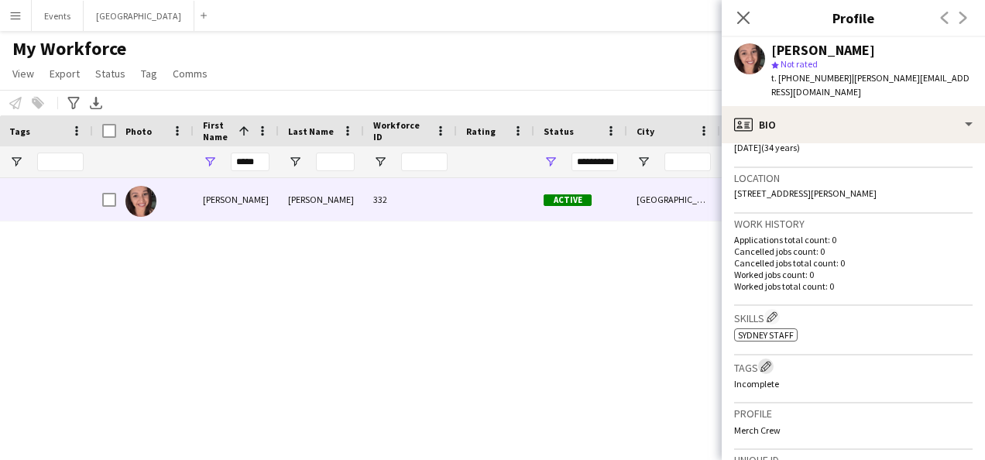
click at [768, 361] on app-icon "Edit crew company tags" at bounding box center [765, 366] width 11 height 11
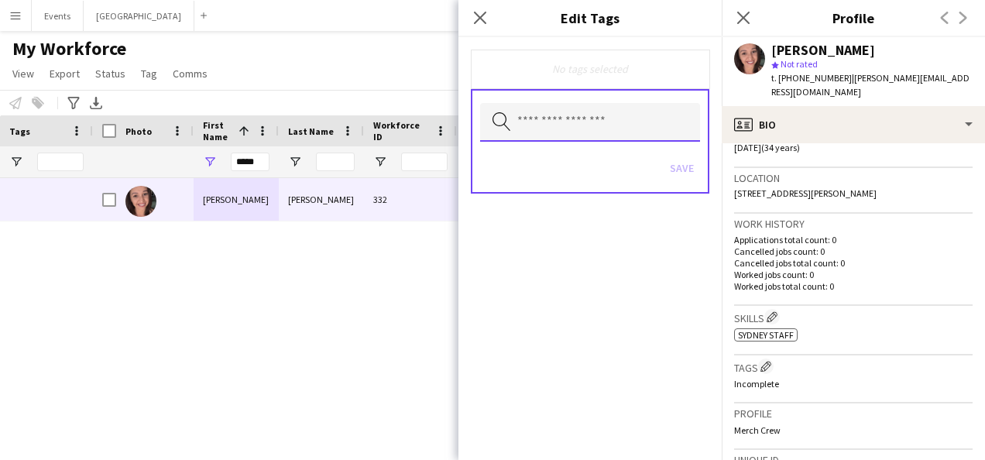
click at [584, 119] on input "text" at bounding box center [590, 122] width 220 height 39
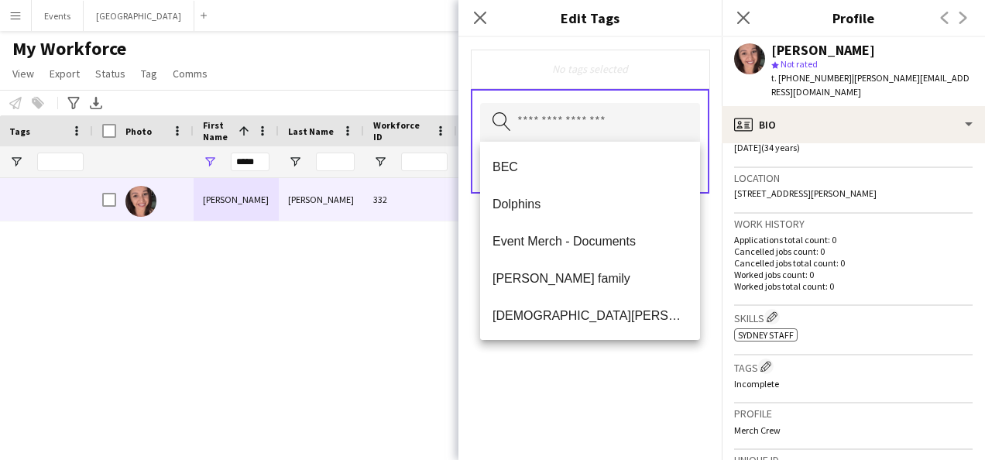
click at [293, 292] on div "Katie Blackburn 332 Active Quakers Hill 19-08-2025 0 katie-priscilla@hotmail.com" at bounding box center [515, 299] width 845 height 243
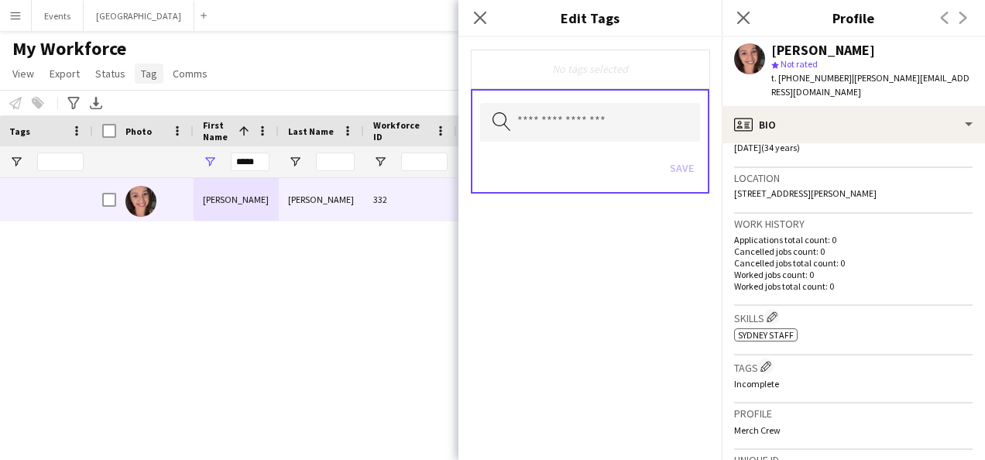
click at [142, 77] on span "Tag" at bounding box center [149, 74] width 16 height 14
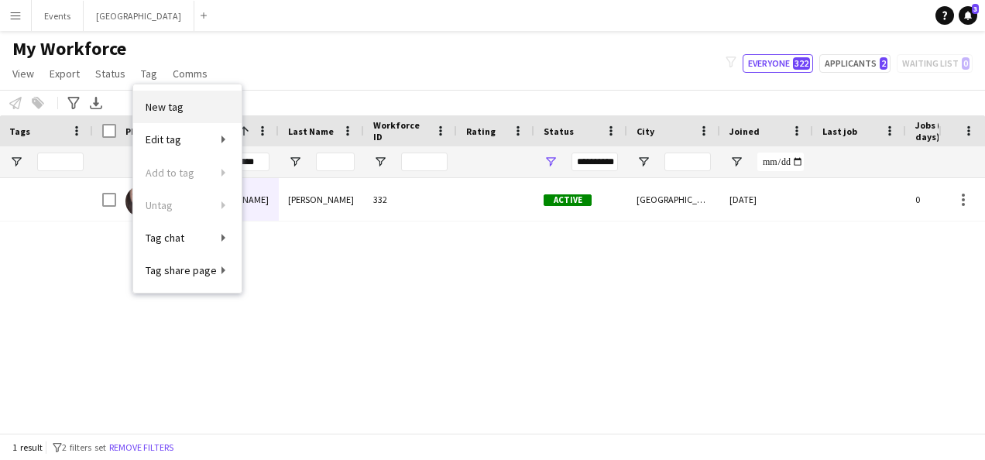
click at [207, 100] on link "New tag" at bounding box center [187, 107] width 108 height 33
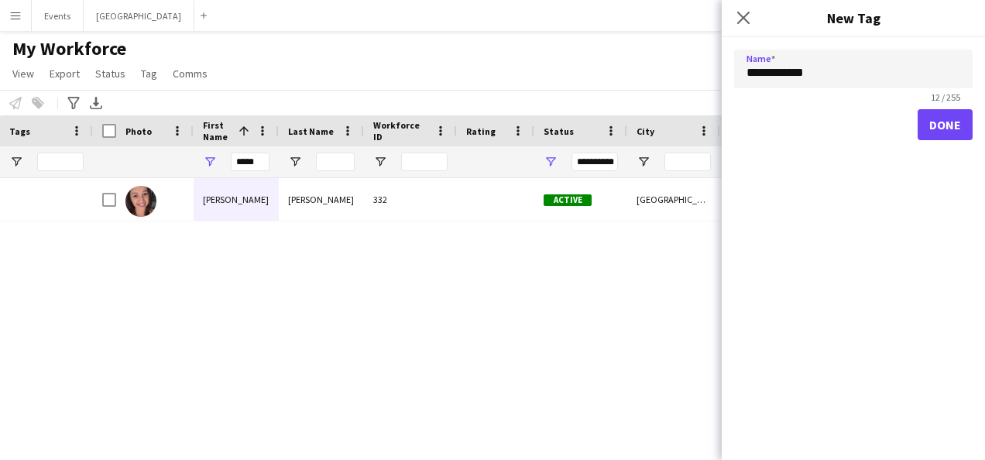
type input "**********"
click at [949, 122] on button "Done" at bounding box center [944, 124] width 55 height 31
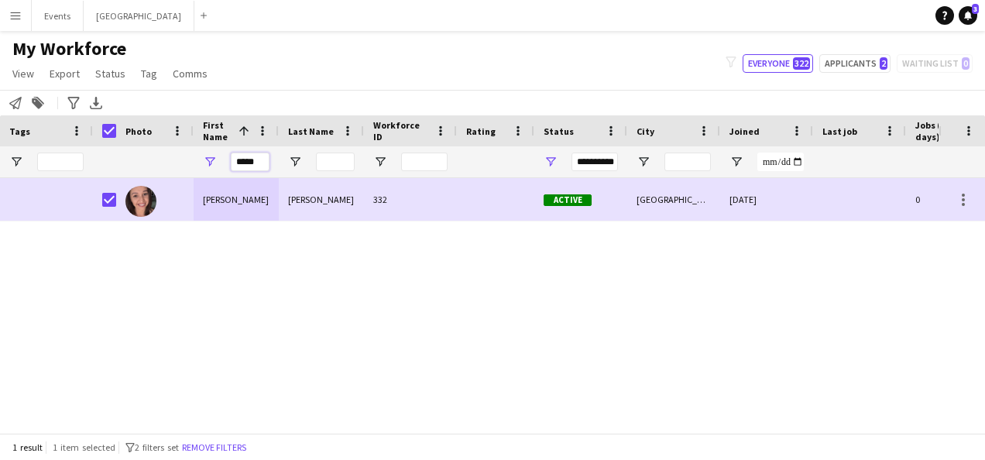
drag, startPoint x: 259, startPoint y: 159, endPoint x: 224, endPoint y: 162, distance: 34.9
click at [224, 162] on div "*****" at bounding box center [236, 161] width 85 height 31
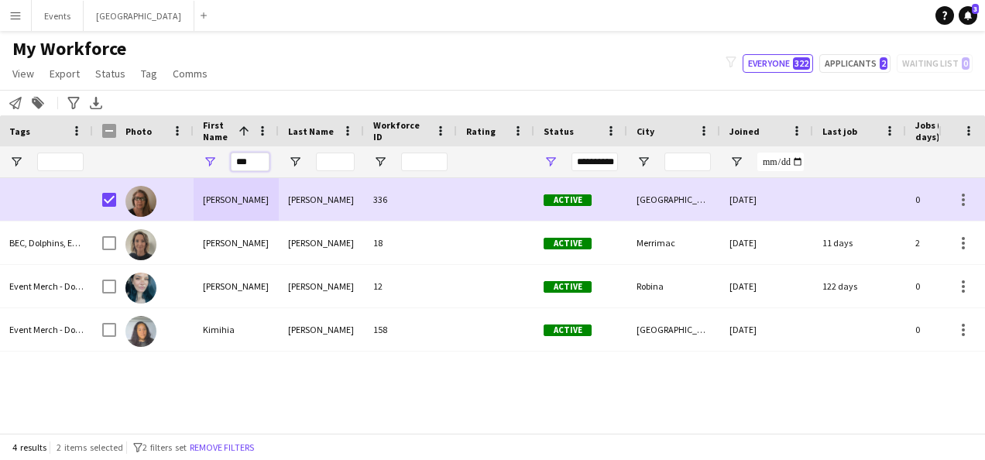
drag, startPoint x: 254, startPoint y: 161, endPoint x: 213, endPoint y: 158, distance: 41.1
click at [221, 163] on div "***" at bounding box center [236, 161] width 85 height 31
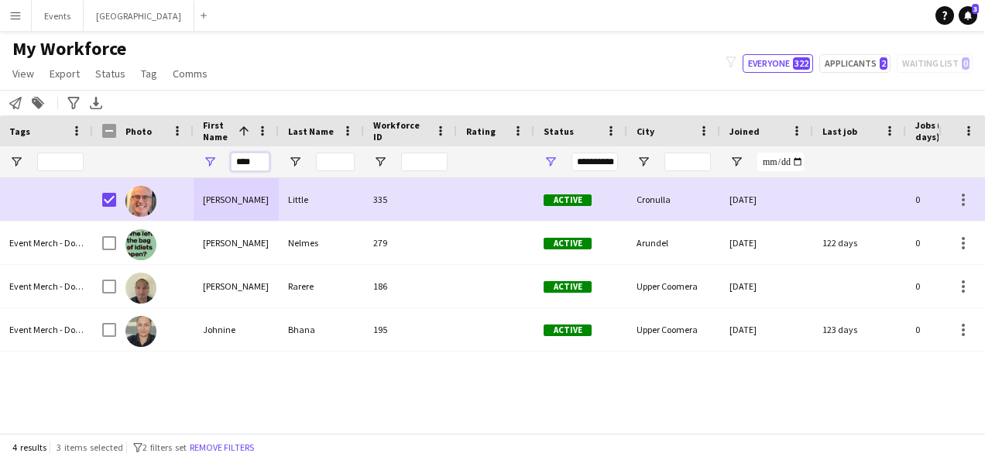
drag, startPoint x: 257, startPoint y: 162, endPoint x: 235, endPoint y: 164, distance: 22.6
click at [235, 164] on input "****" at bounding box center [250, 162] width 39 height 19
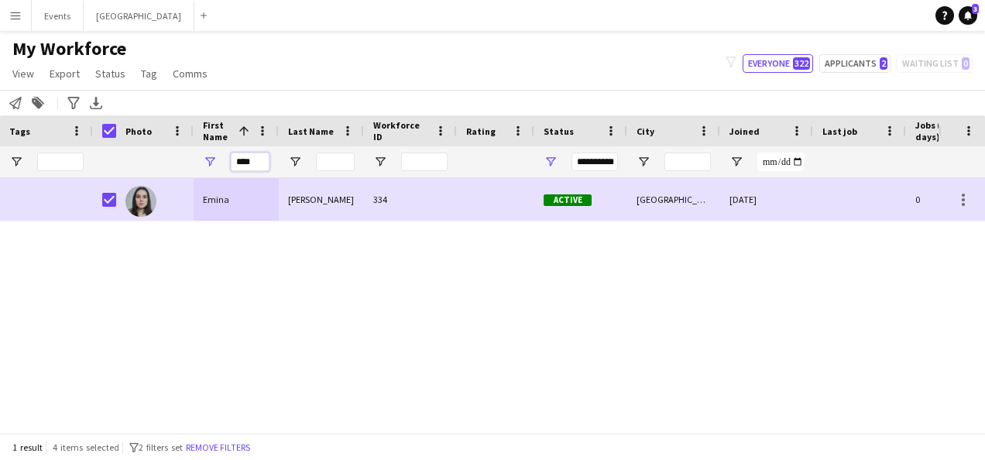
drag, startPoint x: 263, startPoint y: 161, endPoint x: 229, endPoint y: 163, distance: 34.1
click at [229, 163] on div "****" at bounding box center [236, 161] width 85 height 31
drag, startPoint x: 254, startPoint y: 160, endPoint x: 143, endPoint y: 184, distance: 113.3
click at [226, 161] on div "****" at bounding box center [236, 161] width 85 height 31
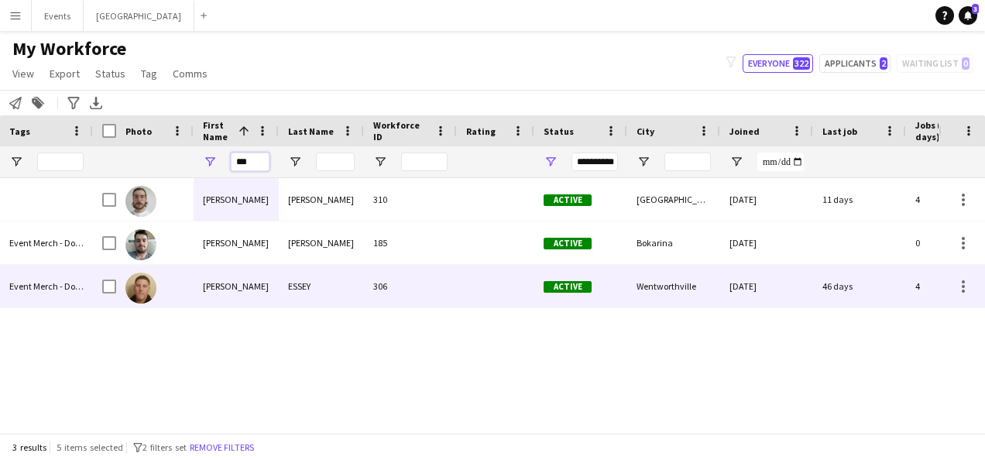
type input "***"
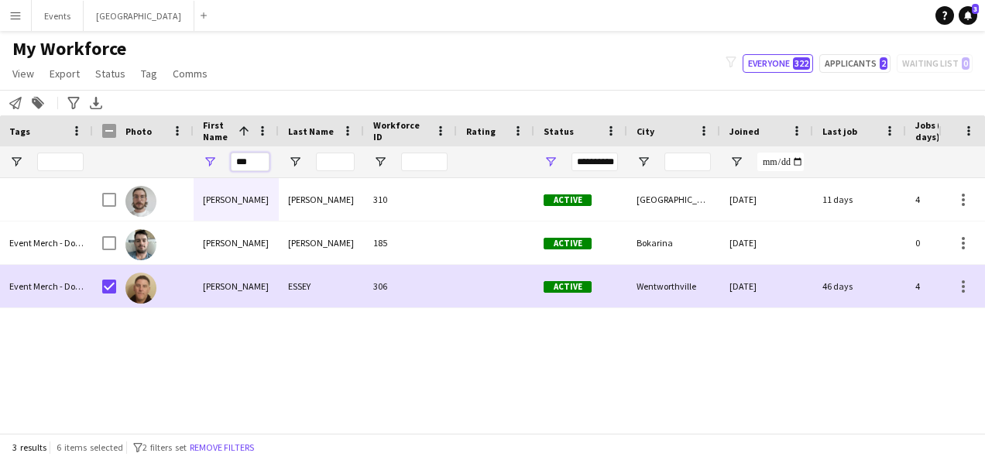
drag, startPoint x: 258, startPoint y: 158, endPoint x: 219, endPoint y: 160, distance: 38.8
click at [219, 160] on div "***" at bounding box center [236, 161] width 85 height 31
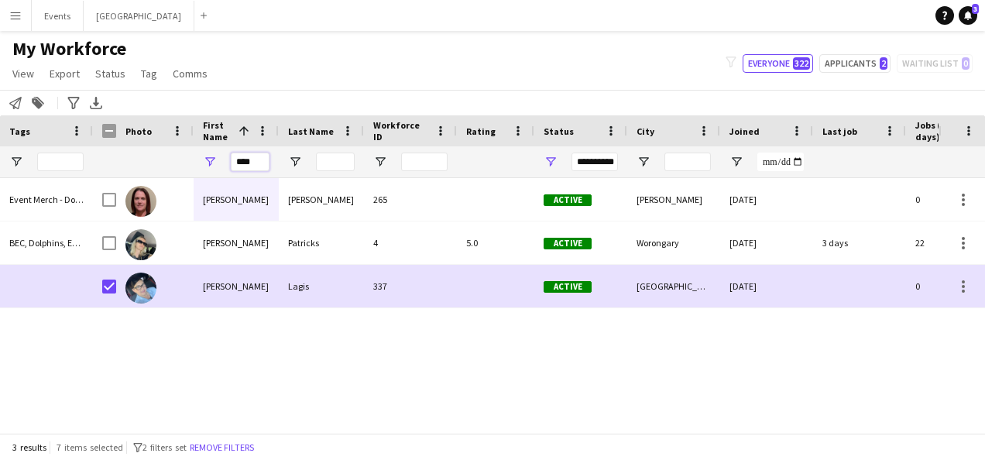
drag, startPoint x: 263, startPoint y: 164, endPoint x: 226, endPoint y: 160, distance: 37.4
click at [226, 160] on div "****" at bounding box center [236, 161] width 85 height 31
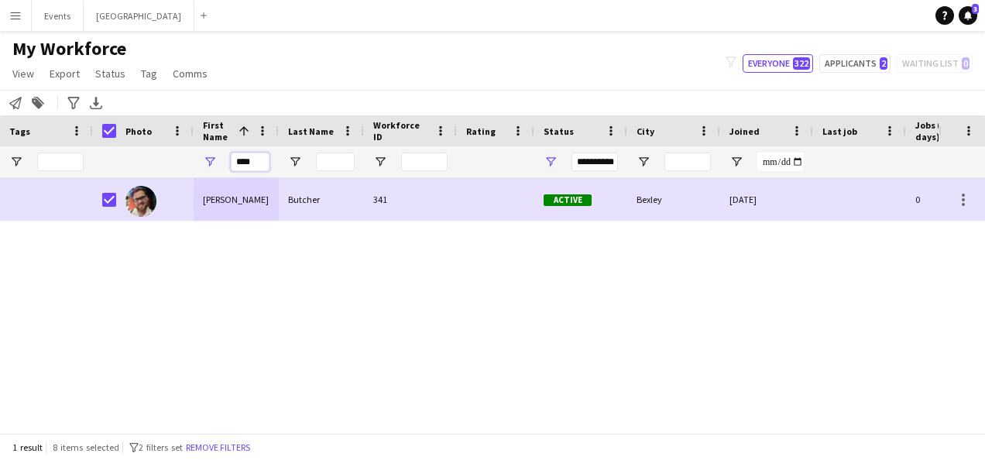
drag, startPoint x: 255, startPoint y: 163, endPoint x: 228, endPoint y: 165, distance: 28.0
click at [232, 163] on input "****" at bounding box center [250, 162] width 39 height 19
type input "*****"
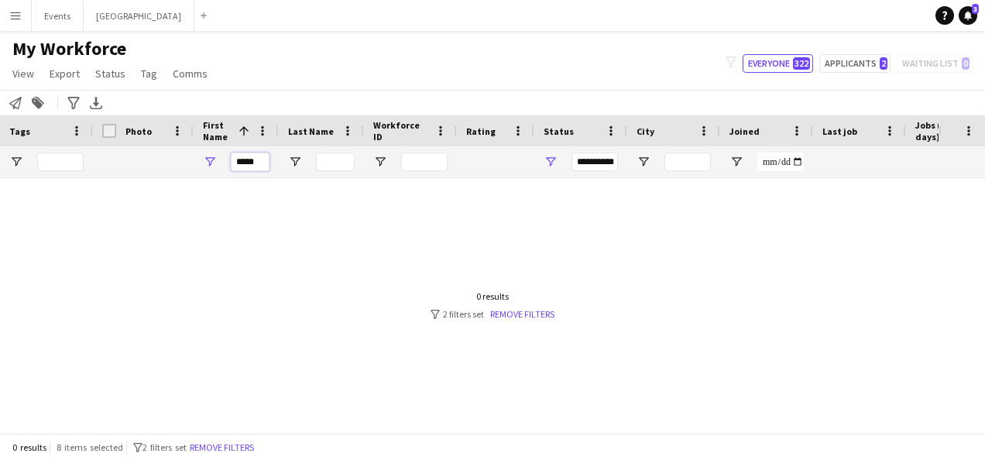
drag, startPoint x: 260, startPoint y: 161, endPoint x: 221, endPoint y: 161, distance: 39.5
click at [221, 161] on div "*****" at bounding box center [236, 161] width 85 height 31
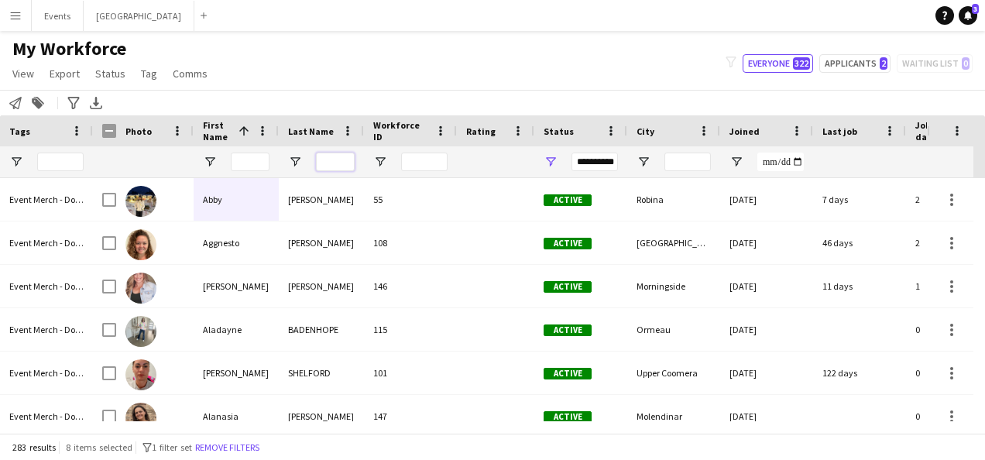
click at [338, 158] on input "Last Name Filter Input" at bounding box center [335, 162] width 39 height 19
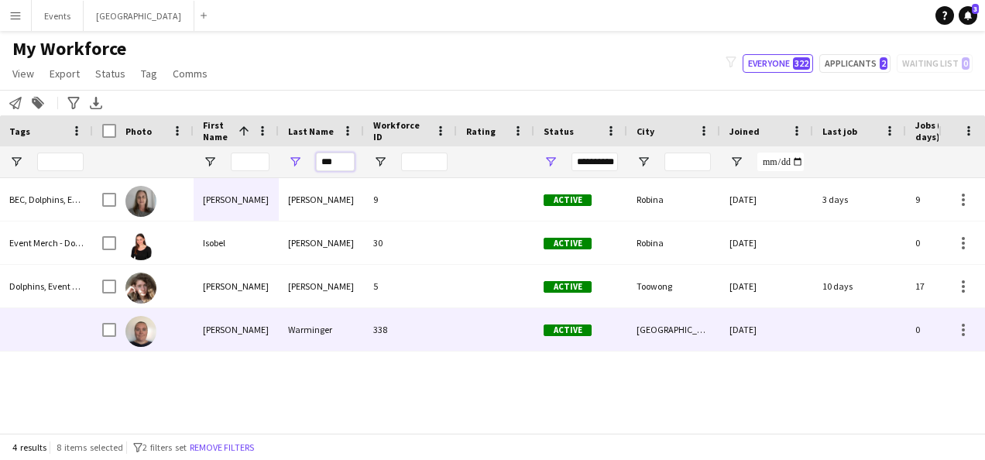
type input "***"
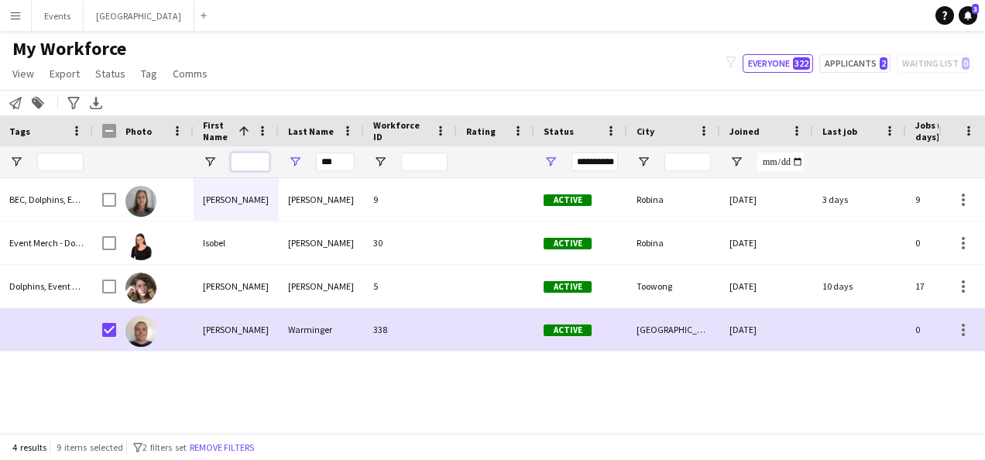
click at [259, 160] on input "First Name Filter Input" at bounding box center [250, 162] width 39 height 19
drag, startPoint x: 342, startPoint y: 159, endPoint x: 307, endPoint y: 161, distance: 35.6
click at [307, 159] on div "***" at bounding box center [321, 161] width 85 height 31
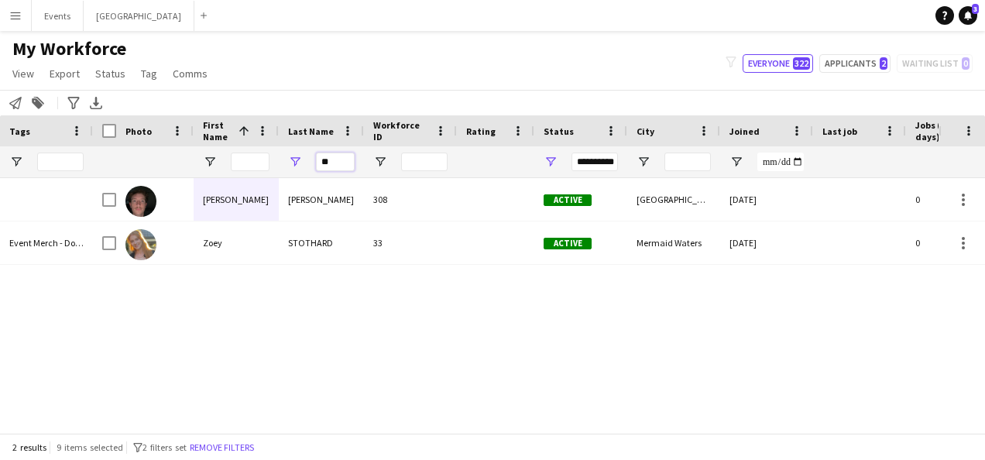
type input "*"
click at [251, 163] on input "First Name Filter Input" at bounding box center [250, 162] width 39 height 19
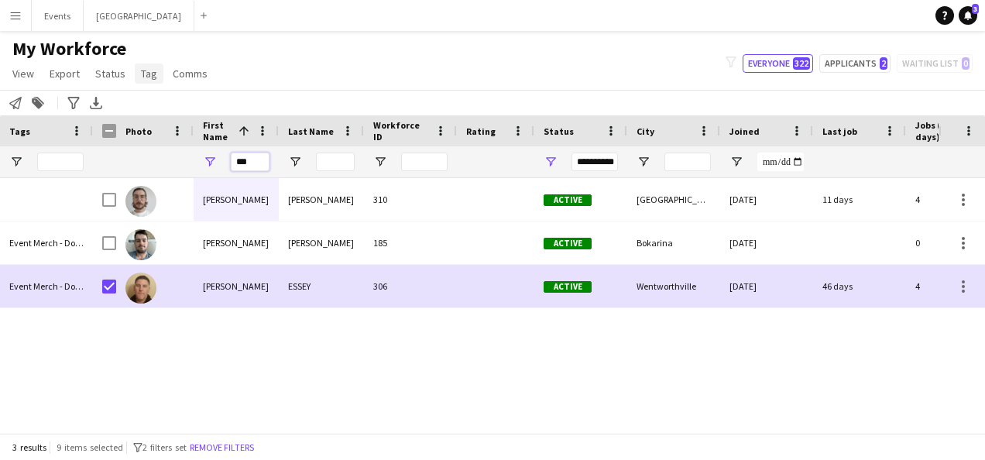
type input "***"
click at [151, 76] on span "Tag" at bounding box center [149, 74] width 16 height 14
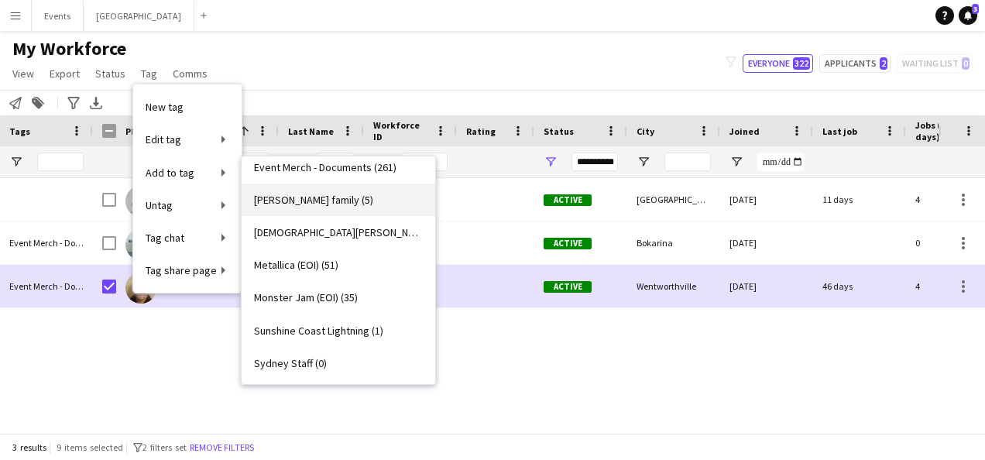
scroll to position [111, 0]
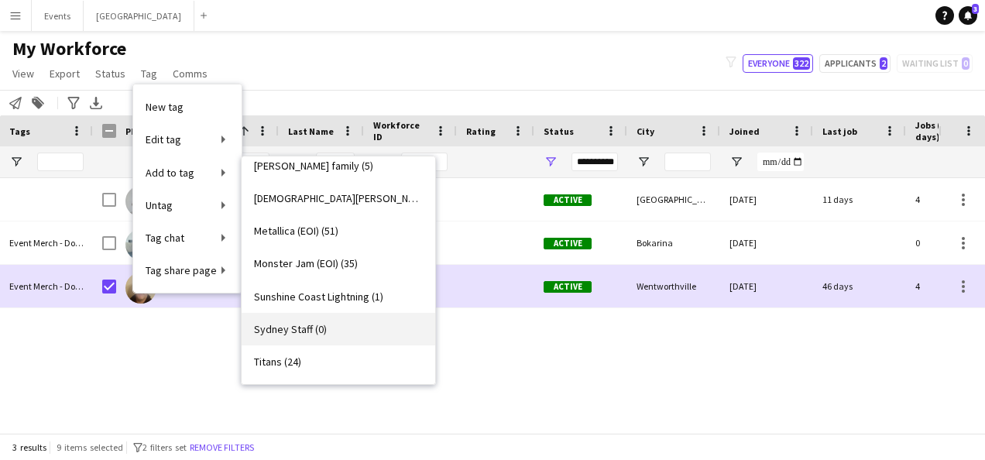
click at [327, 326] on link "Sydney Staff (0)" at bounding box center [339, 329] width 194 height 33
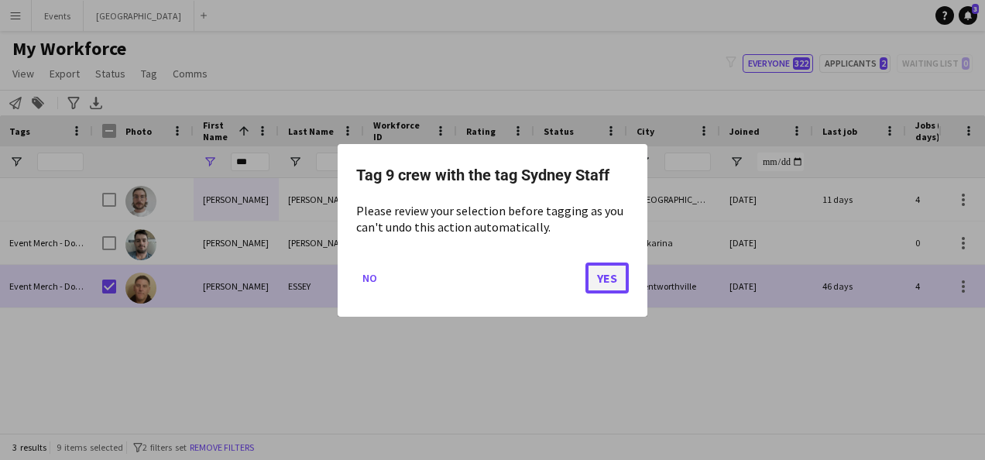
click at [607, 279] on button "Yes" at bounding box center [606, 277] width 43 height 31
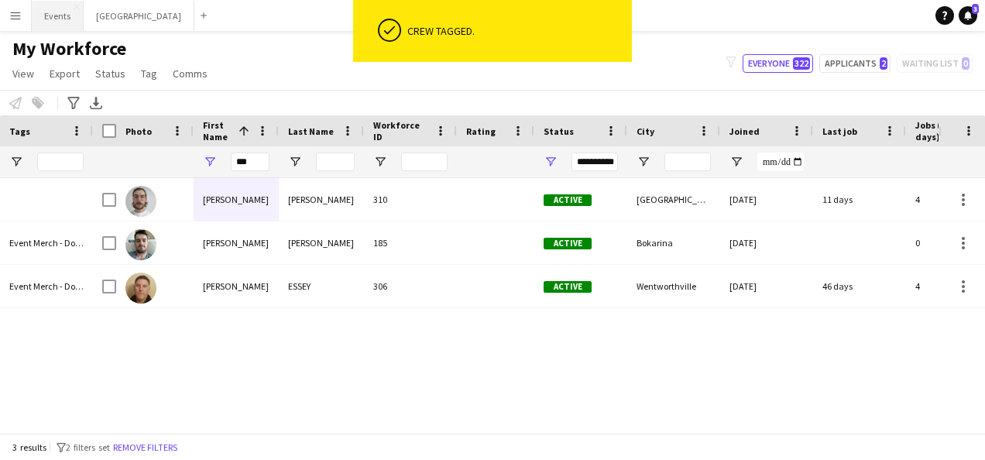
click at [68, 17] on button "Events Close" at bounding box center [58, 16] width 52 height 30
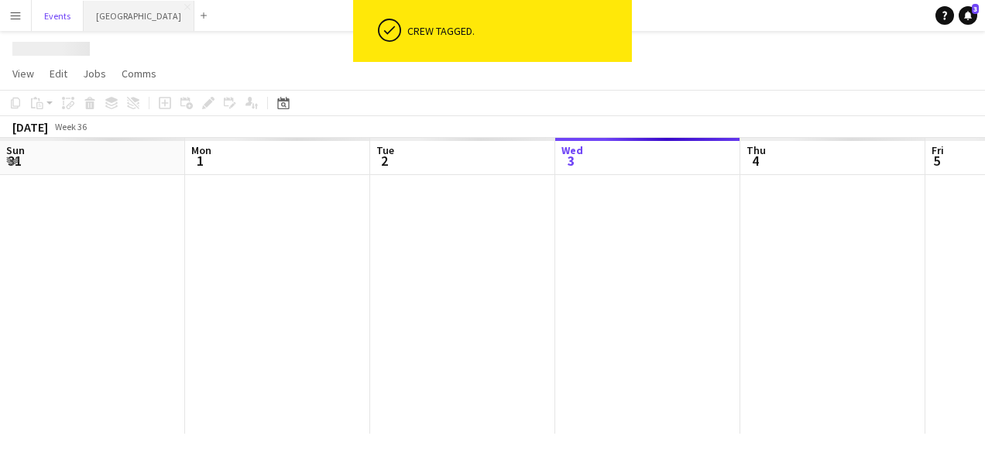
scroll to position [0, 370]
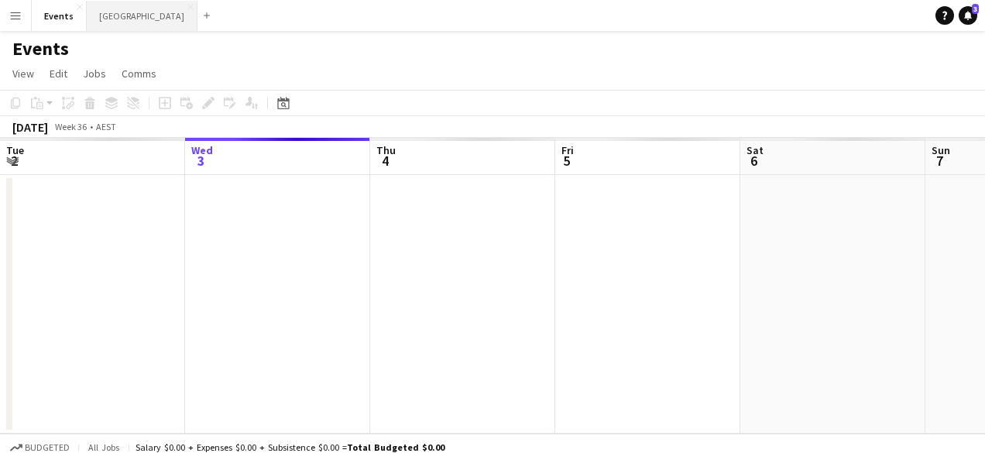
click at [106, 17] on button "Sydney Close" at bounding box center [142, 16] width 111 height 30
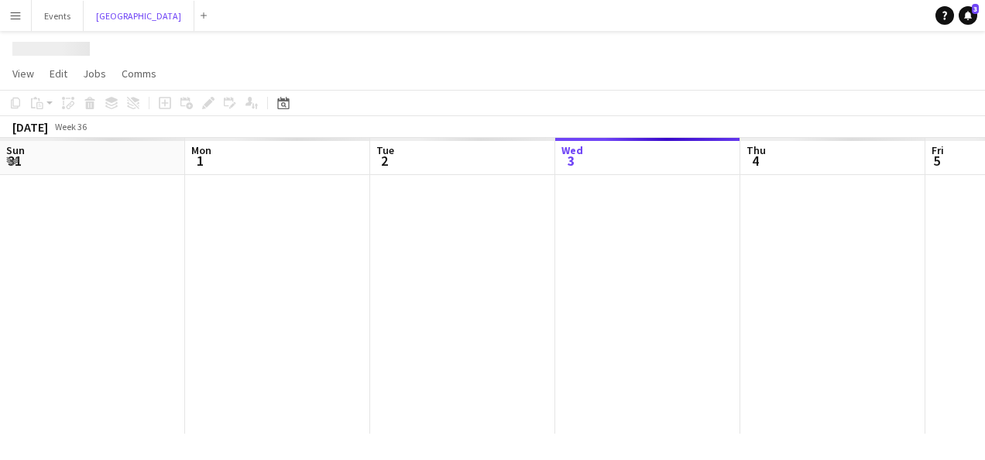
scroll to position [0, 370]
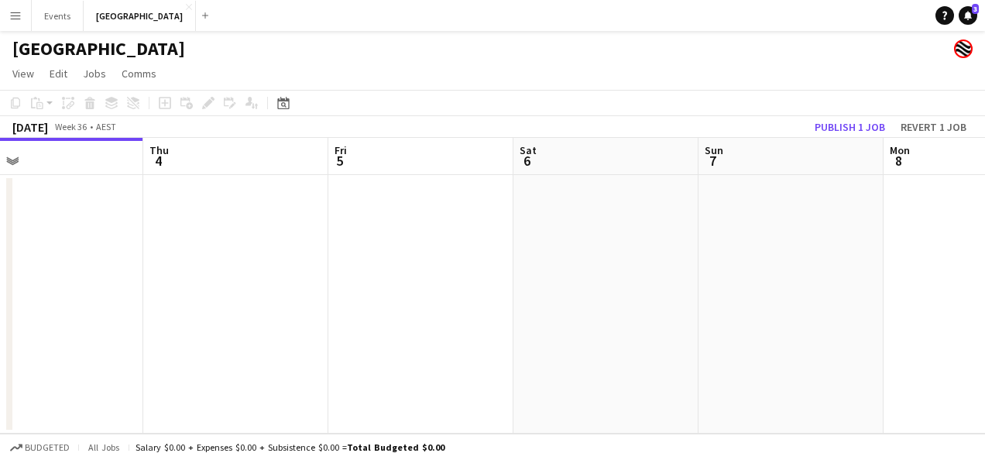
drag, startPoint x: 612, startPoint y: 294, endPoint x: 602, endPoint y: 295, distance: 10.1
click at [442, 295] on app-calendar-viewport "Sun 31 Mon 1 Tue 2 Wed 3 Thu 4 Fri 5 Sat 6 Sun 7 Mon 8 Tue 9 Wed 10" at bounding box center [492, 286] width 985 height 296
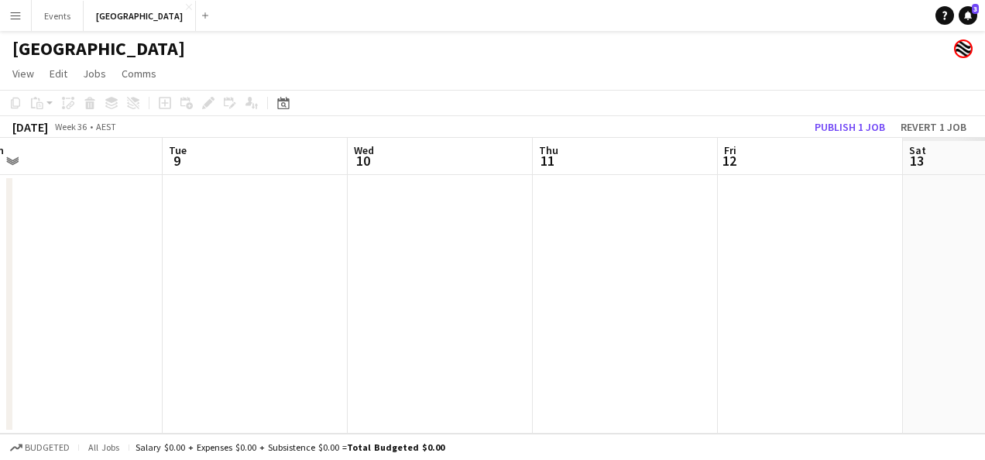
drag, startPoint x: 911, startPoint y: 301, endPoint x: 506, endPoint y: 303, distance: 404.9
click at [506, 303] on app-calendar-viewport "Thu 4 Fri 5 Sat 6 Sun 7 Mon 8 Tue 9 Wed 10 Thu 11 Fri 12 Sat 13 Sun 14" at bounding box center [492, 286] width 985 height 296
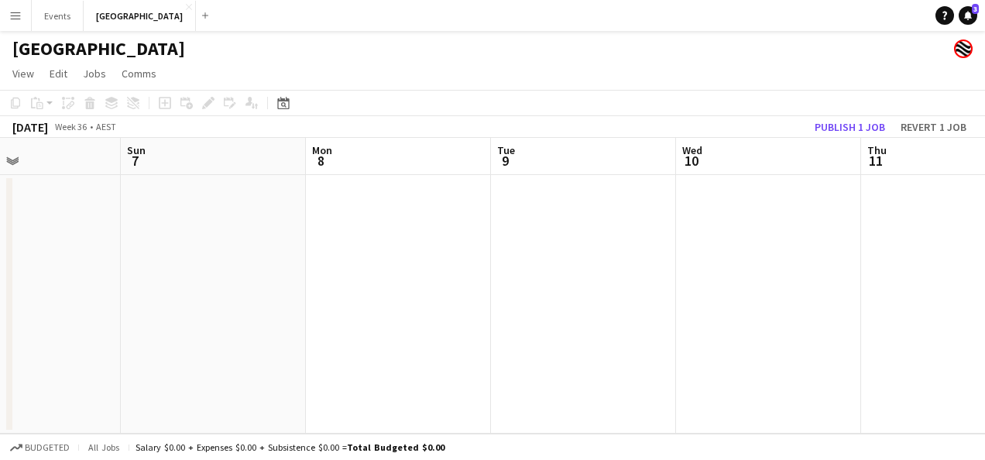
drag, startPoint x: 539, startPoint y: 303, endPoint x: 430, endPoint y: 304, distance: 108.4
click at [432, 303] on app-calendar-viewport "Thu 4 Fri 5 Sat 6 Sun 7 Mon 8 Tue 9 Wed 10 Thu 11 Fri 12 Sat 13 Sun 14" at bounding box center [492, 286] width 985 height 296
drag, startPoint x: 523, startPoint y: 305, endPoint x: 488, endPoint y: 305, distance: 35.6
click at [484, 307] on app-calendar-viewport "Sat 6 Sun 7 Mon 8 Tue 9 Wed 10 Thu 11 Fri 12 Sat 13 Sun 14 Mon 15 Tue 16" at bounding box center [492, 286] width 985 height 296
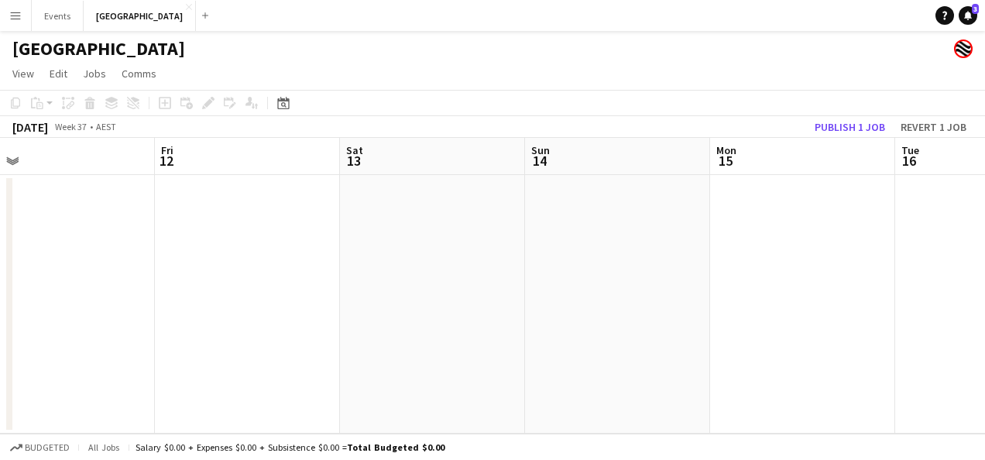
drag, startPoint x: 962, startPoint y: 294, endPoint x: 663, endPoint y: 291, distance: 299.6
click at [493, 297] on app-calendar-viewport "Mon 8 Tue 9 Wed 10 Thu 11 Fri 12 Sat 13 Sun 14 Mon 15 Tue 16 Wed 17 Thu 18" at bounding box center [492, 286] width 985 height 296
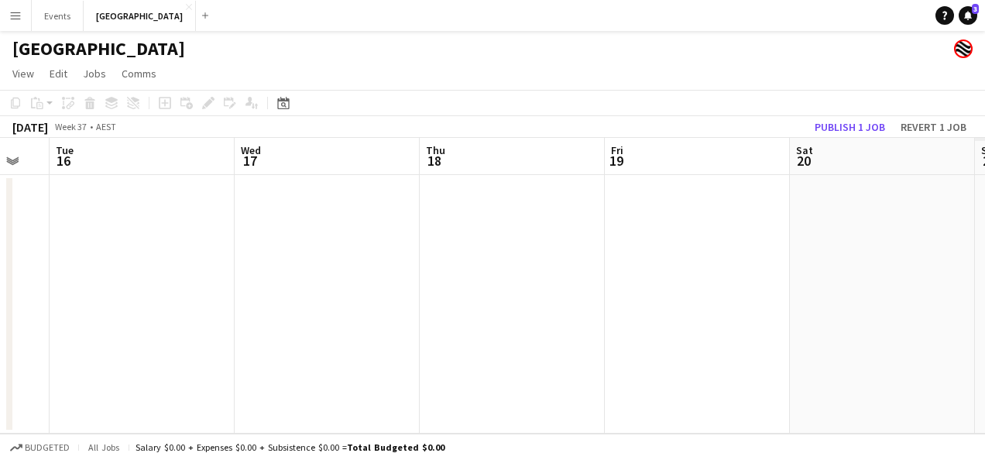
drag, startPoint x: 866, startPoint y: 293, endPoint x: 591, endPoint y: 295, distance: 274.1
click at [591, 295] on app-calendar-viewport "Fri 12 Sat 13 Sun 14 Mon 15 Tue 16 Wed 17 Thu 18 Fri 19 Sat 20 Sun 21 Mon 22" at bounding box center [492, 286] width 985 height 296
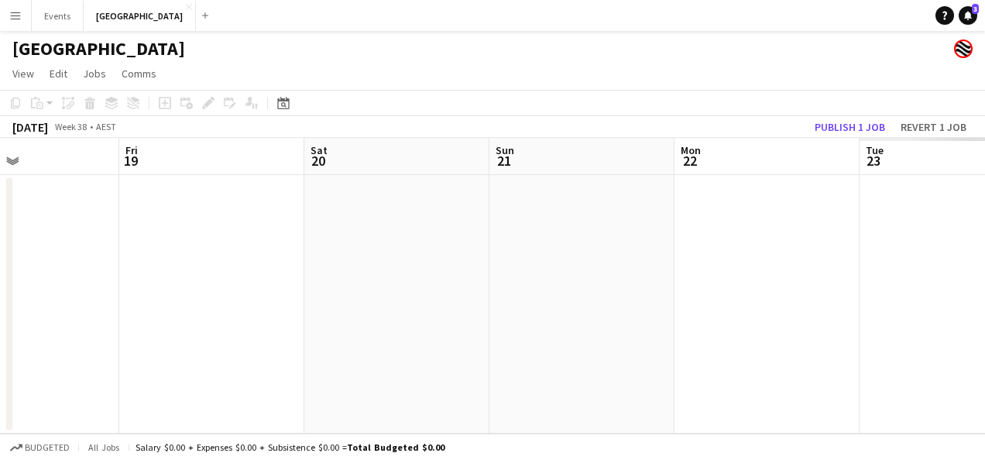
click at [542, 299] on app-calendar-viewport "Tue 16 Wed 17 Thu 18 Fri 19 Sat 20 Sun 21 Mon 22 Tue 23 Wed 24 Thu 25 Fri 26" at bounding box center [492, 286] width 985 height 296
drag, startPoint x: 975, startPoint y: 295, endPoint x: 430, endPoint y: 286, distance: 545.1
click at [354, 295] on app-calendar-viewport "Thu 18 Fri 19 Sat 20 Sun 21 Mon 22 Tue 23 Wed 24 Thu 25 Fri 26 Sat 27 Sun 28" at bounding box center [492, 286] width 985 height 296
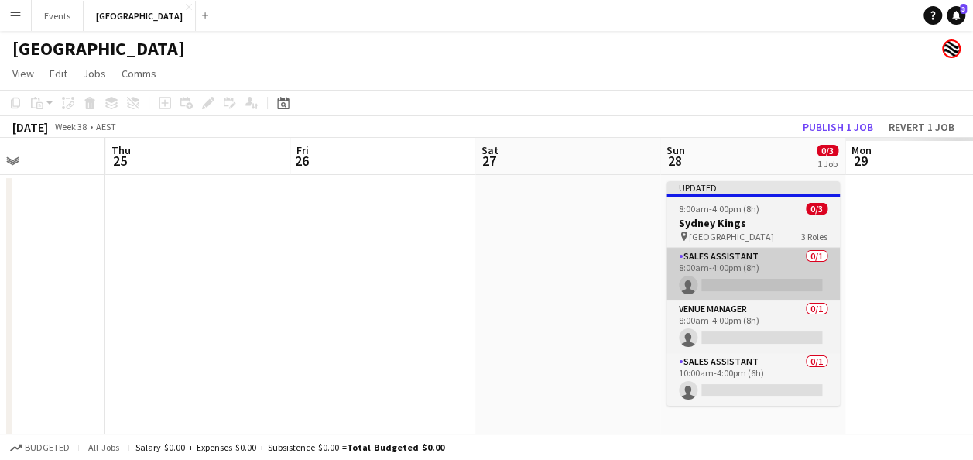
drag, startPoint x: 703, startPoint y: 287, endPoint x: 709, endPoint y: 279, distance: 10.5
click at [321, 286] on app-calendar-viewport "Mon 22 Tue 23 Wed 24 Thu 25 Fri 26 Sat 27 Sun 28 0/3 1 Job Mon 29 Tue 30 Wed 1 …" at bounding box center [486, 288] width 973 height 300
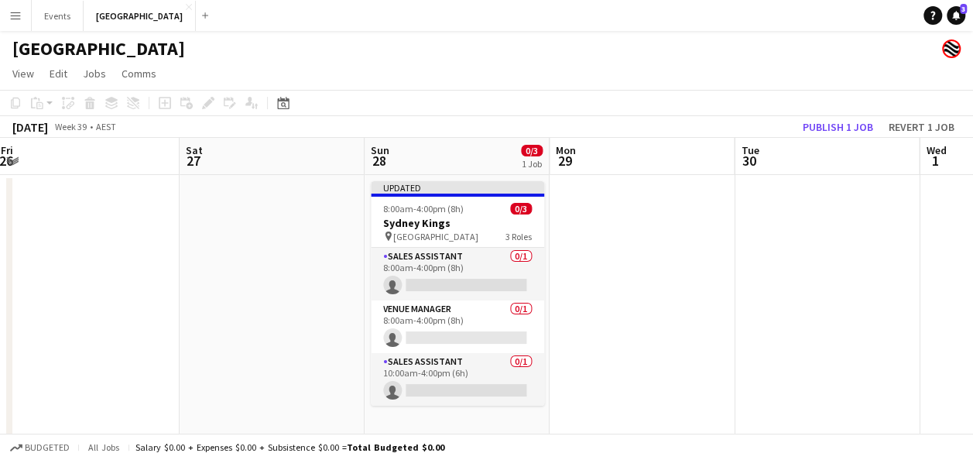
drag, startPoint x: 862, startPoint y: 249, endPoint x: 554, endPoint y: 249, distance: 308.1
click at [617, 249] on app-calendar-viewport "Mon 22 Tue 23 Wed 24 Thu 25 Fri 26 Sat 27 Sun 28 0/3 1 Job Mon 29 Tue 30 Wed 1 …" at bounding box center [486, 288] width 973 height 300
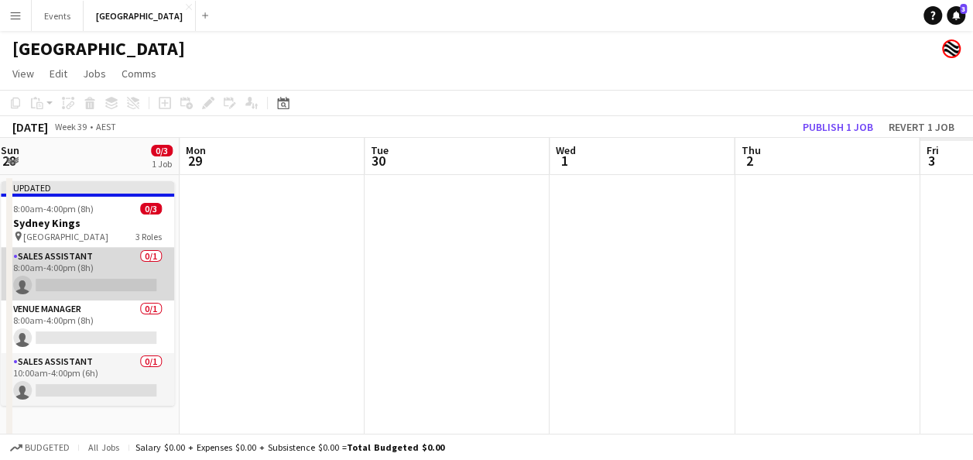
scroll to position [0, 390]
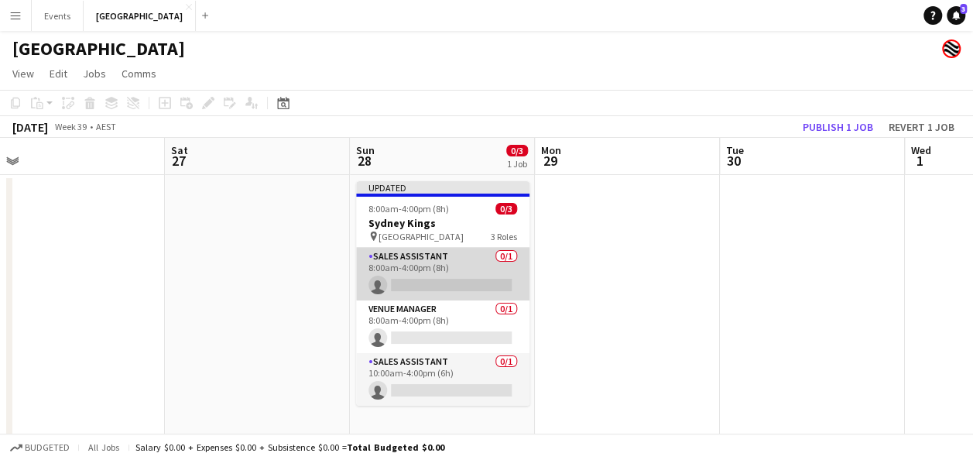
click at [434, 268] on app-card-role "Sales Assistant 0/1 8:00am-4:00pm (8h) single-neutral-actions" at bounding box center [442, 274] width 173 height 53
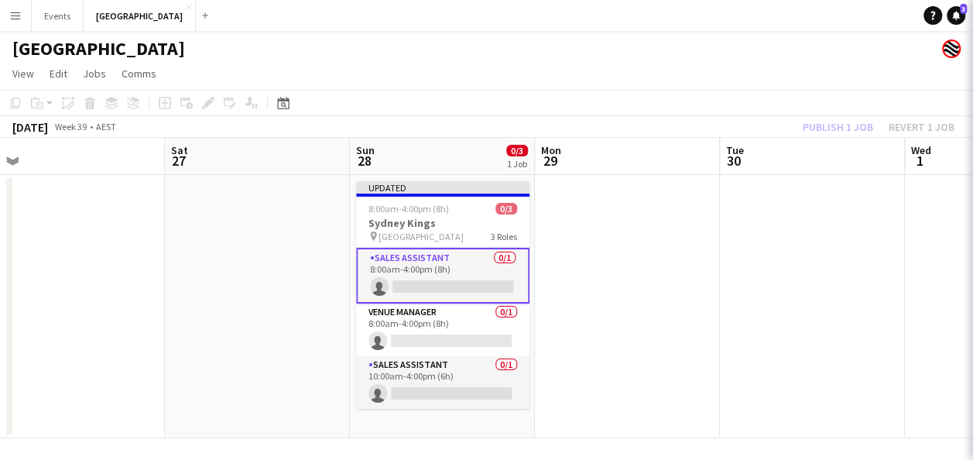
scroll to position [0, 389]
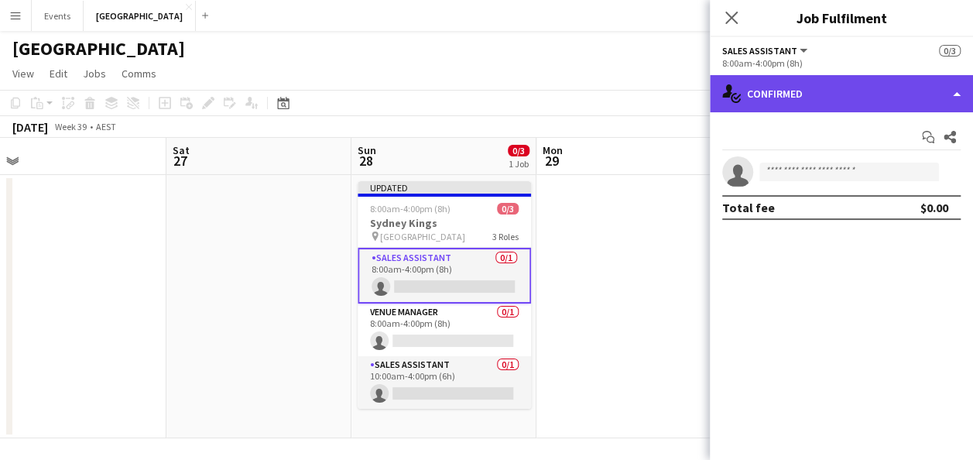
drag, startPoint x: 828, startPoint y: 88, endPoint x: 849, endPoint y: 110, distance: 30.1
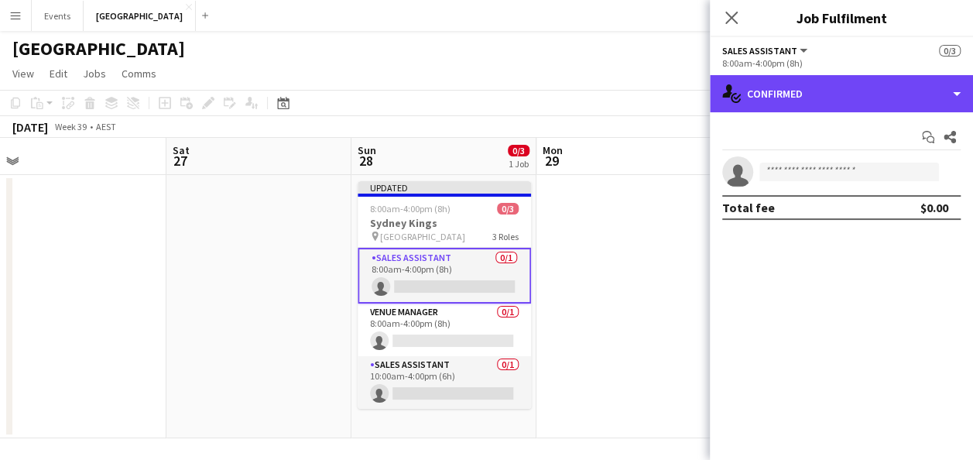
click at [828, 89] on div "single-neutral-actions-check-2 Confirmed" at bounding box center [841, 93] width 263 height 37
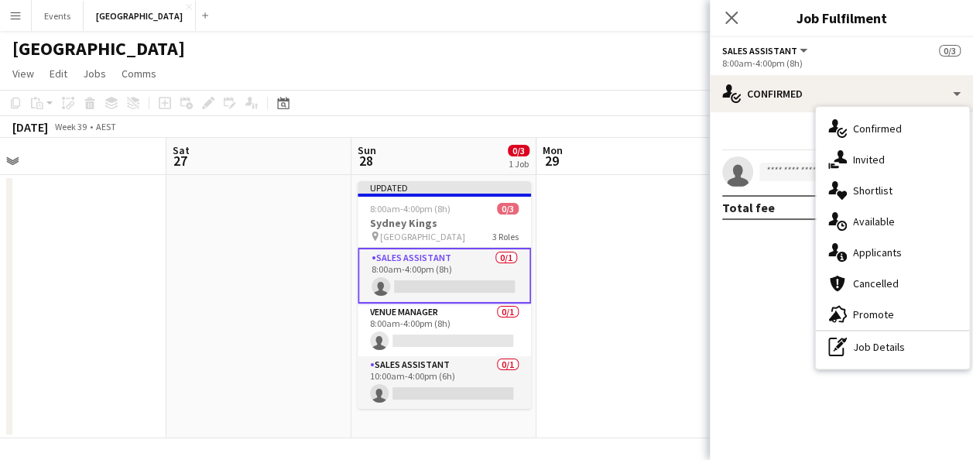
click at [904, 348] on div "pen-write Job Details" at bounding box center [892, 346] width 153 height 31
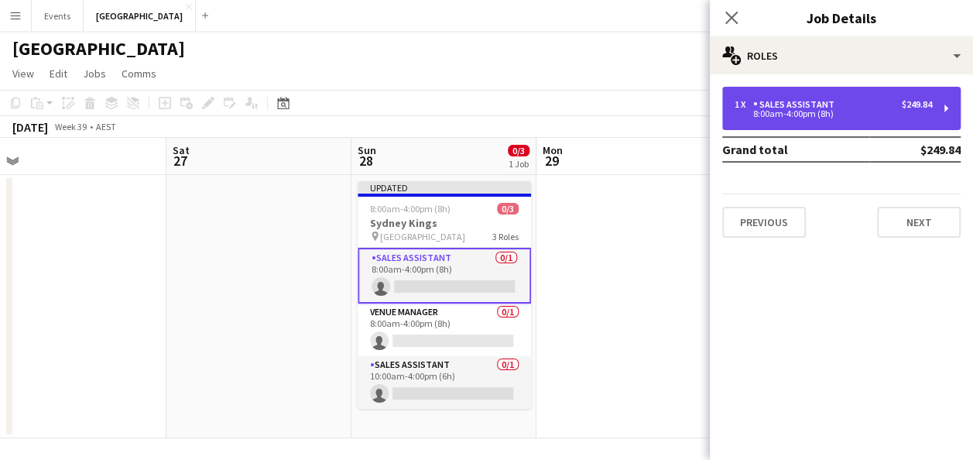
click at [846, 110] on div "8:00am-4:00pm (8h)" at bounding box center [833, 114] width 197 height 8
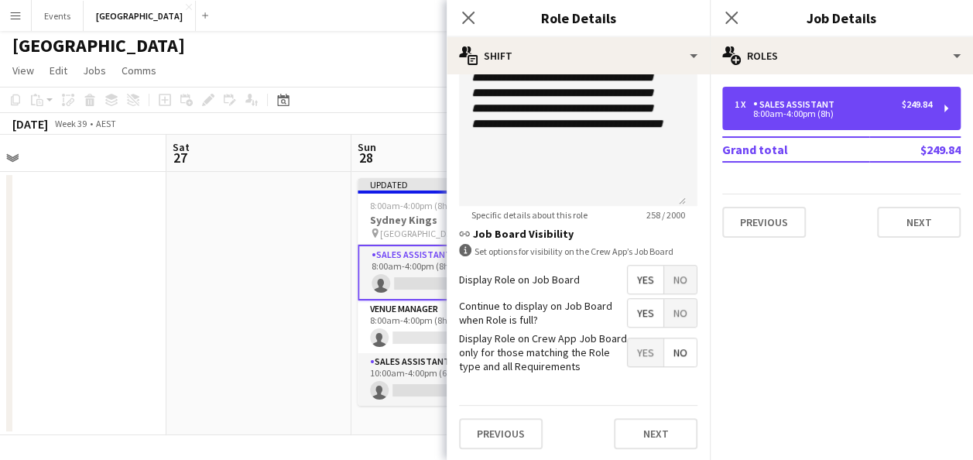
scroll to position [5, 0]
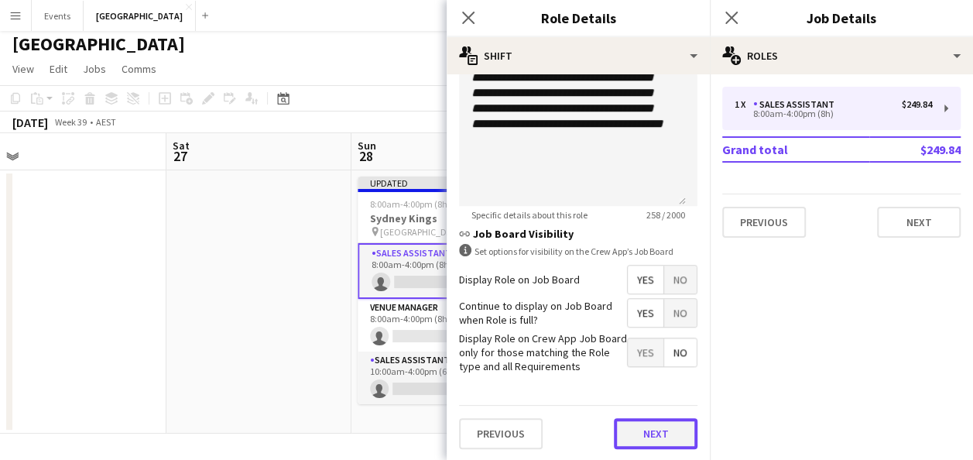
click at [646, 426] on button "Next" at bounding box center [656, 433] width 84 height 31
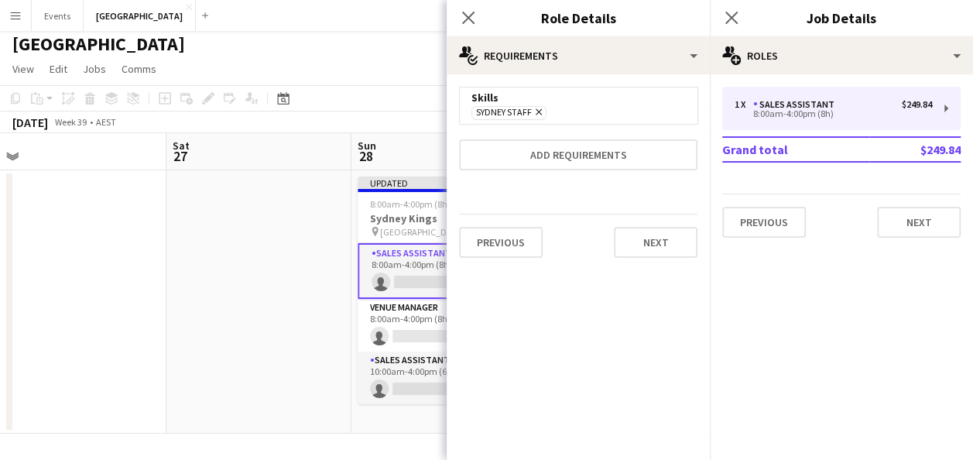
scroll to position [0, 0]
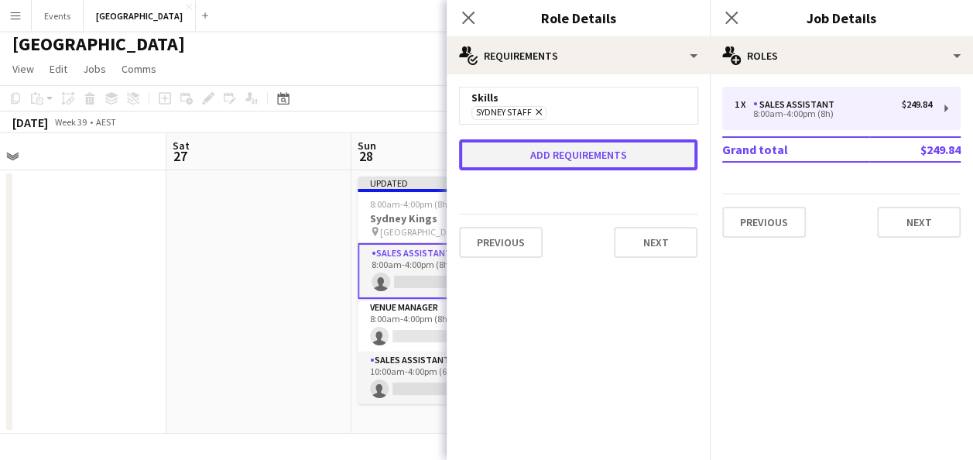
click at [593, 157] on button "Add requirements" at bounding box center [578, 154] width 238 height 31
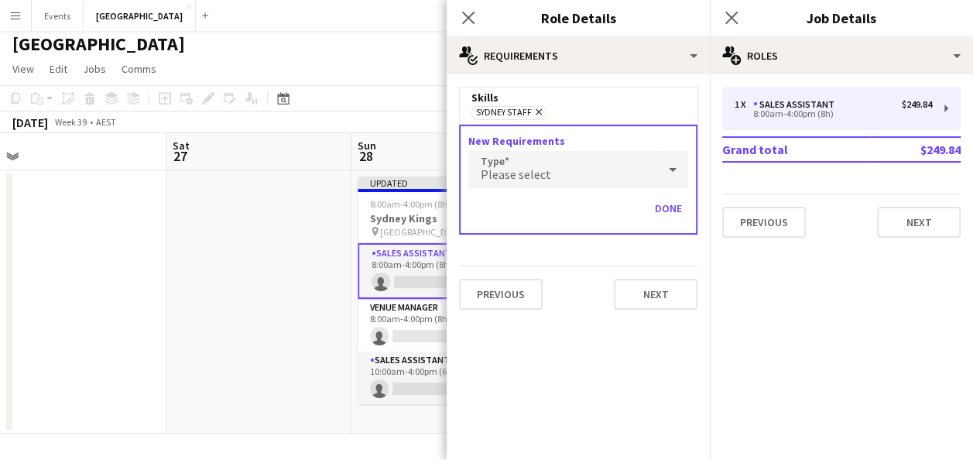
click at [554, 181] on div "Please select" at bounding box center [562, 169] width 189 height 37
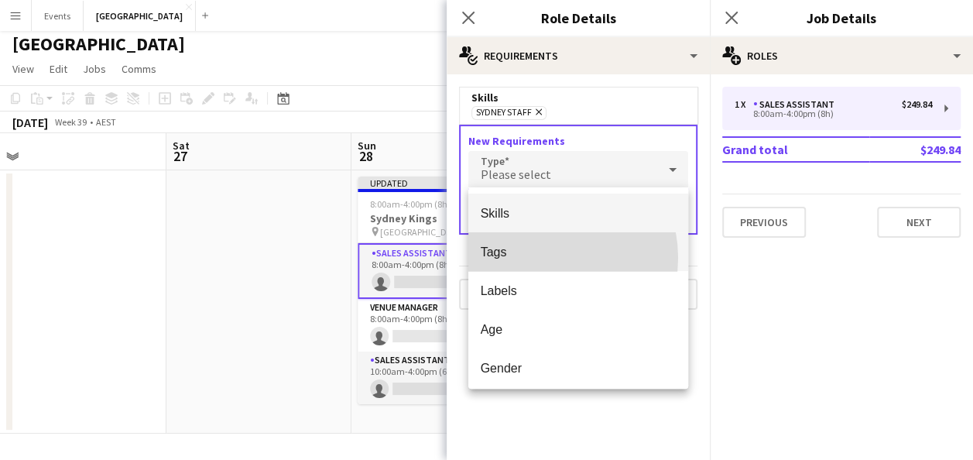
click at [537, 258] on span "Tags" at bounding box center [578, 252] width 195 height 15
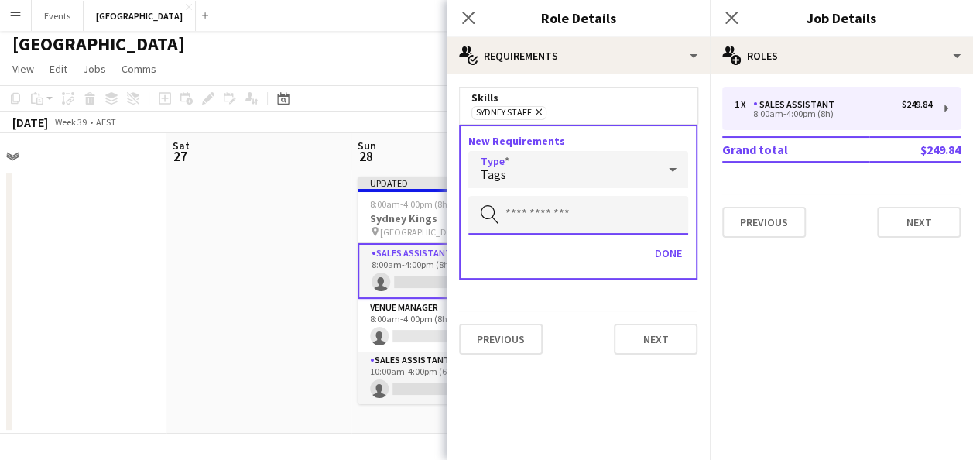
click at [540, 218] on input "text" at bounding box center [578, 215] width 220 height 39
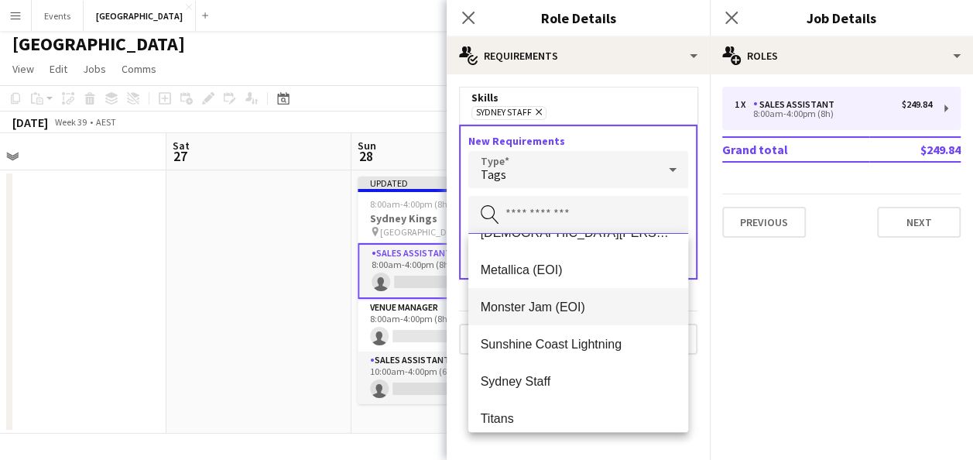
scroll to position [186, 0]
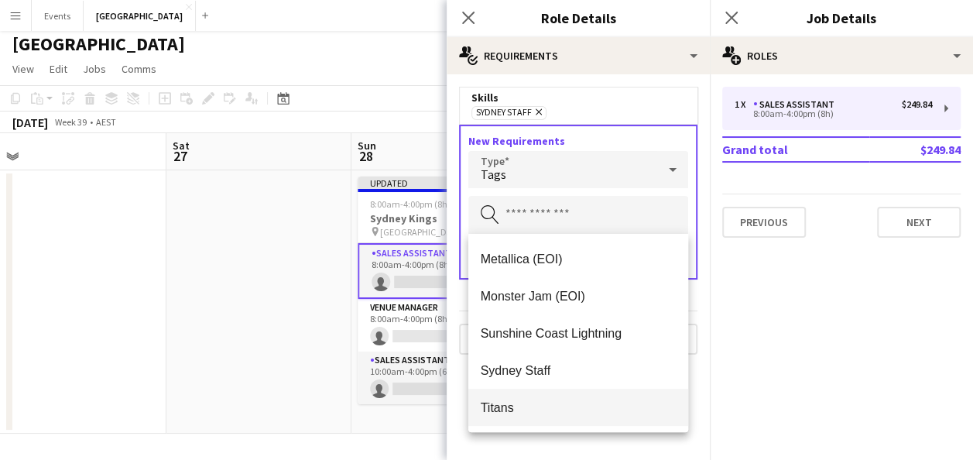
drag, startPoint x: 562, startPoint y: 363, endPoint x: 478, endPoint y: 392, distance: 88.4
click at [478, 392] on div "BEC Dolphins Event Merch - Documents James family Lady Gaga (EOI) Metallica (EO…" at bounding box center [578, 333] width 220 height 198
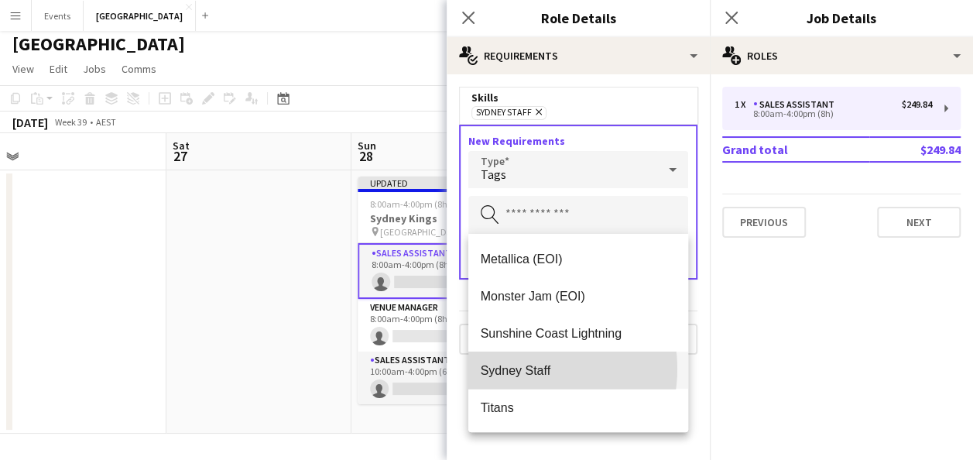
click at [523, 369] on span "Sydney Staff" at bounding box center [578, 370] width 195 height 15
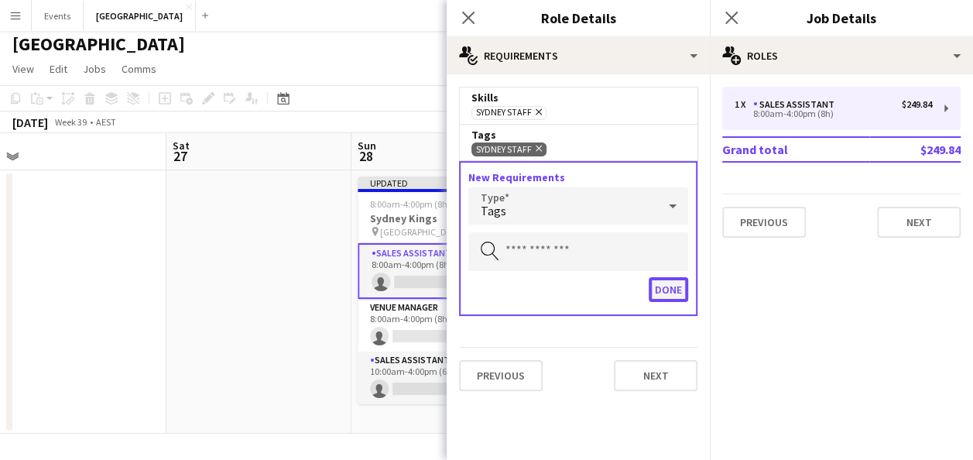
click at [677, 290] on button "Done" at bounding box center [668, 289] width 39 height 25
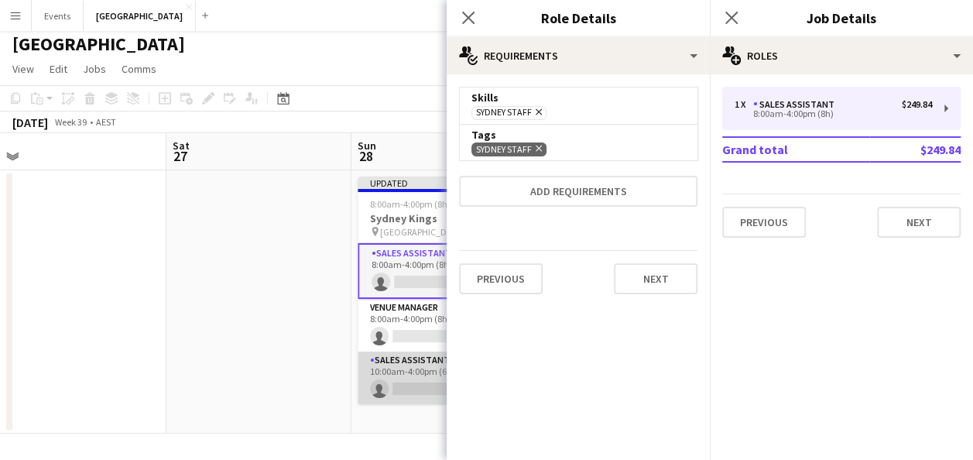
click at [396, 369] on app-card-role "Sales Assistant 0/1 10:00am-4:00pm (6h) single-neutral-actions" at bounding box center [444, 377] width 173 height 53
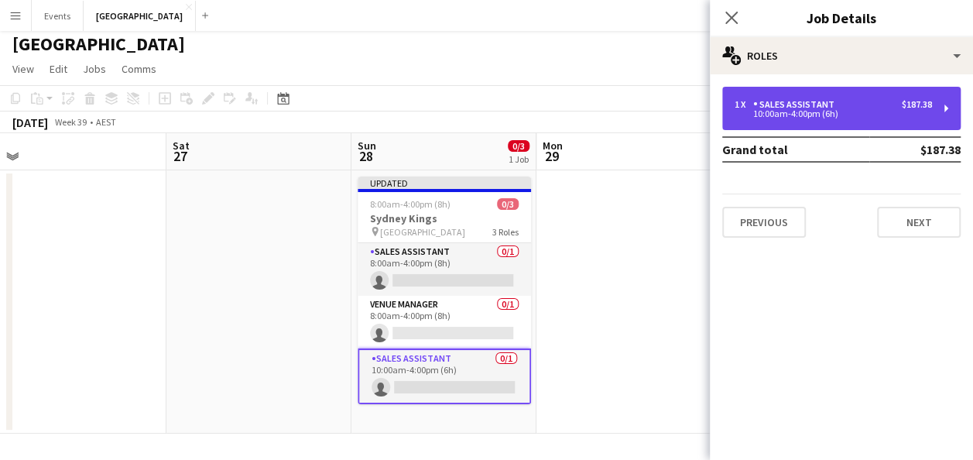
click at [776, 105] on div "Sales Assistant" at bounding box center [796, 104] width 87 height 11
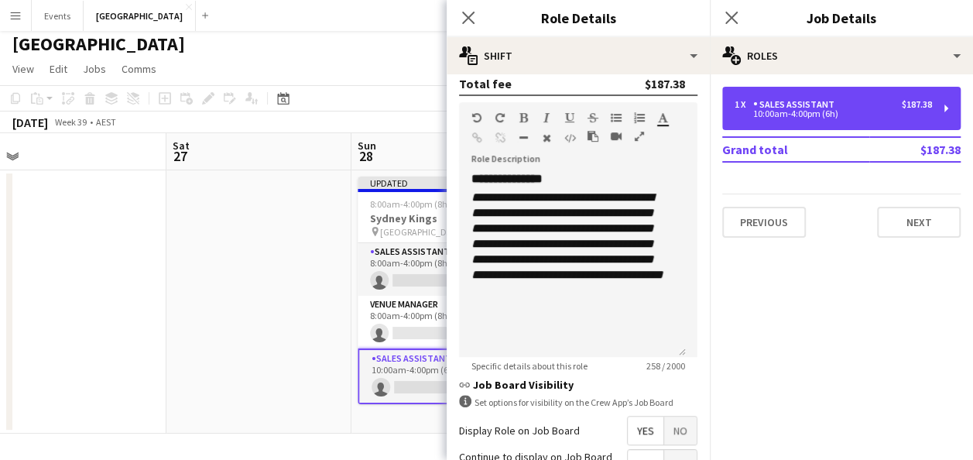
scroll to position [542, 0]
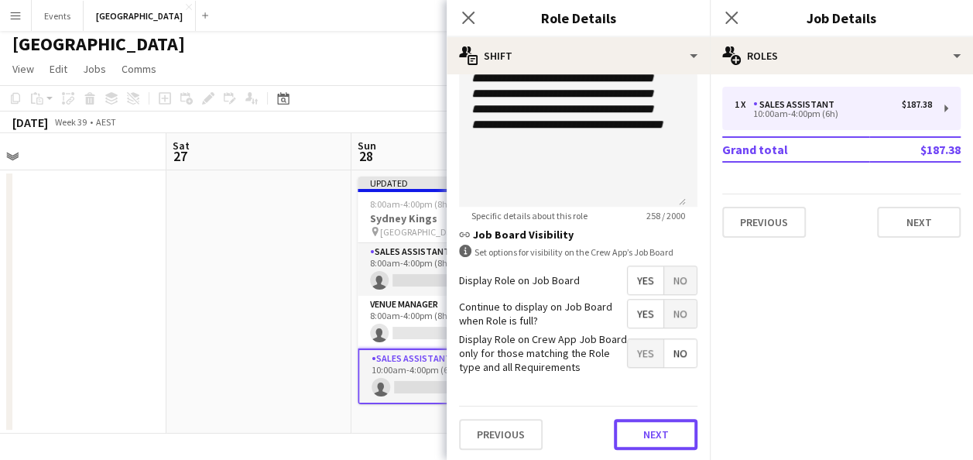
click at [650, 427] on button "Next" at bounding box center [656, 434] width 84 height 31
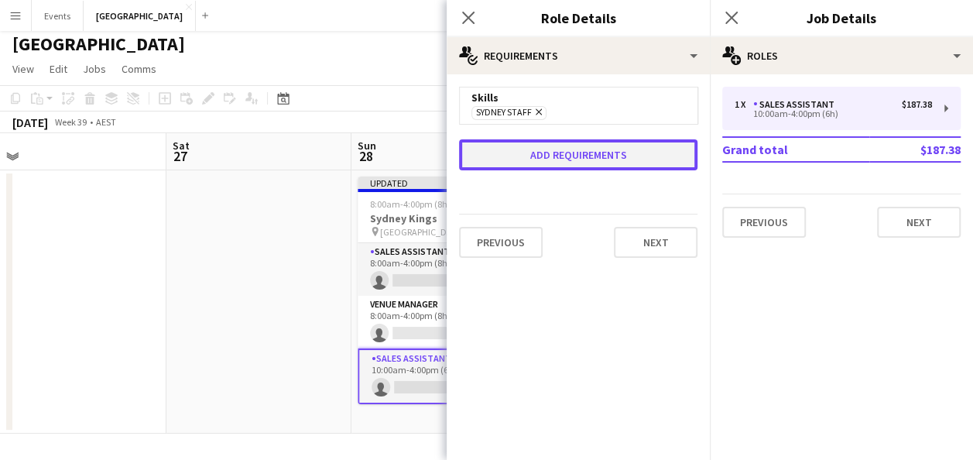
click at [579, 143] on button "Add requirements" at bounding box center [578, 154] width 238 height 31
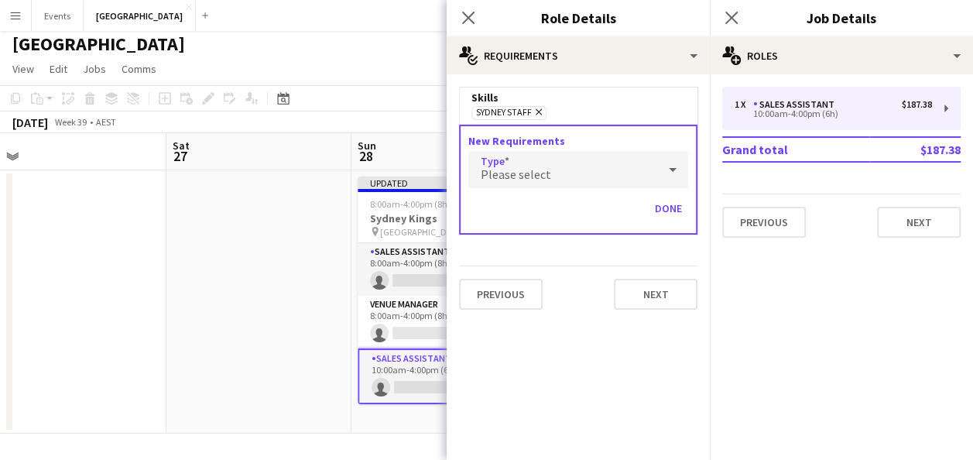
click at [588, 165] on div "Please select" at bounding box center [562, 169] width 189 height 37
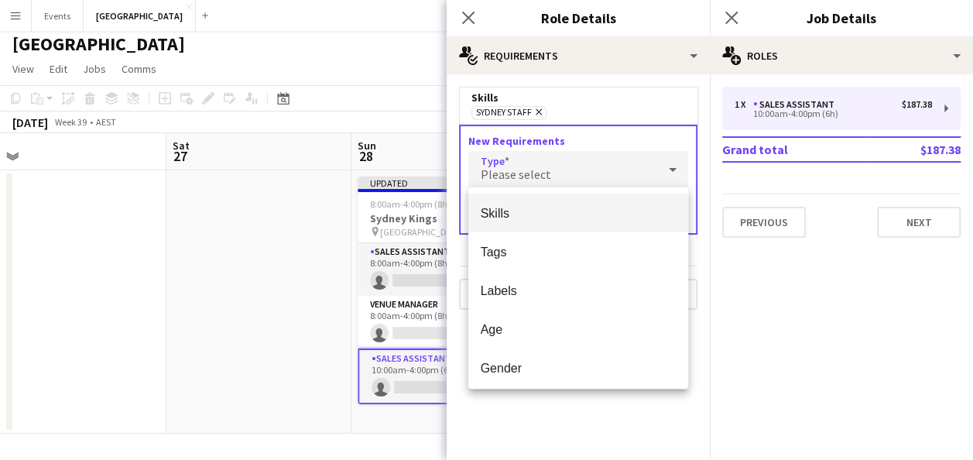
click at [556, 210] on span "Skills" at bounding box center [578, 213] width 195 height 15
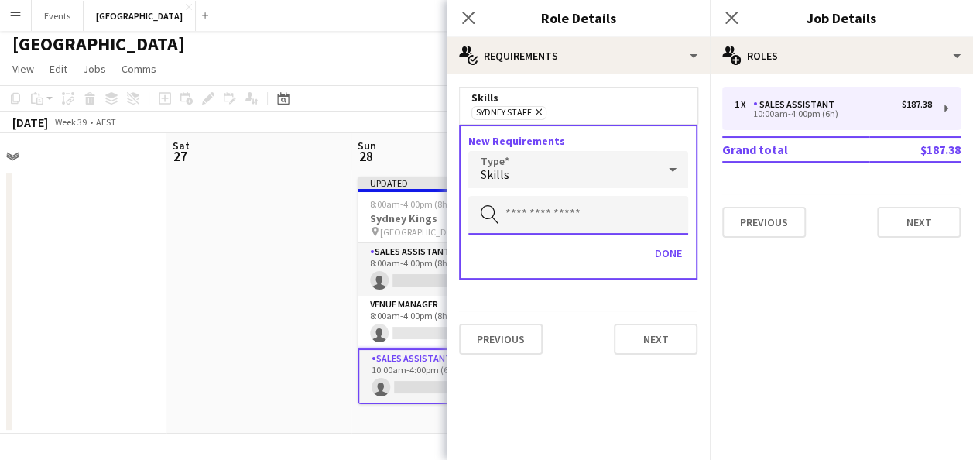
click at [586, 218] on input "text" at bounding box center [578, 215] width 220 height 39
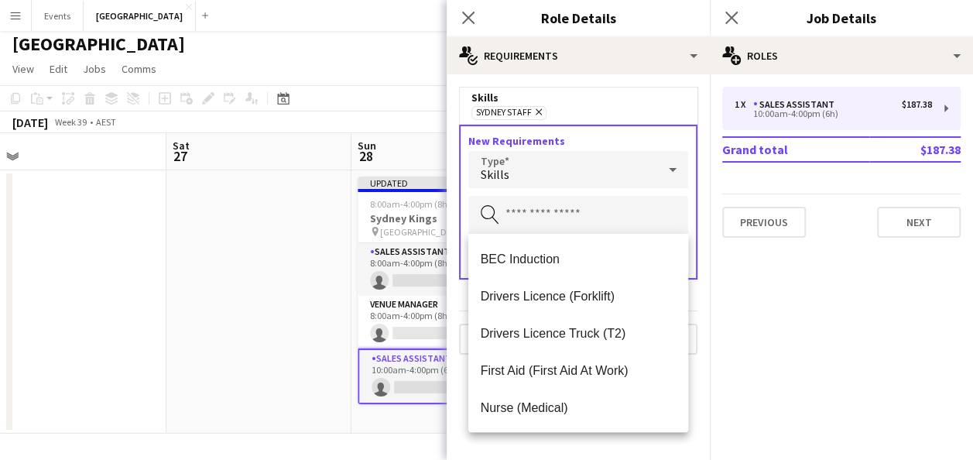
click at [664, 166] on icon at bounding box center [672, 169] width 19 height 31
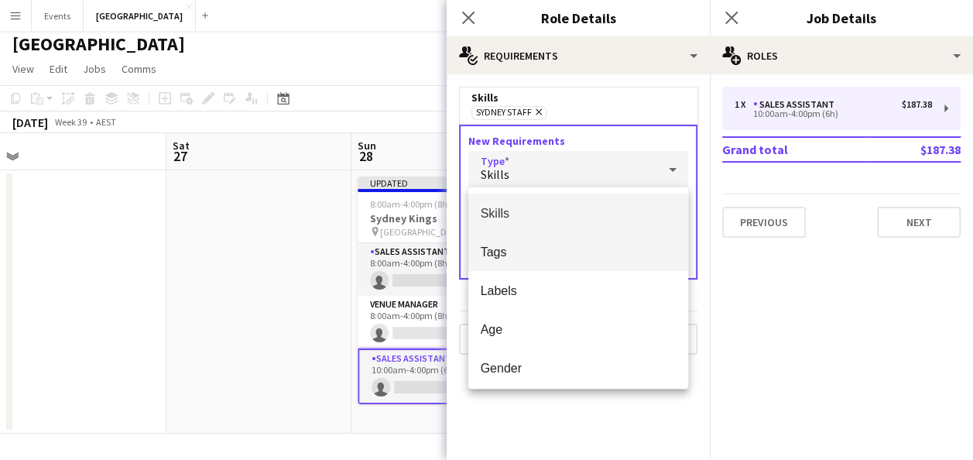
click at [567, 257] on span "Tags" at bounding box center [578, 252] width 195 height 15
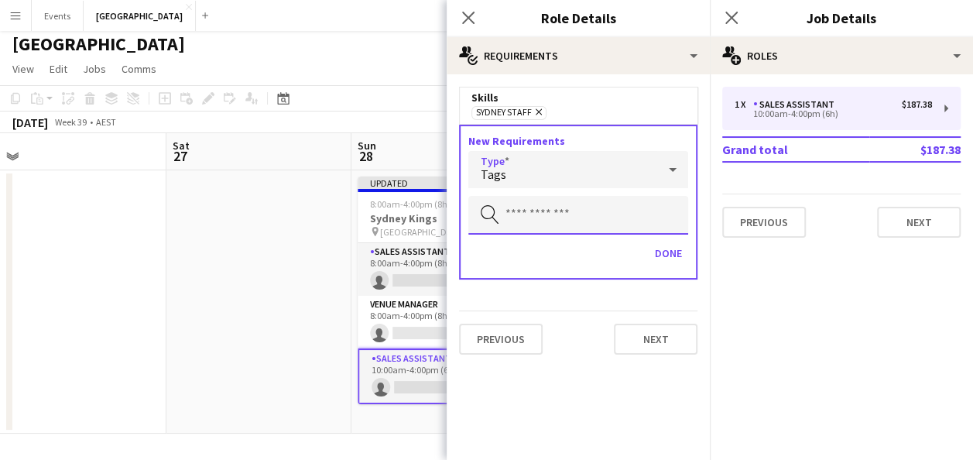
click at [617, 214] on input "text" at bounding box center [578, 215] width 220 height 39
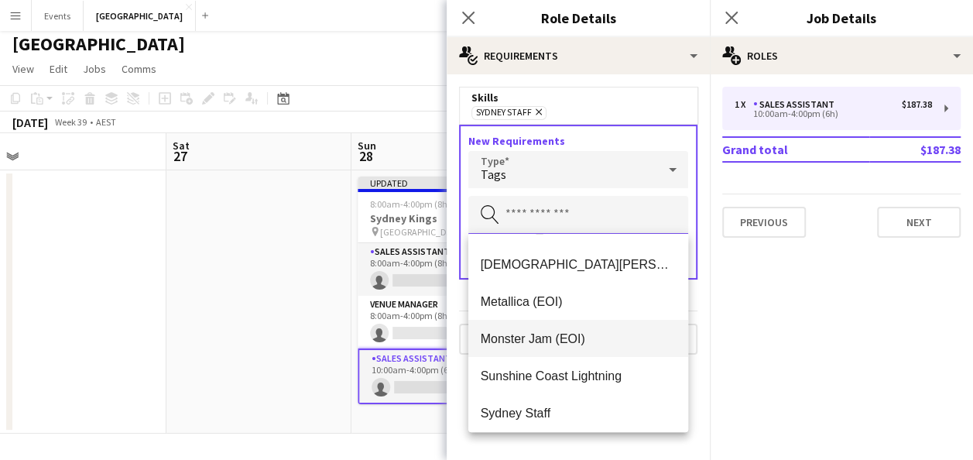
scroll to position [155, 0]
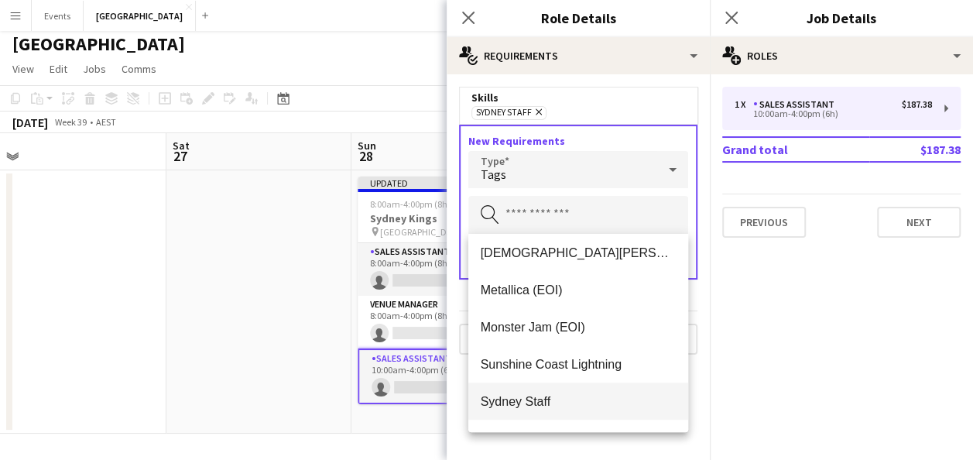
click at [554, 403] on span "Sydney Staff" at bounding box center [578, 401] width 195 height 15
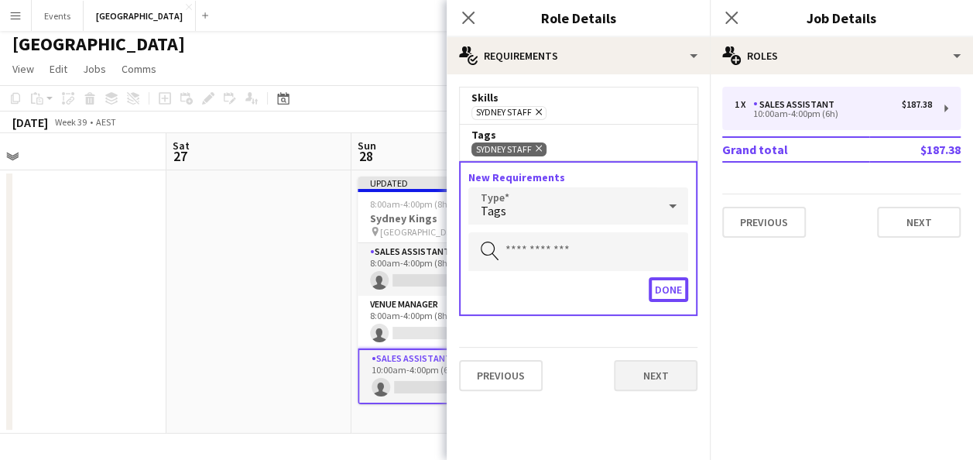
click at [666, 287] on button "Done" at bounding box center [668, 289] width 39 height 25
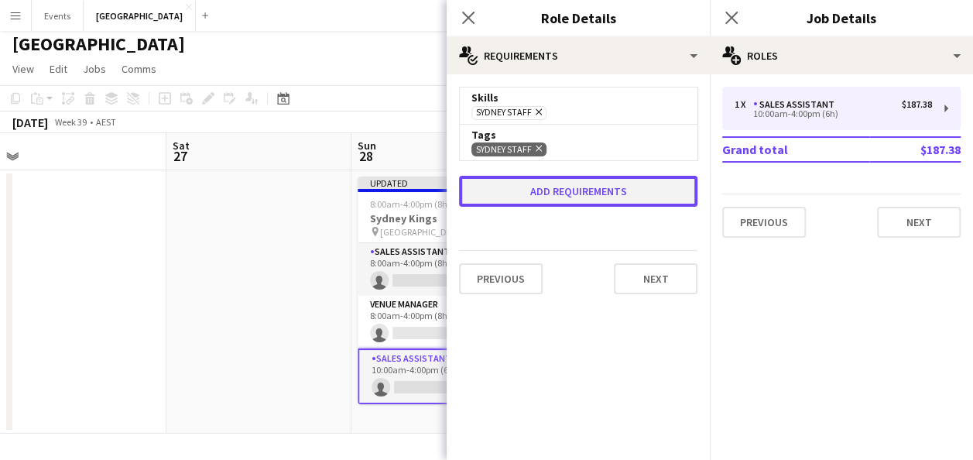
click at [591, 190] on button "Add requirements" at bounding box center [578, 191] width 238 height 31
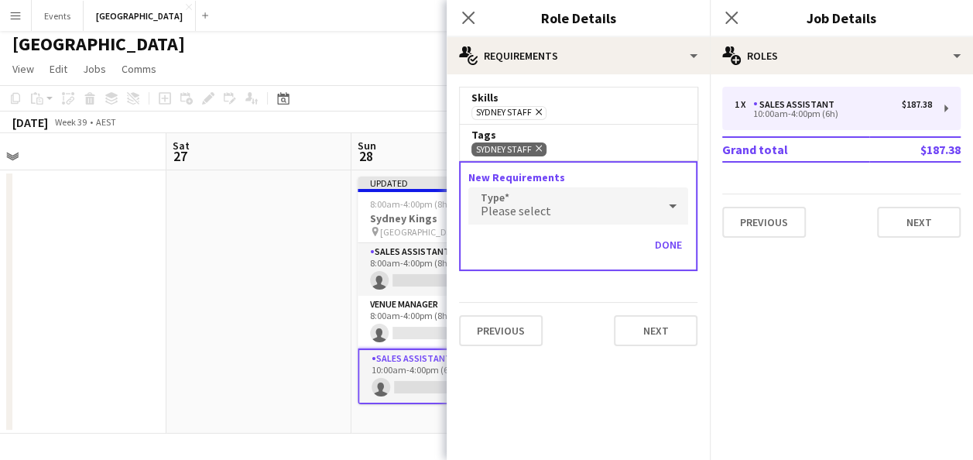
click at [576, 221] on div "Please select" at bounding box center [562, 205] width 189 height 37
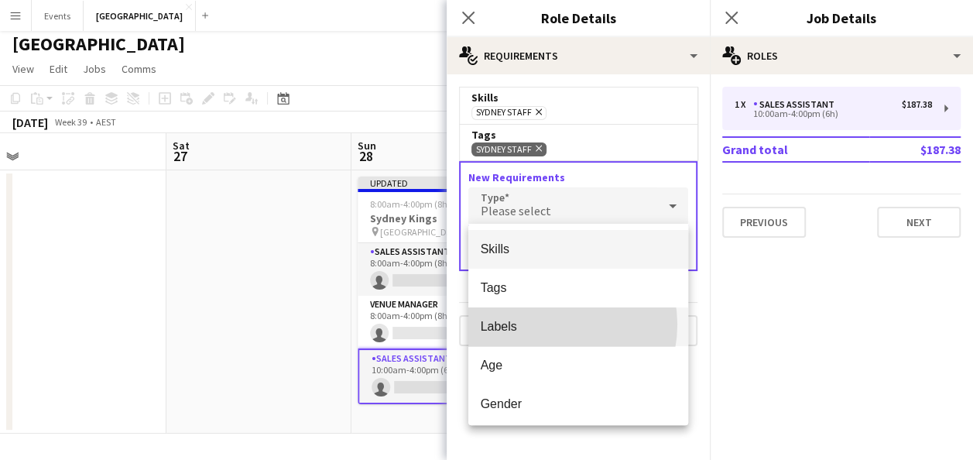
click at [550, 324] on span "Labels" at bounding box center [578, 326] width 195 height 15
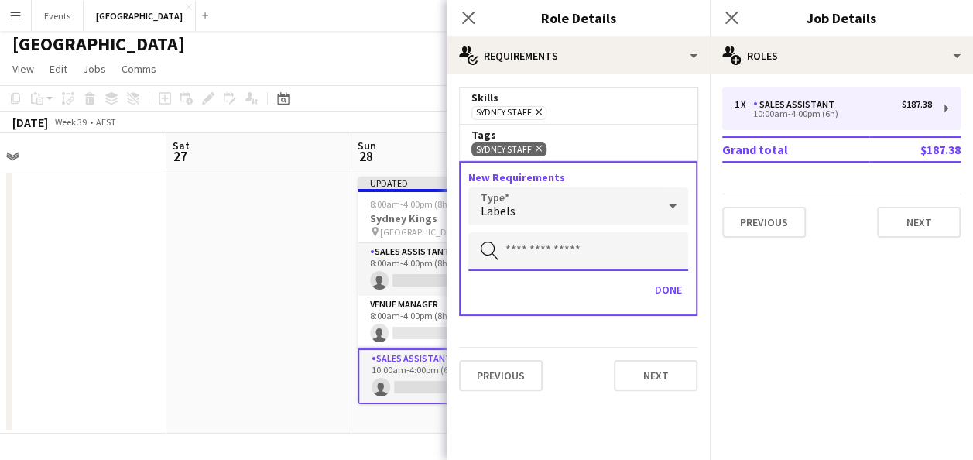
click at [531, 255] on input "text" at bounding box center [578, 251] width 220 height 39
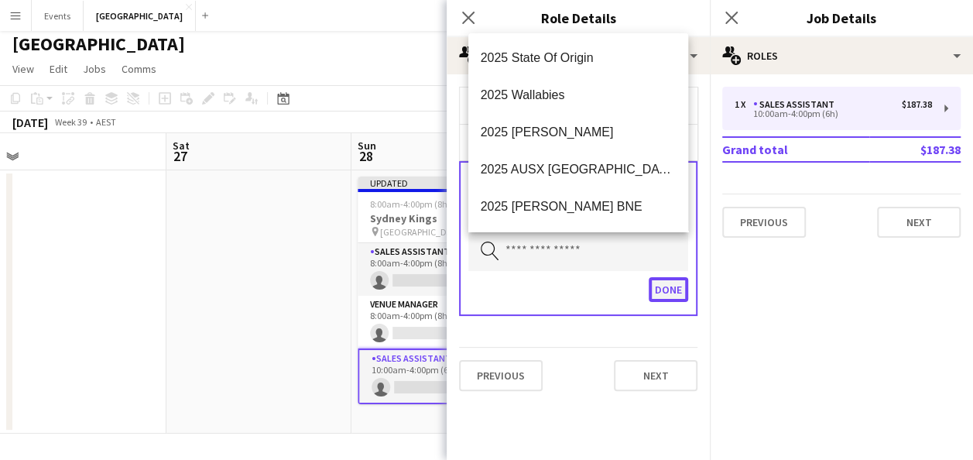
click at [667, 289] on button "Done" at bounding box center [668, 289] width 39 height 25
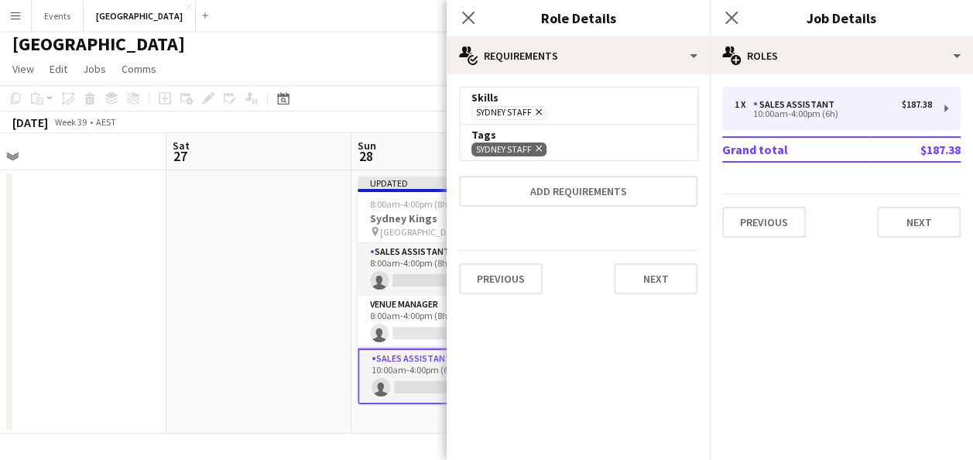
click at [286, 276] on app-date-cell at bounding box center [258, 301] width 185 height 263
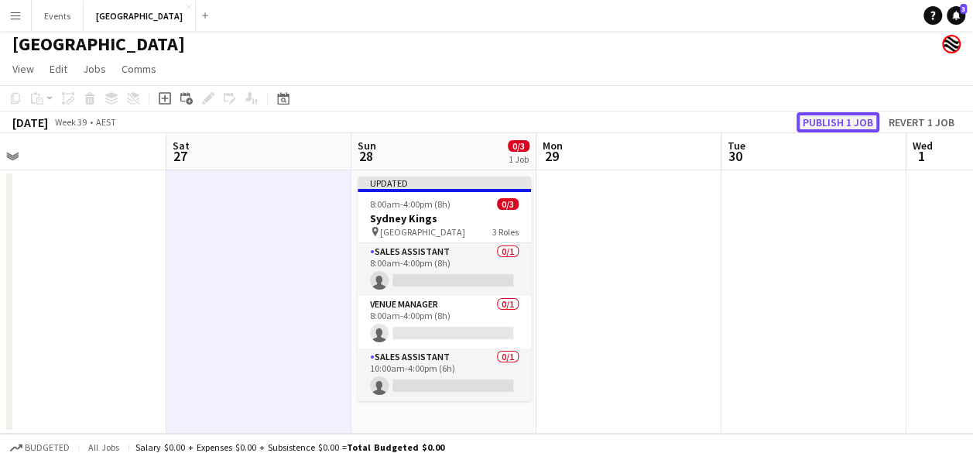
click at [836, 118] on button "Publish 1 job" at bounding box center [838, 122] width 83 height 20
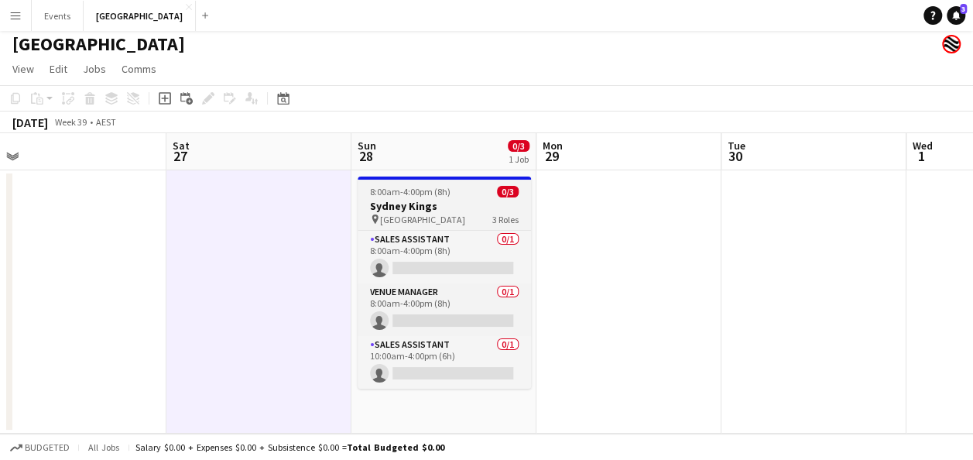
click at [430, 196] on span "8:00am-4:00pm (8h)" at bounding box center [410, 192] width 81 height 12
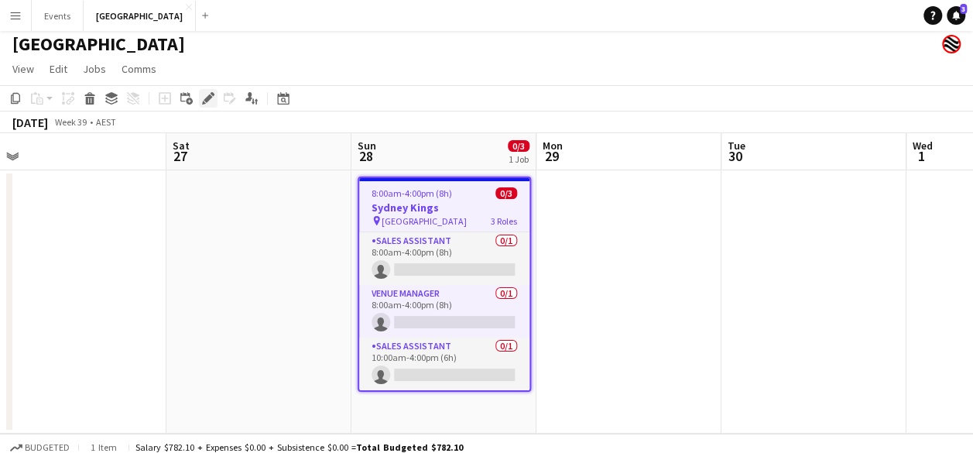
click at [211, 96] on icon "Edit" at bounding box center [208, 98] width 12 height 12
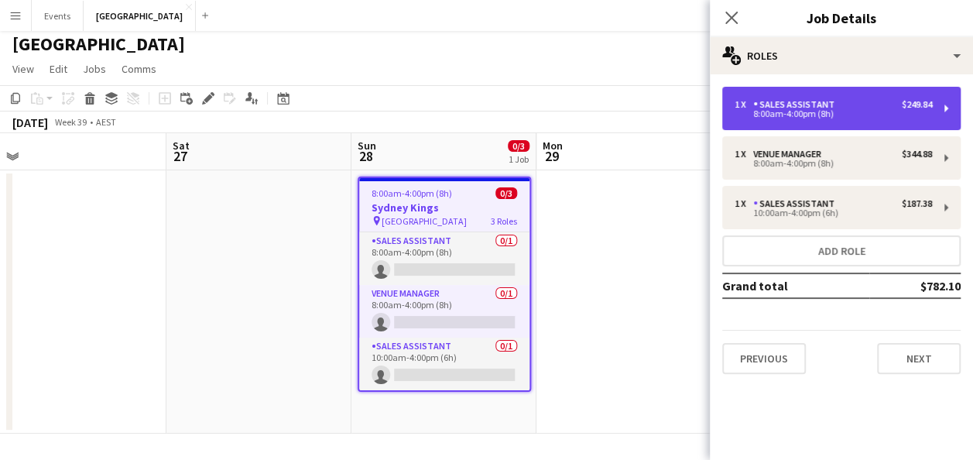
click at [914, 113] on div "8:00am-4:00pm (8h)" at bounding box center [833, 114] width 197 height 8
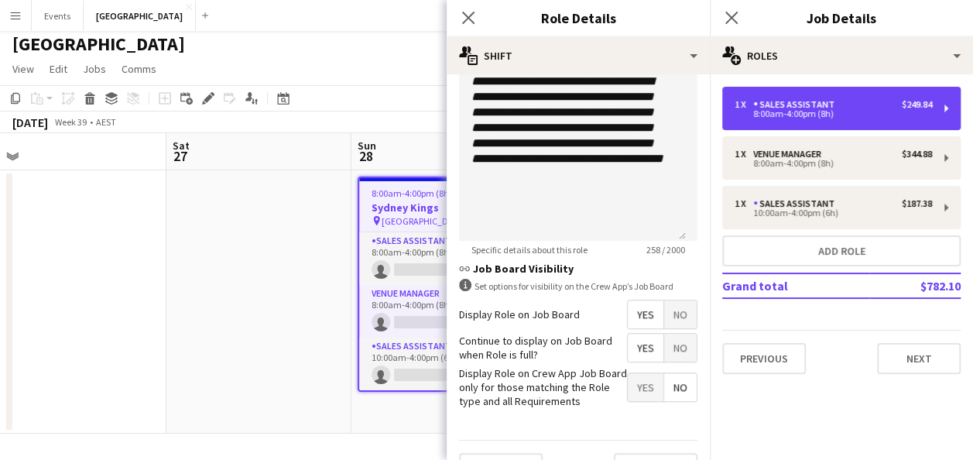
scroll to position [543, 0]
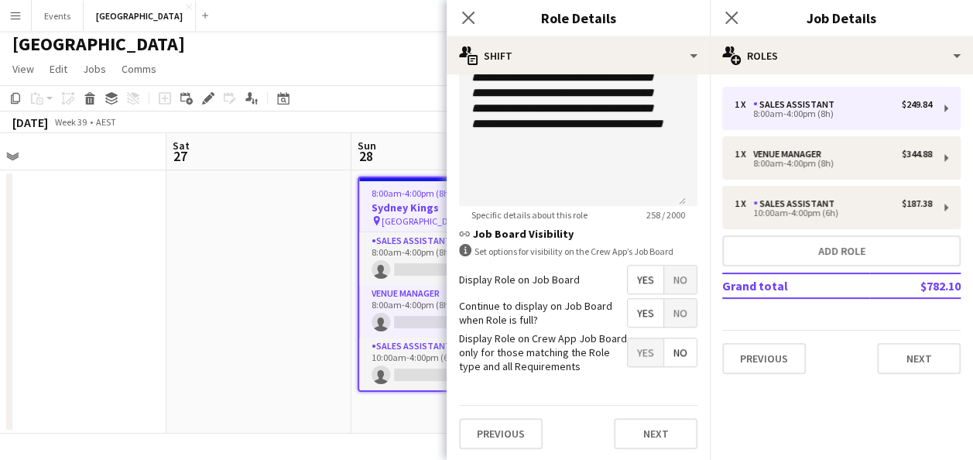
click at [628, 353] on span "Yes" at bounding box center [646, 352] width 36 height 28
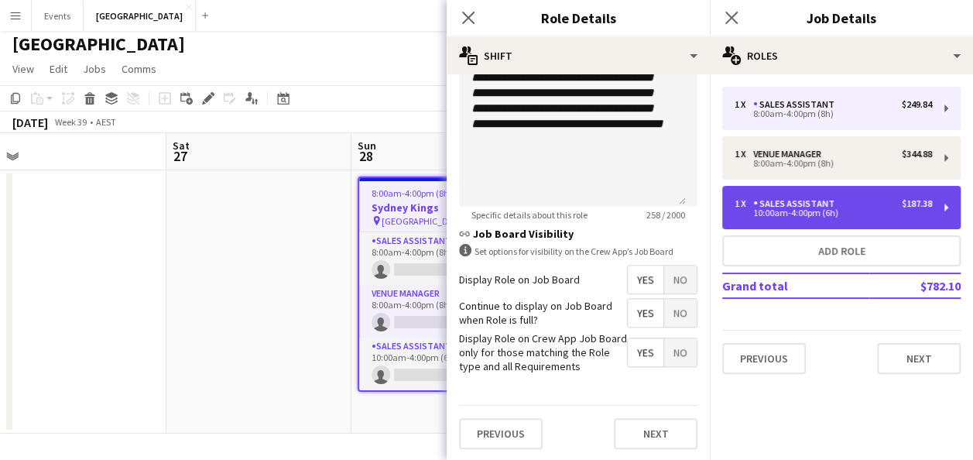
click at [847, 206] on div "1 x Sales Assistant $187.38" at bounding box center [833, 203] width 197 height 11
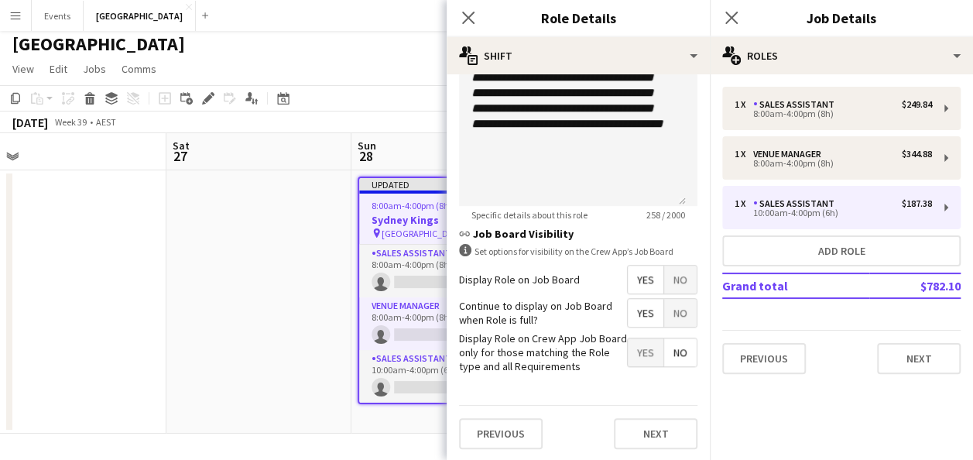
click at [639, 356] on span "Yes" at bounding box center [646, 352] width 36 height 28
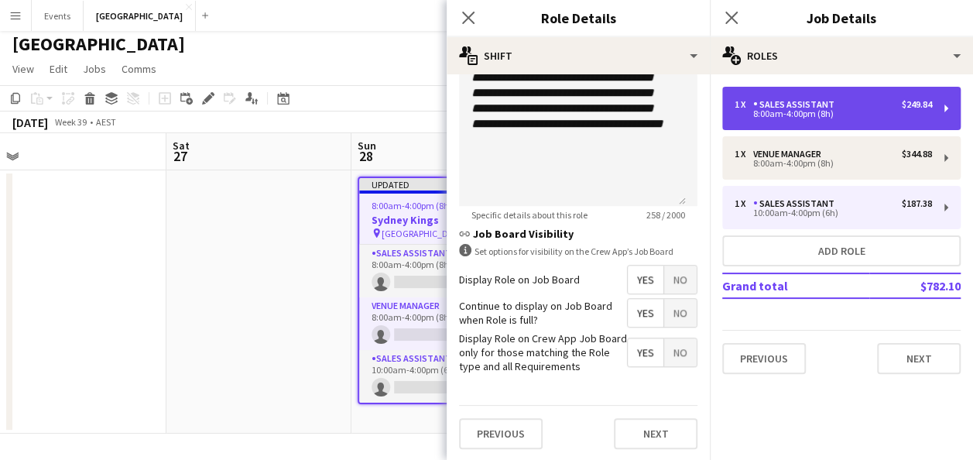
click at [814, 112] on div "8:00am-4:00pm (8h)" at bounding box center [833, 114] width 197 height 8
type input "*****"
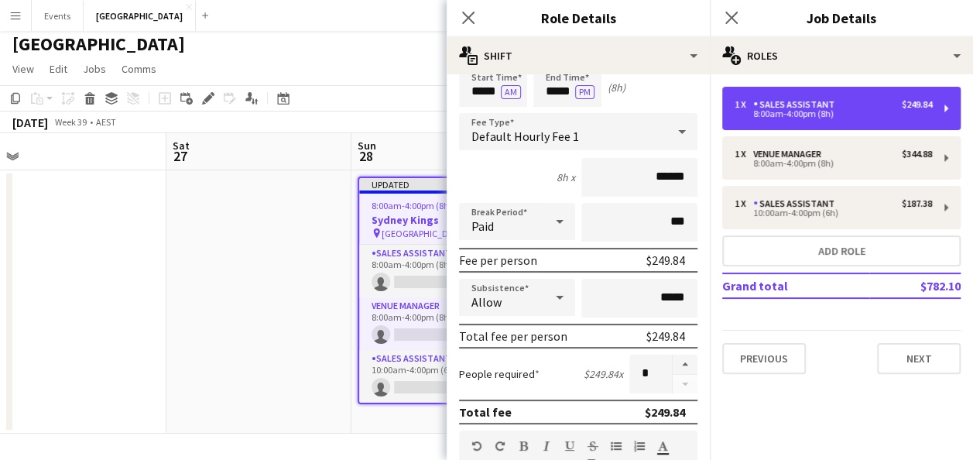
scroll to position [1, 0]
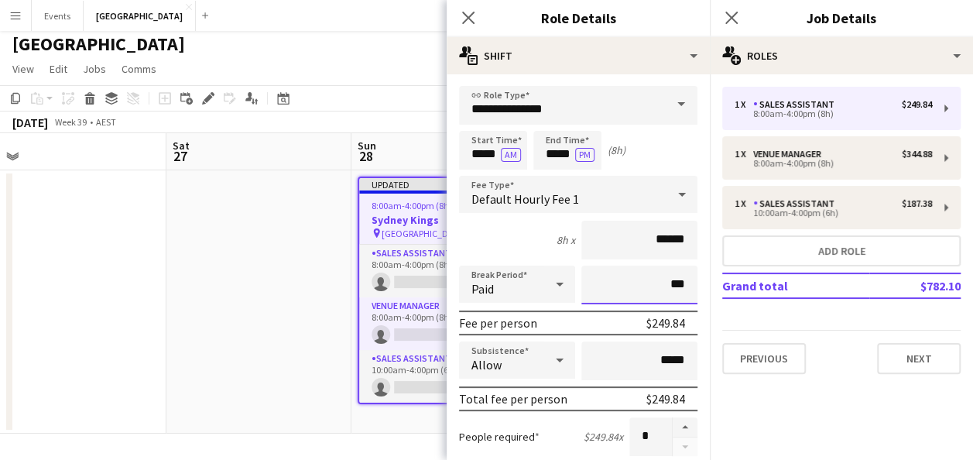
click at [656, 283] on input "***" at bounding box center [639, 285] width 116 height 39
click at [291, 340] on app-date-cell at bounding box center [258, 301] width 185 height 263
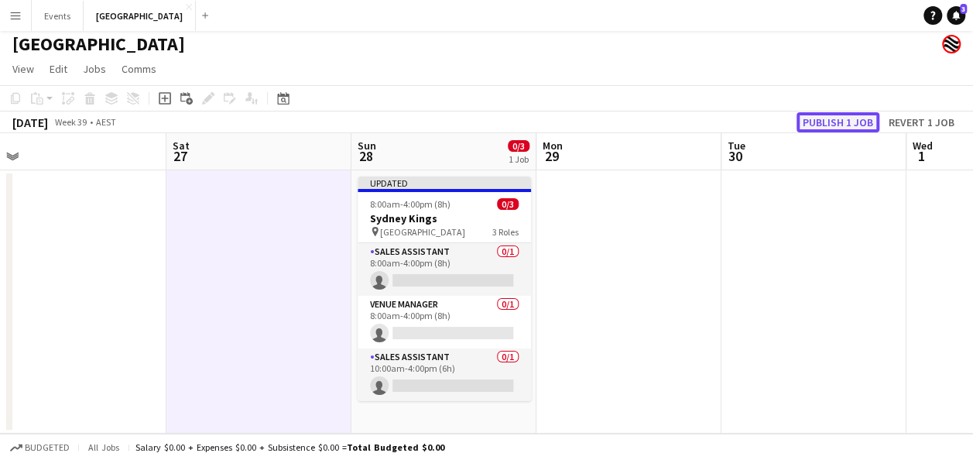
click at [845, 121] on button "Publish 1 job" at bounding box center [838, 122] width 83 height 20
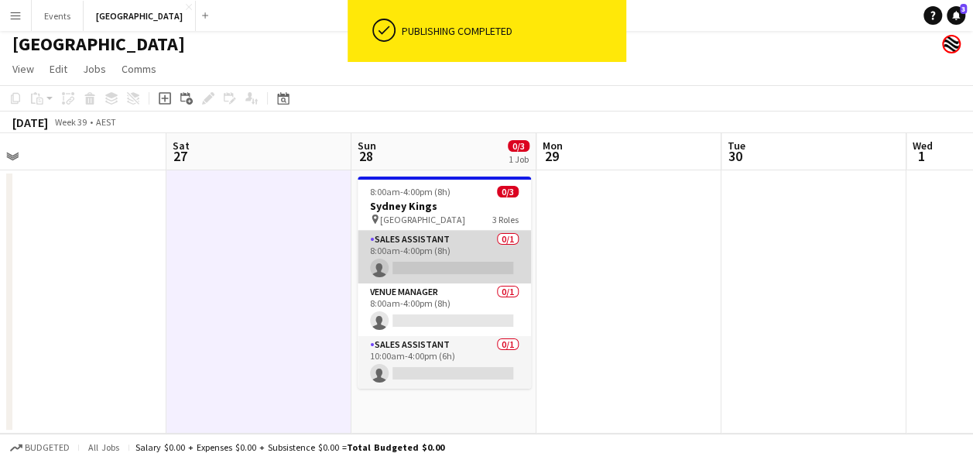
click at [451, 255] on app-card-role "Sales Assistant 0/1 8:00am-4:00pm (8h) single-neutral-actions" at bounding box center [444, 257] width 173 height 53
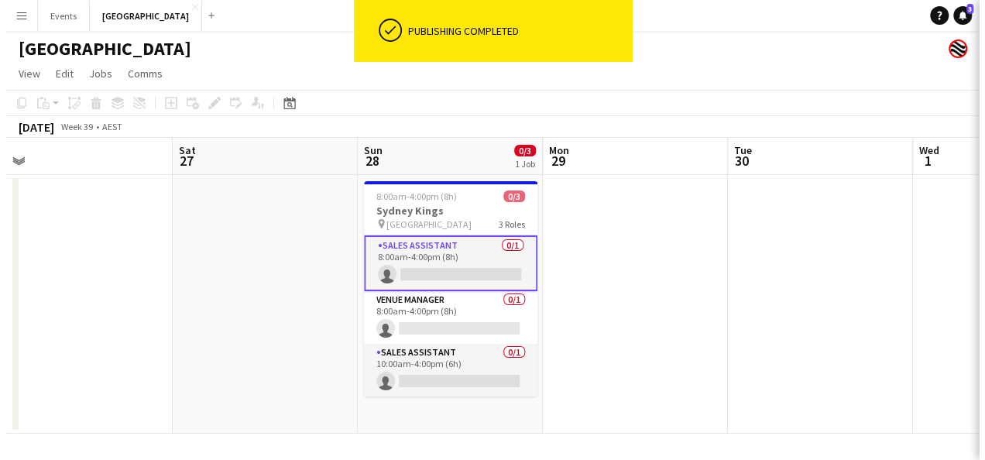
scroll to position [0, 0]
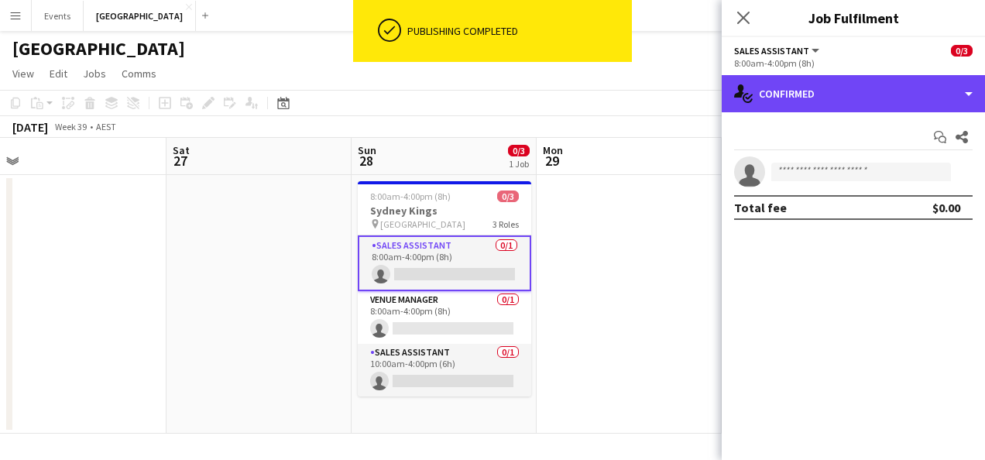
drag, startPoint x: 839, startPoint y: 96, endPoint x: 838, endPoint y: 108, distance: 11.7
click at [839, 98] on div "single-neutral-actions-check-2 Confirmed" at bounding box center [853, 93] width 263 height 37
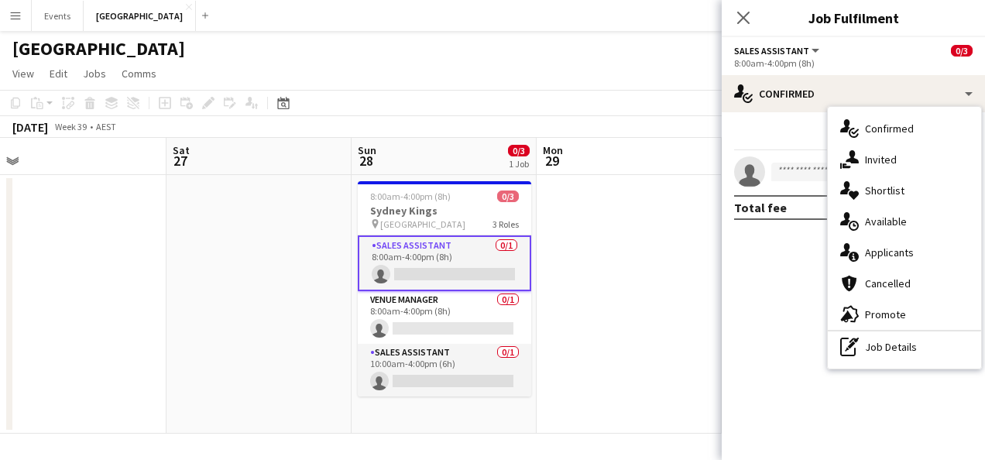
drag, startPoint x: 776, startPoint y: 343, endPoint x: 780, endPoint y: 324, distance: 19.0
click at [780, 328] on mat-expansion-panel "check Confirmed Start chat Share single-neutral-actions Total fee $0.00" at bounding box center [853, 286] width 263 height 348
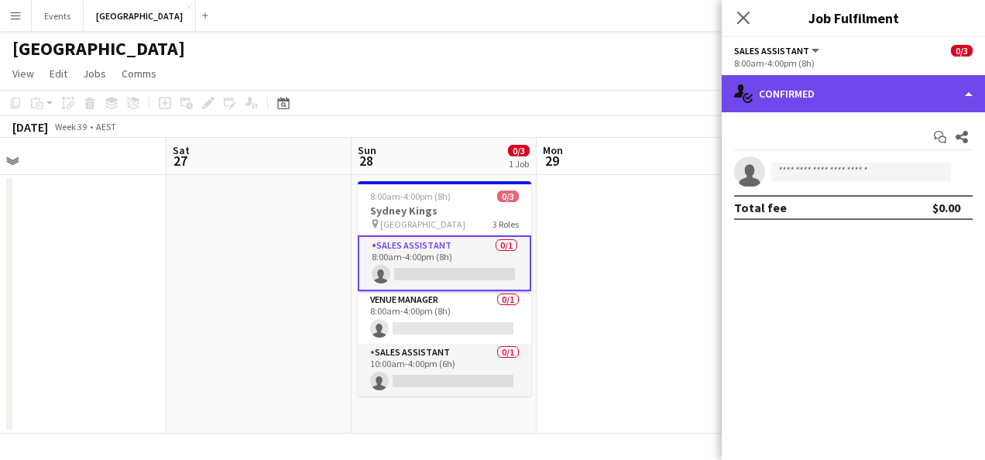
drag, startPoint x: 780, startPoint y: 324, endPoint x: 870, endPoint y: 82, distance: 258.7
click at [870, 82] on div "single-neutral-actions-check-2 Confirmed" at bounding box center [853, 93] width 263 height 37
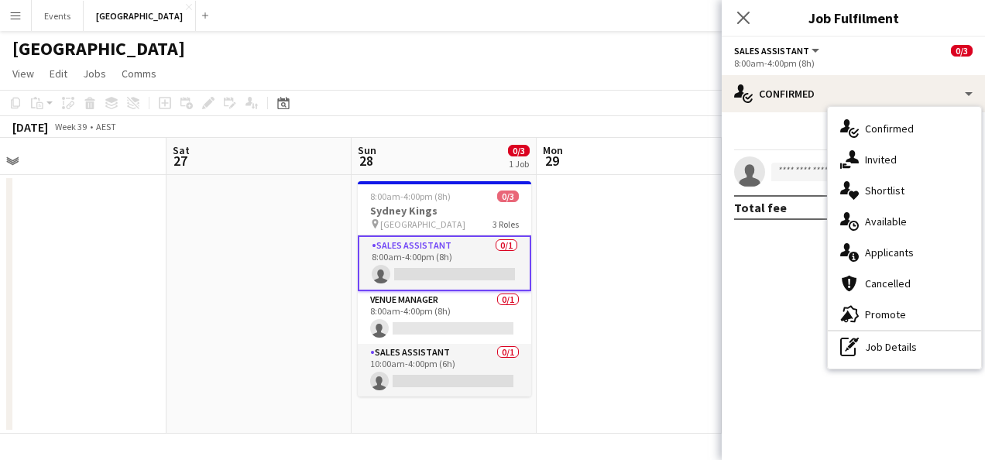
click at [626, 353] on app-date-cell at bounding box center [629, 304] width 185 height 259
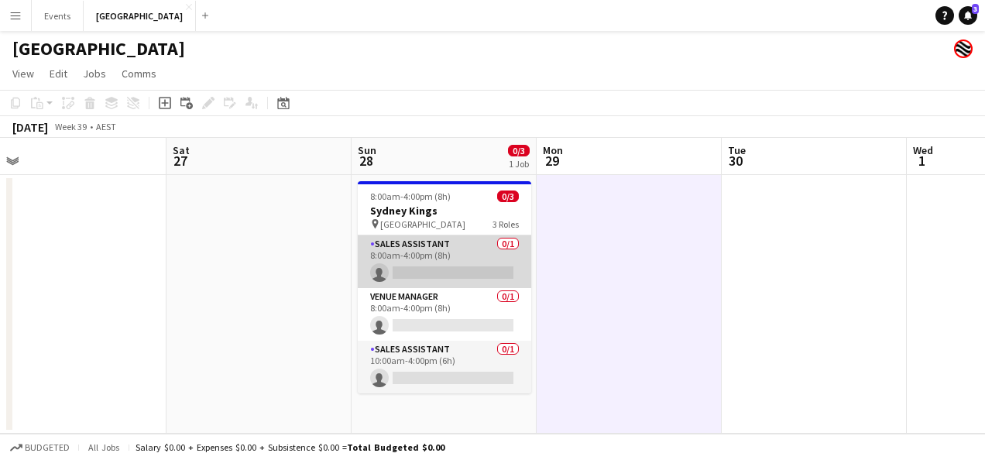
click at [446, 243] on app-card-role "Sales Assistant 0/1 8:00am-4:00pm (8h) single-neutral-actions" at bounding box center [444, 261] width 173 height 53
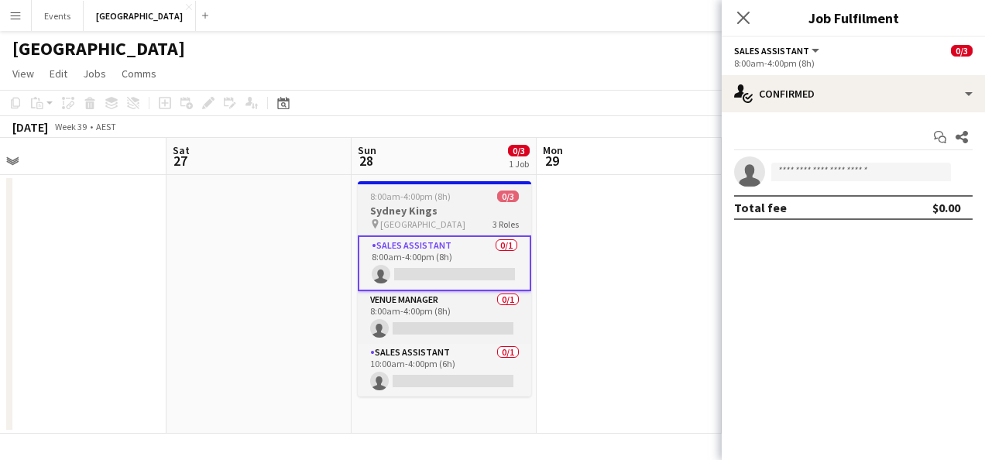
click at [438, 211] on h3 "Sydney Kings" at bounding box center [444, 211] width 173 height 14
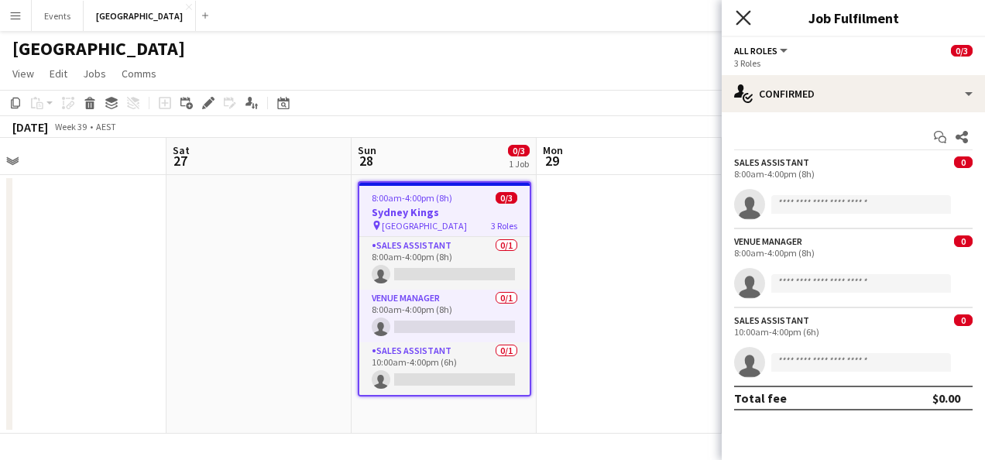
click at [741, 19] on icon at bounding box center [742, 17] width 15 height 15
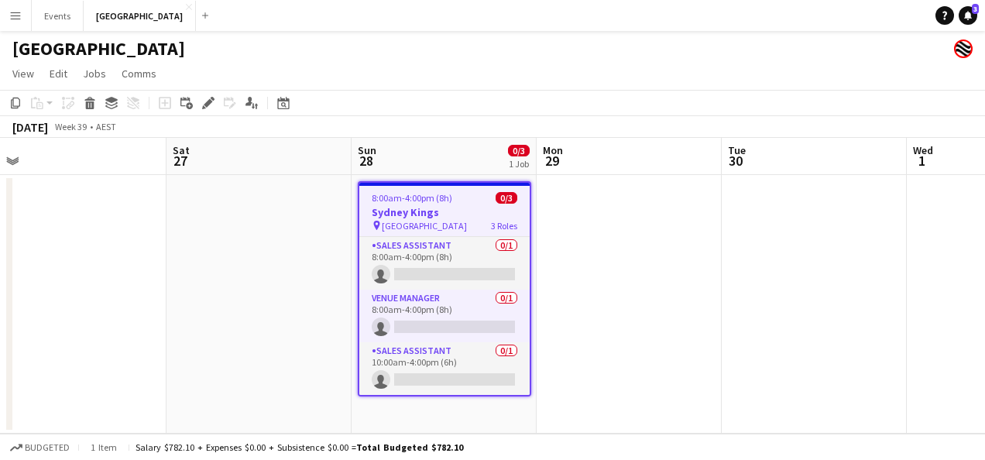
click at [463, 207] on h3 "Sydney Kings" at bounding box center [444, 212] width 170 height 14
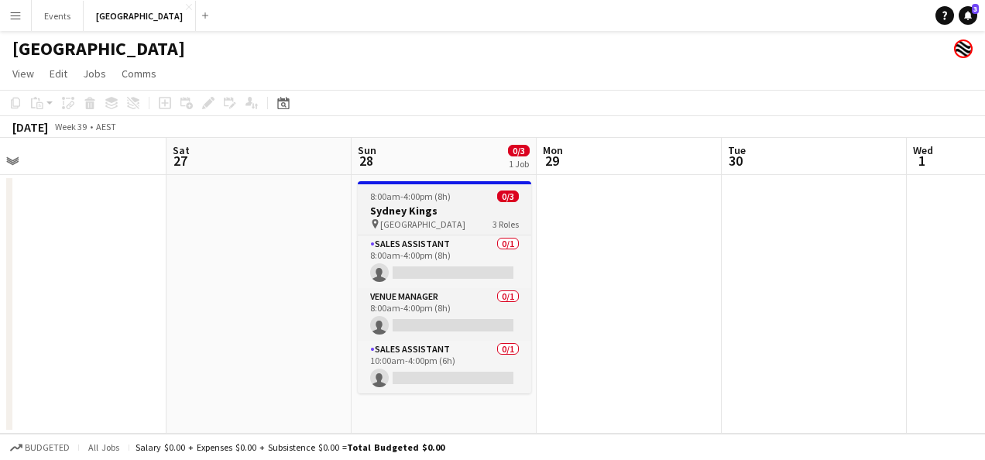
drag, startPoint x: 417, startPoint y: 207, endPoint x: 396, endPoint y: 197, distance: 22.9
click at [417, 207] on h3 "Sydney Kings" at bounding box center [444, 211] width 173 height 14
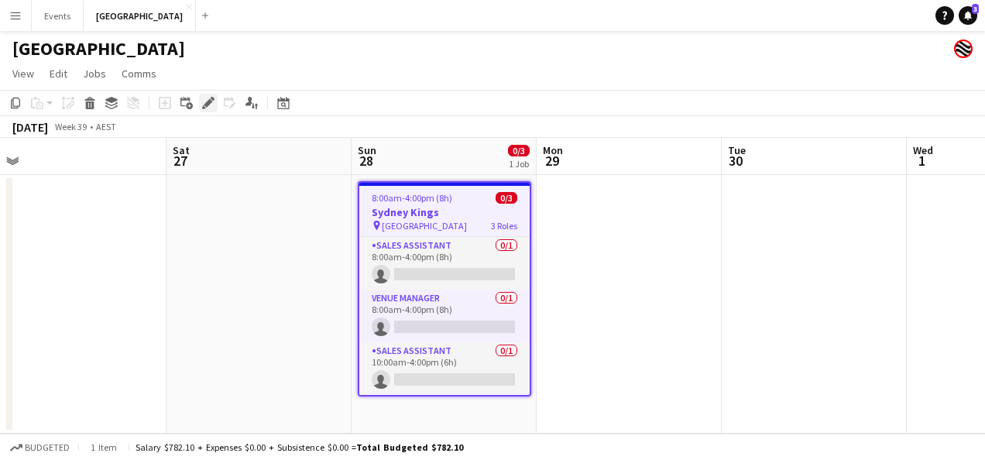
click at [203, 101] on icon "Edit" at bounding box center [208, 103] width 12 height 12
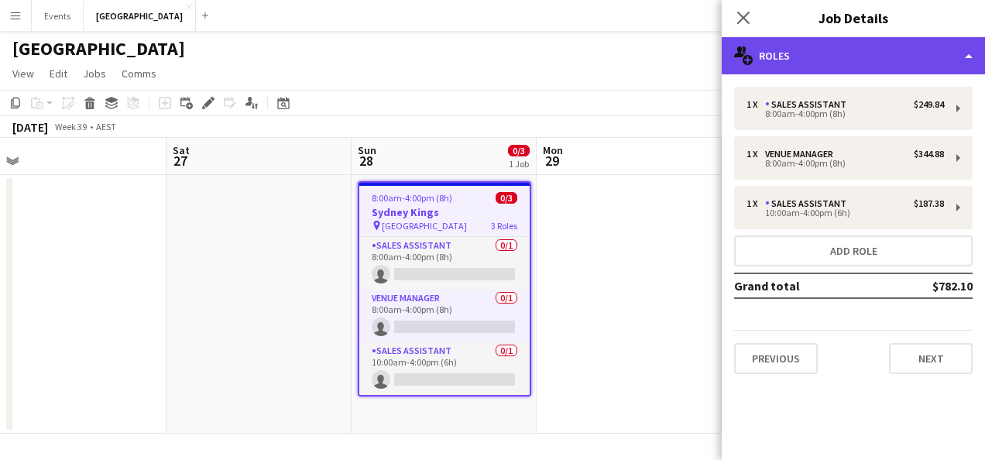
click at [841, 57] on div "multiple-users-add Roles" at bounding box center [853, 55] width 263 height 37
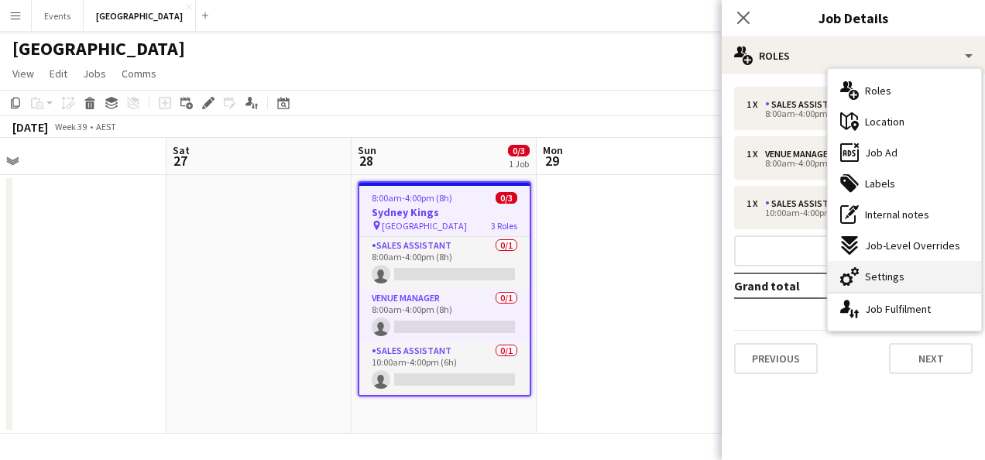
click at [906, 277] on div "cog-double-3 Settings" at bounding box center [904, 276] width 153 height 31
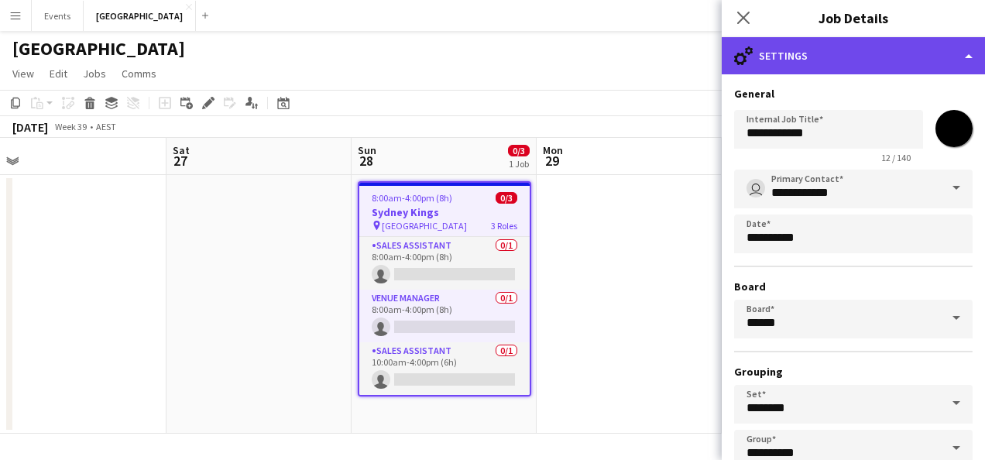
click at [890, 53] on div "cog-double-3 Settings" at bounding box center [853, 55] width 263 height 37
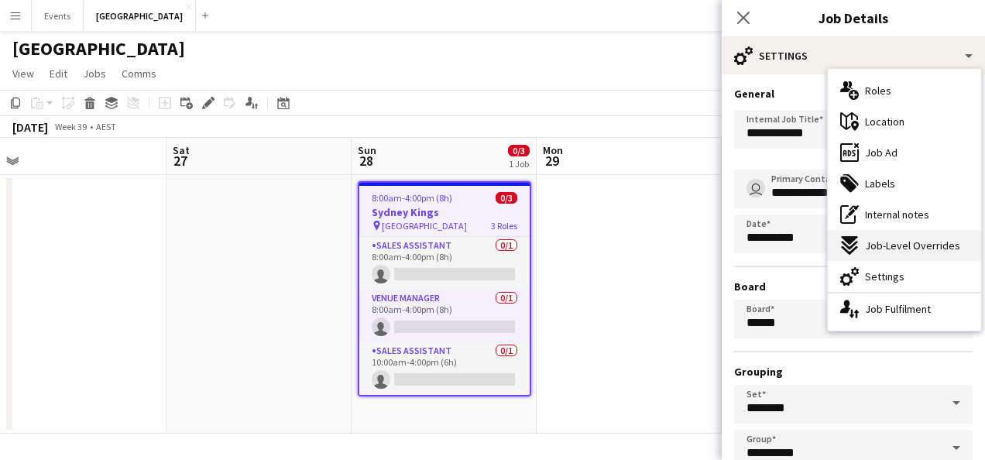
click at [919, 242] on span "Job-Level Overrides" at bounding box center [912, 245] width 95 height 14
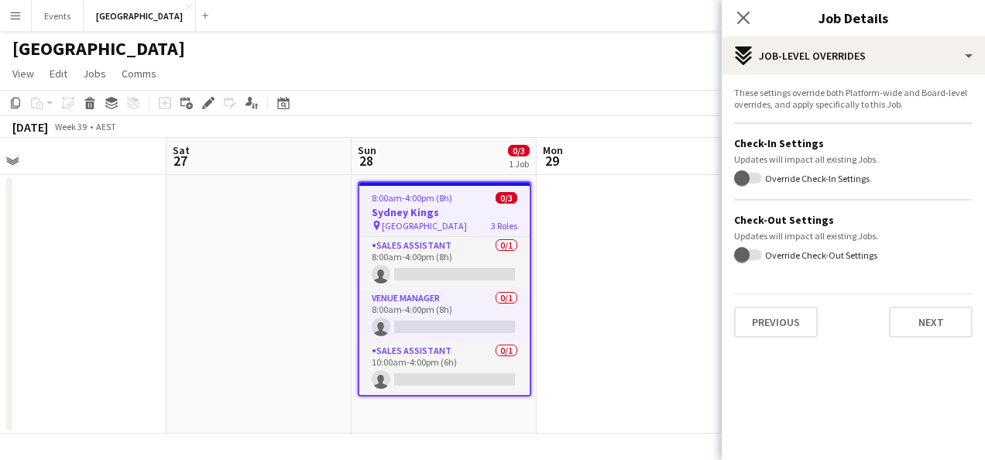
click at [612, 218] on app-date-cell at bounding box center [629, 304] width 185 height 259
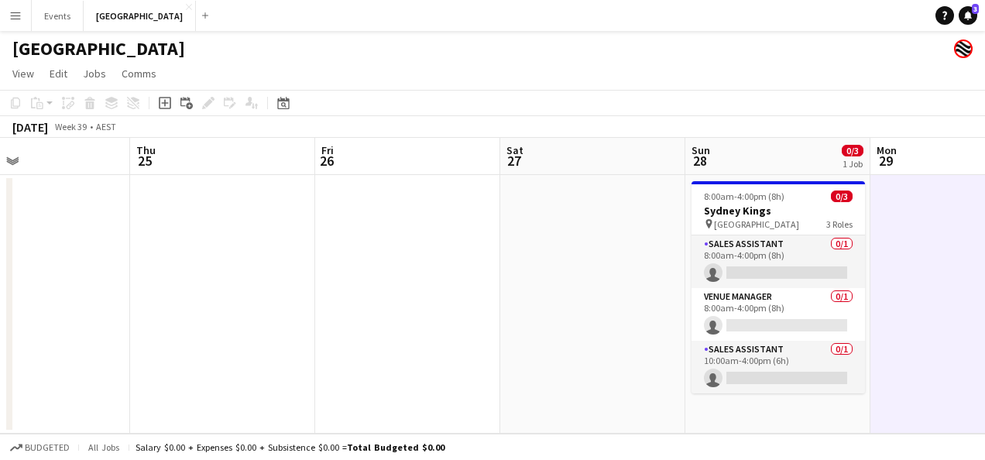
scroll to position [0, 424]
drag, startPoint x: 50, startPoint y: 316, endPoint x: 384, endPoint y: 307, distance: 334.6
click at [384, 307] on app-calendar-viewport "Mon 22 Tue 23 Wed 24 Thu 25 Fri 26 Sat 27 Sun 28 0/3 1 Job Mon 29 Tue 30 Wed 1 …" at bounding box center [492, 286] width 985 height 296
click at [19, 21] on app-icon "Menu" at bounding box center [15, 15] width 12 height 12
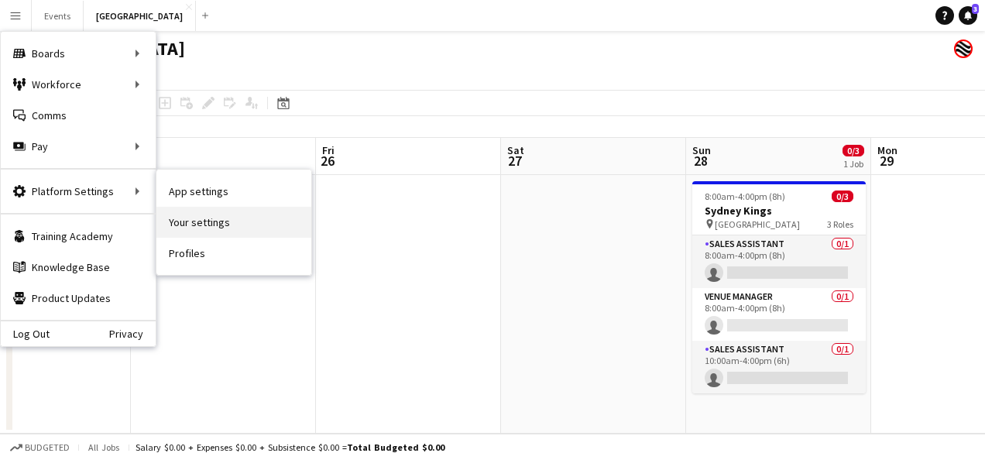
click at [204, 218] on link "Your settings" at bounding box center [233, 222] width 155 height 31
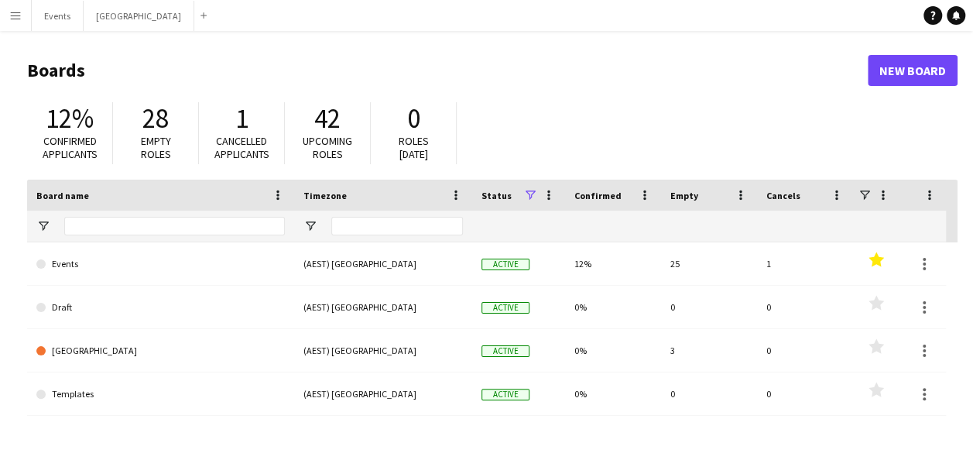
click at [15, 11] on app-icon "Menu" at bounding box center [15, 15] width 12 height 12
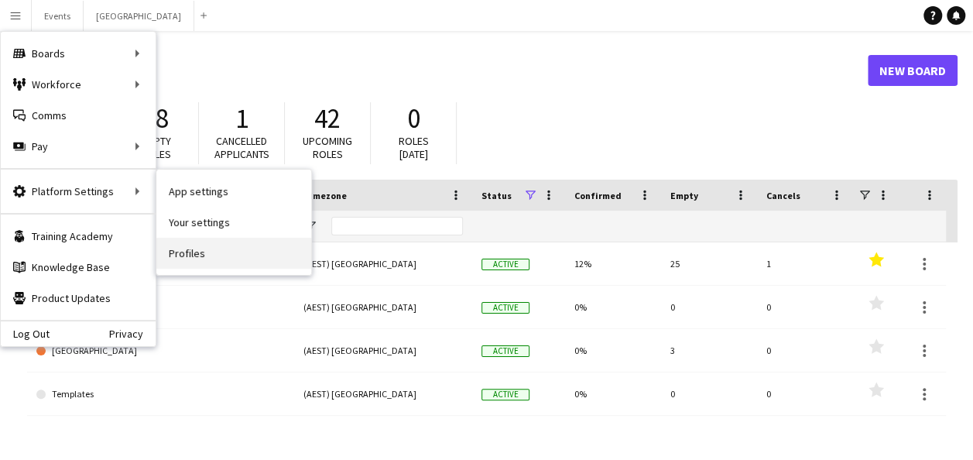
click at [219, 255] on link "Profiles" at bounding box center [233, 253] width 155 height 31
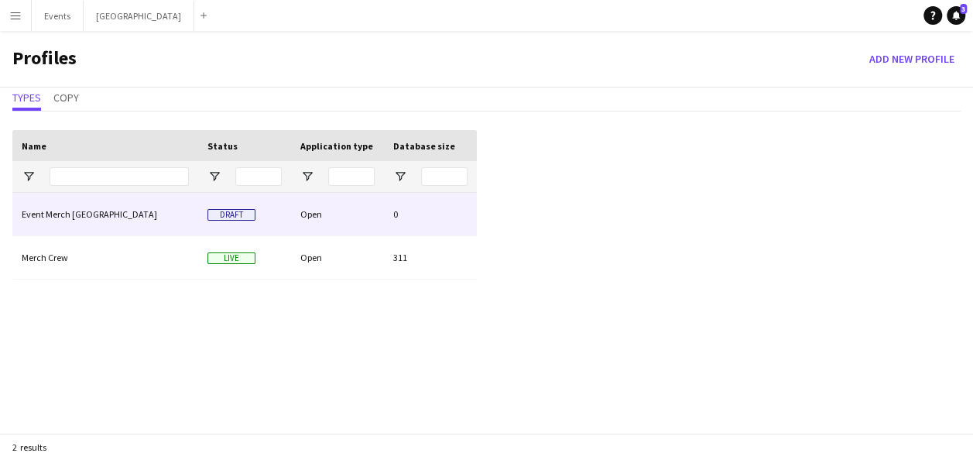
click at [197, 226] on div "Event Merch Sydney" at bounding box center [105, 214] width 186 height 43
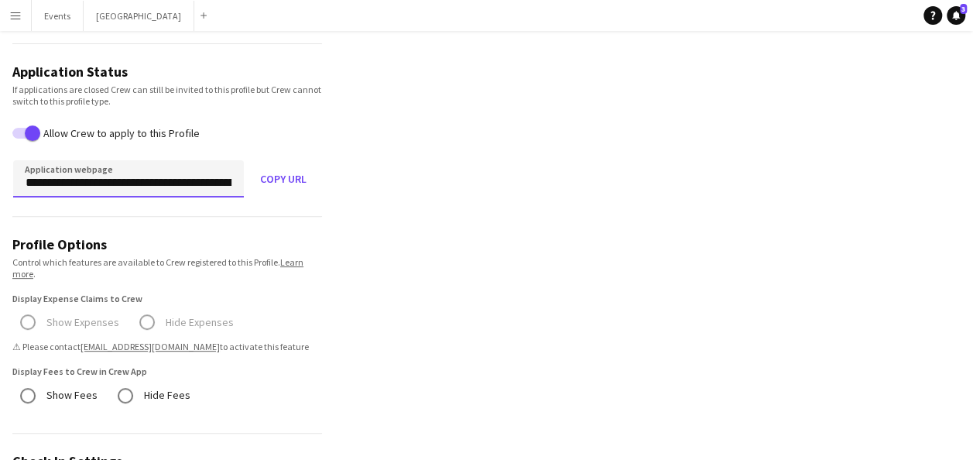
scroll to position [0, 84]
drag, startPoint x: 22, startPoint y: 180, endPoint x: 308, endPoint y: 202, distance: 286.6
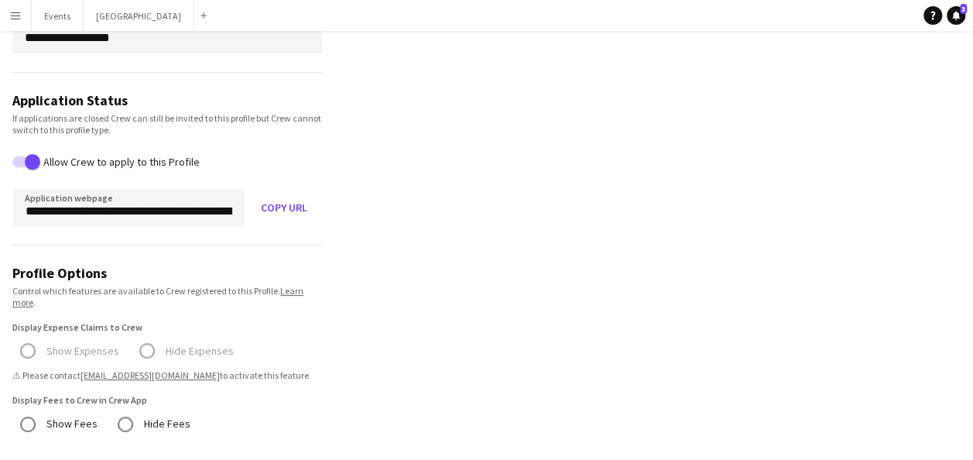
scroll to position [155, 0]
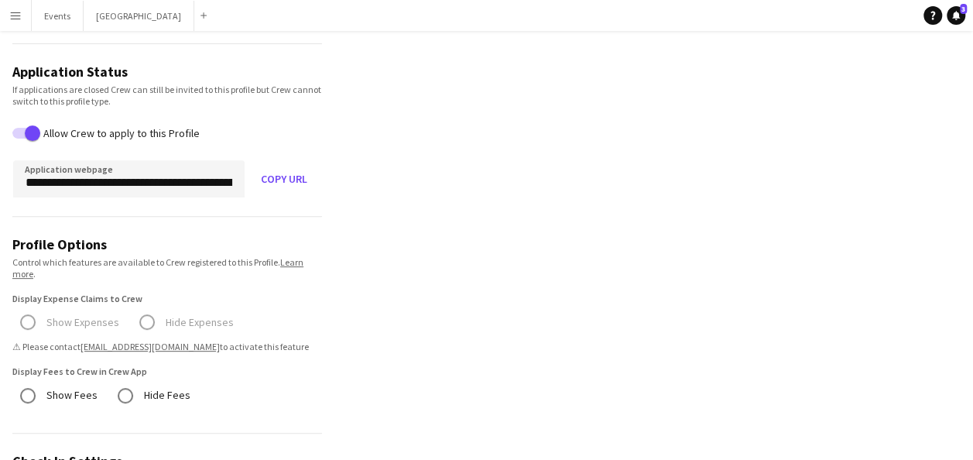
click at [10, 16] on app-icon "Menu" at bounding box center [15, 15] width 12 height 12
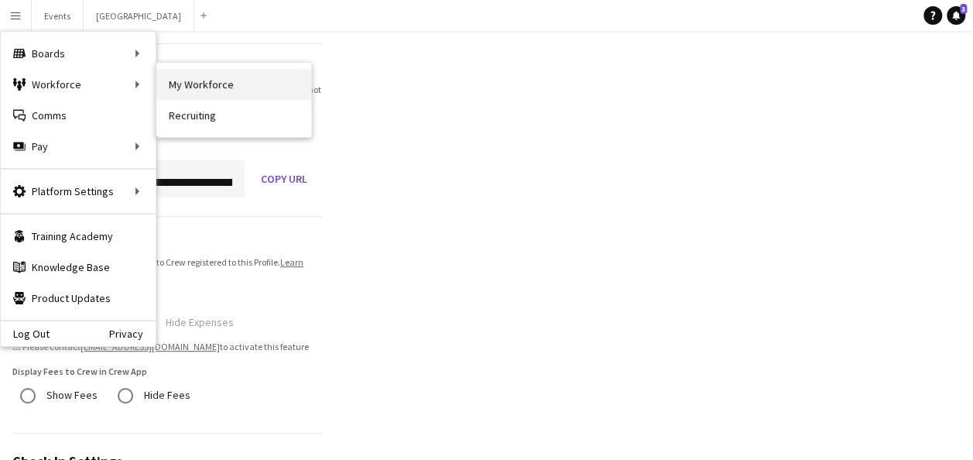
click at [166, 87] on link "My Workforce" at bounding box center [233, 84] width 155 height 31
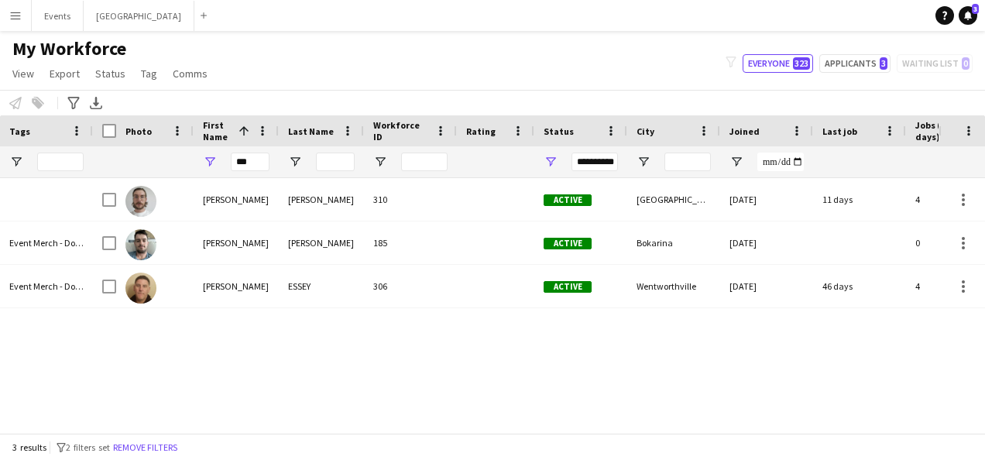
click at [616, 164] on div "**********" at bounding box center [594, 162] width 46 height 19
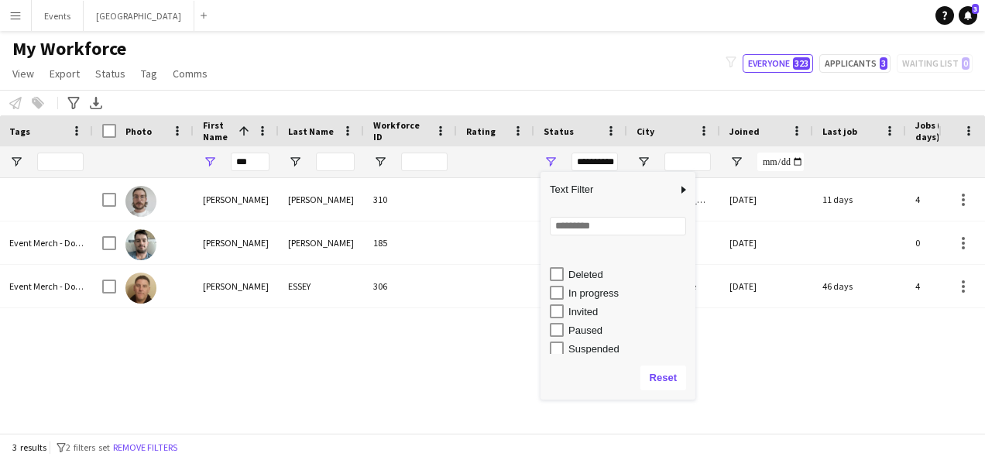
scroll to position [20, 0]
type input "***"
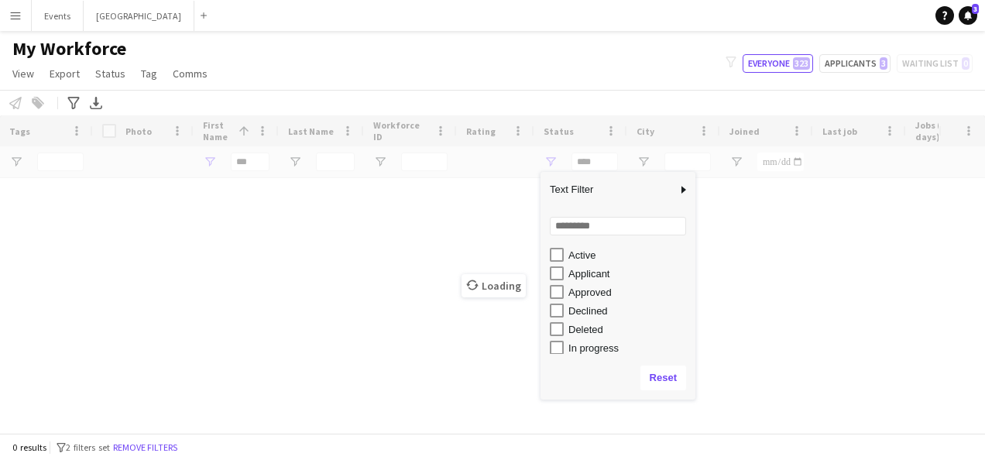
scroll to position [19, 0]
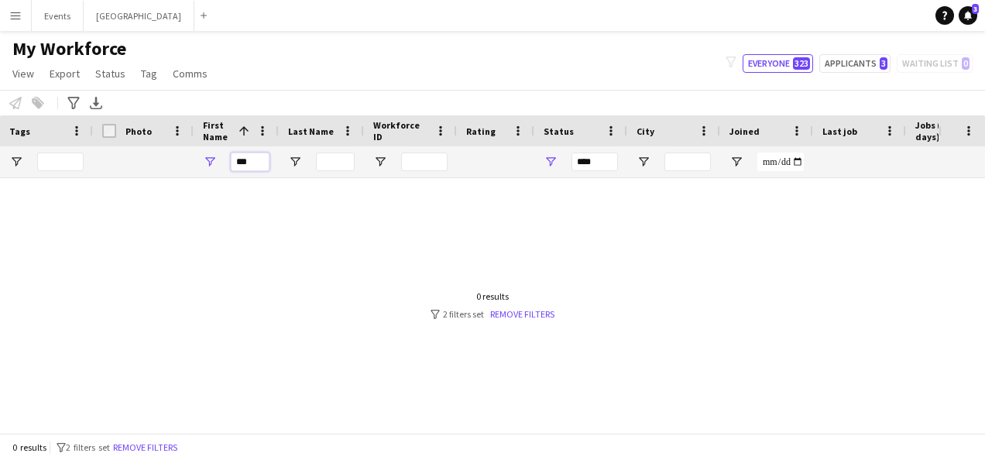
drag, startPoint x: 265, startPoint y: 161, endPoint x: 234, endPoint y: 163, distance: 31.0
click at [234, 163] on input "***" at bounding box center [250, 162] width 39 height 19
type input "*"
click at [348, 161] on input "Last Name Filter Input" at bounding box center [335, 162] width 39 height 19
type input "****"
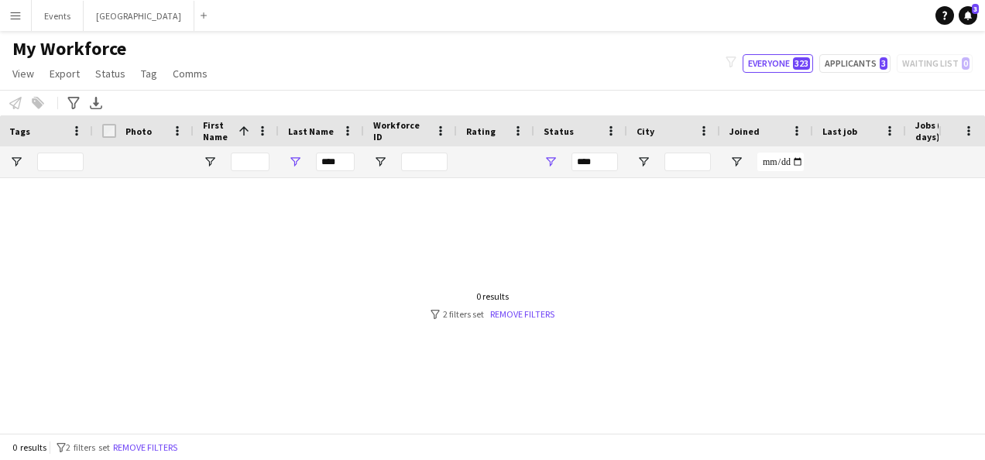
click at [465, 75] on div "My Workforce View Views Default view 18YO TFN Exemption Onboarding New view Upd…" at bounding box center [492, 63] width 985 height 53
type input "*"
click at [593, 163] on div "***" at bounding box center [594, 162] width 46 height 19
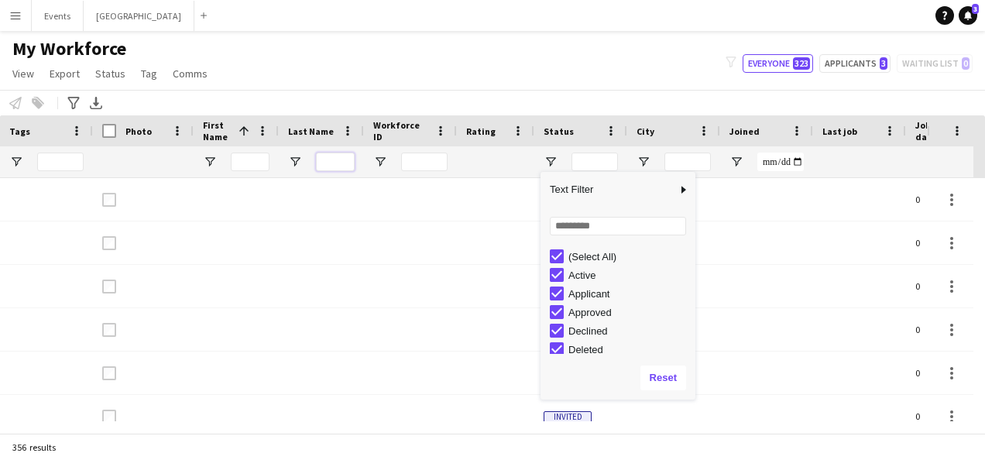
click at [323, 159] on input "Last Name Filter Input" at bounding box center [335, 162] width 39 height 19
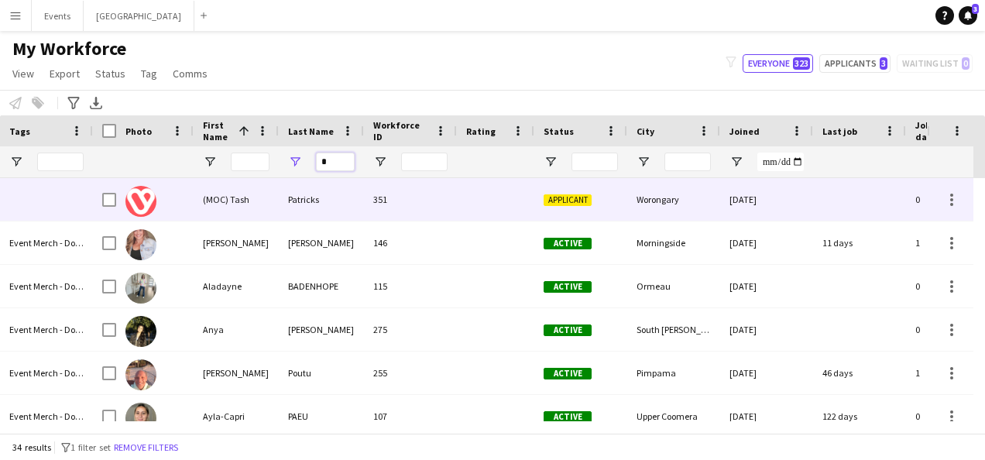
type input "*"
click at [272, 201] on div "(MOC) Tash" at bounding box center [236, 199] width 85 height 43
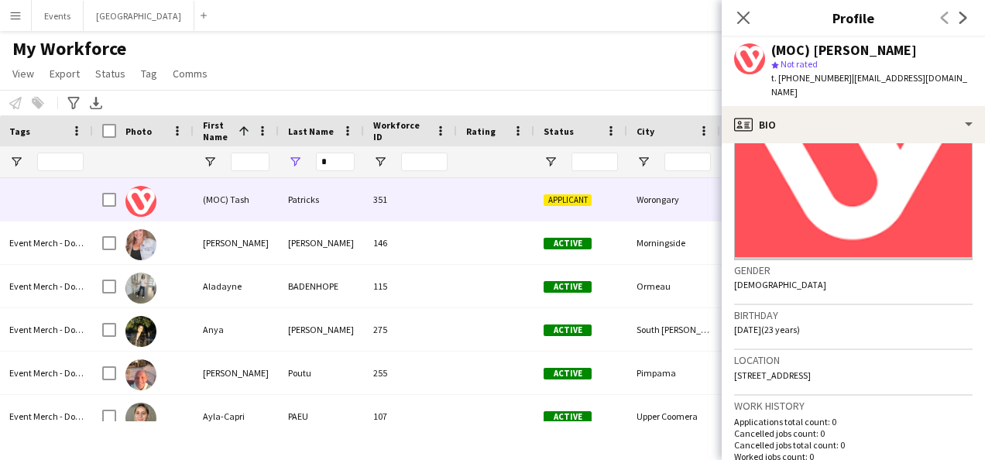
scroll to position [3, 0]
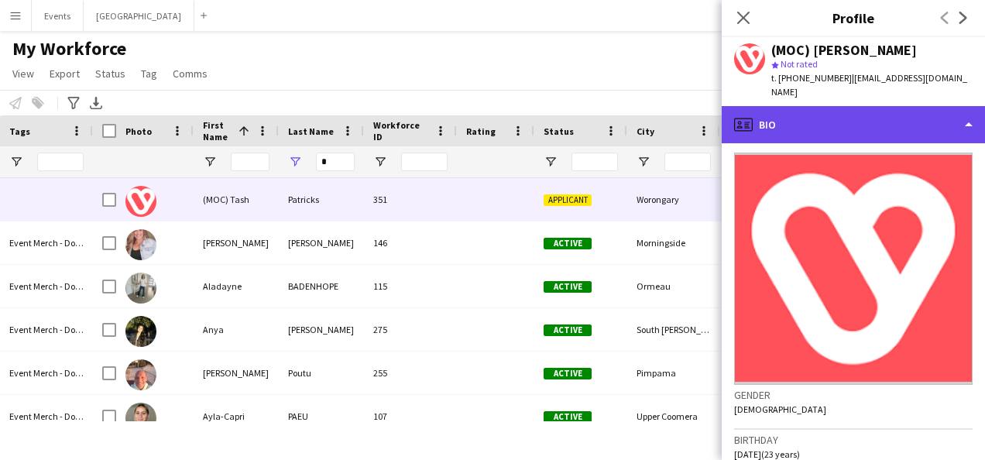
click at [910, 108] on div "profile Bio" at bounding box center [853, 124] width 263 height 37
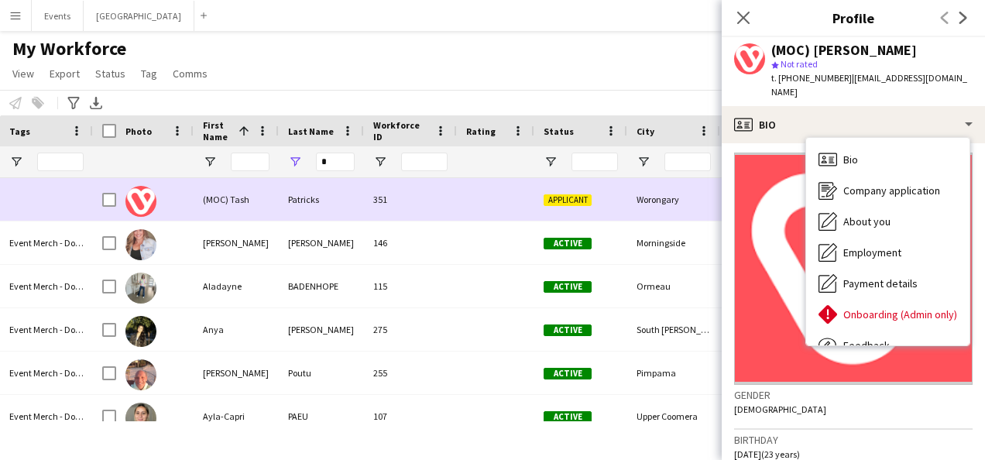
click at [553, 207] on div "Applicant" at bounding box center [580, 199] width 93 height 43
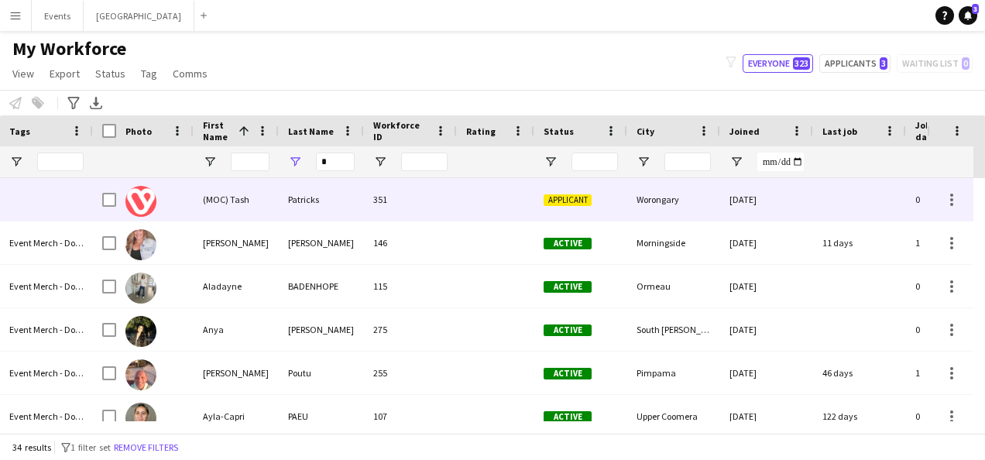
click at [570, 199] on span "Applicant" at bounding box center [567, 200] width 48 height 12
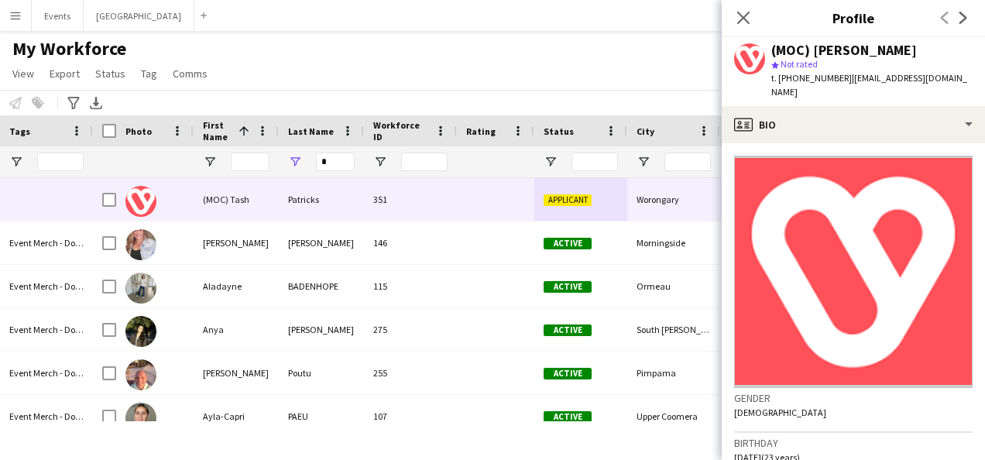
click at [917, 82] on span "| [EMAIL_ADDRESS][DOMAIN_NAME]" at bounding box center [869, 85] width 196 height 26
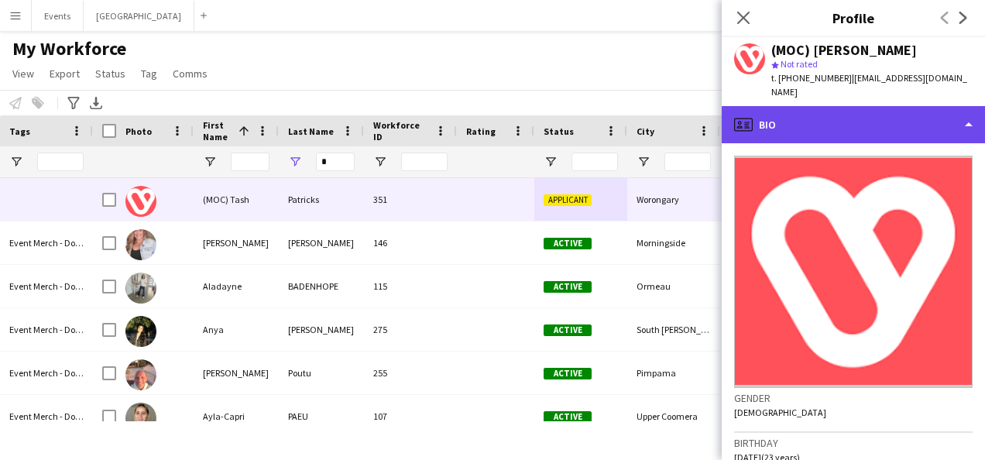
click at [924, 110] on div "profile Bio" at bounding box center [853, 124] width 263 height 37
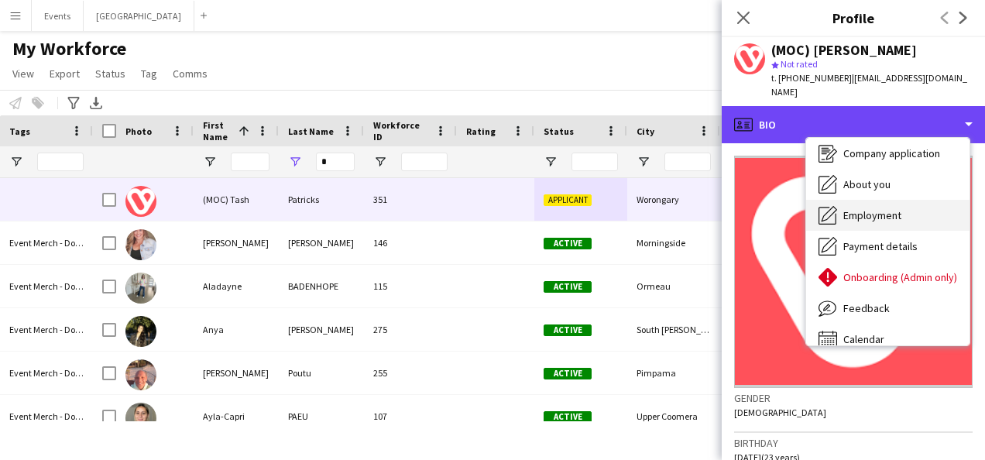
scroll to position [53, 0]
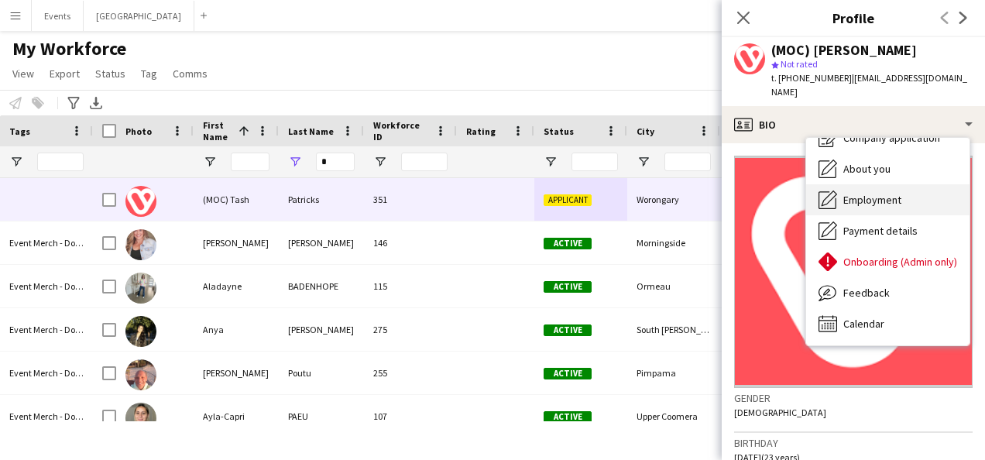
click at [908, 255] on span "Onboarding (Admin only)" at bounding box center [900, 262] width 114 height 14
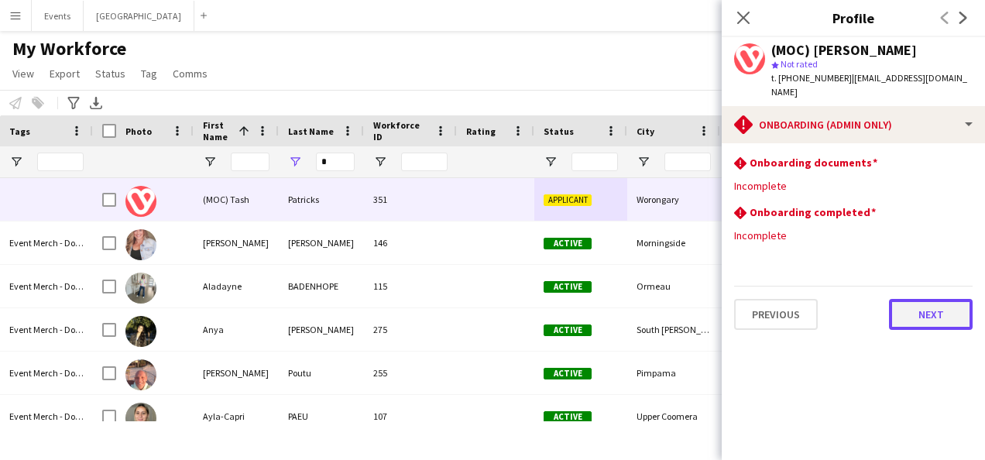
click at [940, 305] on button "Next" at bounding box center [931, 314] width 84 height 31
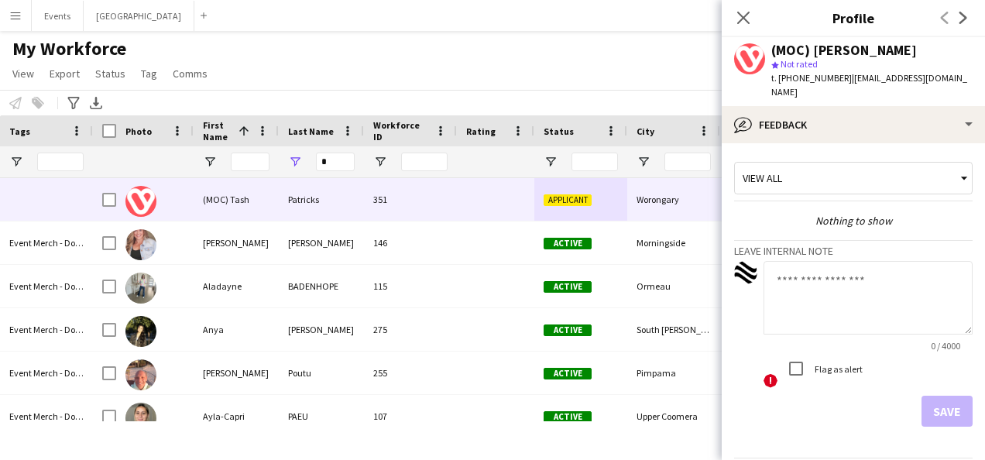
scroll to position [39, 0]
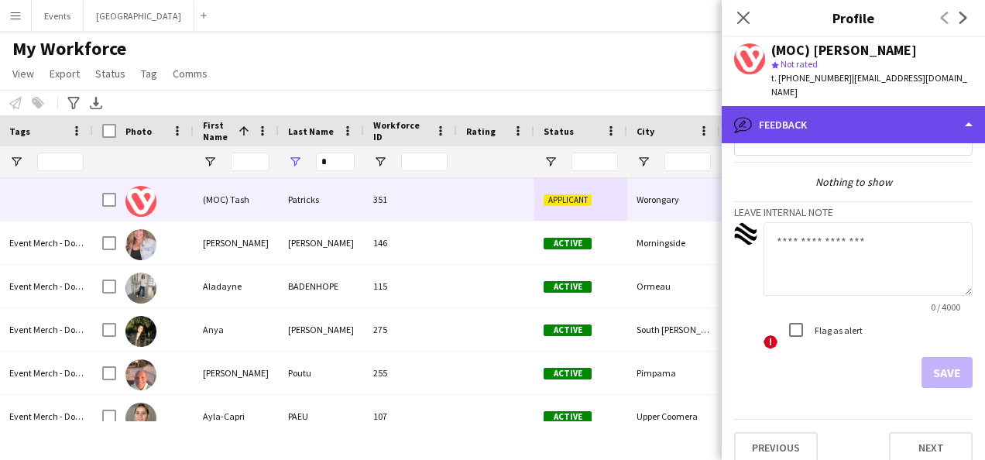
click at [881, 110] on div "bubble-pencil Feedback" at bounding box center [853, 124] width 263 height 37
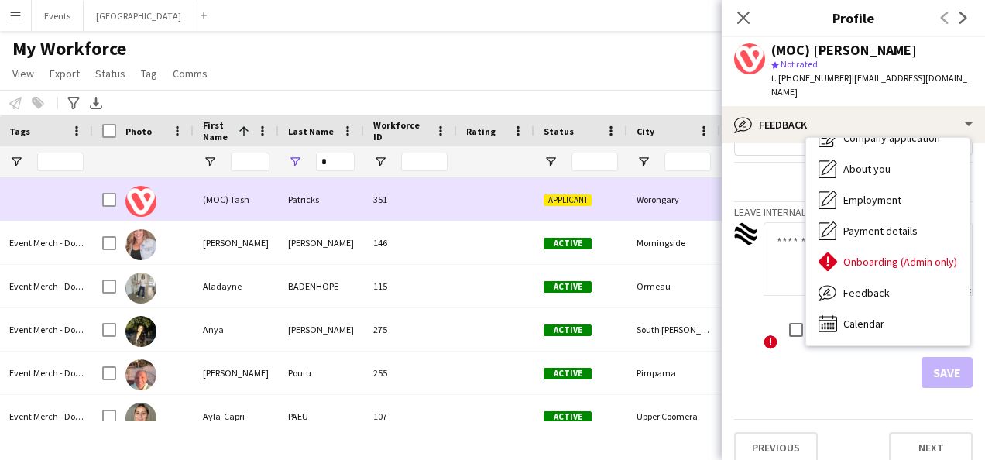
click at [599, 205] on div "Applicant" at bounding box center [580, 199] width 93 height 43
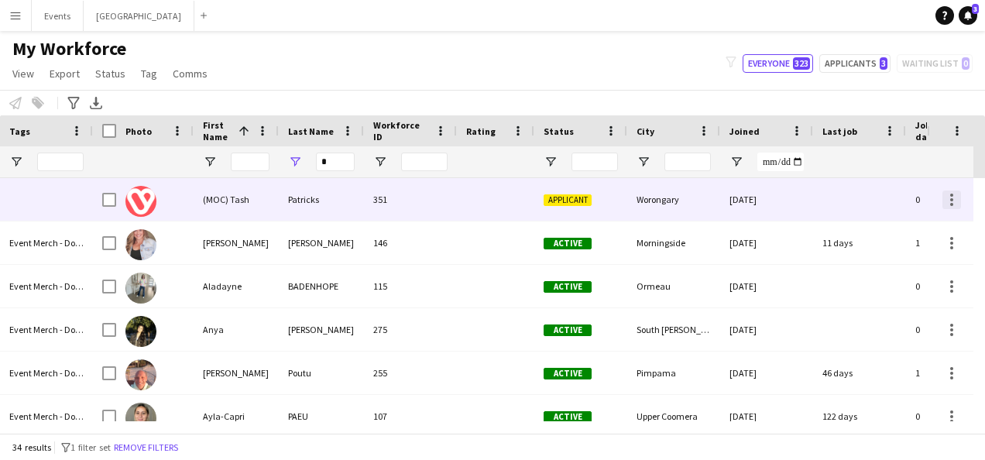
click at [954, 205] on div at bounding box center [951, 199] width 19 height 19
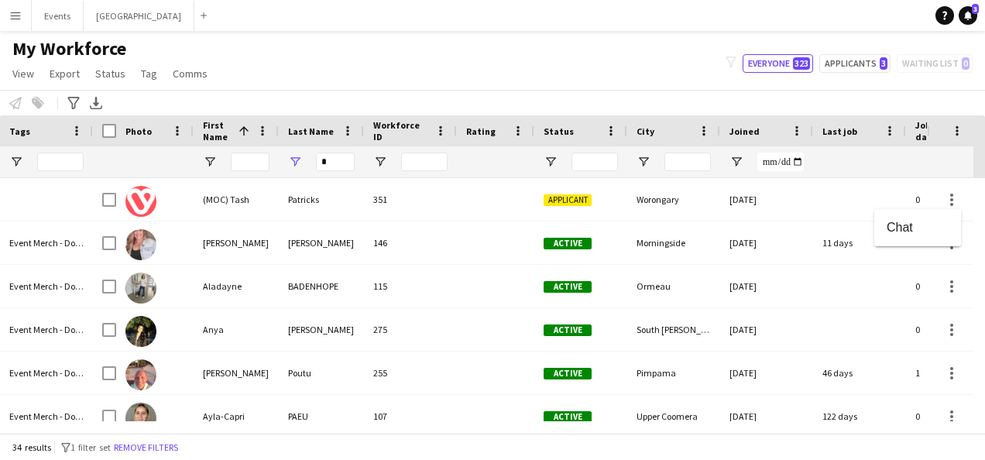
click at [579, 204] on div at bounding box center [492, 230] width 985 height 460
click at [430, 64] on div "My Workforce View Views Default view 18YO TFN Exemption Onboarding New view Upd…" at bounding box center [492, 63] width 985 height 53
click at [14, 24] on button "Menu" at bounding box center [15, 15] width 31 height 31
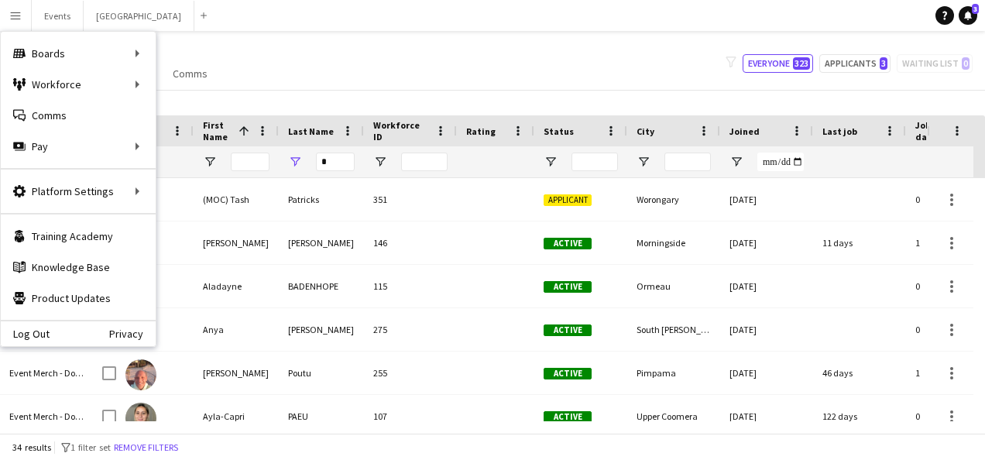
click at [466, 64] on div "My Workforce View Views Default view 18YO TFN Exemption Onboarding New view Upd…" at bounding box center [492, 63] width 985 height 53
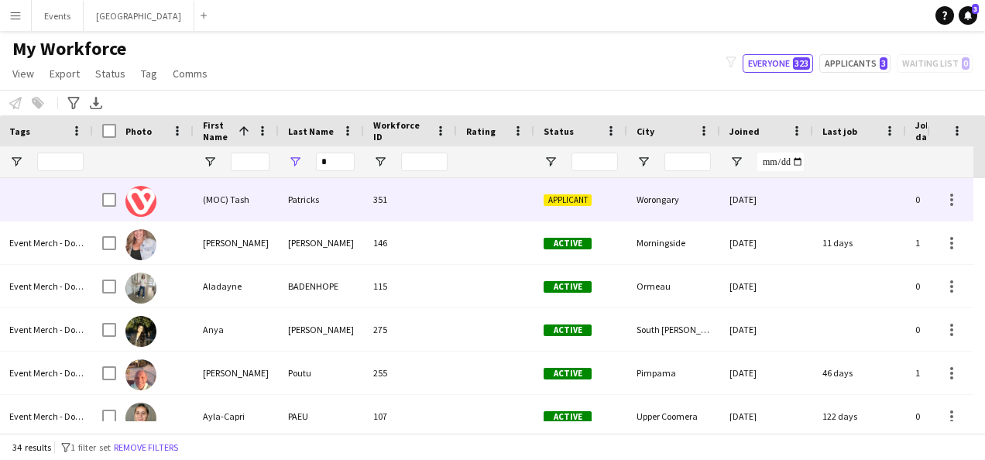
click at [569, 207] on div "Applicant" at bounding box center [580, 199] width 93 height 43
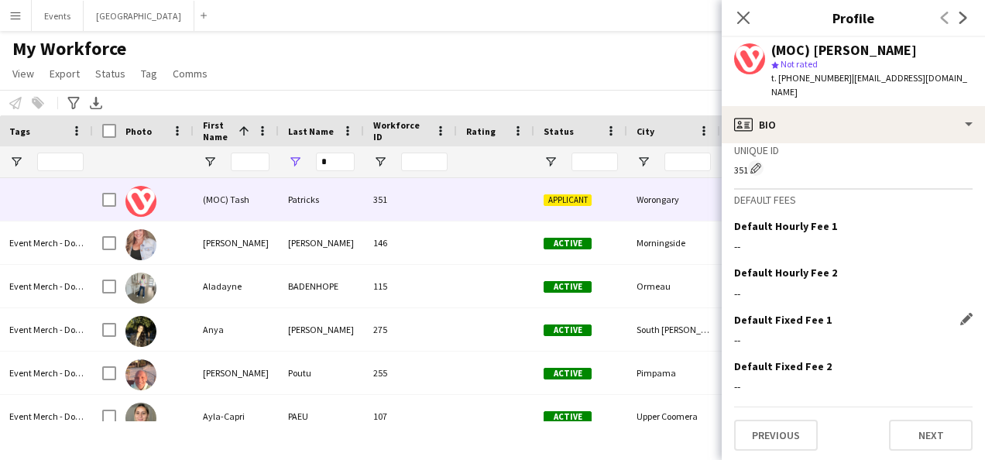
scroll to position [622, 0]
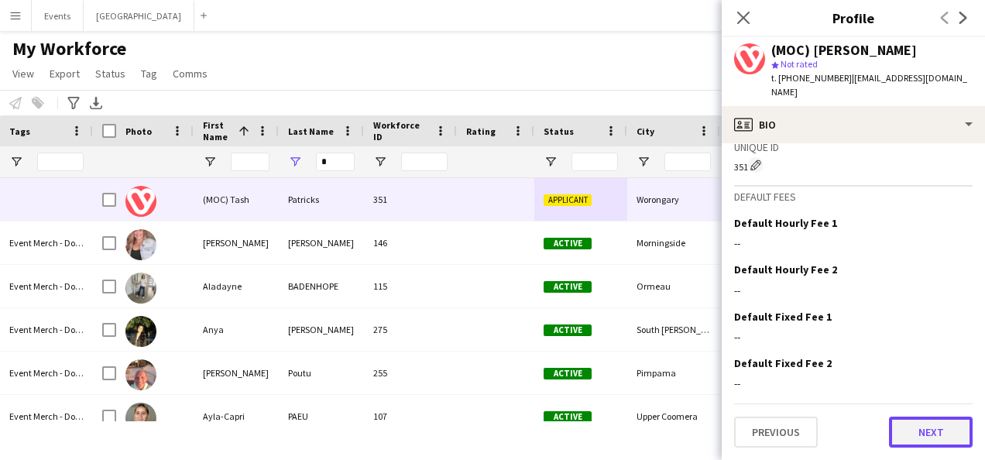
click at [895, 433] on button "Next" at bounding box center [931, 432] width 84 height 31
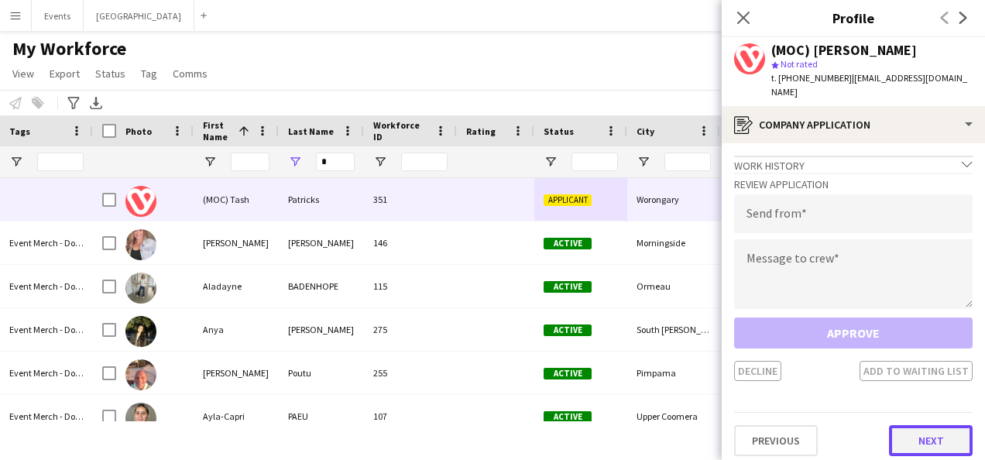
click at [931, 425] on button "Next" at bounding box center [931, 440] width 84 height 31
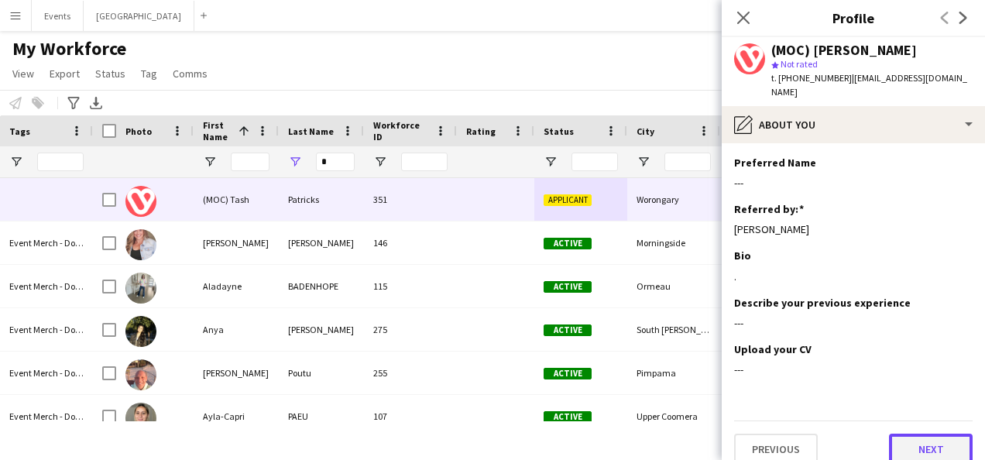
click at [929, 434] on button "Next" at bounding box center [931, 449] width 84 height 31
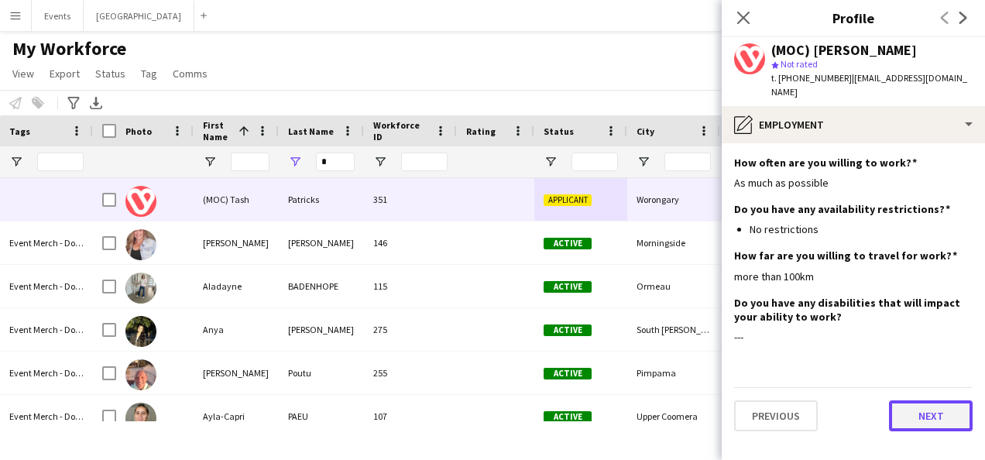
click at [927, 400] on button "Next" at bounding box center [931, 415] width 84 height 31
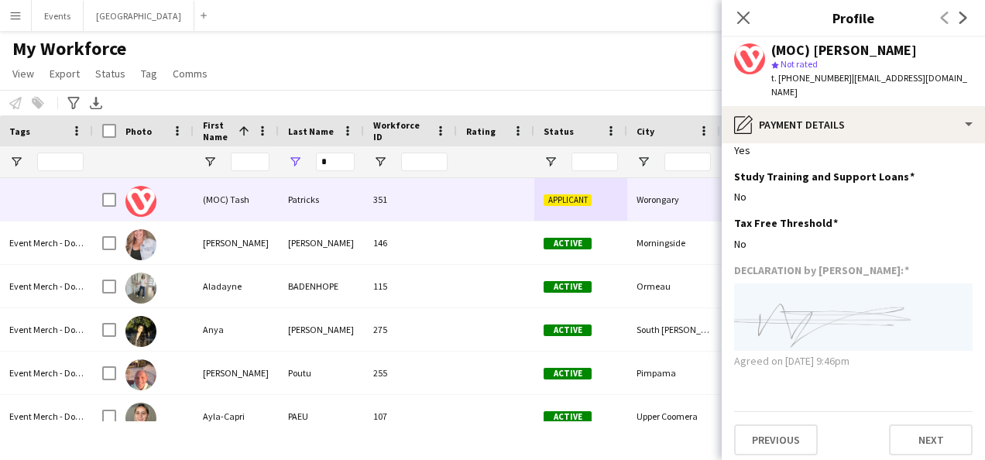
scroll to position [657, 0]
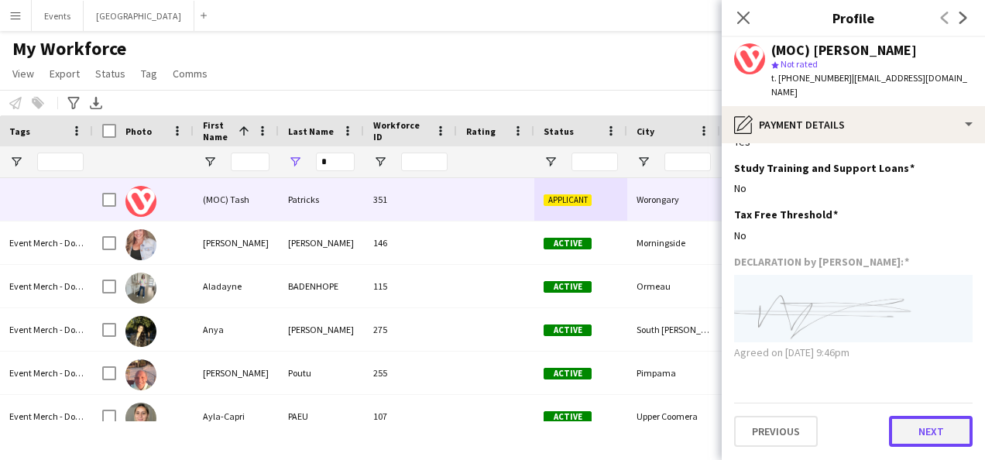
click at [919, 429] on button "Next" at bounding box center [931, 431] width 84 height 31
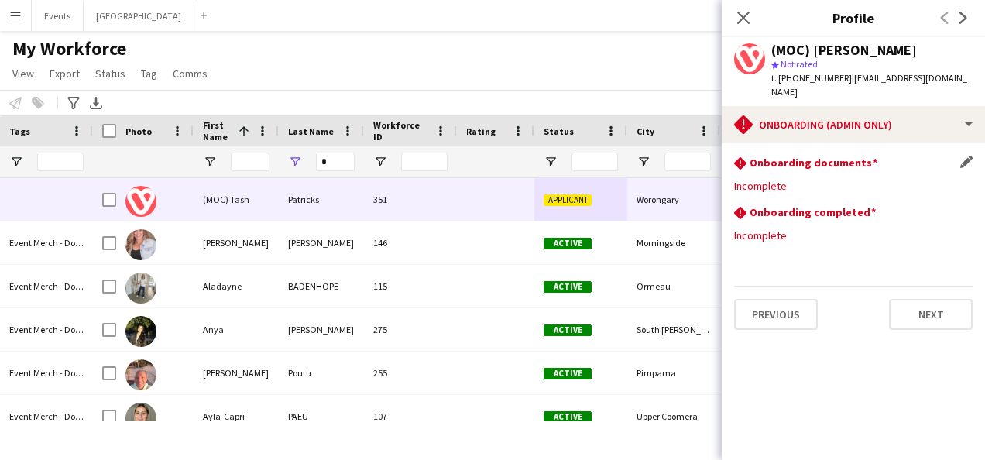
click at [794, 156] on h3 "Onboarding documents" at bounding box center [813, 163] width 128 height 14
click at [969, 156] on app-icon "Edit this field" at bounding box center [966, 162] width 12 height 12
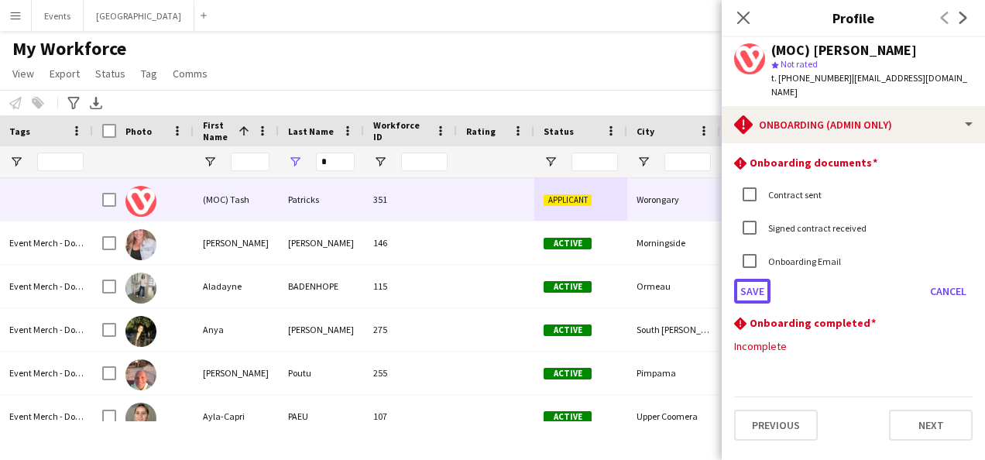
click at [750, 279] on button "Save" at bounding box center [752, 291] width 36 height 25
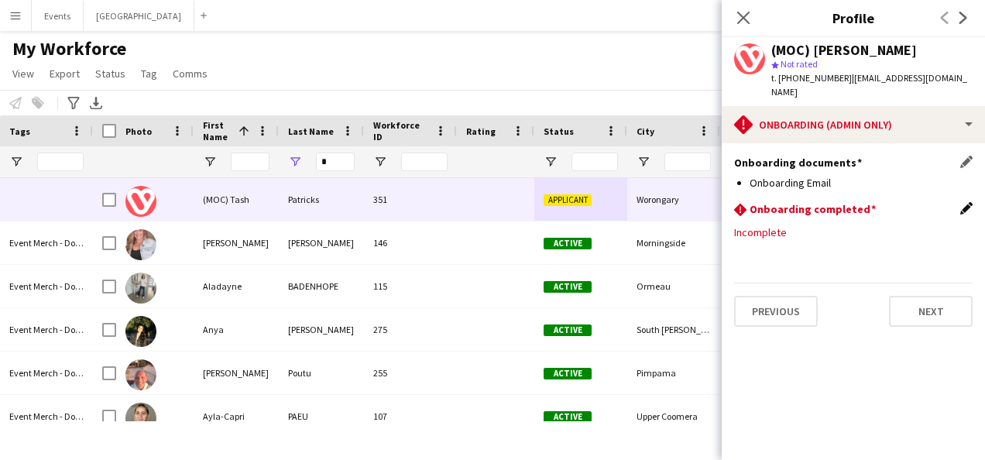
click at [964, 202] on app-icon "Edit this field" at bounding box center [966, 208] width 12 height 12
click at [759, 260] on button "Save" at bounding box center [752, 271] width 36 height 25
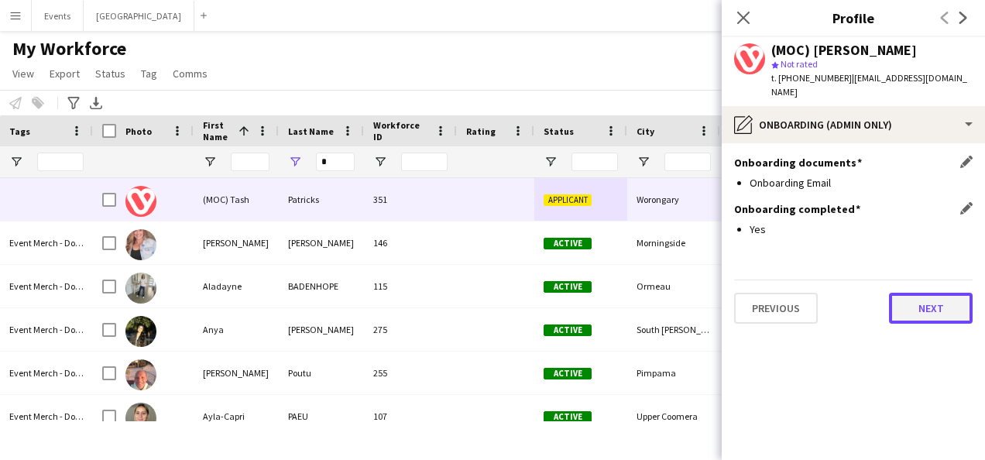
click at [957, 304] on button "Next" at bounding box center [931, 308] width 84 height 31
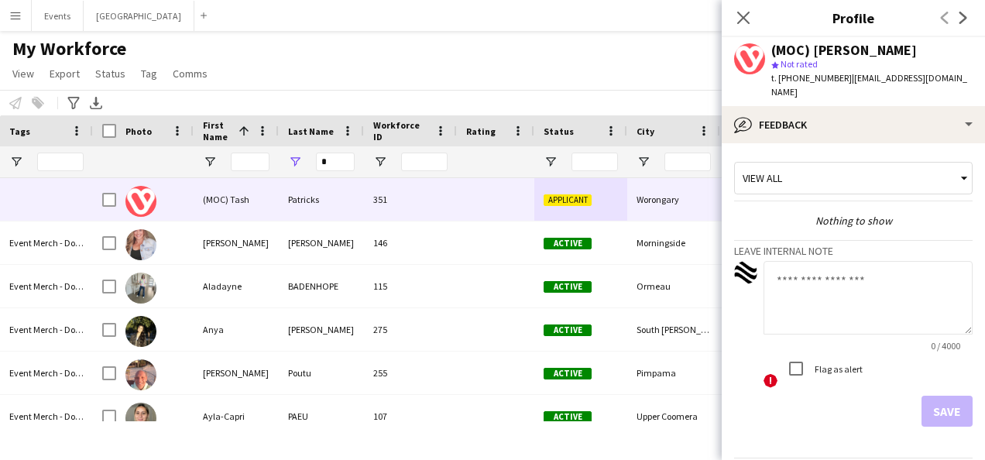
click at [956, 163] on icon at bounding box center [963, 178] width 15 height 31
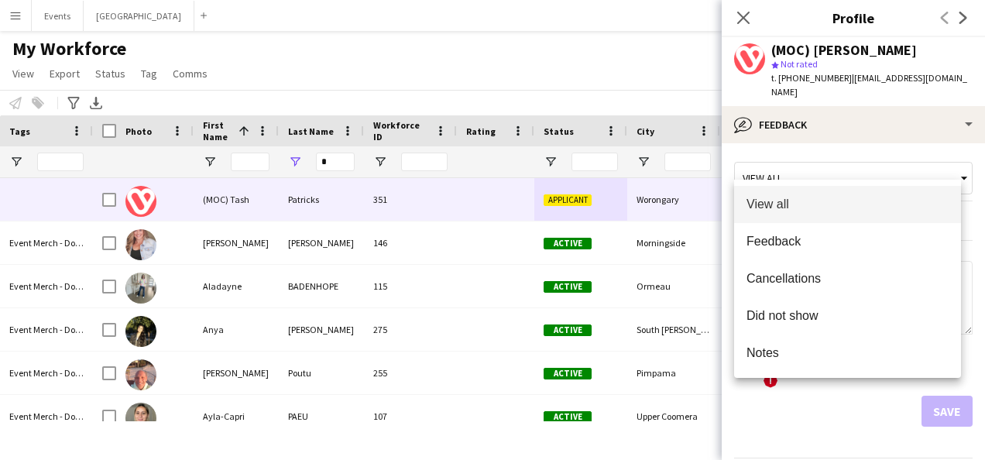
drag, startPoint x: 811, startPoint y: 432, endPoint x: 853, endPoint y: 399, distance: 53.0
click at [814, 428] on div at bounding box center [492, 230] width 985 height 460
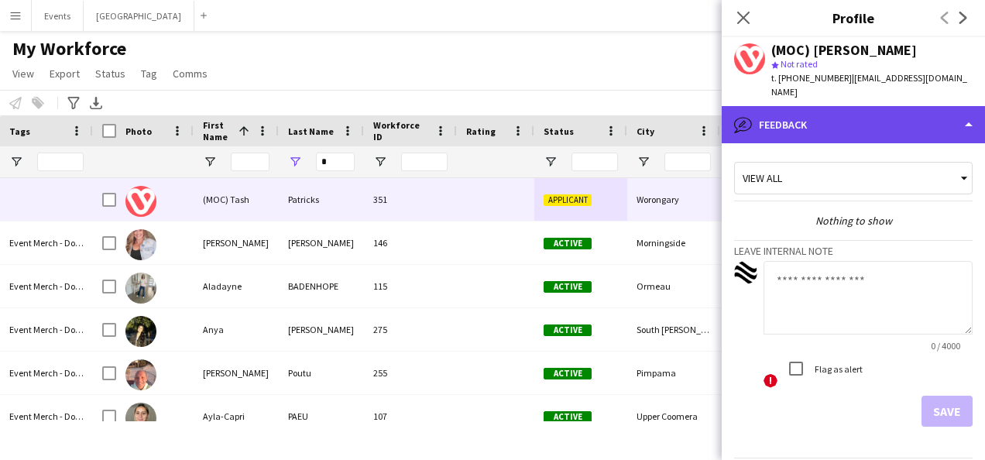
click at [903, 124] on div "bubble-pencil Feedback" at bounding box center [853, 124] width 263 height 37
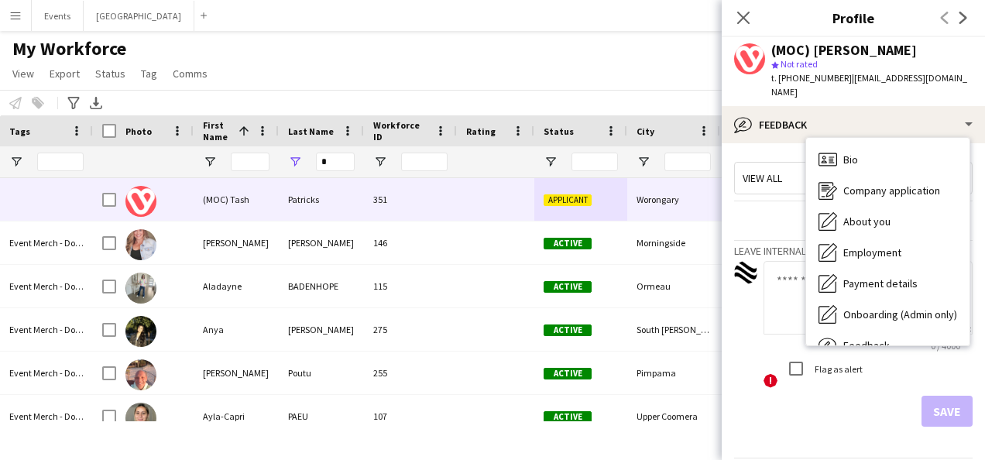
click at [817, 399] on div "Save" at bounding box center [853, 411] width 238 height 31
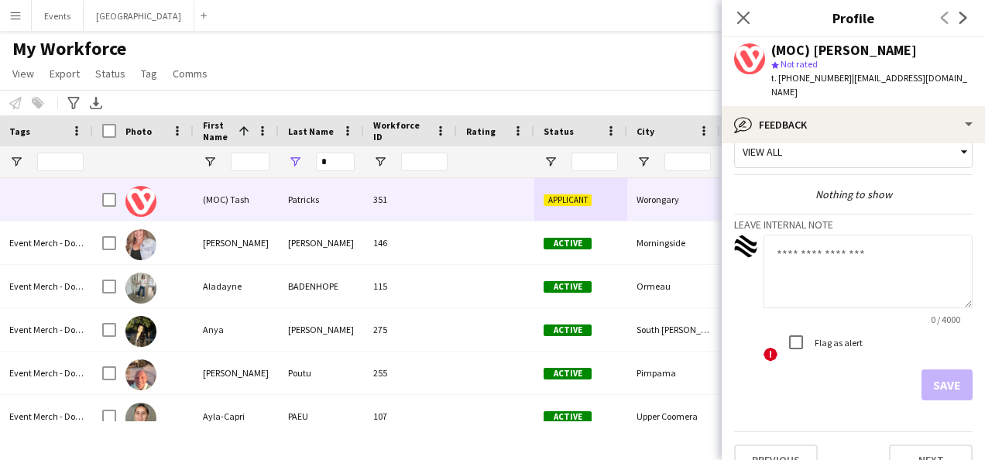
scroll to position [39, 0]
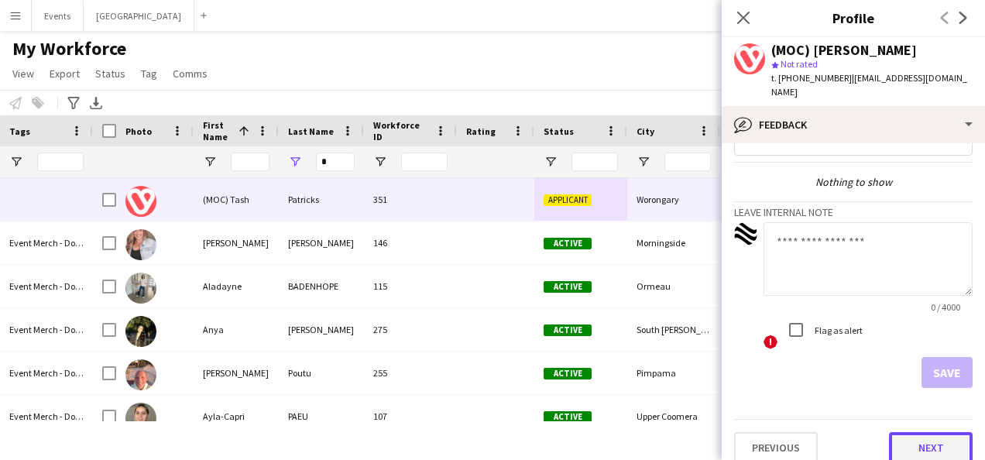
click at [898, 432] on button "Next" at bounding box center [931, 447] width 84 height 31
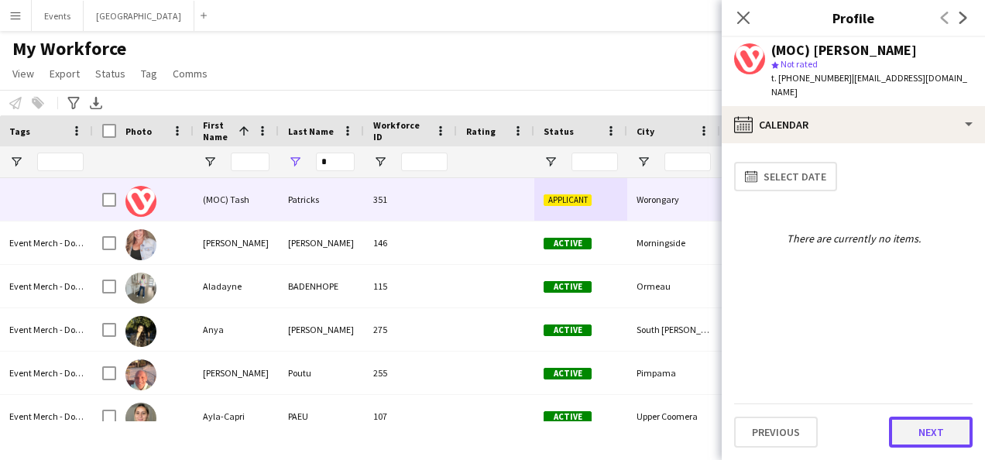
click at [921, 441] on button "Next" at bounding box center [931, 432] width 84 height 31
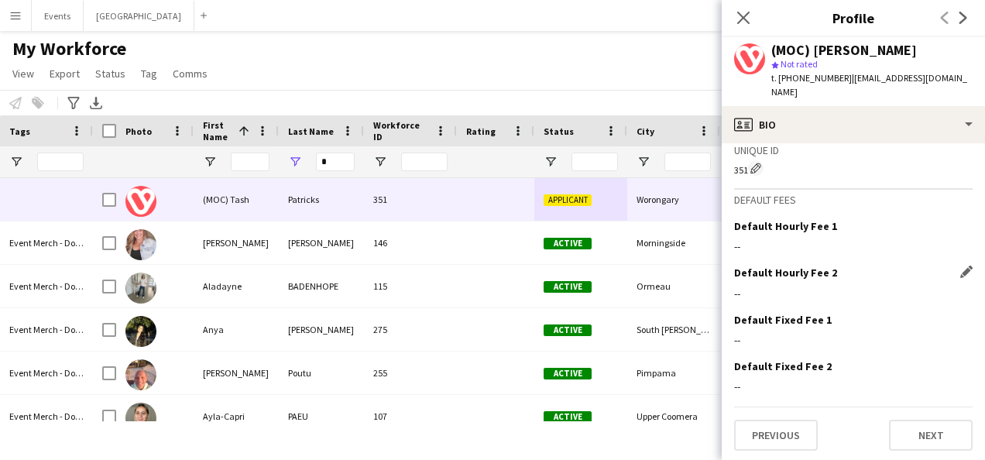
scroll to position [622, 0]
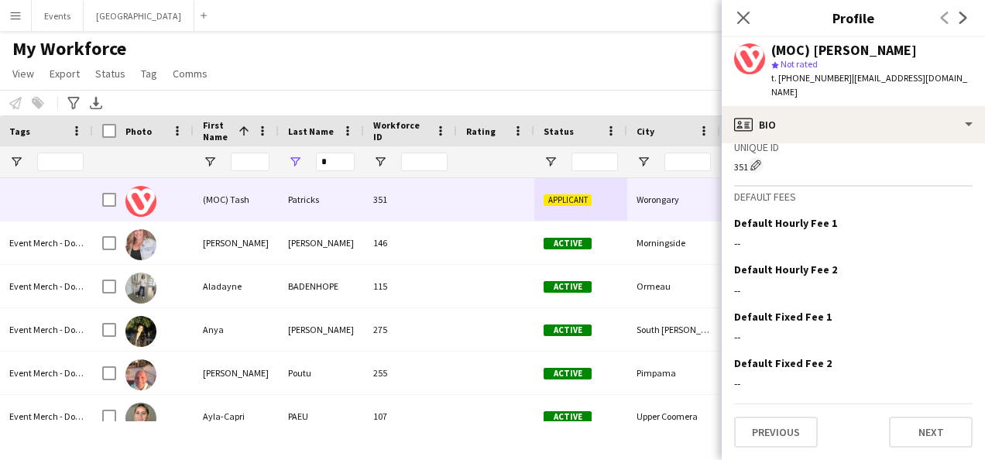
click at [382, 39] on div "My Workforce View Views Default view 18YO TFN Exemption Onboarding New view Upd…" at bounding box center [492, 63] width 985 height 53
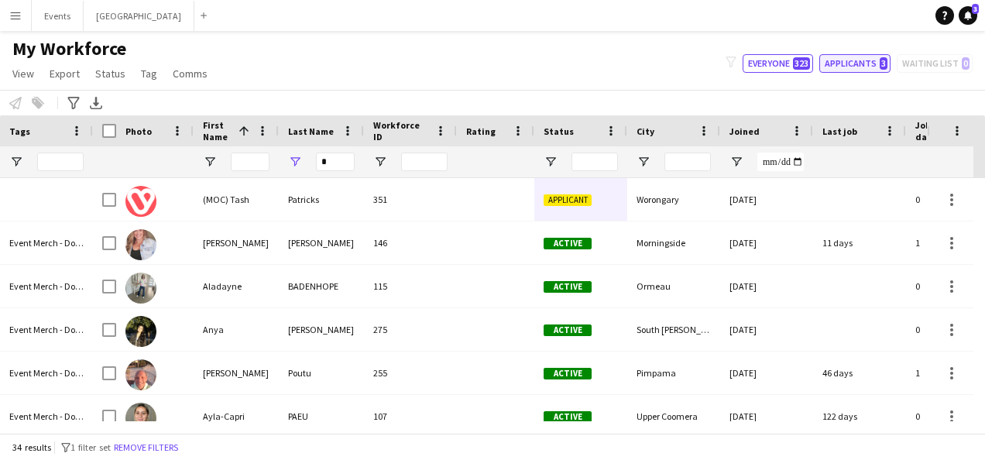
click at [864, 67] on button "Applicants 3" at bounding box center [854, 63] width 71 height 19
type input "**********"
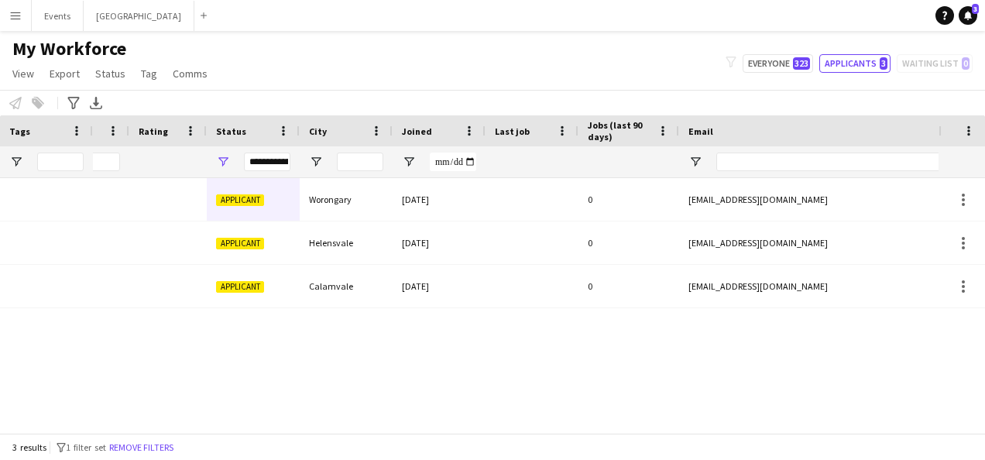
scroll to position [0, 0]
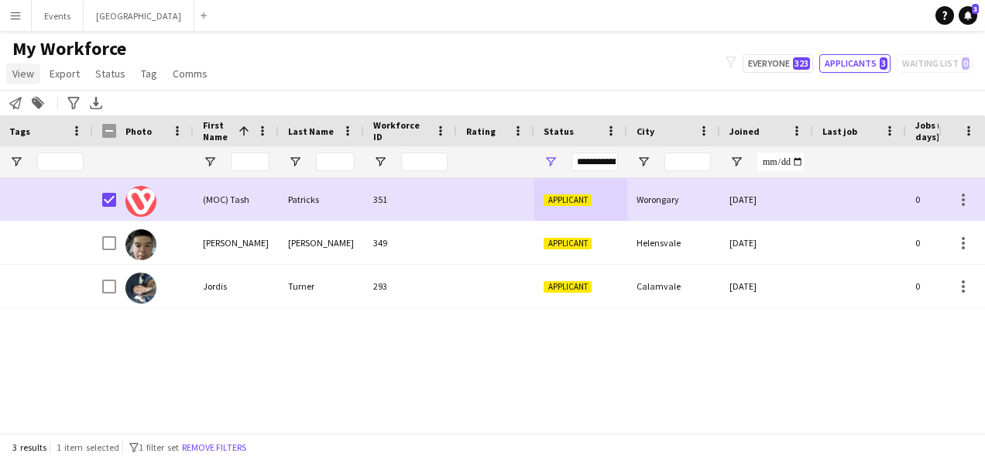
click at [27, 78] on span "View" at bounding box center [23, 74] width 22 height 14
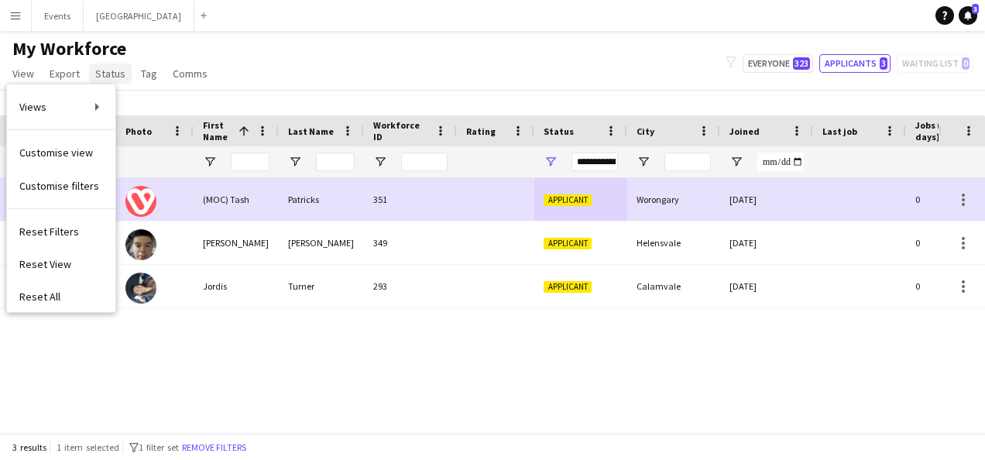
click at [111, 69] on span "Status" at bounding box center [110, 74] width 30 height 14
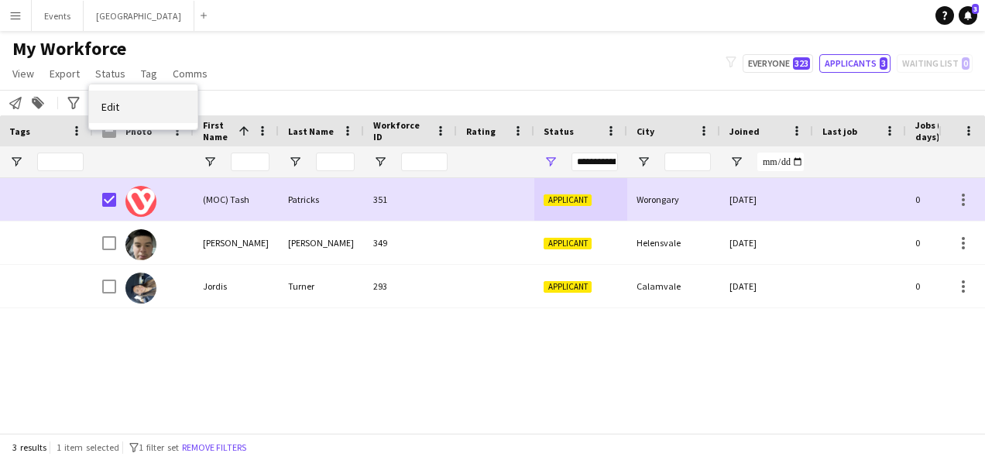
click at [115, 108] on span "Edit" at bounding box center [110, 107] width 18 height 14
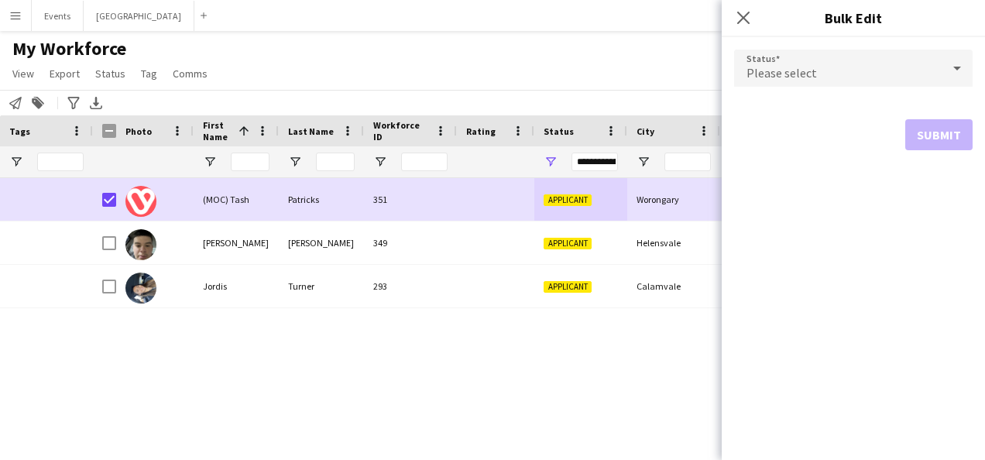
click at [831, 63] on div "Please select" at bounding box center [837, 68] width 207 height 37
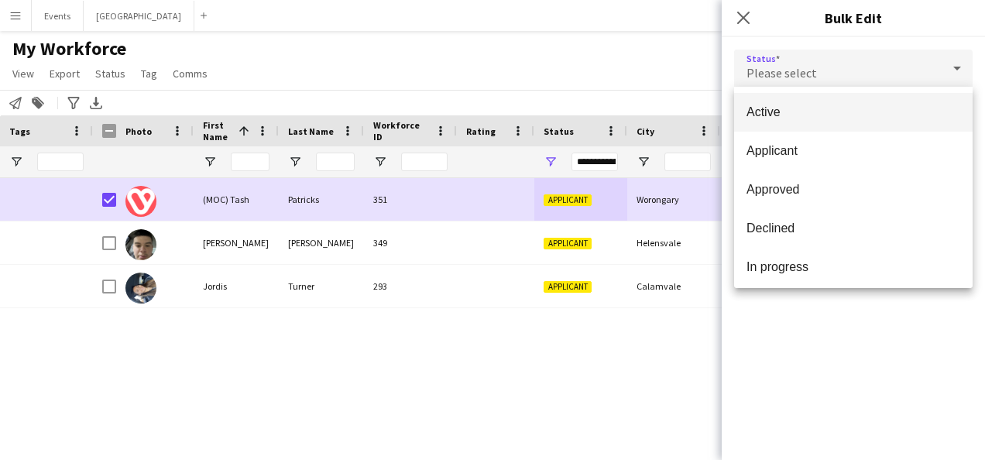
click at [827, 116] on span "Active" at bounding box center [853, 112] width 214 height 15
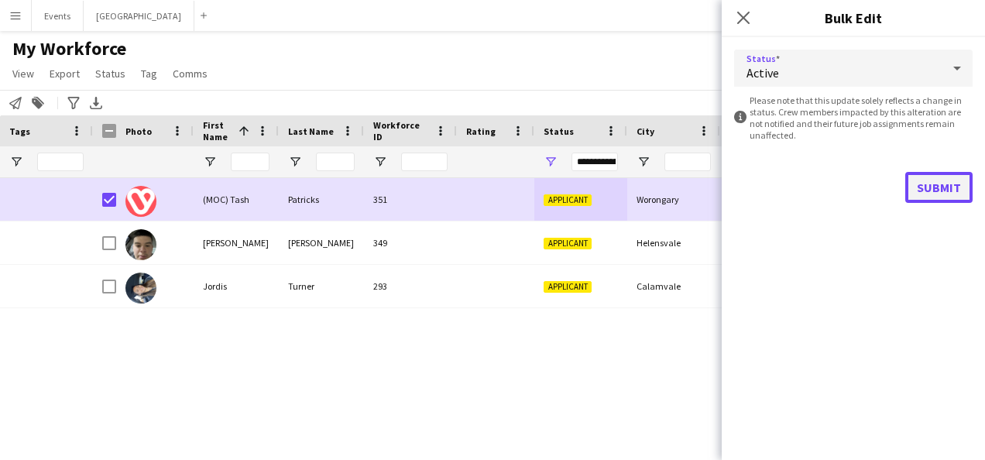
click at [945, 187] on button "Submit" at bounding box center [938, 187] width 67 height 31
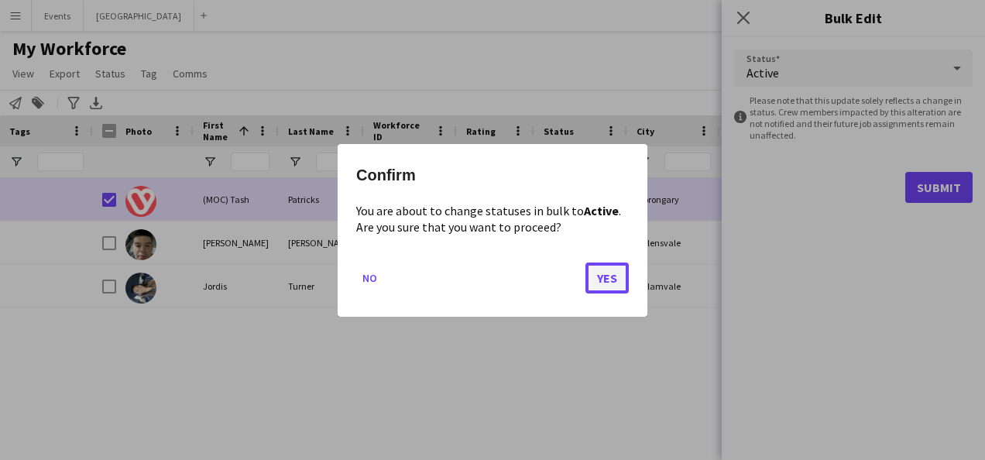
click at [615, 278] on button "Yes" at bounding box center [606, 277] width 43 height 31
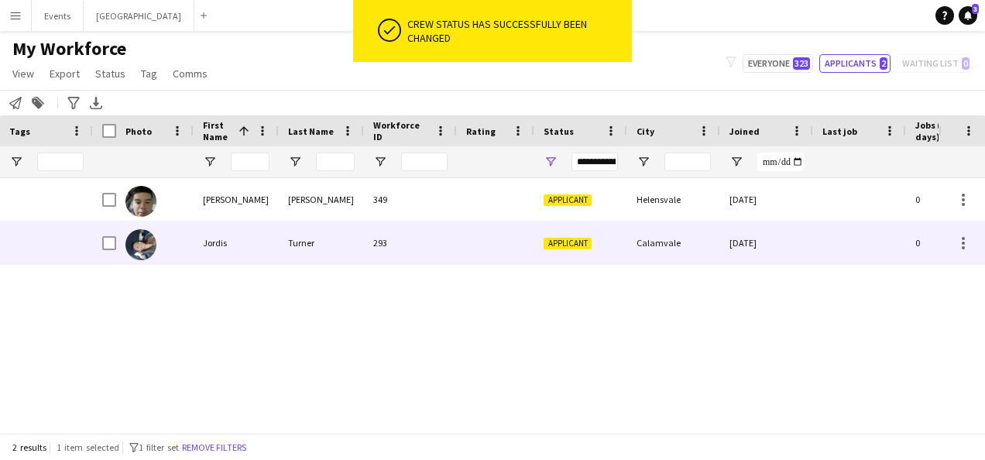
click at [205, 242] on div "Jordis" at bounding box center [236, 242] width 85 height 43
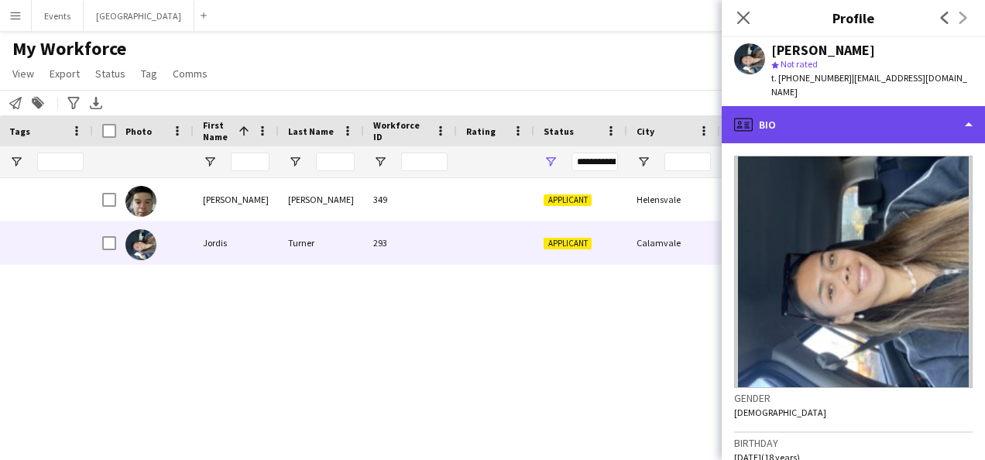
click at [881, 119] on div "profile Bio" at bounding box center [853, 124] width 263 height 37
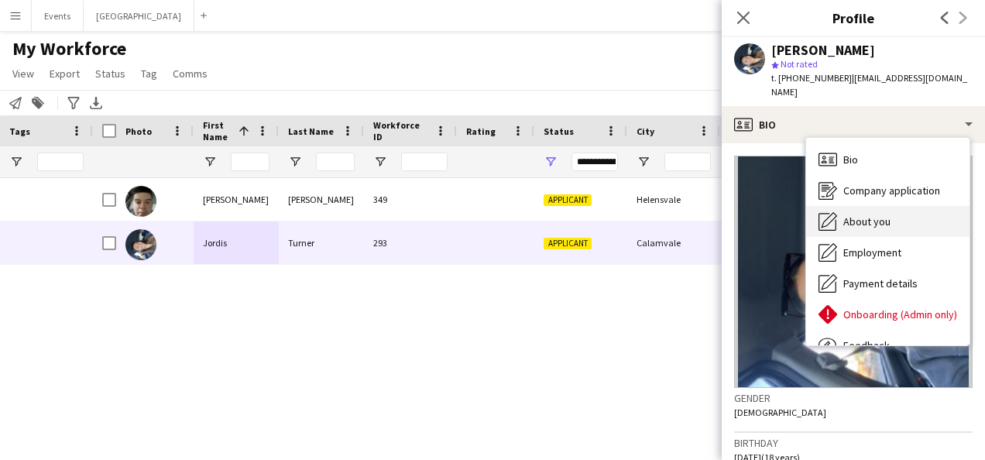
click at [886, 214] on span "About you" at bounding box center [866, 221] width 47 height 14
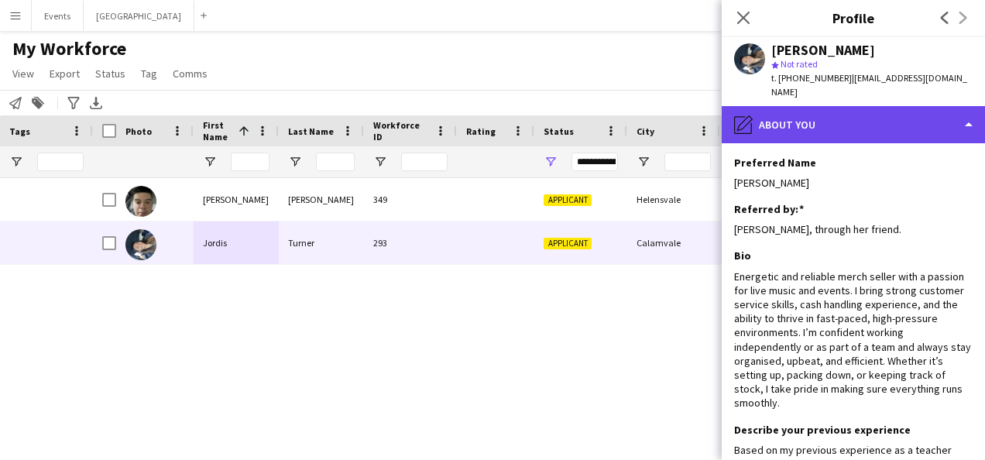
click at [897, 106] on div "pencil4 About you" at bounding box center [853, 124] width 263 height 37
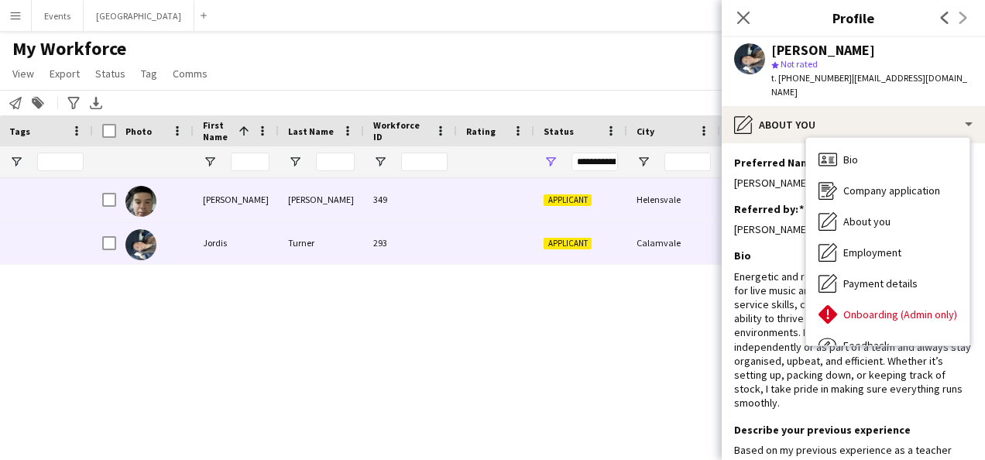
click at [595, 199] on div "Applicant" at bounding box center [580, 199] width 93 height 43
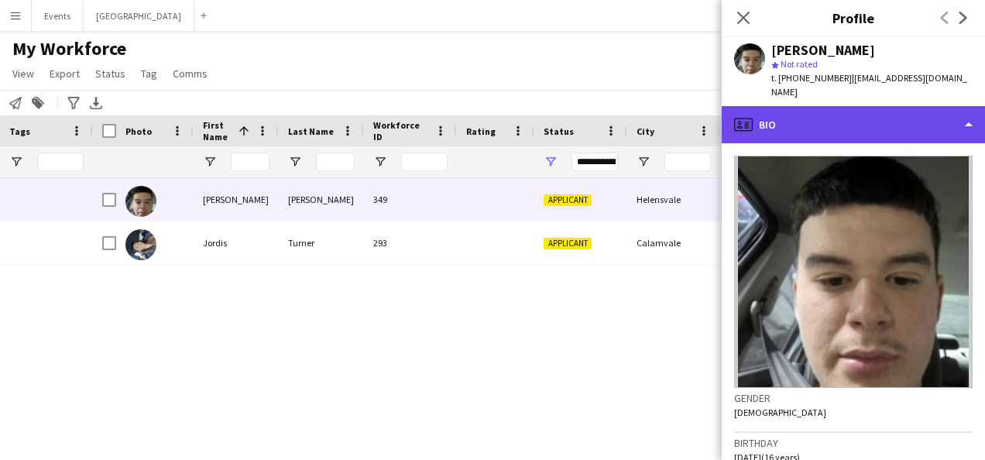
click at [859, 108] on div "profile Bio" at bounding box center [853, 124] width 263 height 37
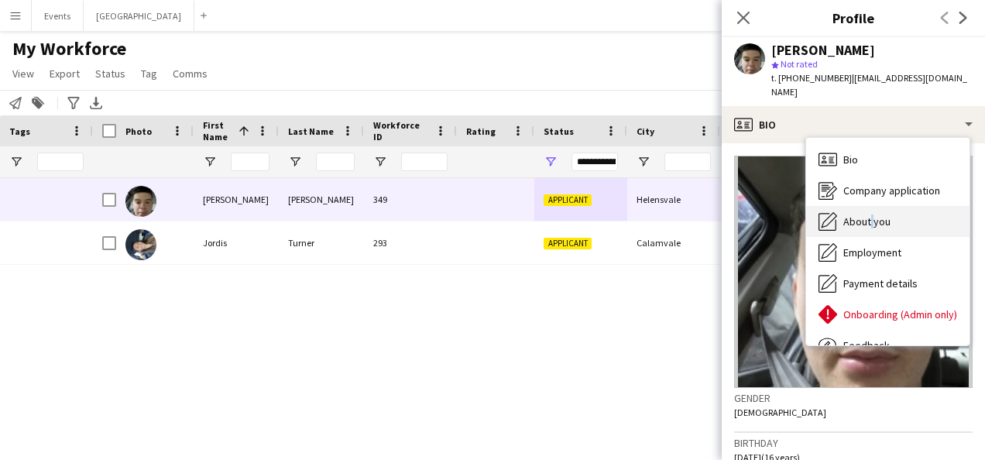
click at [869, 214] on span "About you" at bounding box center [866, 221] width 47 height 14
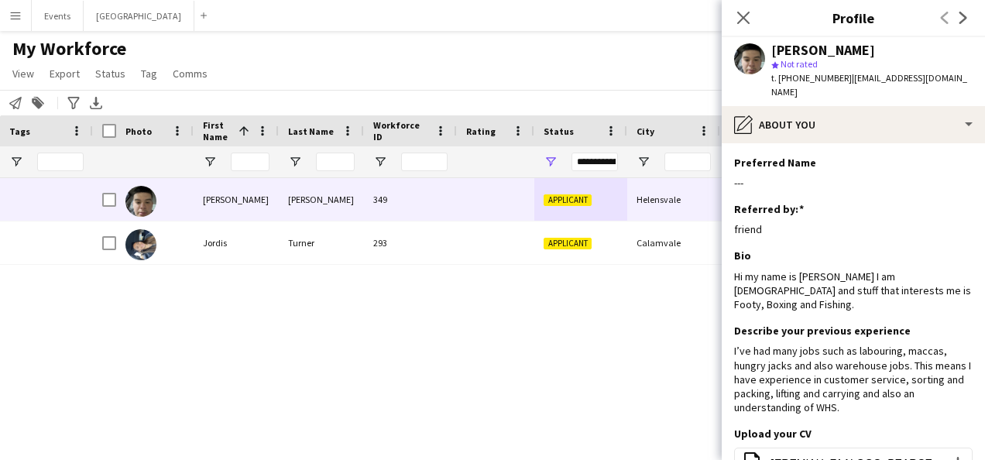
click at [482, 321] on div "02-09-2025 0 jeremiahfaalogo685@gmail.com Helensvale Applicant 349 jeremiah pea…" at bounding box center [515, 299] width 845 height 243
click at [336, 65] on div "My Workforce View Views Default view 18YO TFN Exemption Onboarding New view Upd…" at bounding box center [492, 63] width 985 height 53
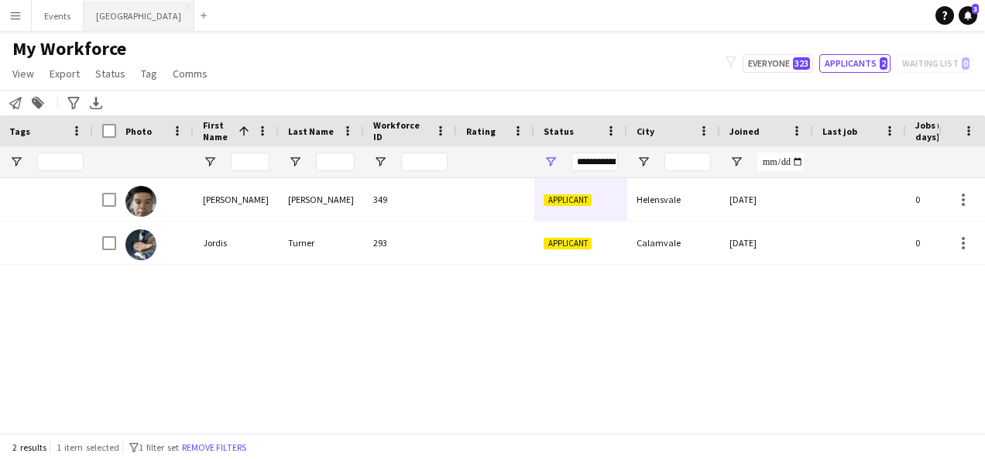
click at [108, 12] on button "Sydney Close" at bounding box center [139, 16] width 111 height 30
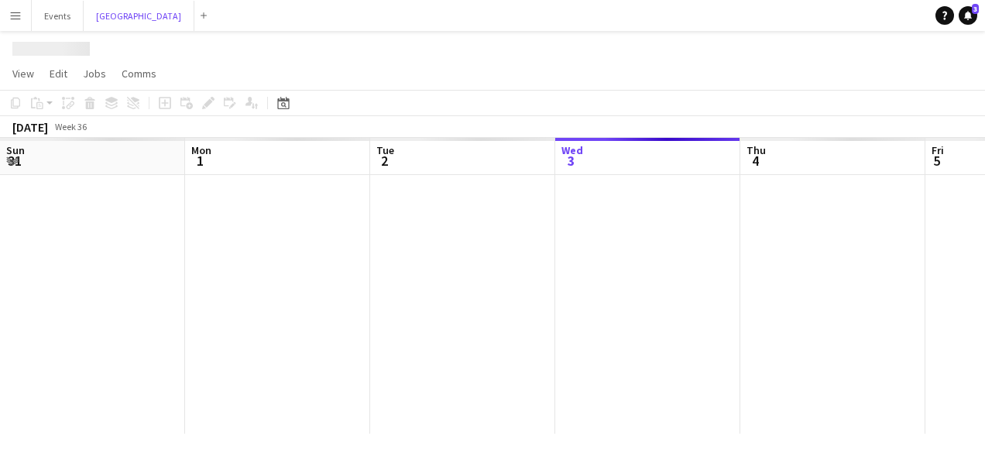
scroll to position [0, 370]
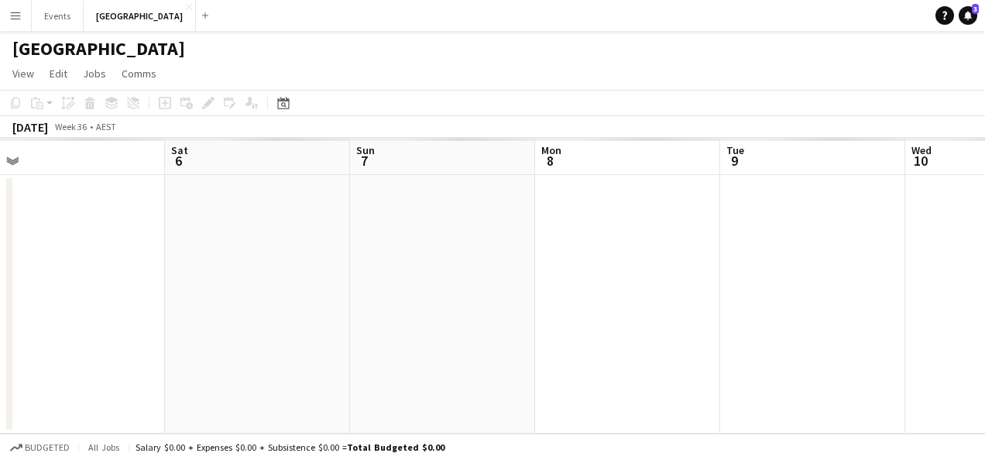
drag, startPoint x: 788, startPoint y: 228, endPoint x: 458, endPoint y: 234, distance: 329.9
click at [213, 234] on app-calendar-viewport "Tue 2 Wed 3 Thu 4 Fri 5 Sat 6 Sun 7 Mon 8 Tue 9 Wed 10 Thu 11 Fri 12" at bounding box center [492, 286] width 985 height 296
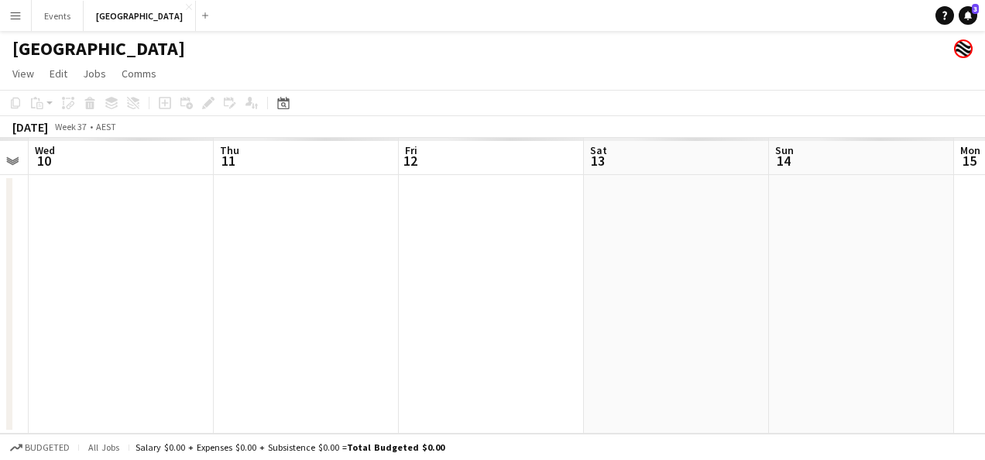
drag, startPoint x: 743, startPoint y: 226, endPoint x: 225, endPoint y: 237, distance: 518.8
click at [95, 235] on app-calendar-viewport "Sat 6 Sun 7 Mon 8 Tue 9 Wed 10 Thu 11 Fri 12 Sat 13 Sun 14 Mon 15 Tue 16" at bounding box center [492, 286] width 985 height 296
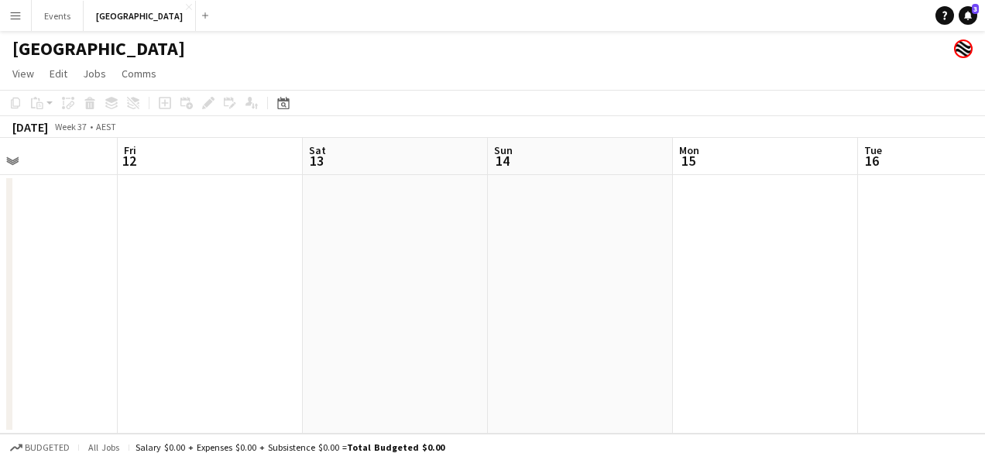
drag, startPoint x: 701, startPoint y: 243, endPoint x: 230, endPoint y: 252, distance: 470.8
click at [230, 252] on app-calendar-viewport "Mon 8 Tue 9 Wed 10 Thu 11 Fri 12 Sat 13 Sun 14 Mon 15 Tue 16 Wed 17 Thu 18" at bounding box center [492, 286] width 985 height 296
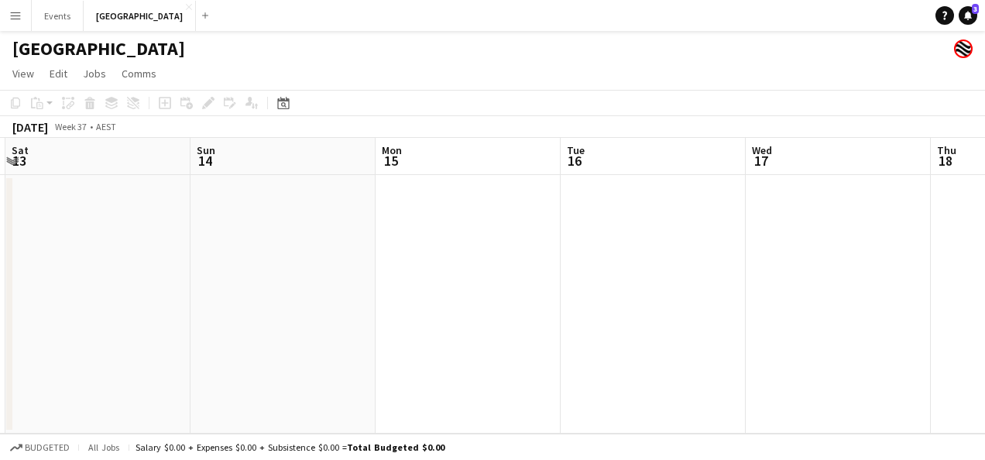
drag, startPoint x: 910, startPoint y: 254, endPoint x: 534, endPoint y: 255, distance: 376.3
click at [314, 254] on app-calendar-viewport "Wed 10 Thu 11 Fri 12 Sat 13 Sun 14 Mon 15 Tue 16 Wed 17 Thu 18 Fri 19 Sat 20" at bounding box center [492, 286] width 985 height 296
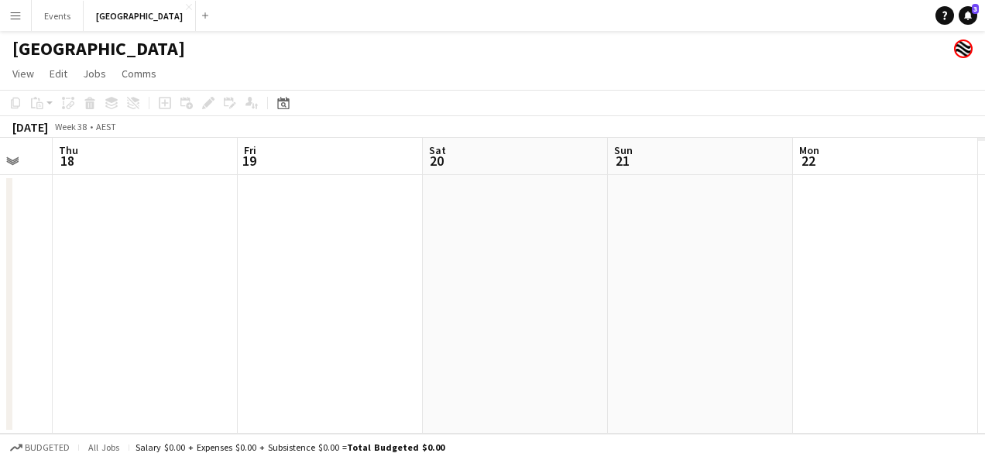
drag, startPoint x: 531, startPoint y: 262, endPoint x: 345, endPoint y: 264, distance: 186.6
click at [327, 265] on app-calendar-viewport "Sun 14 Mon 15 Tue 16 Wed 17 Thu 18 Fri 19 Sat 20 Sun 21 Mon 22 Tue 23 Wed 24" at bounding box center [492, 286] width 985 height 296
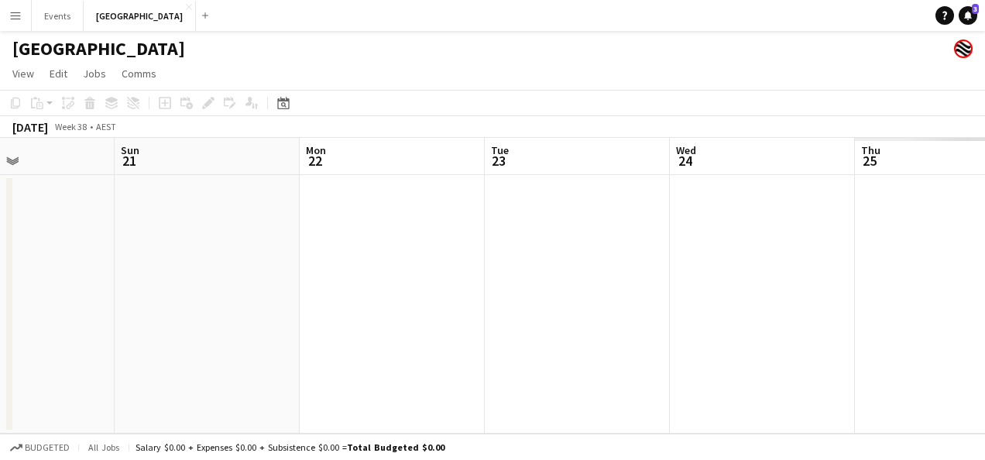
drag, startPoint x: 931, startPoint y: 256, endPoint x: 713, endPoint y: 245, distance: 217.8
click at [417, 263] on app-calendar-viewport "Thu 18 Fri 19 Sat 20 Sun 21 Mon 22 Tue 23 Wed 24 Thu 25 Fri 26 Sat 27 Sun 28" at bounding box center [492, 286] width 985 height 296
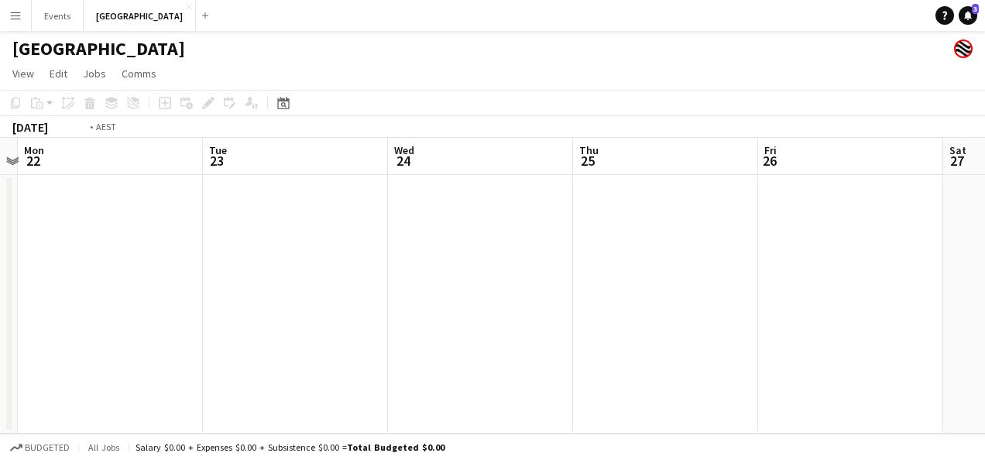
drag, startPoint x: 643, startPoint y: 259, endPoint x: 520, endPoint y: 259, distance: 122.3
click at [519, 259] on app-calendar-viewport "Thu 18 Fri 19 Sat 20 Sun 21 Mon 22 Tue 23 Wed 24 Thu 25 Fri 26 Sat 27 Sun 28 0/…" at bounding box center [492, 286] width 985 height 296
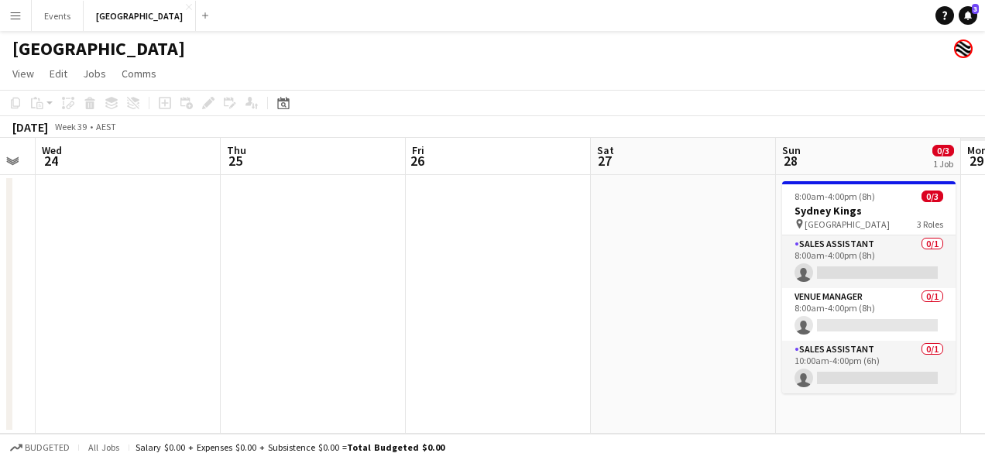
drag, startPoint x: 660, startPoint y: 266, endPoint x: 486, endPoint y: 266, distance: 173.4
click at [487, 266] on app-calendar-viewport "Sat 20 Sun 21 Mon 22 Tue 23 Wed 24 Thu 25 Fri 26 Sat 27 Sun 28 0/3 1 Job Mon 29…" at bounding box center [492, 286] width 985 height 296
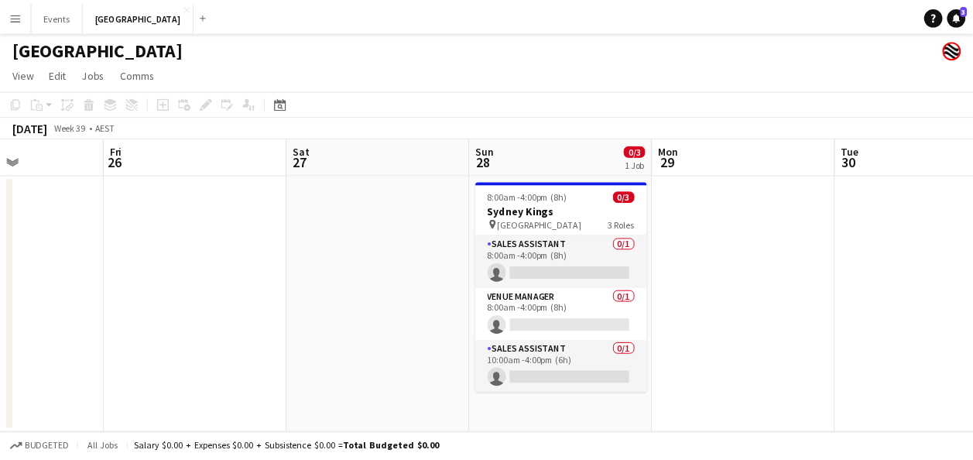
scroll to position [0, 715]
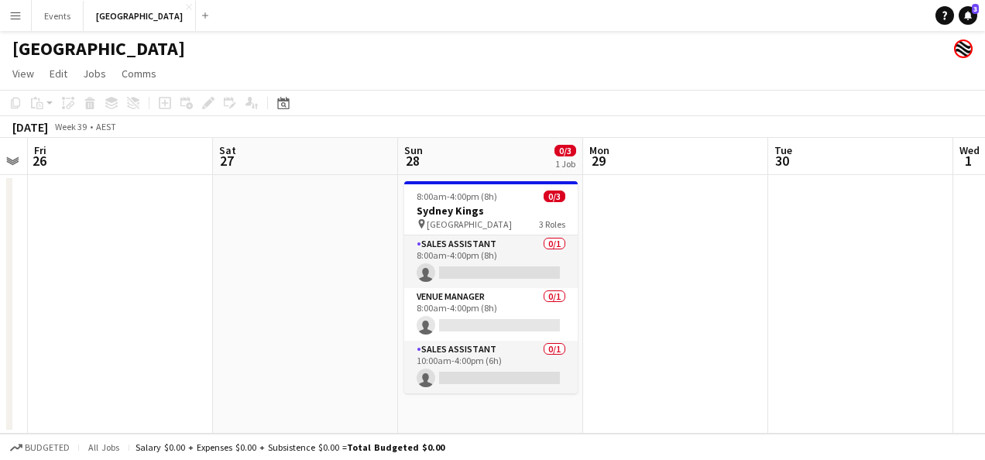
drag, startPoint x: 675, startPoint y: 261, endPoint x: 292, endPoint y: 266, distance: 383.3
click at [297, 267] on app-calendar-viewport "Mon 22 Tue 23 Wed 24 Thu 25 Fri 26 Sat 27 Sun 28 0/3 1 Job Mon 29 Tue 30 Wed 1 …" at bounding box center [492, 286] width 985 height 296
click at [15, 16] on app-icon "Menu" at bounding box center [15, 15] width 12 height 12
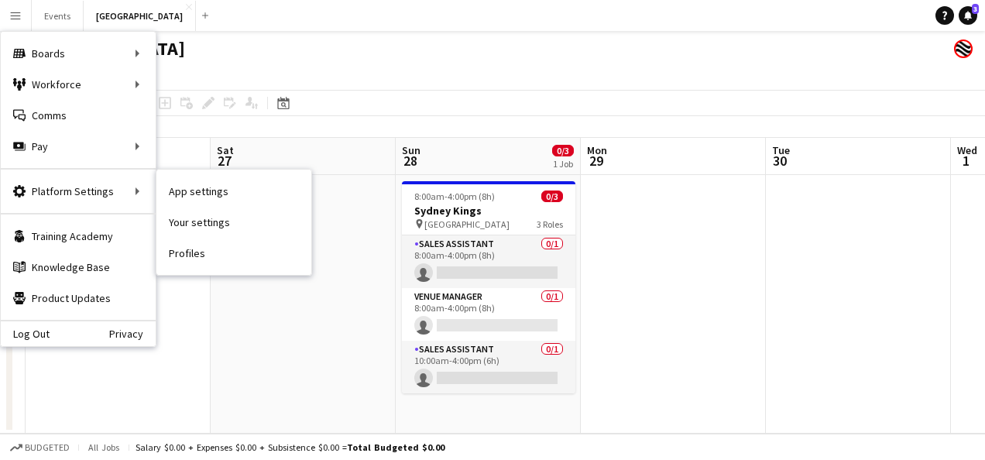
drag, startPoint x: 233, startPoint y: 261, endPoint x: 225, endPoint y: 259, distance: 8.1
click at [233, 261] on link "Profiles" at bounding box center [233, 253] width 155 height 31
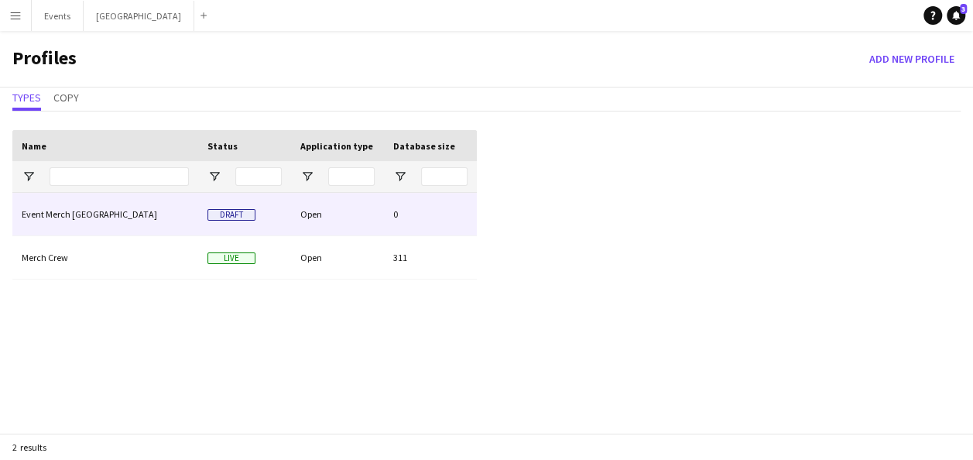
click at [235, 212] on span "Draft" at bounding box center [231, 215] width 48 height 12
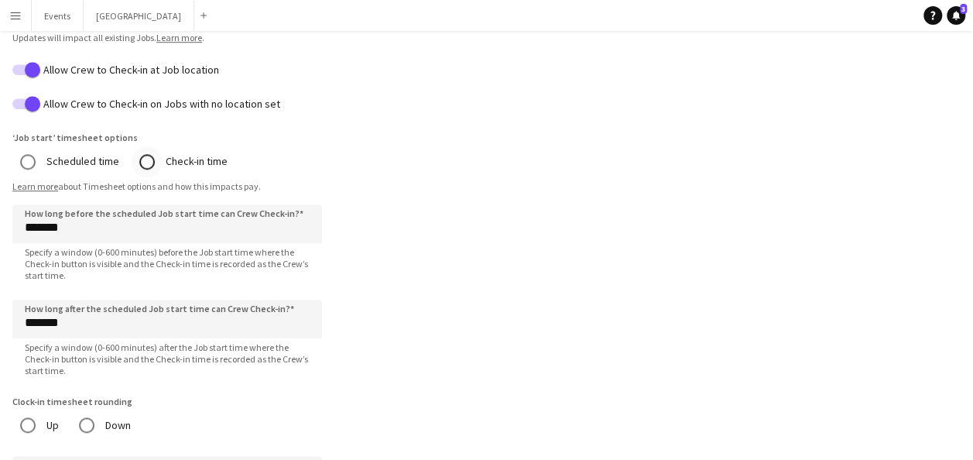
scroll to position [619, 0]
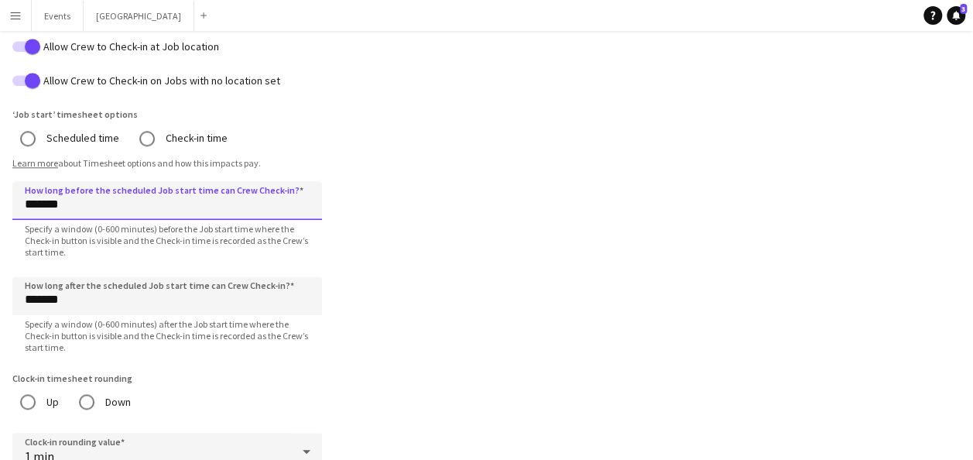
drag, startPoint x: 93, startPoint y: 204, endPoint x: -55, endPoint y: 206, distance: 147.9
click at [0, 206] on html "**********" at bounding box center [486, 264] width 973 height 1766
type input "********"
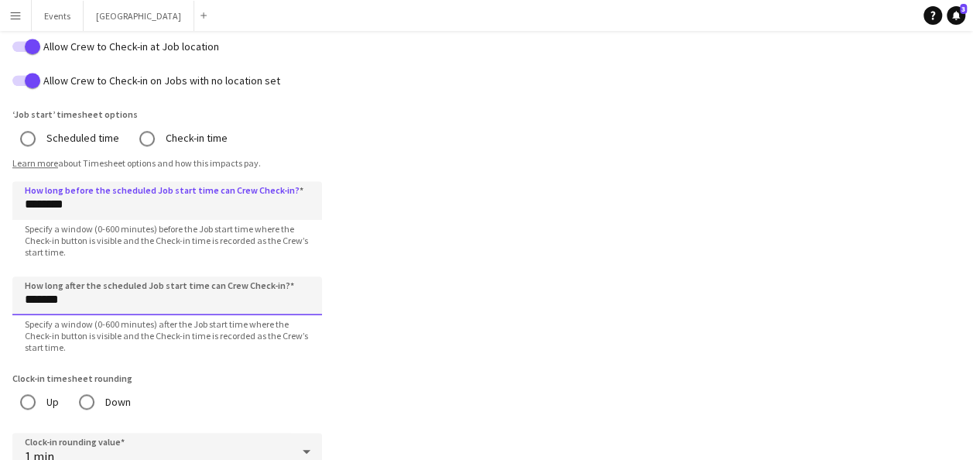
click at [37, 302] on input "*******" at bounding box center [167, 295] width 310 height 39
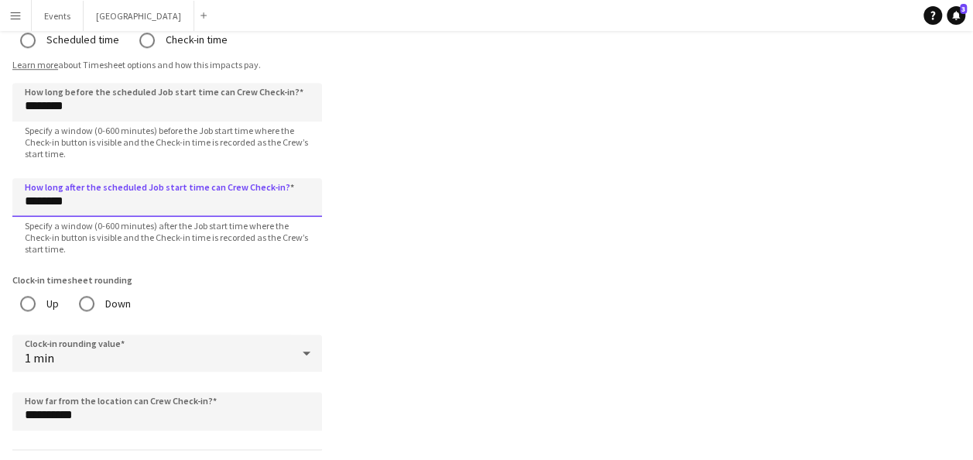
scroll to position [774, 0]
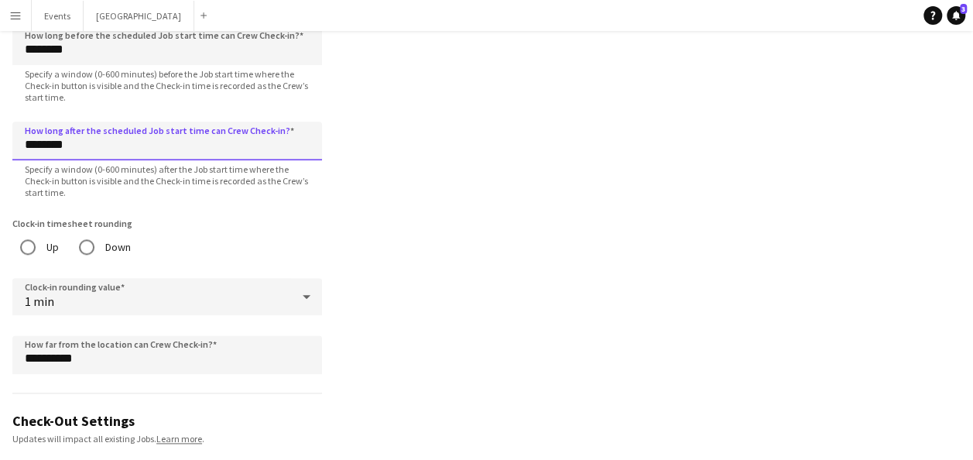
type input "********"
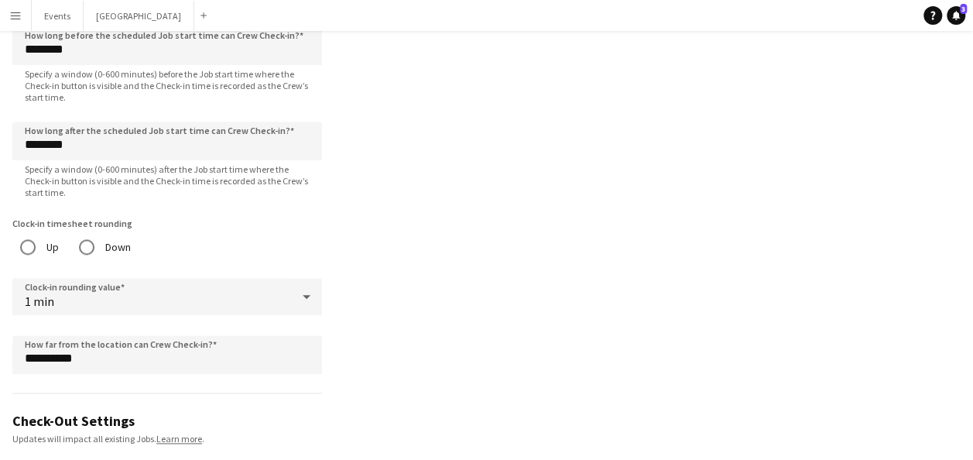
click at [324, 290] on form "**********" at bounding box center [167, 167] width 334 height 1650
click at [299, 293] on icon at bounding box center [306, 296] width 19 height 31
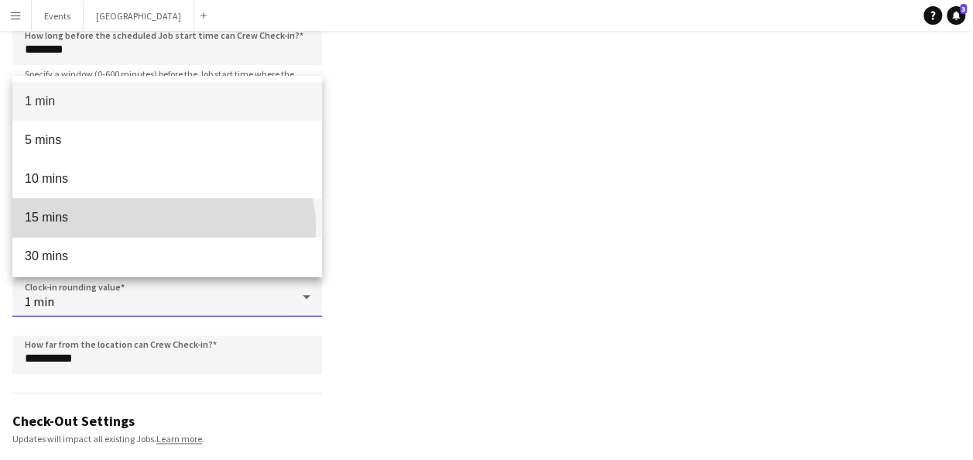
click at [163, 228] on mat-option "15 mins" at bounding box center [167, 217] width 310 height 39
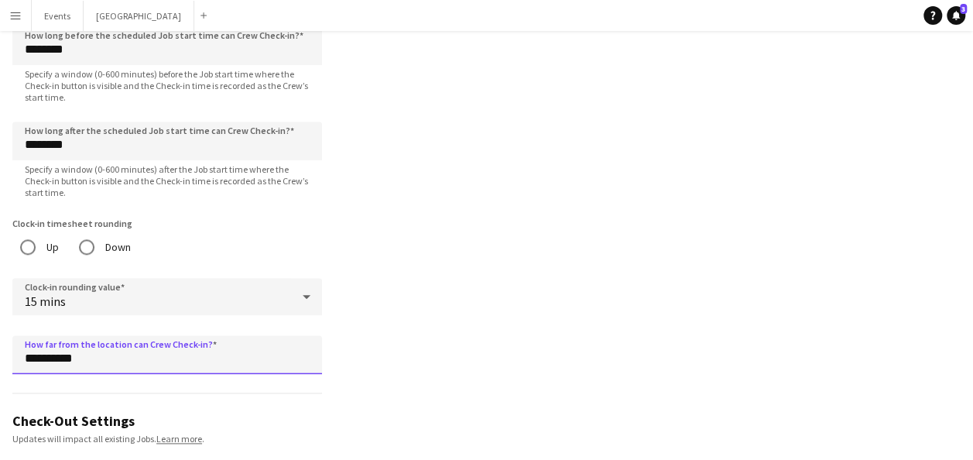
click at [173, 345] on input "**********" at bounding box center [167, 354] width 310 height 39
drag, startPoint x: 42, startPoint y: 356, endPoint x: 26, endPoint y: 359, distance: 15.8
click at [28, 359] on input "**********" at bounding box center [167, 354] width 310 height 39
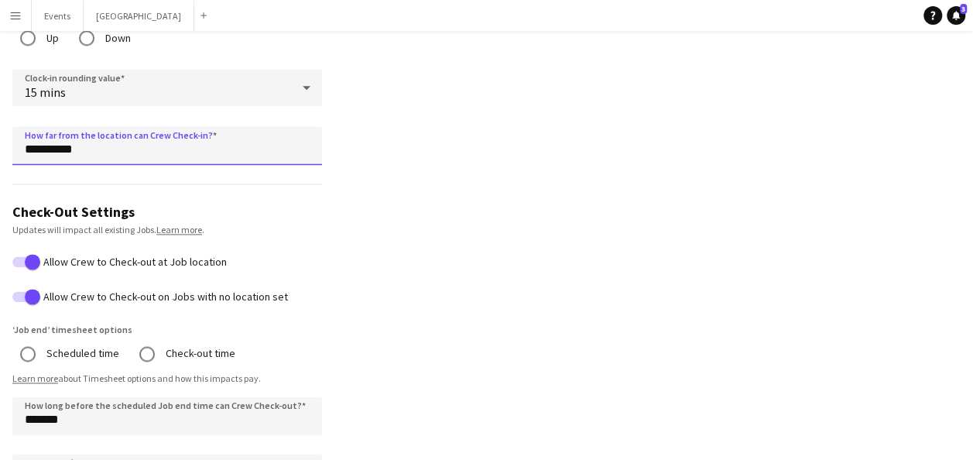
scroll to position [1006, 0]
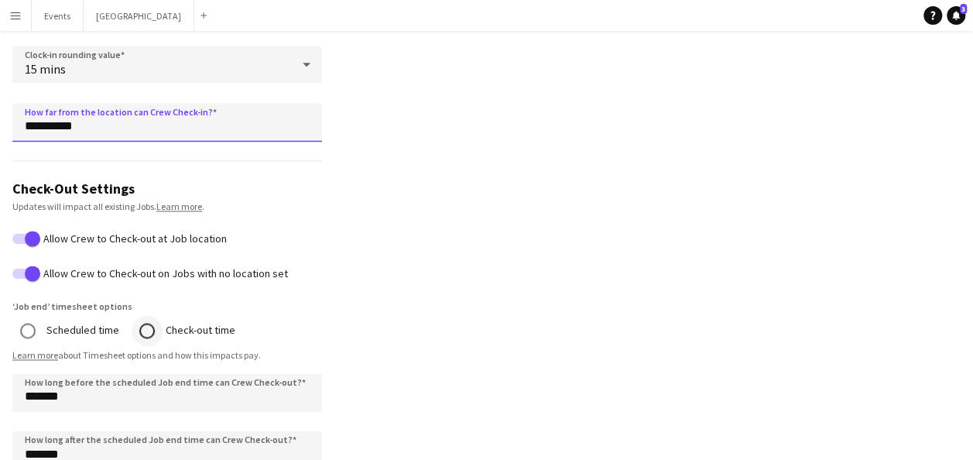
type input "**********"
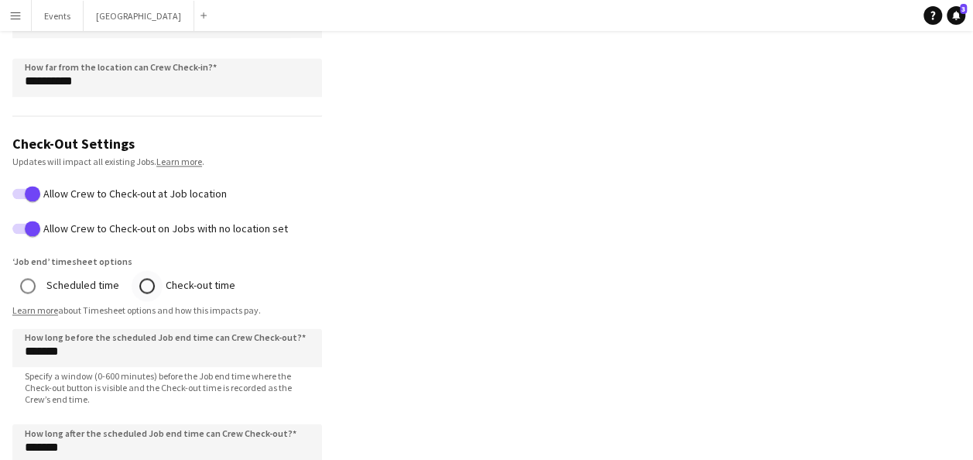
scroll to position [1084, 0]
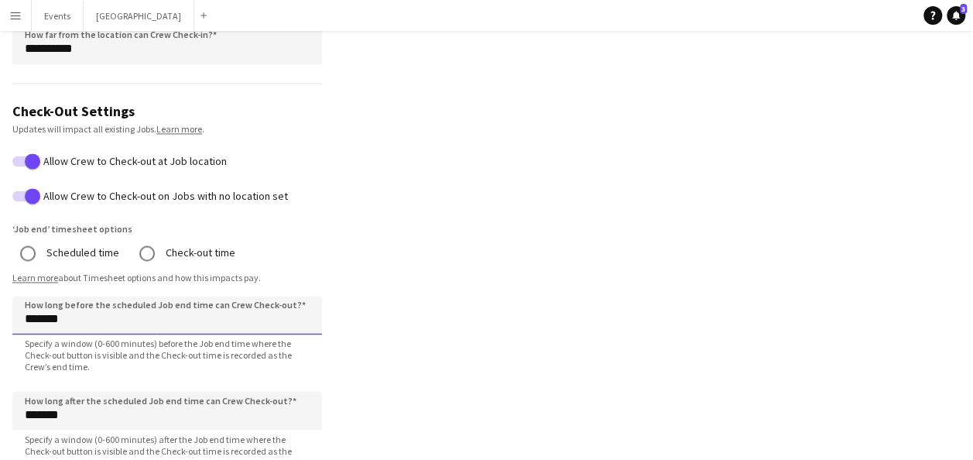
click at [43, 317] on input "*******" at bounding box center [167, 315] width 310 height 39
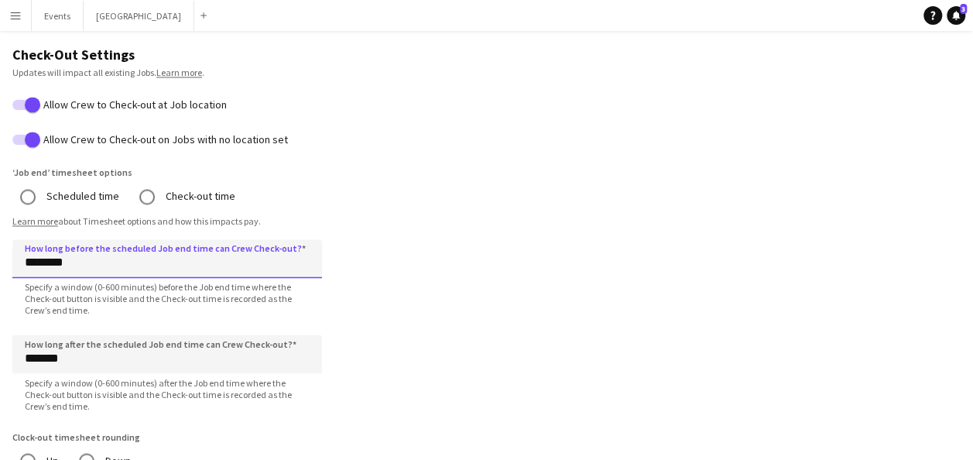
scroll to position [1161, 0]
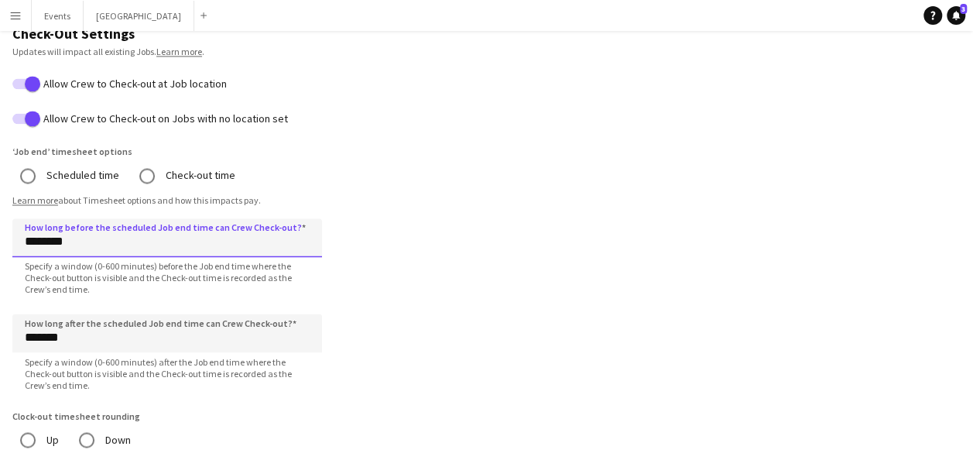
type input "********"
click at [36, 338] on input "*******" at bounding box center [167, 333] width 310 height 39
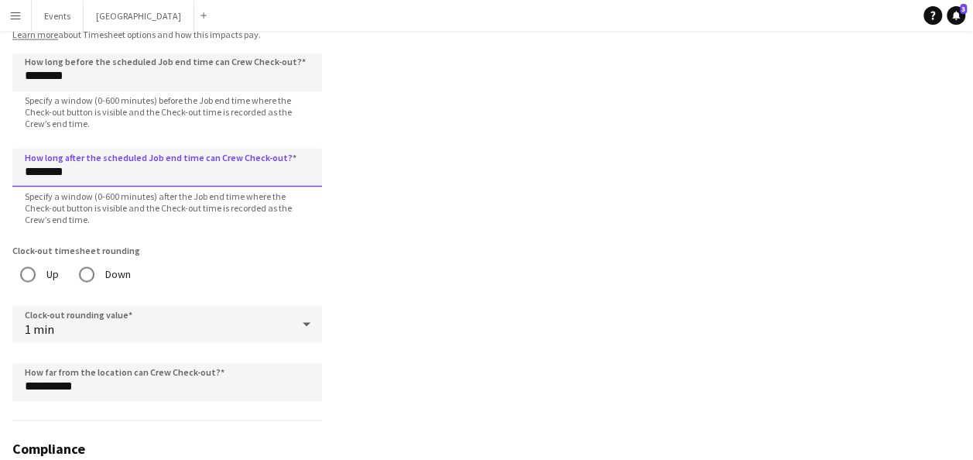
scroll to position [1394, 0]
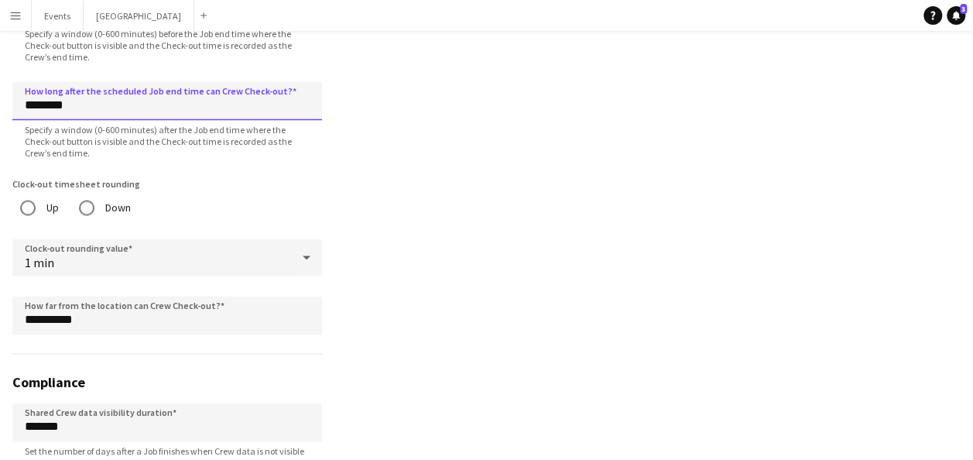
type input "********"
click at [305, 249] on icon at bounding box center [306, 257] width 19 height 31
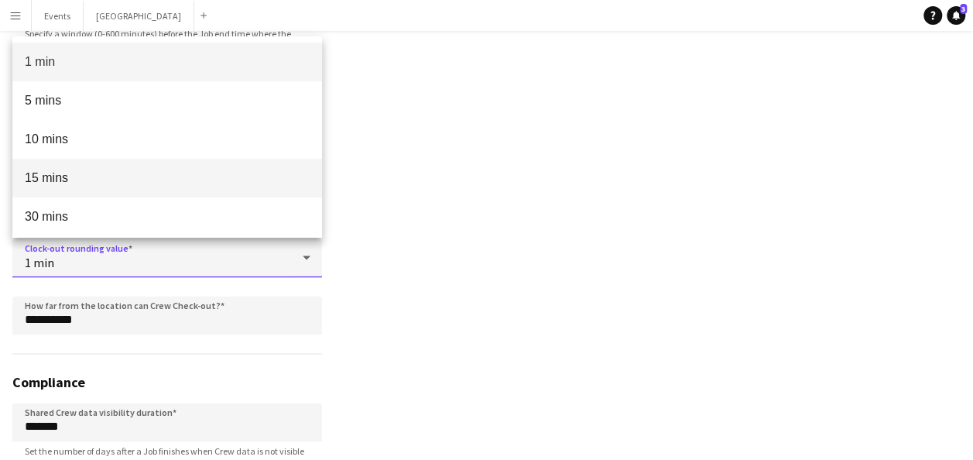
click at [134, 173] on span "15 mins" at bounding box center [167, 177] width 285 height 15
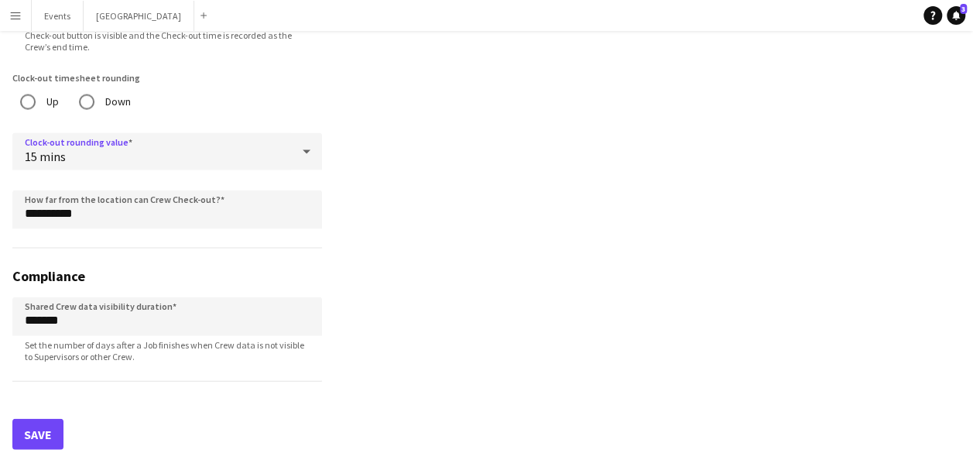
scroll to position [1500, 0]
click at [53, 424] on button "Save" at bounding box center [37, 433] width 51 height 31
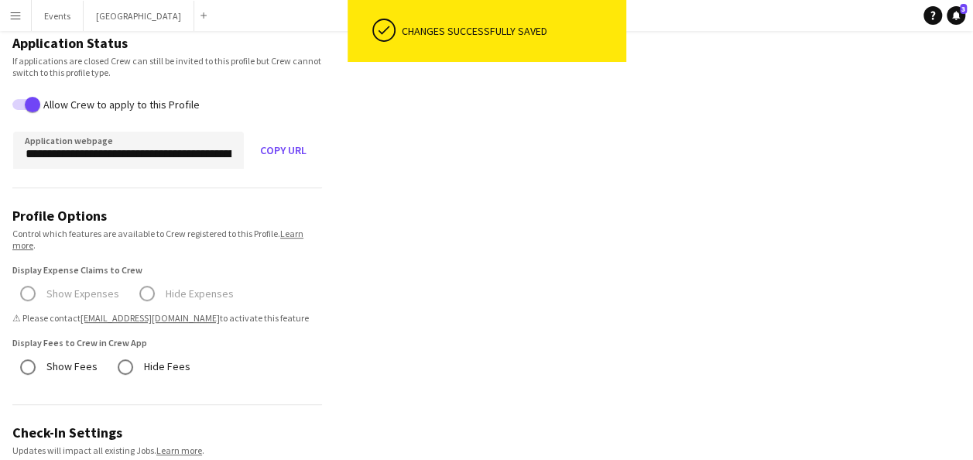
scroll to position [0, 0]
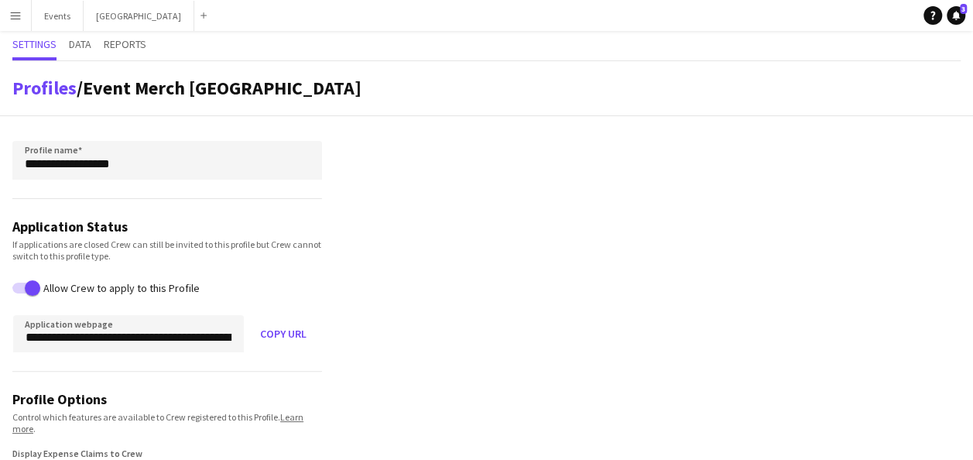
click at [95, 46] on div "Settings Data Reports" at bounding box center [486, 46] width 948 height 30
click at [91, 46] on span "Data" at bounding box center [80, 44] width 22 height 11
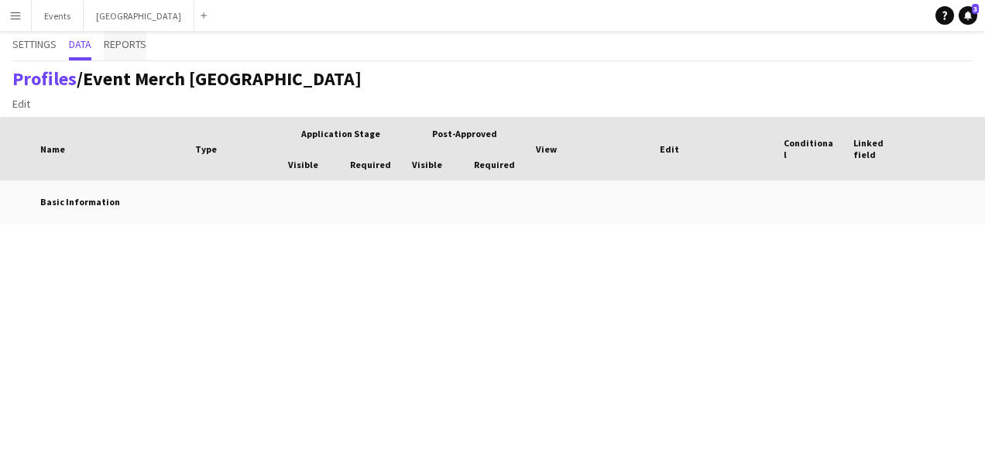
click at [135, 45] on span "Reports" at bounding box center [125, 44] width 43 height 11
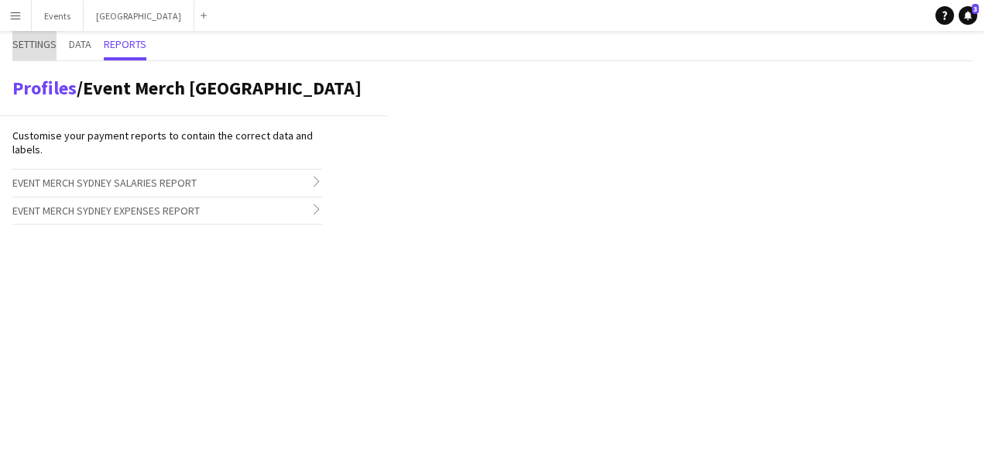
click at [29, 48] on span "Settings" at bounding box center [34, 44] width 44 height 11
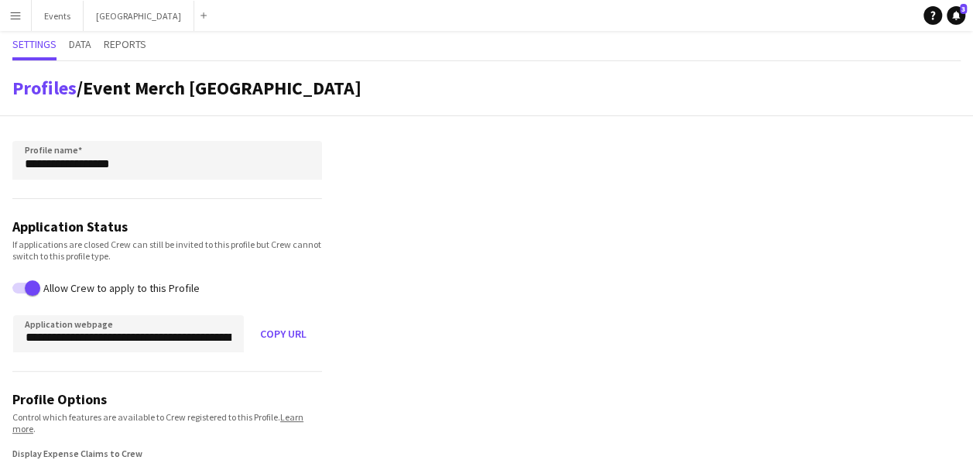
click at [17, 19] on app-icon "Menu" at bounding box center [15, 15] width 12 height 12
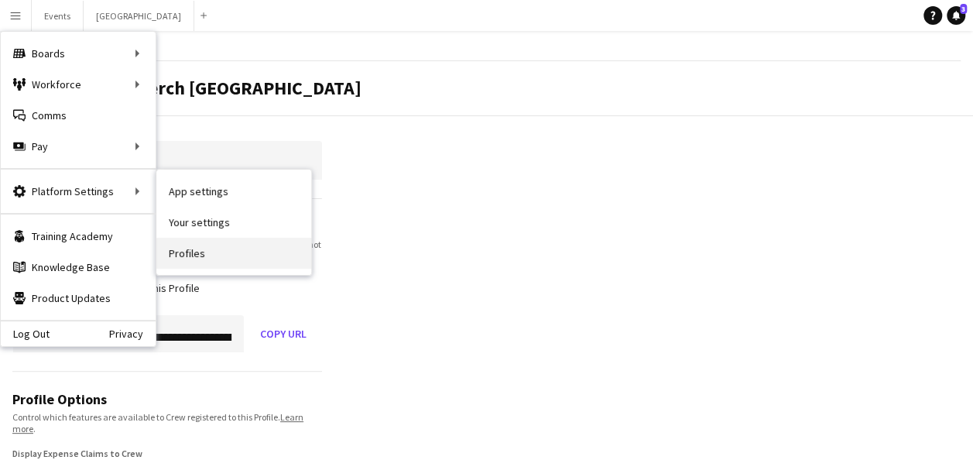
click at [211, 262] on link "Profiles" at bounding box center [233, 253] width 155 height 31
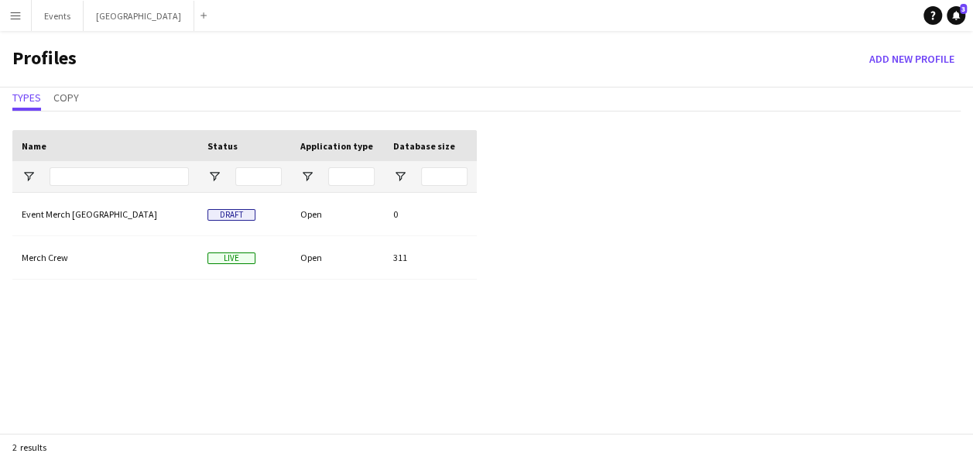
click at [81, 95] on div "Types Copy" at bounding box center [486, 99] width 948 height 24
click at [70, 94] on span "Copy" at bounding box center [66, 97] width 26 height 11
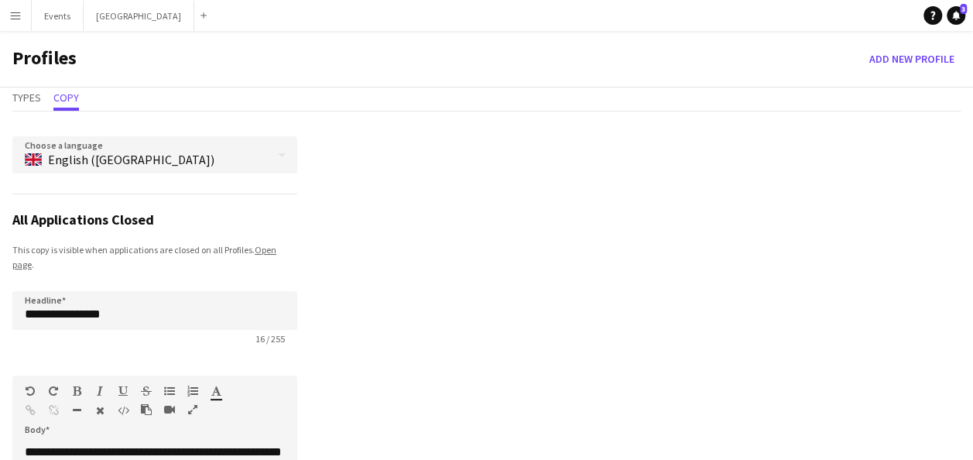
click at [11, 97] on div "Types Copy" at bounding box center [486, 99] width 973 height 24
click at [17, 98] on span "Types" at bounding box center [26, 97] width 29 height 11
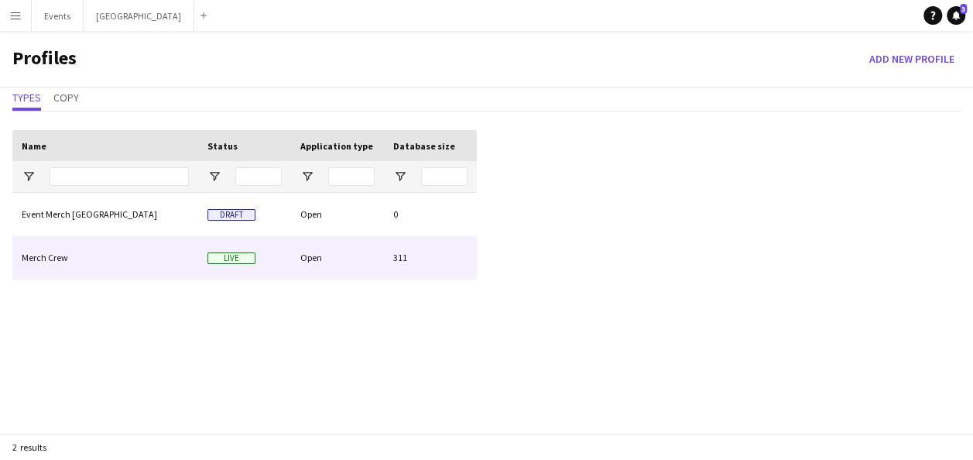
click at [273, 267] on div "Live" at bounding box center [244, 257] width 93 height 43
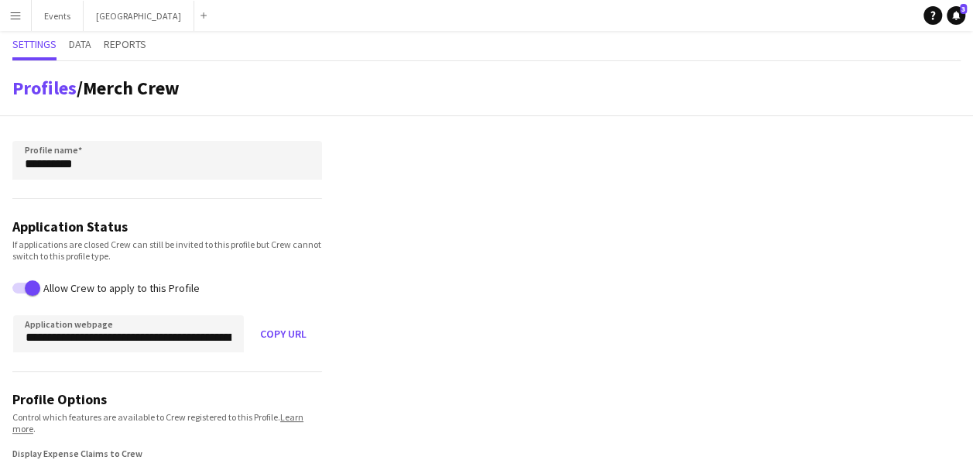
click at [20, 15] on app-icon "Menu" at bounding box center [15, 15] width 12 height 12
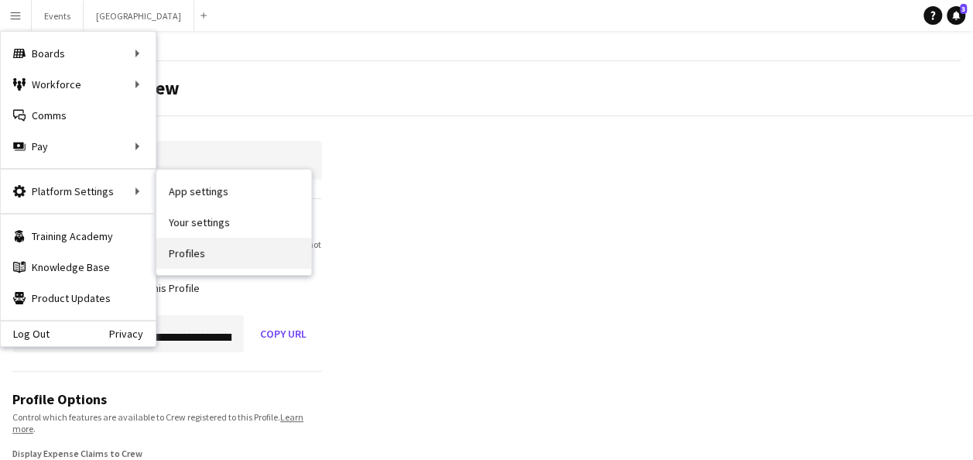
click at [208, 251] on link "Profiles" at bounding box center [233, 253] width 155 height 31
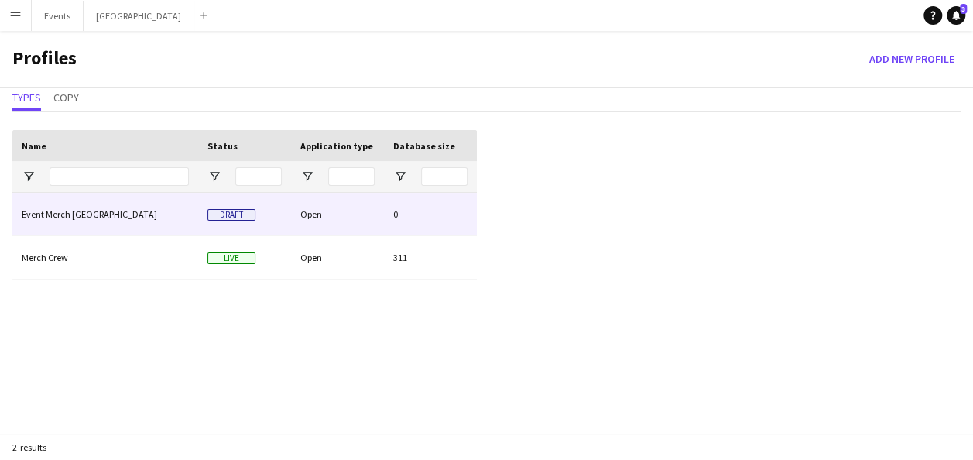
drag, startPoint x: 54, startPoint y: 211, endPoint x: 37, endPoint y: 212, distance: 17.1
click at [37, 212] on div "Event Merch Sydney" at bounding box center [105, 214] width 186 height 43
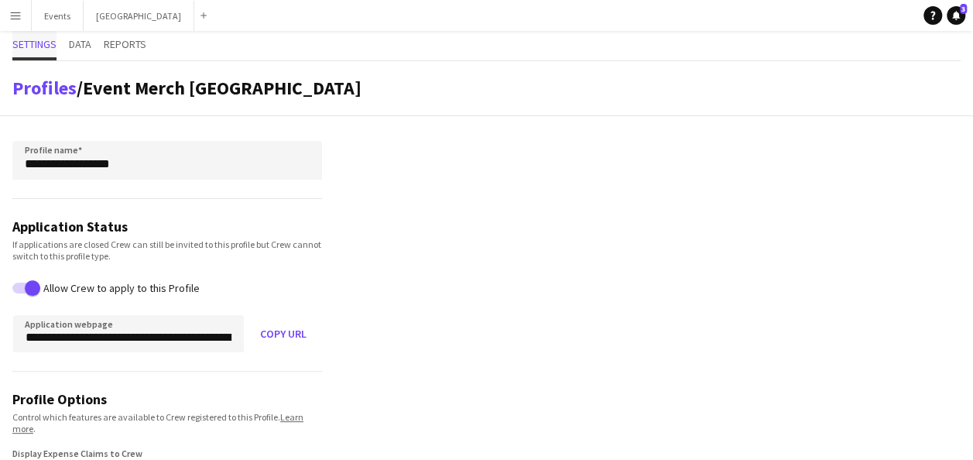
click at [38, 44] on span "Settings" at bounding box center [34, 44] width 44 height 11
click at [25, 15] on button "Menu" at bounding box center [15, 15] width 31 height 31
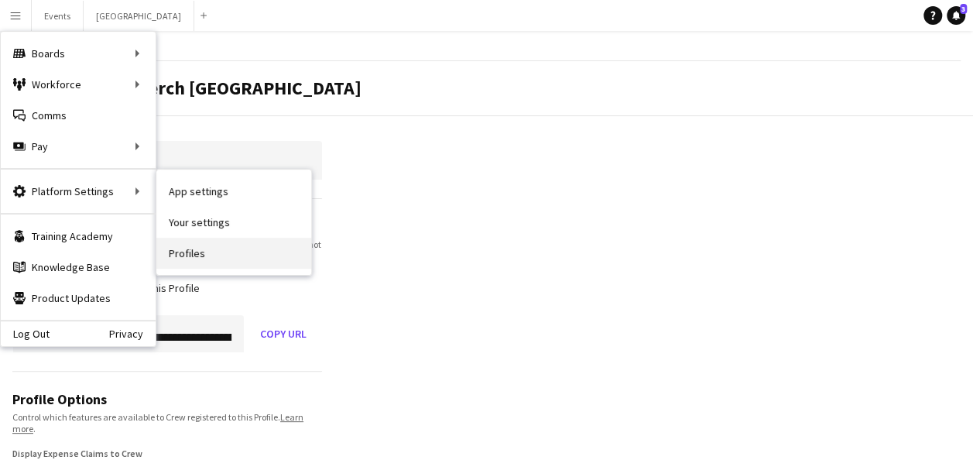
click at [247, 248] on link "Profiles" at bounding box center [233, 253] width 155 height 31
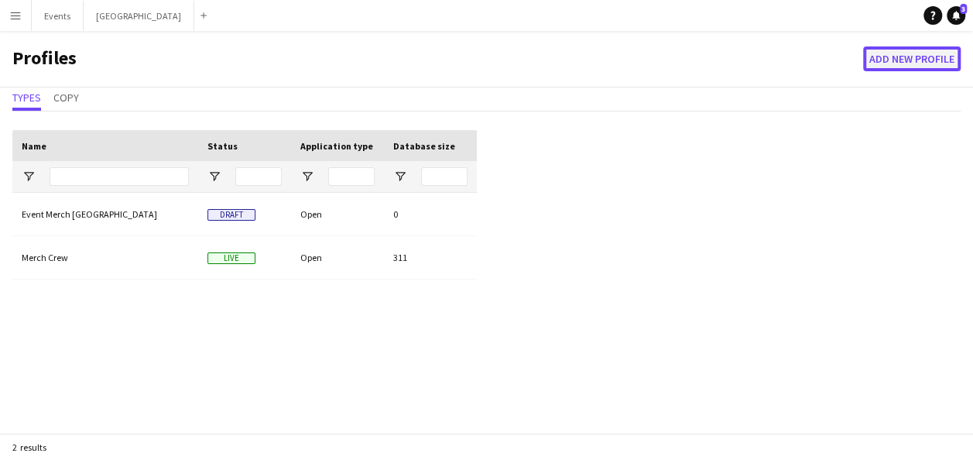
click at [921, 56] on button "Add new Profile" at bounding box center [912, 58] width 98 height 25
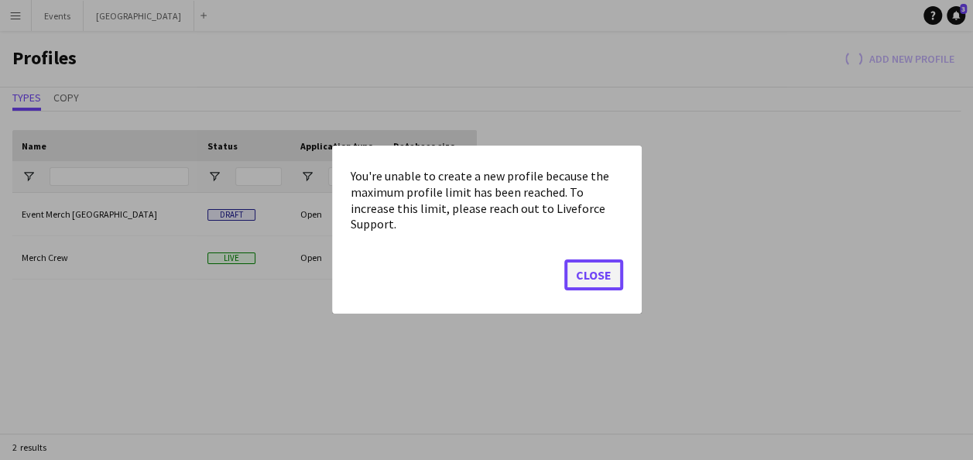
click at [588, 265] on button "Close" at bounding box center [593, 275] width 59 height 31
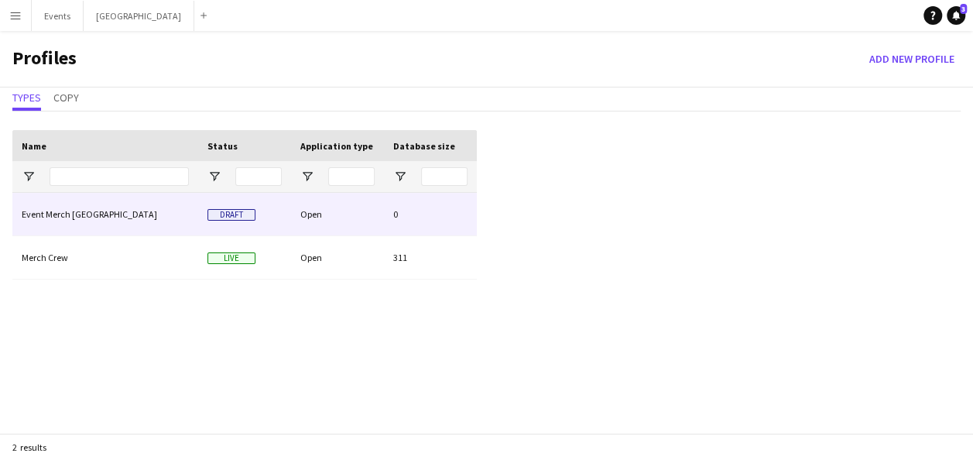
drag, startPoint x: 234, startPoint y: 219, endPoint x: 204, endPoint y: 215, distance: 29.7
click at [204, 215] on div "Draft" at bounding box center [244, 214] width 93 height 43
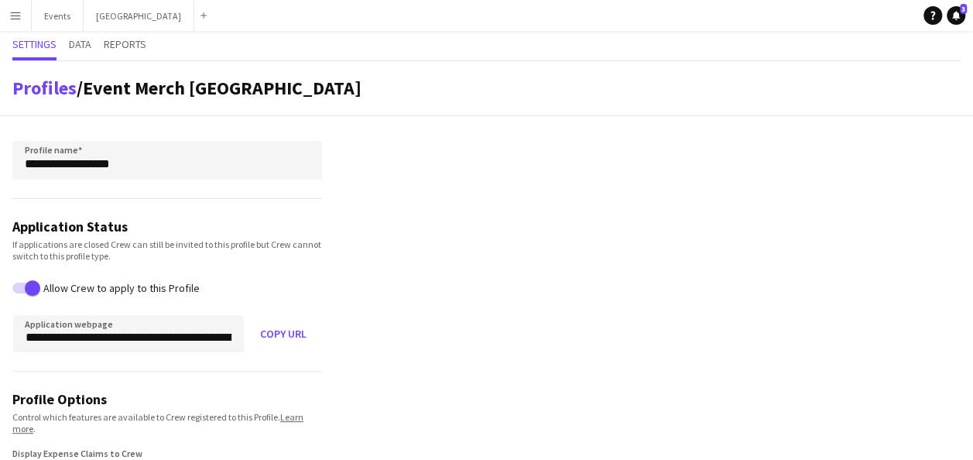
click at [22, 13] on button "Menu" at bounding box center [15, 15] width 31 height 31
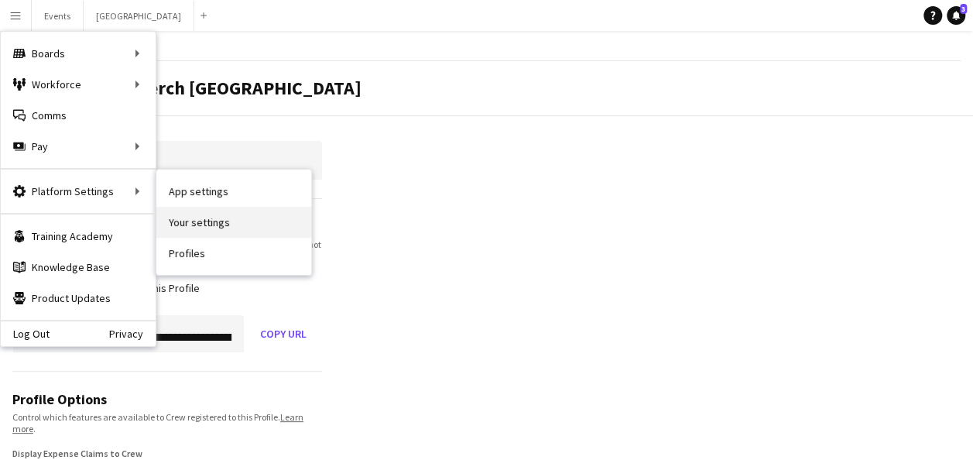
click at [234, 221] on link "Your settings" at bounding box center [233, 222] width 155 height 31
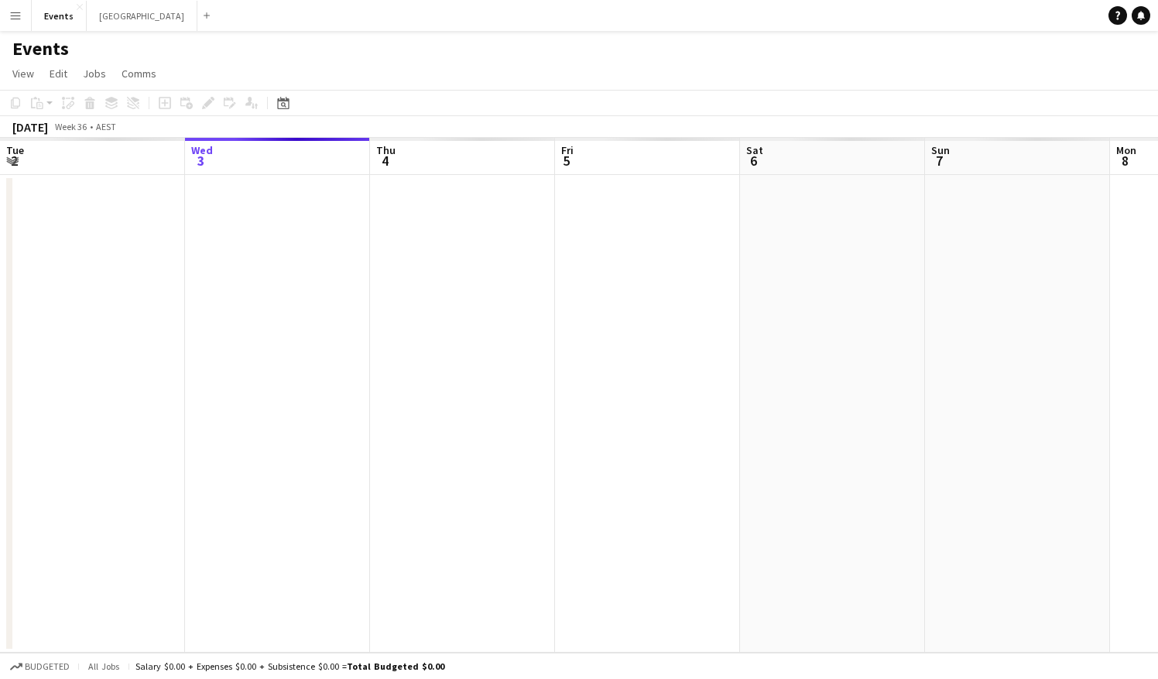
click at [14, 19] on app-icon "Menu" at bounding box center [15, 15] width 12 height 12
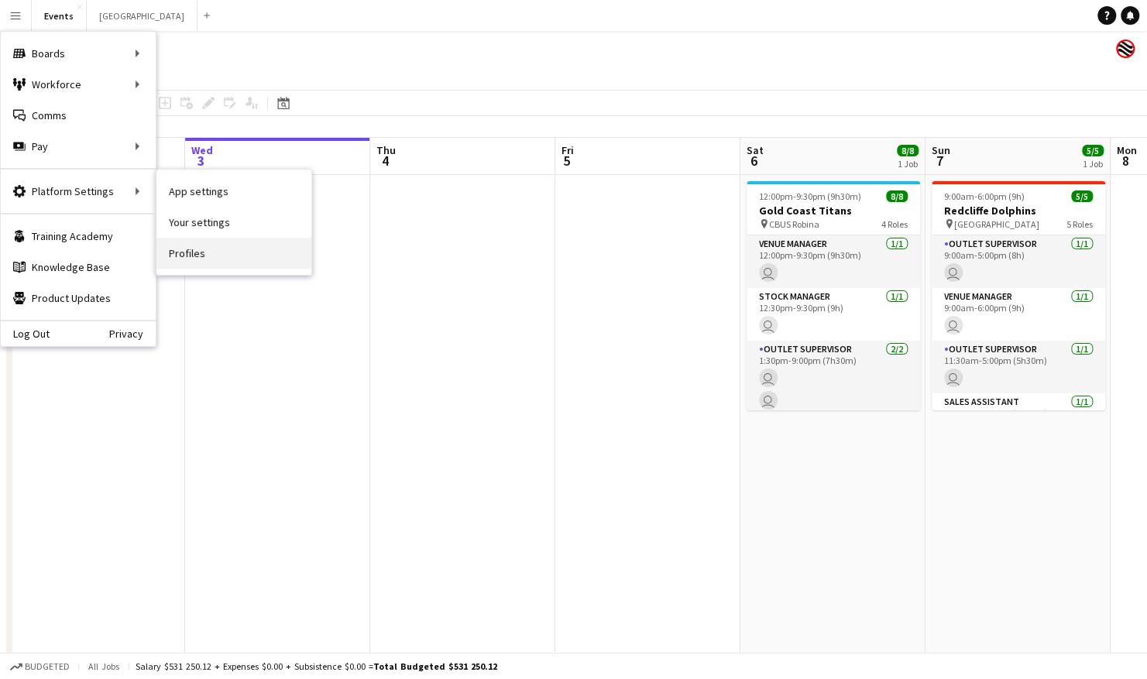
click at [226, 253] on link "Profiles" at bounding box center [233, 253] width 155 height 31
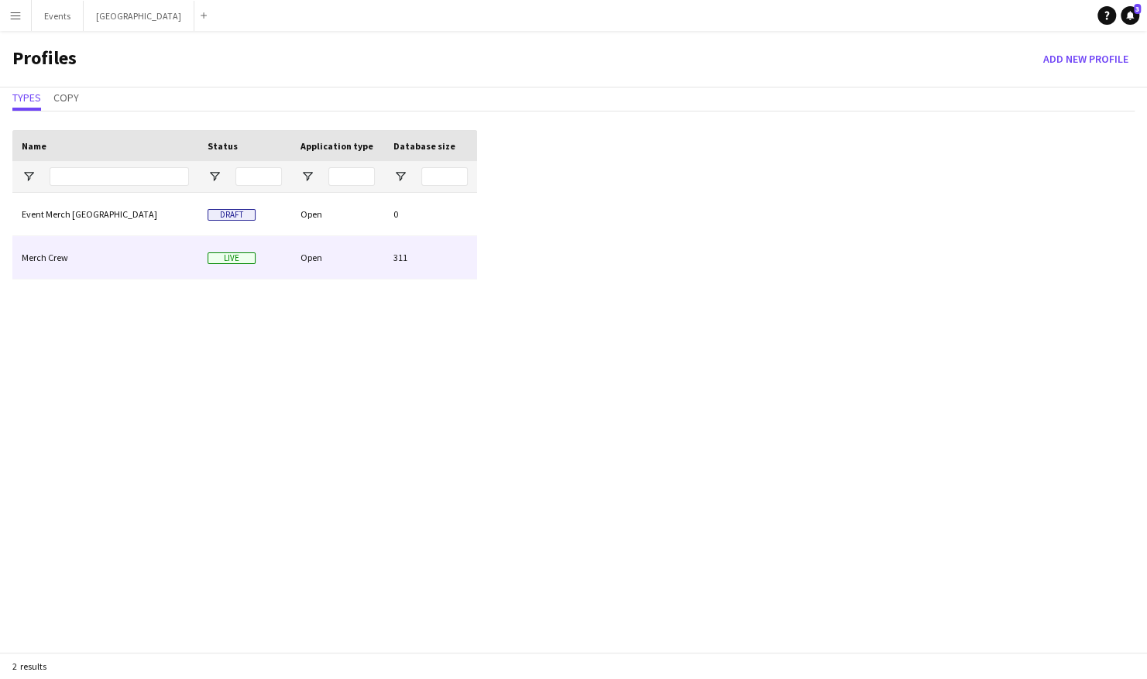
click at [122, 266] on div "Merch Crew" at bounding box center [105, 257] width 186 height 43
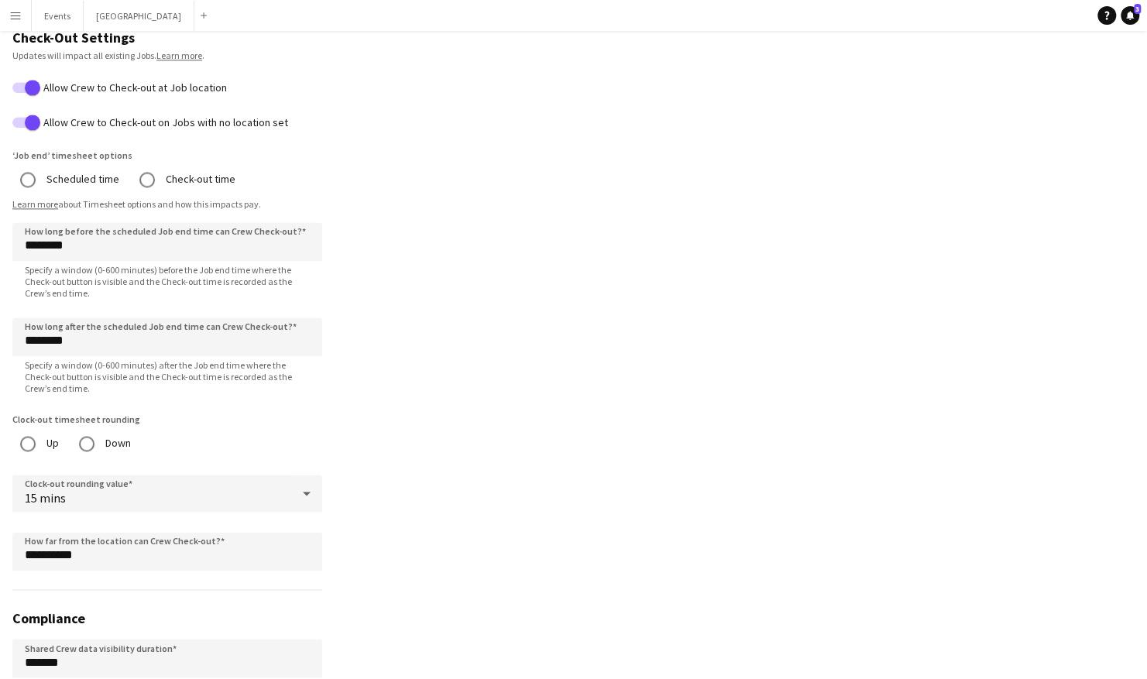
scroll to position [1126, 0]
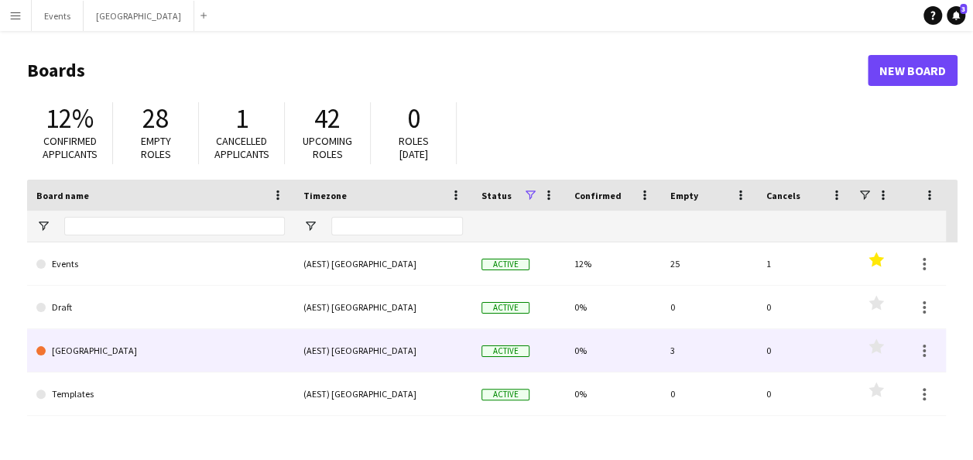
click at [101, 350] on link "[GEOGRAPHIC_DATA]" at bounding box center [160, 350] width 249 height 43
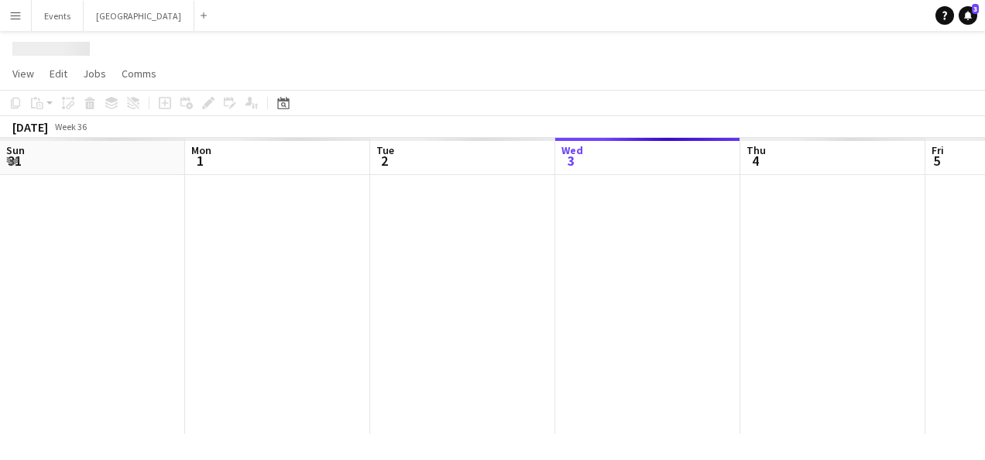
scroll to position [0, 370]
